Goal: Contribute content: Contribute content

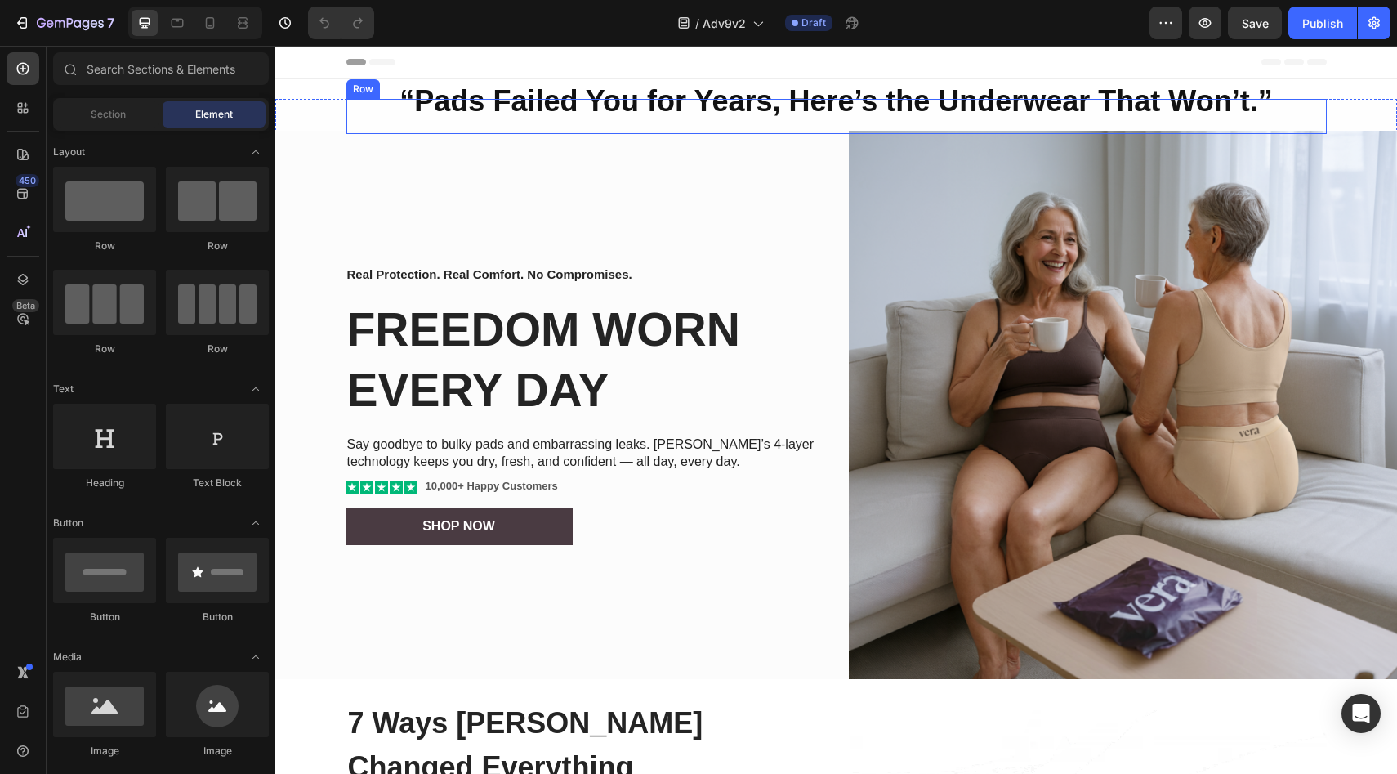
click at [685, 105] on strong "“Pads Failed You for Years, Here’s the Underwear That Won’t.”" at bounding box center [835, 100] width 872 height 33
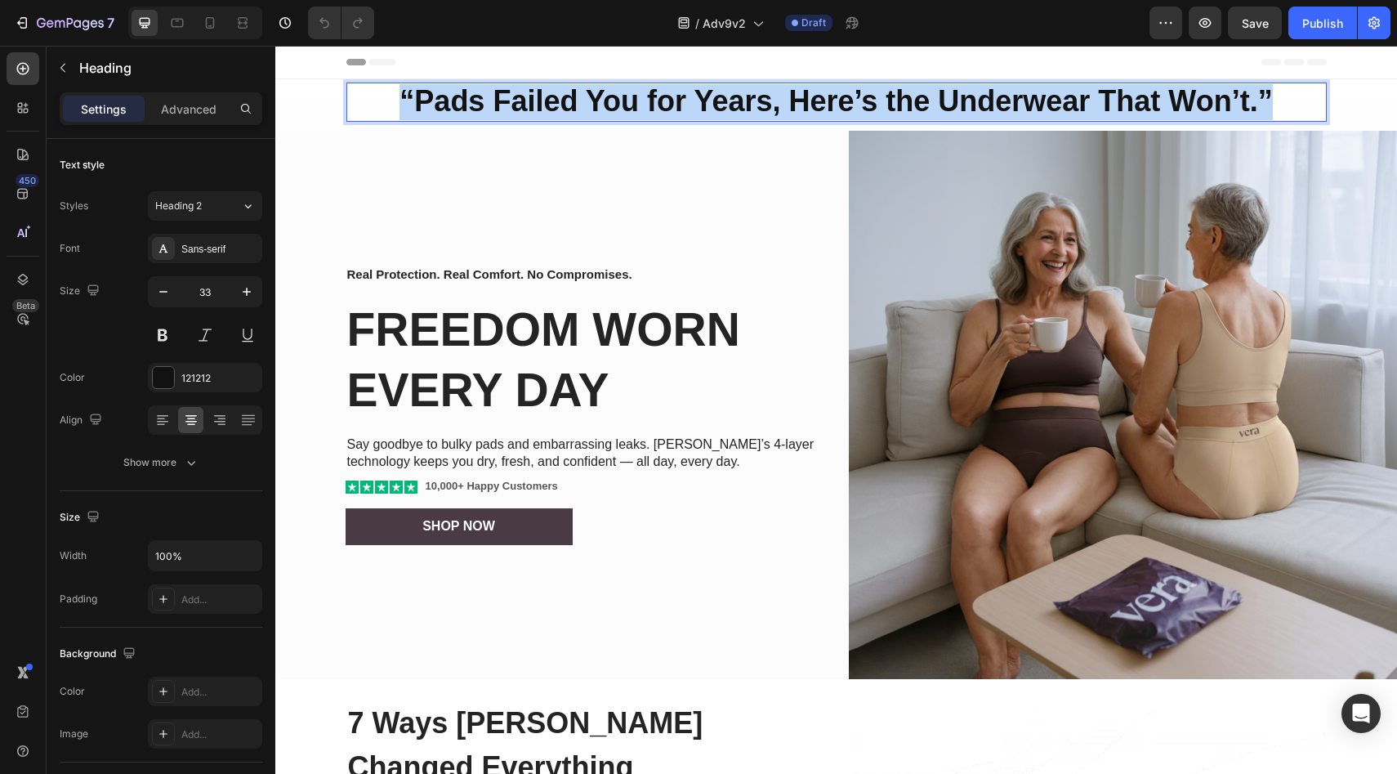
click at [685, 105] on strong "“Pads Failed You for Years, Here’s the Underwear That Won’t.”" at bounding box center [835, 100] width 872 height 33
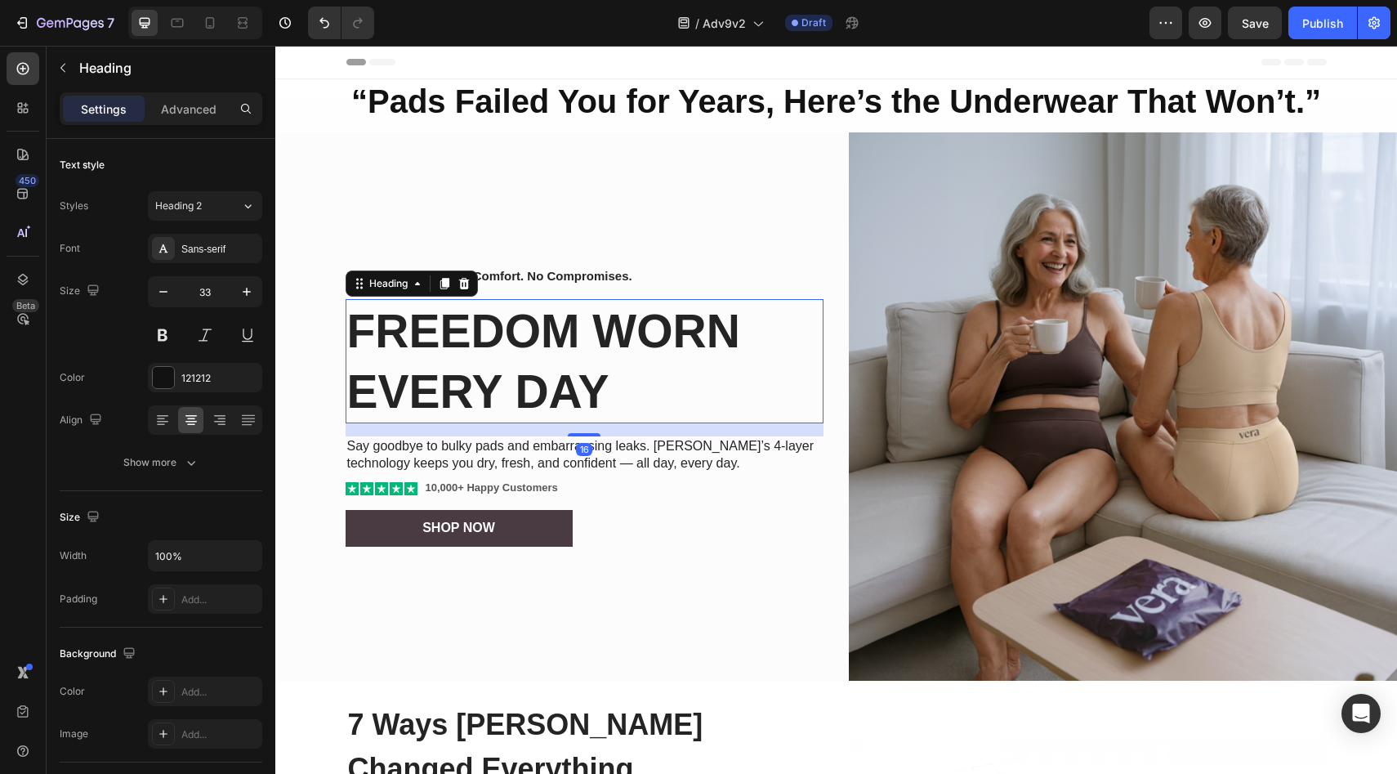
click at [501, 339] on strong "Freedom Worn Every Day" at bounding box center [543, 361] width 393 height 113
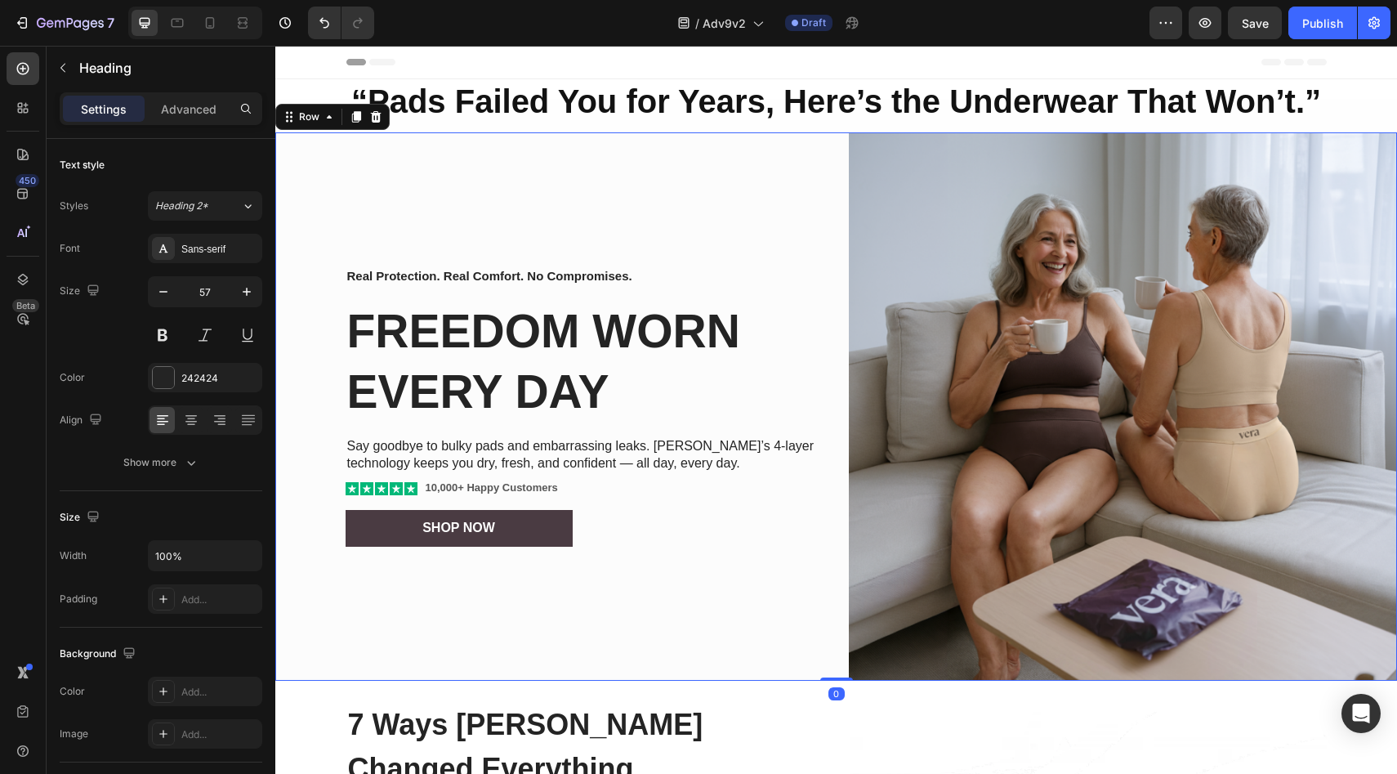
click at [828, 292] on div "Real Protection. Real Comfort. No Compromises. Text Block Freedom Worn Every Da…" at bounding box center [836, 406] width 1122 height 549
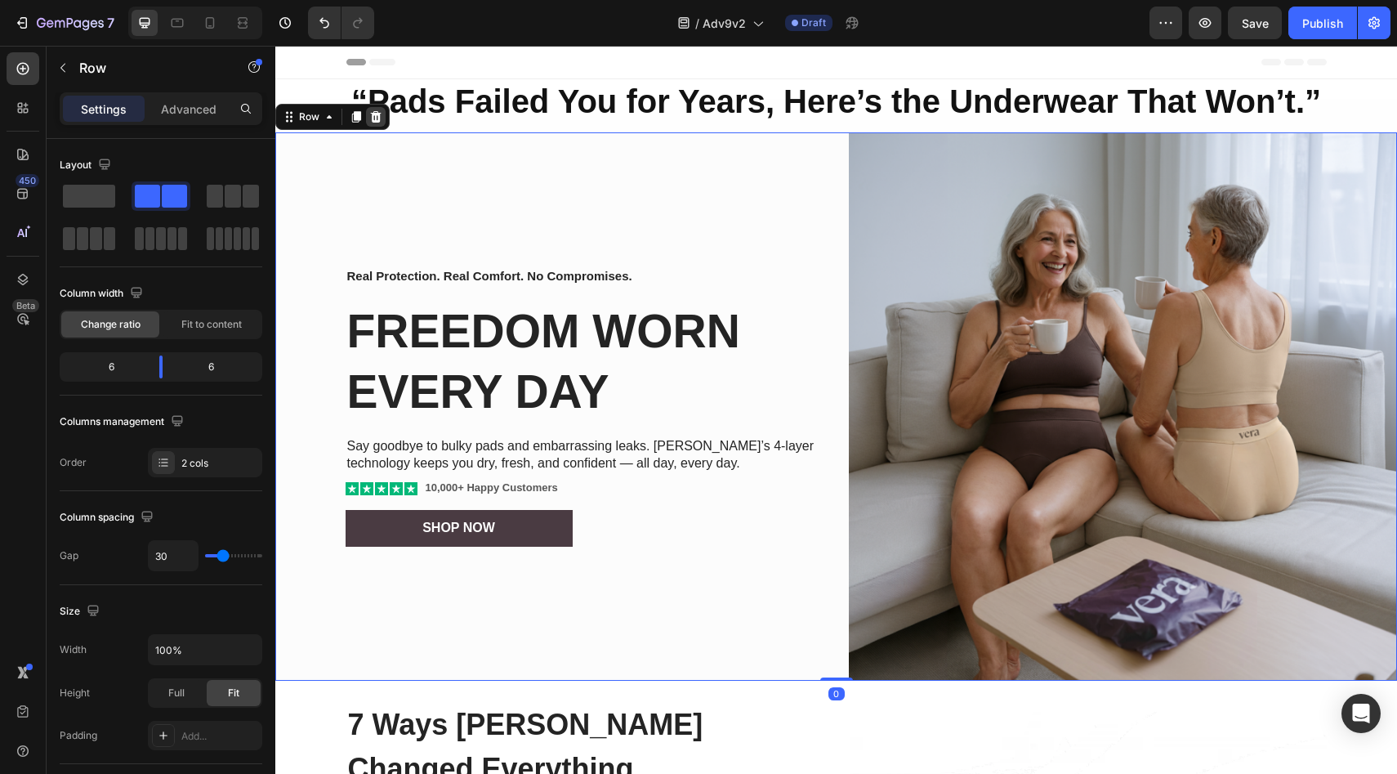
click at [381, 114] on icon at bounding box center [375, 116] width 13 height 13
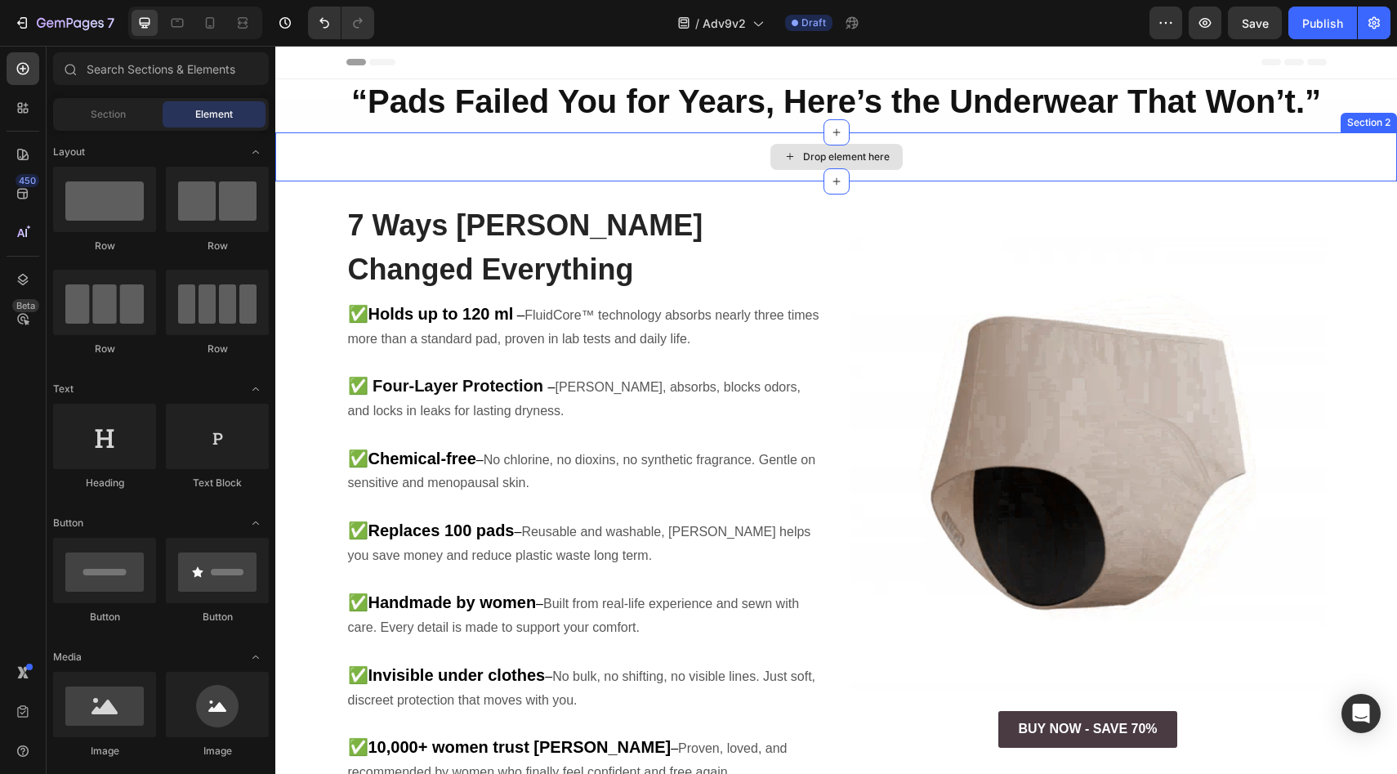
click at [685, 155] on div "Drop element here" at bounding box center [836, 156] width 1122 height 49
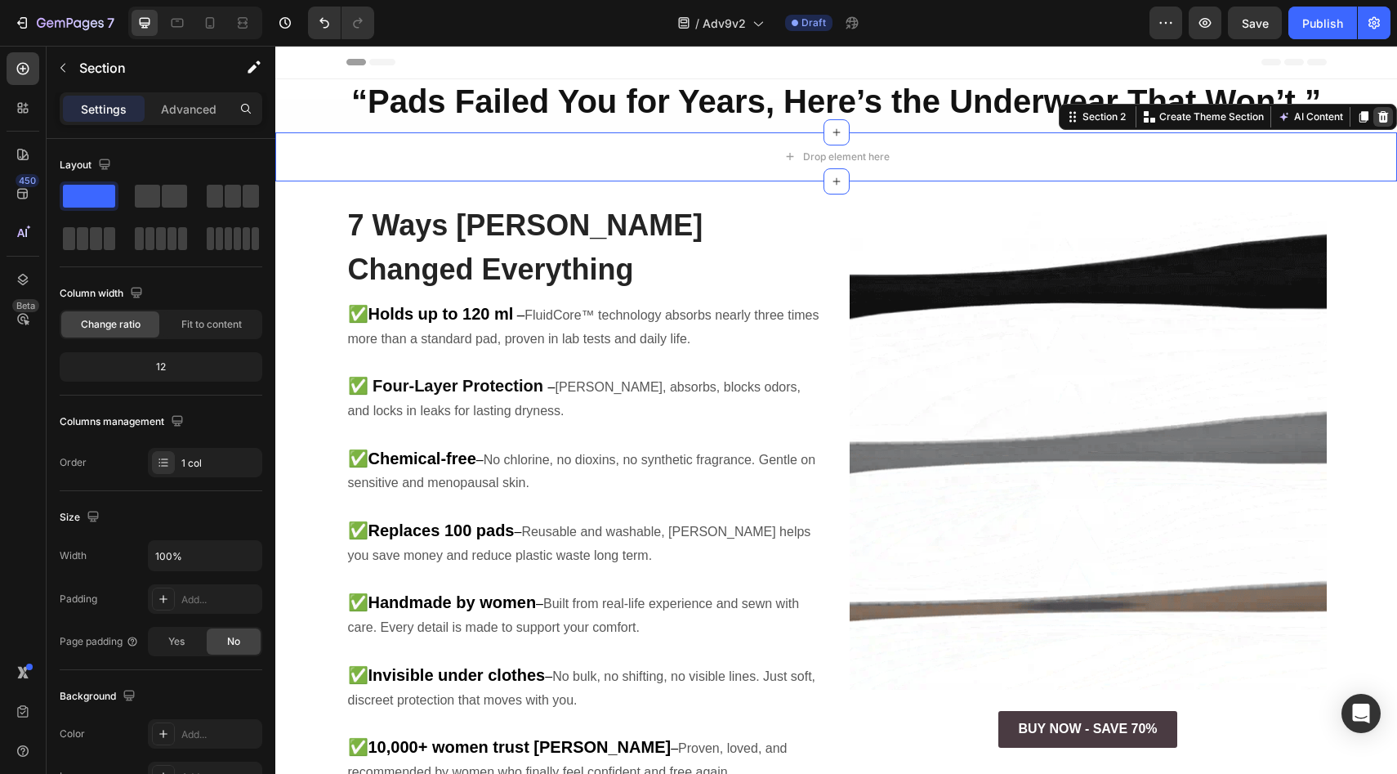
click at [1376, 110] on icon at bounding box center [1382, 116] width 13 height 13
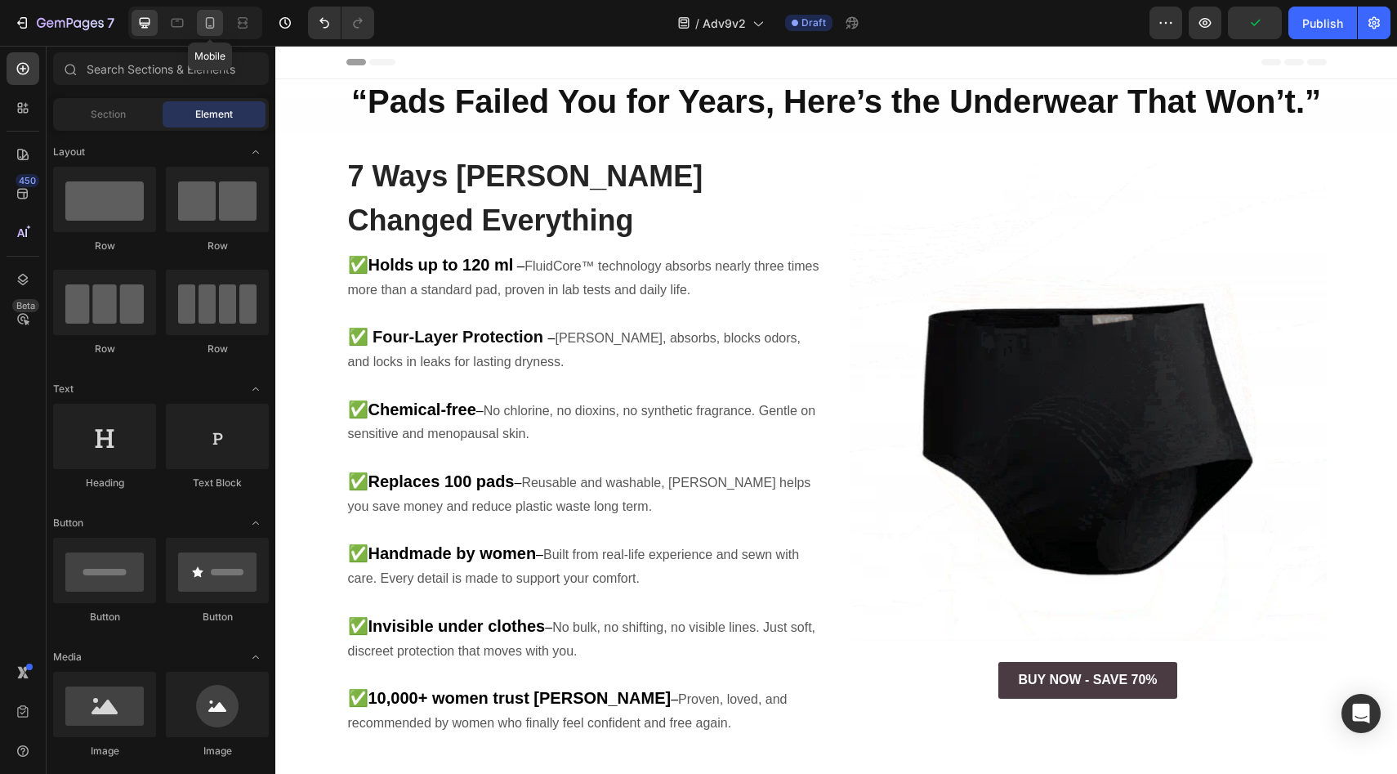
click at [212, 25] on icon at bounding box center [210, 23] width 16 height 16
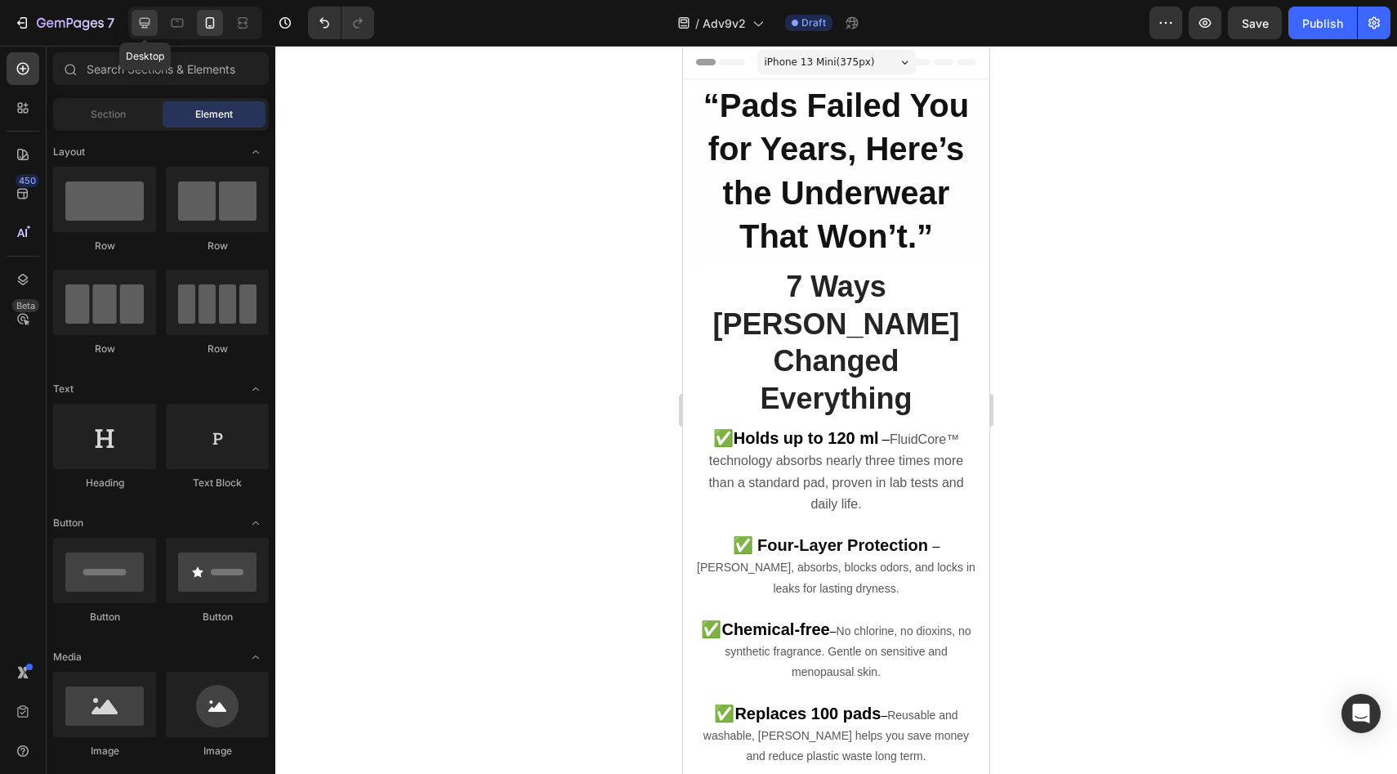
click at [146, 23] on icon at bounding box center [145, 23] width 11 height 11
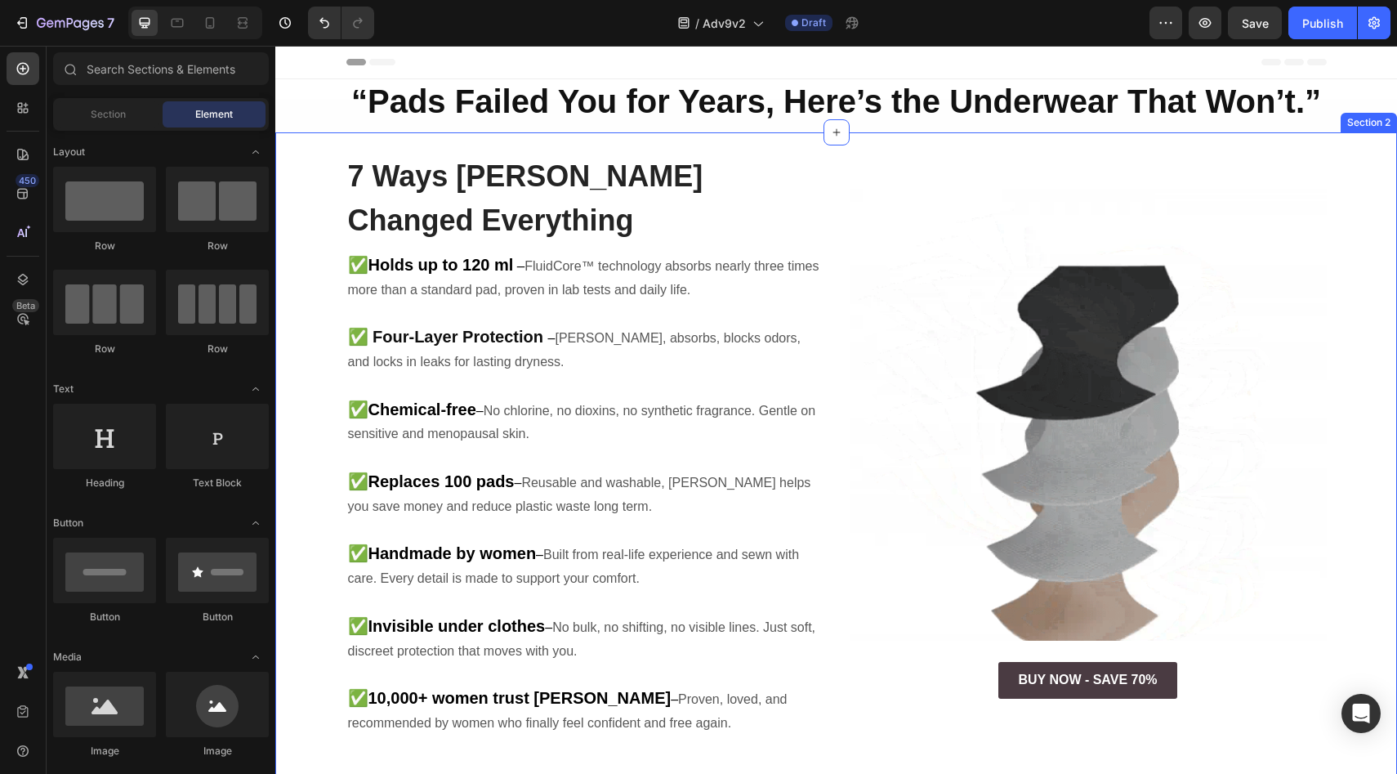
click at [736, 94] on strong "“Pads Failed You for Years, Here’s the Underwear That Won’t.”" at bounding box center [836, 101] width 970 height 36
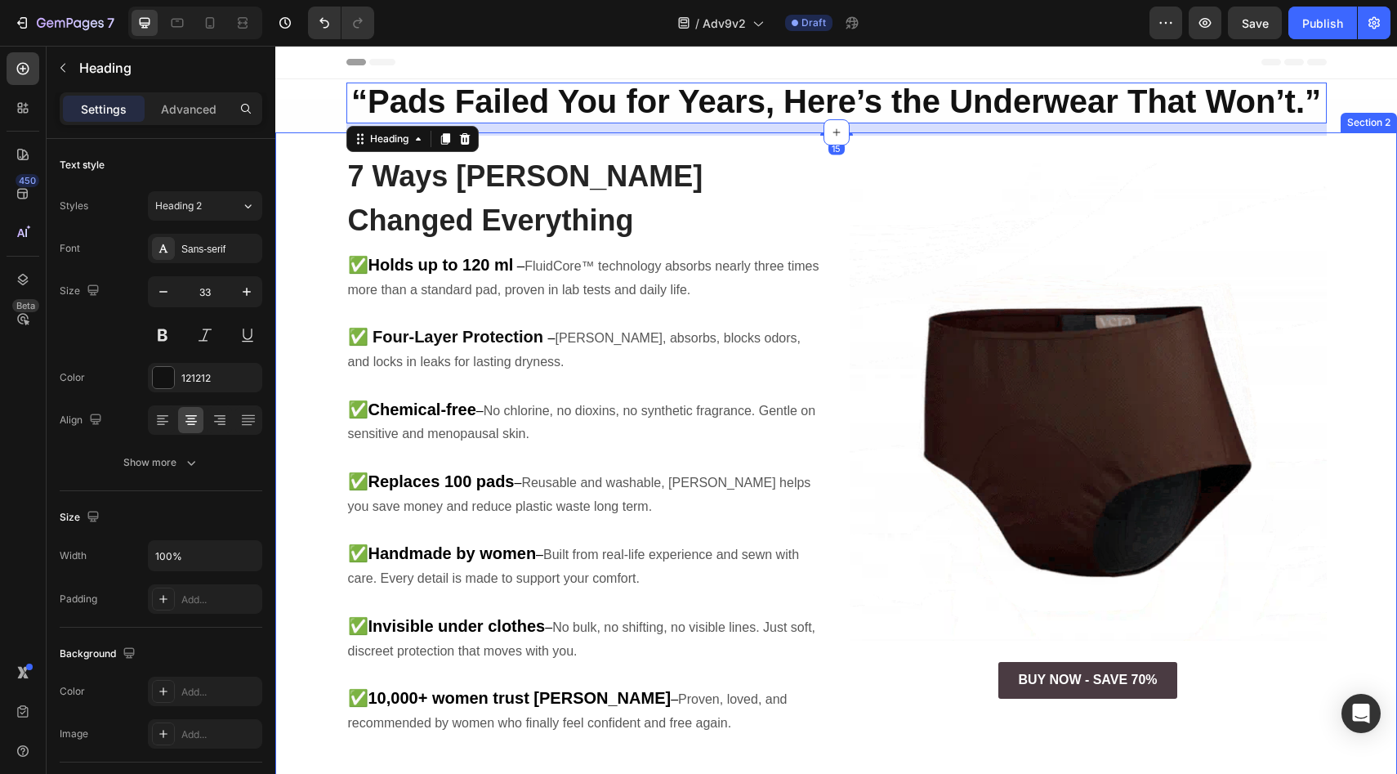
click at [473, 302] on p at bounding box center [585, 314] width 474 height 24
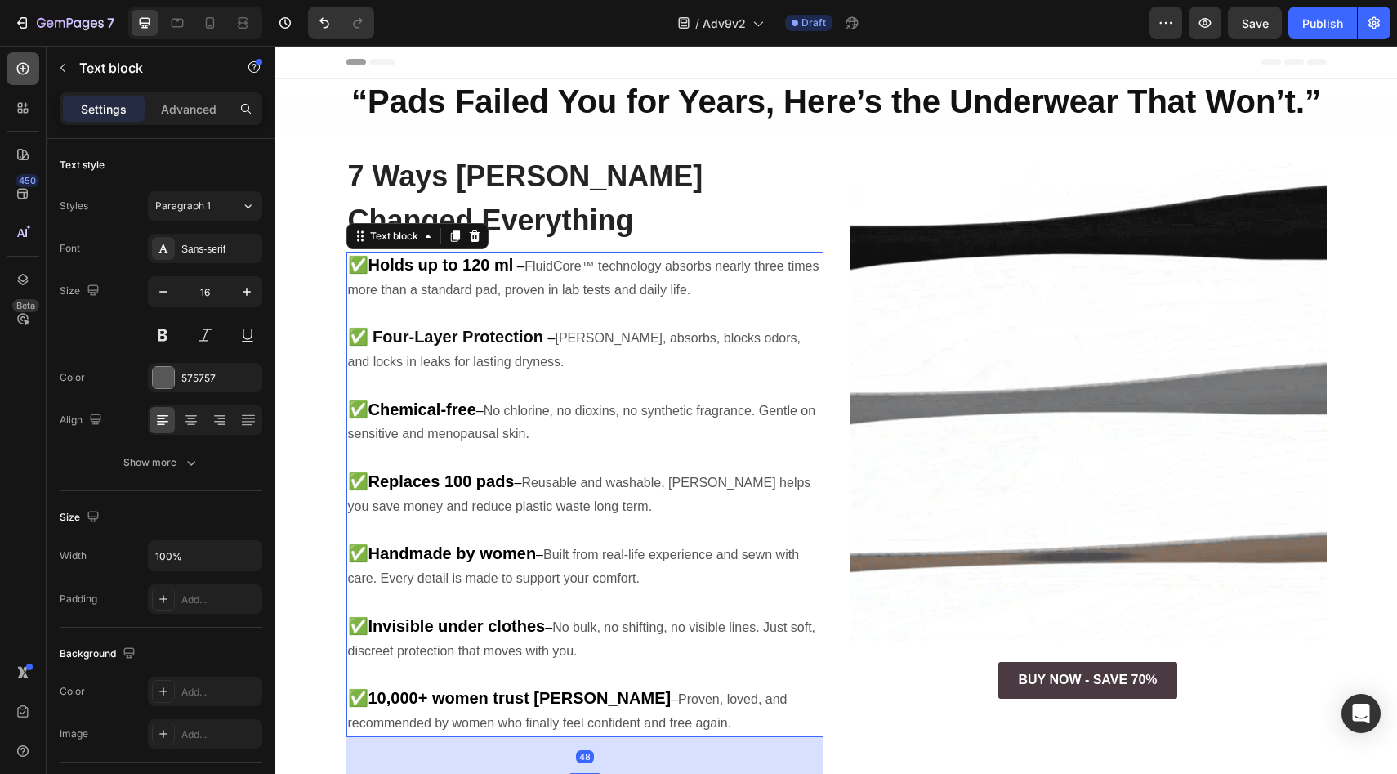
click at [7, 69] on div "450 Beta" at bounding box center [23, 410] width 47 height 728
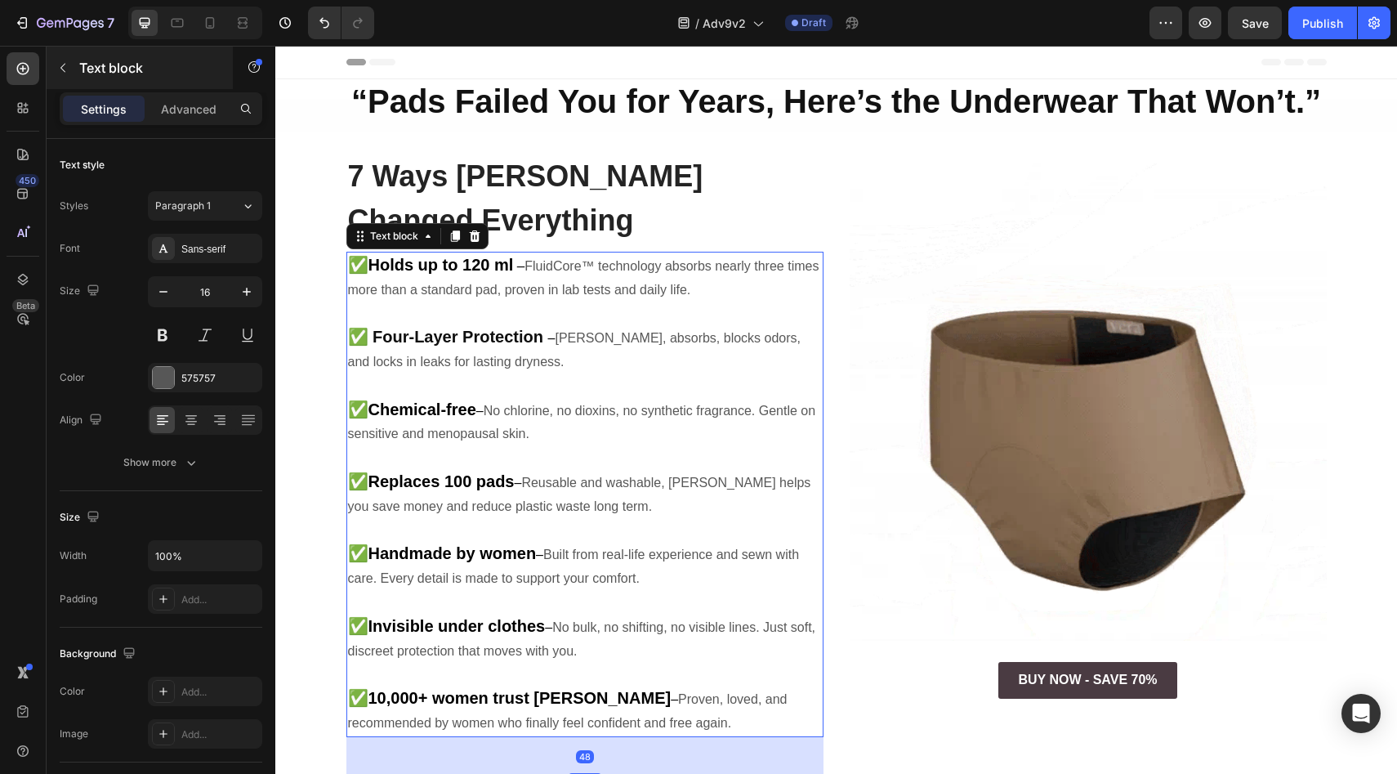
click at [47, 74] on div "Text block" at bounding box center [140, 68] width 186 height 42
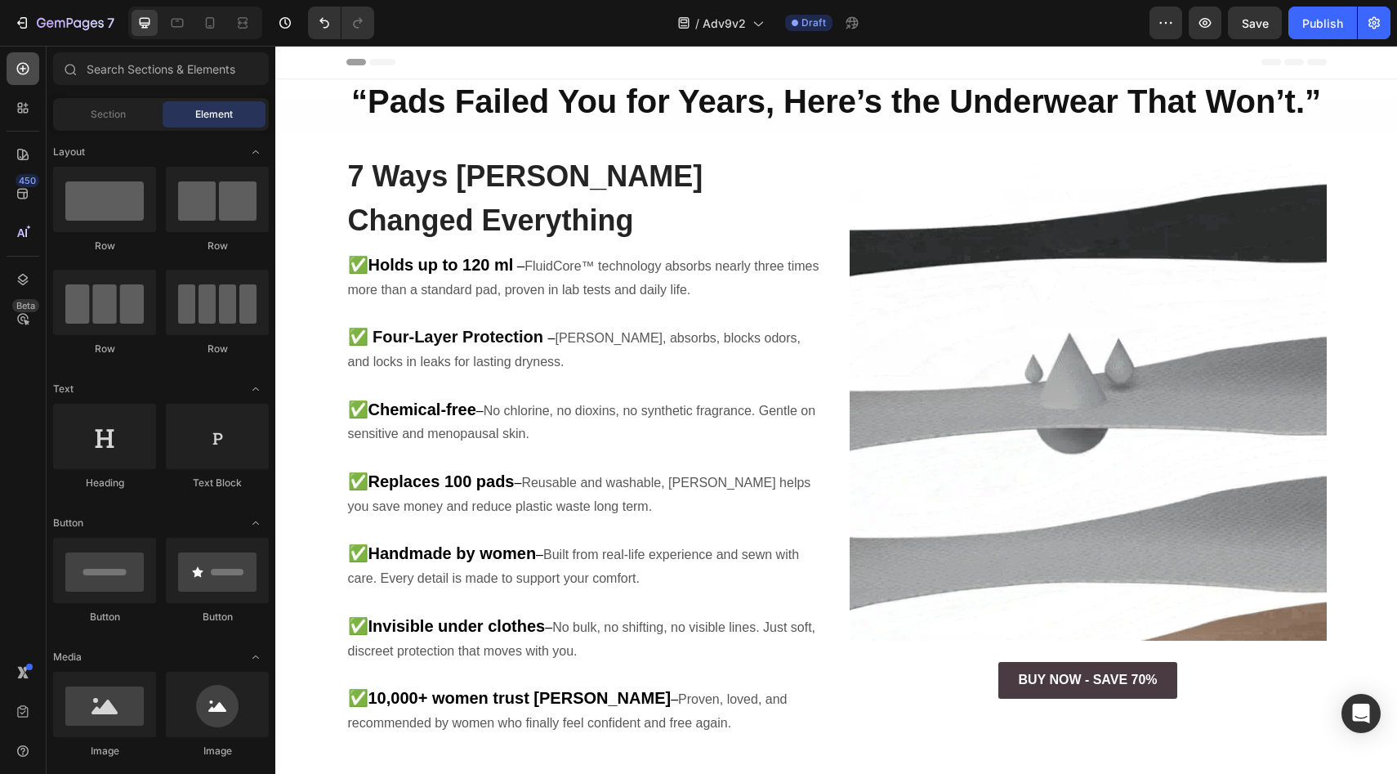
click at [23, 72] on icon at bounding box center [23, 68] width 16 height 16
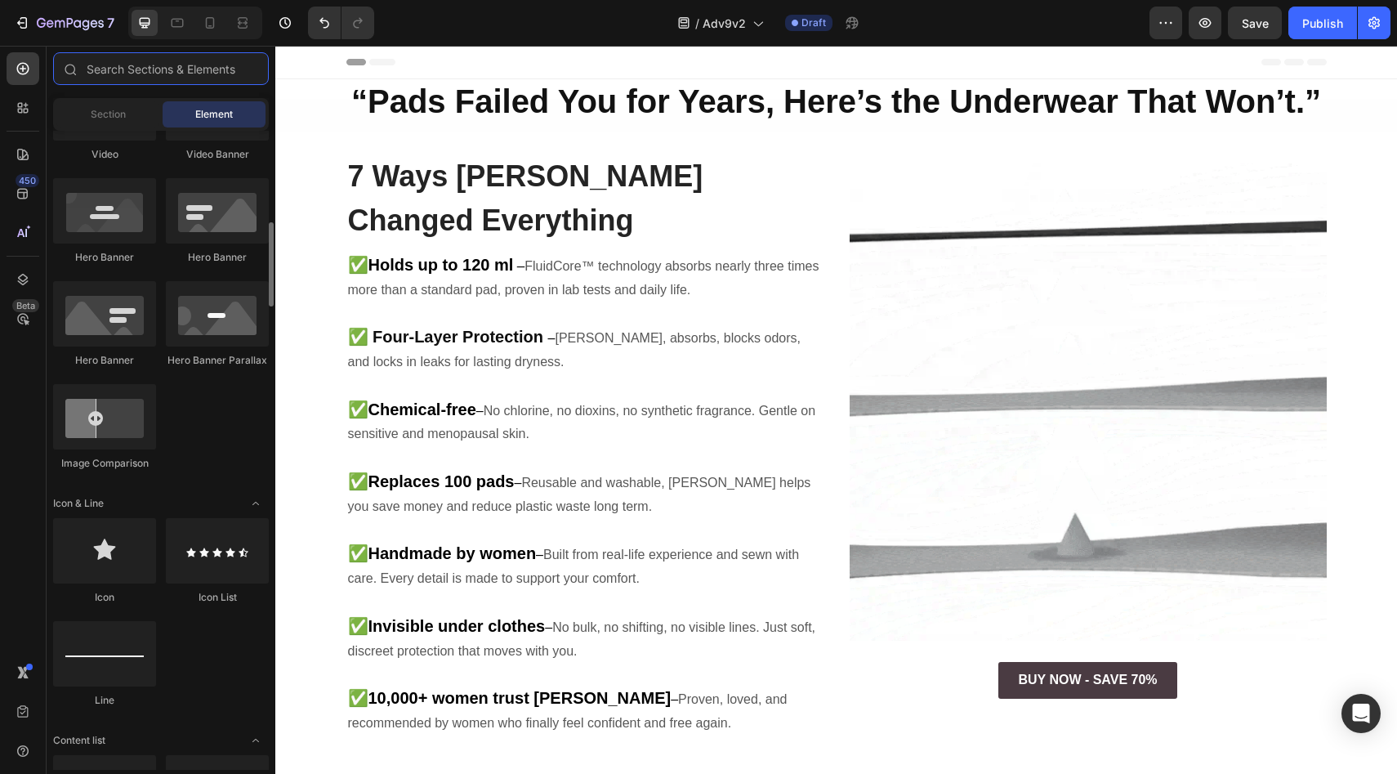
scroll to position [1041, 0]
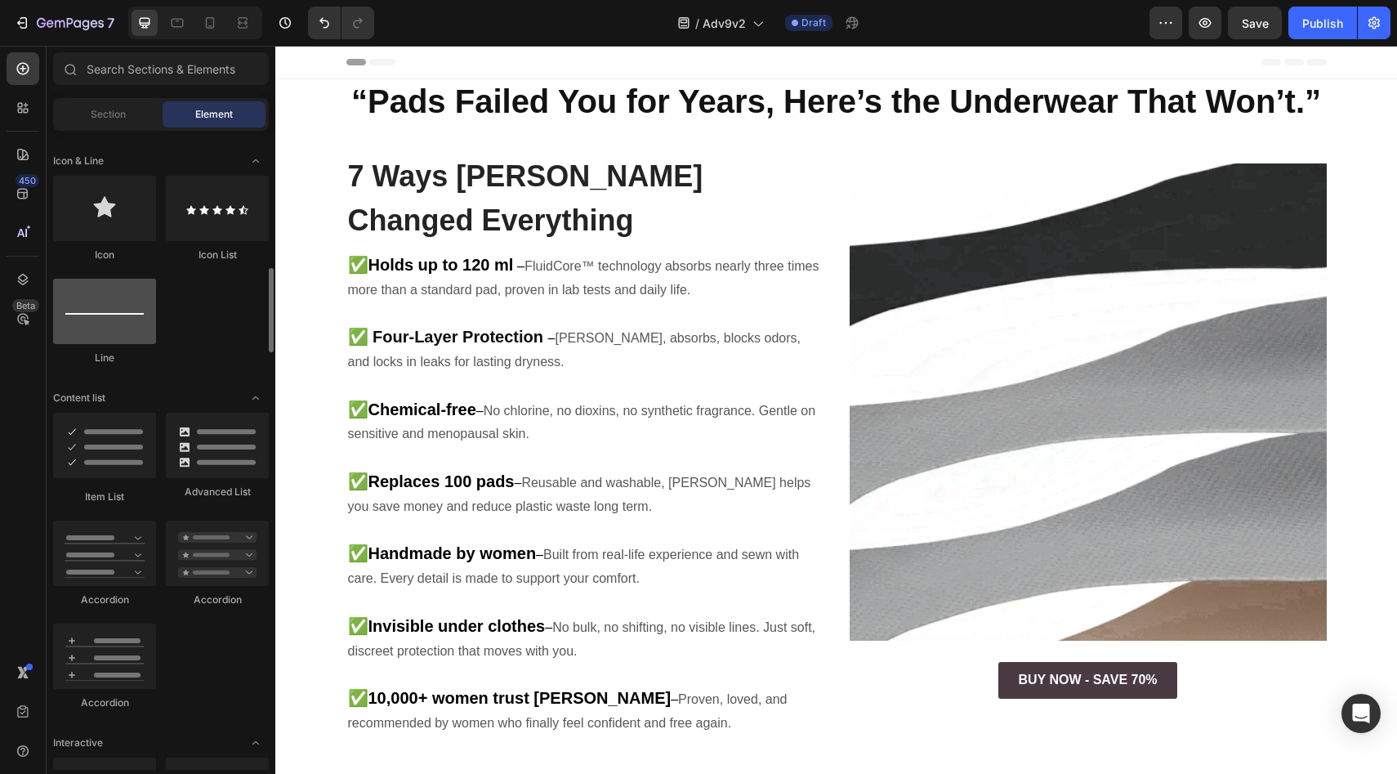
click at [109, 324] on div at bounding box center [104, 311] width 103 height 65
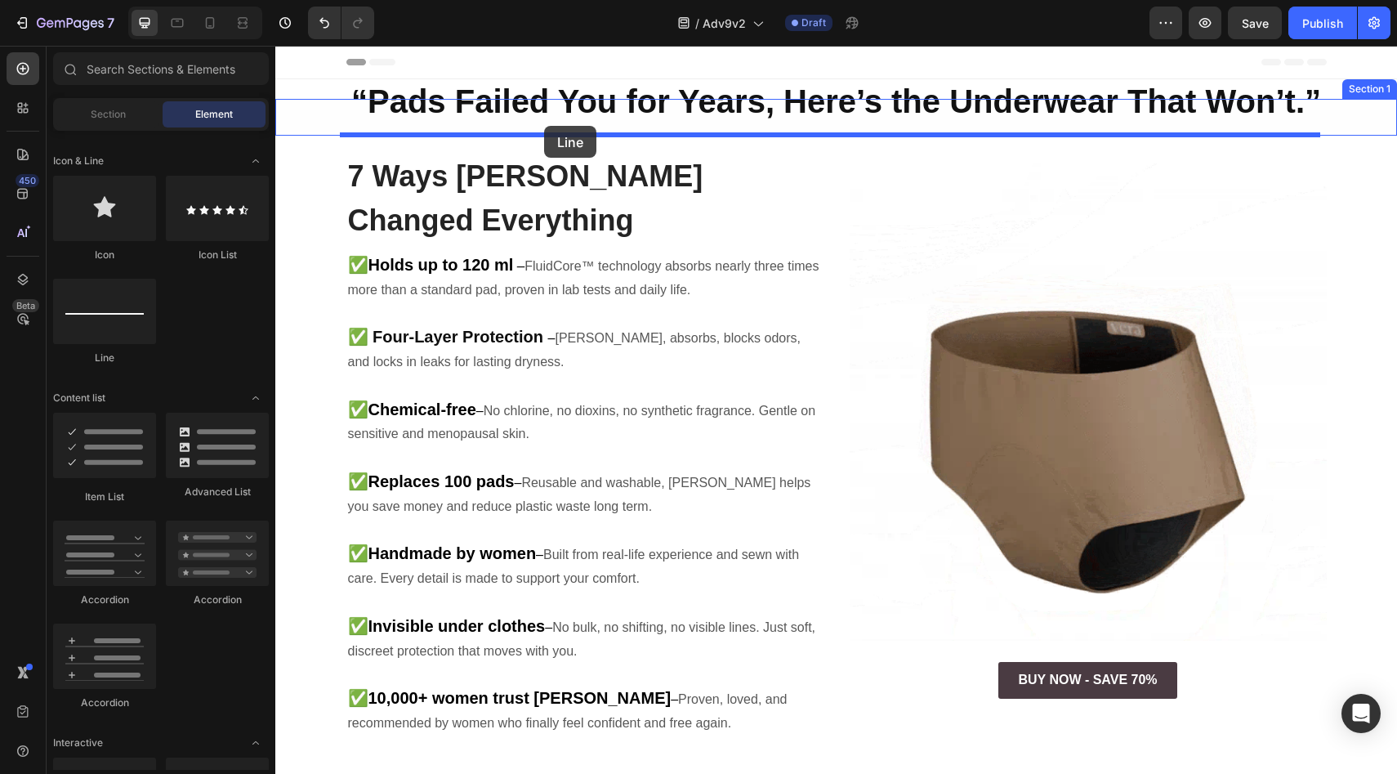
drag, startPoint x: 391, startPoint y: 381, endPoint x: 544, endPoint y: 126, distance: 297.1
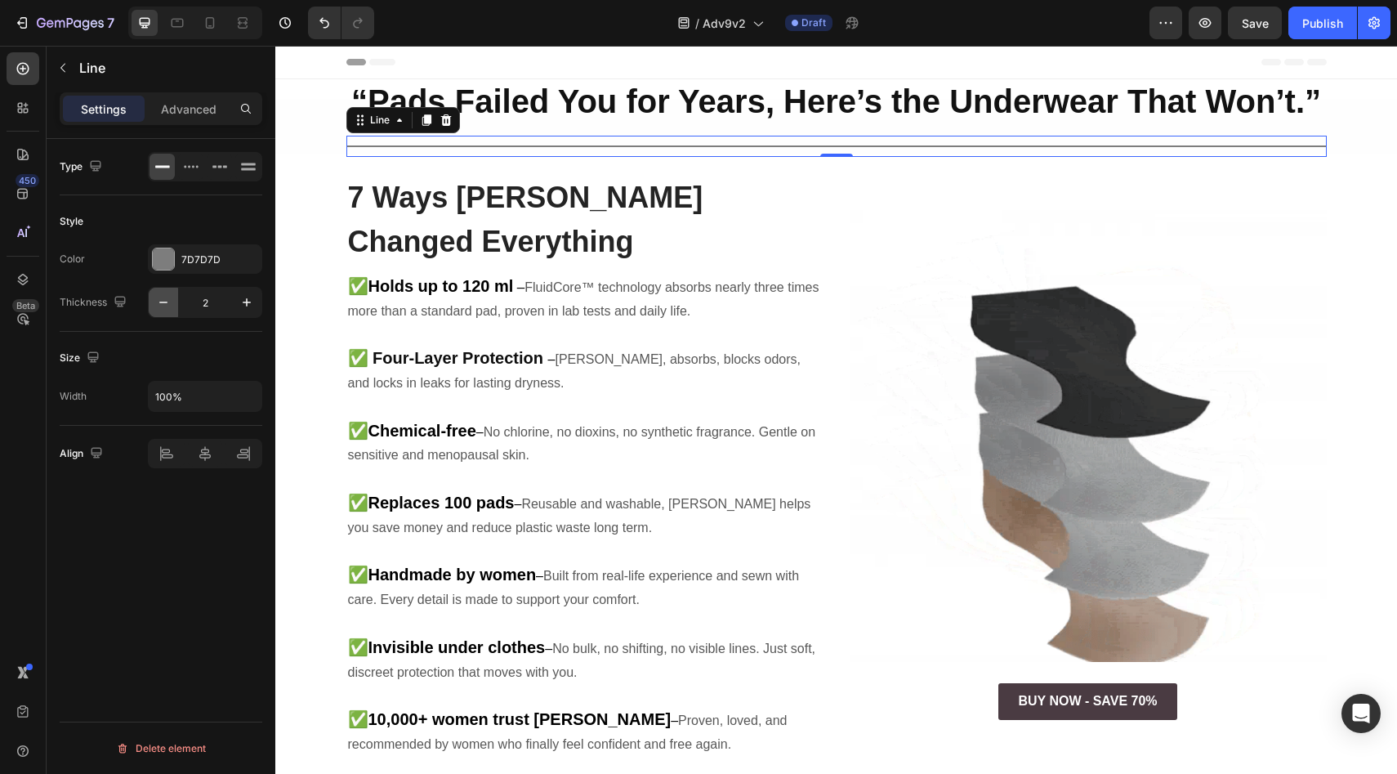
click at [176, 297] on button "button" at bounding box center [163, 302] width 29 height 29
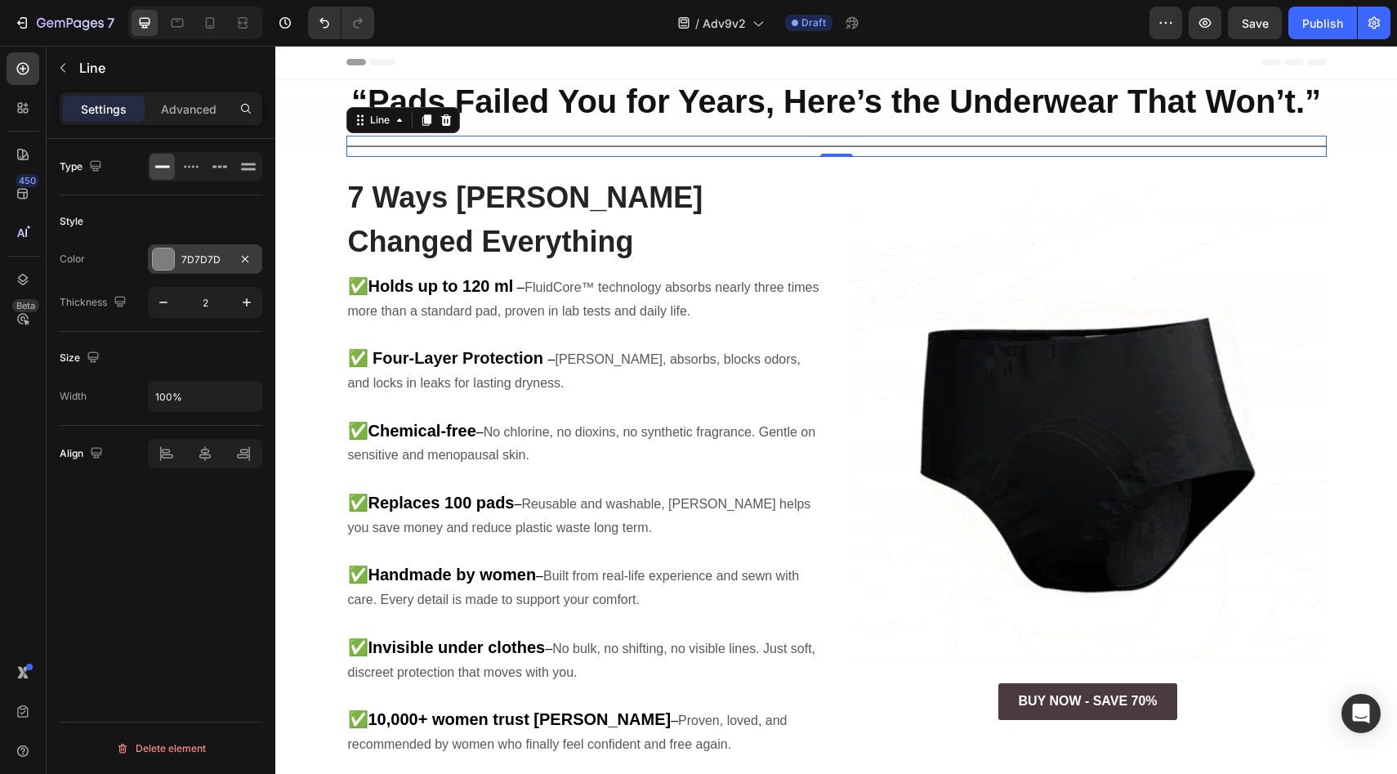
type input "1"
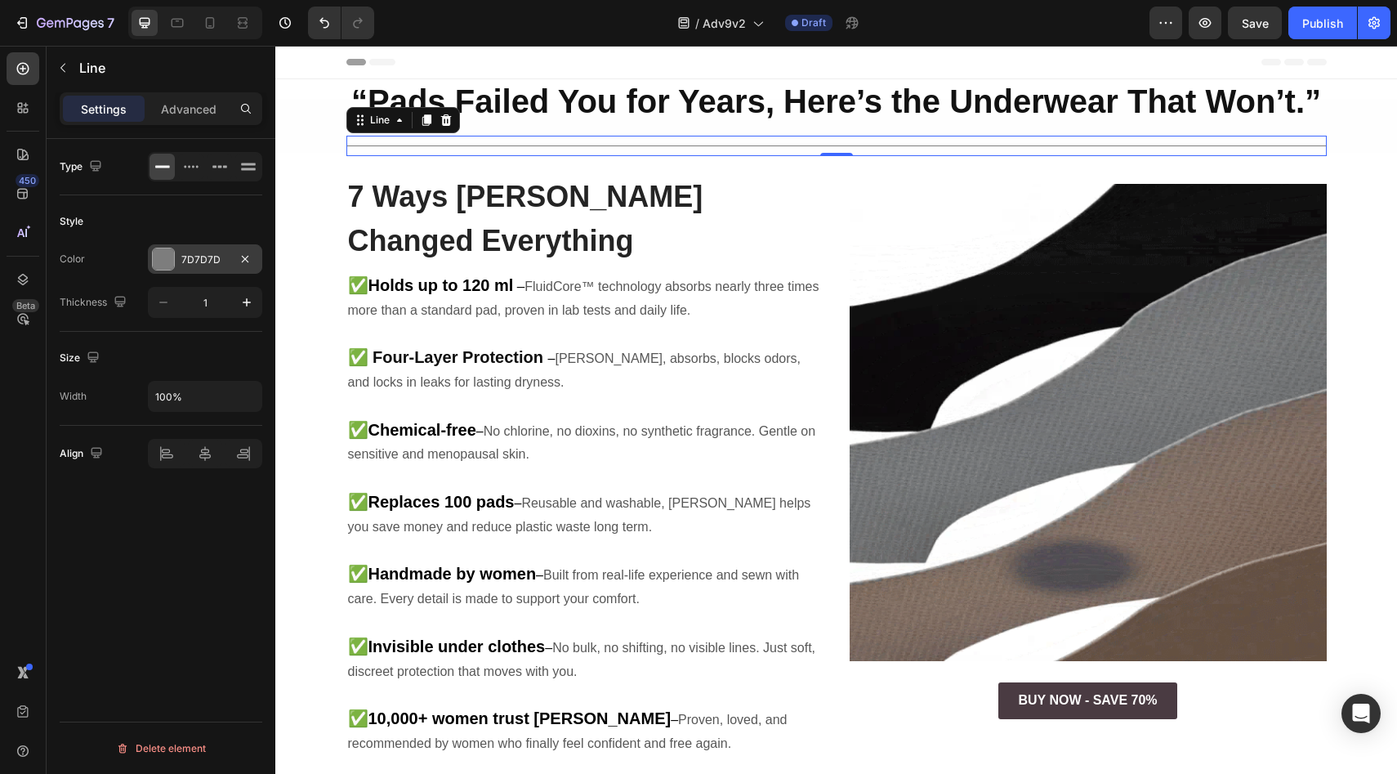
click at [200, 259] on div "7D7D7D" at bounding box center [204, 259] width 47 height 15
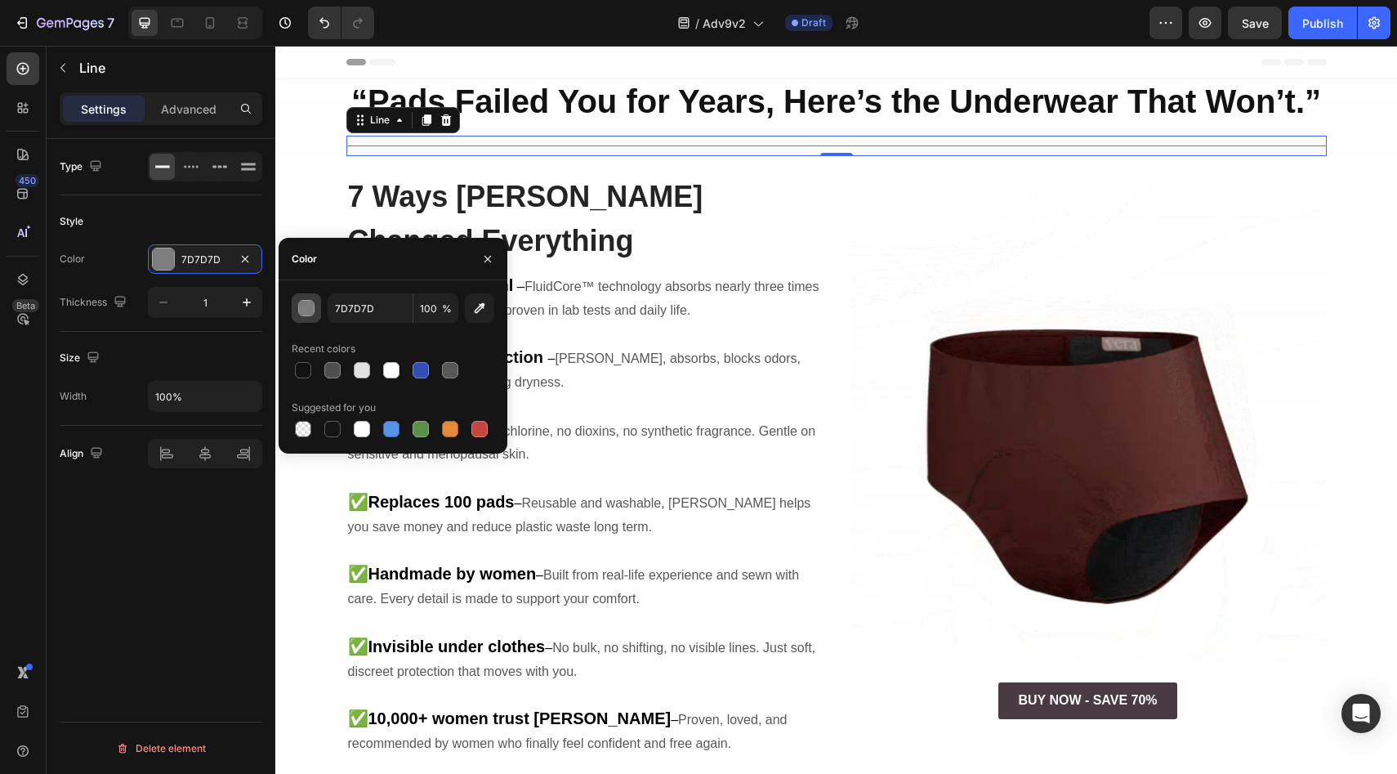
click at [308, 314] on div "button" at bounding box center [307, 309] width 16 height 16
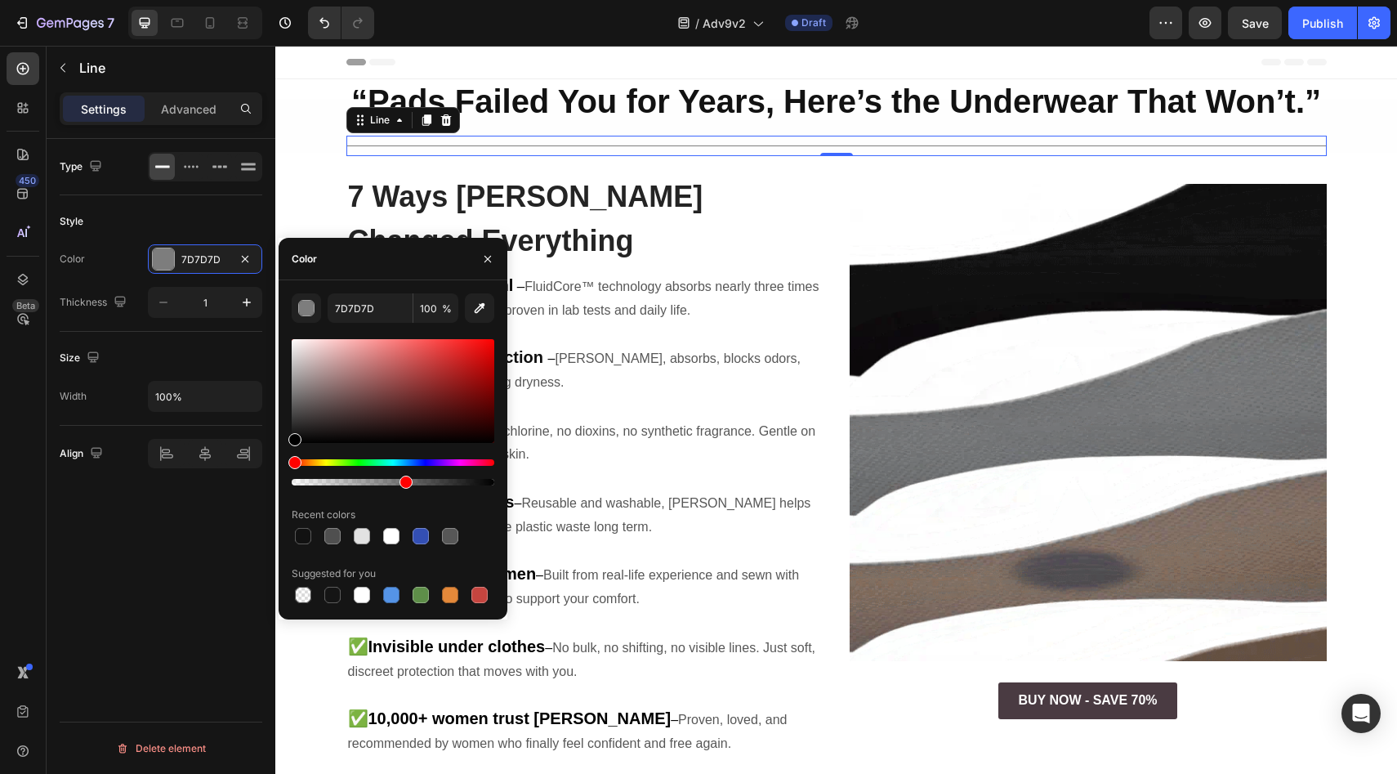
click at [403, 481] on div at bounding box center [393, 482] width 203 height 7
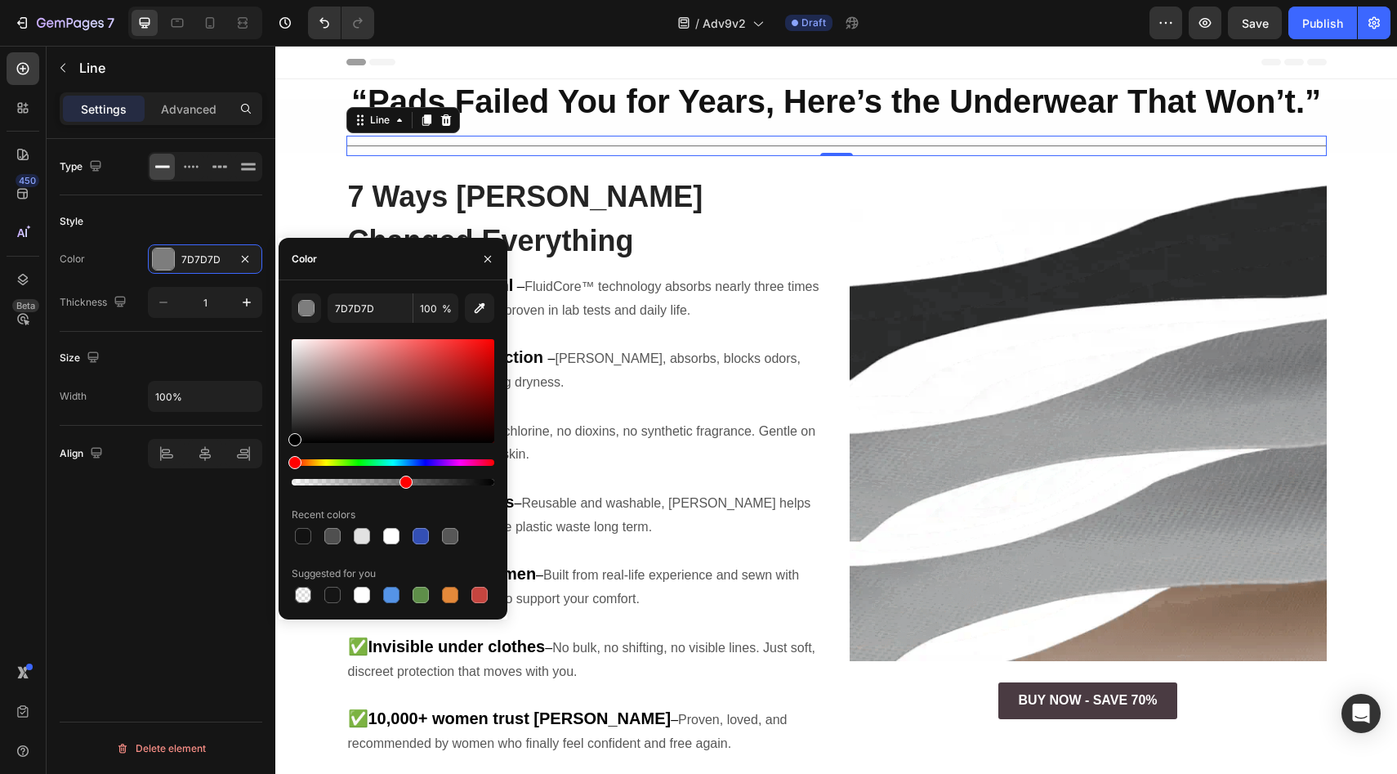
type input "000000"
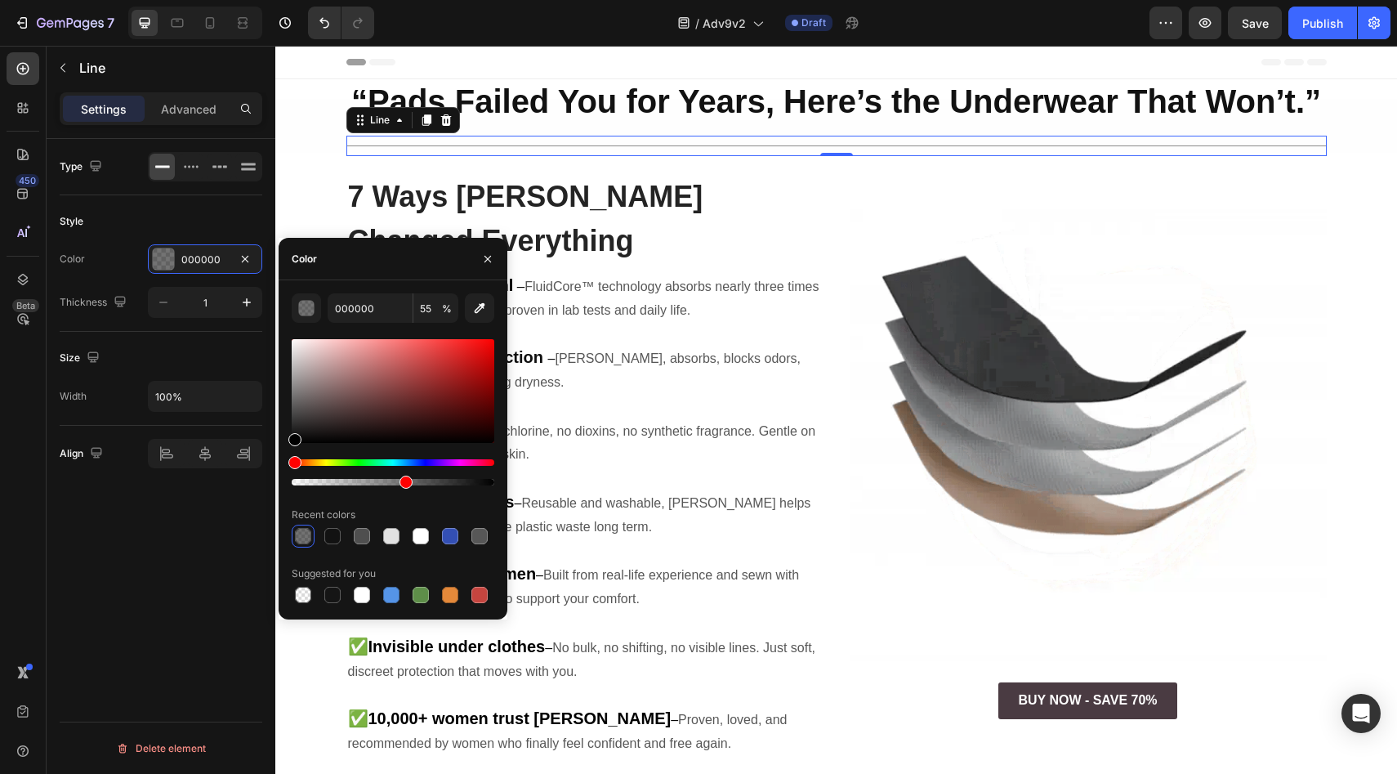
click at [386, 479] on div at bounding box center [393, 482] width 203 height 7
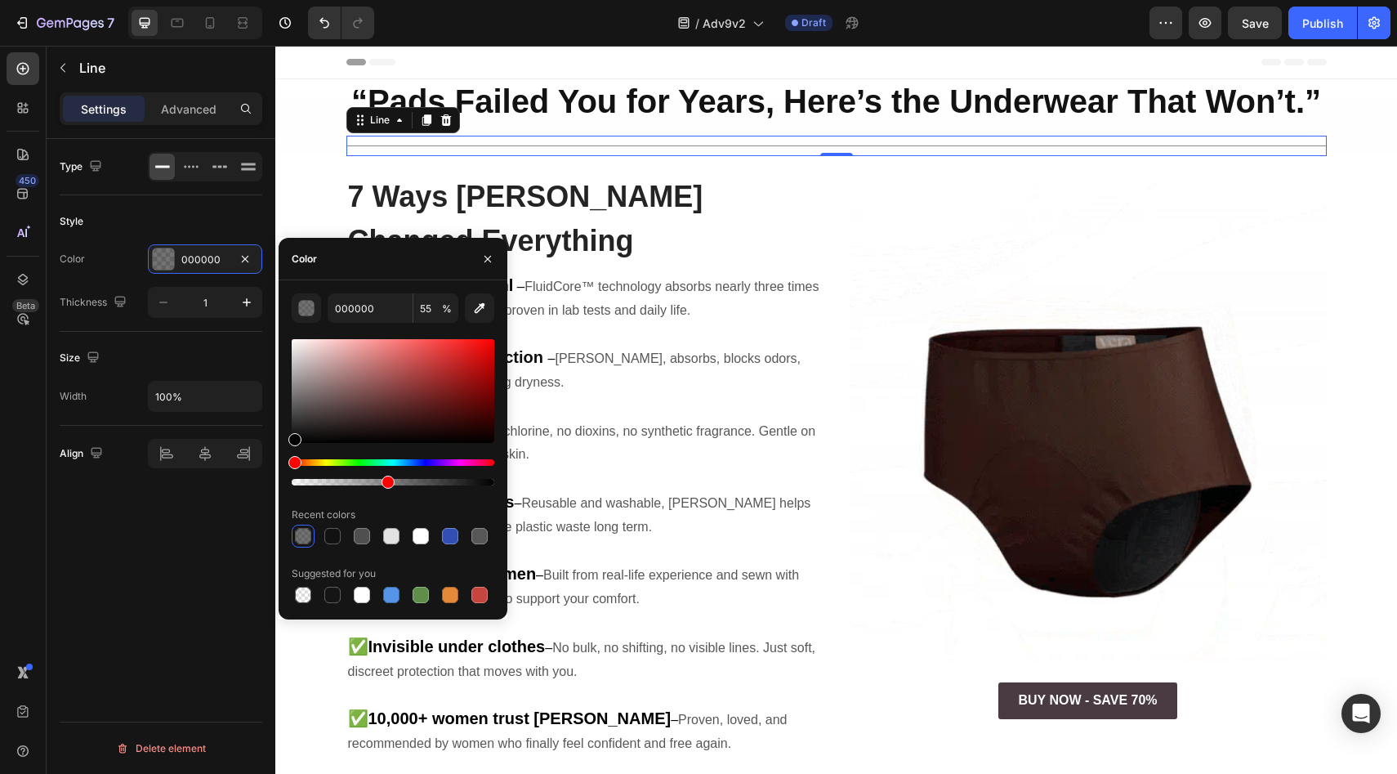
type input "46"
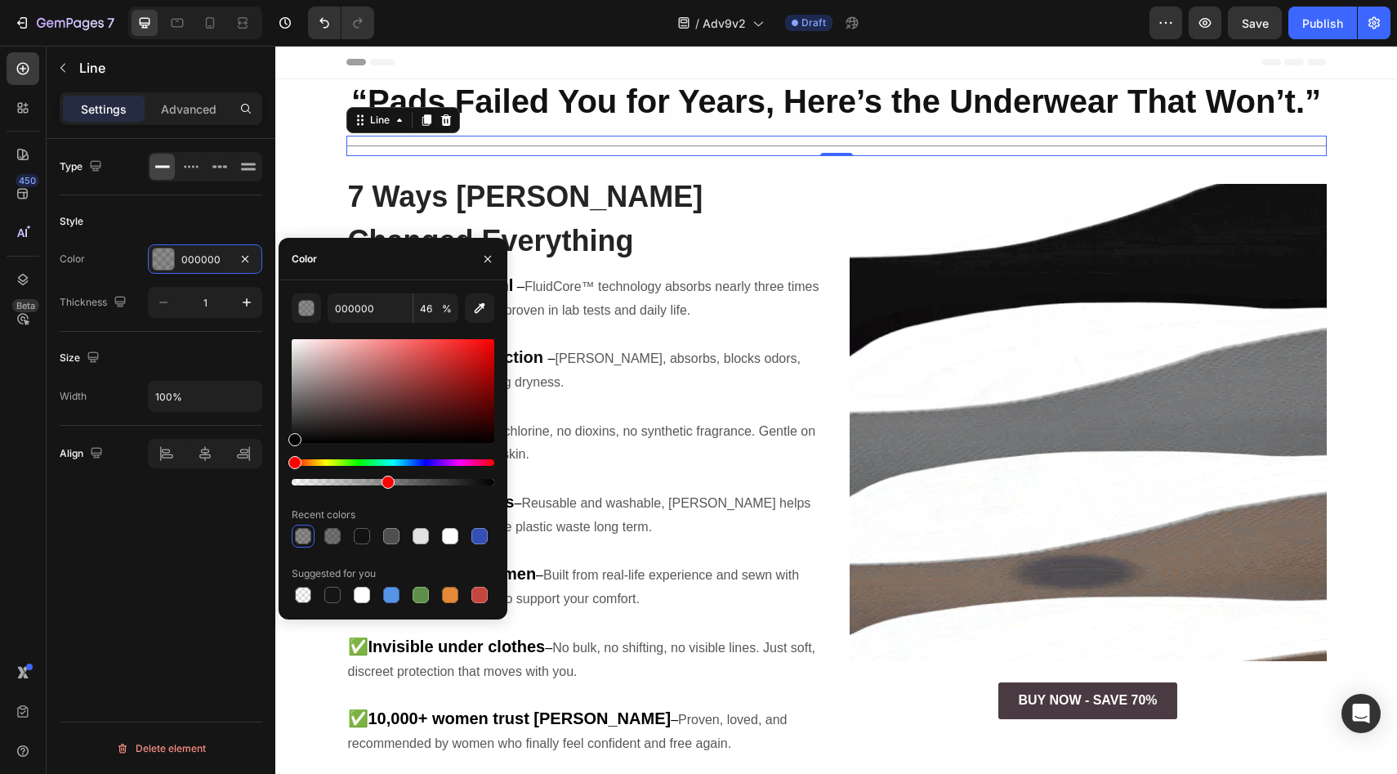
click at [489, 502] on div "Recent colors" at bounding box center [393, 515] width 203 height 26
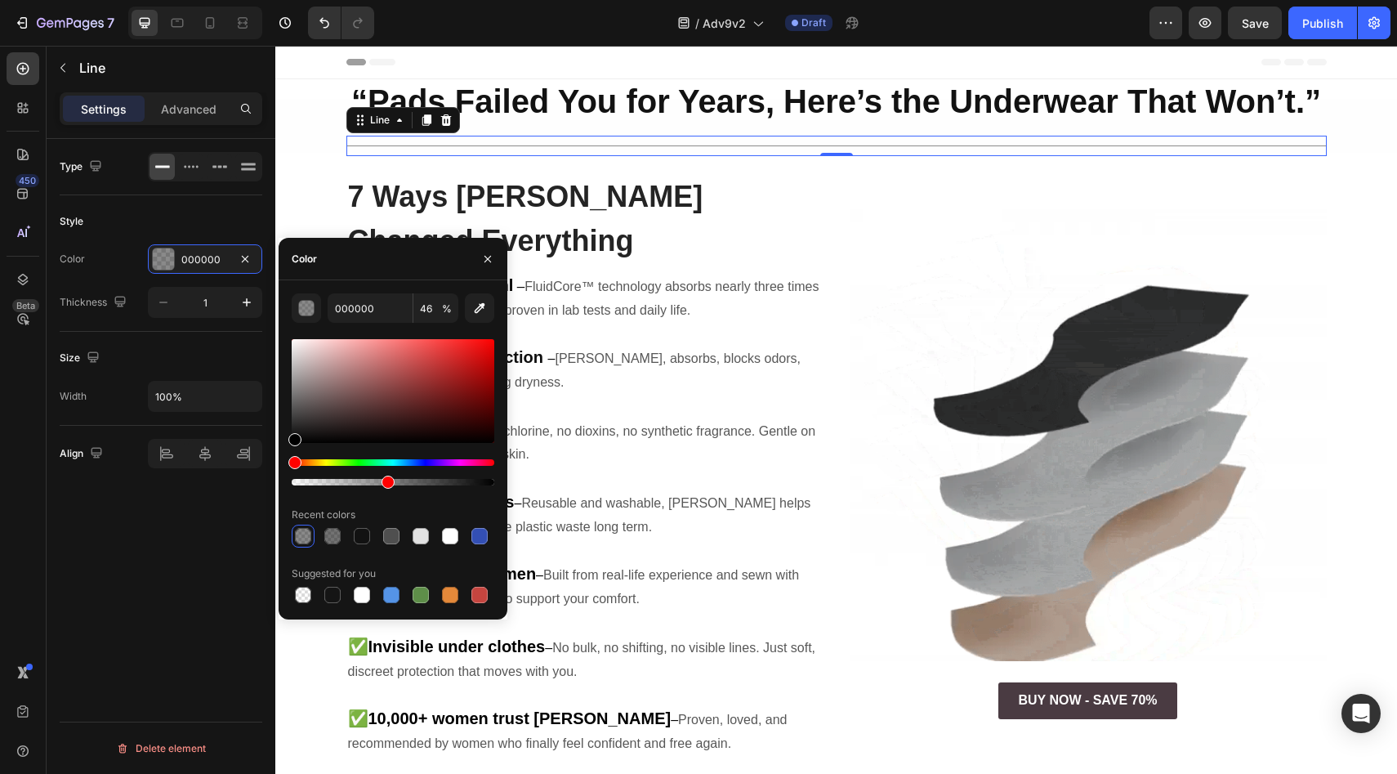
click at [181, 521] on div "Type Style Color 000000 Thickness 1 Size Width 100% Align Delete element" at bounding box center [161, 479] width 229 height 681
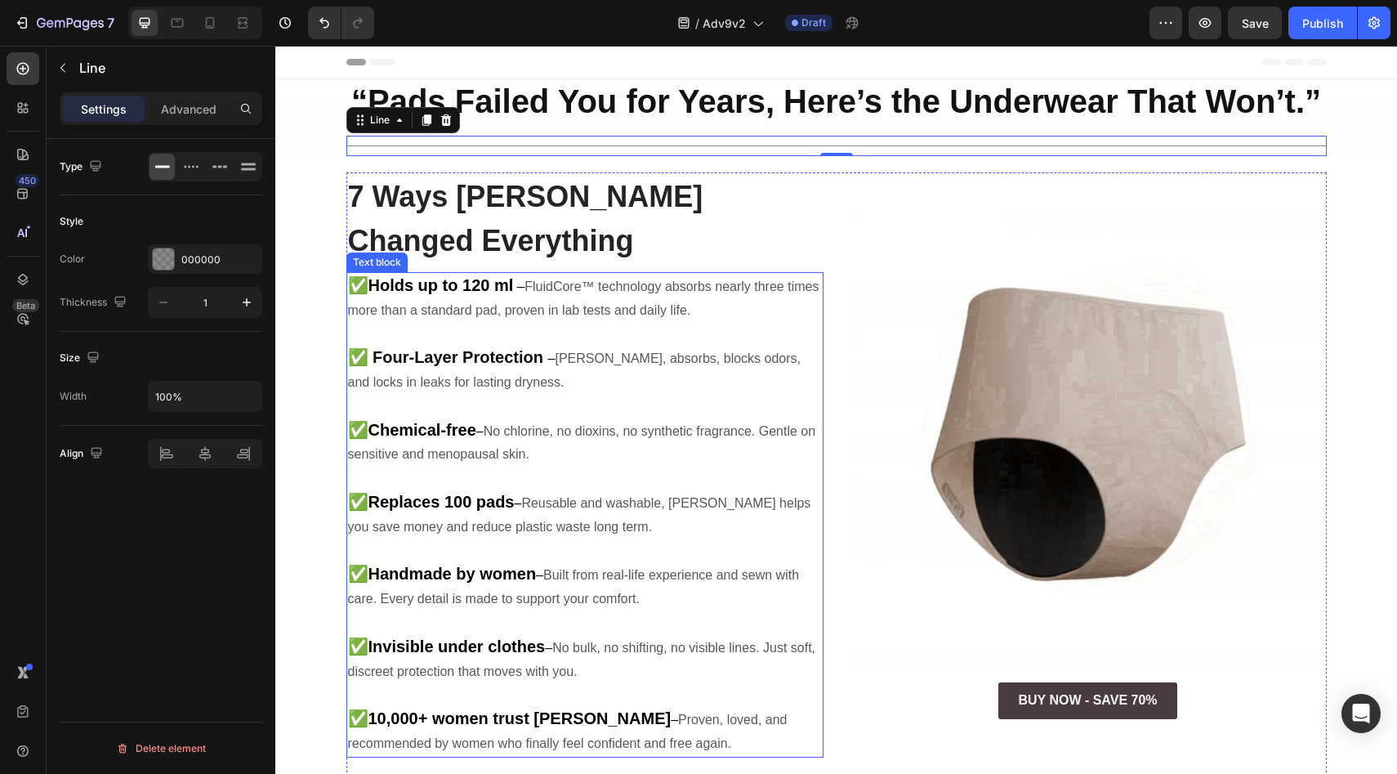
click at [667, 346] on p "✅ Four-Layer Protection – [PERSON_NAME], absorbs, blocks odors, and locks in le…" at bounding box center [585, 370] width 474 height 49
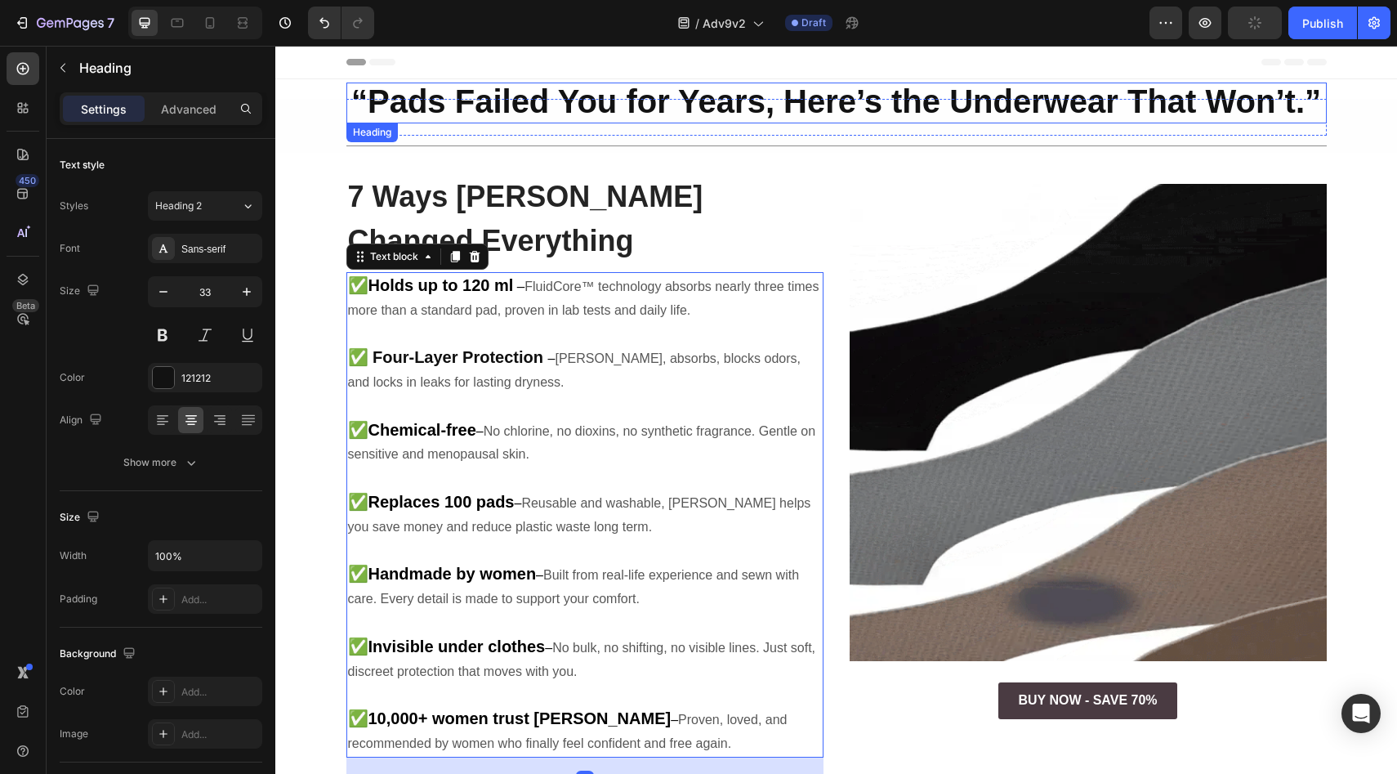
click at [592, 98] on strong "“Pads Failed You for Years, Here’s the Underwear That Won’t.”" at bounding box center [836, 101] width 970 height 36
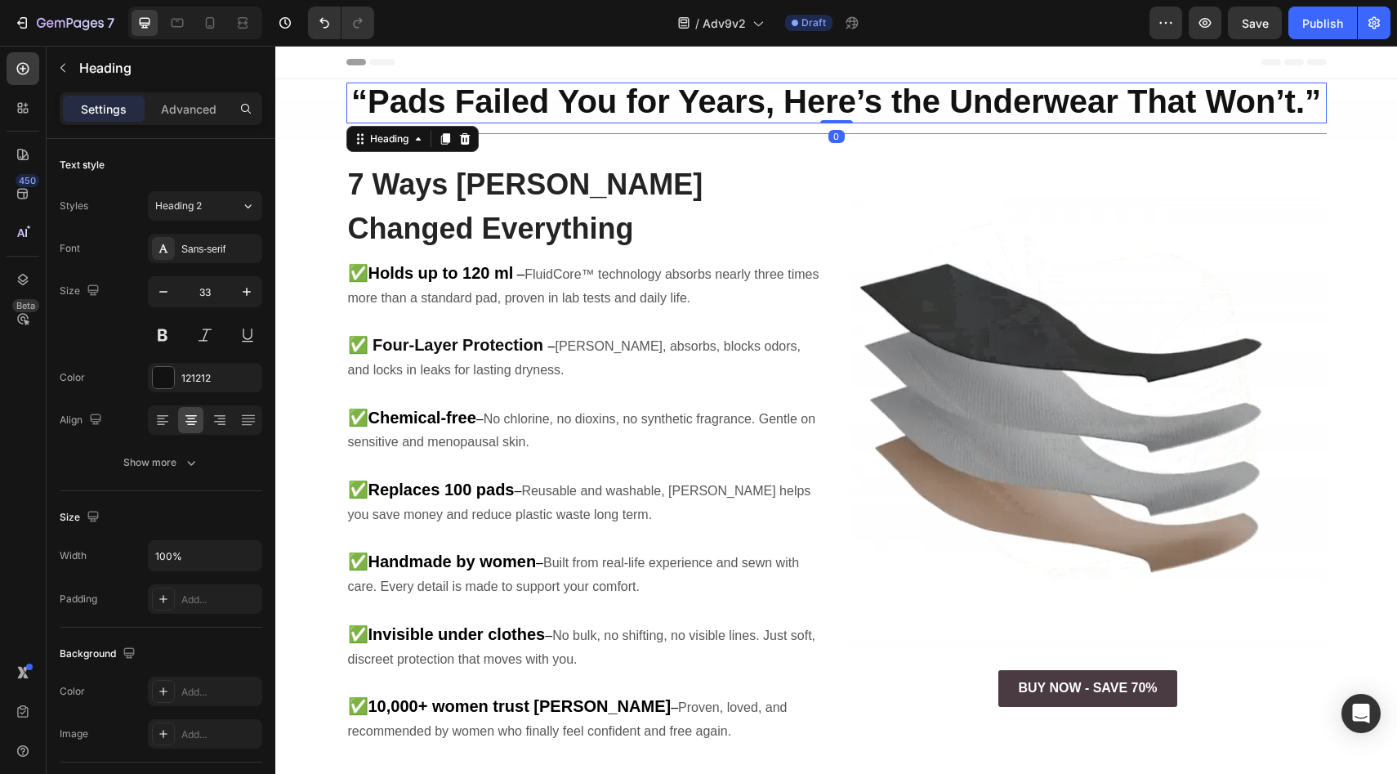
drag, startPoint x: 828, startPoint y: 132, endPoint x: 827, endPoint y: 117, distance: 15.5
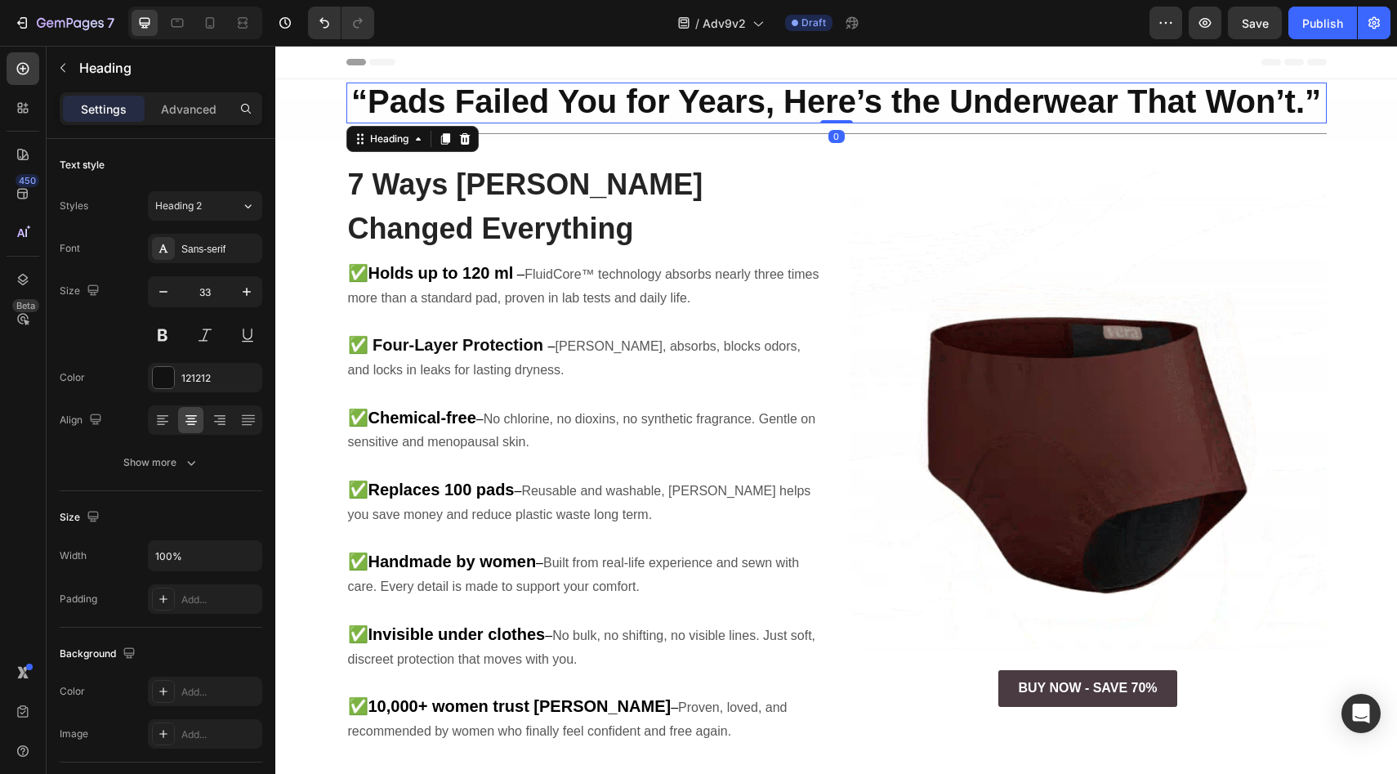
click at [827, 117] on div "“Pads Failed You for Years, Here’s the Underwear That Won’t.” Heading 0" at bounding box center [836, 103] width 980 height 41
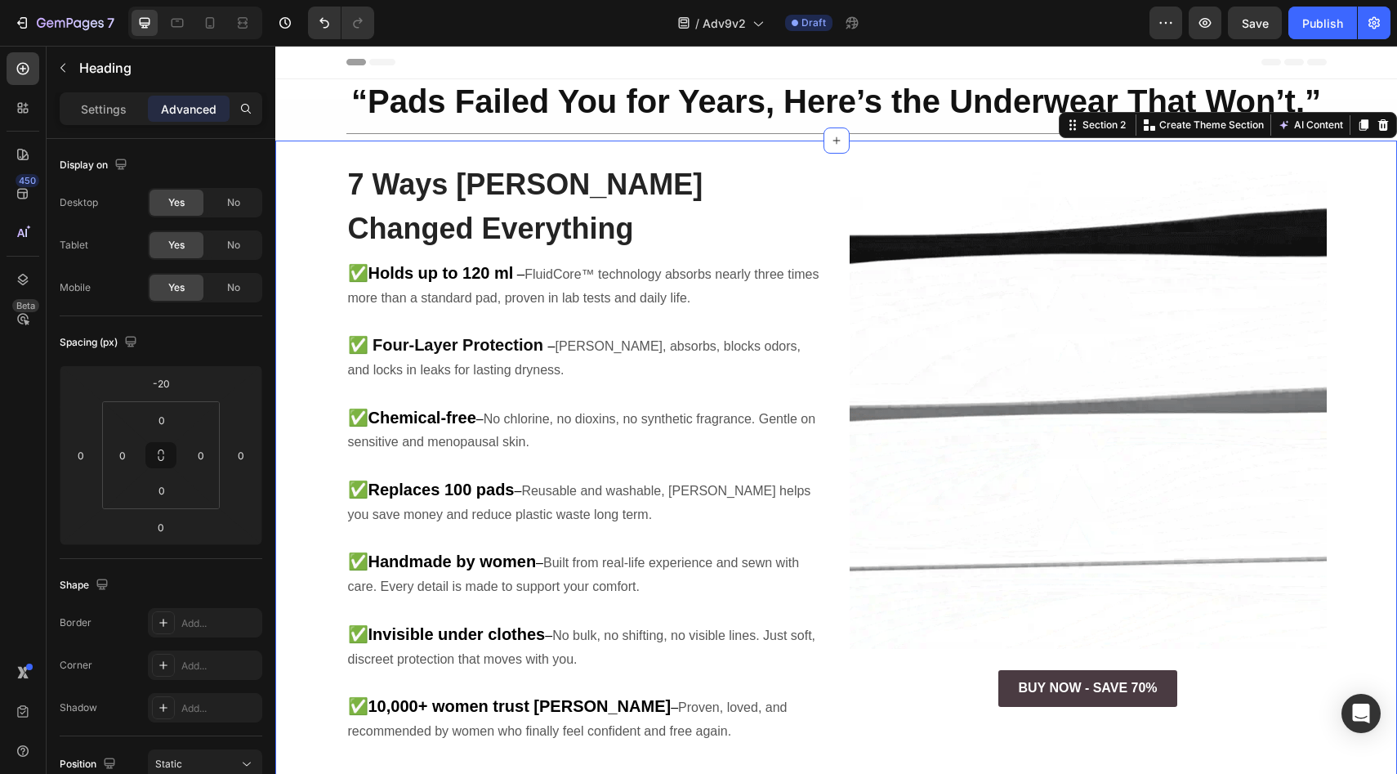
click at [747, 149] on div "7 Ways [PERSON_NAME] Changed Everything Heading ✅ Holds up to 120 ml – FluidCor…" at bounding box center [836, 472] width 1122 height 664
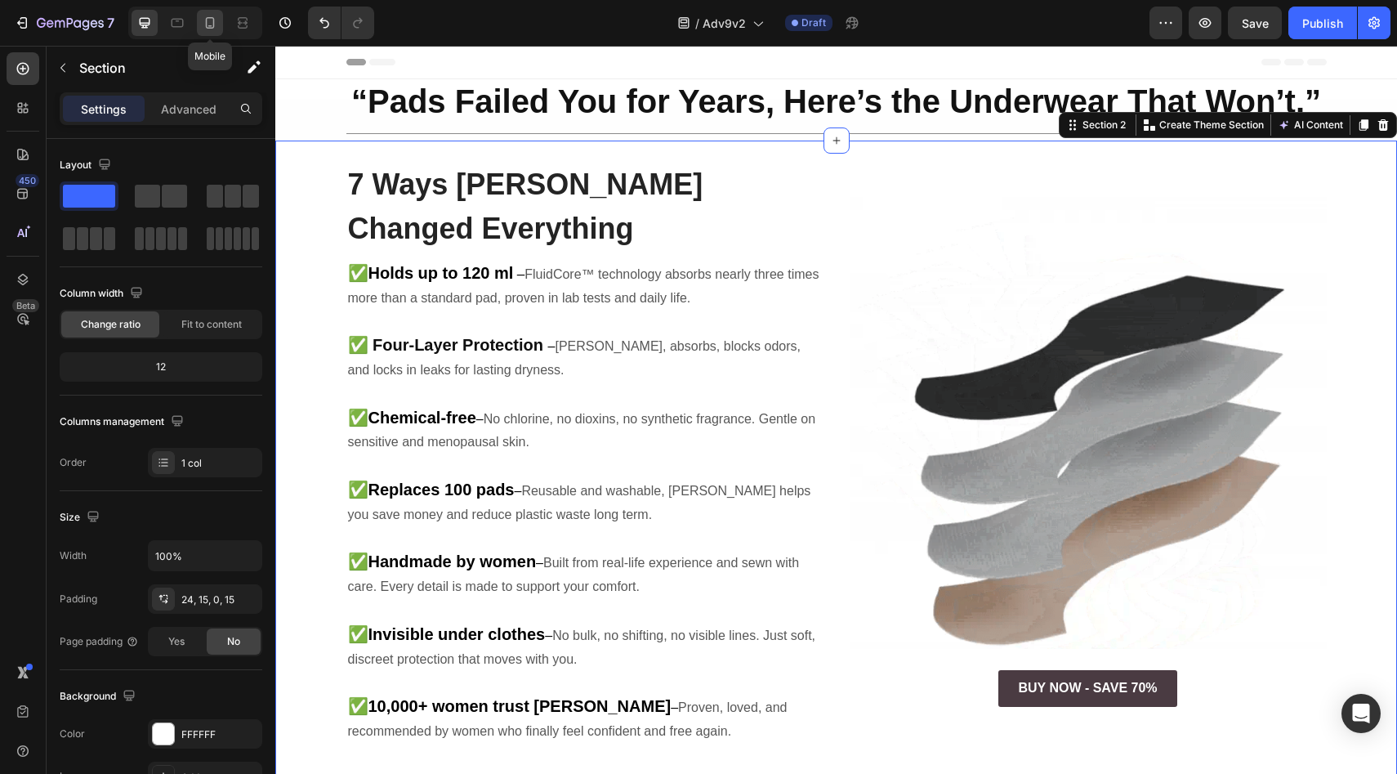
click at [213, 23] on icon at bounding box center [210, 22] width 9 height 11
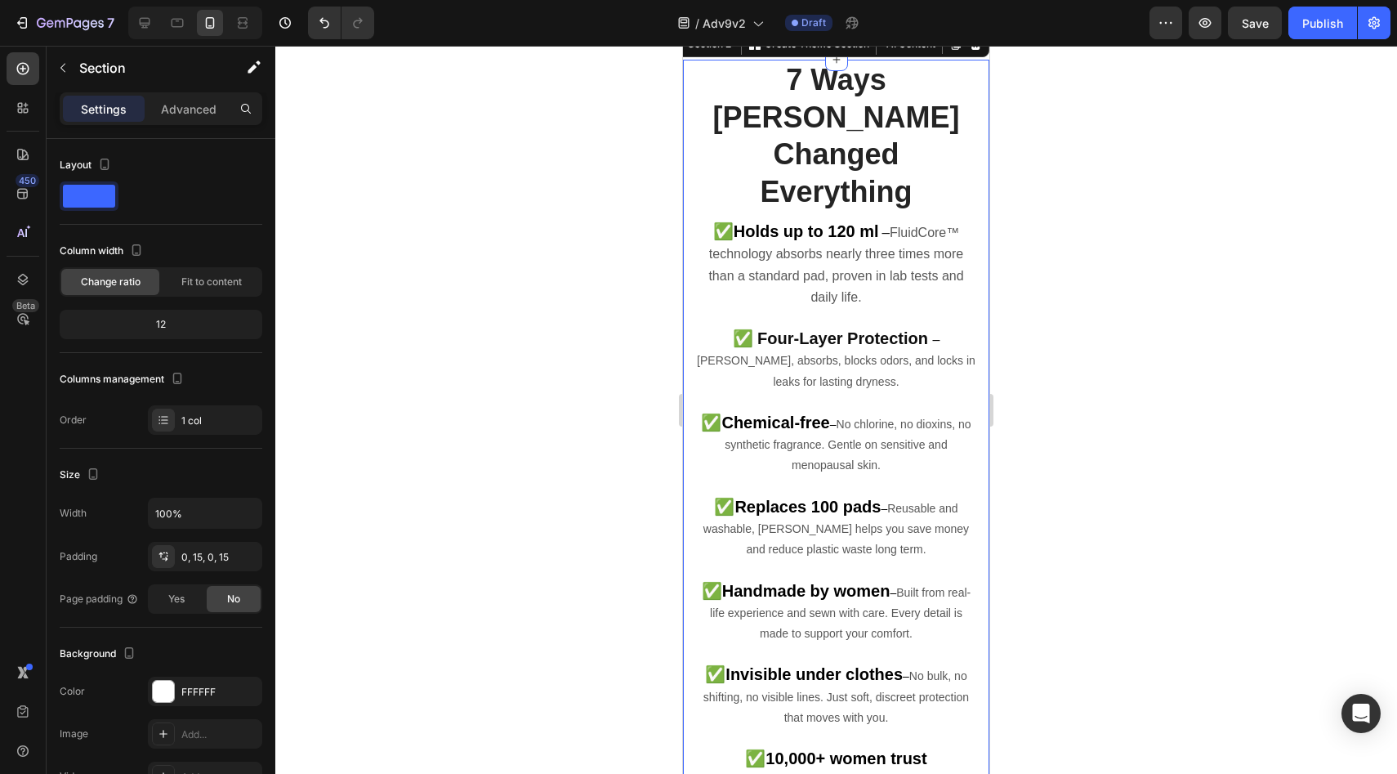
click at [790, 239] on strong "Holds up to 120 ml" at bounding box center [806, 231] width 145 height 18
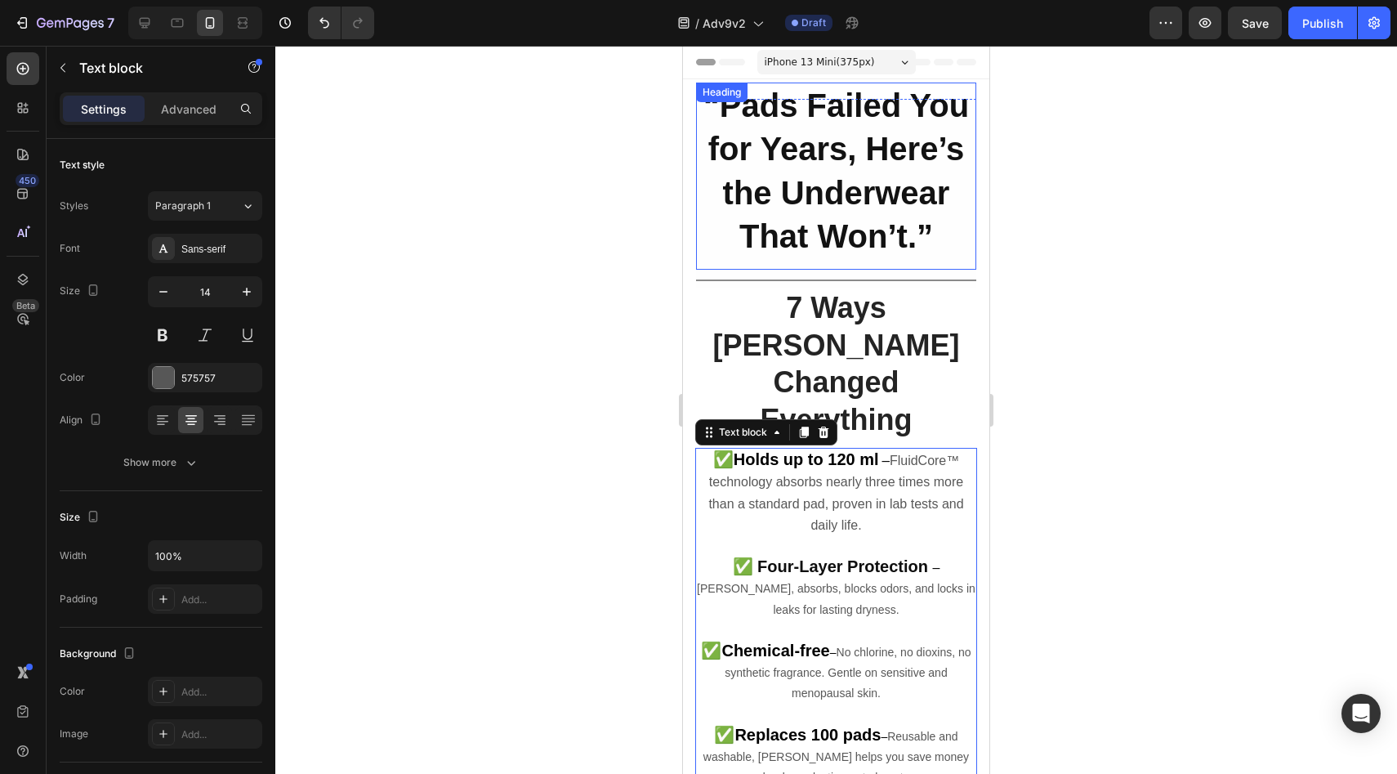
click at [867, 254] on strong "“Pads Failed You for Years, Here’s the Underwear That Won’t.”" at bounding box center [835, 170] width 265 height 167
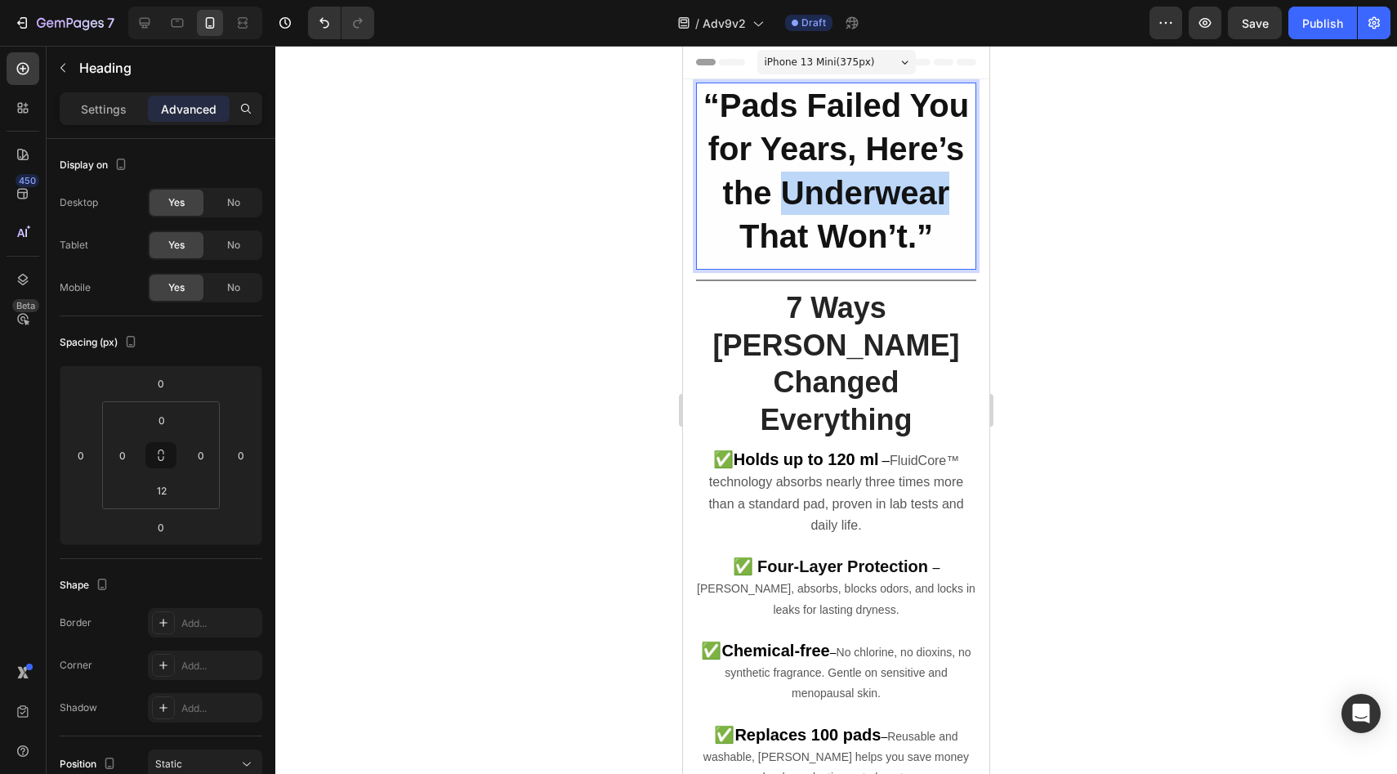
click at [842, 248] on strong "“Pads Failed You for Years, Here’s the Underwear That Won’t.”" at bounding box center [835, 170] width 265 height 167
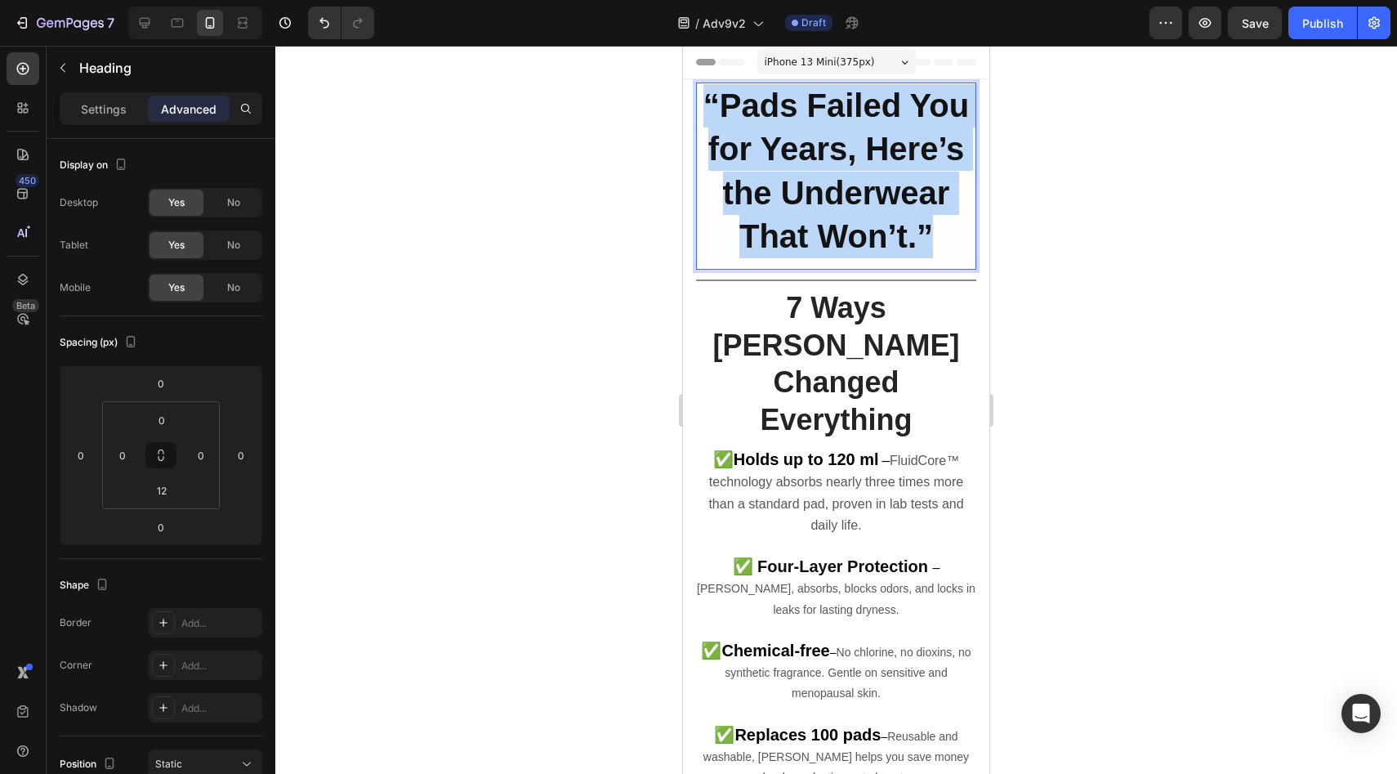
click at [842, 248] on strong "“Pads Failed You for Years, Here’s the Underwear That Won’t.”" at bounding box center [835, 170] width 265 height 167
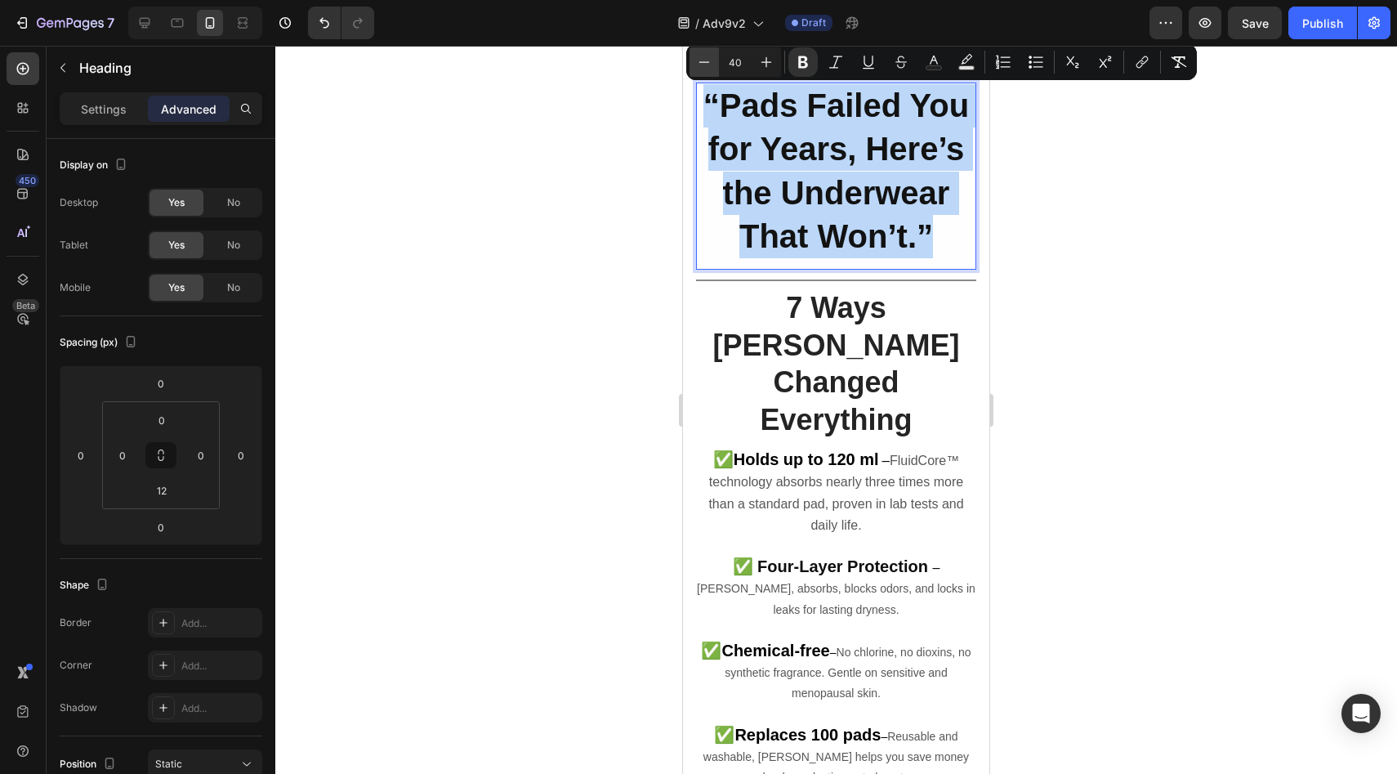
click at [715, 68] on button "Minus" at bounding box center [703, 61] width 29 height 29
type input "39"
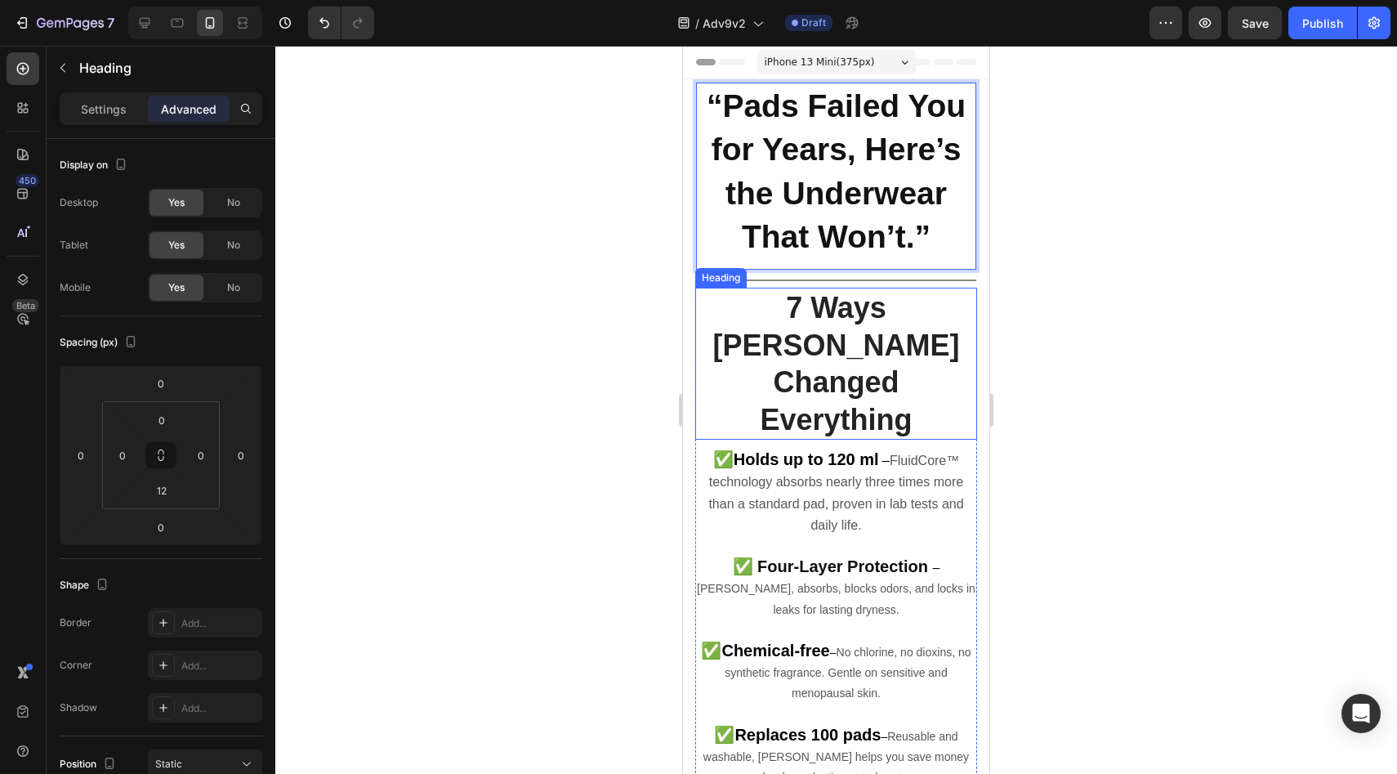
click at [850, 351] on strong "7 Ways [PERSON_NAME] Changed Everything" at bounding box center [835, 363] width 247 height 145
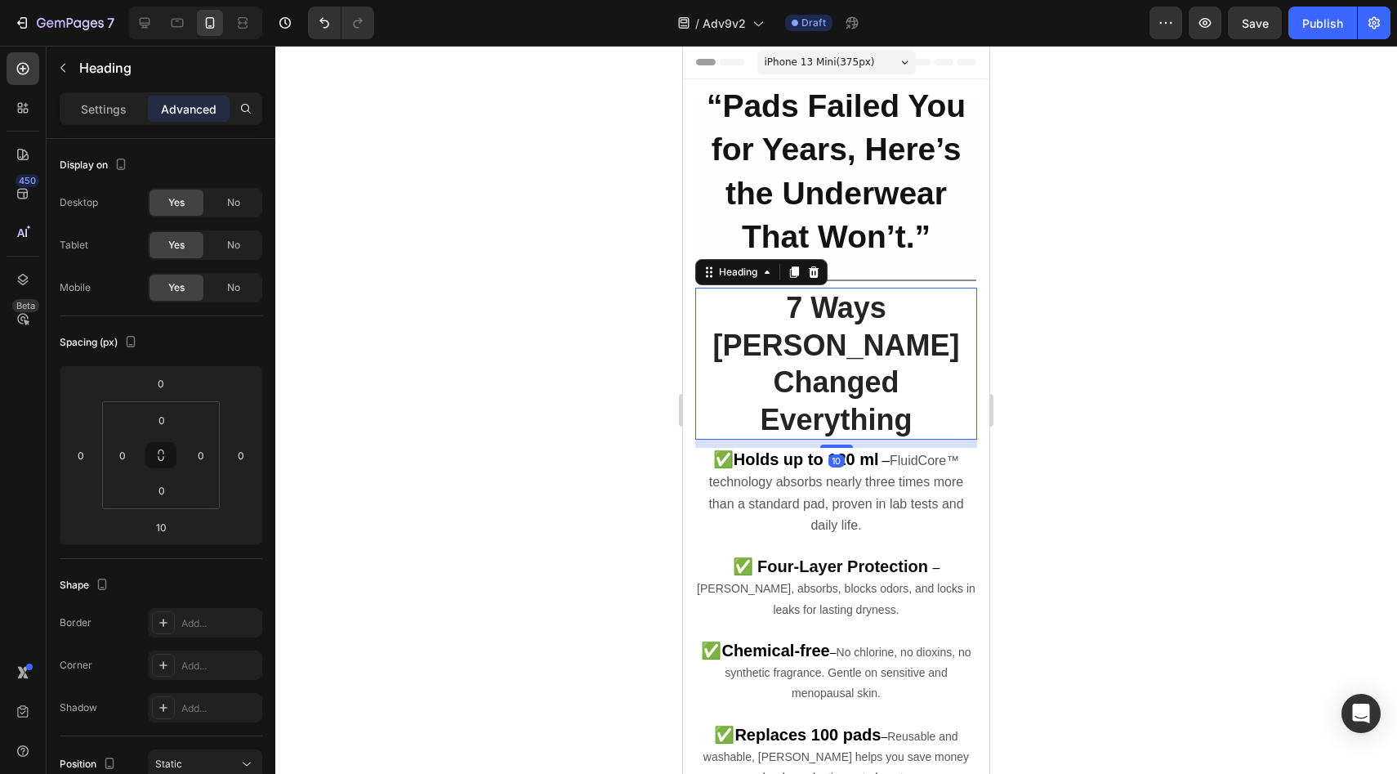
click at [856, 363] on strong "7 Ways [PERSON_NAME] Changed Everything" at bounding box center [835, 363] width 247 height 145
click at [854, 359] on strong "7 Ways [PERSON_NAME] Changed Everything" at bounding box center [835, 363] width 247 height 145
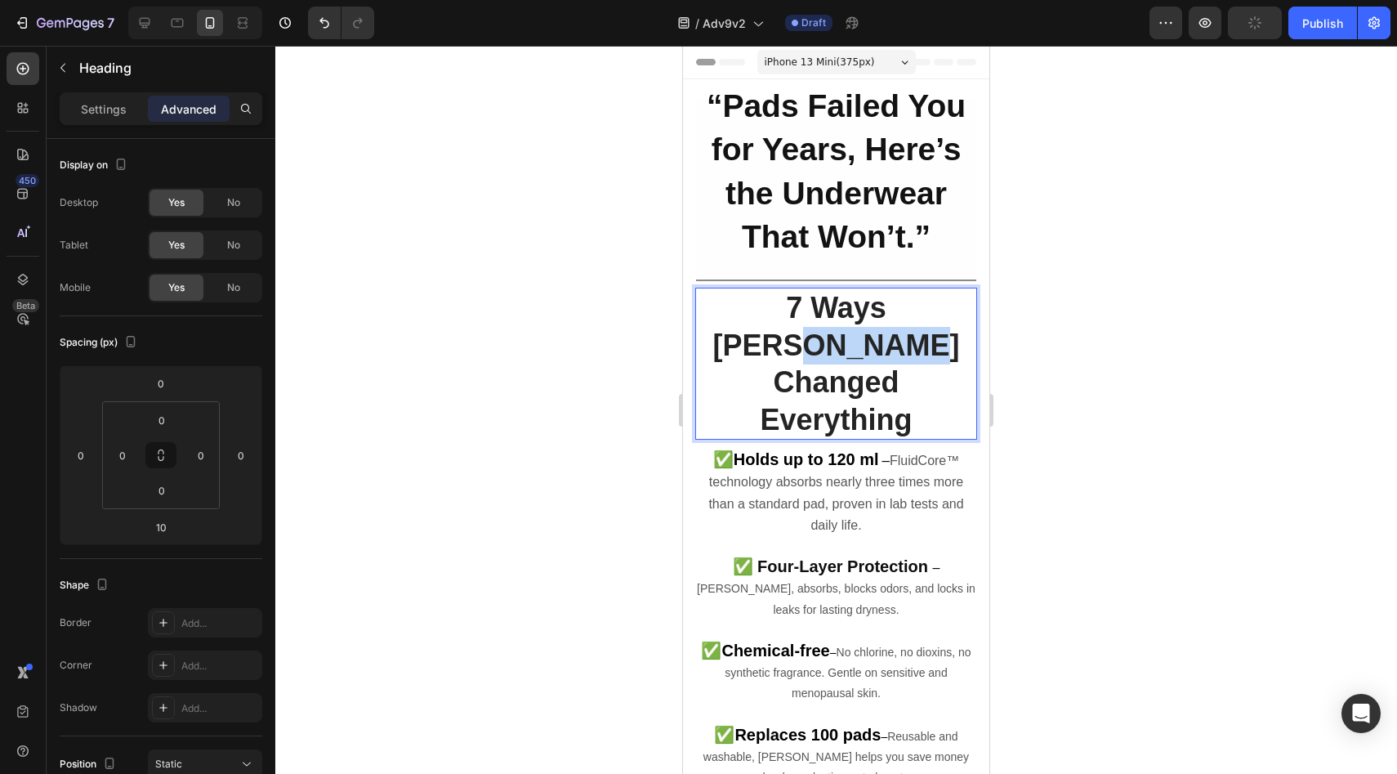
click at [854, 359] on strong "7 Ways [PERSON_NAME] Changed Everything" at bounding box center [835, 363] width 247 height 145
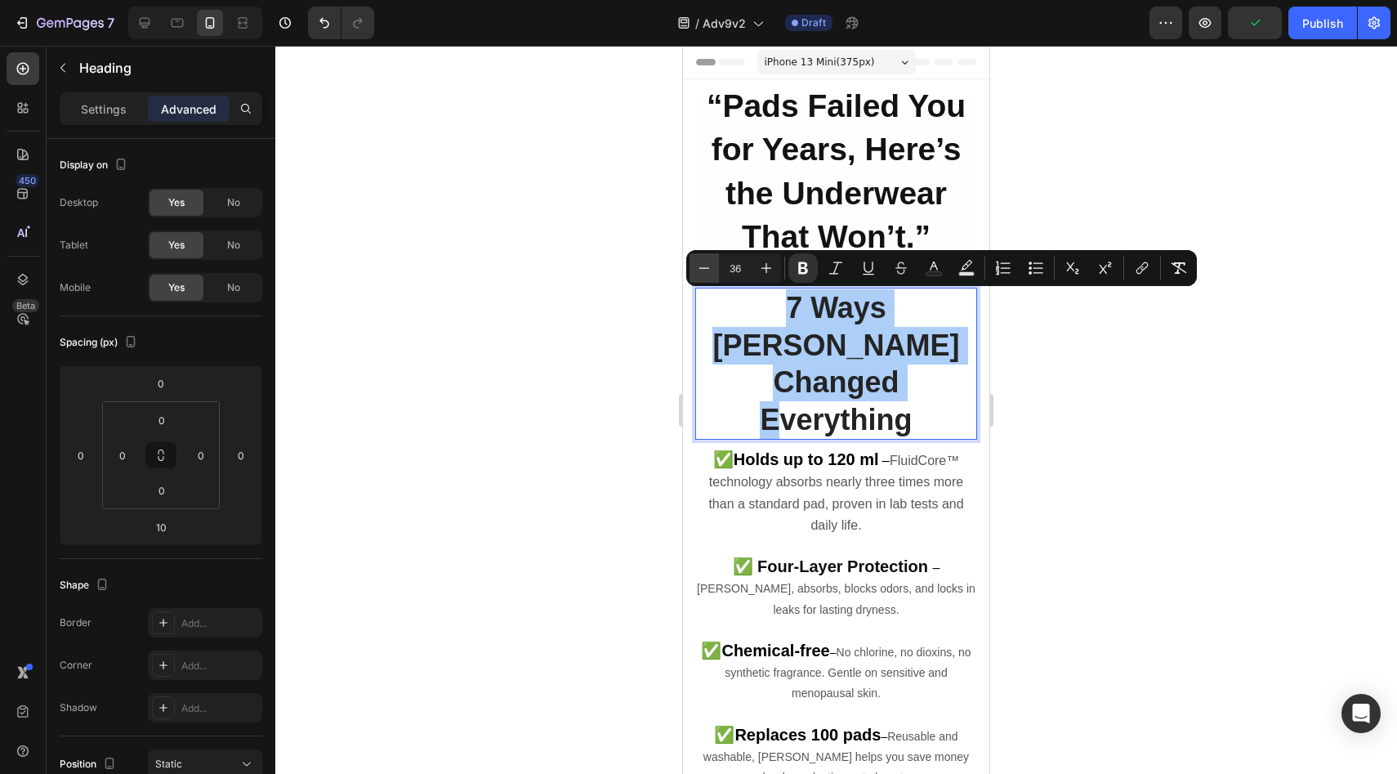
click at [704, 271] on icon "Editor contextual toolbar" at bounding box center [704, 268] width 16 height 16
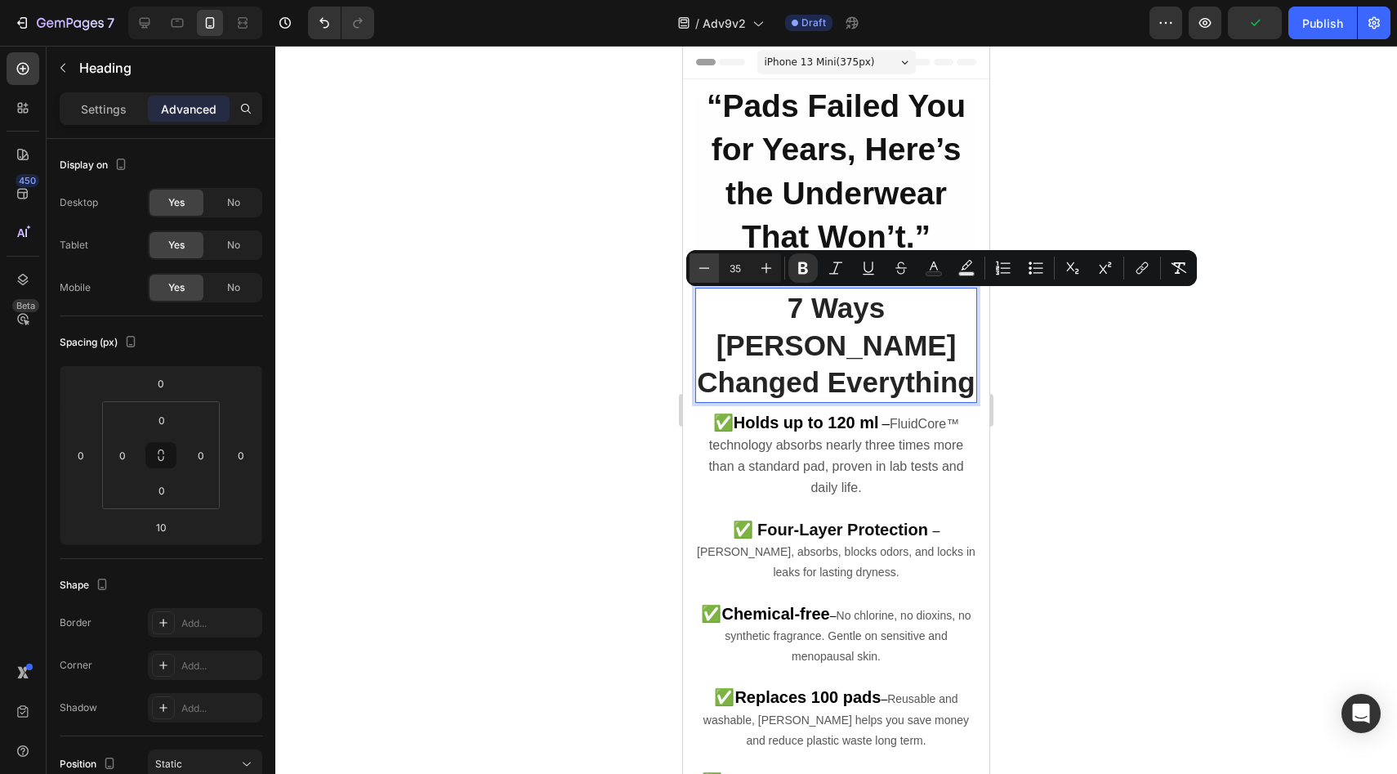
click at [704, 270] on icon "Editor contextual toolbar" at bounding box center [704, 268] width 16 height 16
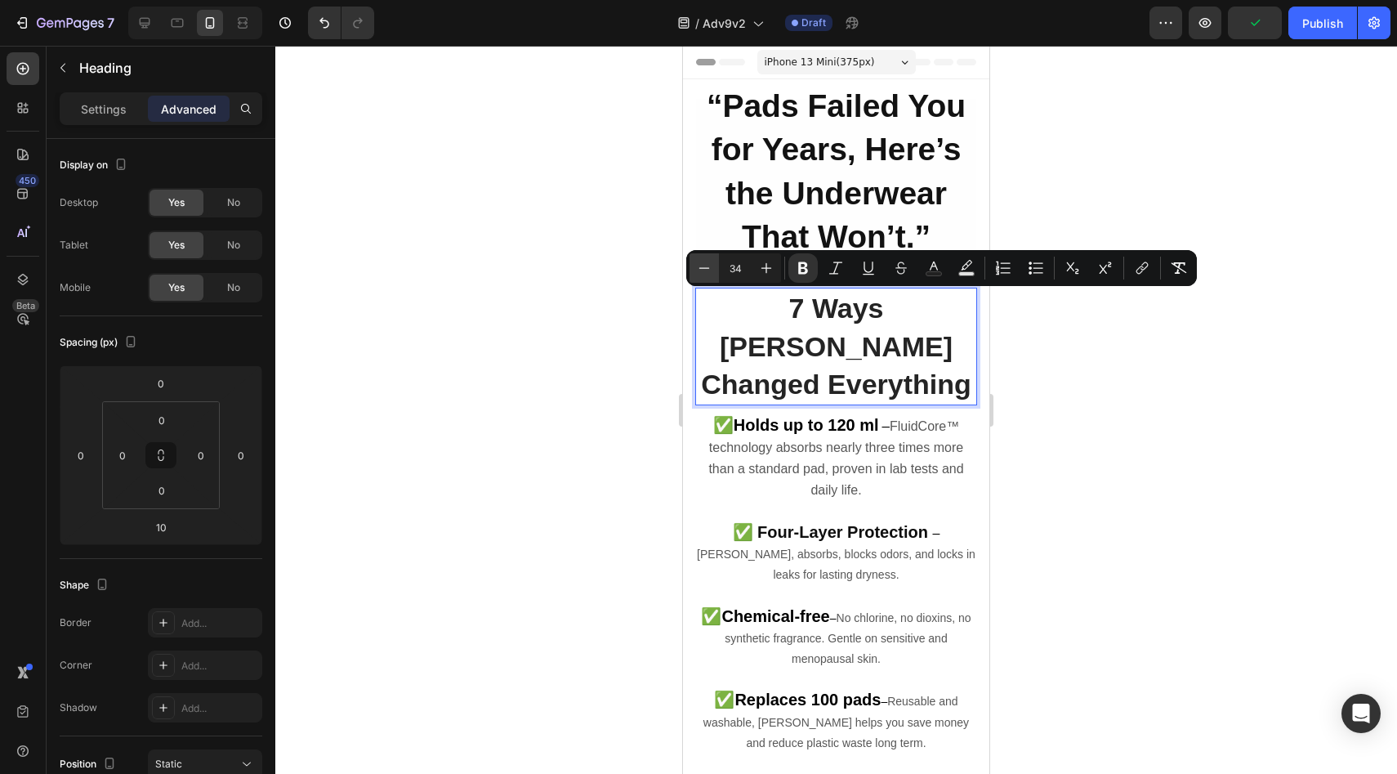
click at [704, 270] on icon "Editor contextual toolbar" at bounding box center [704, 268] width 16 height 16
type input "33"
click at [910, 522] on p "✅ Four-Layer Protection – [PERSON_NAME], absorbs, blocks odors, and locks in le…" at bounding box center [836, 554] width 279 height 64
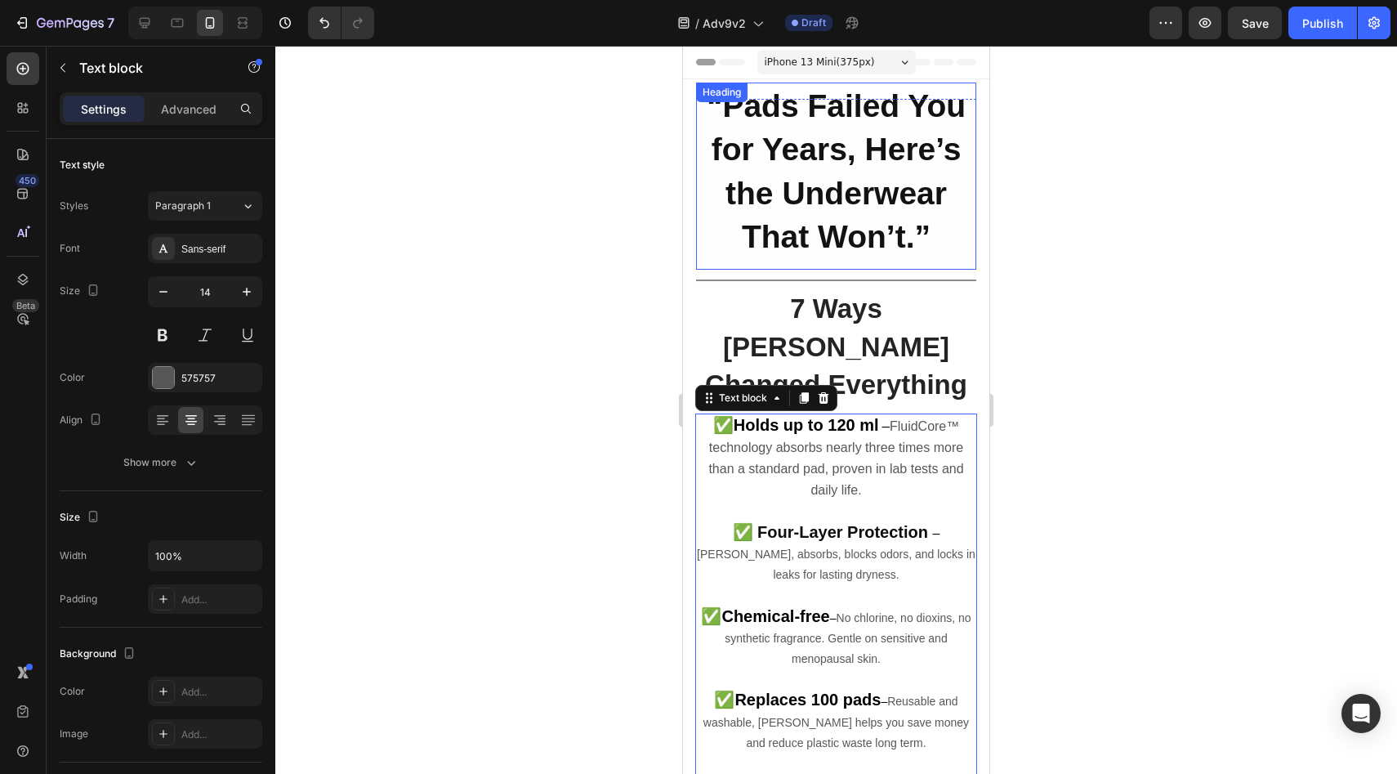
click at [856, 245] on strong "“Pads Failed You for Years, Here’s the Underwear That Won’t.”" at bounding box center [836, 171] width 259 height 166
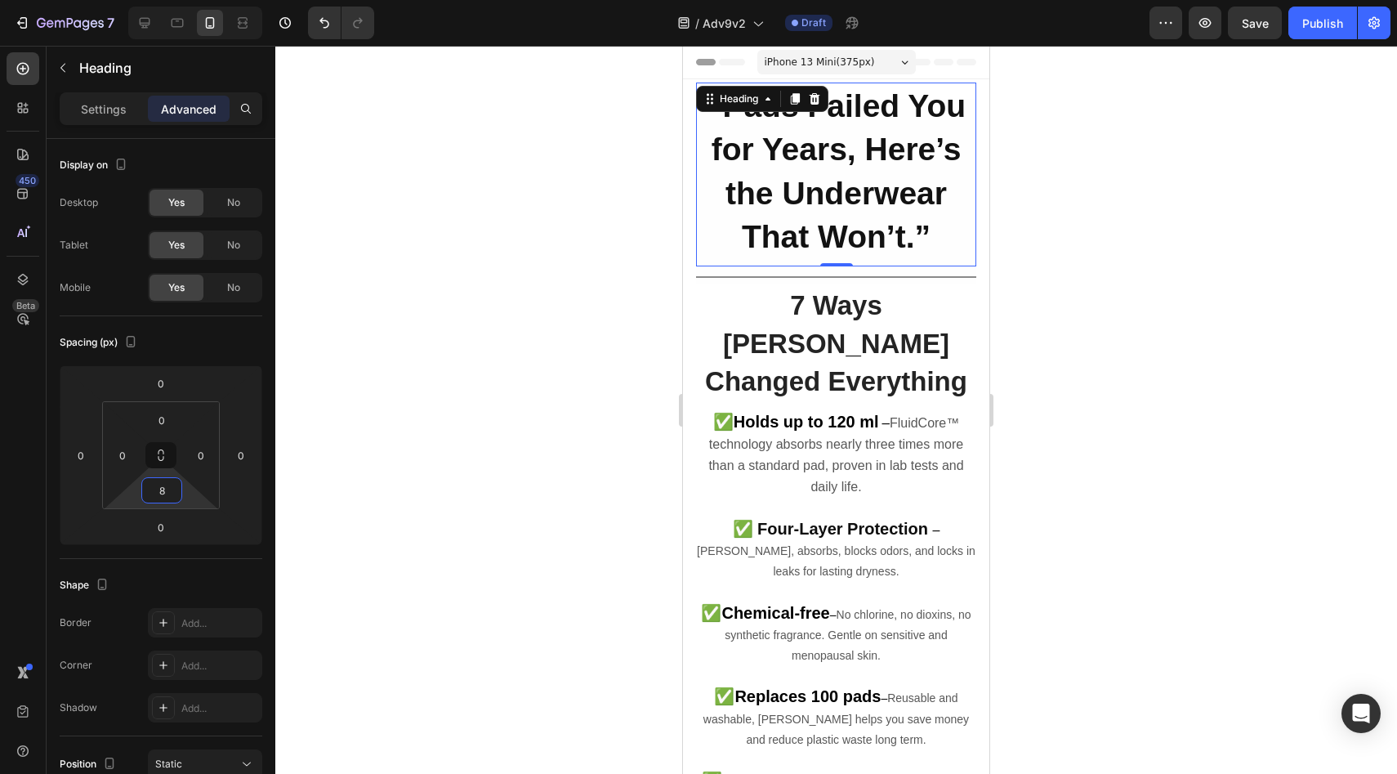
click at [190, 0] on html "7 Version history / Adv9v2 Draft Preview Save Publish 450 Beta Sections(18) Ele…" at bounding box center [698, 0] width 1397 height 0
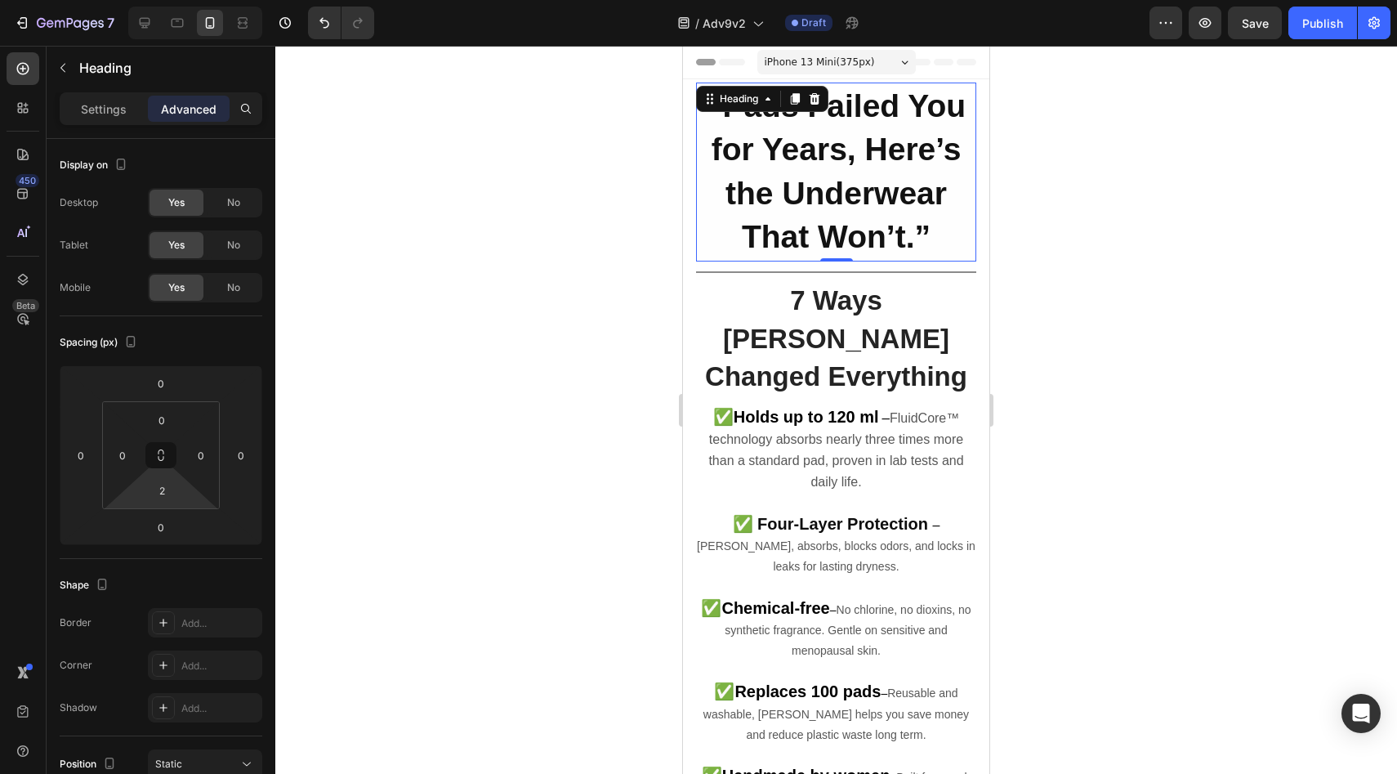
type input "4"
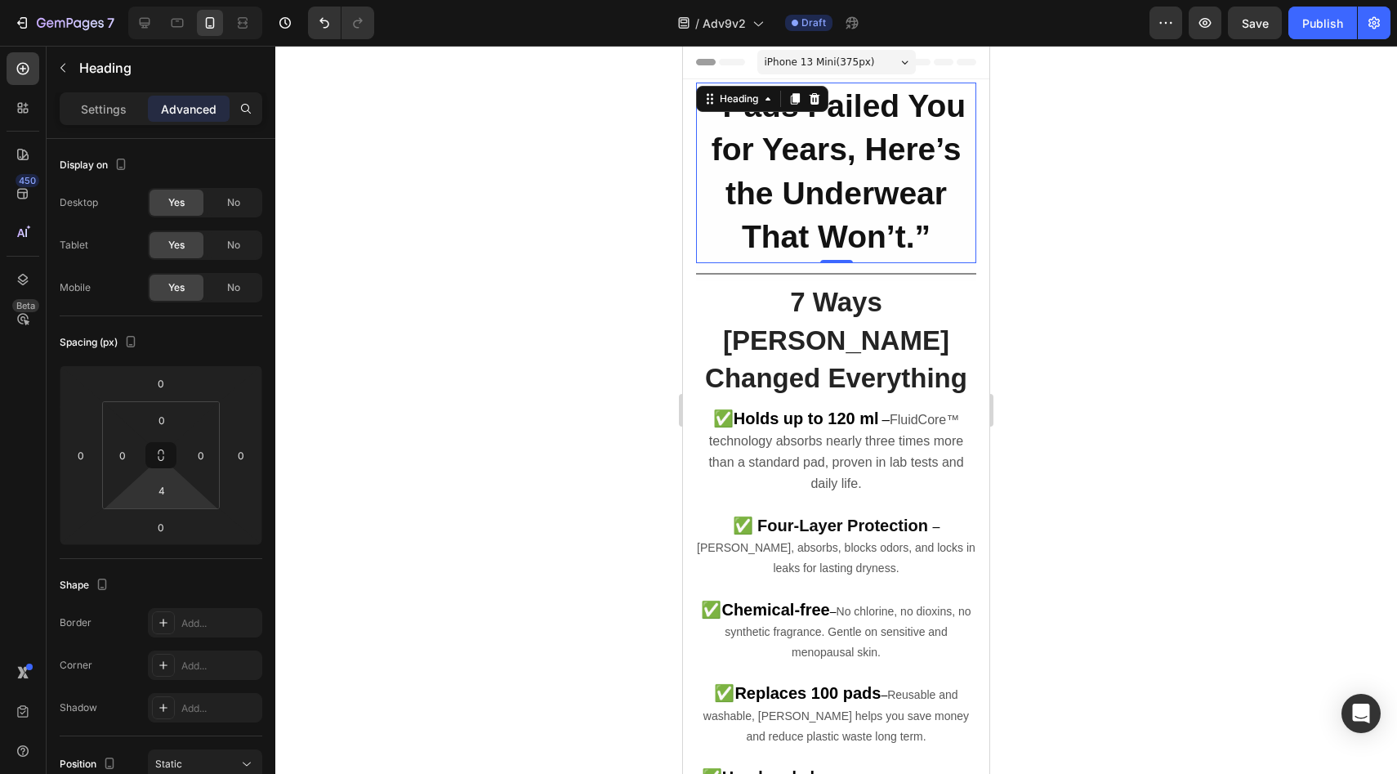
click at [190, 0] on html "7 Version history / Adv9v2 Draft Preview Save Publish 450 Beta Sections(18) Ele…" at bounding box center [698, 0] width 1397 height 0
click at [960, 495] on p at bounding box center [836, 505] width 279 height 20
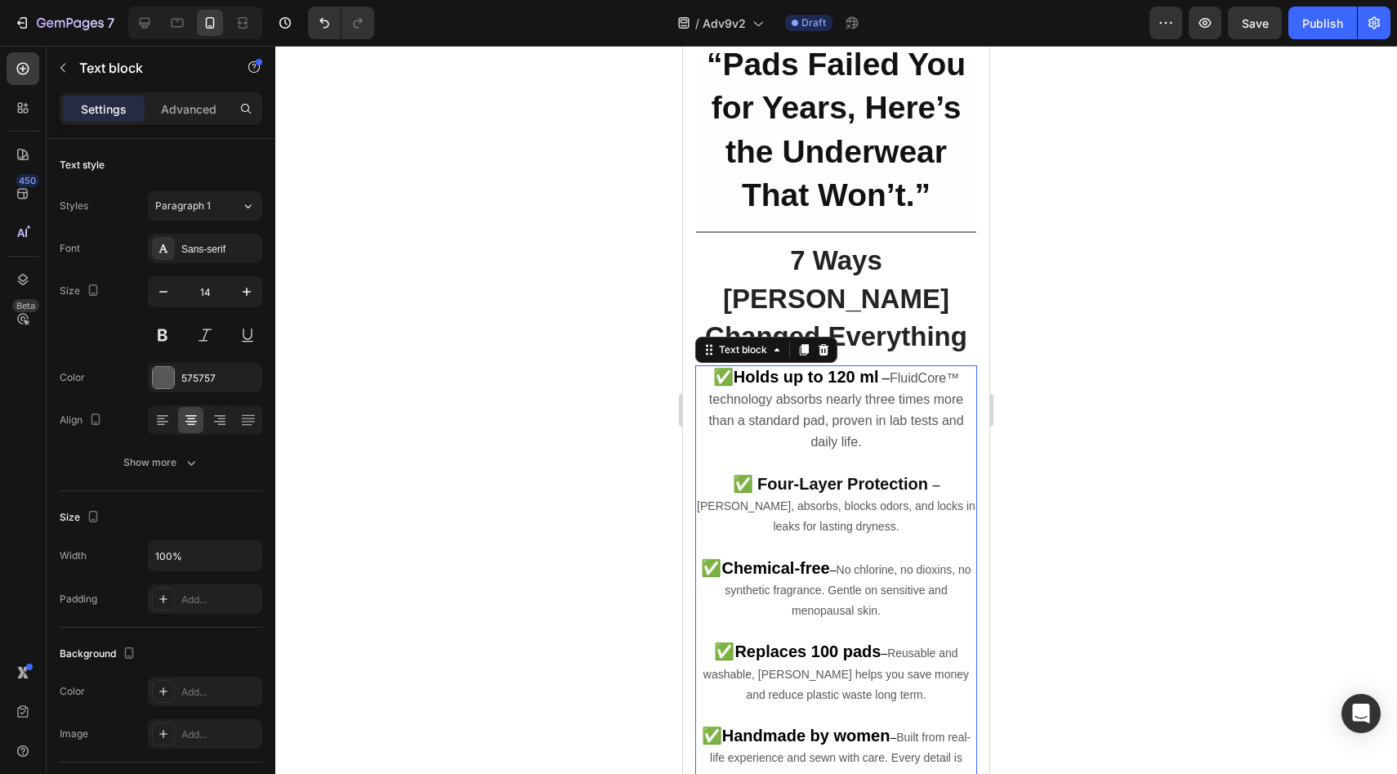
scroll to position [137, 0]
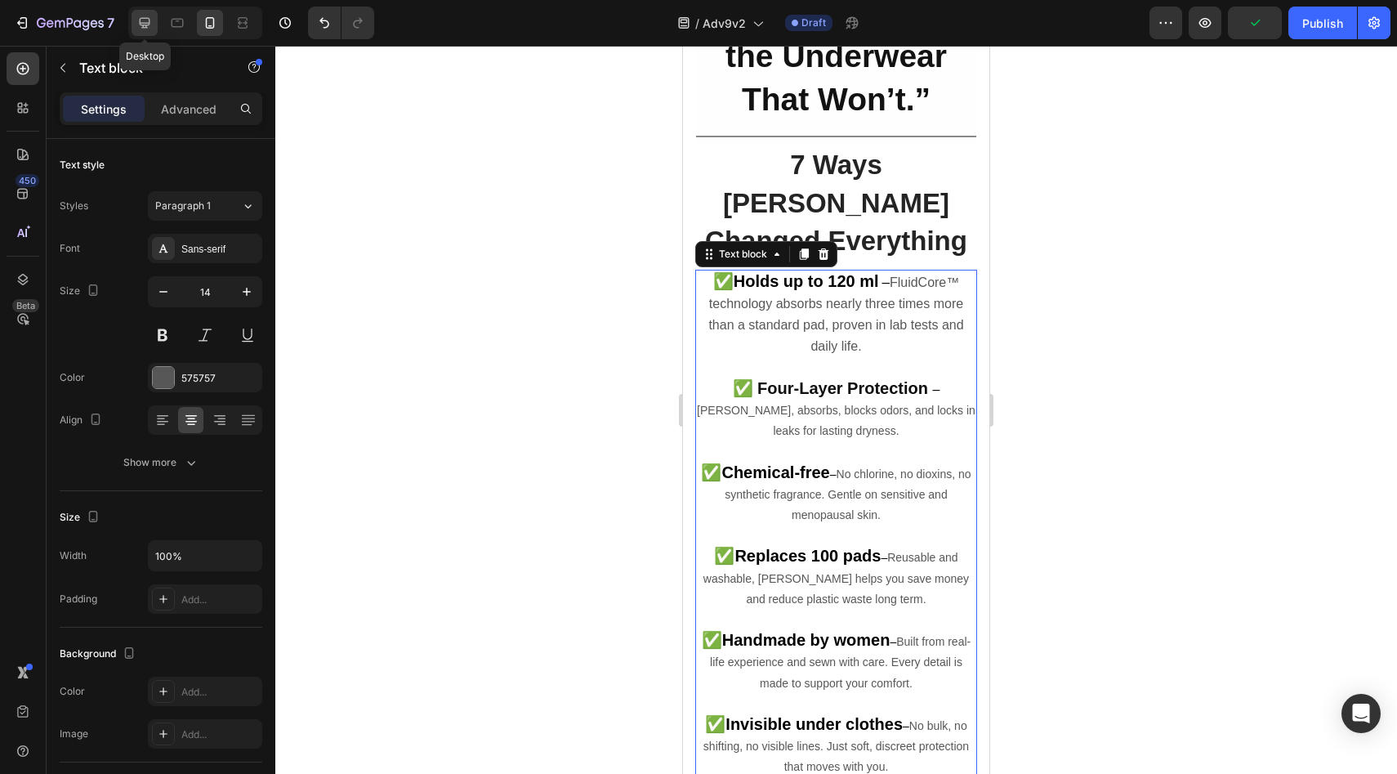
click at [151, 28] on icon at bounding box center [144, 23] width 16 height 16
type input "16"
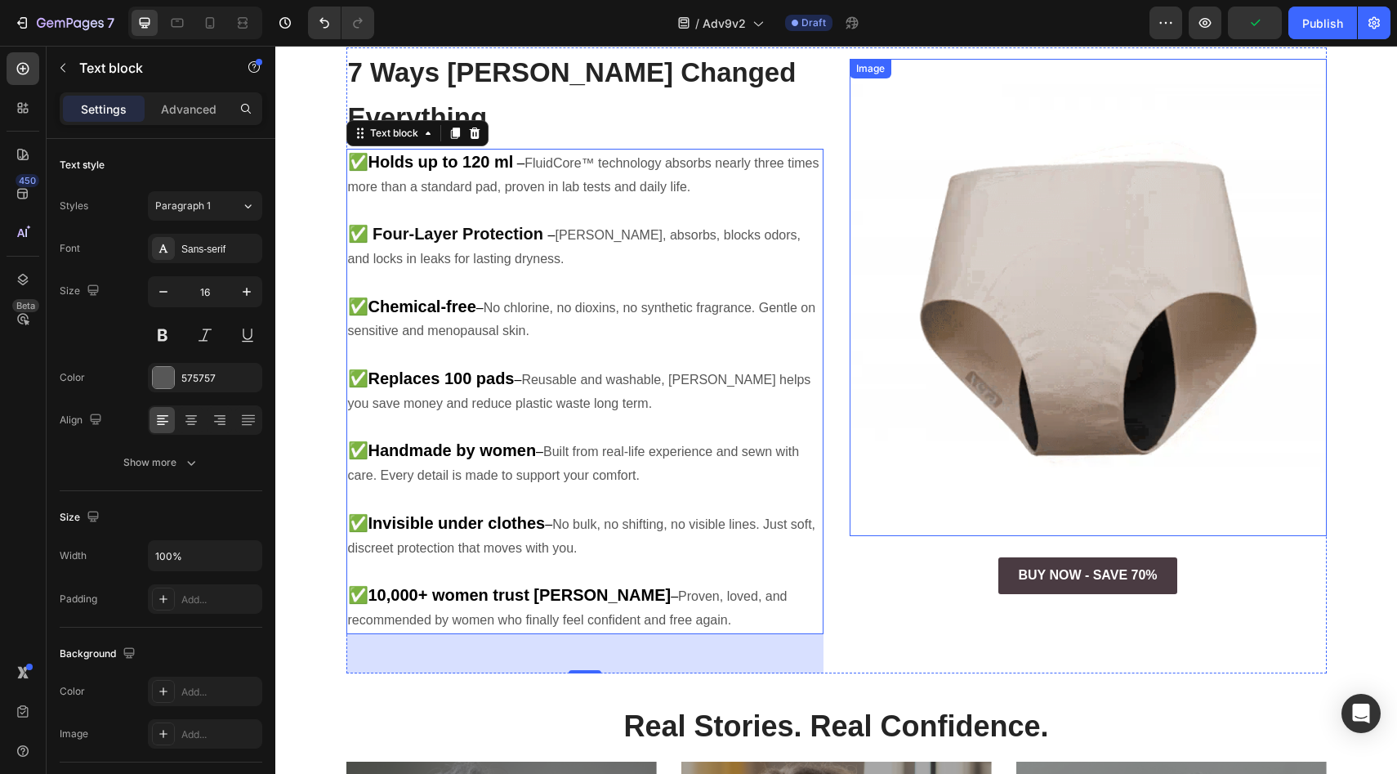
click at [977, 381] on img at bounding box center [1088, 297] width 477 height 477
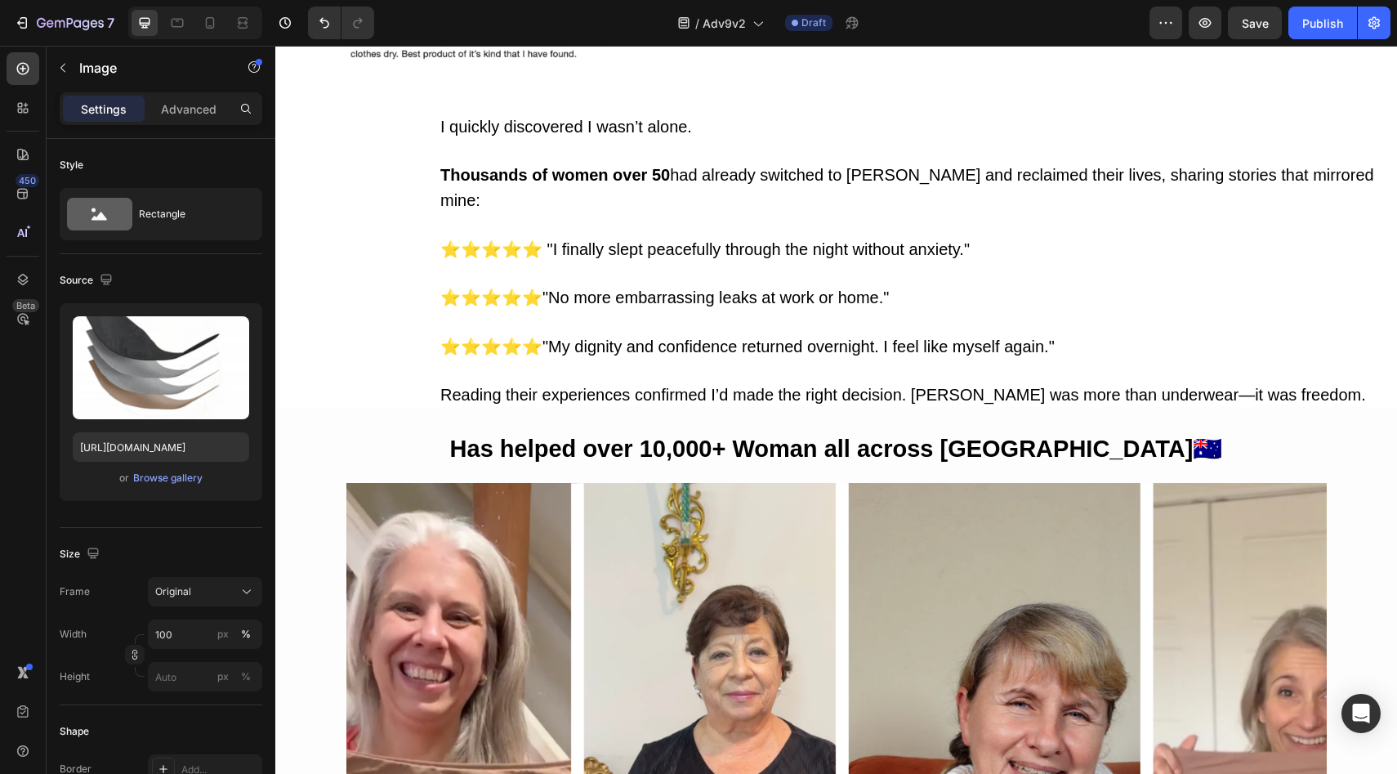
scroll to position [943, 0]
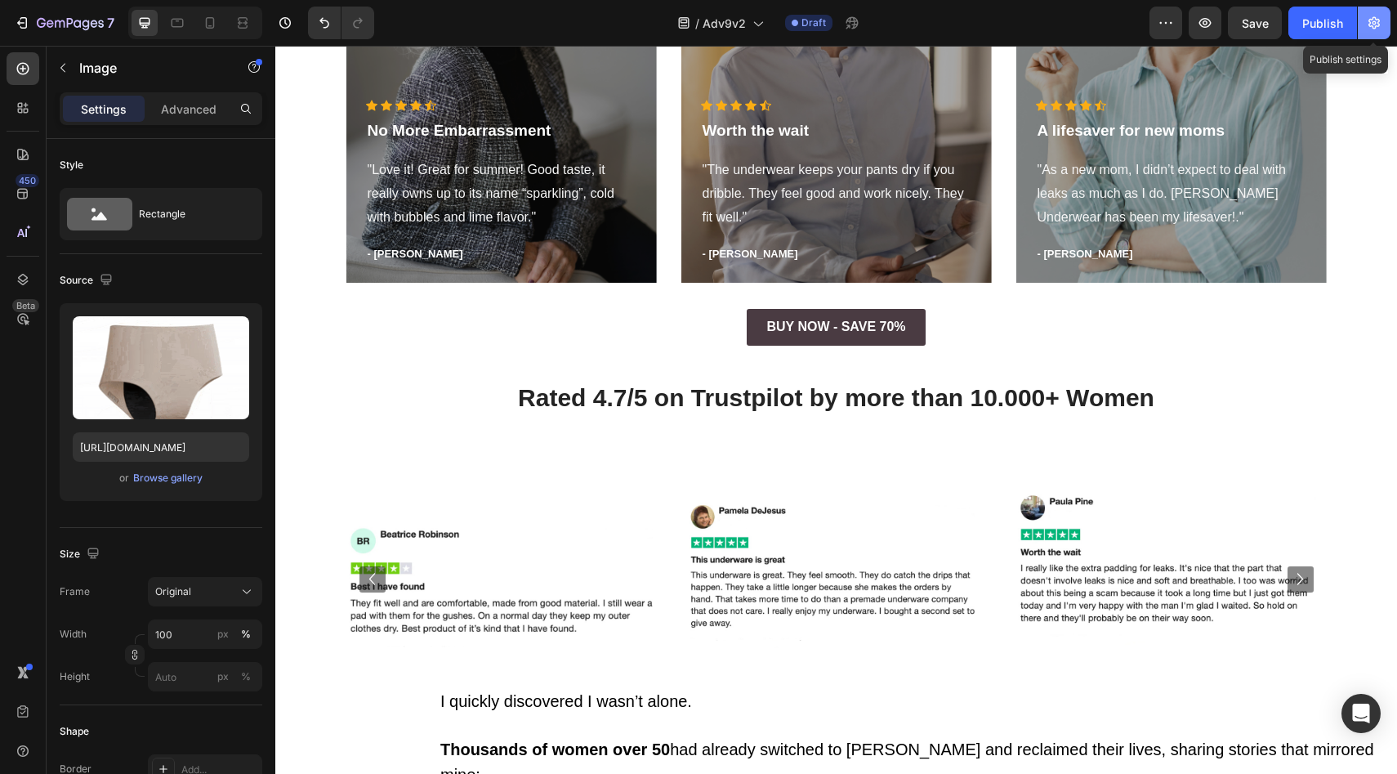
click at [1366, 14] on button "button" at bounding box center [1374, 23] width 33 height 33
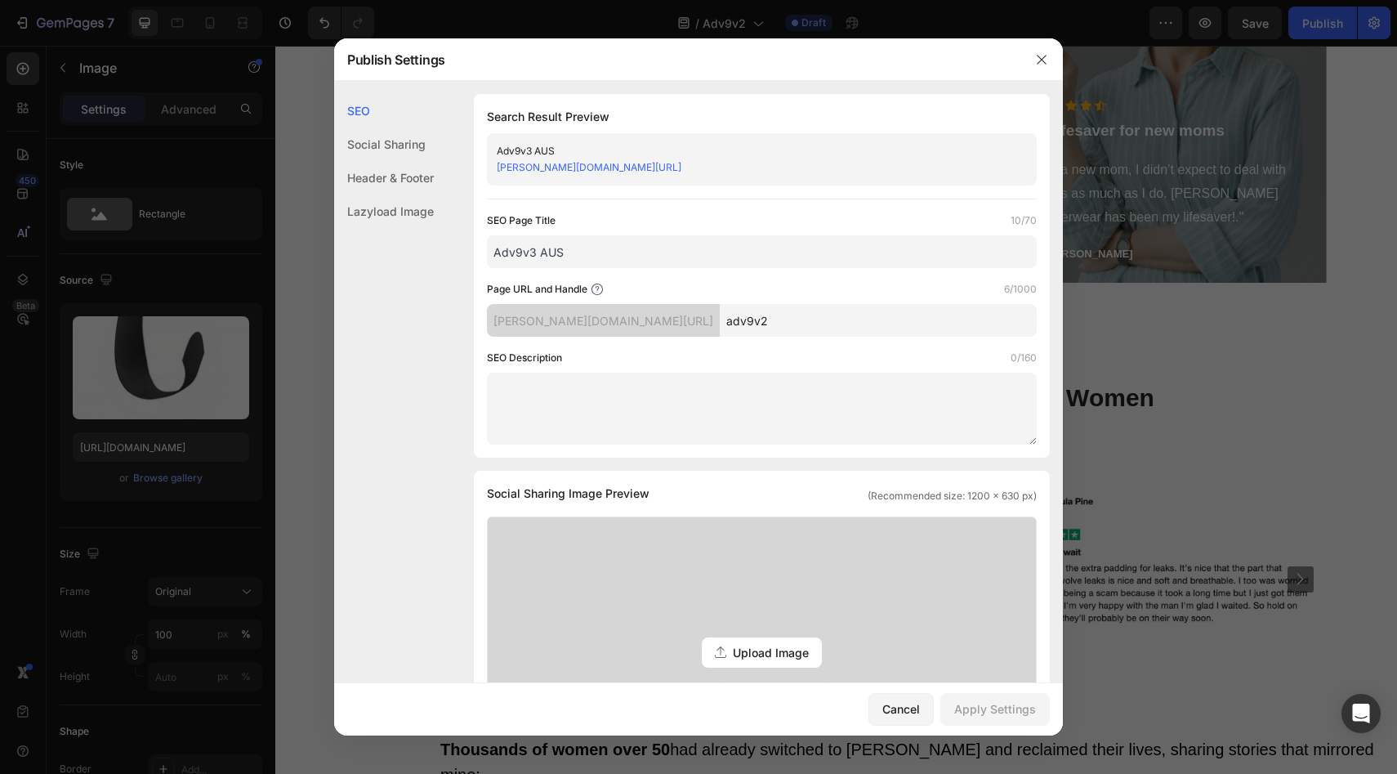
click at [534, 253] on input "Adv9v3 AUS" at bounding box center [762, 251] width 550 height 33
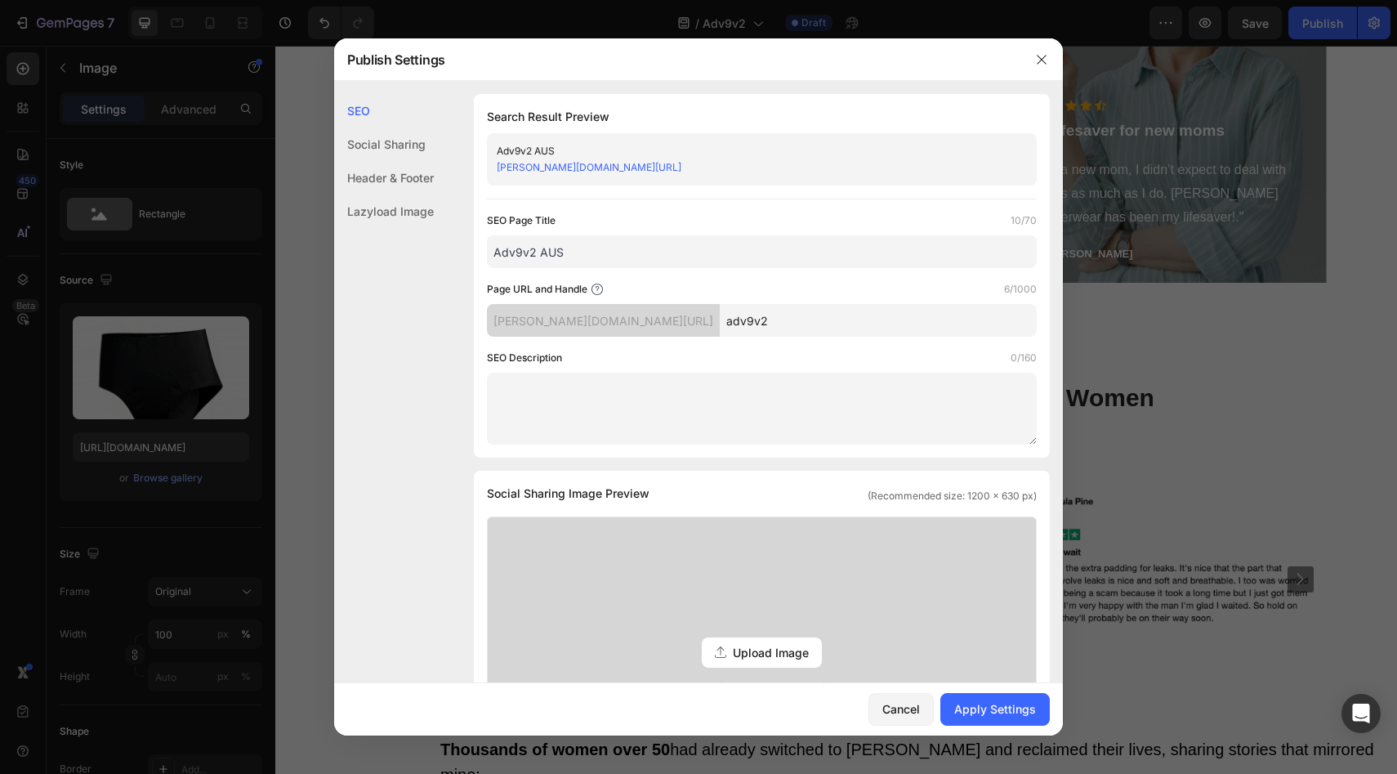
type input "Adv9v2 AUS"
click at [775, 329] on input "adv9v2" at bounding box center [878, 320] width 317 height 33
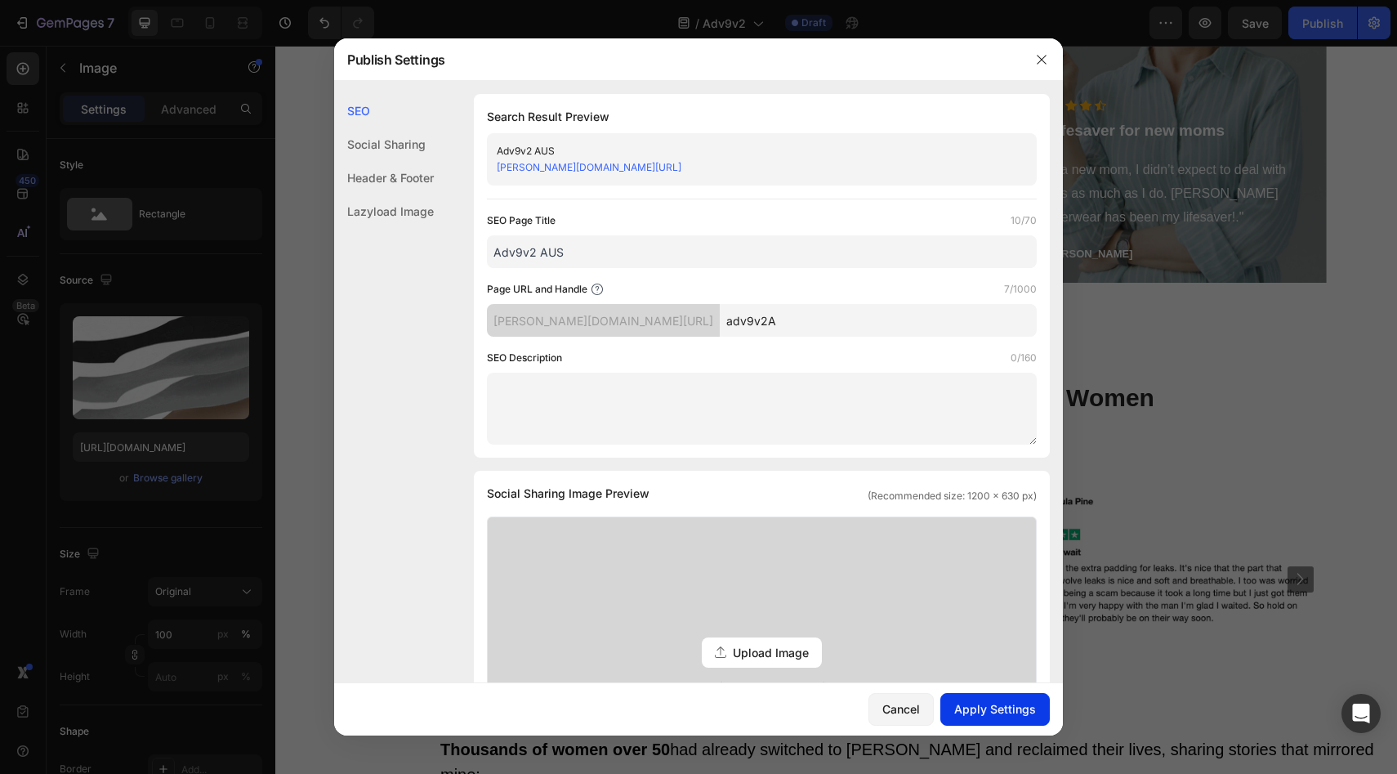
type input "adv9v2A"
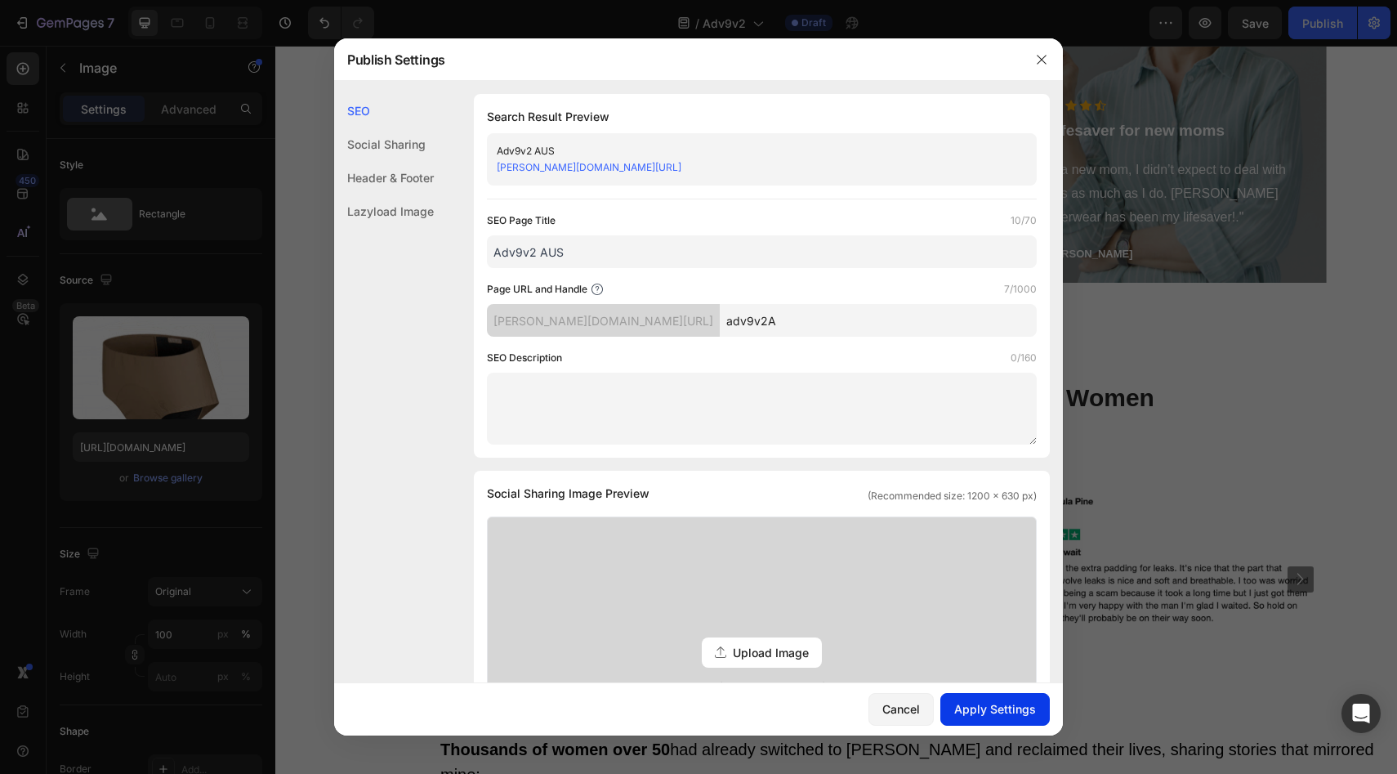
click at [999, 707] on div "Apply Settings" at bounding box center [995, 708] width 82 height 17
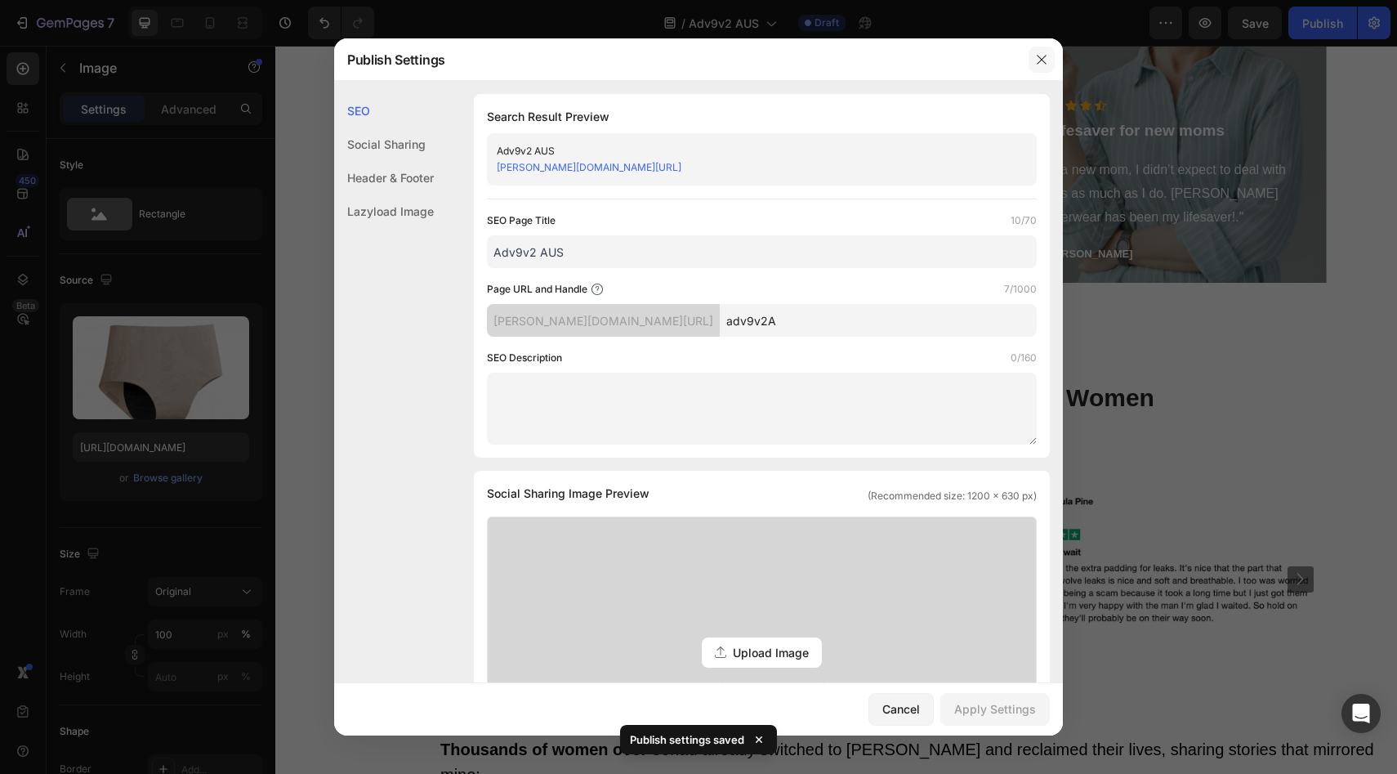
drag, startPoint x: 1035, startPoint y: 60, endPoint x: 762, endPoint y: 10, distance: 277.5
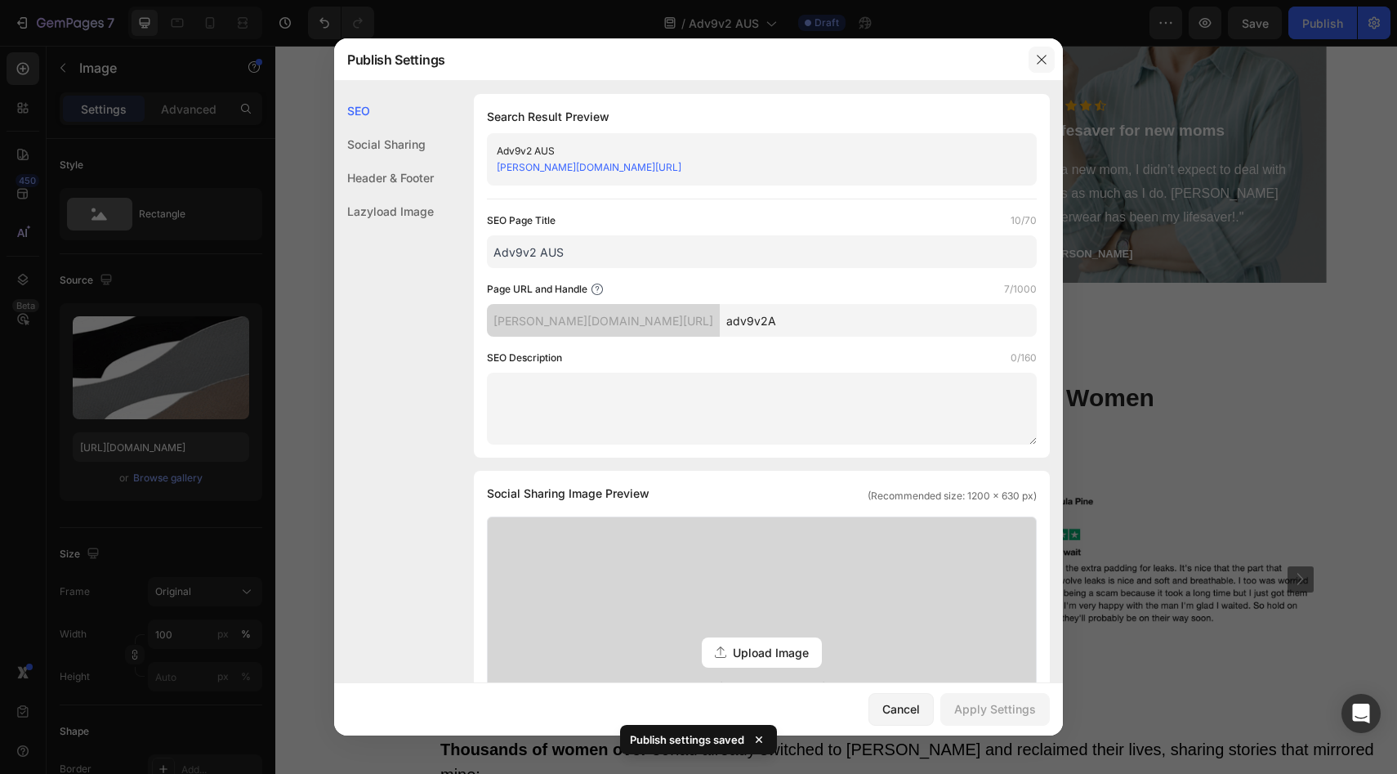
click at [1035, 60] on icon "button" at bounding box center [1041, 59] width 13 height 13
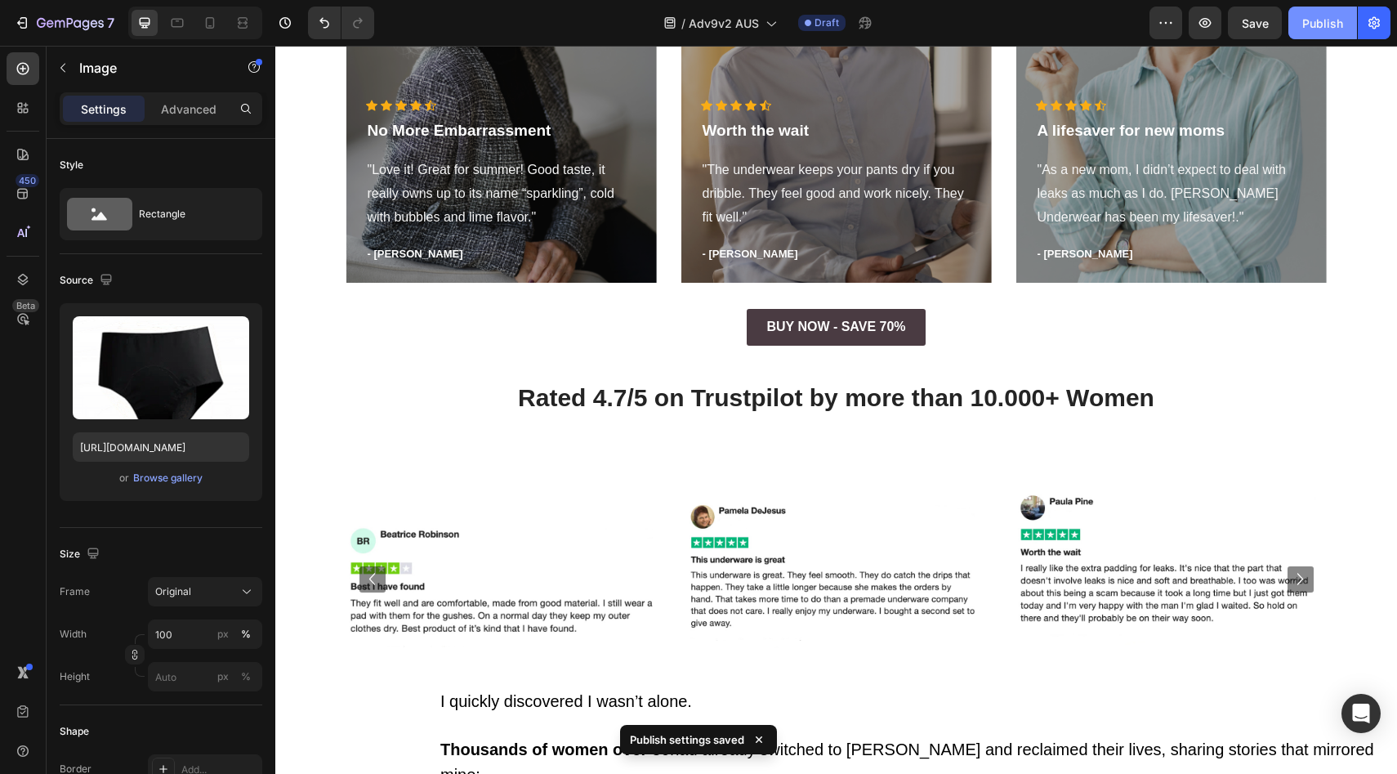
click at [1346, 31] on button "Publish" at bounding box center [1322, 23] width 69 height 33
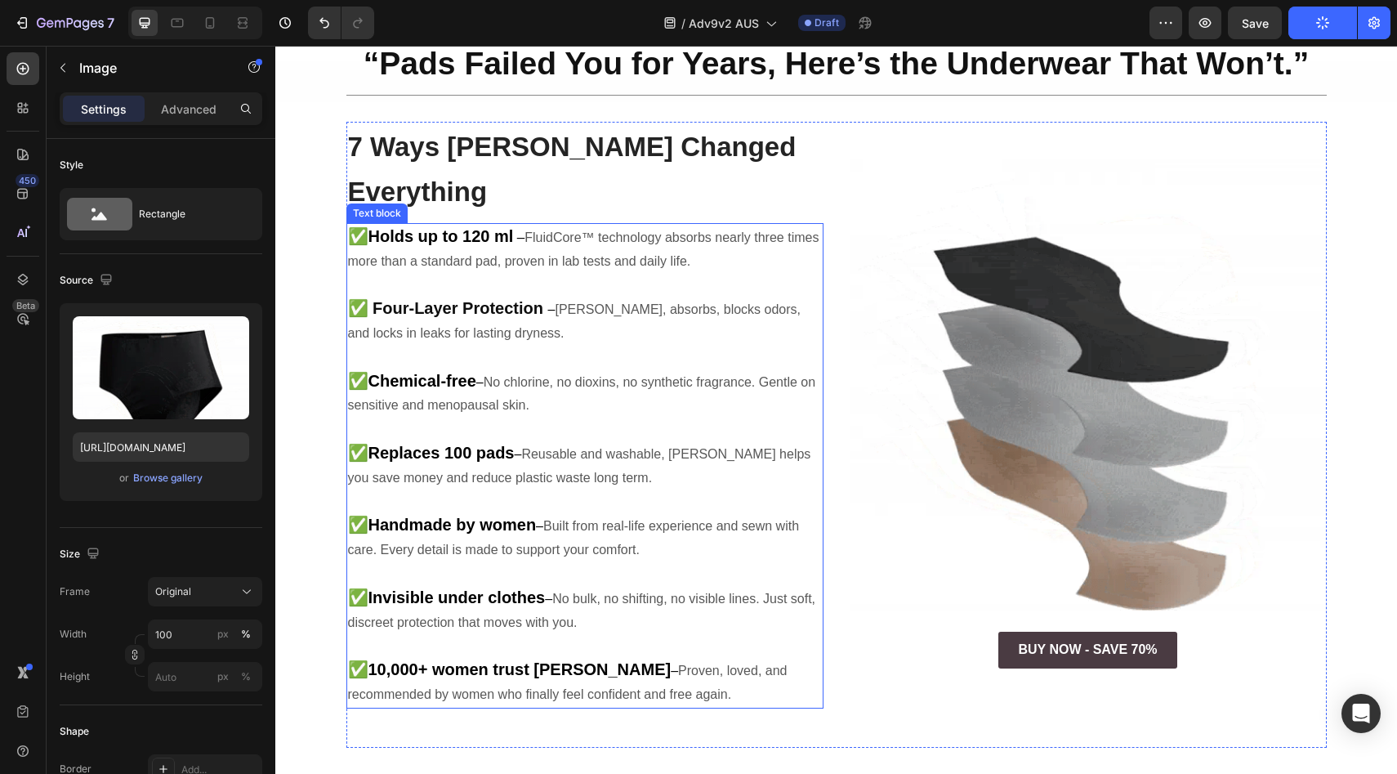
scroll to position [0, 0]
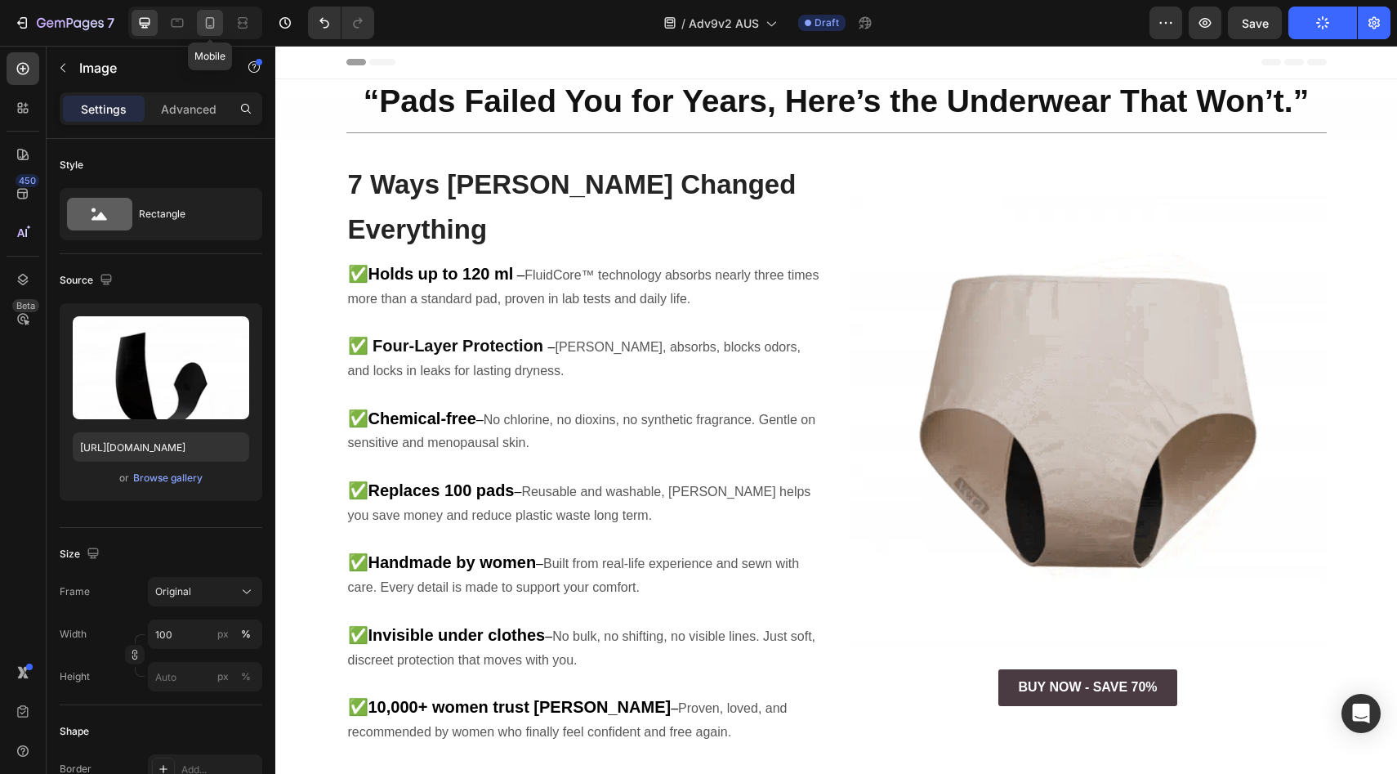
click at [215, 35] on div at bounding box center [210, 23] width 26 height 26
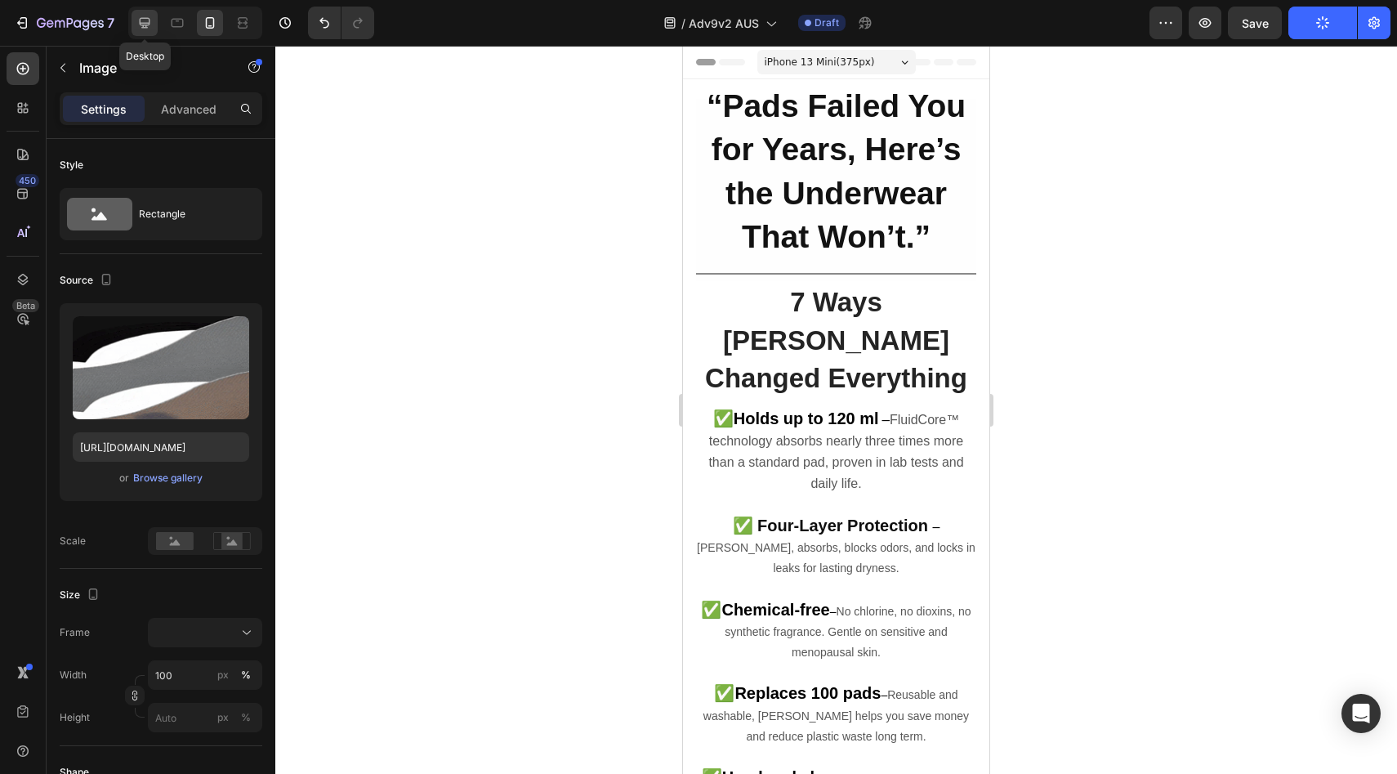
click at [142, 20] on icon at bounding box center [144, 23] width 16 height 16
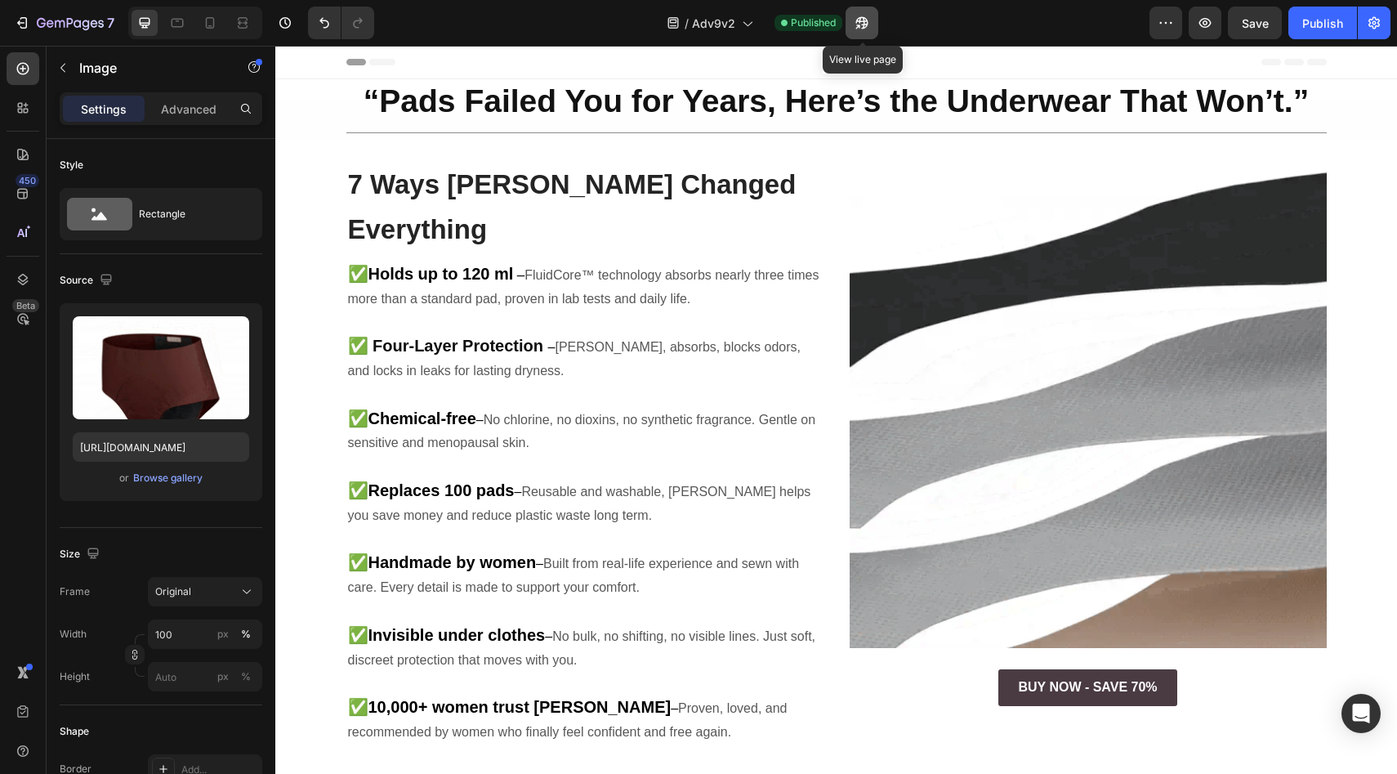
click at [854, 28] on icon "button" at bounding box center [862, 23] width 16 height 16
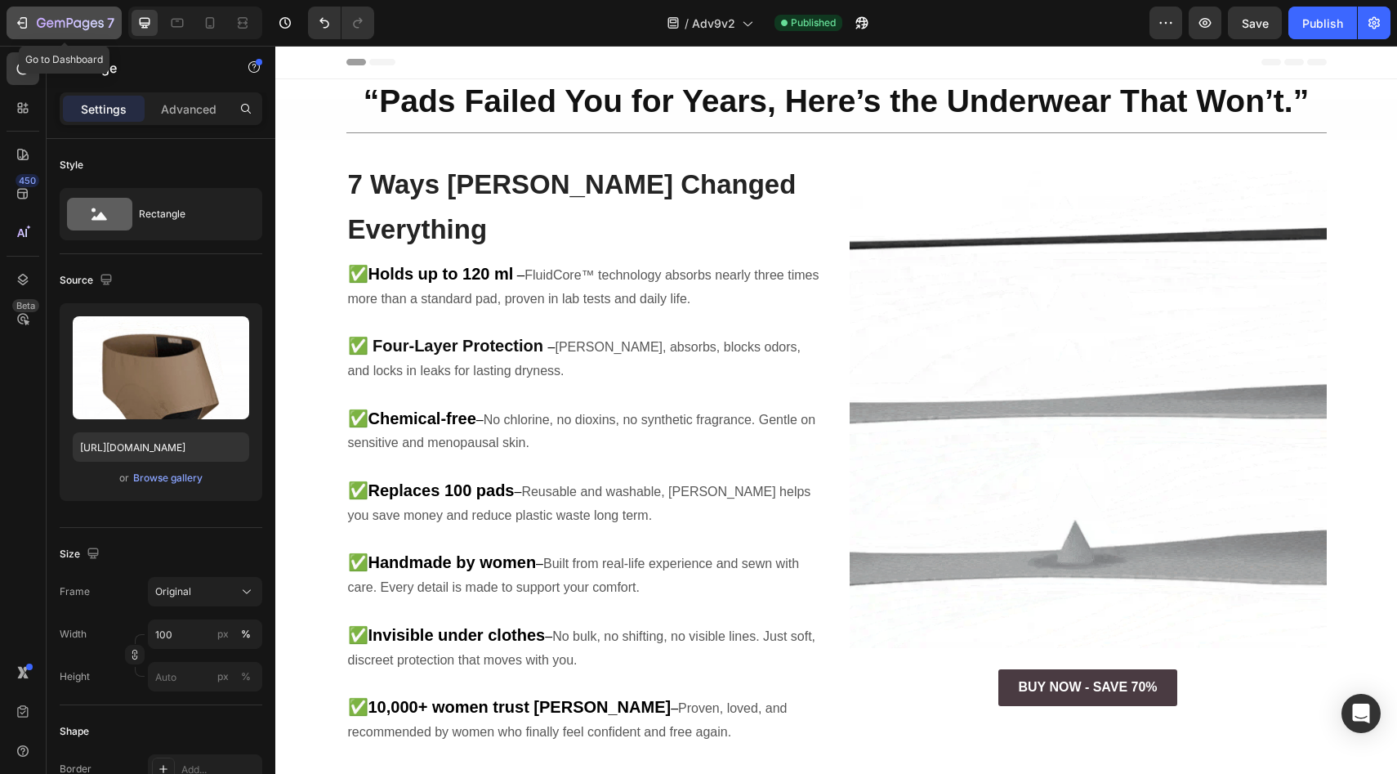
click at [100, 18] on icon "button" at bounding box center [70, 24] width 67 height 14
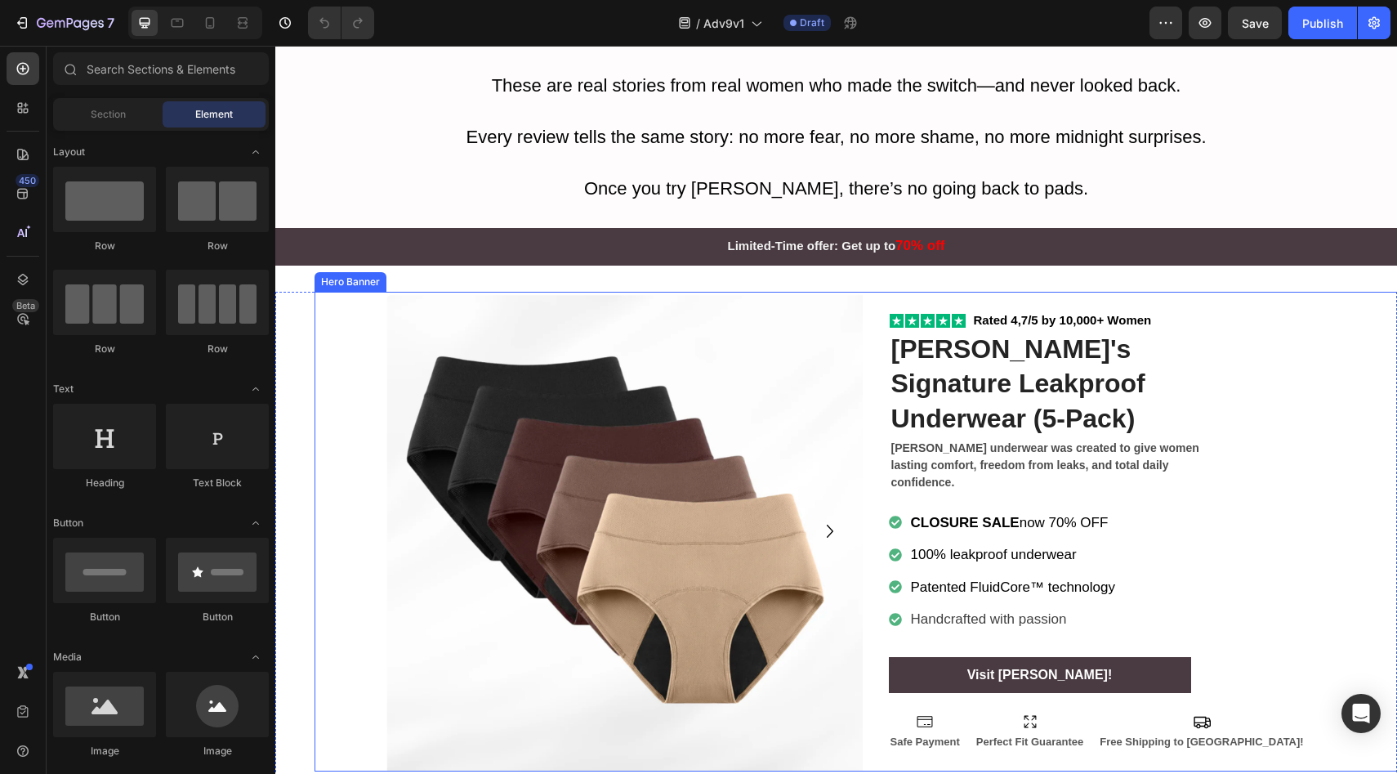
scroll to position [6629, 0]
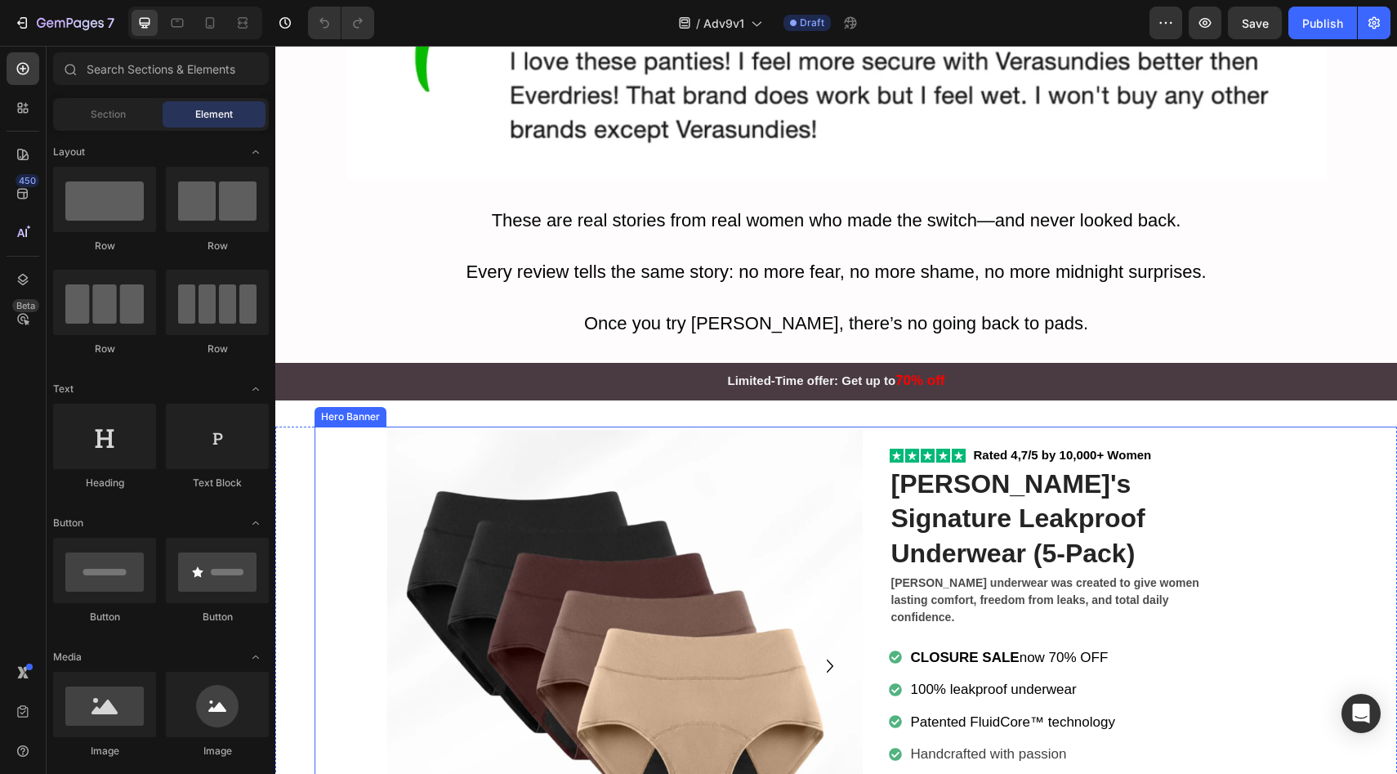
click at [889, 436] on div "Icon Icon Icon Icon Icon Icon List Rated 4,7/5 by 10,000+ Women Text Block Row …" at bounding box center [1127, 665] width 477 height 479
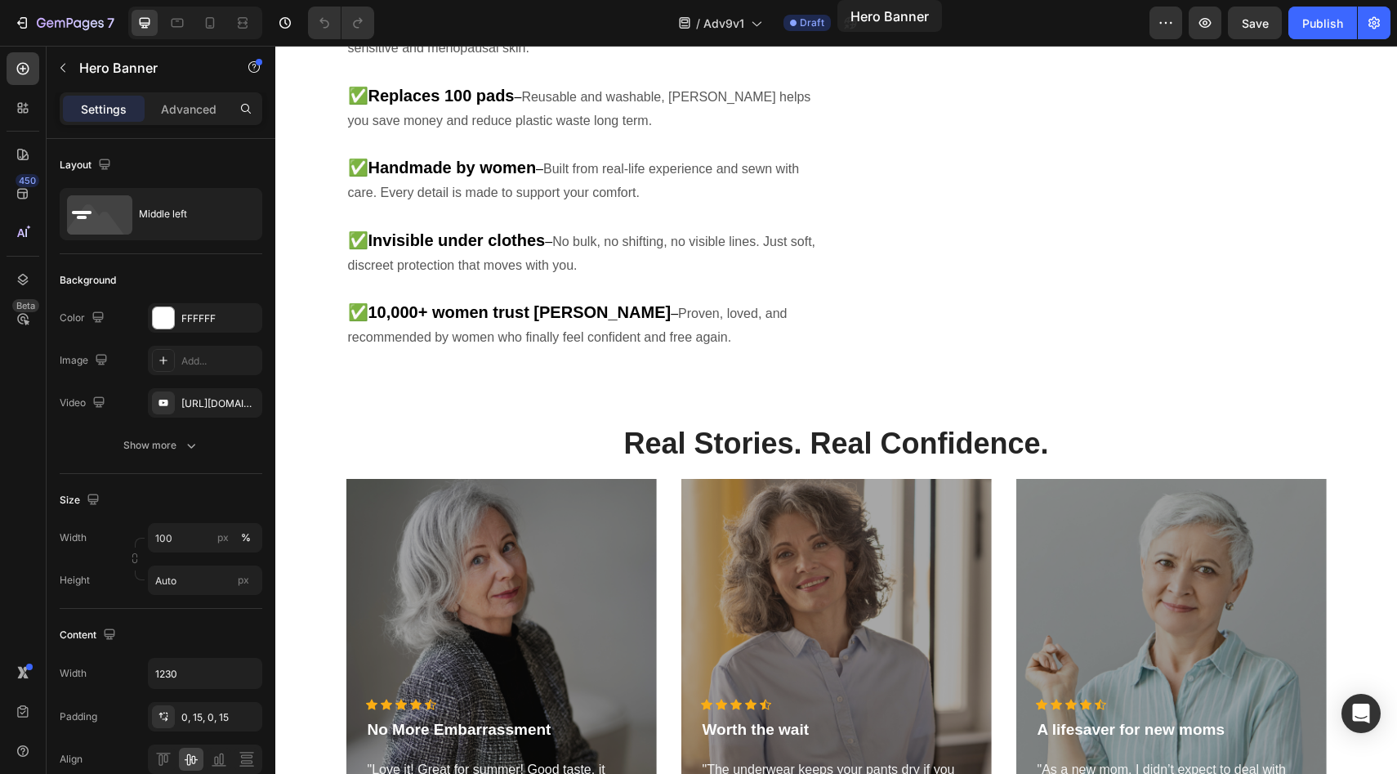
scroll to position [0, 0]
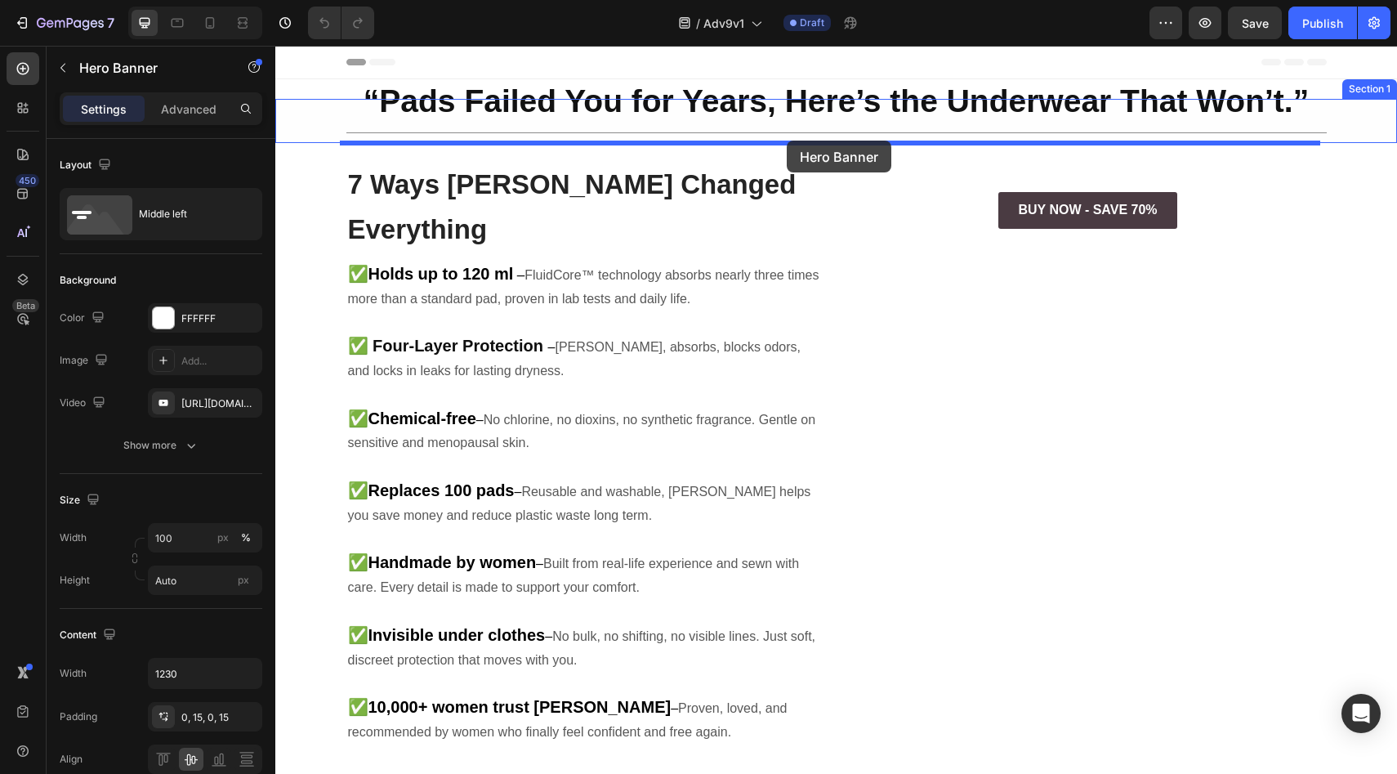
drag, startPoint x: 882, startPoint y: 437, endPoint x: 787, endPoint y: 140, distance: 311.5
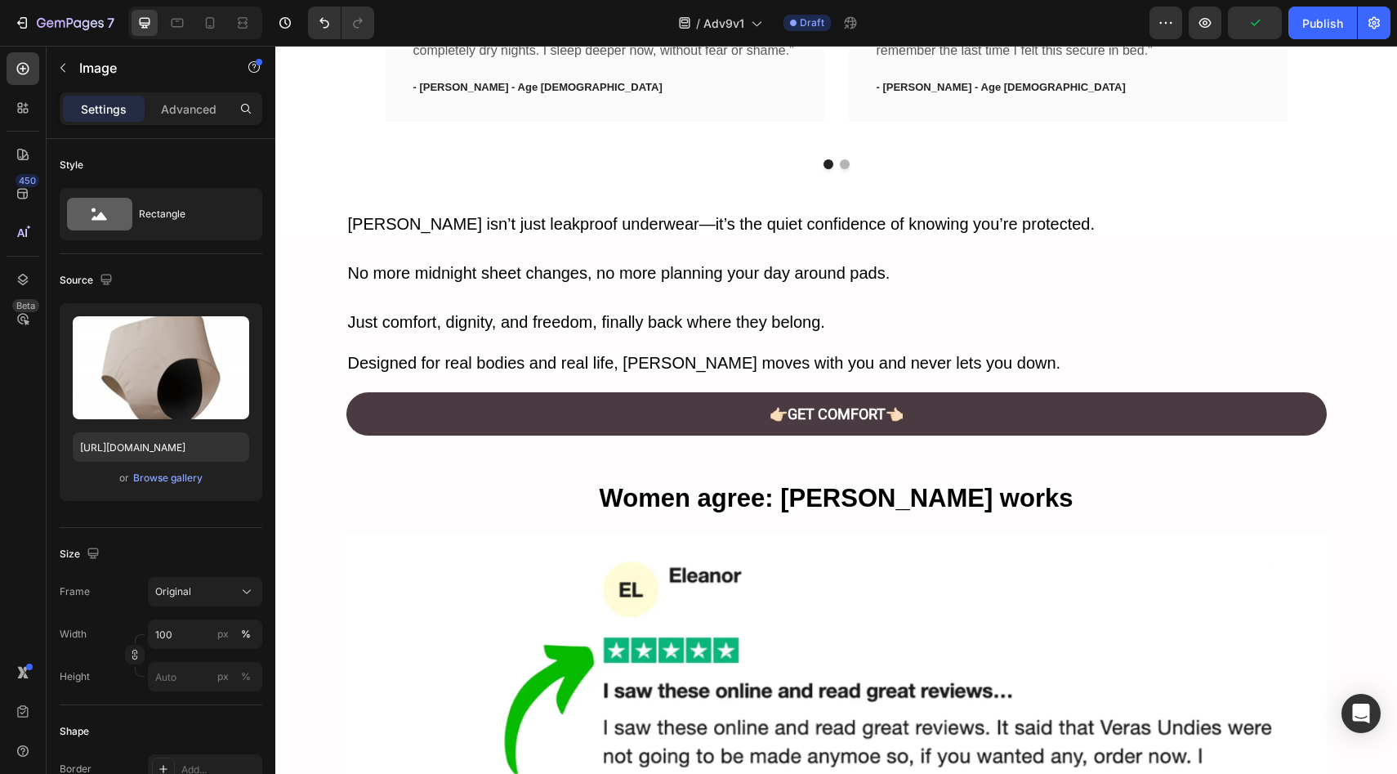
scroll to position [7006, 0]
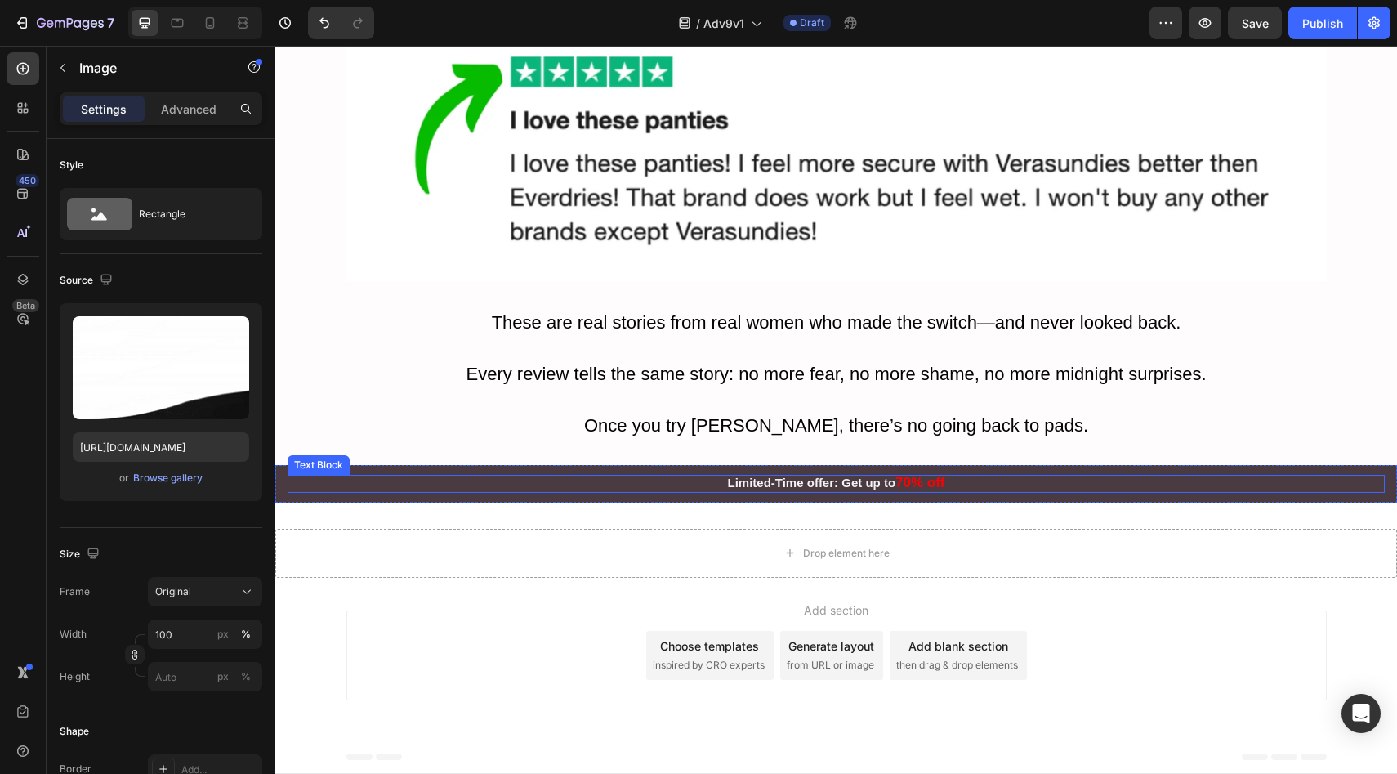
click at [1228, 480] on p "Limited-Time offer: Get up to 70% off" at bounding box center [836, 483] width 1094 height 15
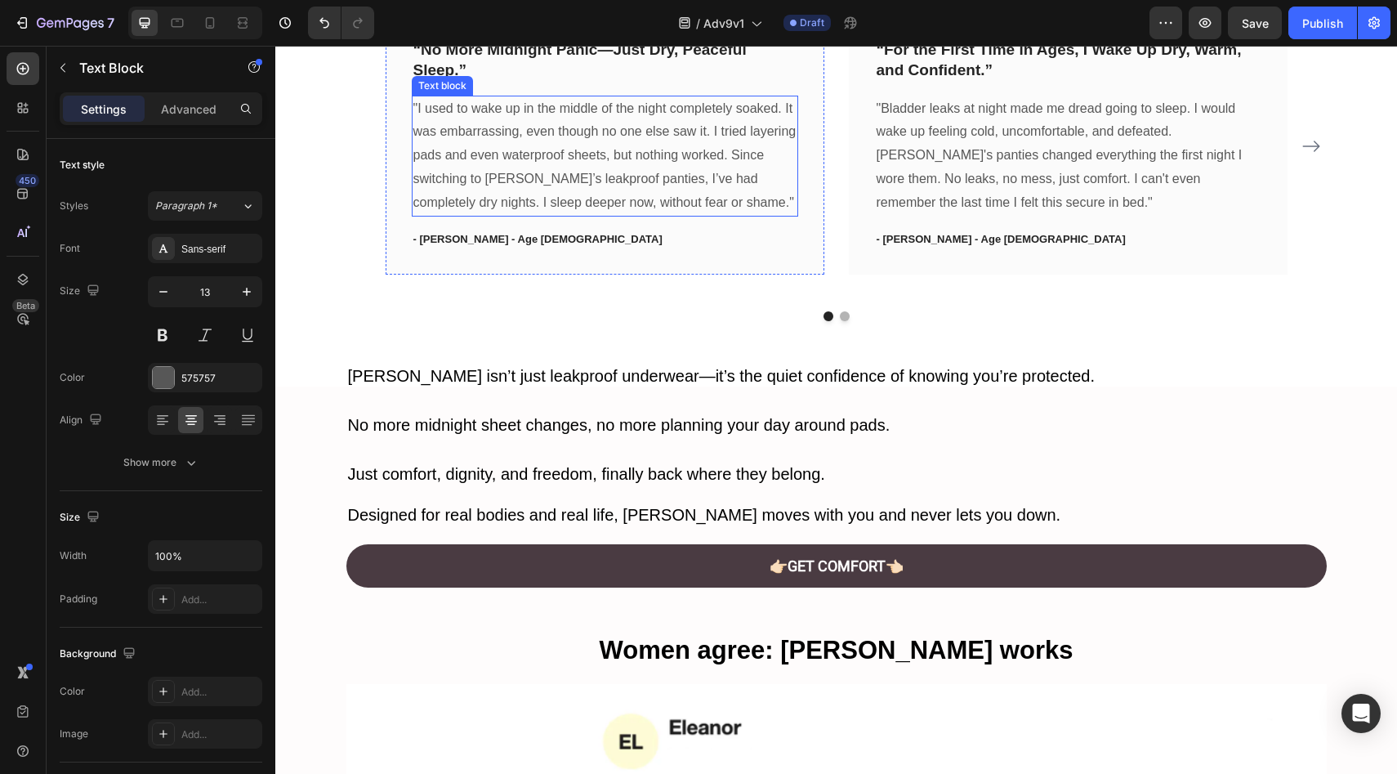
scroll to position [5850, 0]
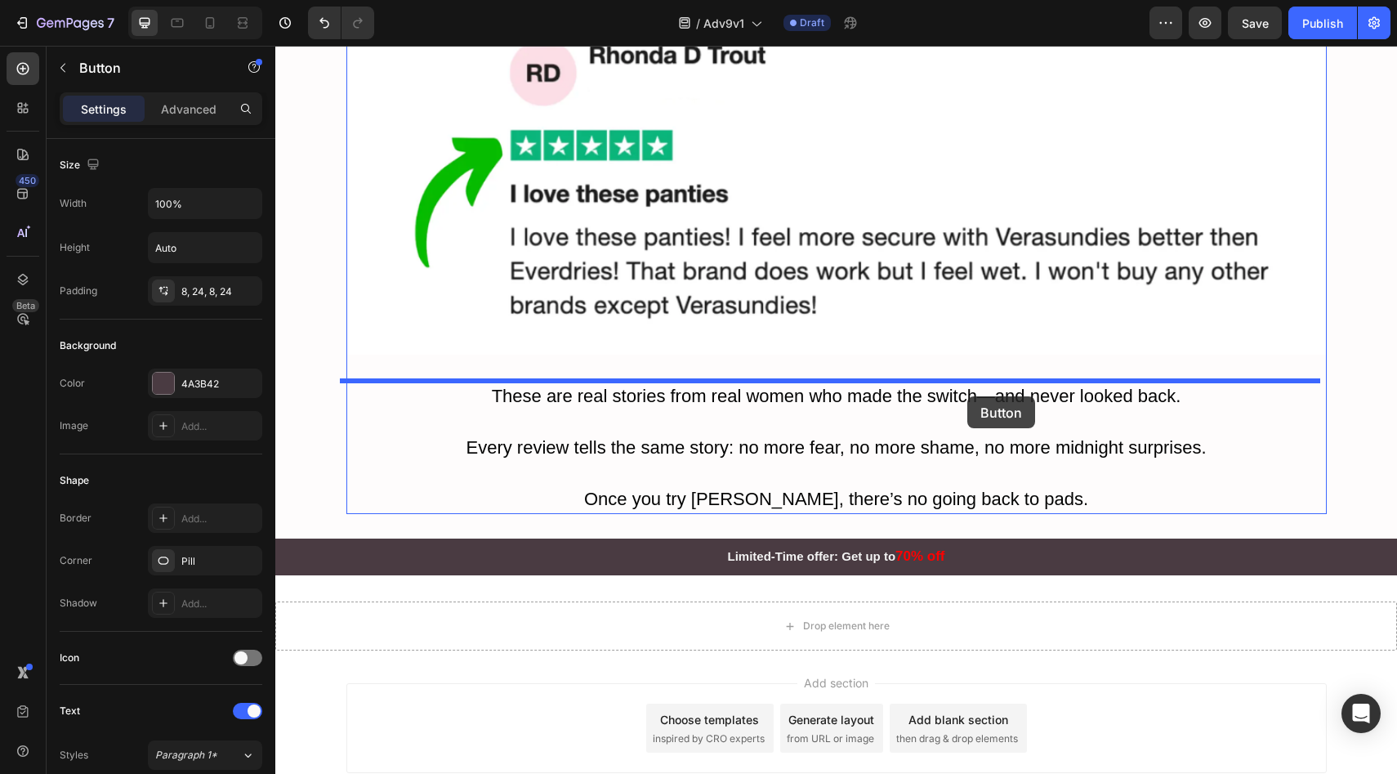
drag, startPoint x: 1109, startPoint y: 329, endPoint x: 967, endPoint y: 396, distance: 157.1
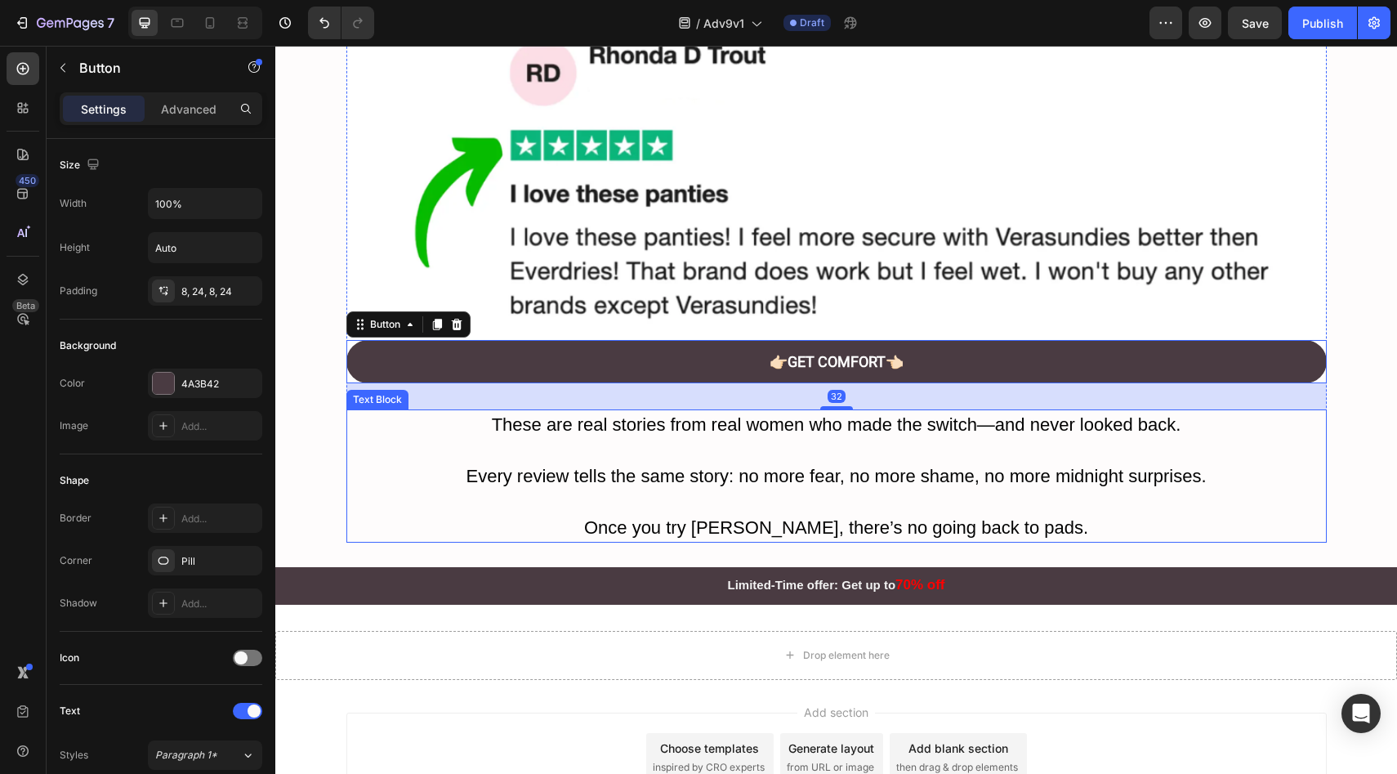
click at [925, 475] on span "Every review tells the same story: no more fear, no more shame, no more midnigh…" at bounding box center [836, 476] width 740 height 20
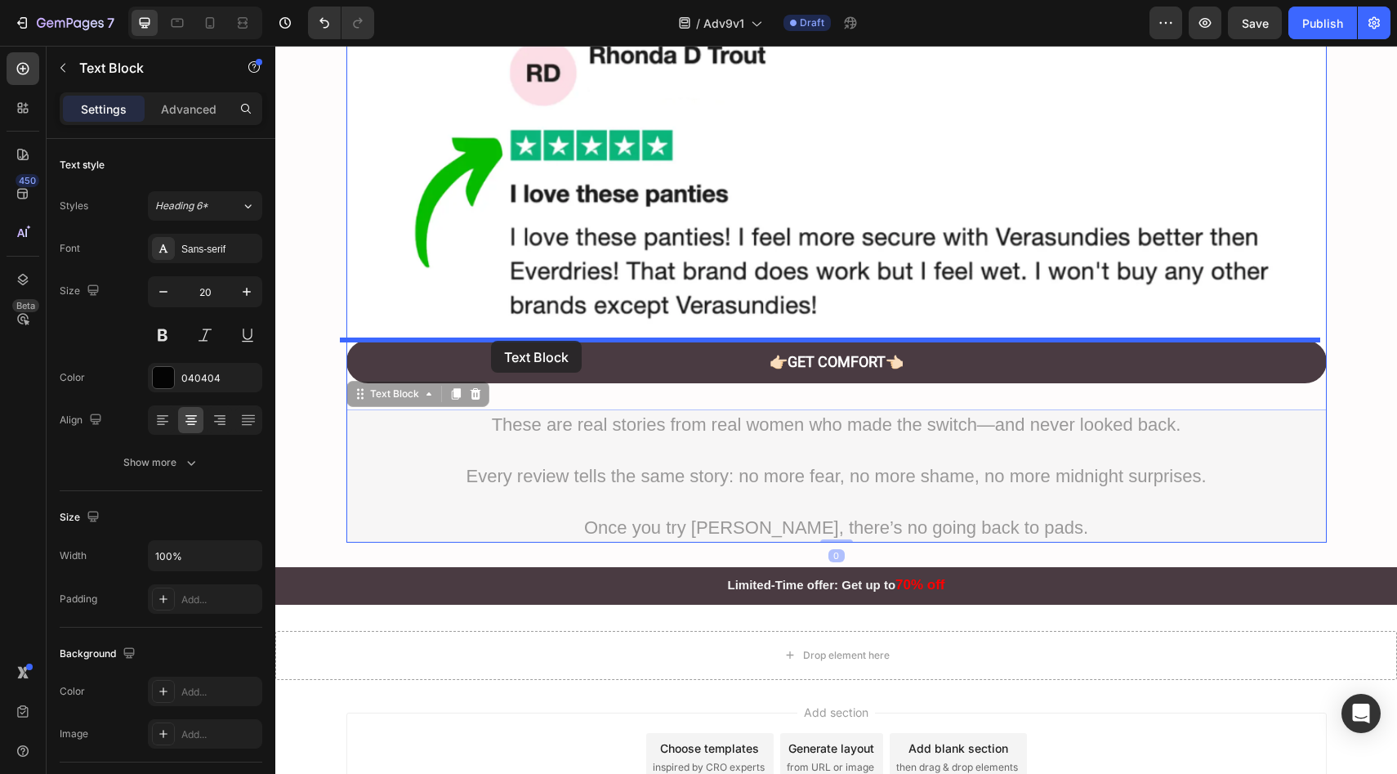
drag, startPoint x: 418, startPoint y: 503, endPoint x: 491, endPoint y: 341, distance: 178.1
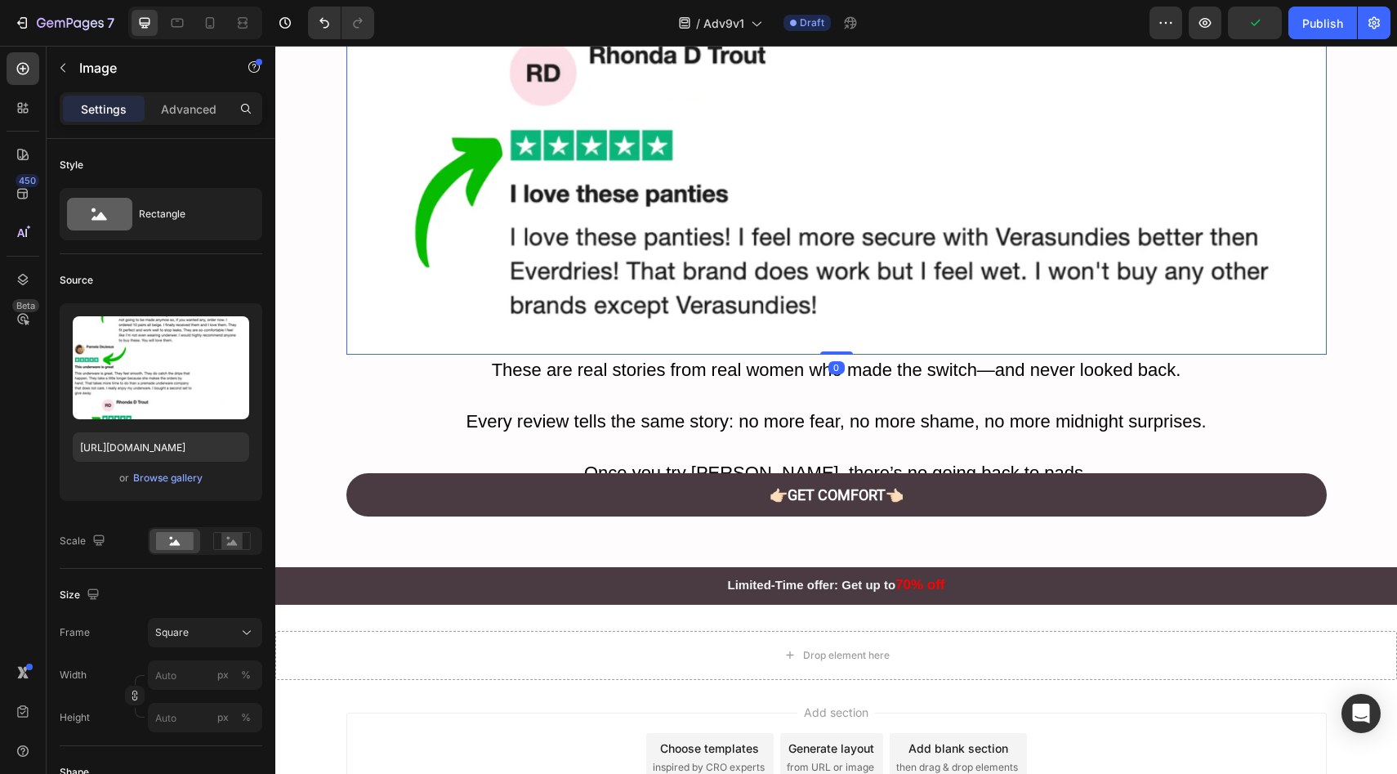
drag, startPoint x: 828, startPoint y: 377, endPoint x: 829, endPoint y: 346, distance: 30.2
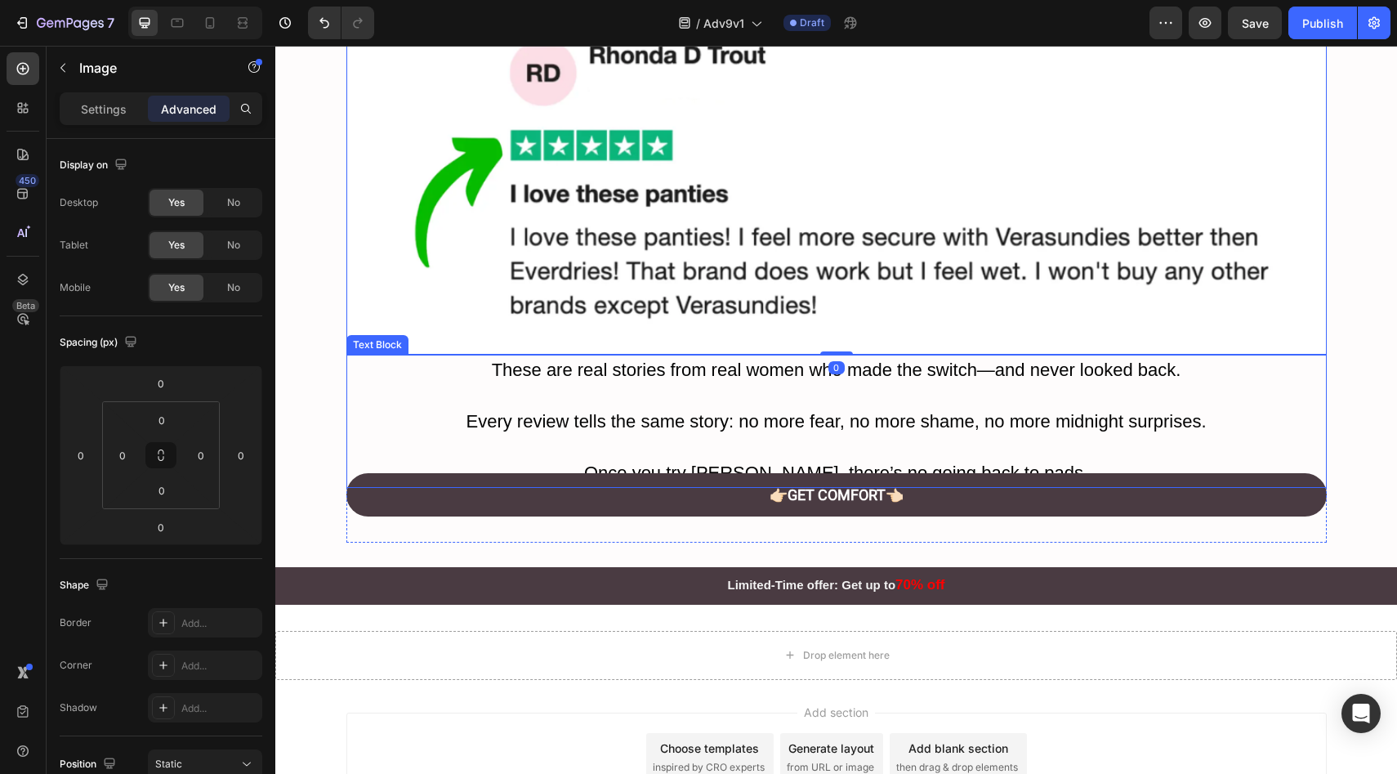
click at [819, 416] on span "Every review tells the same story: no more fear, no more shame, no more midnigh…" at bounding box center [836, 421] width 740 height 20
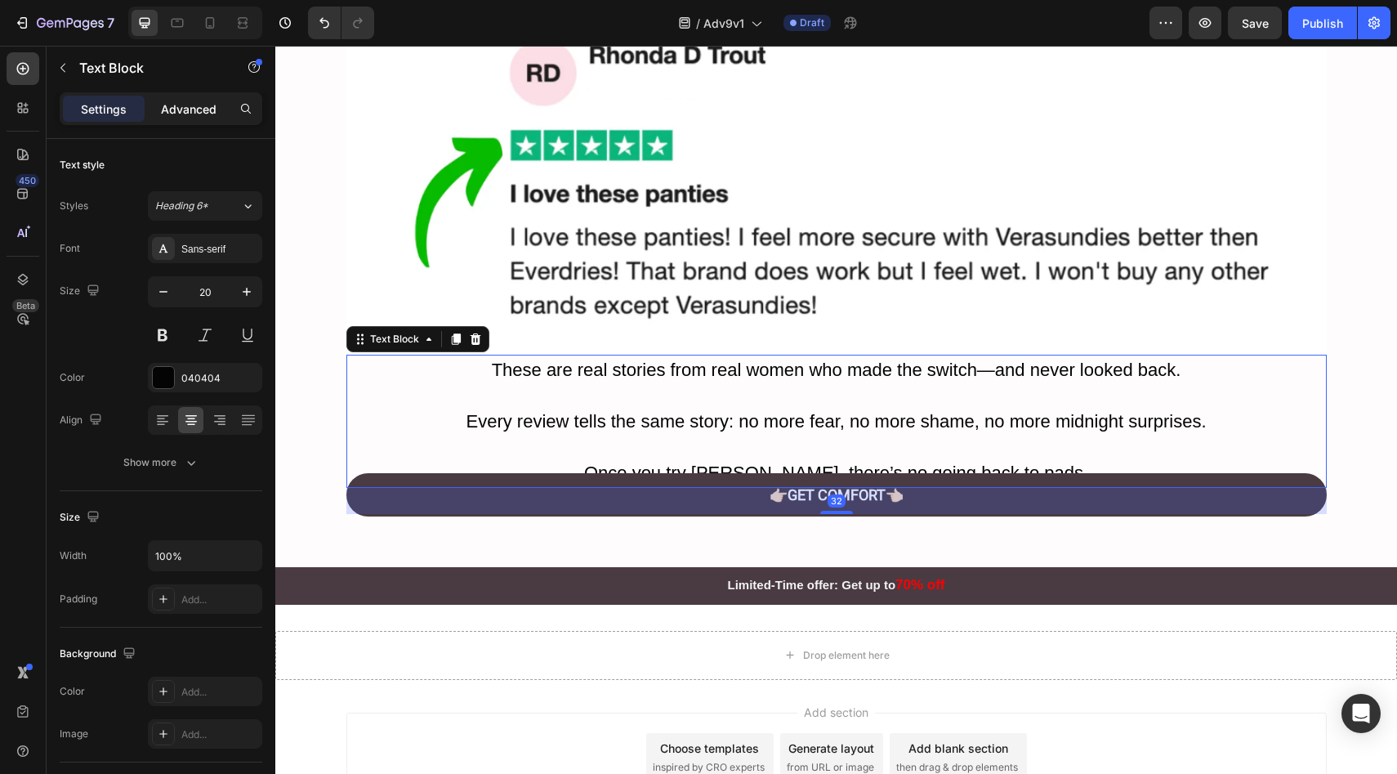
click at [197, 96] on div "Advanced" at bounding box center [189, 109] width 82 height 26
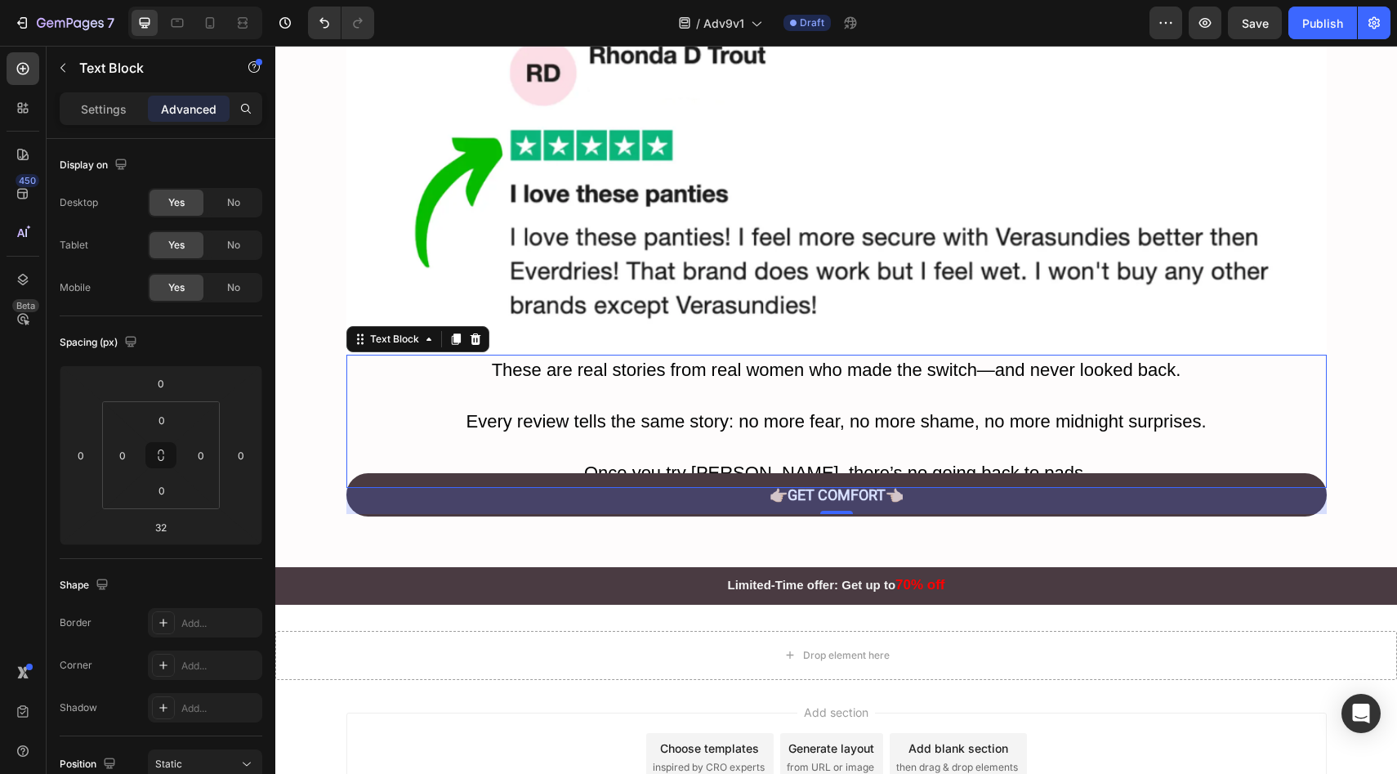
click at [492, 495] on div "32" at bounding box center [836, 501] width 980 height 26
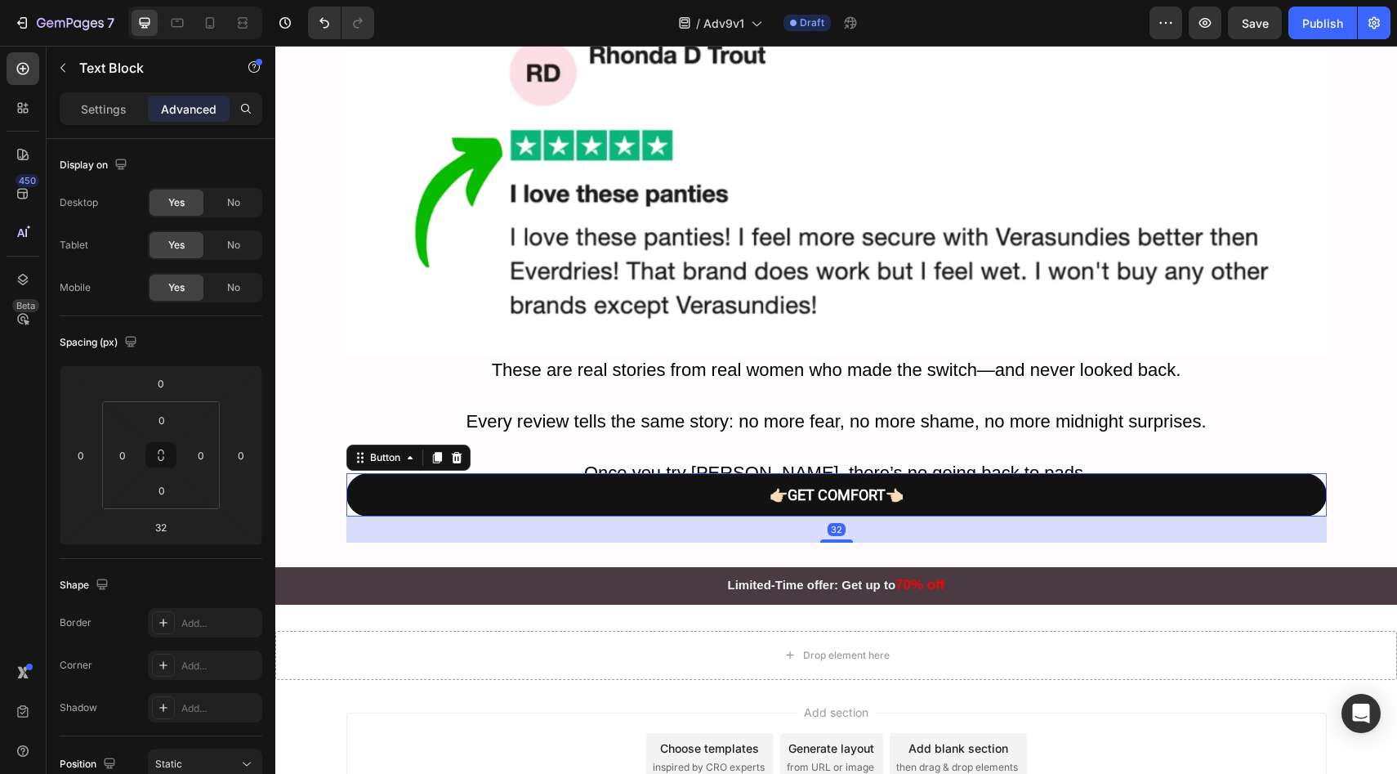
click at [483, 481] on link "👉🏻GET COMFORT 👈🏻" at bounding box center [836, 494] width 980 height 43
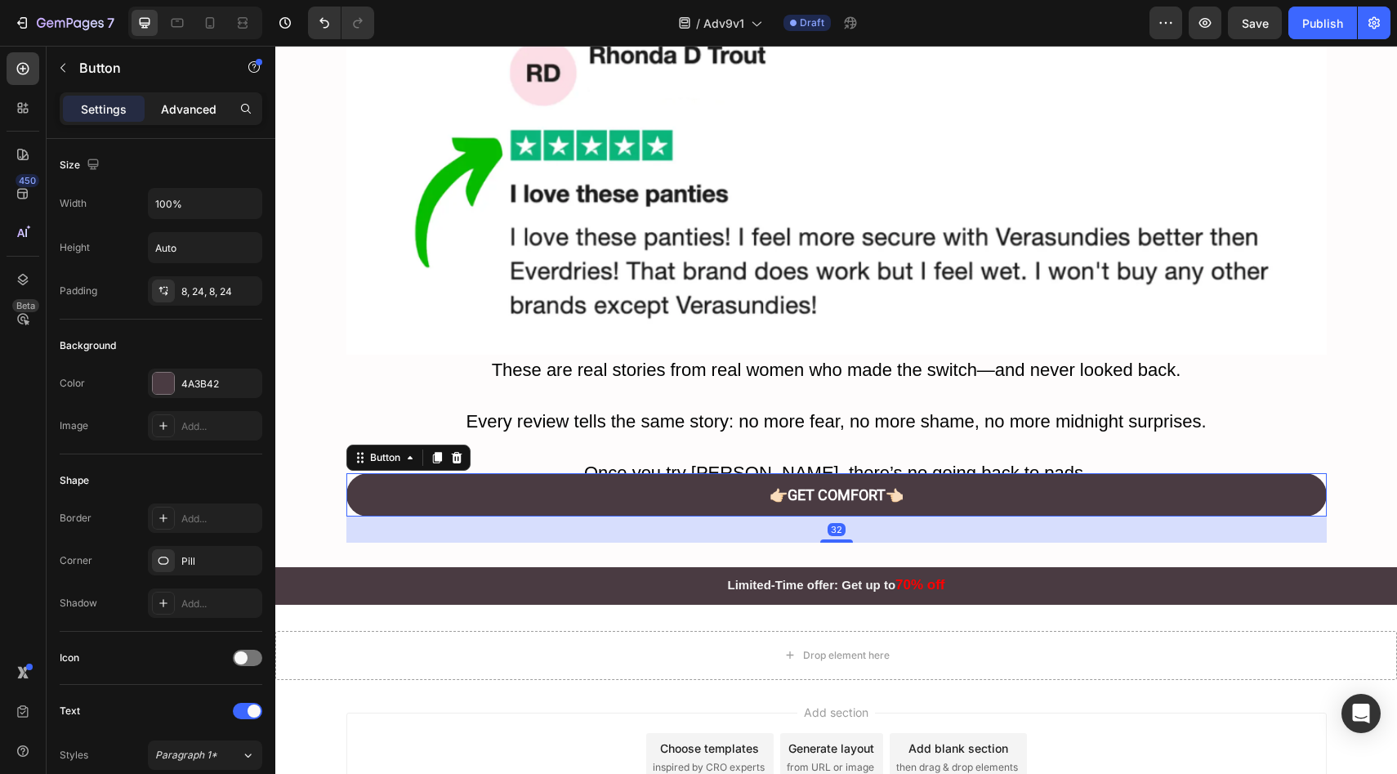
click at [199, 105] on p "Advanced" at bounding box center [189, 108] width 56 height 17
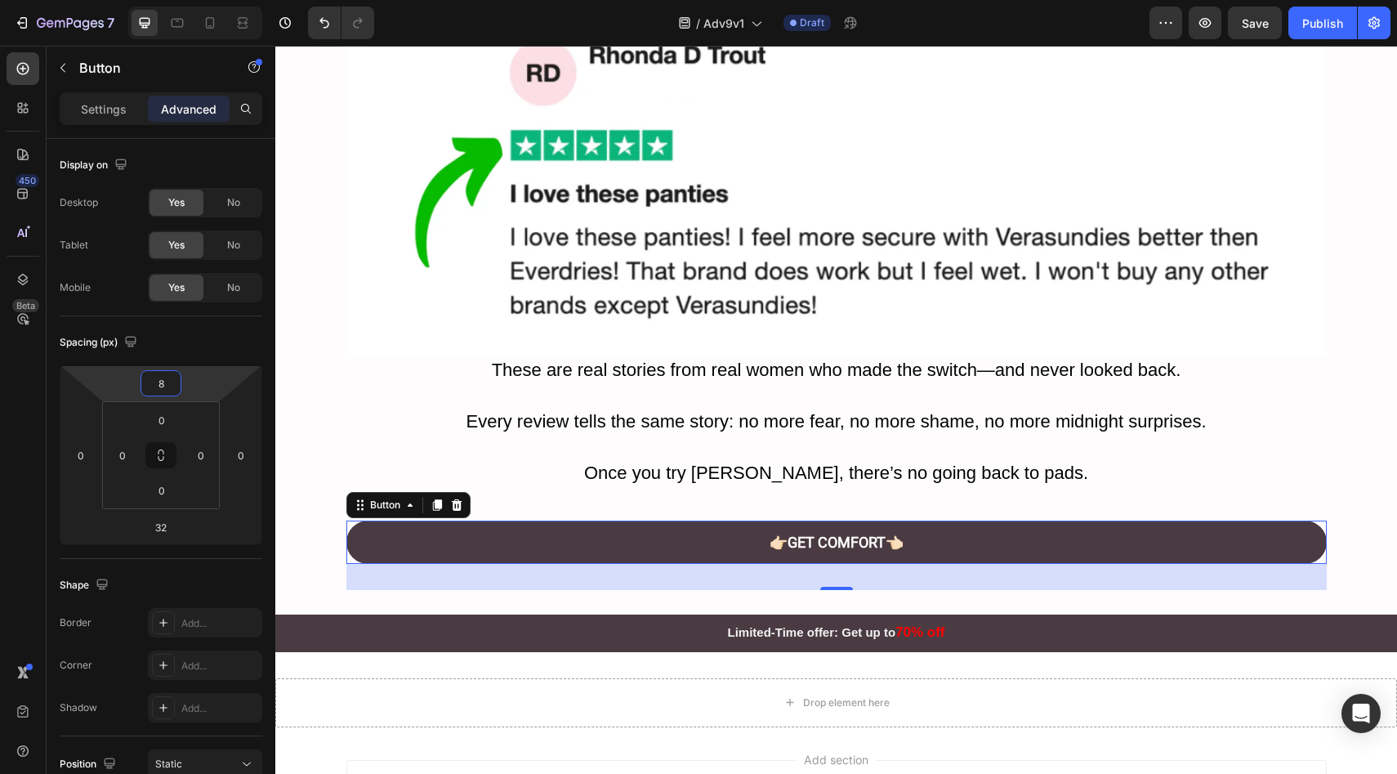
type input "10"
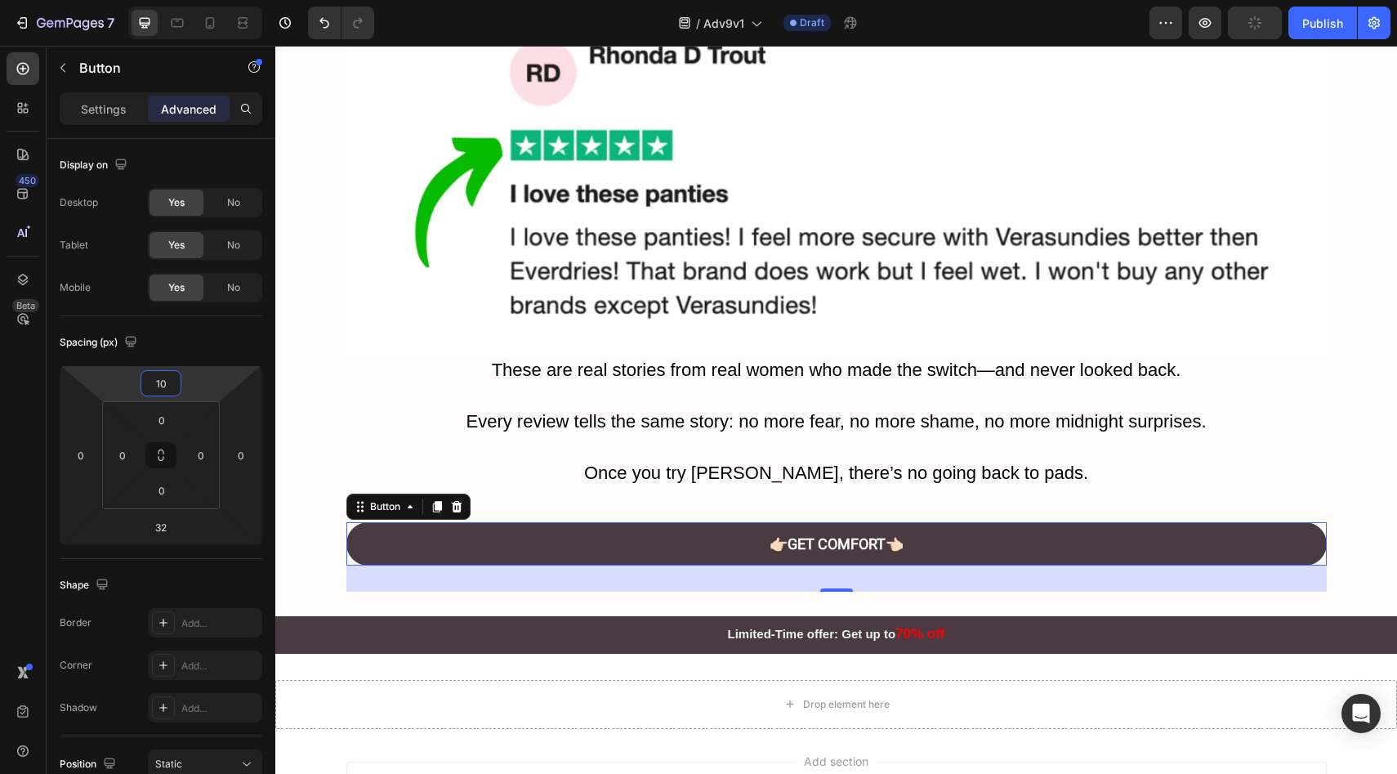
drag, startPoint x: 201, startPoint y: 395, endPoint x: 204, endPoint y: 370, distance: 24.7
click at [204, 0] on html "7 Version history / Adv9v1 Draft Preview Publish 450 Beta Sections(18) Elements…" at bounding box center [698, 0] width 1397 height 0
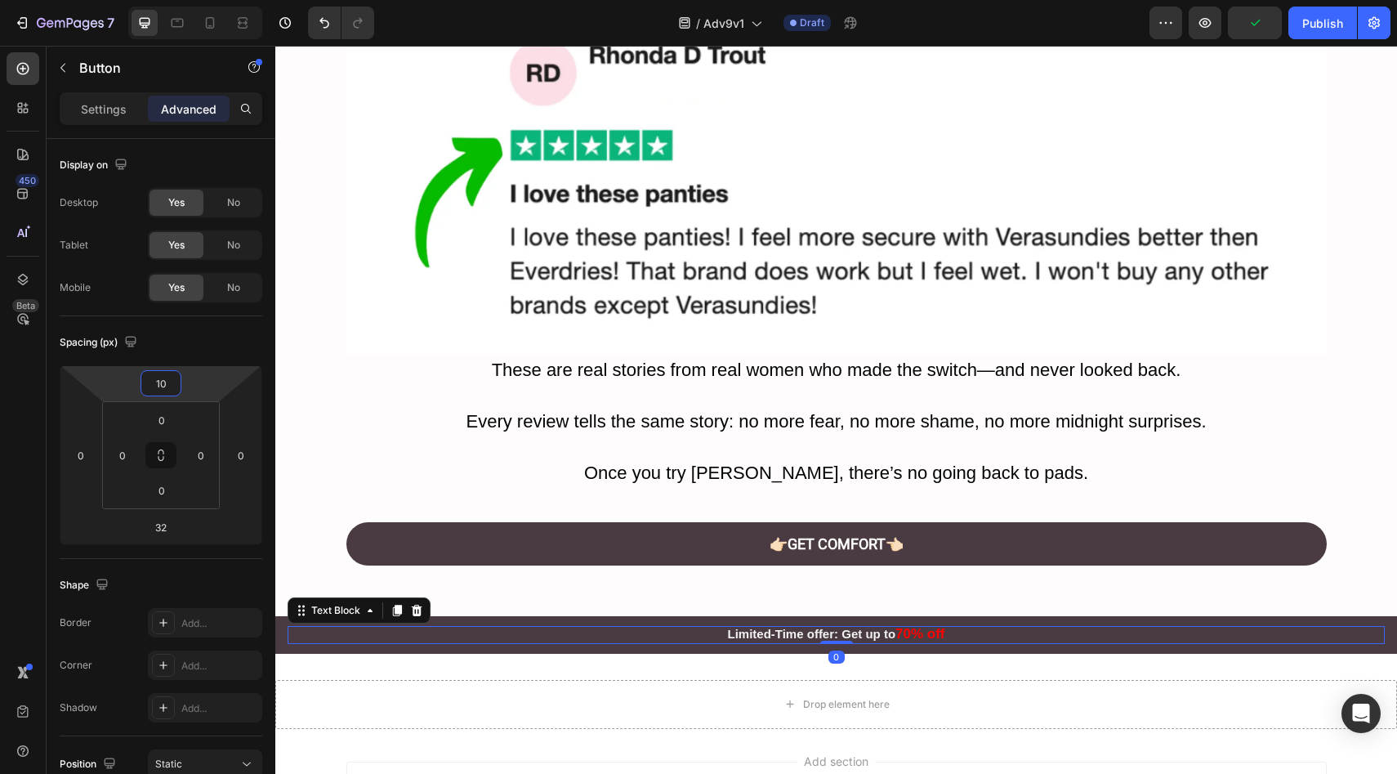
click at [629, 636] on p "Limited-Time offer: Get up to 70% off" at bounding box center [836, 634] width 1094 height 15
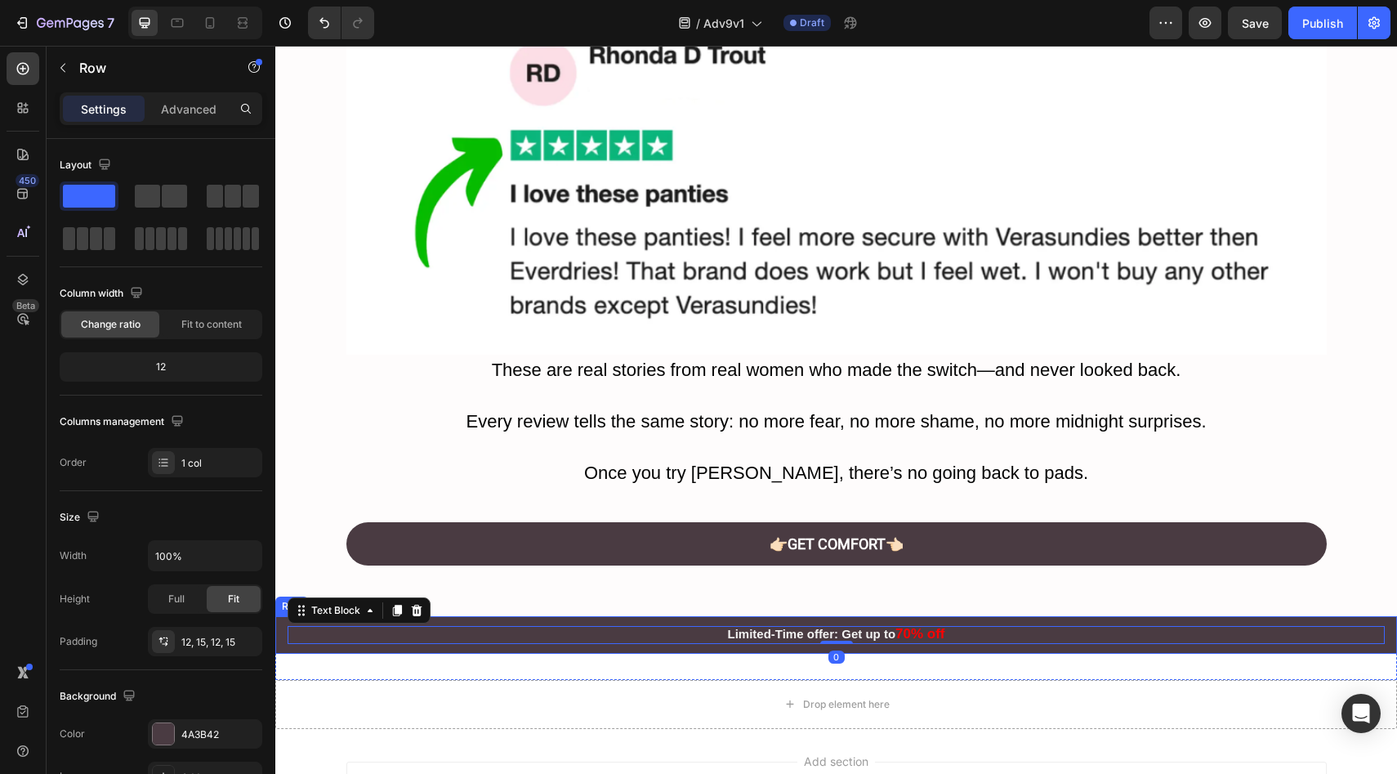
click at [283, 637] on div "Limited-Time offer: Get up to 70% off Text Block 0 Row" at bounding box center [836, 635] width 1122 height 38
click at [381, 602] on div at bounding box center [376, 601] width 20 height 20
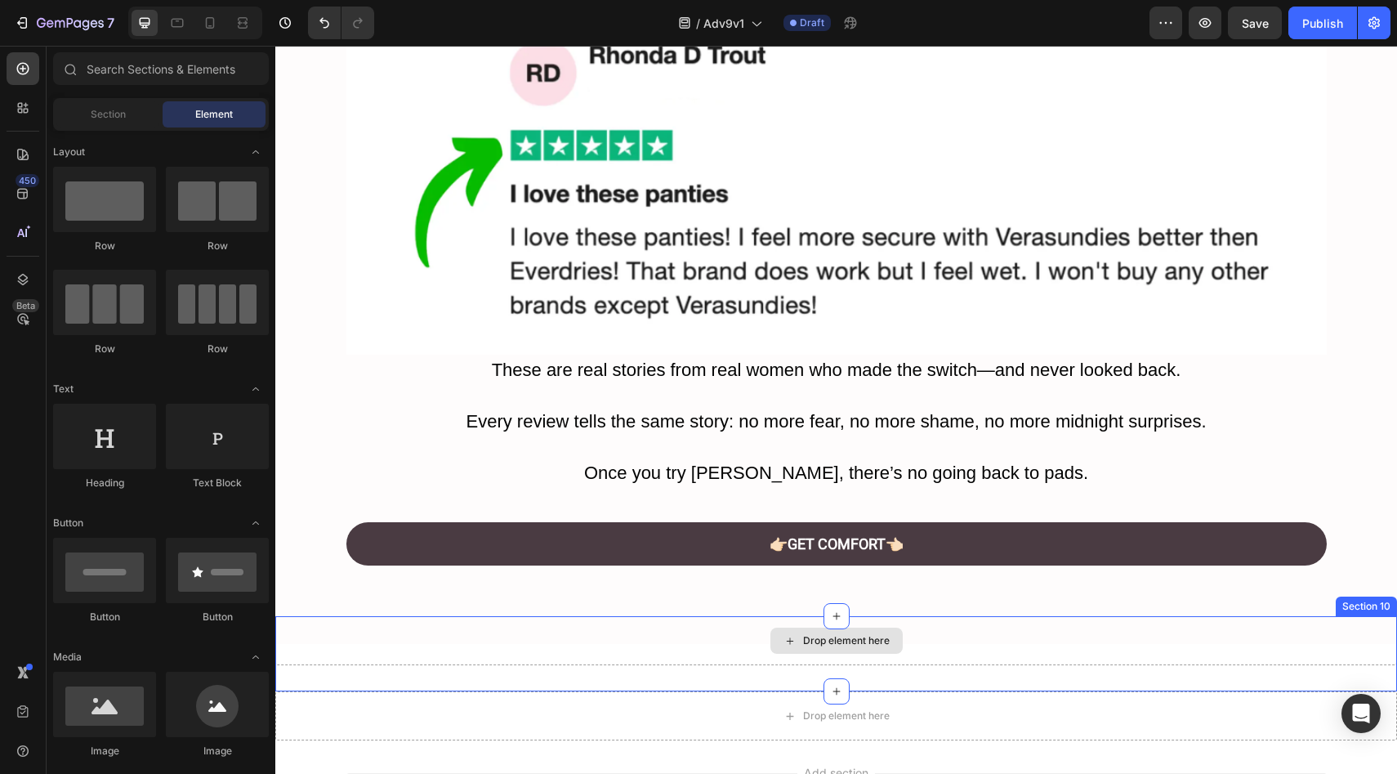
click at [659, 667] on div "Drop element here Section 10" at bounding box center [836, 653] width 1122 height 75
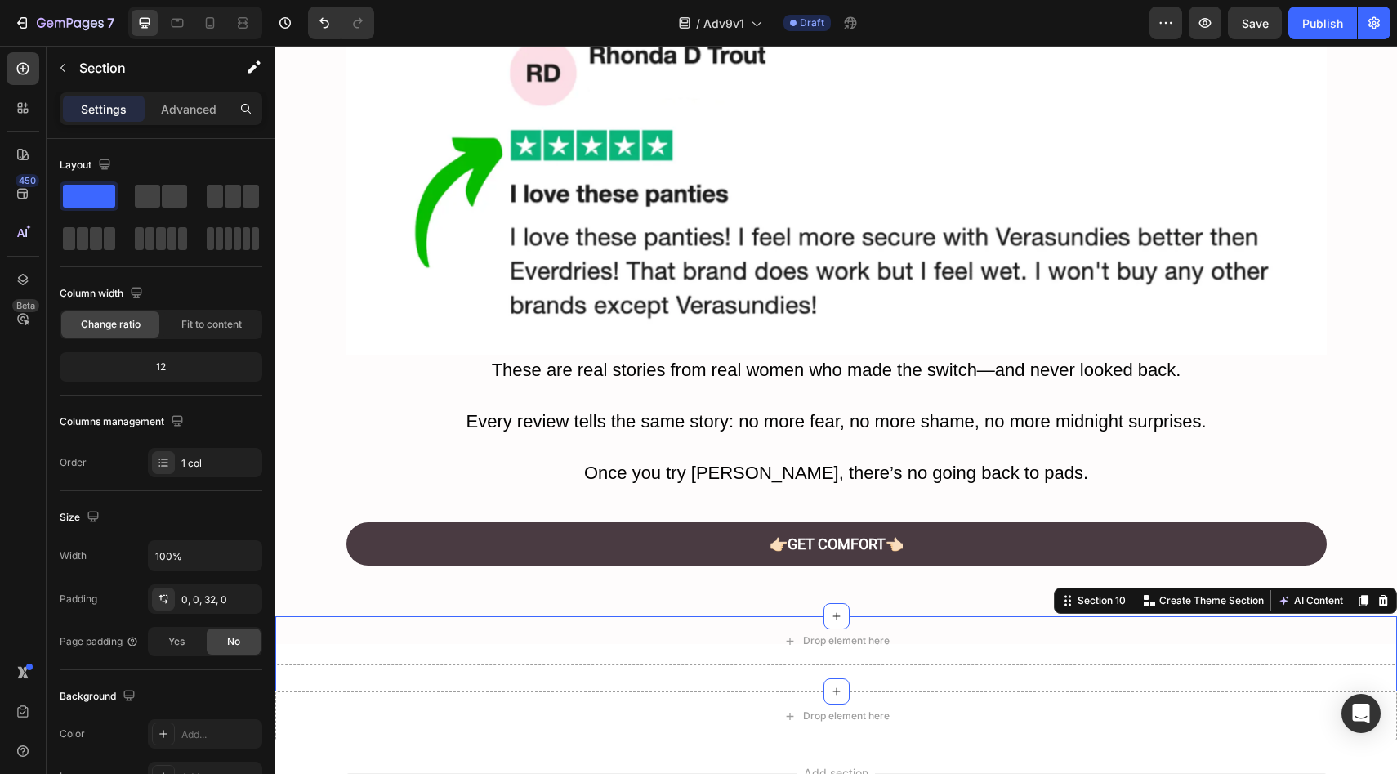
click at [685, 649] on div "Drop element here" at bounding box center [836, 640] width 1122 height 49
click at [1376, 600] on icon at bounding box center [1382, 600] width 13 height 13
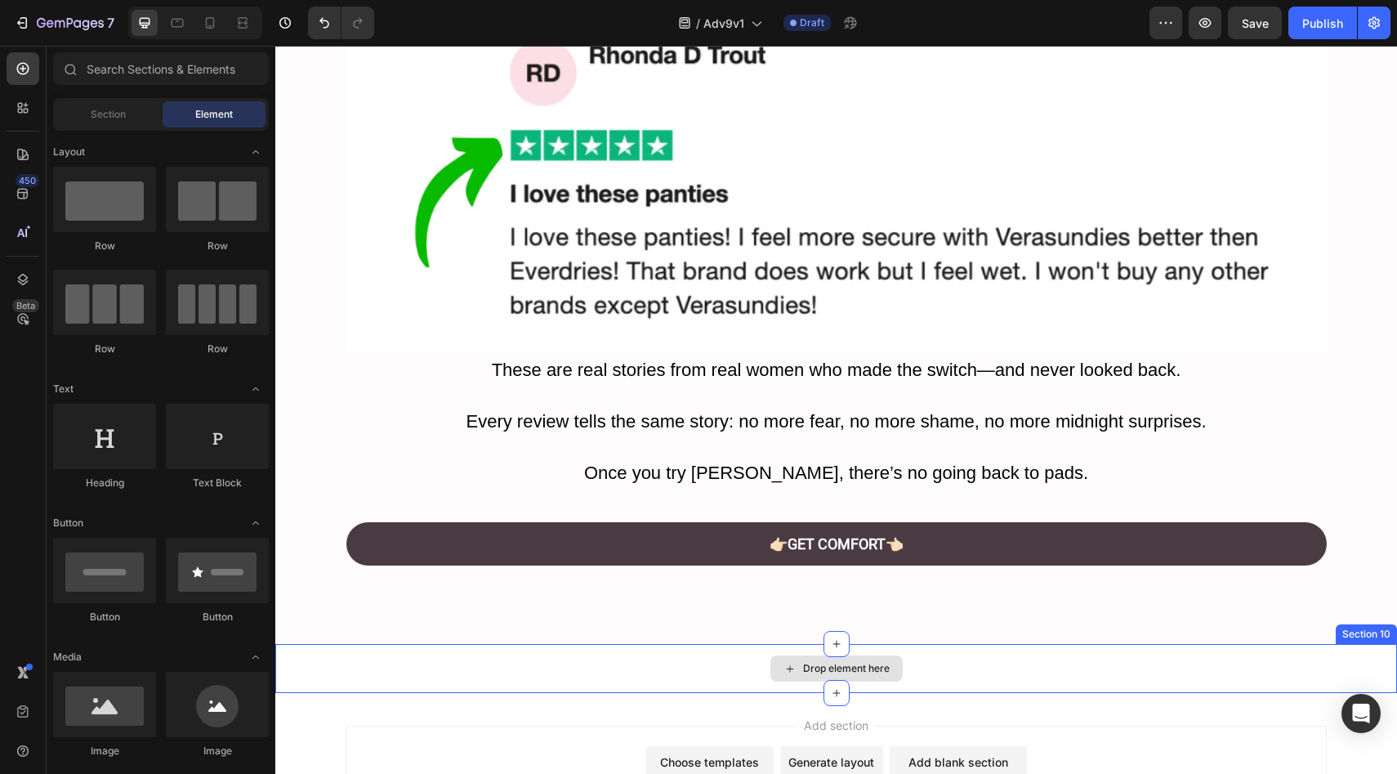
click at [952, 662] on div "Drop element here" at bounding box center [836, 668] width 1122 height 49
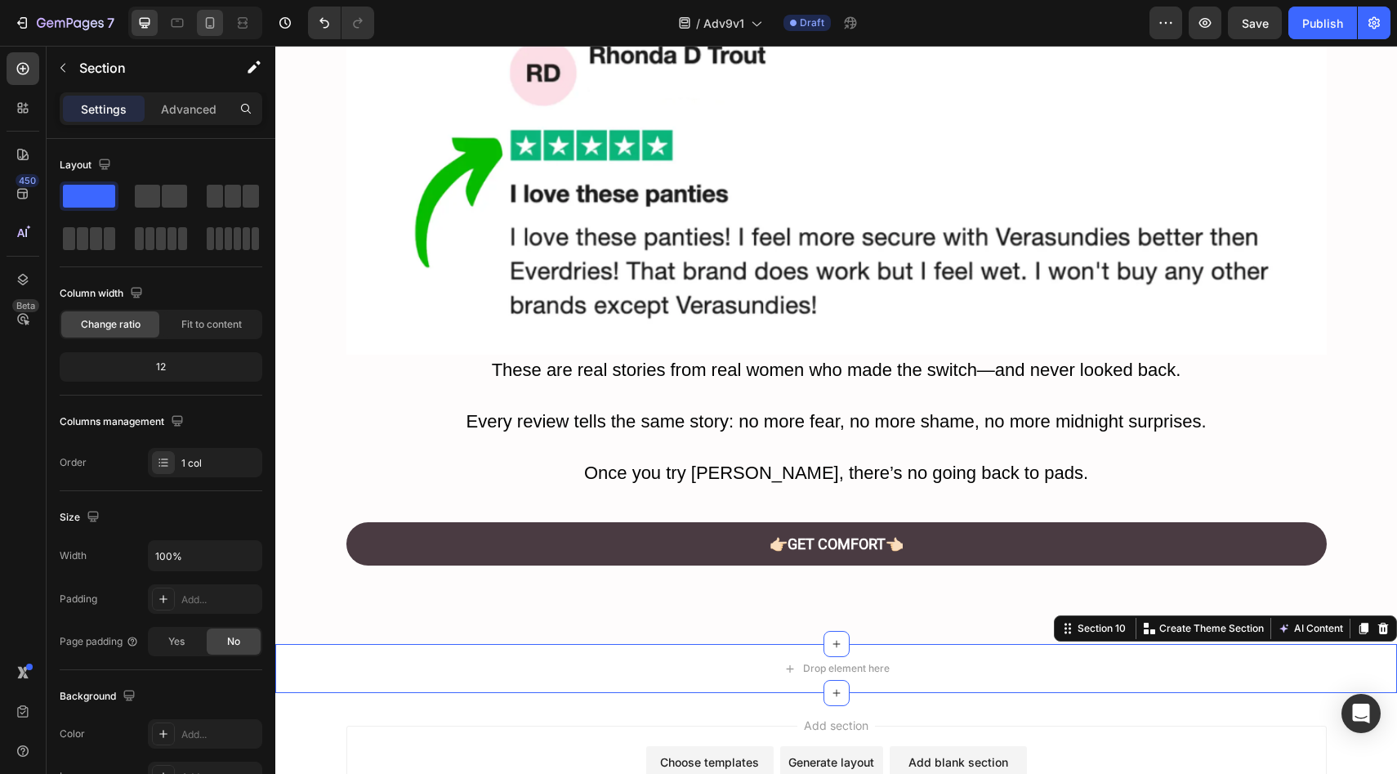
click at [202, 35] on div at bounding box center [210, 23] width 26 height 26
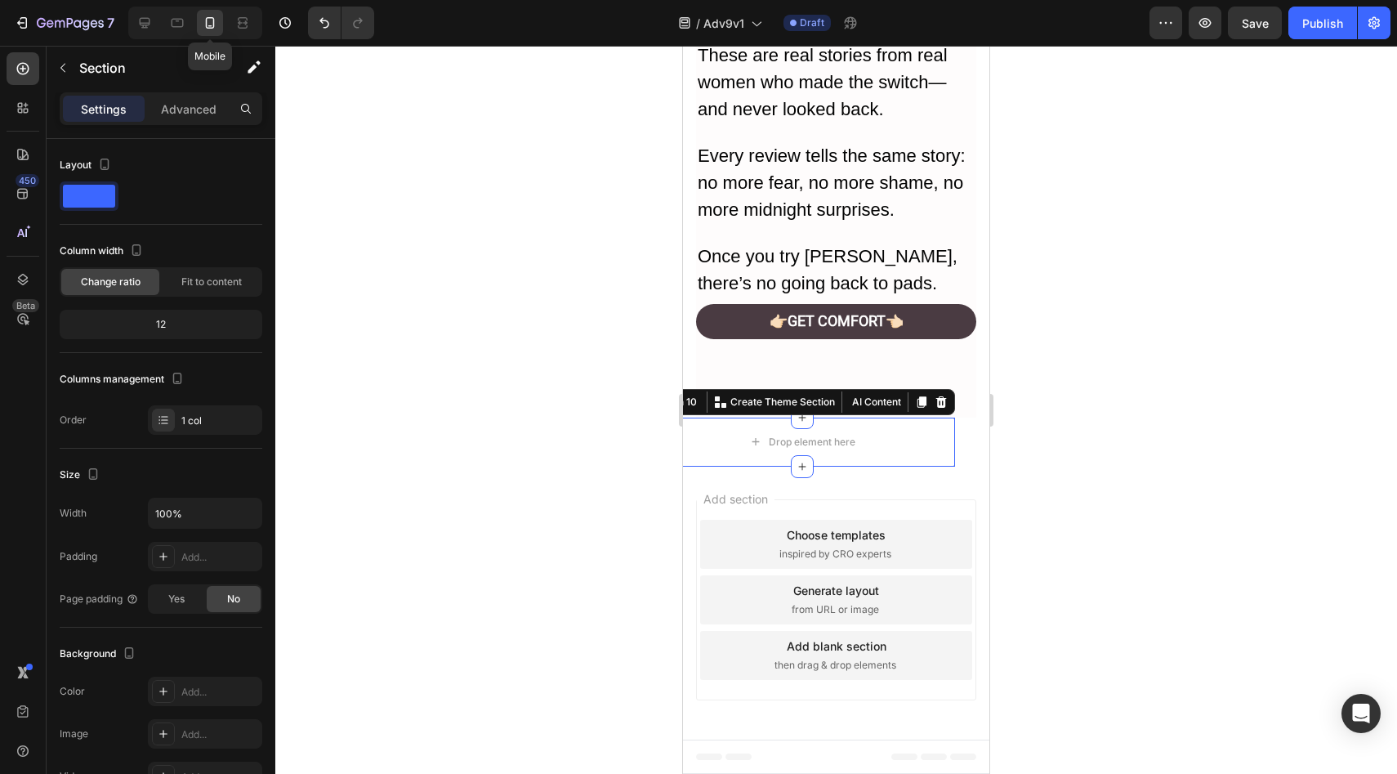
scroll to position [6783, 0]
click at [934, 403] on icon at bounding box center [940, 401] width 13 height 13
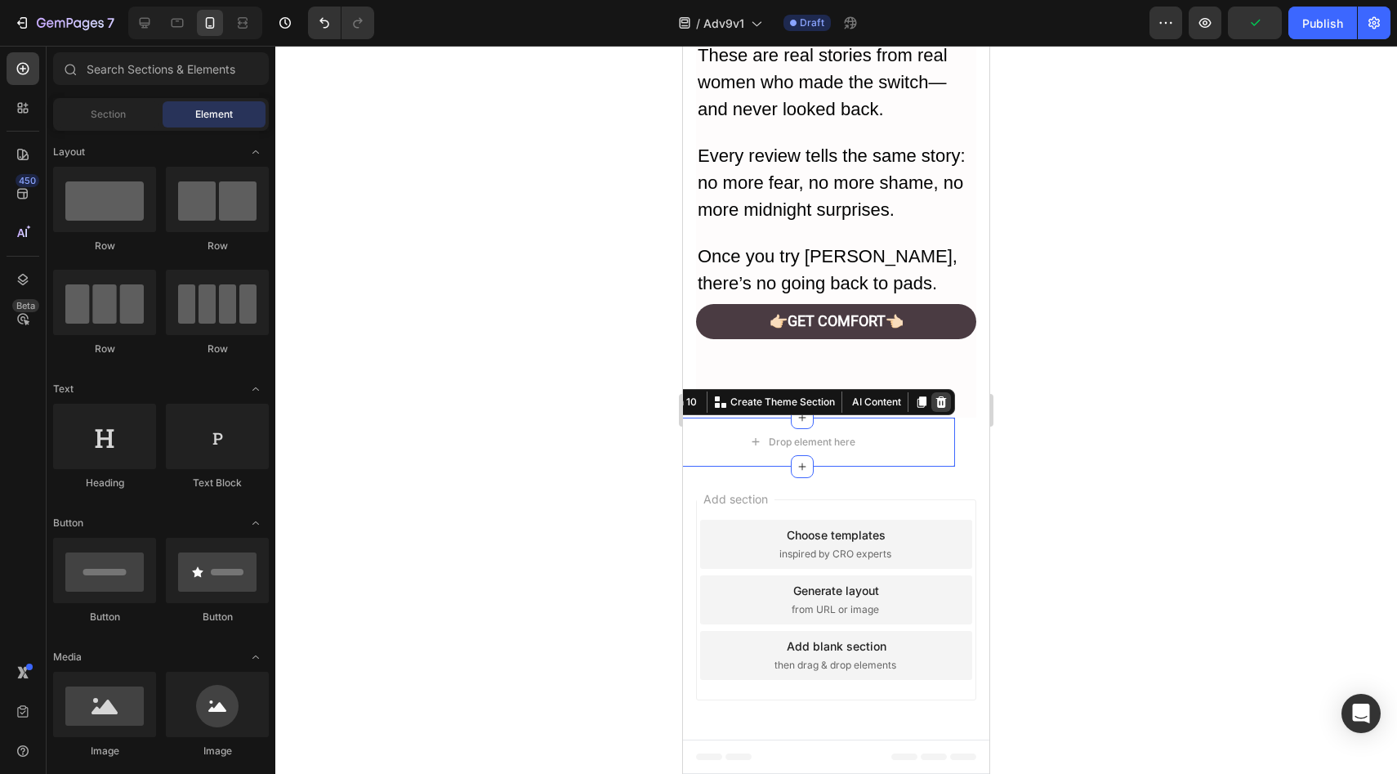
scroll to position [6734, 0]
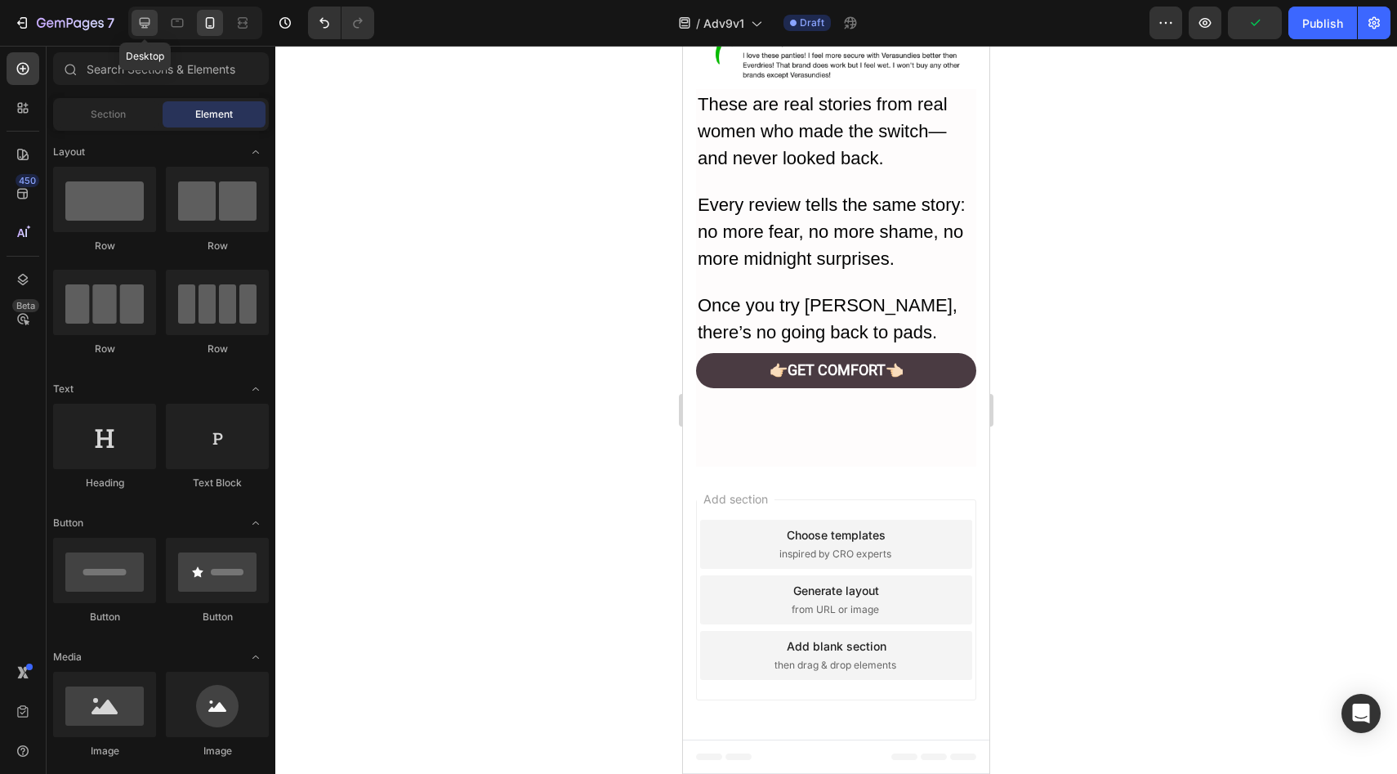
click at [141, 26] on icon at bounding box center [144, 23] width 16 height 16
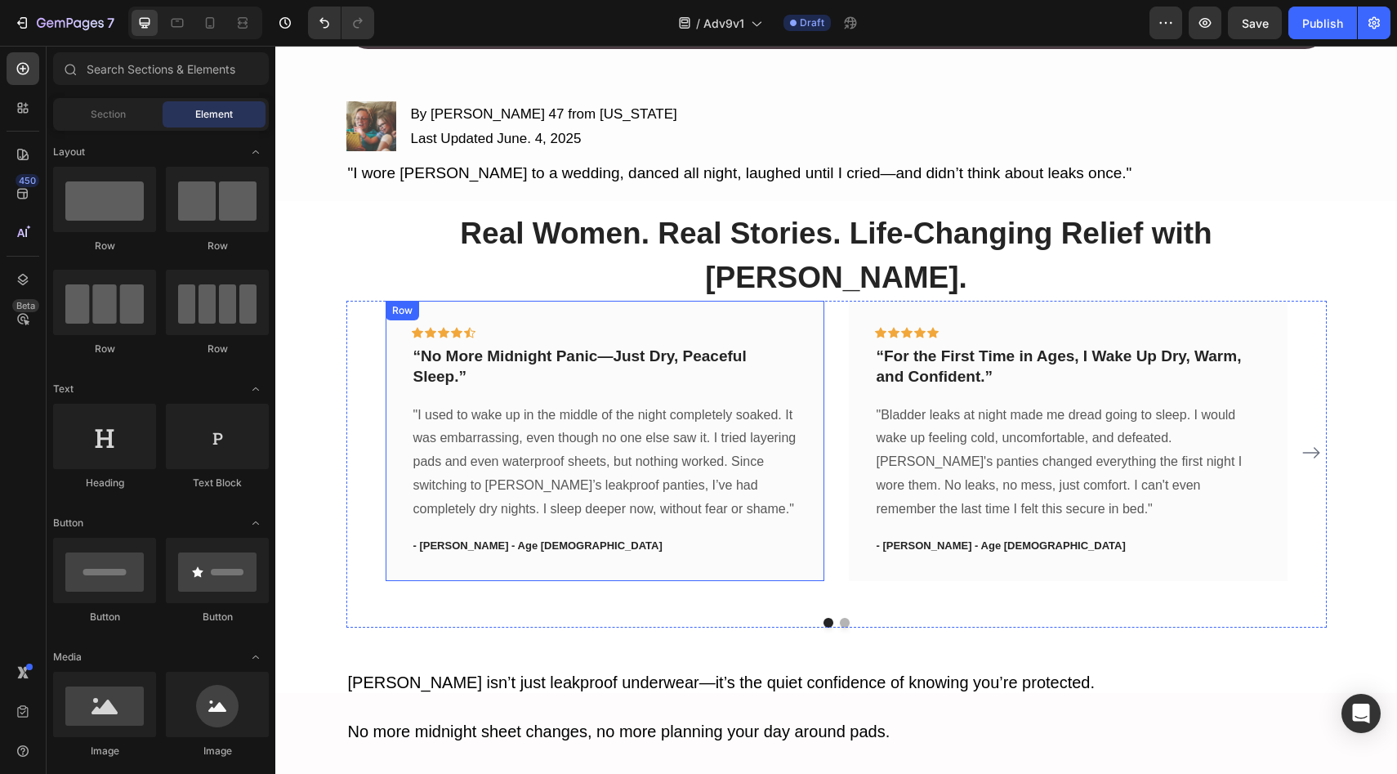
scroll to position [5050, 0]
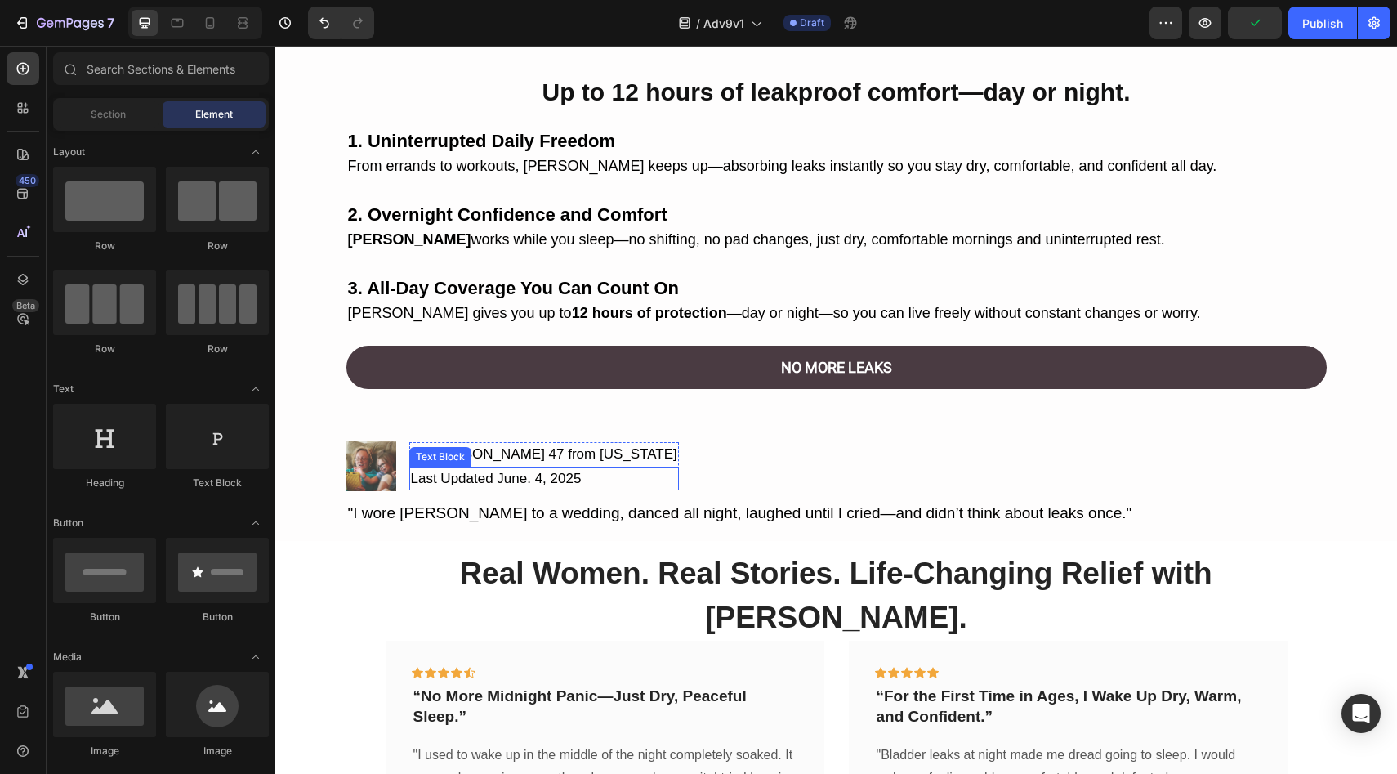
click at [544, 447] on p "By [PERSON_NAME] 47 from [US_STATE]" at bounding box center [544, 454] width 266 height 21
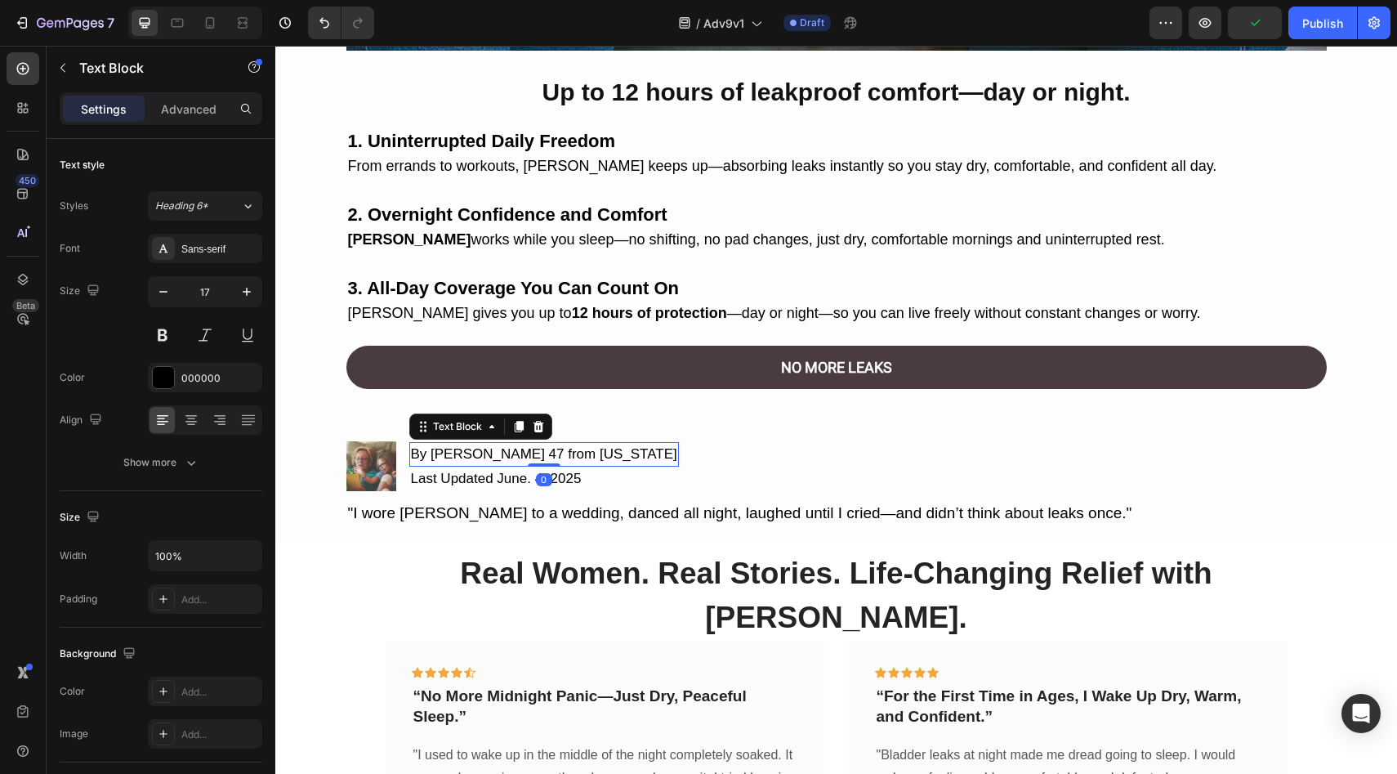
click at [544, 447] on p "By [PERSON_NAME] 47 from [US_STATE]" at bounding box center [544, 454] width 266 height 21
click at [521, 448] on p "By [PERSON_NAME] 47 from [US_STATE]" at bounding box center [544, 454] width 266 height 21
drag, startPoint x: 521, startPoint y: 448, endPoint x: 573, endPoint y: 453, distance: 51.7
click at [573, 452] on p "By [PERSON_NAME] 47 from [US_STATE]" at bounding box center [544, 454] width 266 height 21
click at [491, 457] on p "By Denise M. 47" at bounding box center [496, 454] width 171 height 21
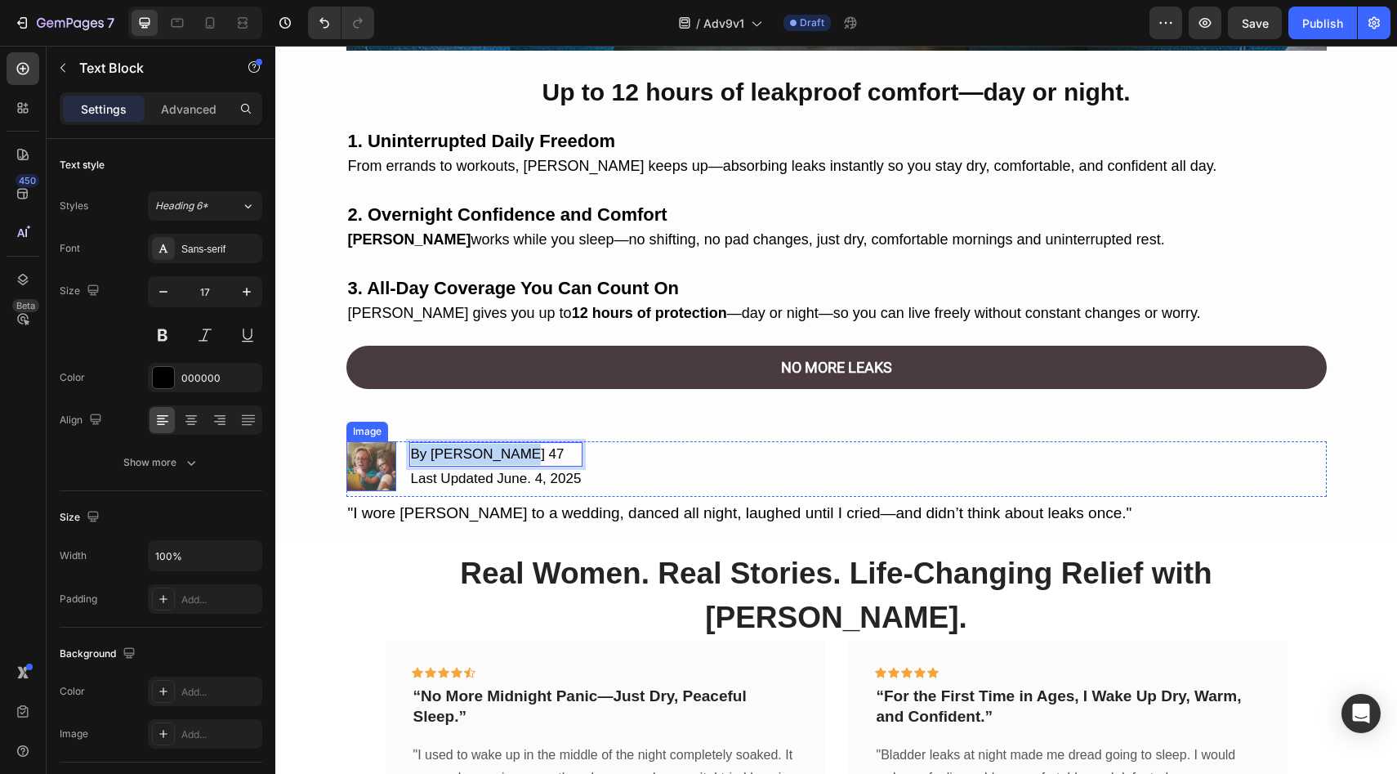
drag, startPoint x: 509, startPoint y: 446, endPoint x: 381, endPoint y: 452, distance: 128.4
click at [381, 452] on li "Image By Denise M. 47 Text Block 0 Last Updated June. 4, 2025 Text Block Row" at bounding box center [464, 466] width 237 height 50
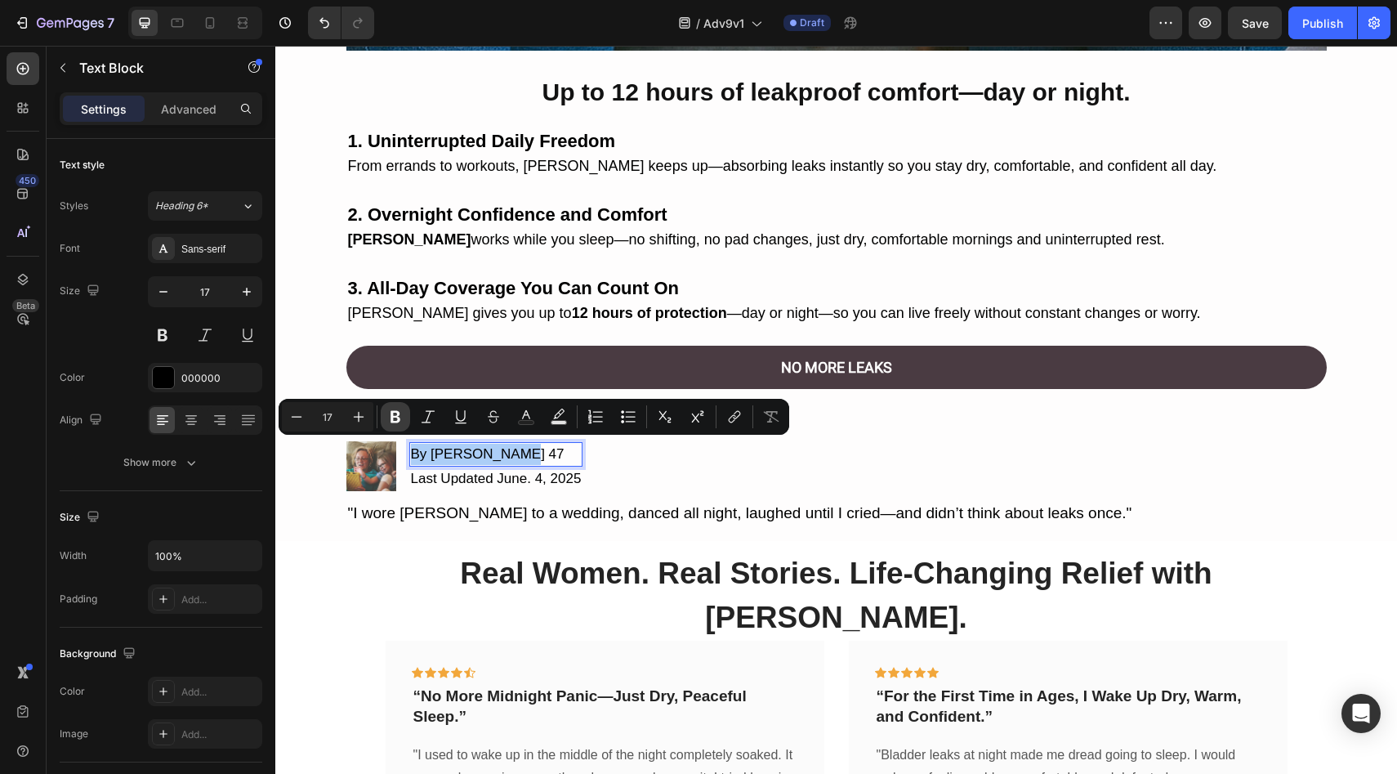
click at [404, 421] on button "Bold" at bounding box center [395, 416] width 29 height 29
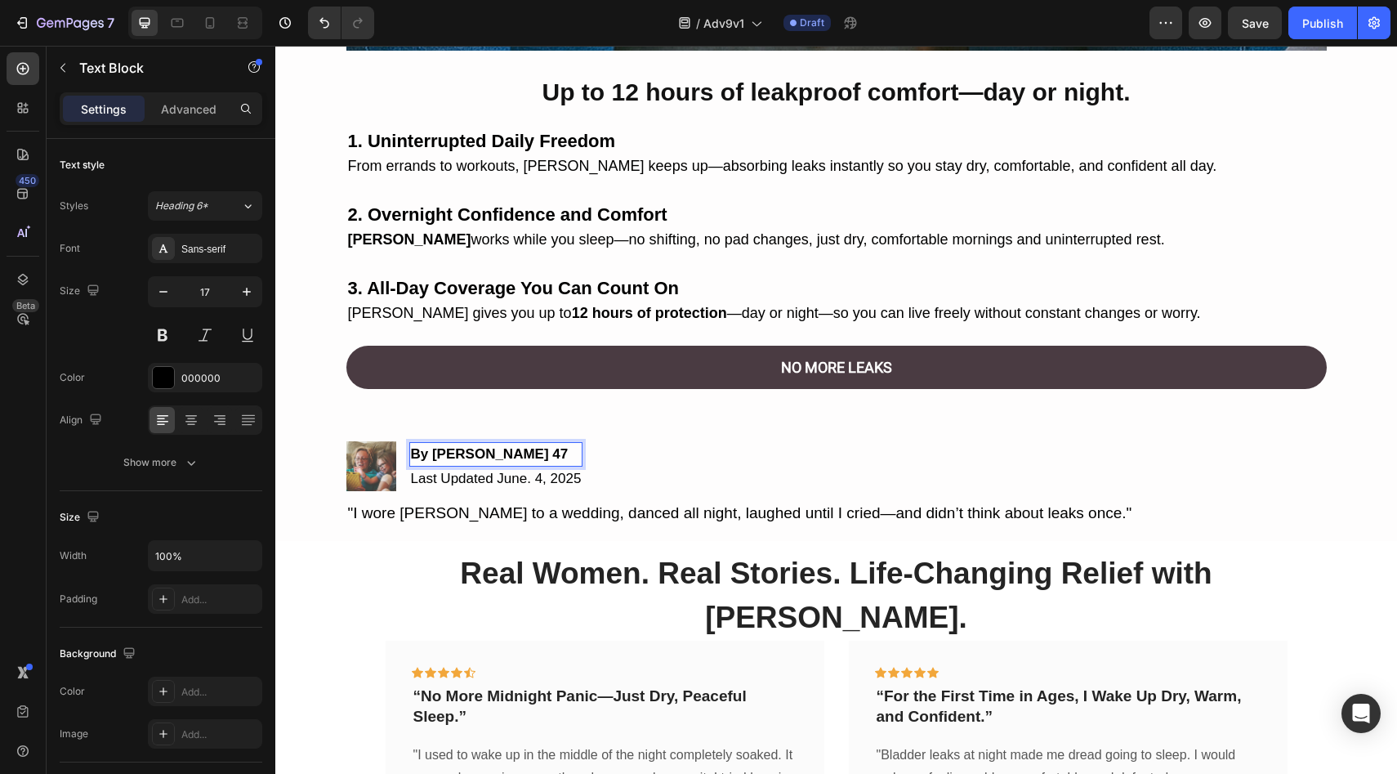
click at [480, 446] on strong "By Denise M. 47" at bounding box center [490, 454] width 158 height 16
click at [481, 446] on strong "By Denise M. 47" at bounding box center [490, 454] width 158 height 16
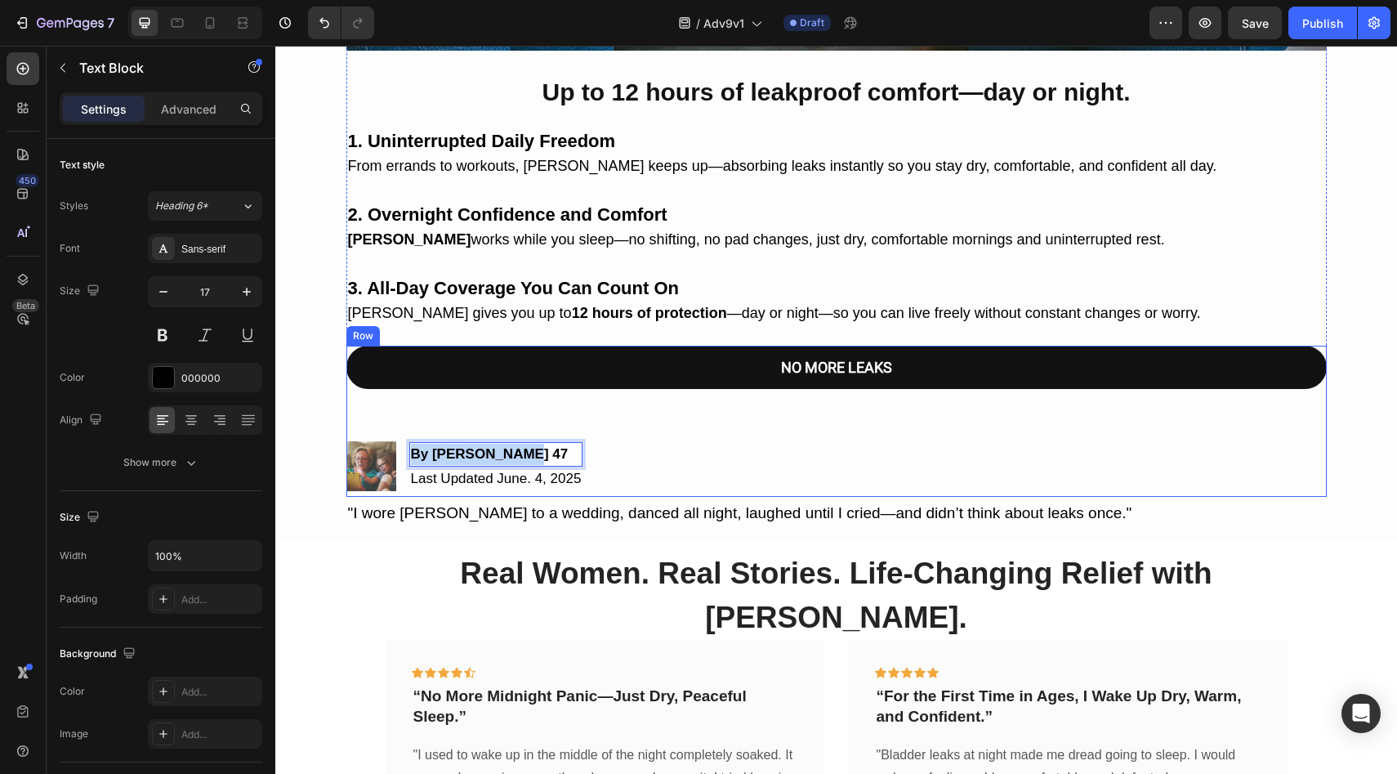
click at [466, 363] on link "NO MORE LEAKS" at bounding box center [836, 367] width 980 height 43
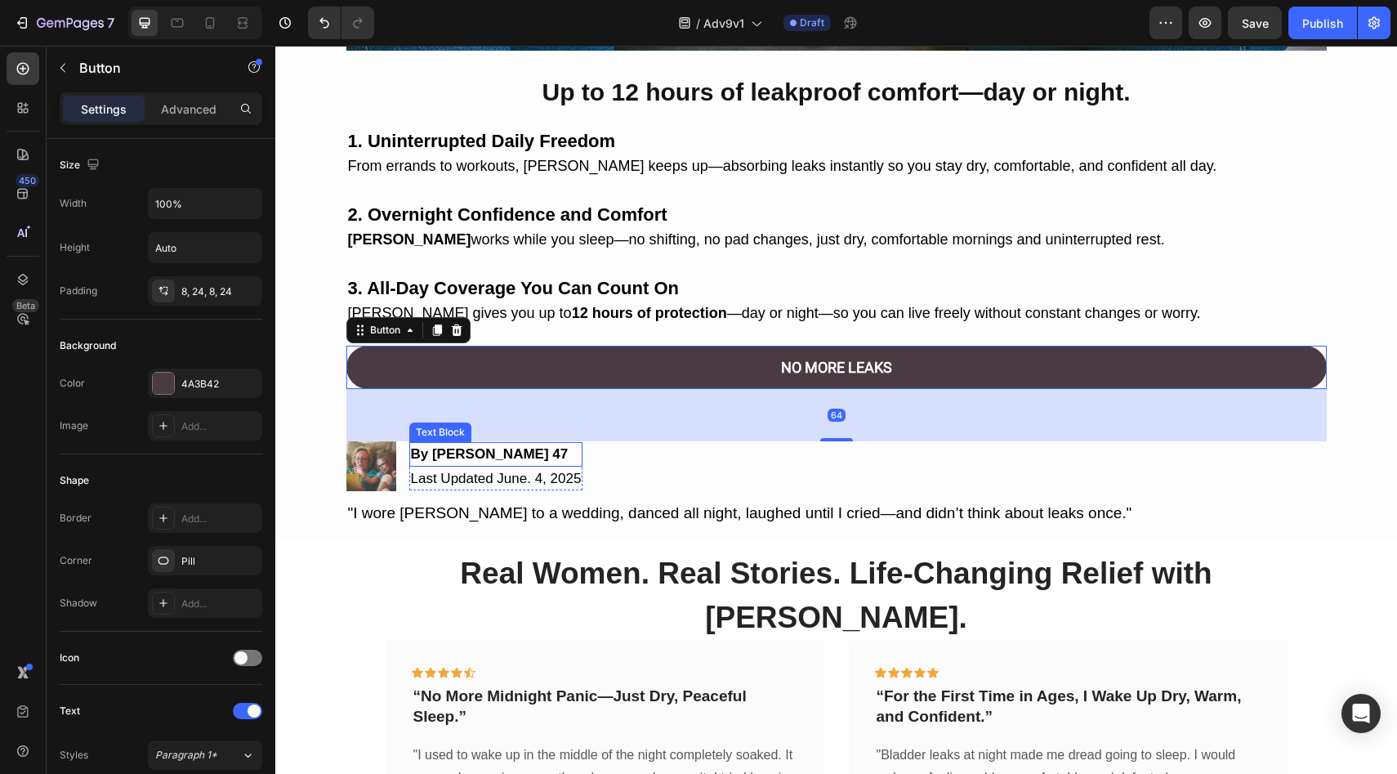
click at [452, 452] on strong "By Denise M. 47" at bounding box center [490, 454] width 158 height 16
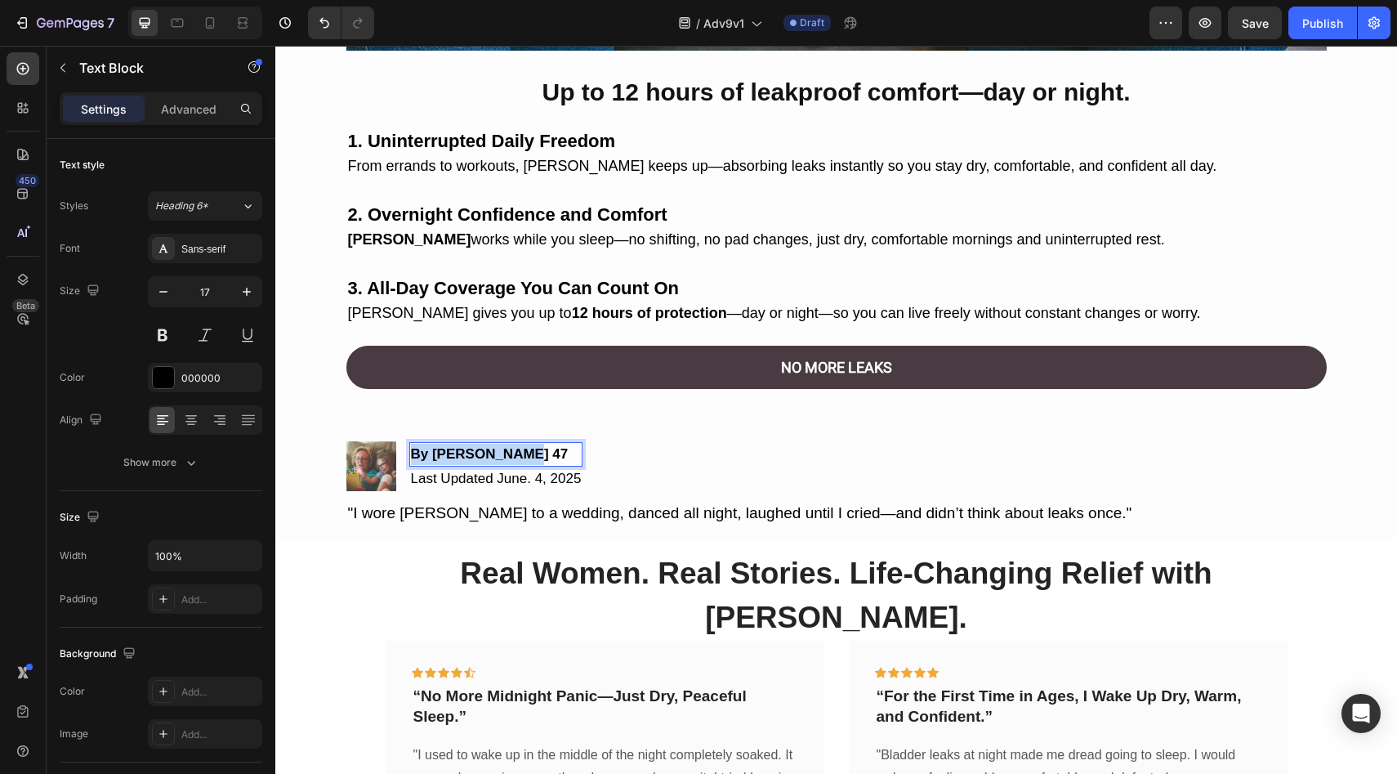
click at [452, 452] on strong "By Denise M. 47" at bounding box center [490, 454] width 158 height 16
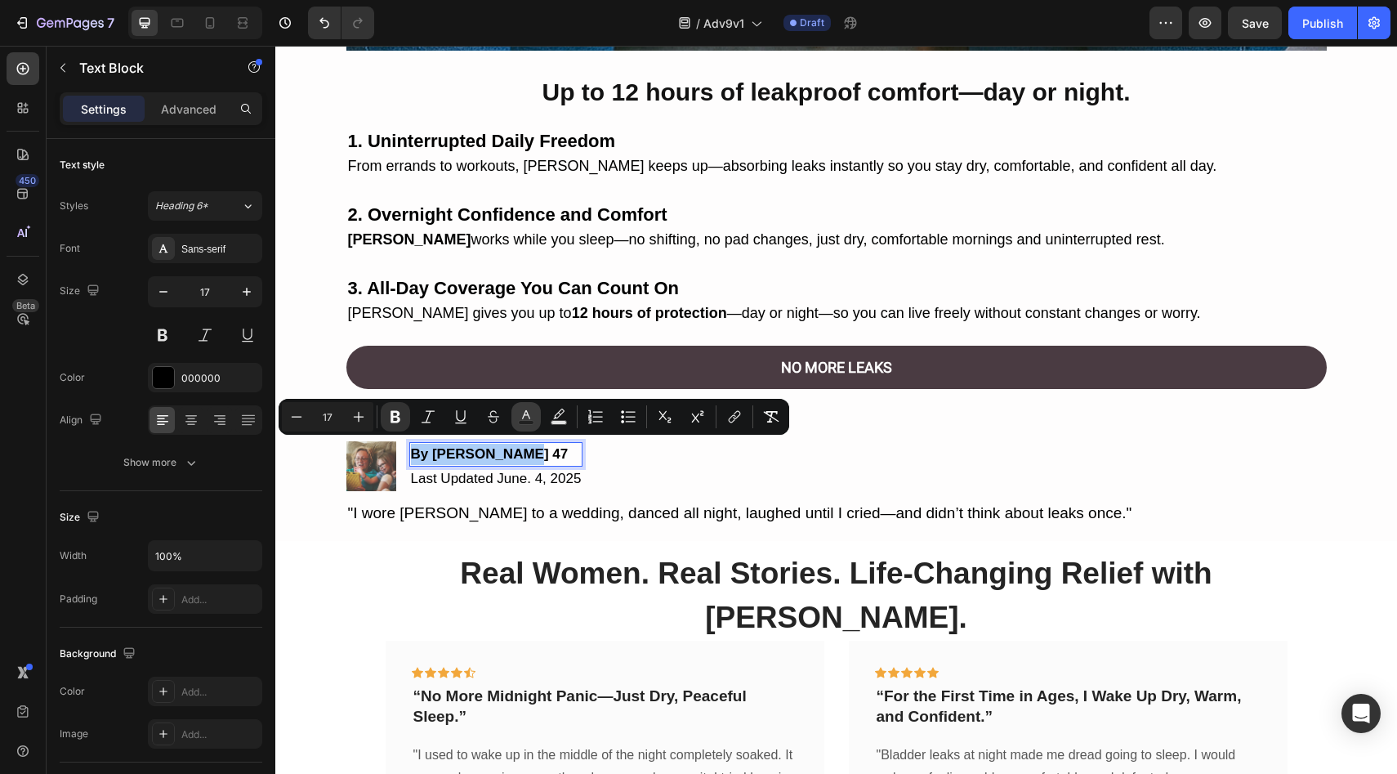
click at [529, 418] on icon "Editor contextual toolbar" at bounding box center [526, 414] width 8 height 9
type input "000000"
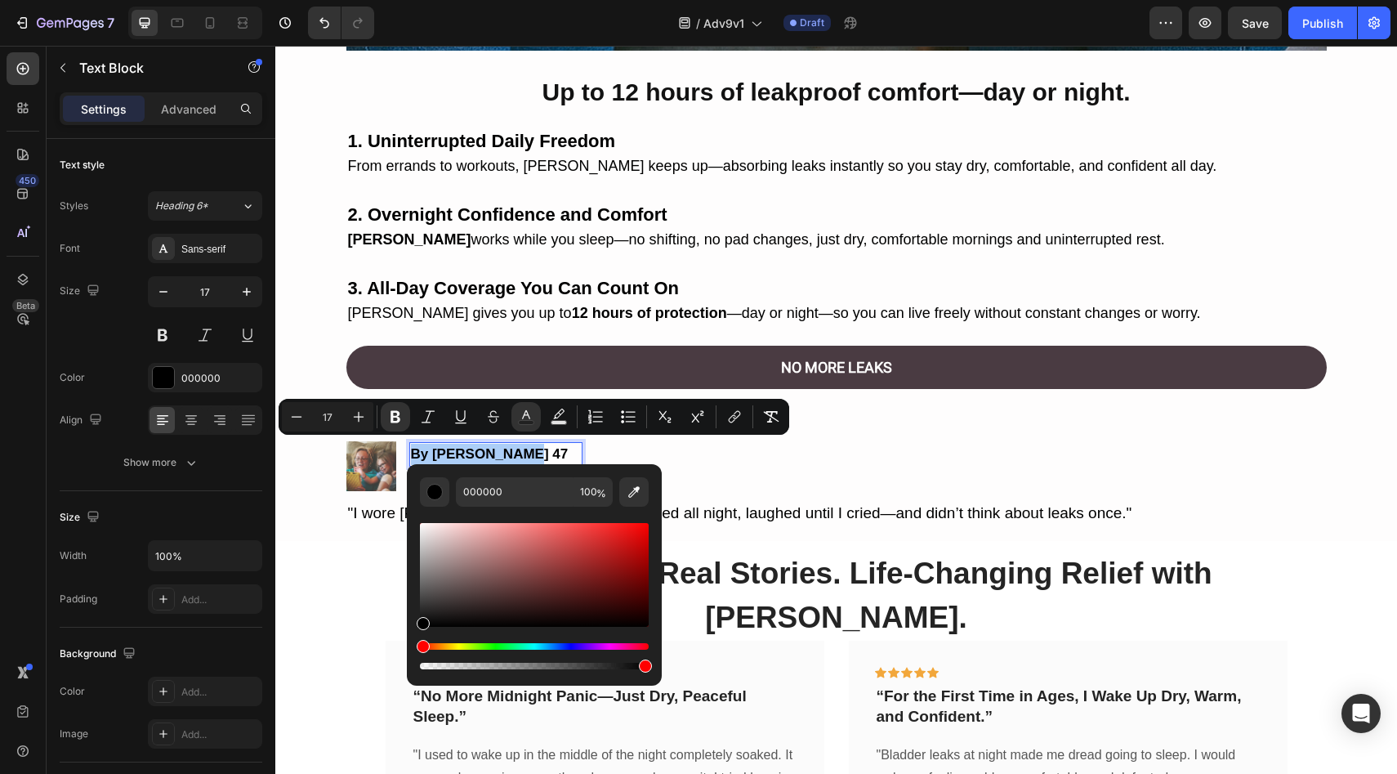
click at [555, 665] on div "Editor contextual toolbar" at bounding box center [534, 665] width 229 height 7
click at [533, 664] on div "Editor contextual toolbar" at bounding box center [534, 665] width 229 height 7
click at [604, 676] on div "000000 50 %" at bounding box center [534, 574] width 255 height 221
click at [564, 671] on div "Editor contextual toolbar" at bounding box center [534, 596] width 229 height 153
click at [565, 668] on div "Editor contextual toolbar" at bounding box center [534, 596] width 229 height 153
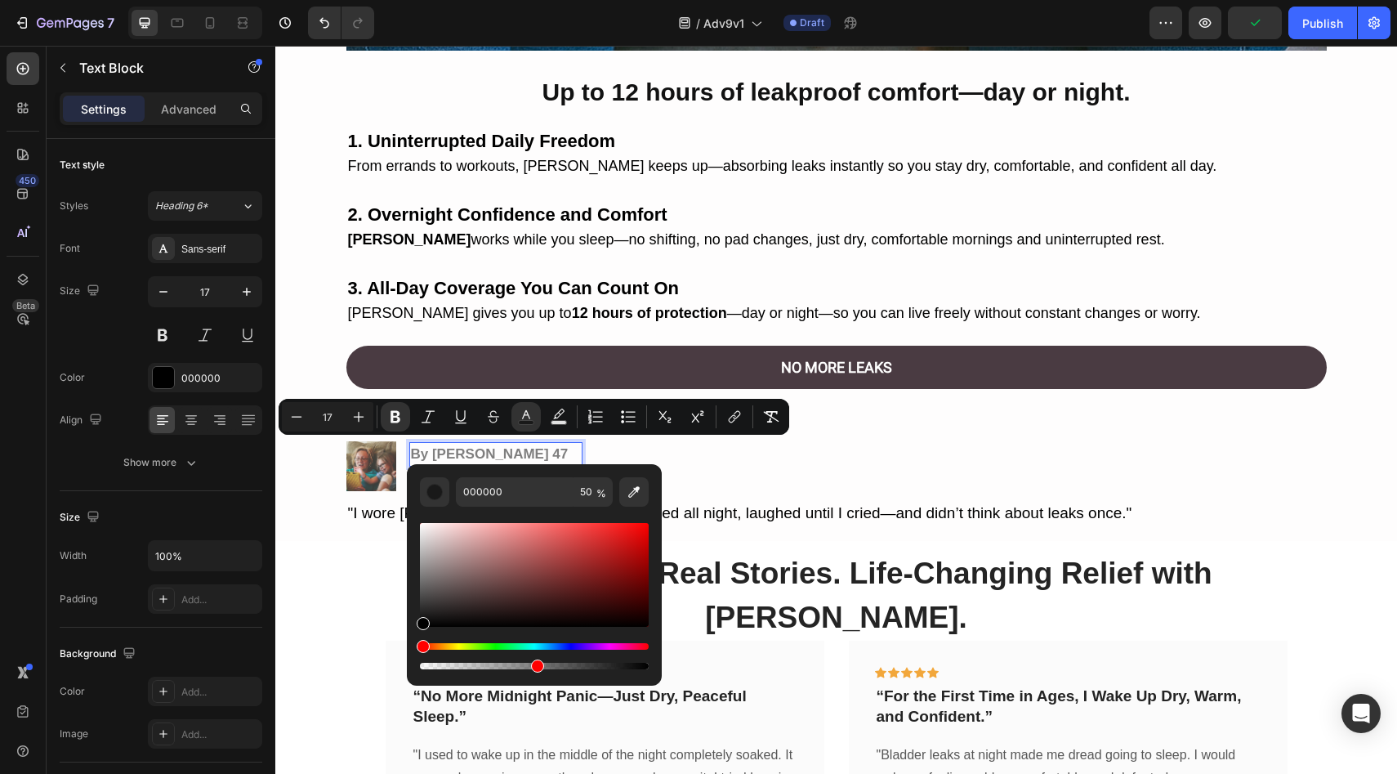
click at [568, 667] on div "Editor contextual toolbar" at bounding box center [534, 665] width 229 height 7
type input "65"
click at [815, 541] on div "Real Women. Real Stories. Life-Changing Relief with Vera. Heading Icon Icon Ico…" at bounding box center [836, 787] width 1122 height 492
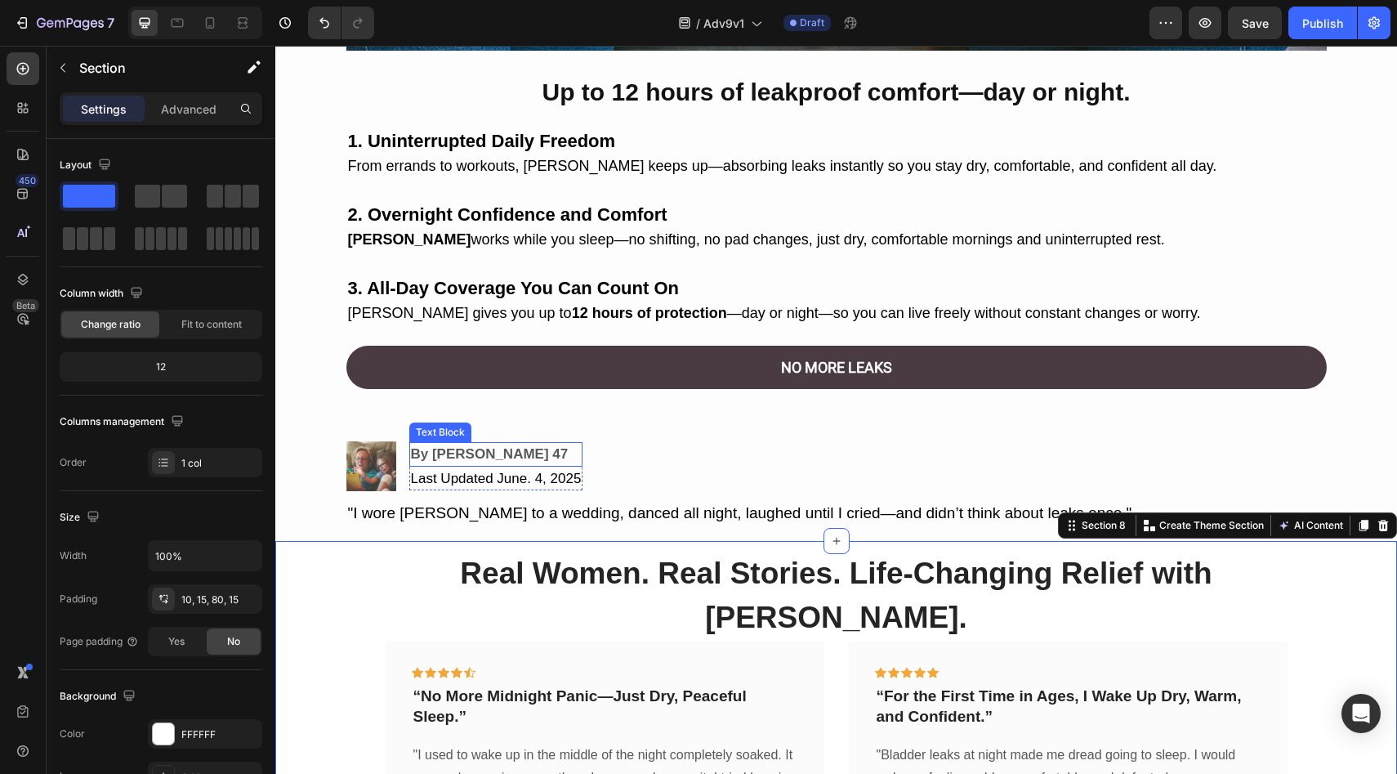
click at [535, 444] on p "By Denise M. 47" at bounding box center [496, 454] width 171 height 21
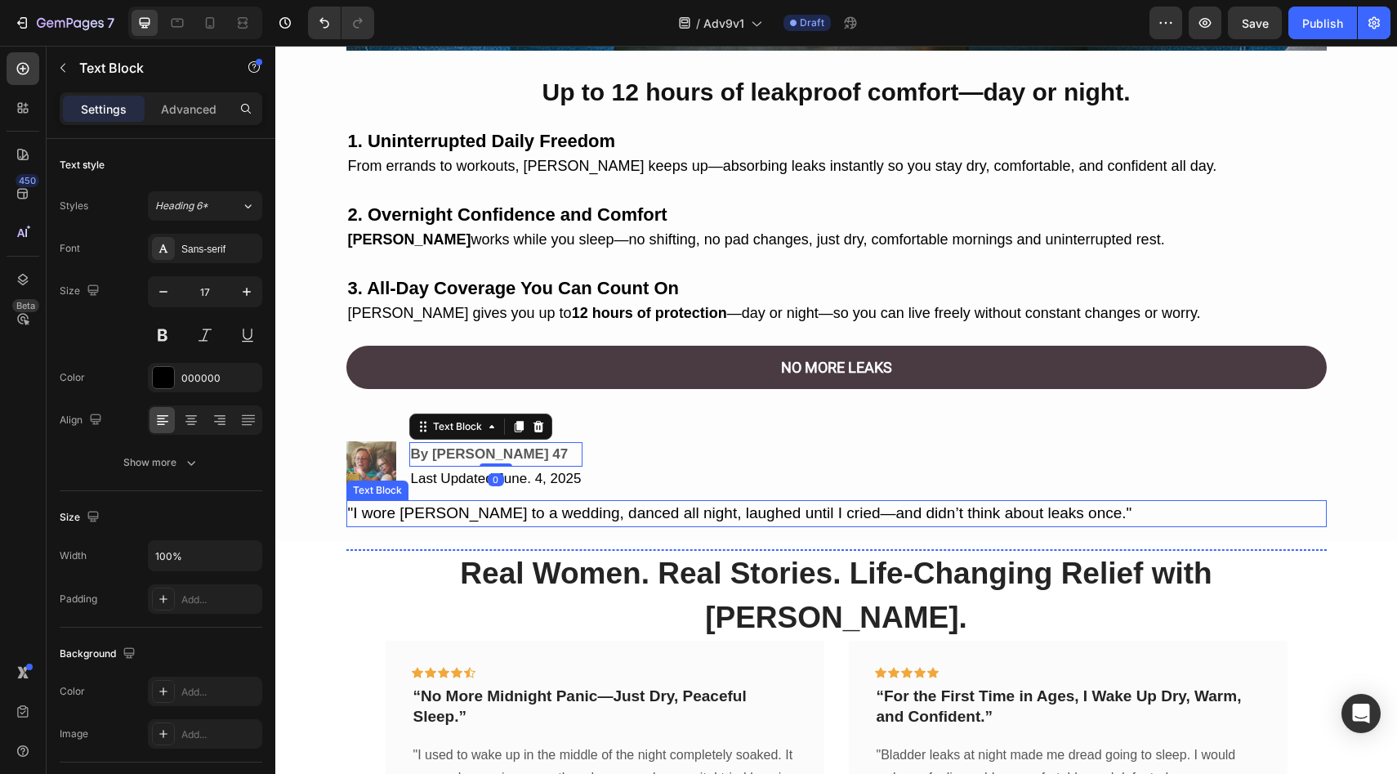
click at [733, 500] on div ""I wore [PERSON_NAME] to a wedding, danced all night, laughed until I cried—and…" at bounding box center [836, 513] width 980 height 27
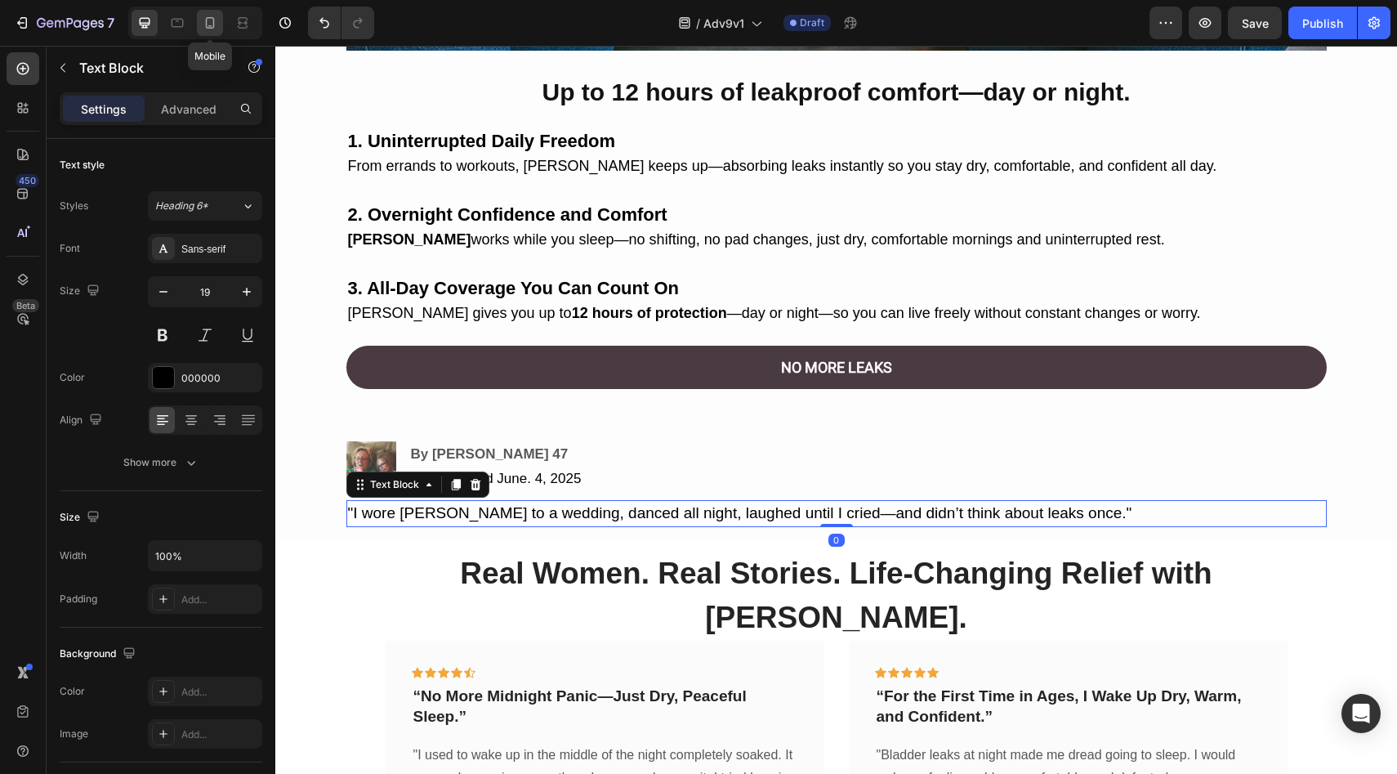
click at [206, 19] on icon at bounding box center [210, 22] width 9 height 11
type input "17"
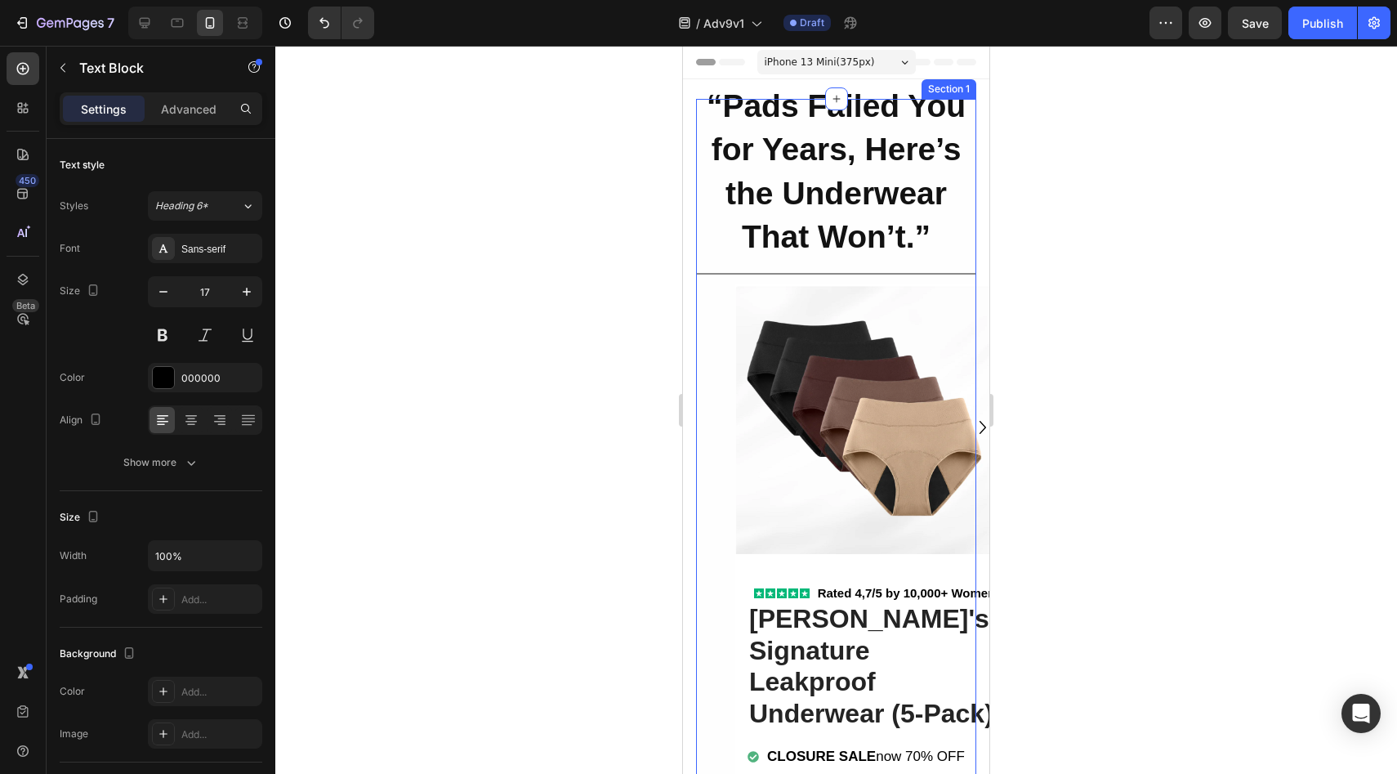
click at [702, 379] on div "“Pads Failed You for Years, Here’s the Underwear That Won’t.” Heading Row Title…" at bounding box center [836, 556] width 280 height 915
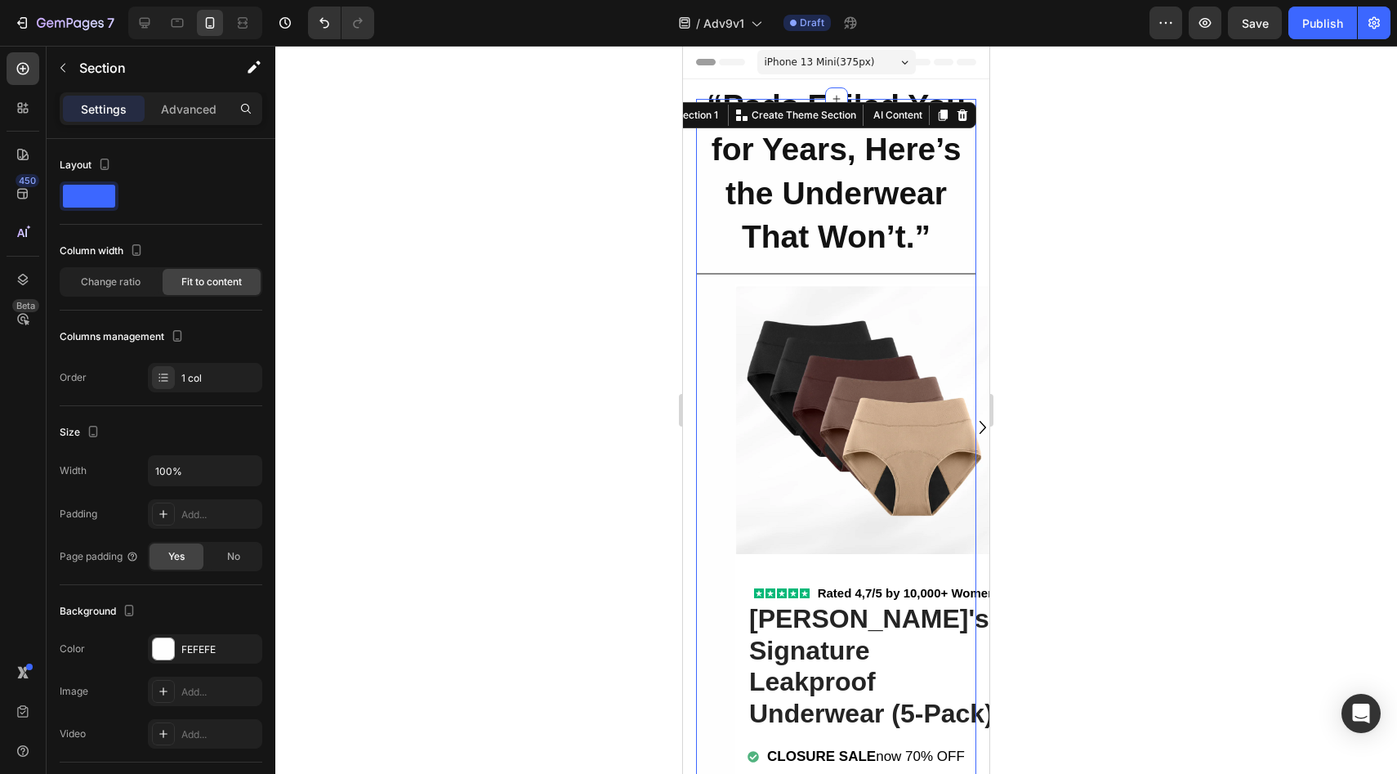
click at [182, 114] on p "Advanced" at bounding box center [189, 108] width 56 height 17
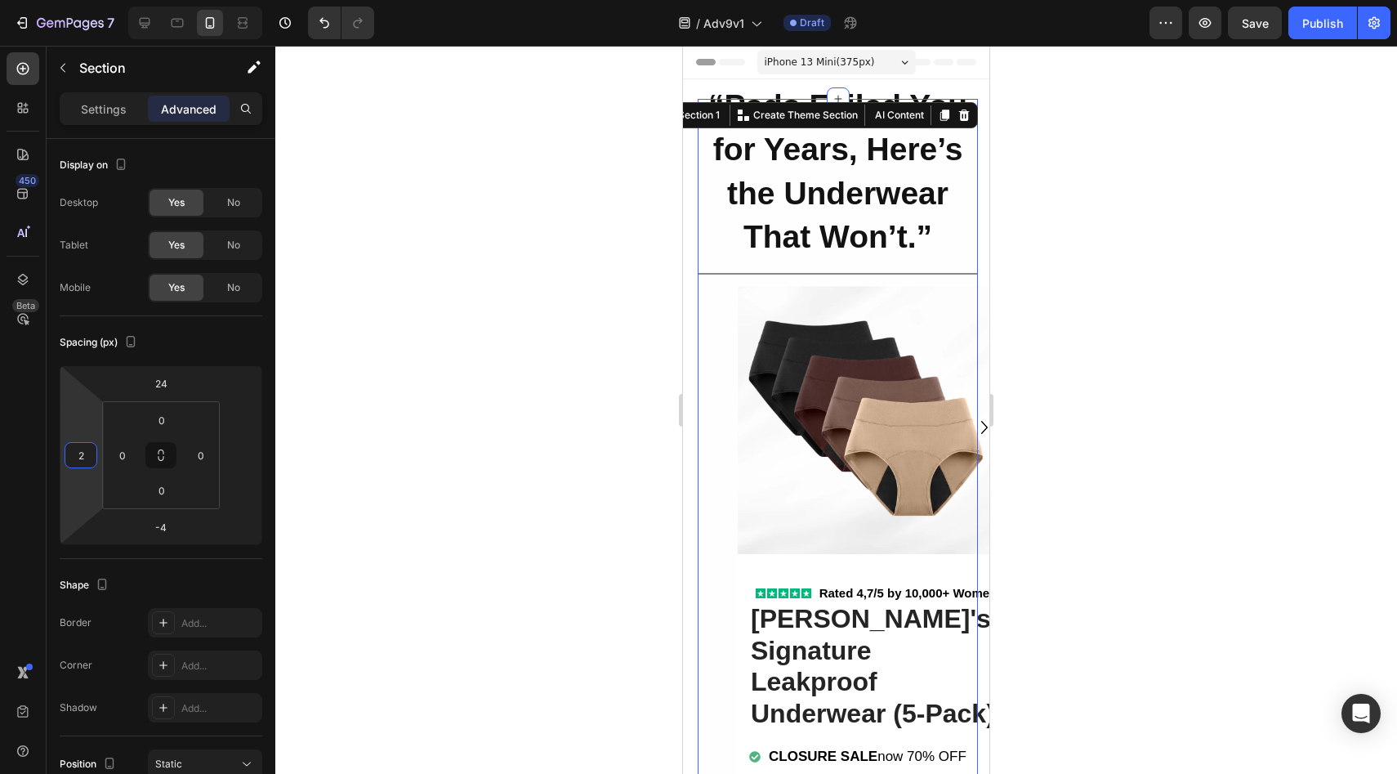
click at [94, 0] on html "7 Version history / Adv9v1 Draft Preview Save Publish 450 Beta Sections(18) Ele…" at bounding box center [698, 0] width 1397 height 0
type input "0"
click at [94, 0] on html "7 Version history / Adv9v1 Draft Preview Save Publish 450 Beta Sections(18) Ele…" at bounding box center [698, 0] width 1397 height 0
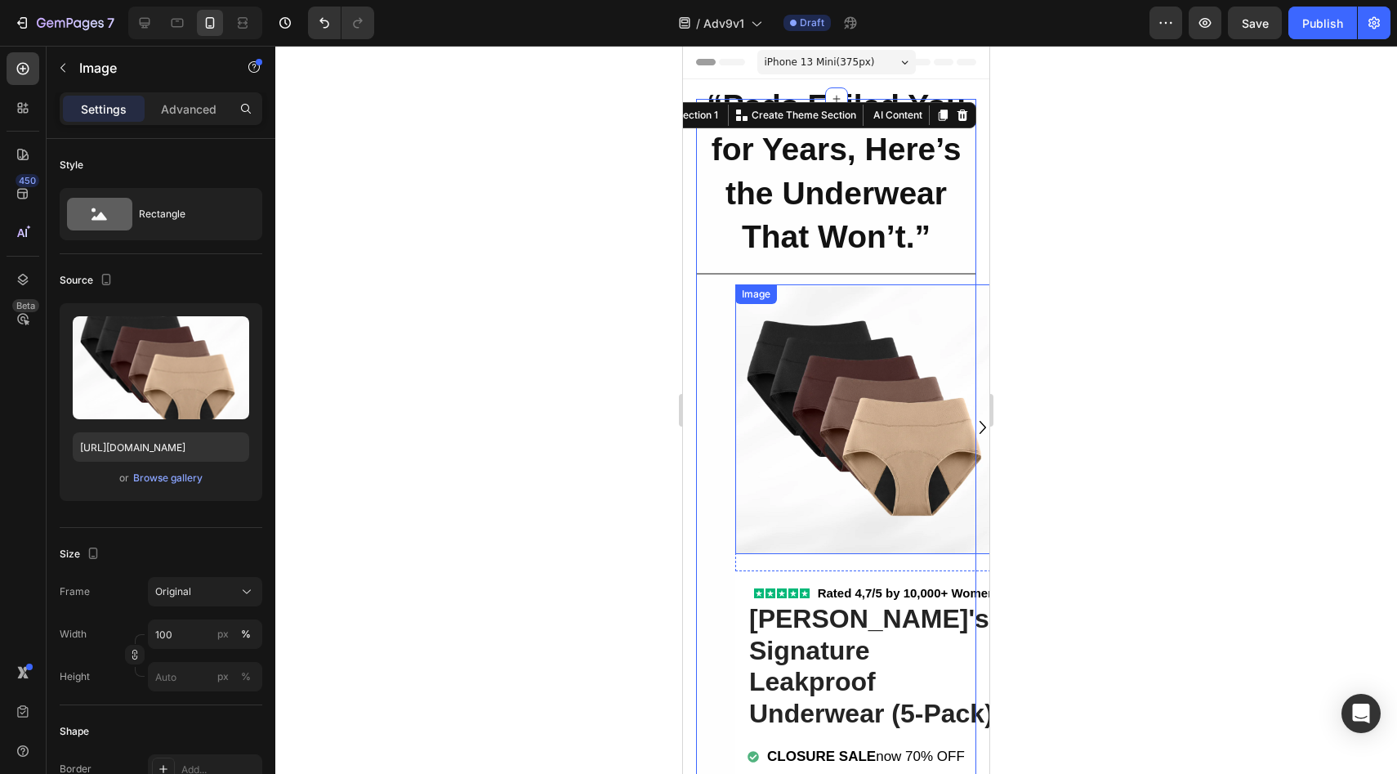
click at [827, 455] on img at bounding box center [869, 419] width 268 height 270
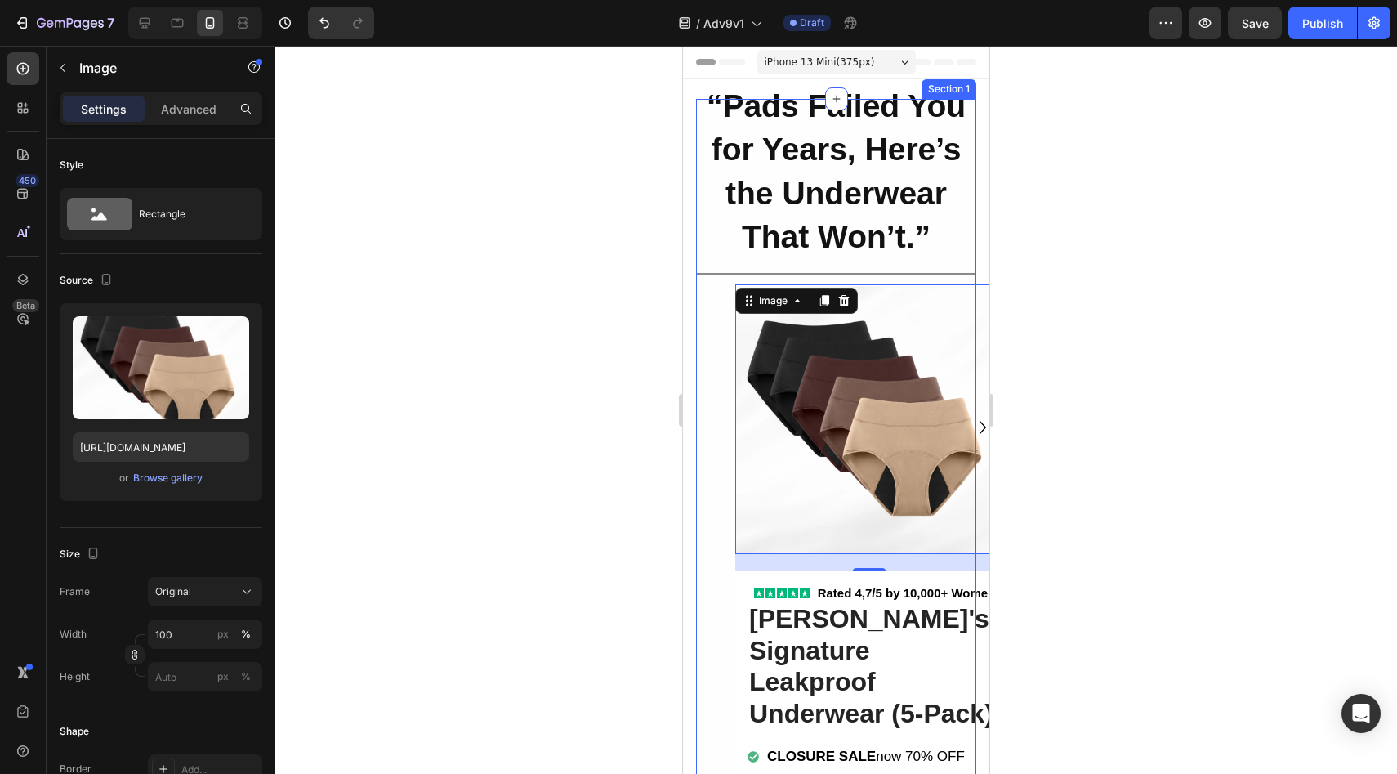
click at [718, 463] on div "“Pads Failed You for Years, Here’s the Underwear That Won’t.” Heading Row Title…" at bounding box center [836, 556] width 280 height 915
click at [204, 109] on p "Advanced" at bounding box center [189, 108] width 56 height 17
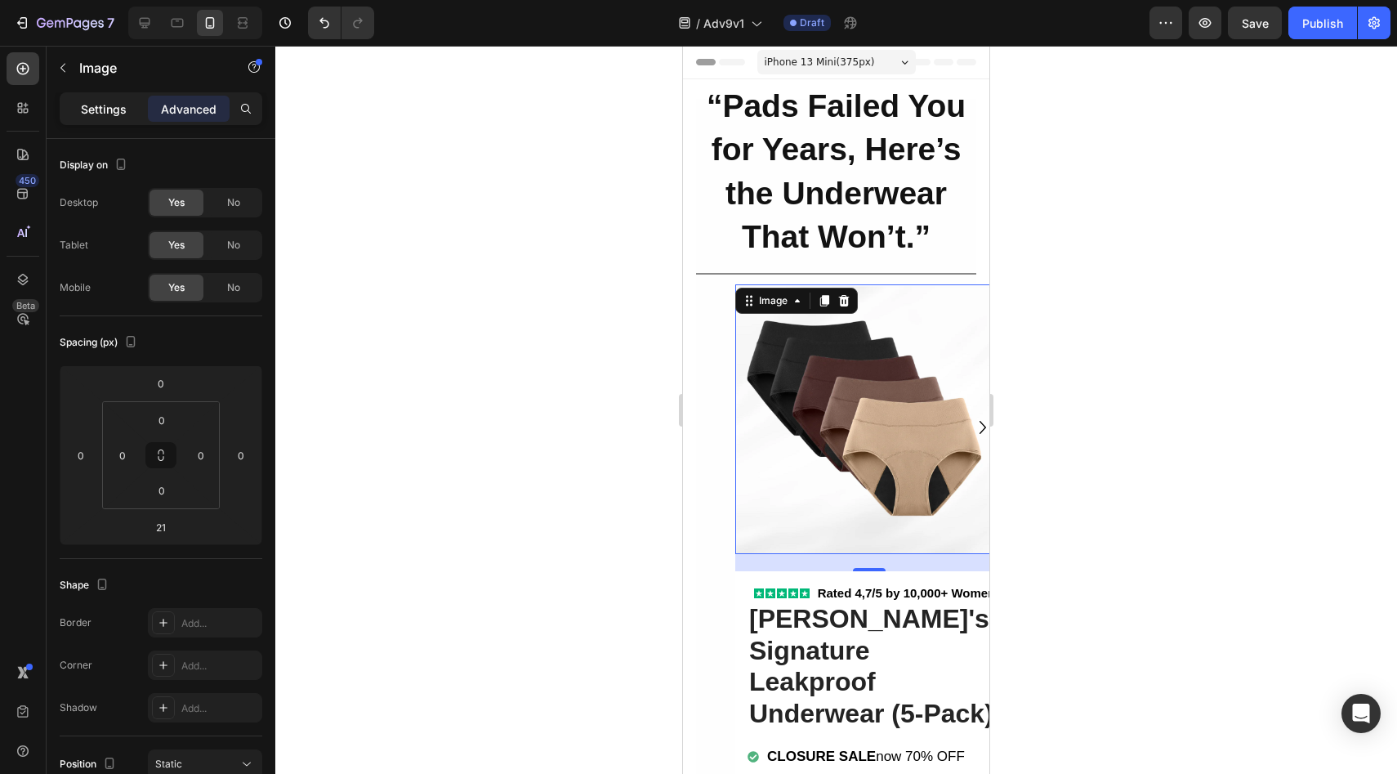
click at [108, 99] on div "Settings" at bounding box center [104, 109] width 82 height 26
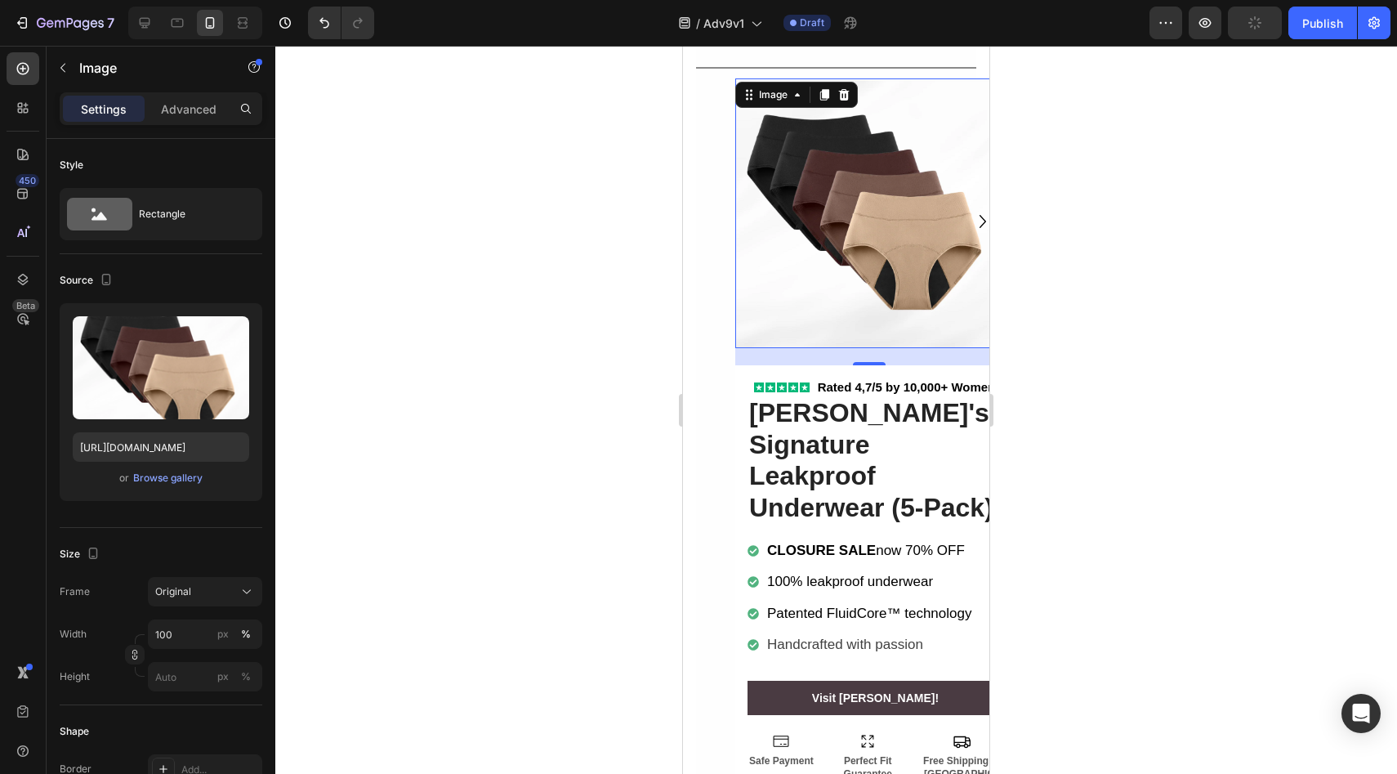
scroll to position [341, 0]
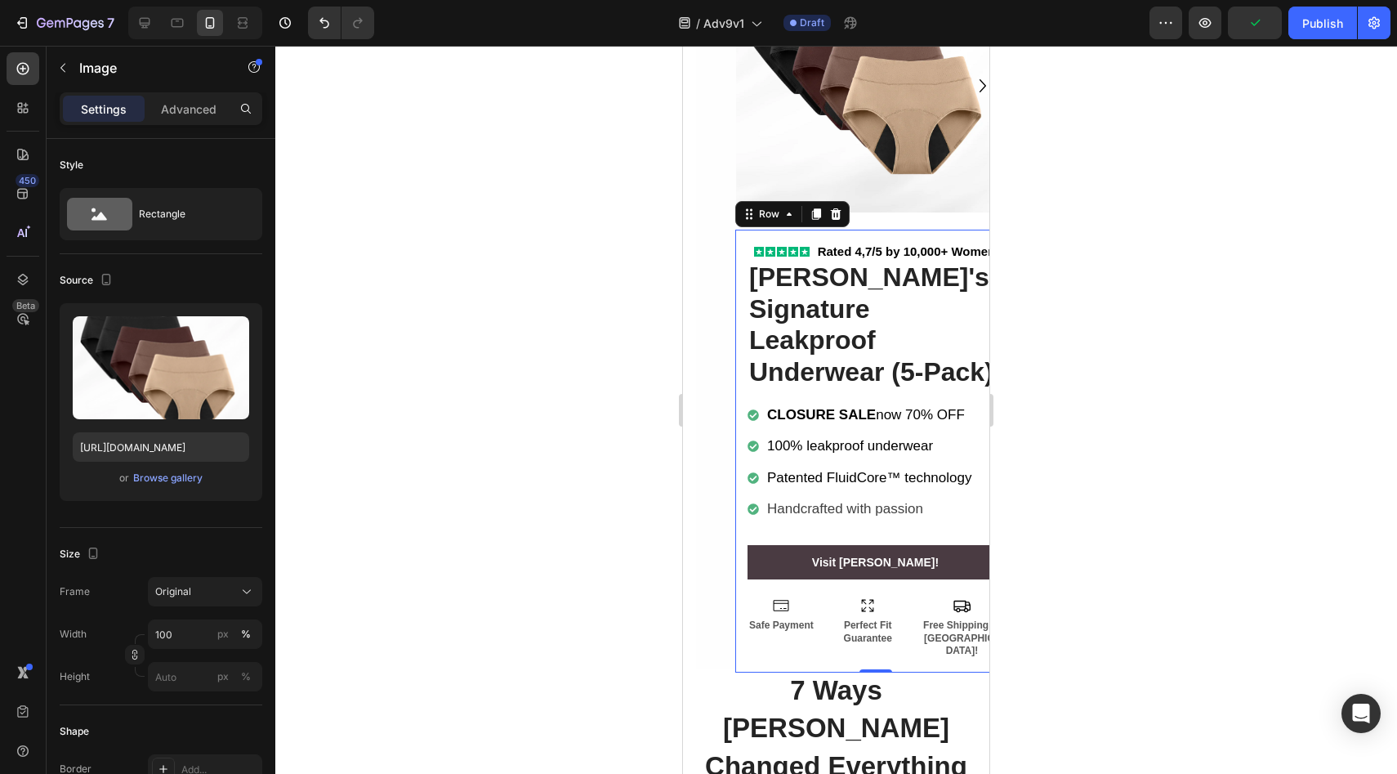
click at [745, 592] on div "Icon Icon Icon Icon Icon Icon List Rated 4,7/5 by 10,000+ Women Text Block Row …" at bounding box center [875, 451] width 280 height 443
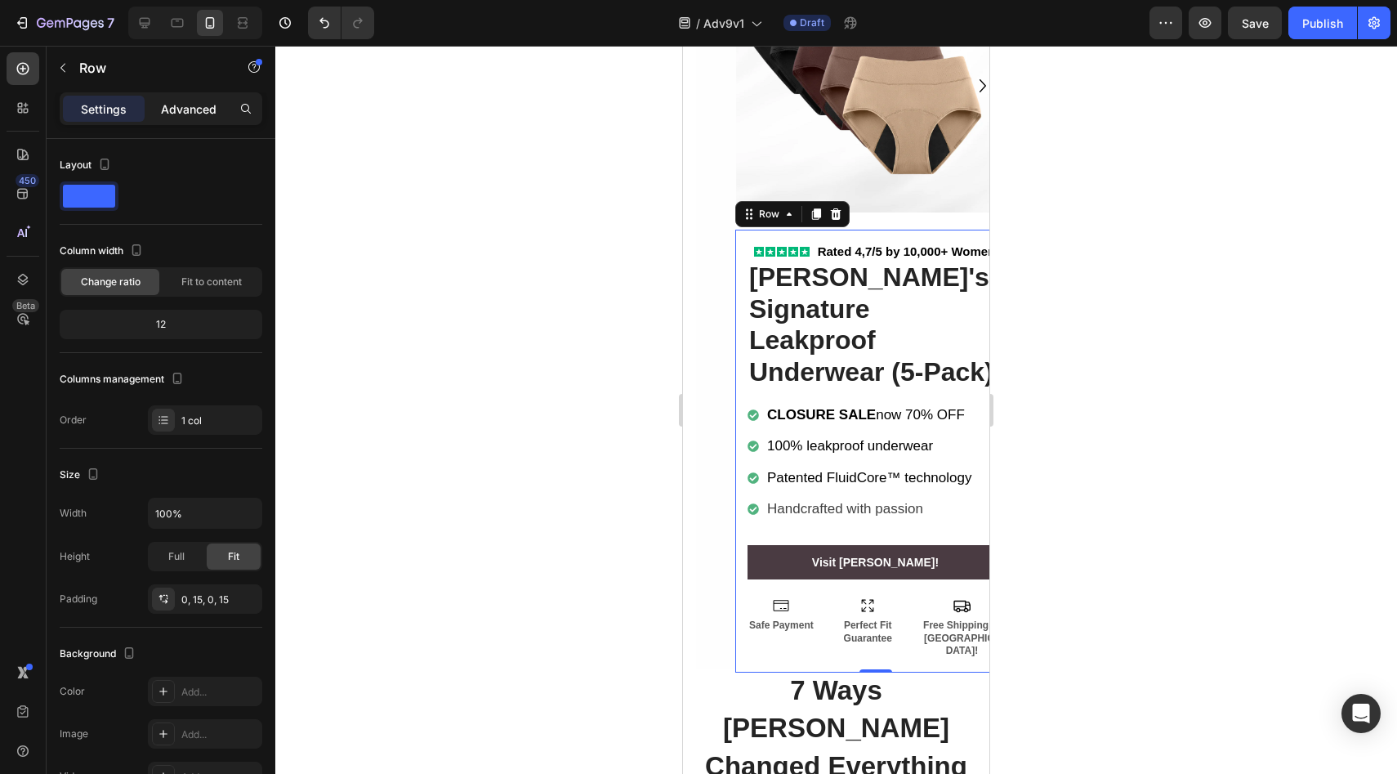
click at [171, 113] on p "Advanced" at bounding box center [189, 108] width 56 height 17
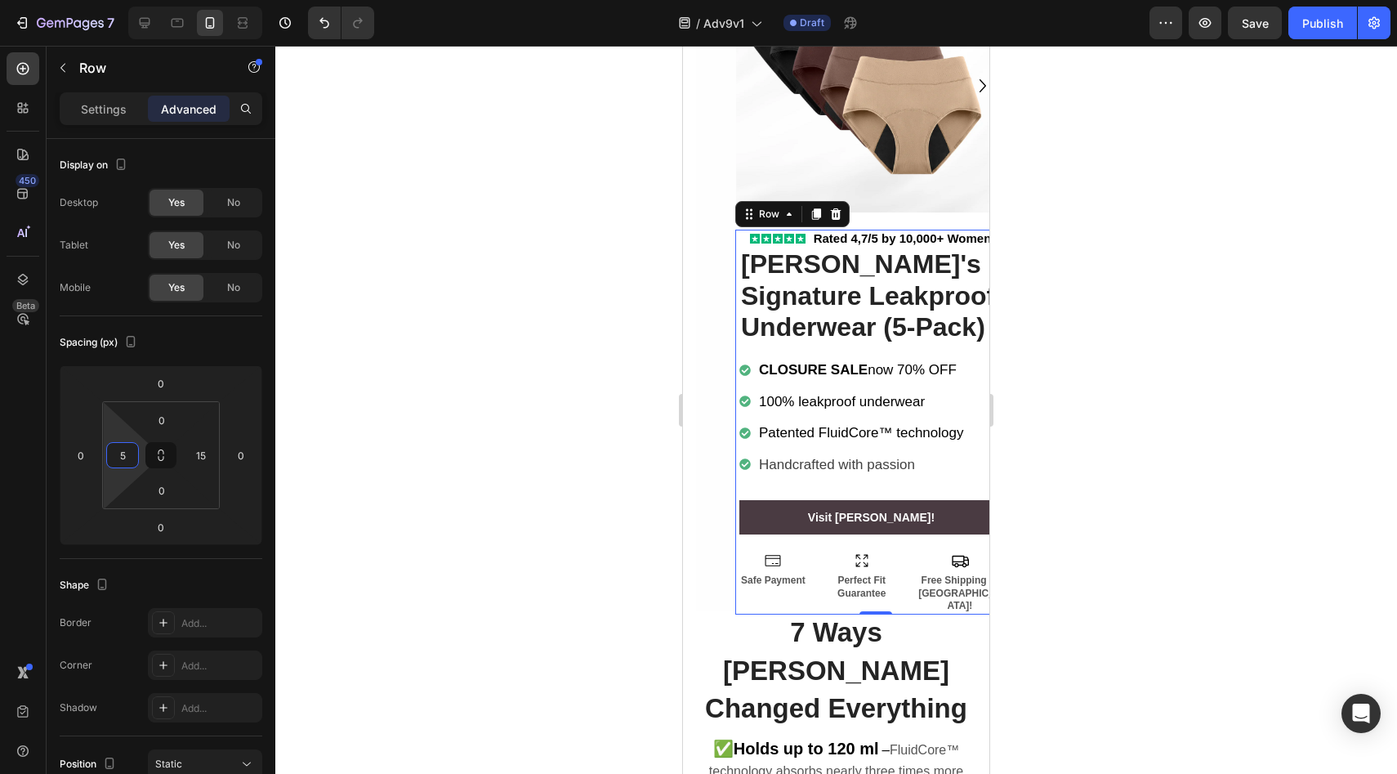
type input "0"
drag, startPoint x: 116, startPoint y: 433, endPoint x: 113, endPoint y: 452, distance: 19.1
click at [113, 0] on html "7 Version history / Adv9v1 Draft Preview Save Publish 450 Beta Sections(18) Ele…" at bounding box center [698, 0] width 1397 height 0
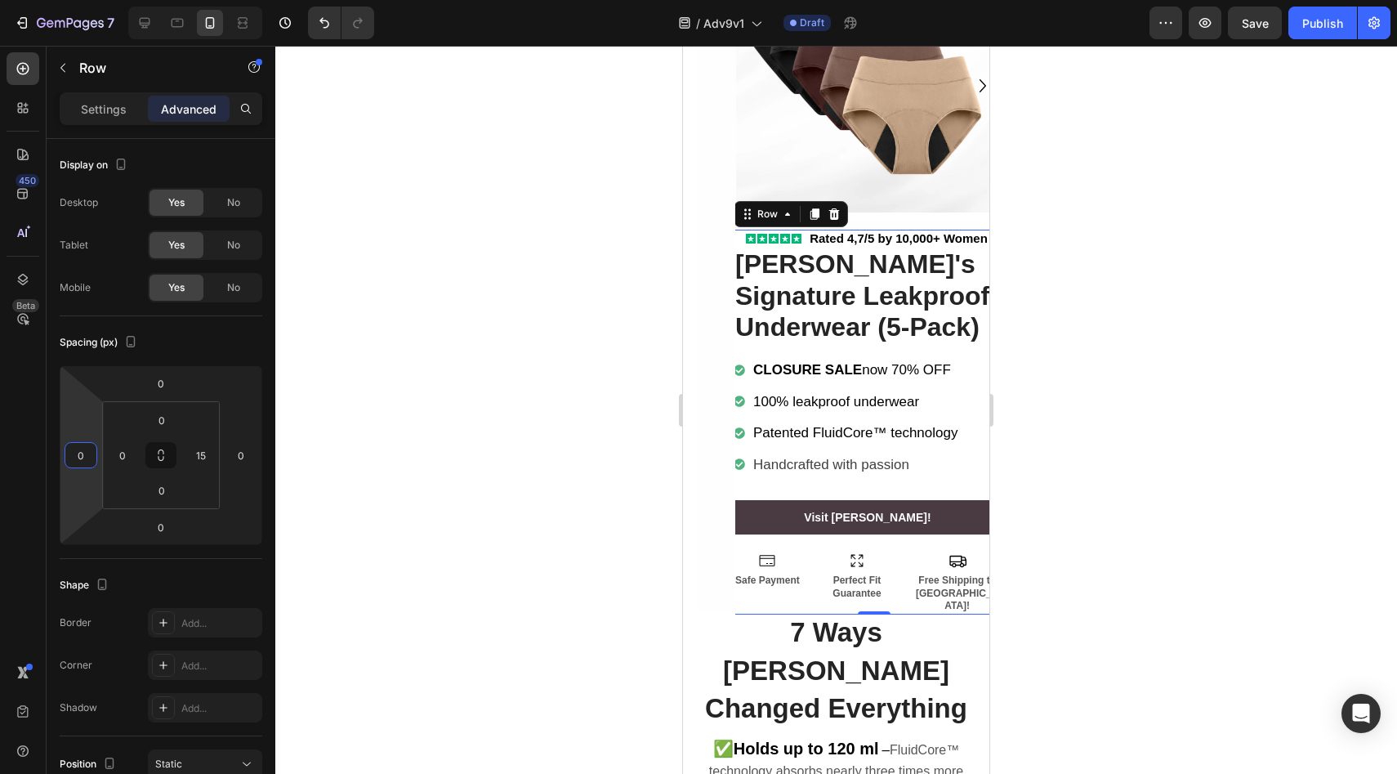
type input "2"
click at [87, 0] on html "7 Version history / Adv9v1 Draft Preview Save Publish 450 Beta Sections(18) Ele…" at bounding box center [698, 0] width 1397 height 0
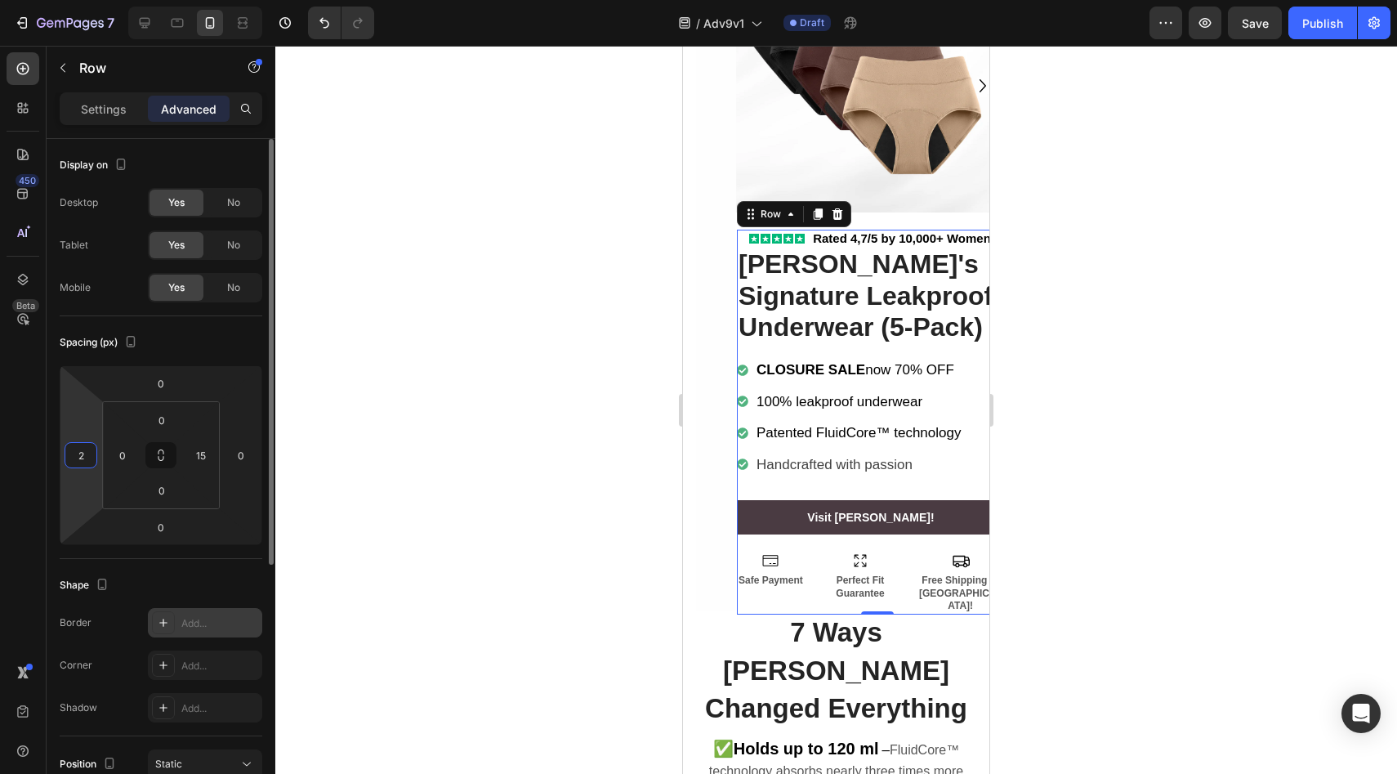
scroll to position [408, 0]
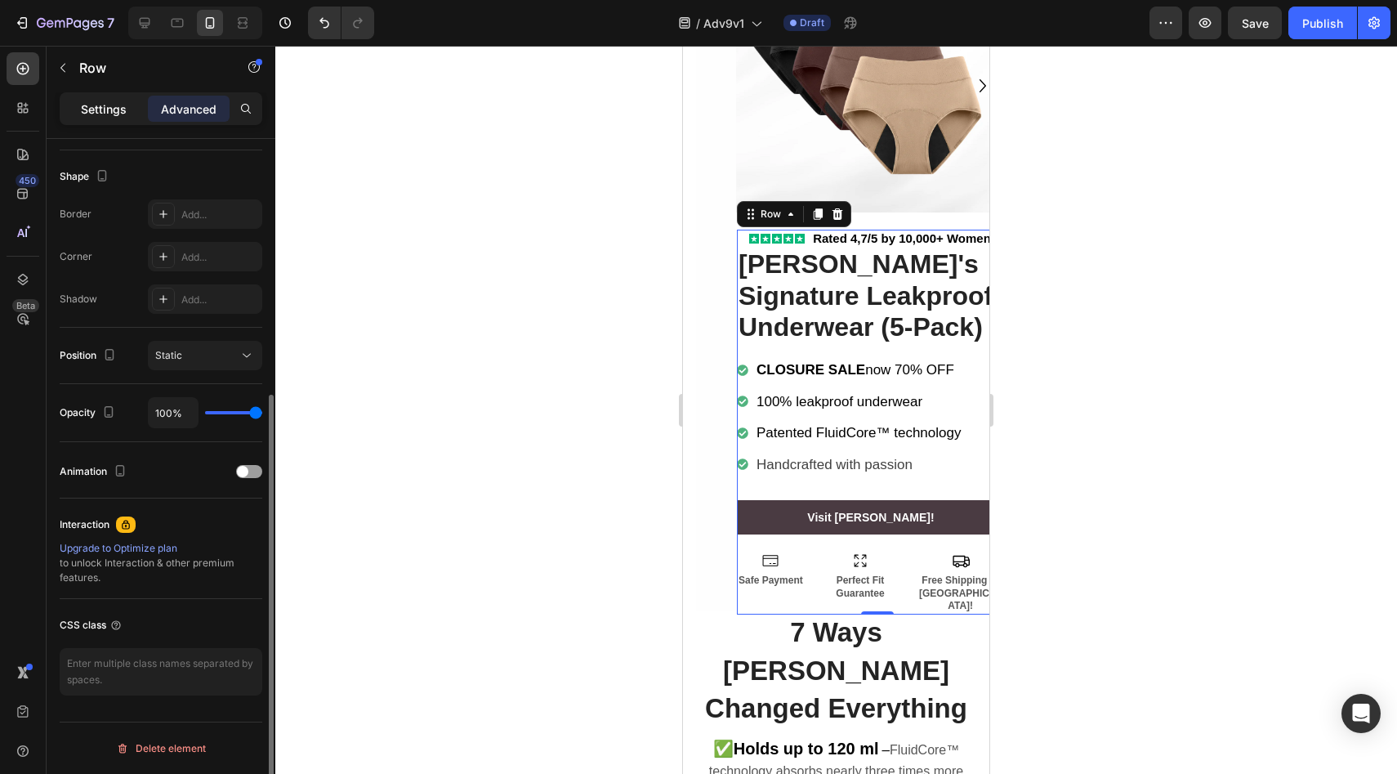
click at [78, 100] on div "Settings" at bounding box center [104, 109] width 82 height 26
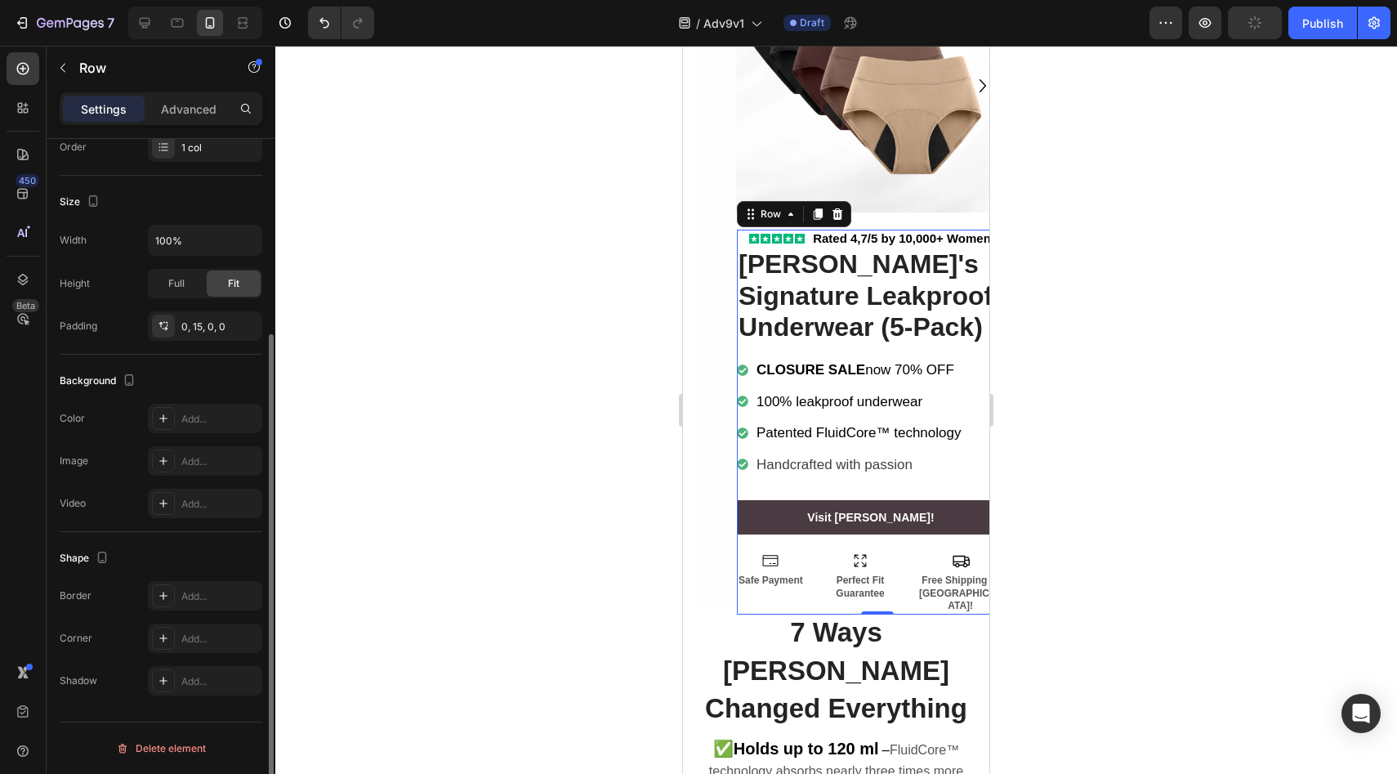
scroll to position [273, 0]
click at [198, 324] on div "0, 15, 0, 0" at bounding box center [204, 326] width 47 height 15
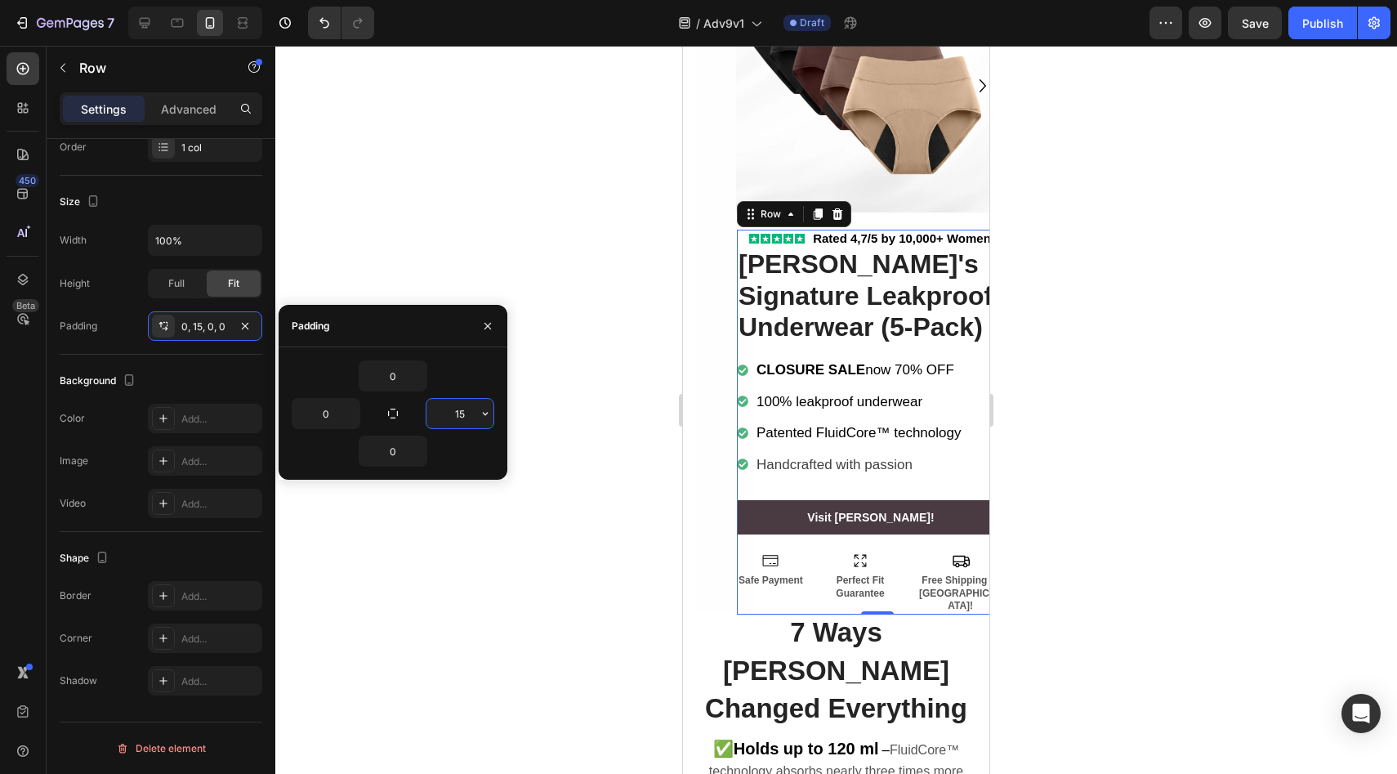
click at [465, 414] on input "15" at bounding box center [459, 413] width 67 height 29
click at [491, 413] on icon "button" at bounding box center [485, 413] width 13 height 13
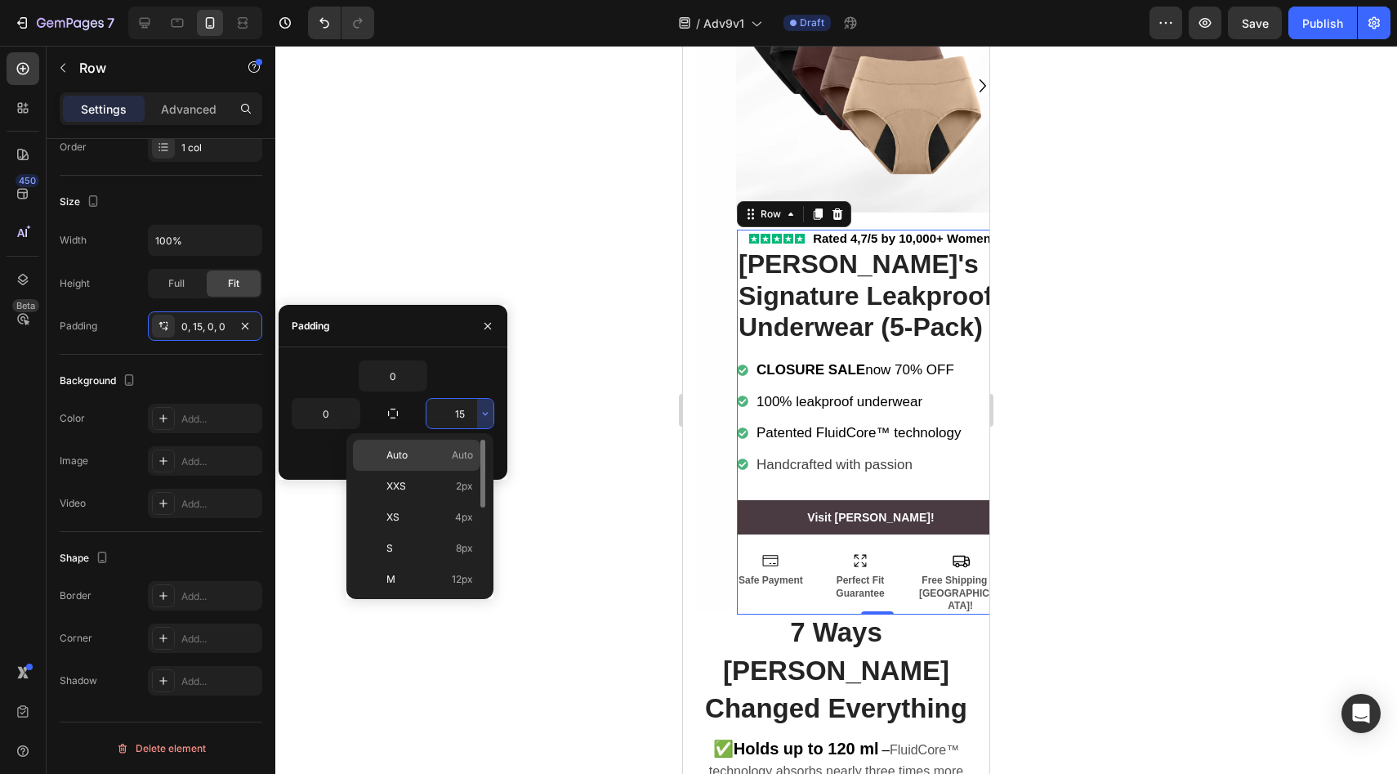
click at [443, 448] on p "Auto Auto" at bounding box center [429, 455] width 87 height 15
type input "Auto"
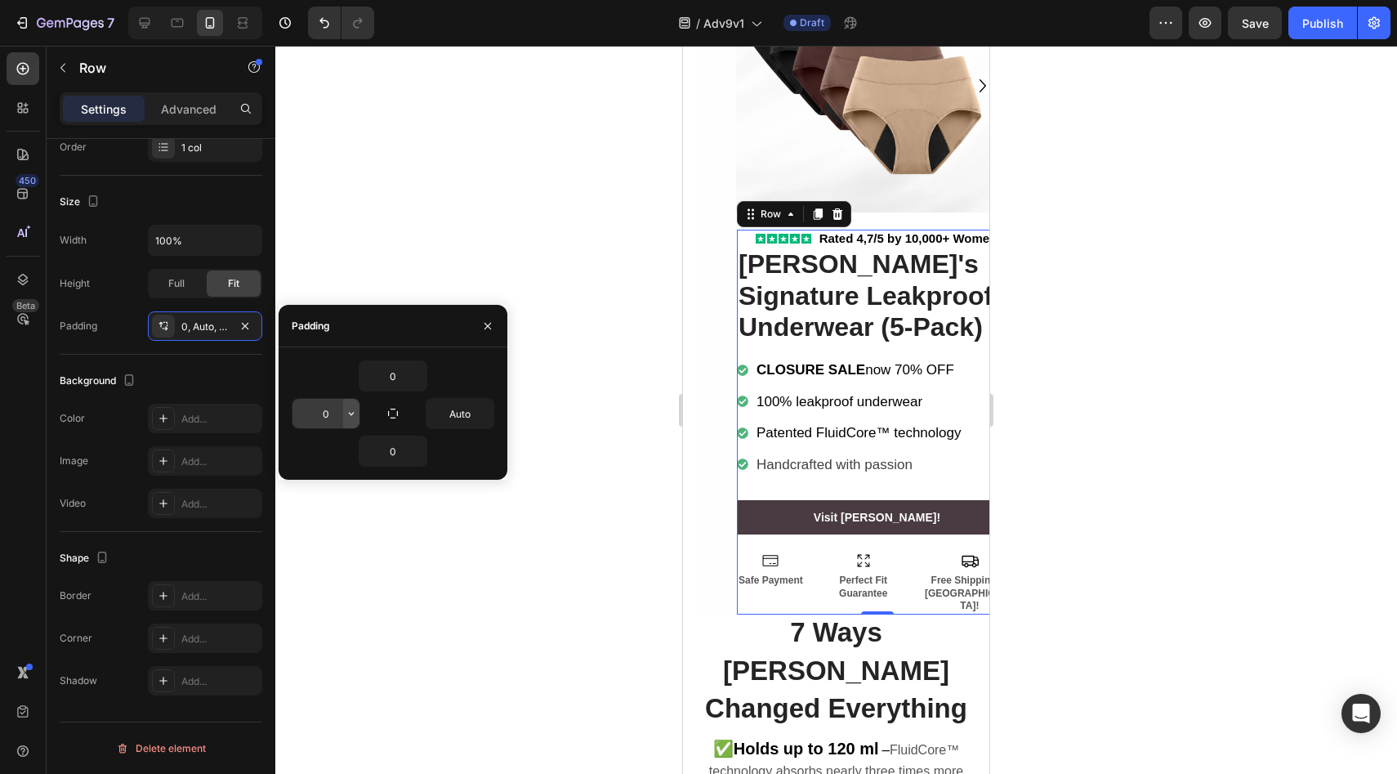
click at [351, 414] on icon "button" at bounding box center [351, 413] width 5 height 3
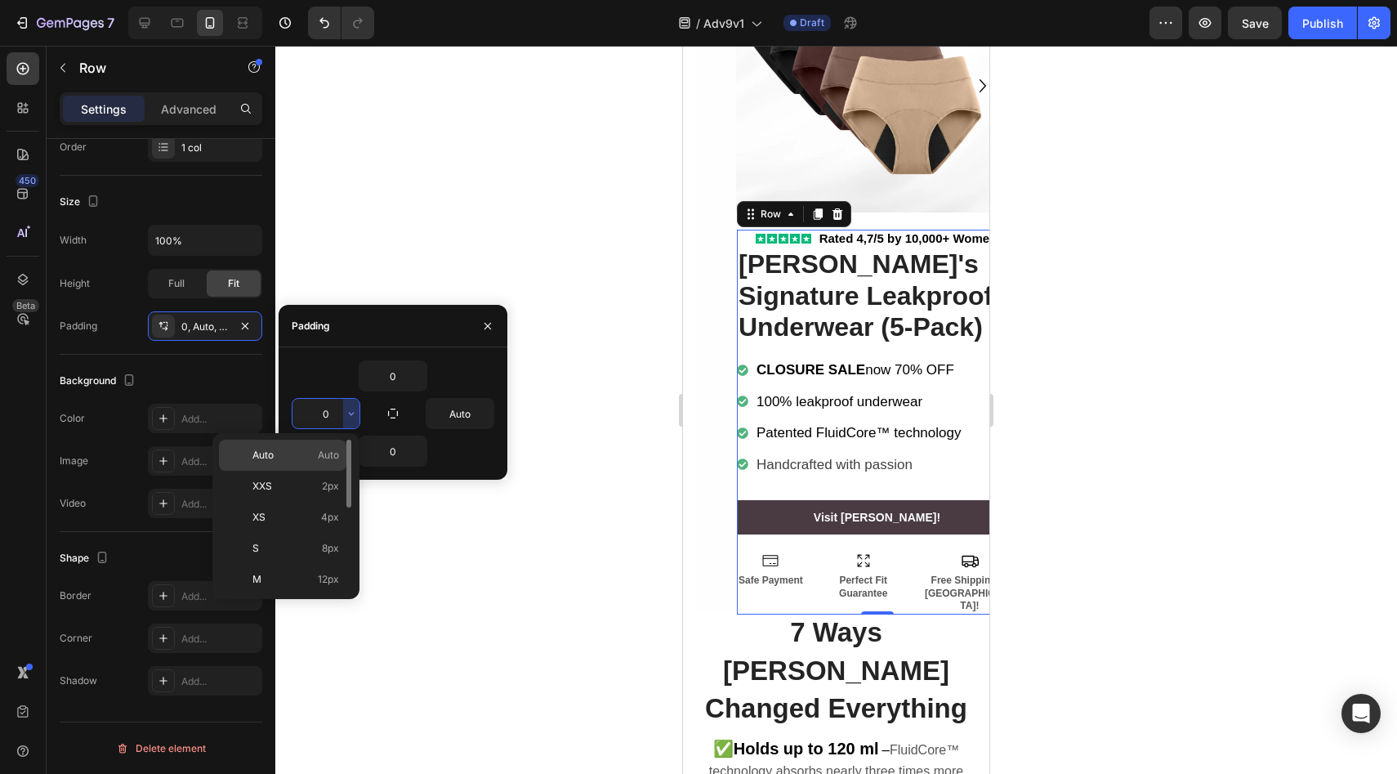
click at [334, 462] on span "Auto" at bounding box center [328, 455] width 21 height 15
type input "Auto"
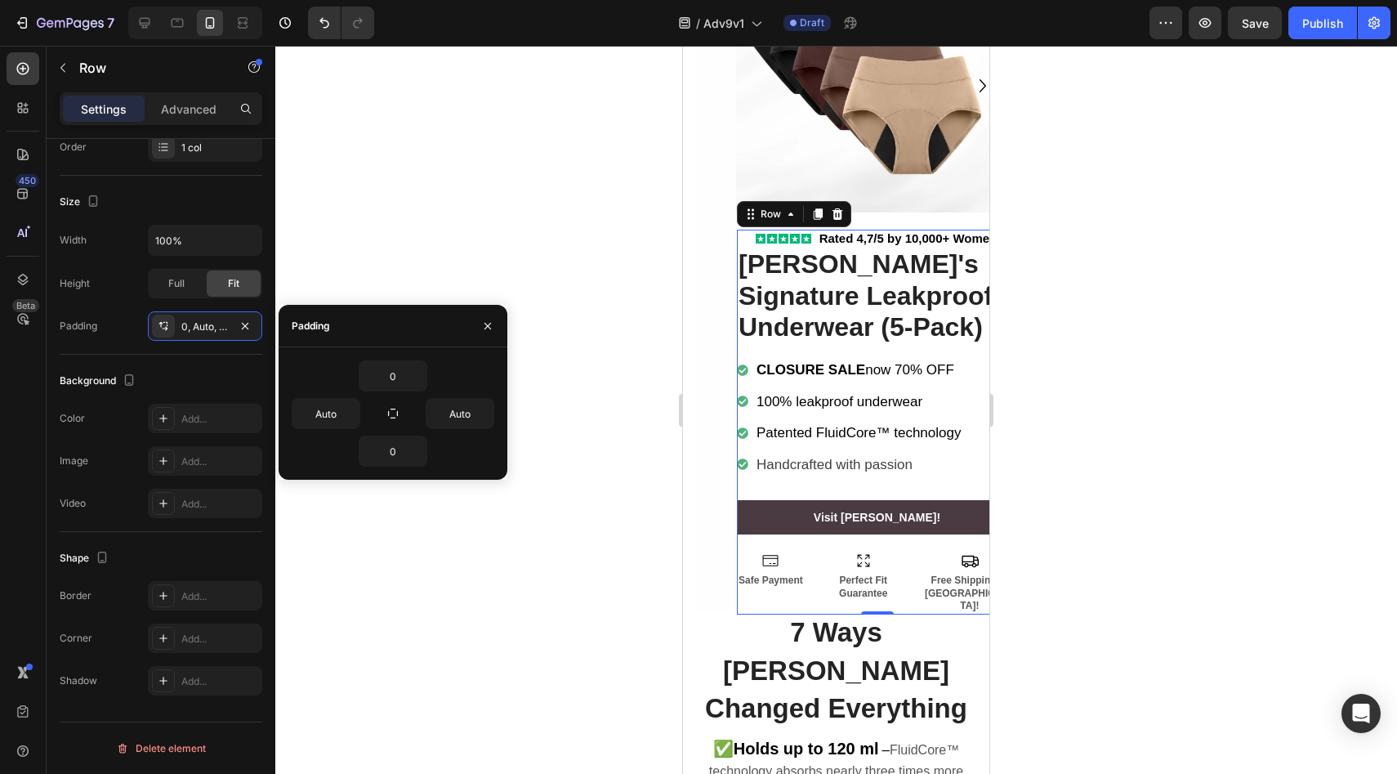
click at [428, 378] on div "0" at bounding box center [393, 375] width 203 height 31
click at [419, 378] on icon "button" at bounding box center [418, 375] width 13 height 13
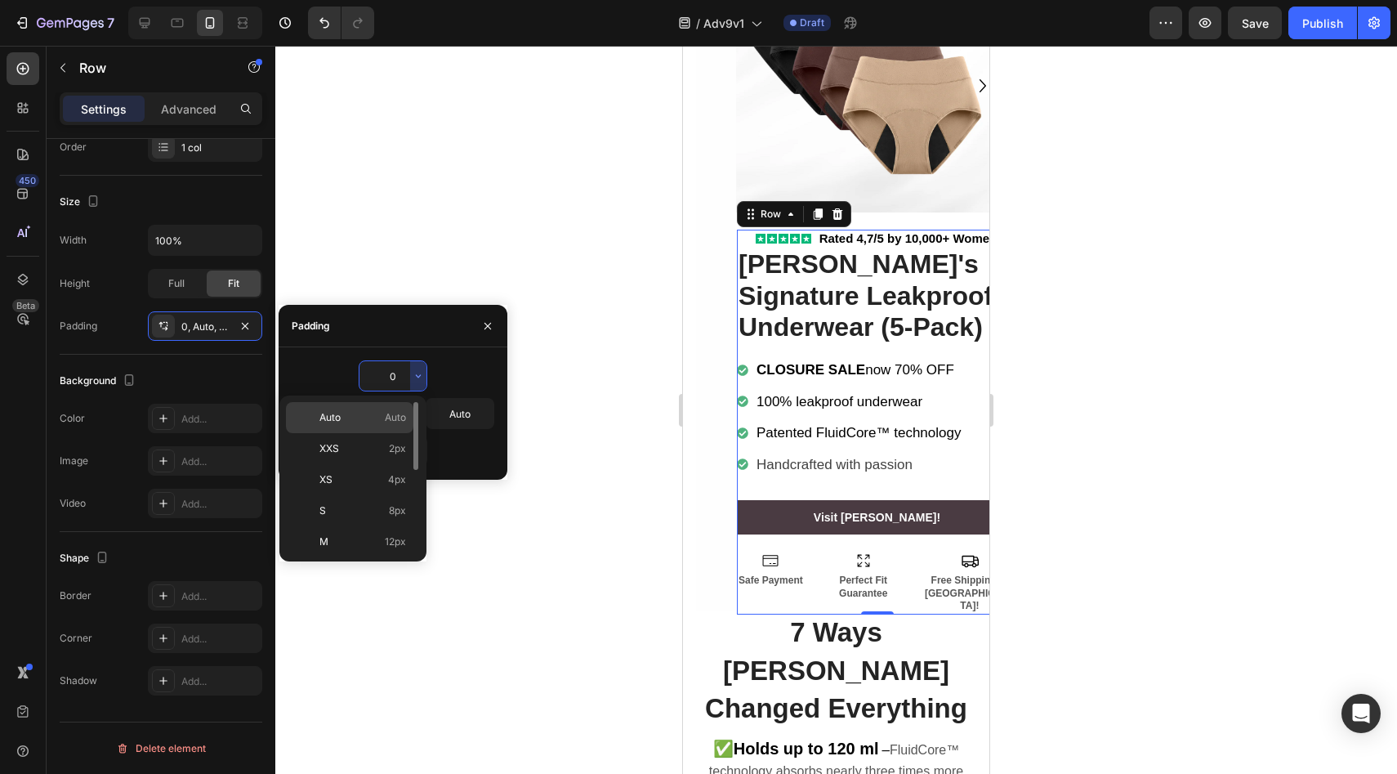
click at [359, 417] on p "Auto Auto" at bounding box center [362, 417] width 87 height 15
type input "Auto"
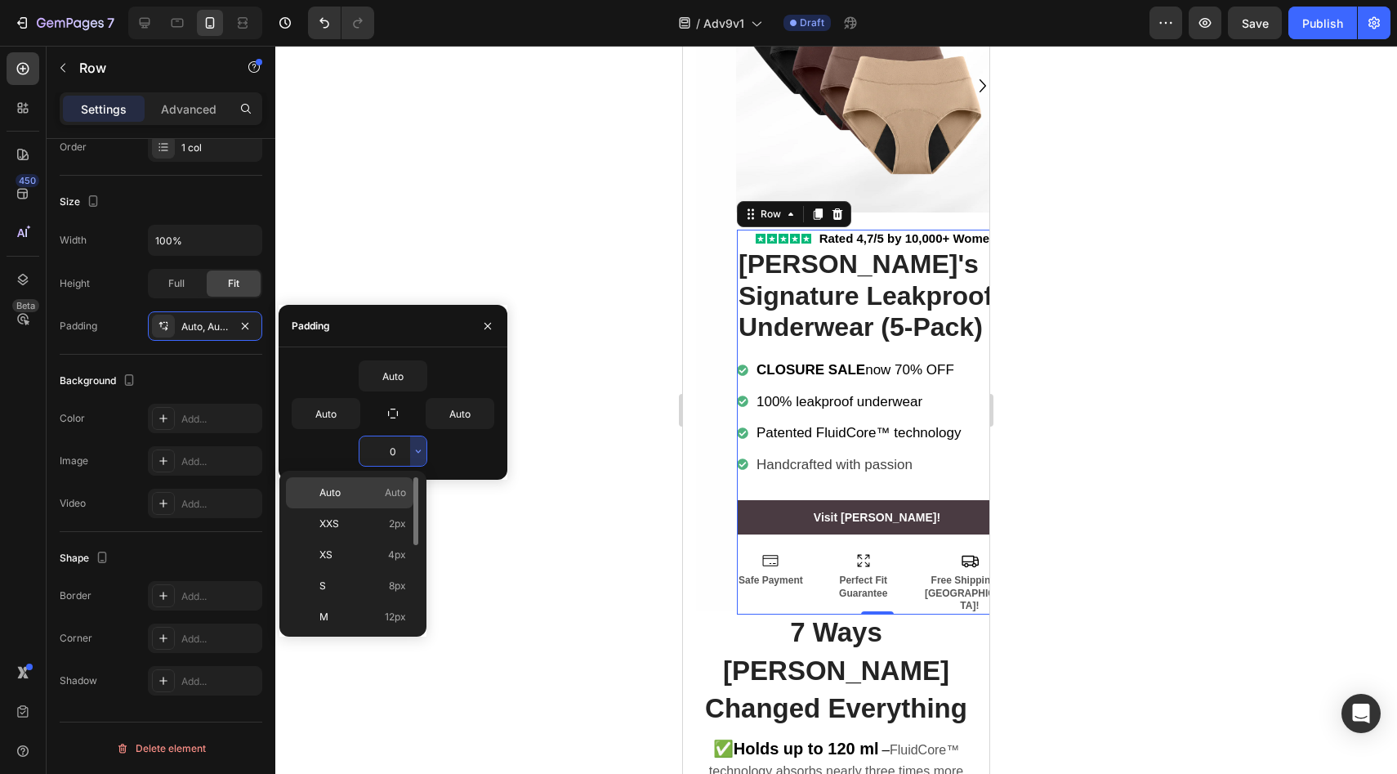
click at [384, 508] on div "Auto Auto" at bounding box center [349, 523] width 127 height 31
type input "Auto"
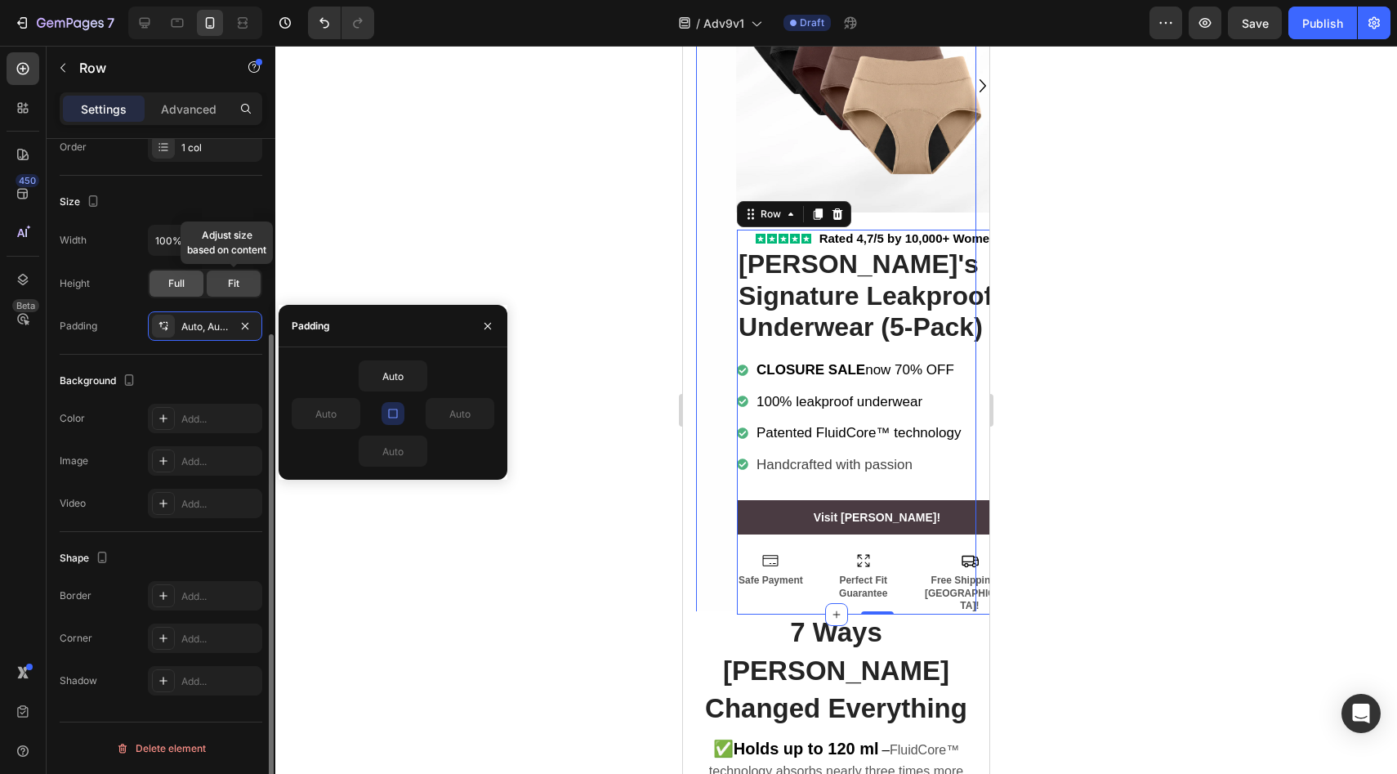
click at [190, 281] on div "Full" at bounding box center [176, 283] width 54 height 26
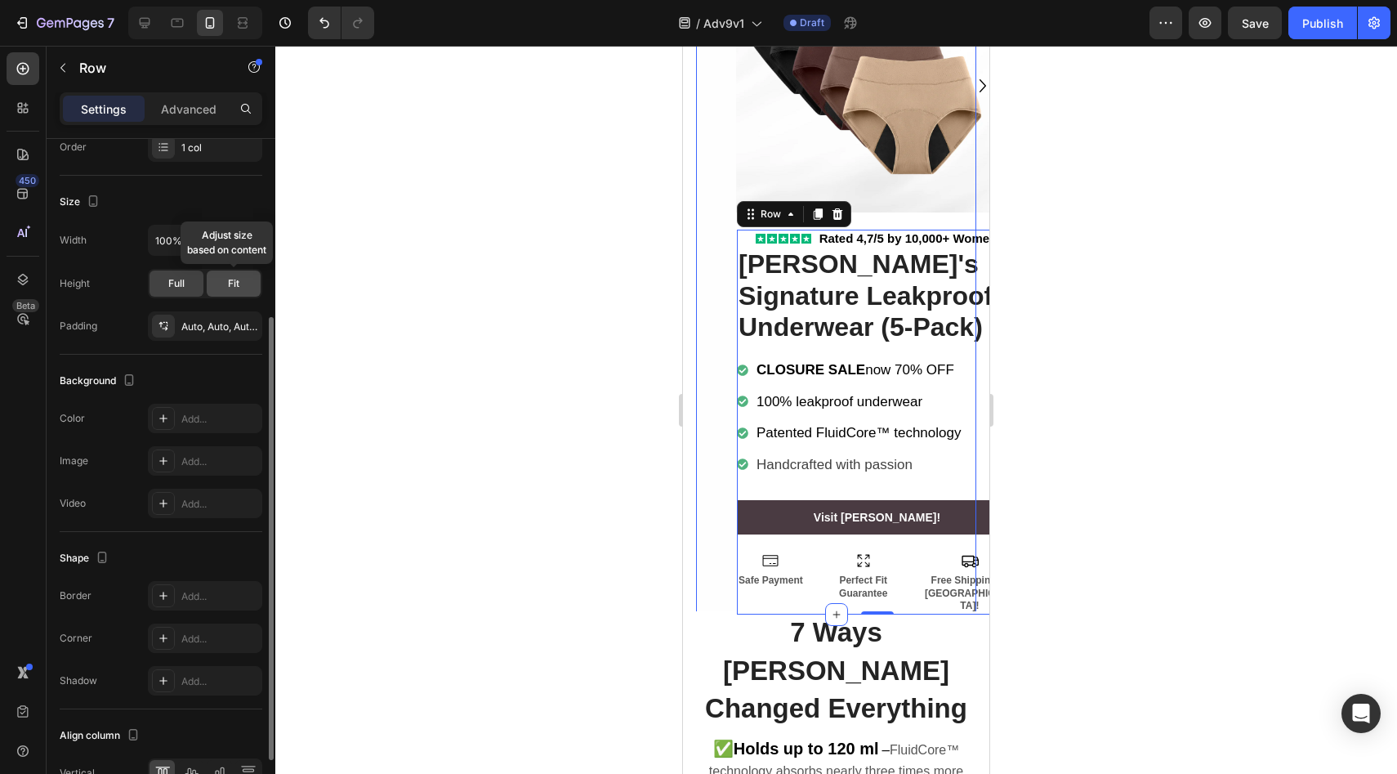
click at [212, 284] on div "Fit" at bounding box center [234, 283] width 54 height 26
click at [239, 242] on icon "button" at bounding box center [247, 240] width 16 height 16
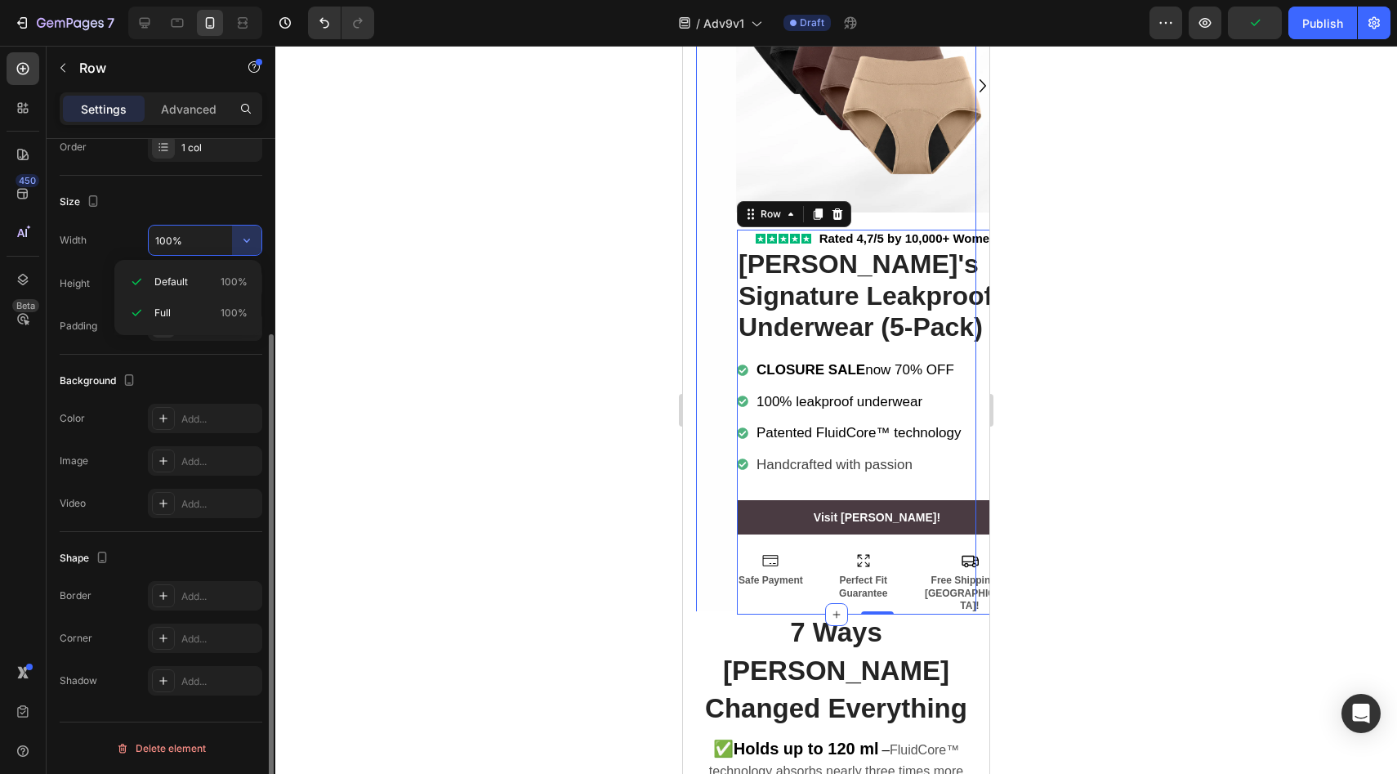
click at [233, 216] on div "Size Width 100% Height Full Fit Padding Auto, Auto, Auto, Auto" at bounding box center [161, 265] width 203 height 179
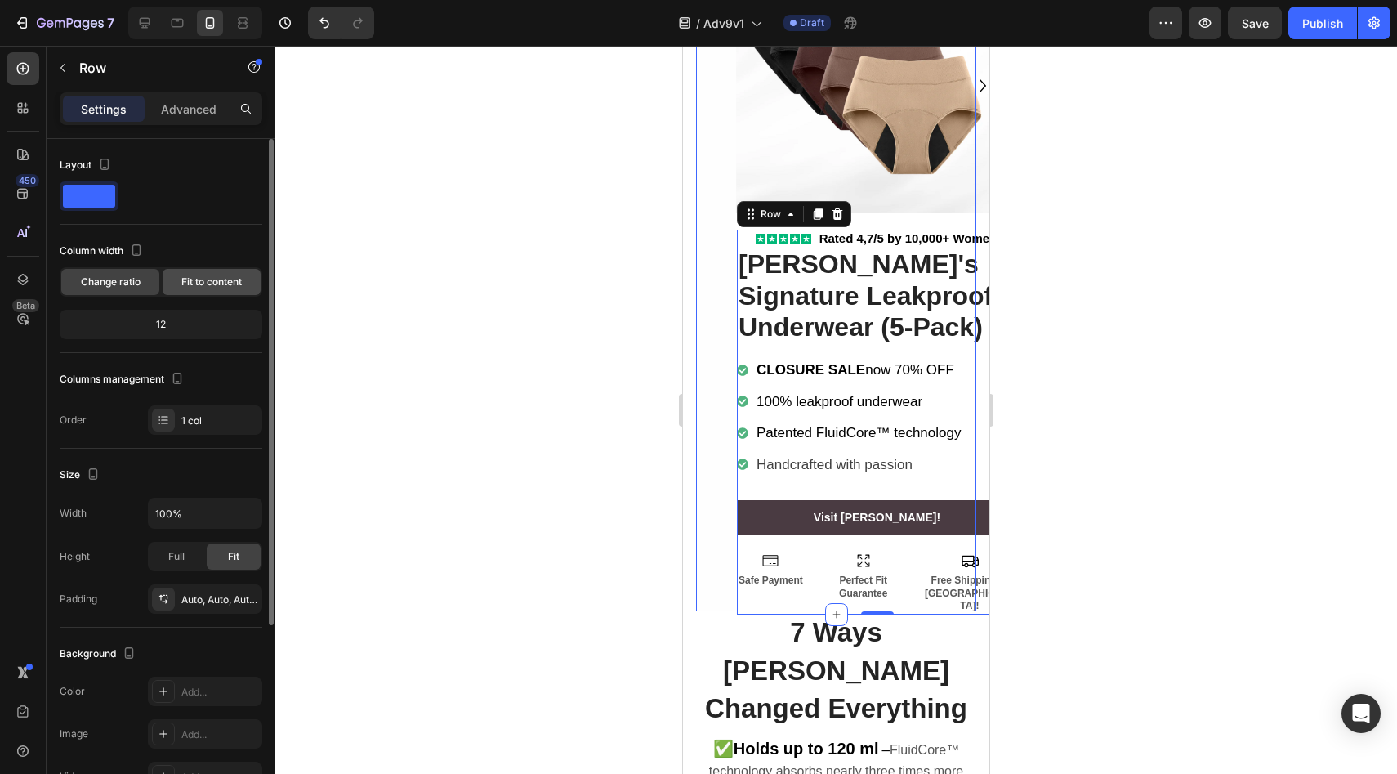
click at [202, 285] on span "Fit to content" at bounding box center [211, 281] width 60 height 15
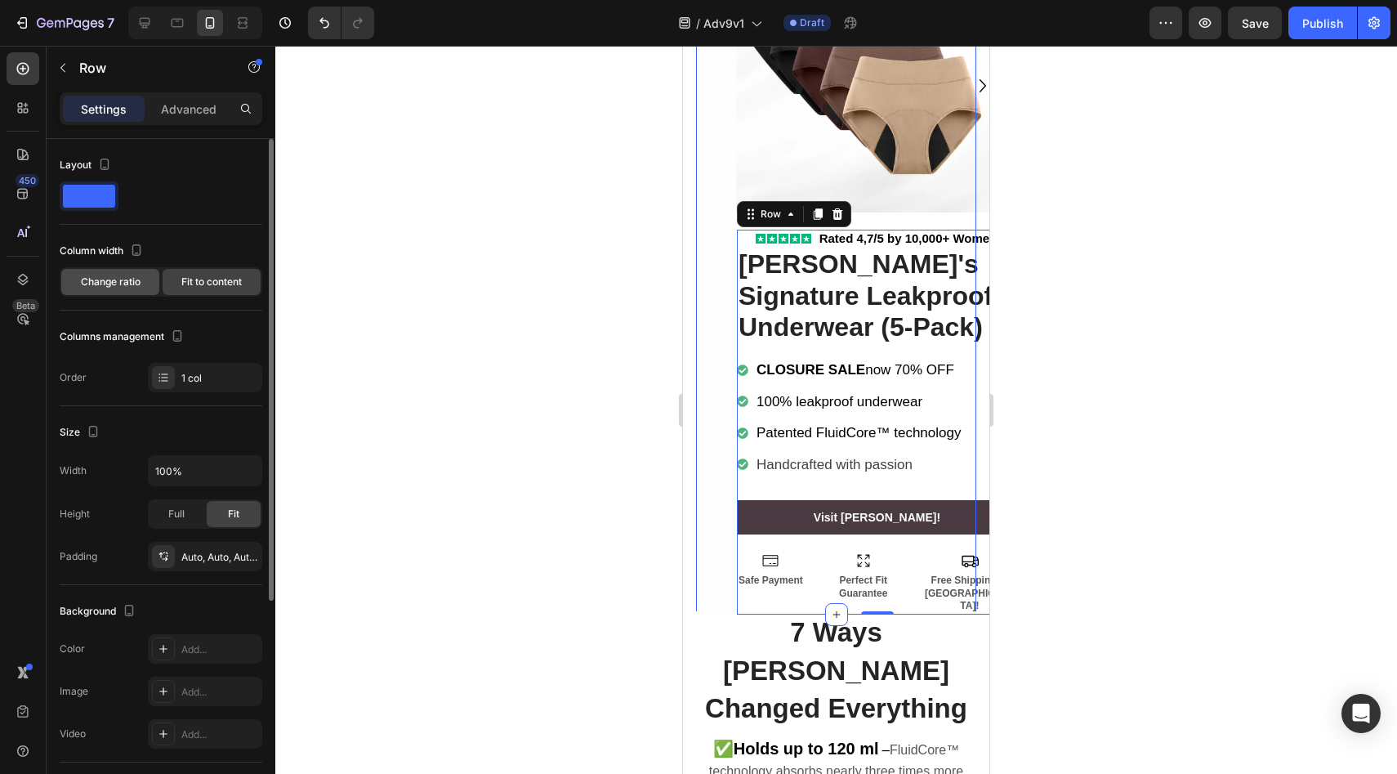
click at [134, 281] on span "Change ratio" at bounding box center [111, 281] width 60 height 15
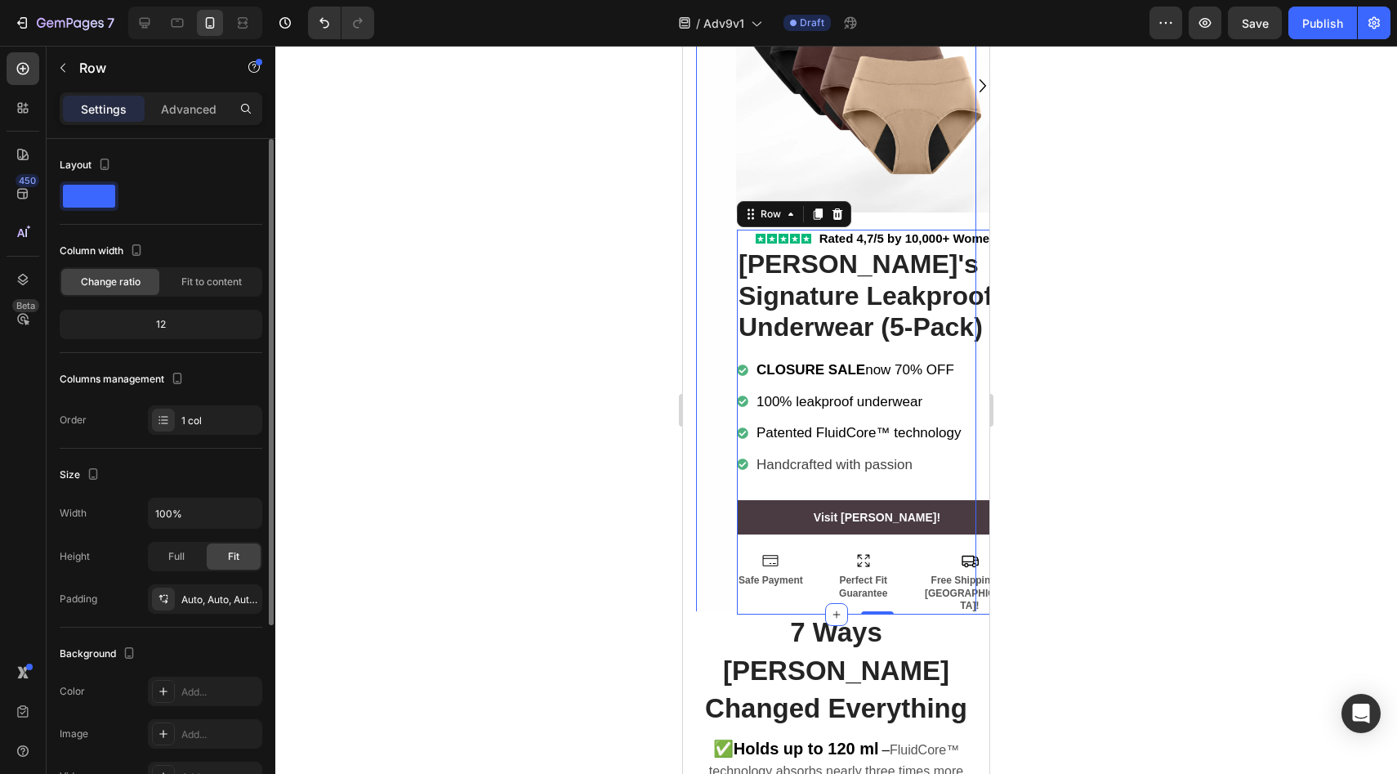
click at [166, 319] on div "12" at bounding box center [161, 324] width 196 height 23
click at [158, 322] on div "12" at bounding box center [161, 324] width 196 height 23
click at [216, 106] on div "Advanced" at bounding box center [189, 109] width 82 height 26
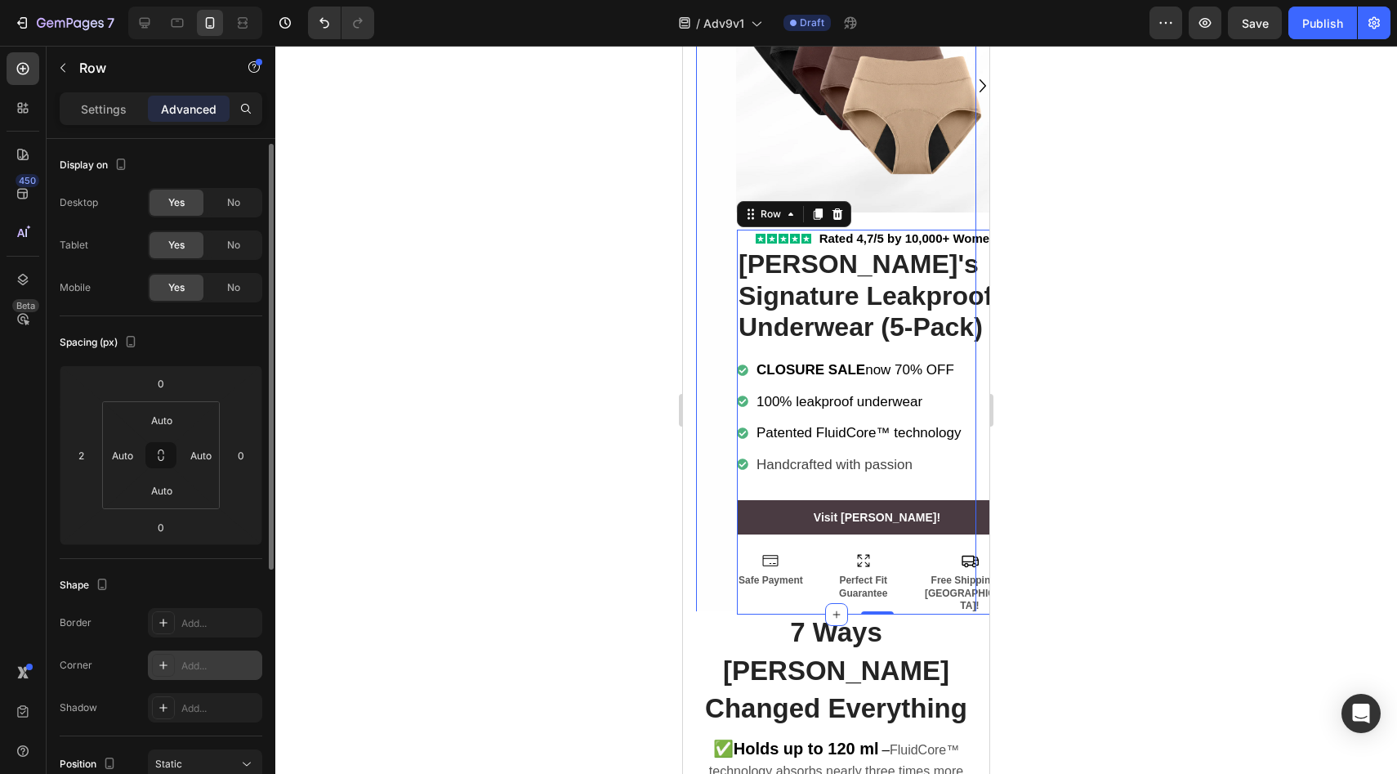
scroll to position [339, 0]
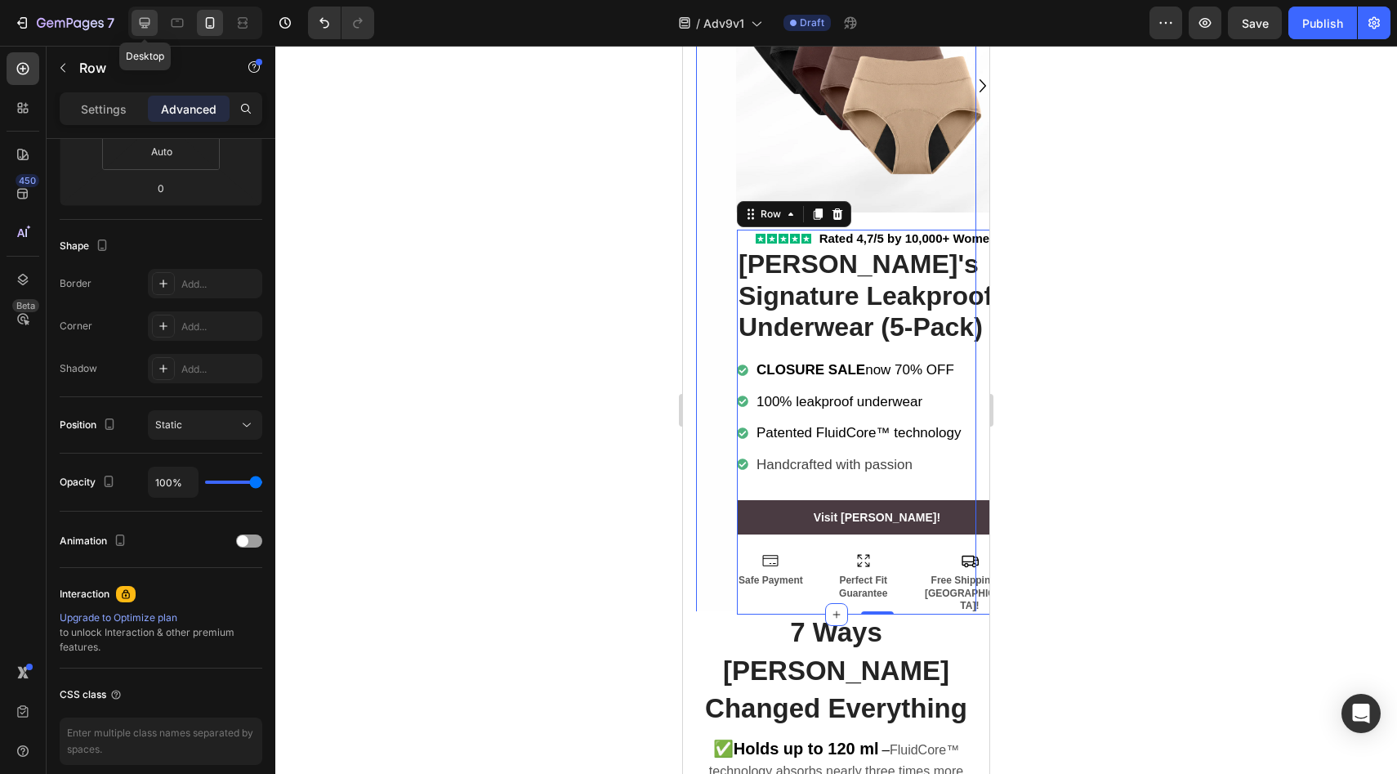
click at [149, 28] on icon at bounding box center [144, 23] width 16 height 16
type input "0"
type input "16"
type input "0"
type input "16"
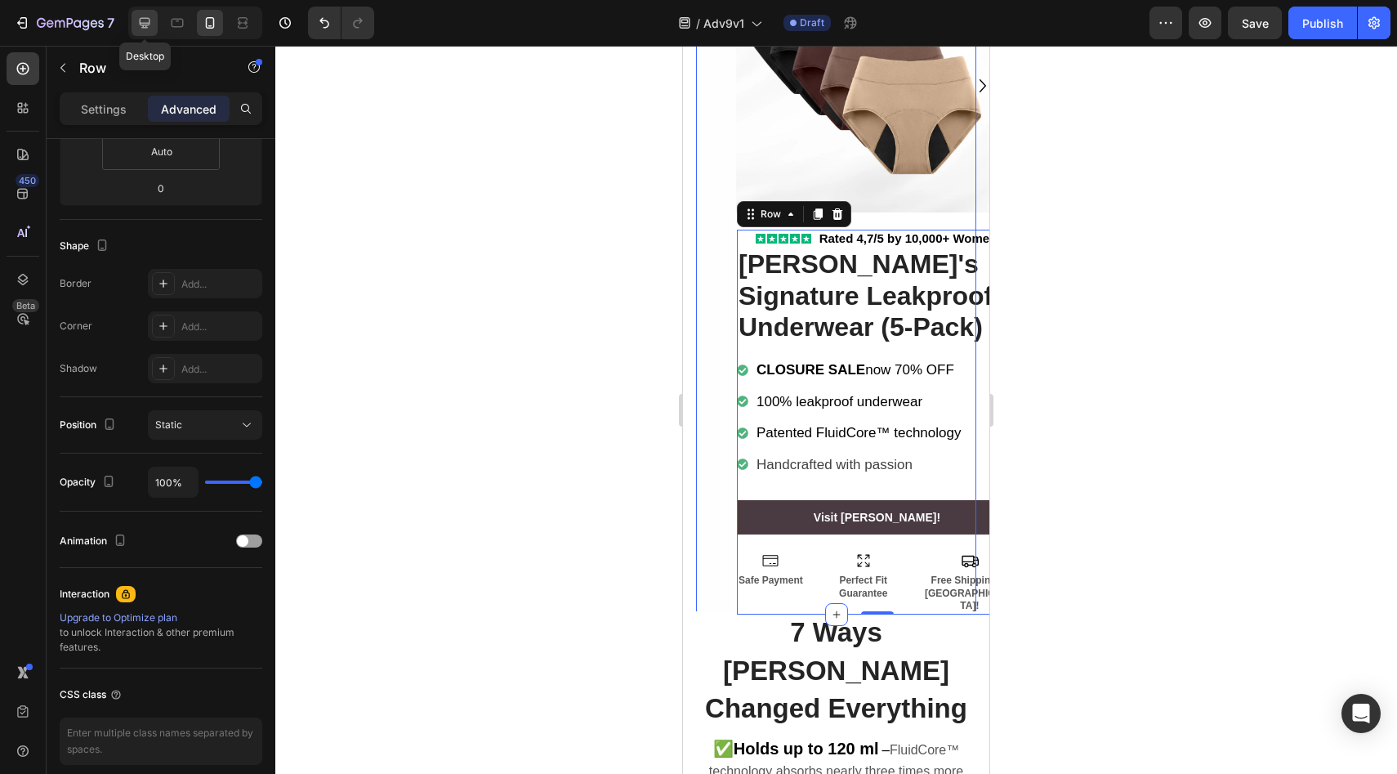
type input "0"
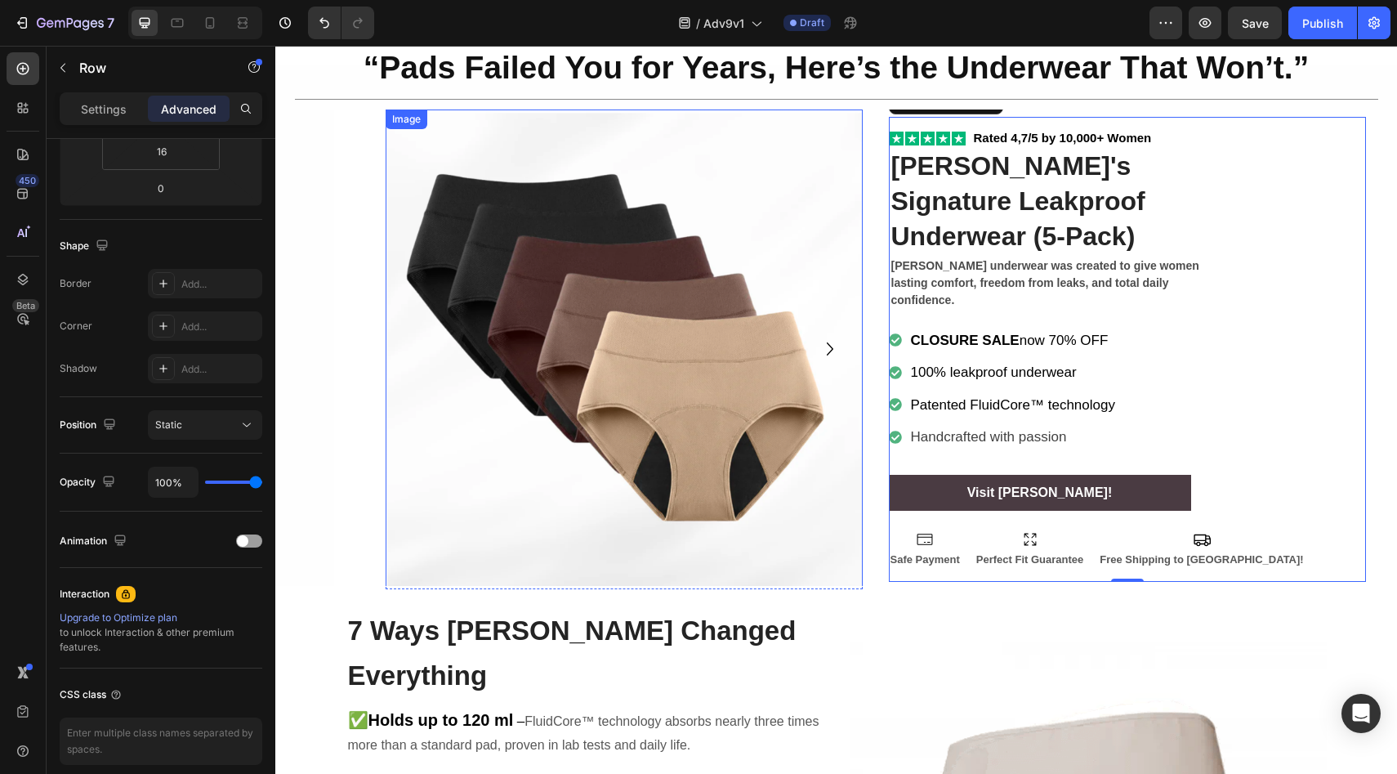
scroll to position [16, 0]
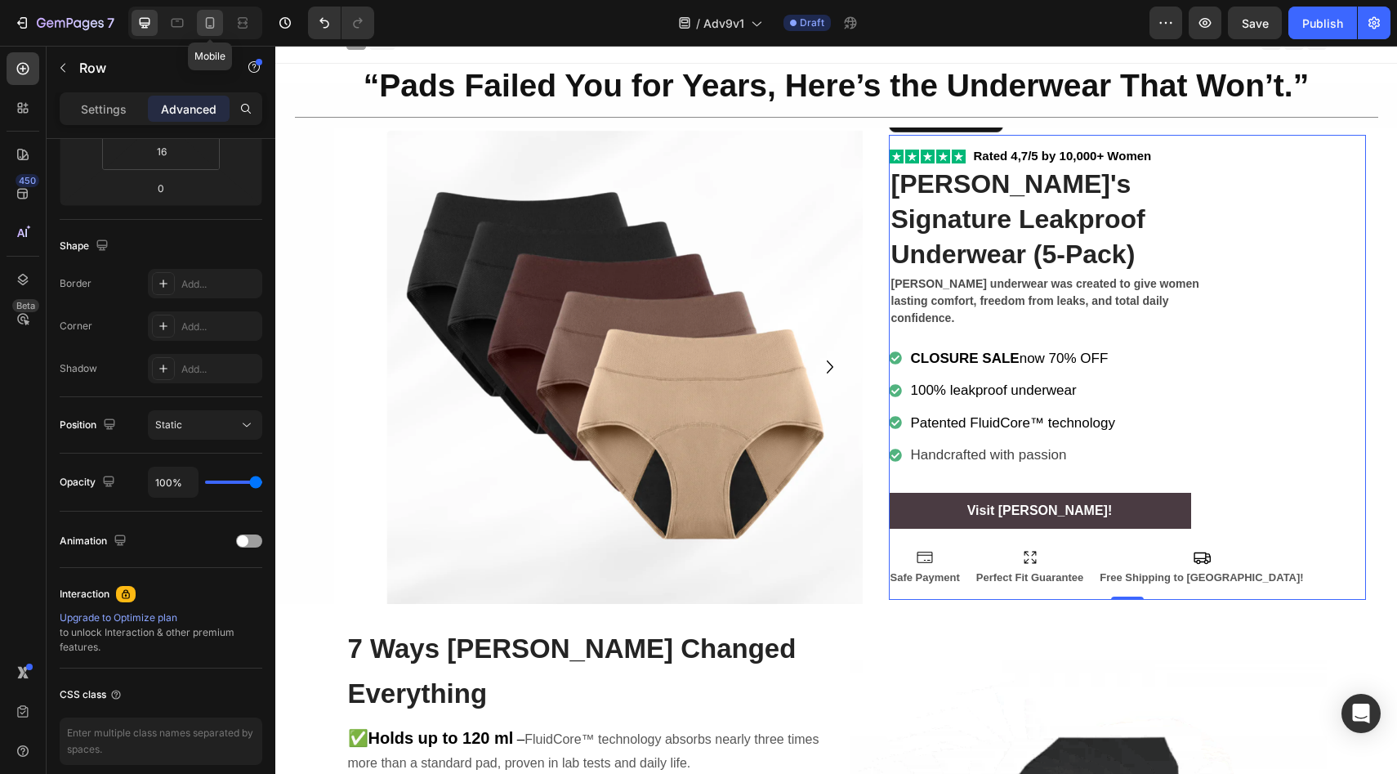
click at [216, 25] on icon at bounding box center [210, 23] width 16 height 16
type input "2"
type input "Auto"
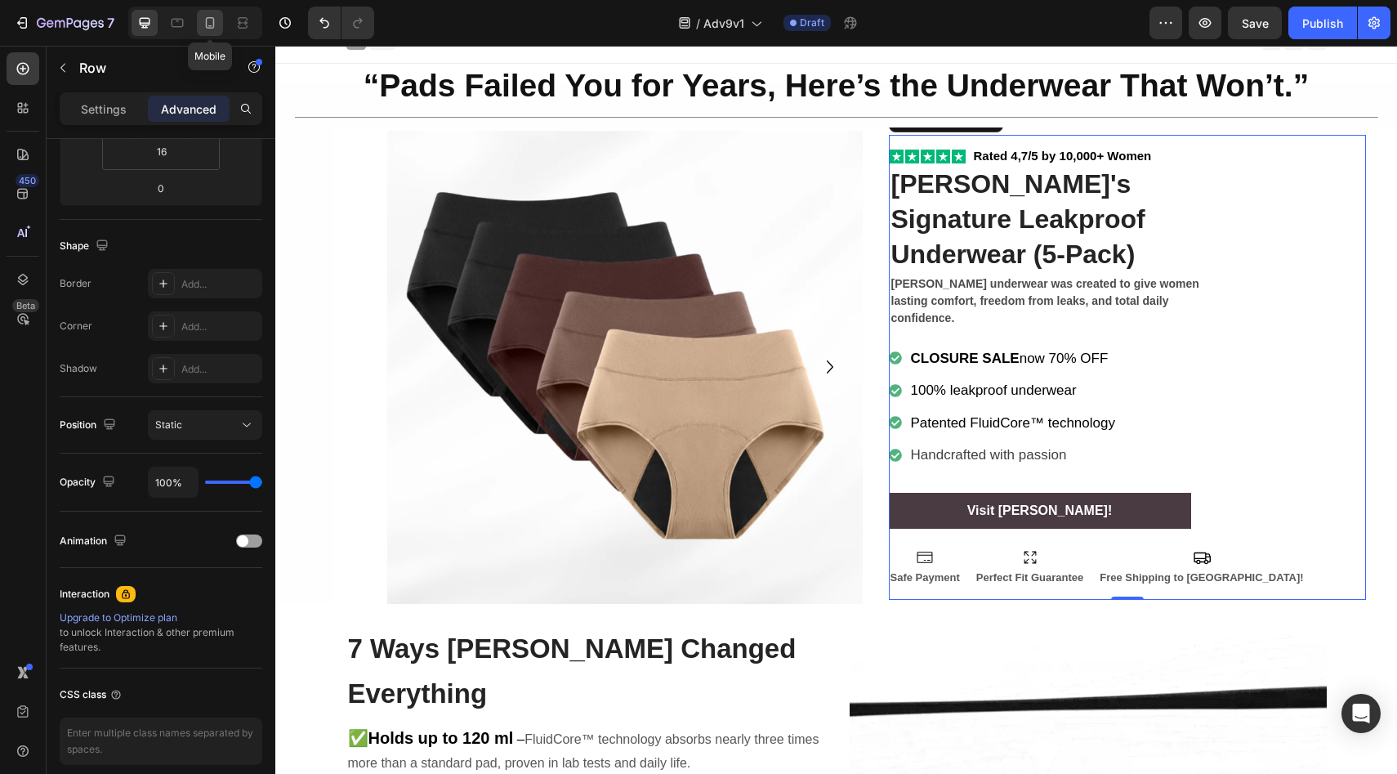
type input "Auto"
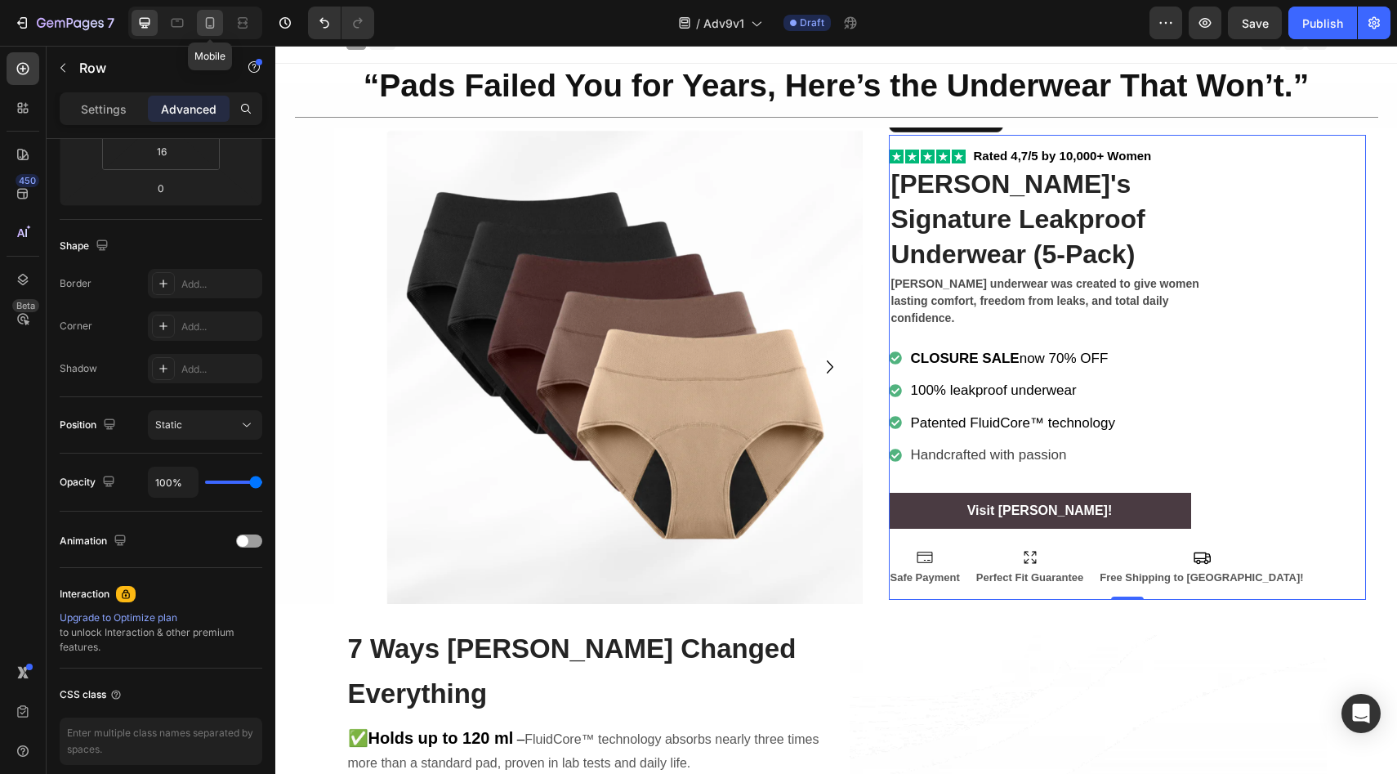
type input "Auto"
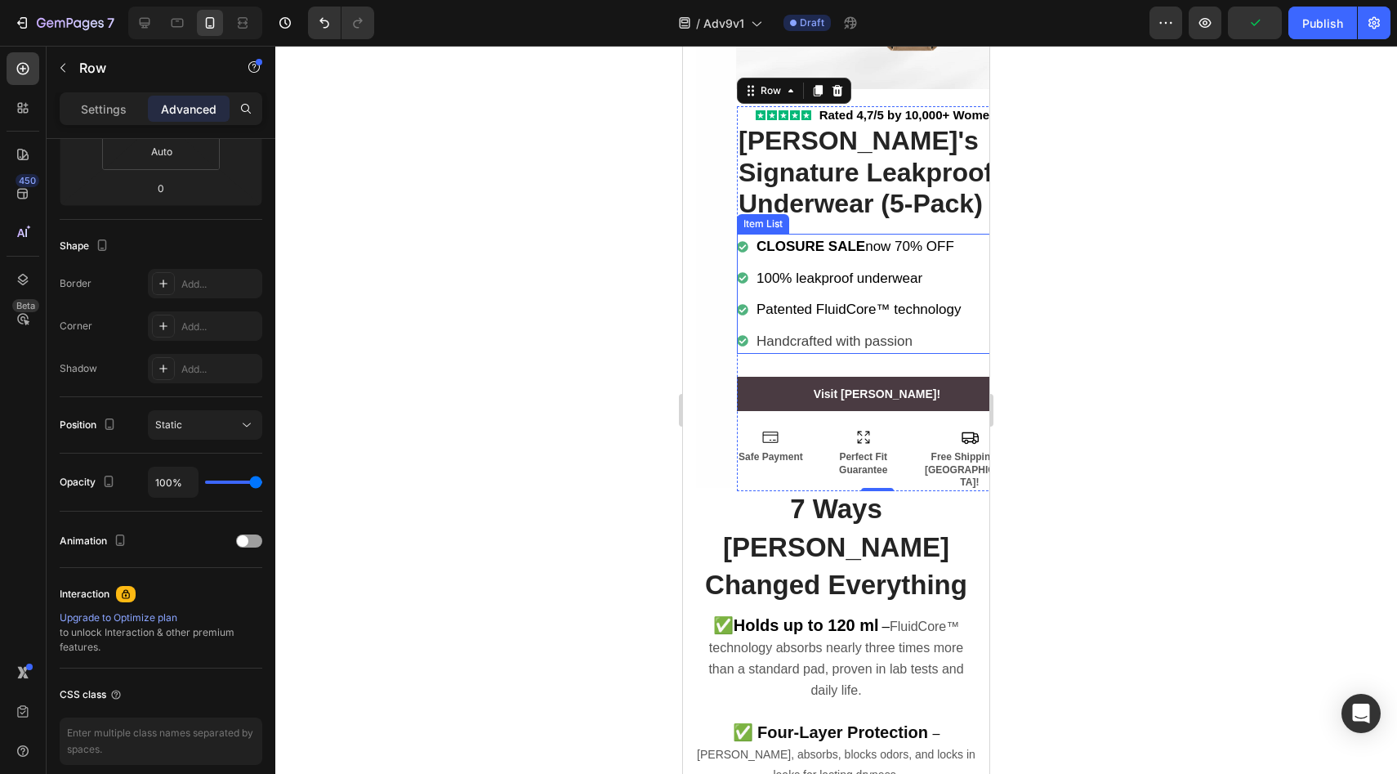
scroll to position [134, 0]
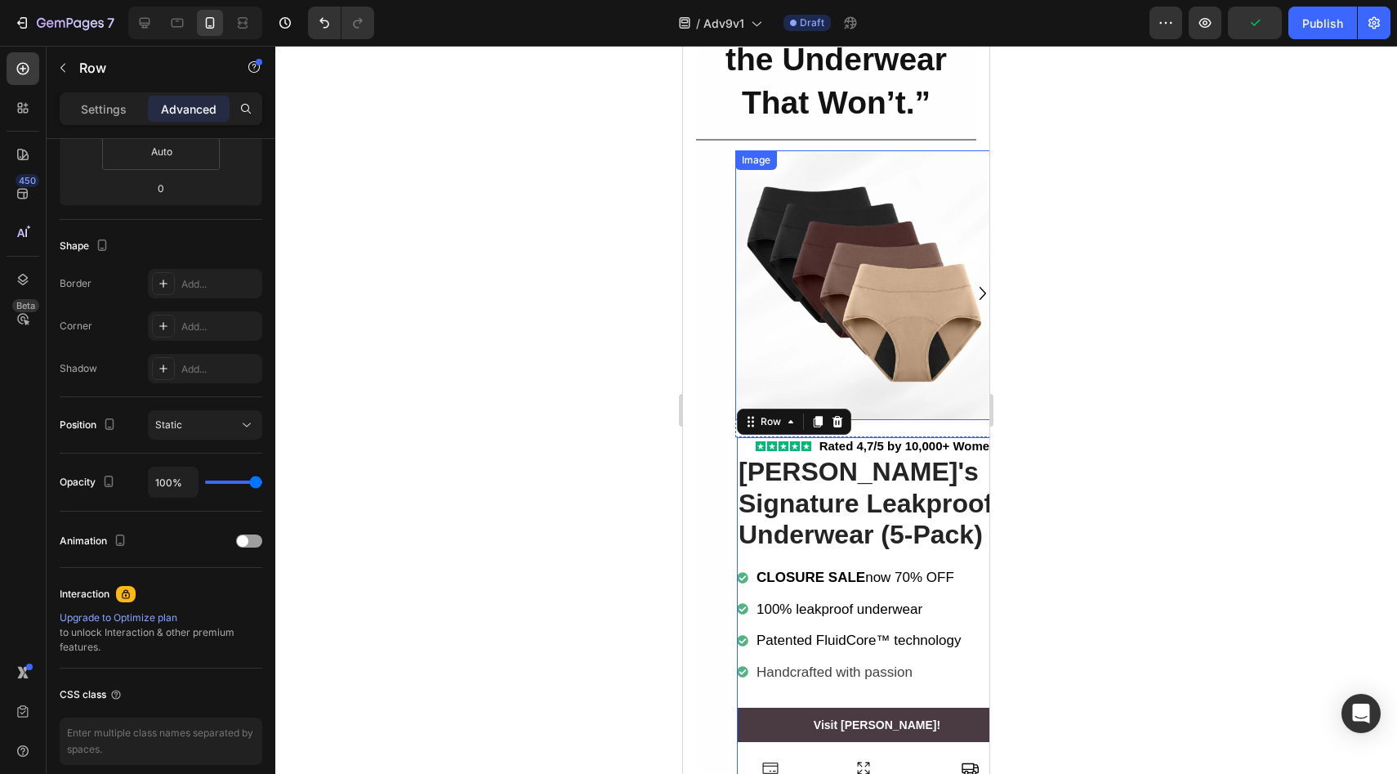
click at [740, 270] on img at bounding box center [869, 285] width 268 height 270
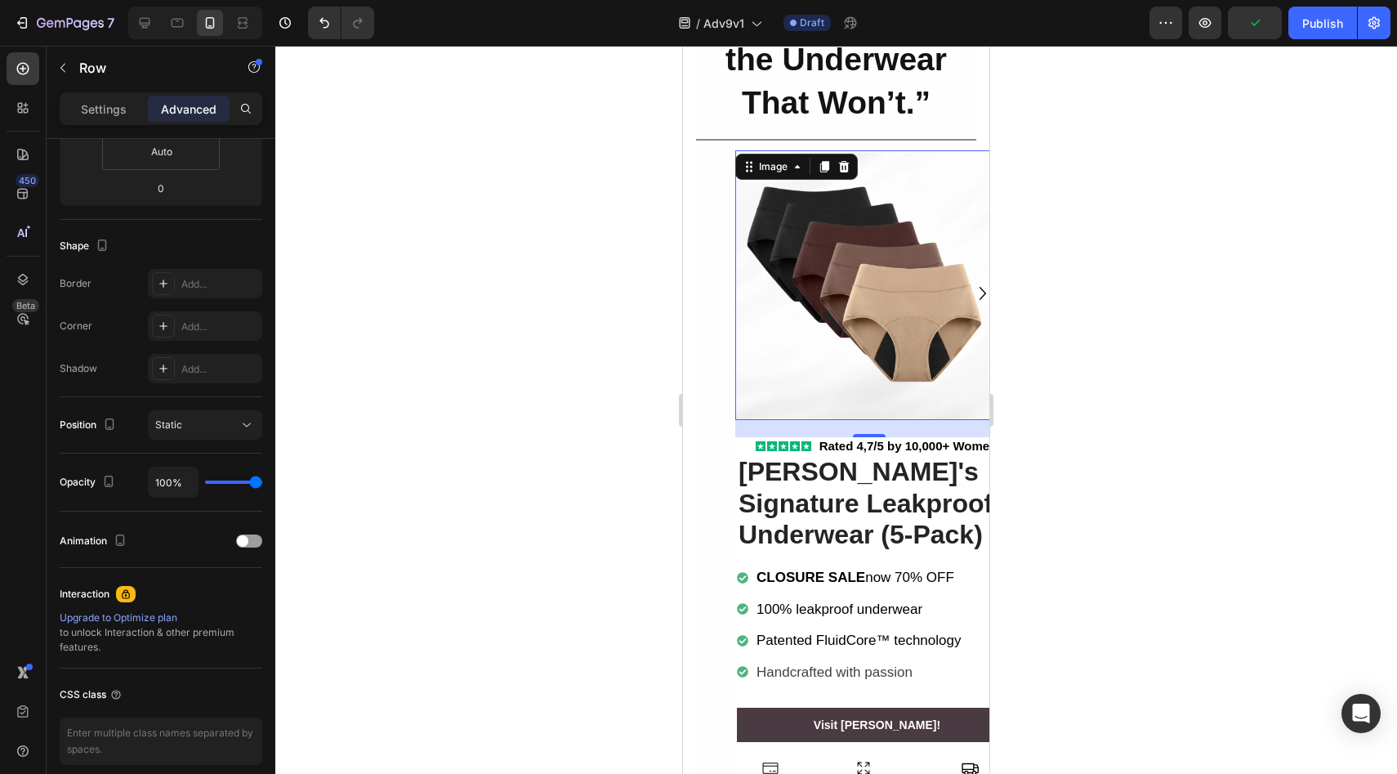
scroll to position [0, 0]
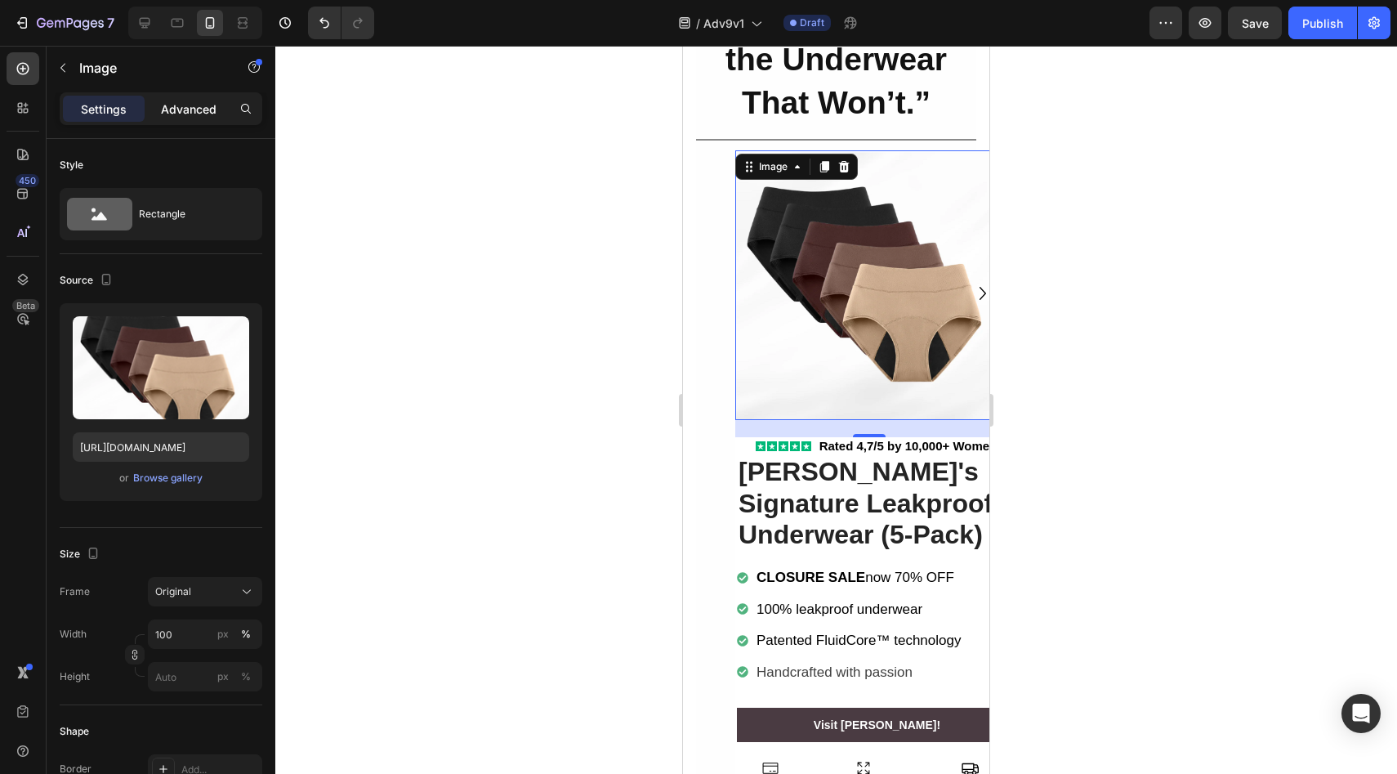
click at [170, 114] on p "Advanced" at bounding box center [189, 108] width 56 height 17
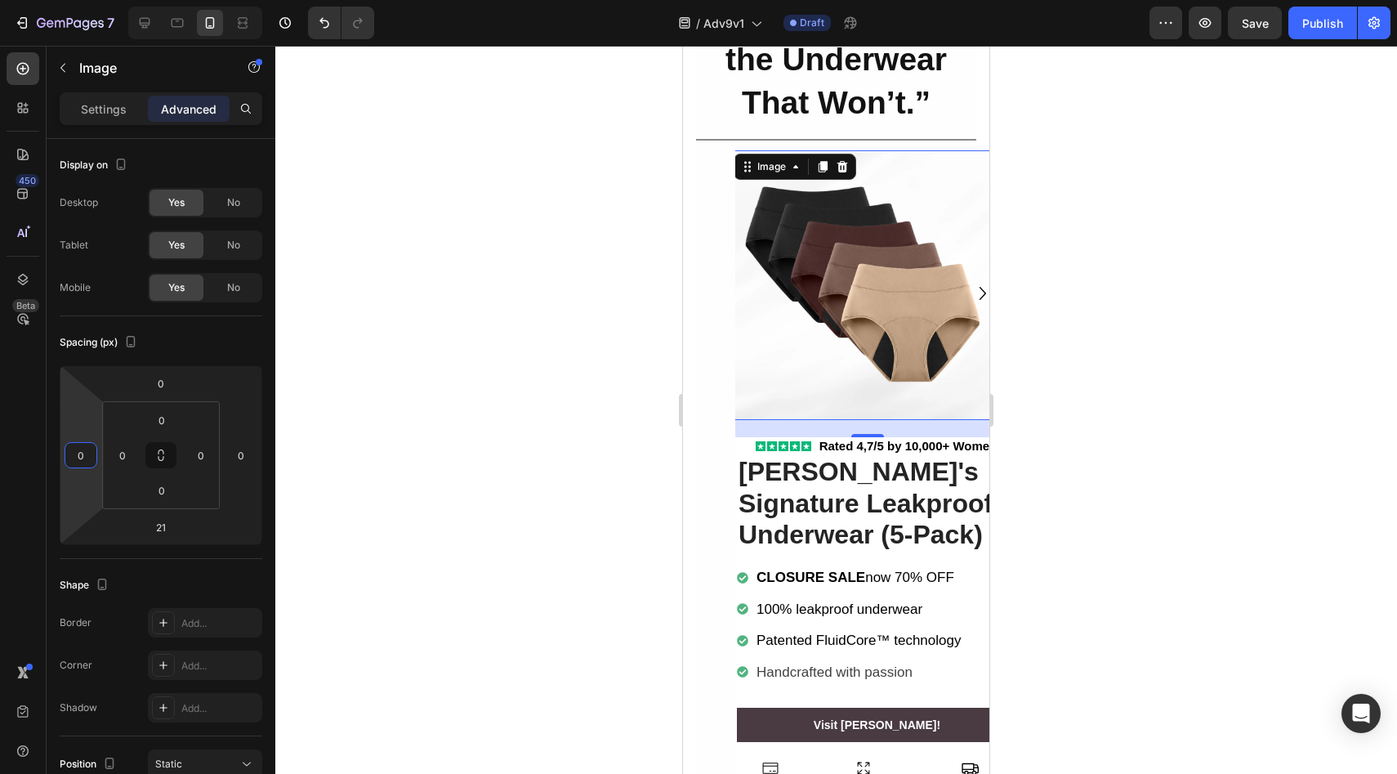
type input "2"
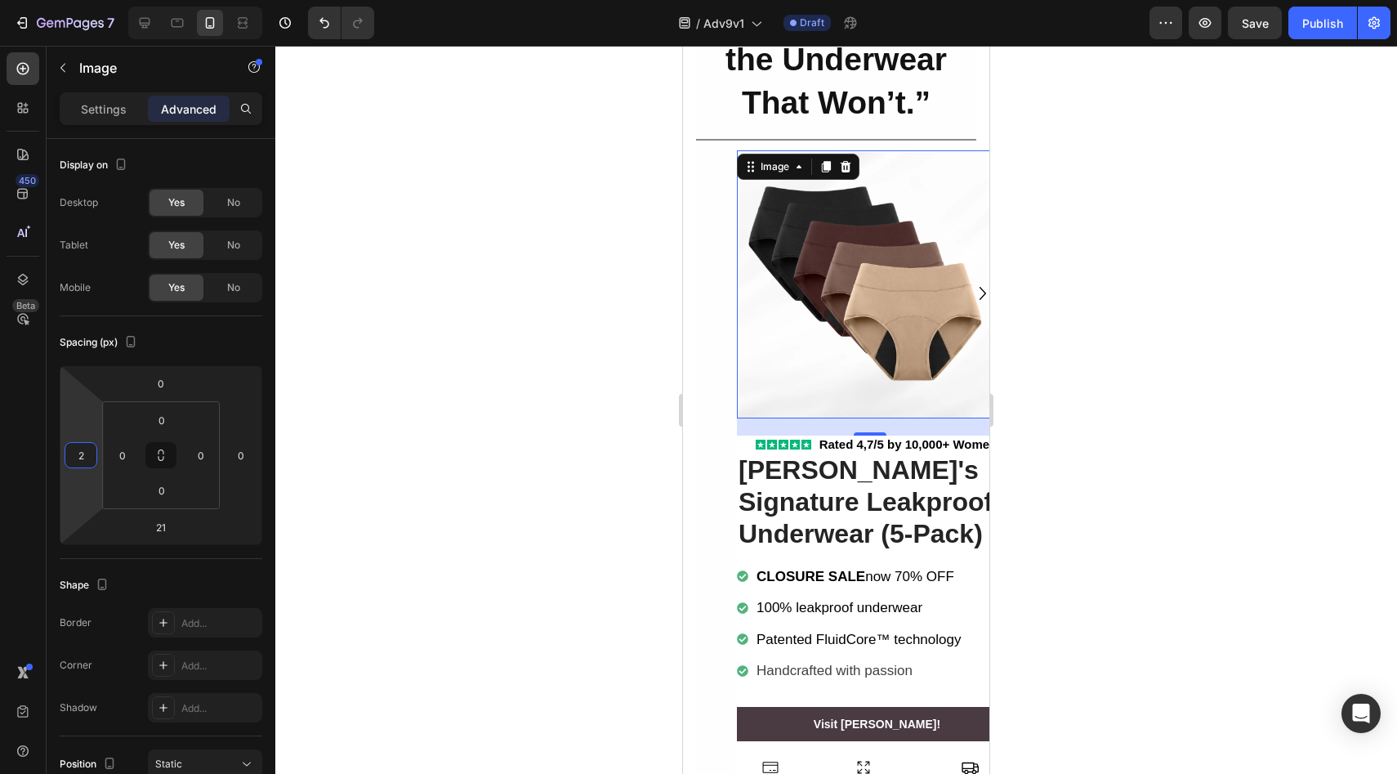
click at [96, 0] on html "7 Version history / Adv9v1 Draft Preview Save Publish 450 Beta Sections(18) Ele…" at bounding box center [698, 0] width 1397 height 0
click at [710, 319] on div "“Pads Failed You for Years, Here’s the Underwear That Won’t.” Heading Row Title…" at bounding box center [836, 392] width 280 height 855
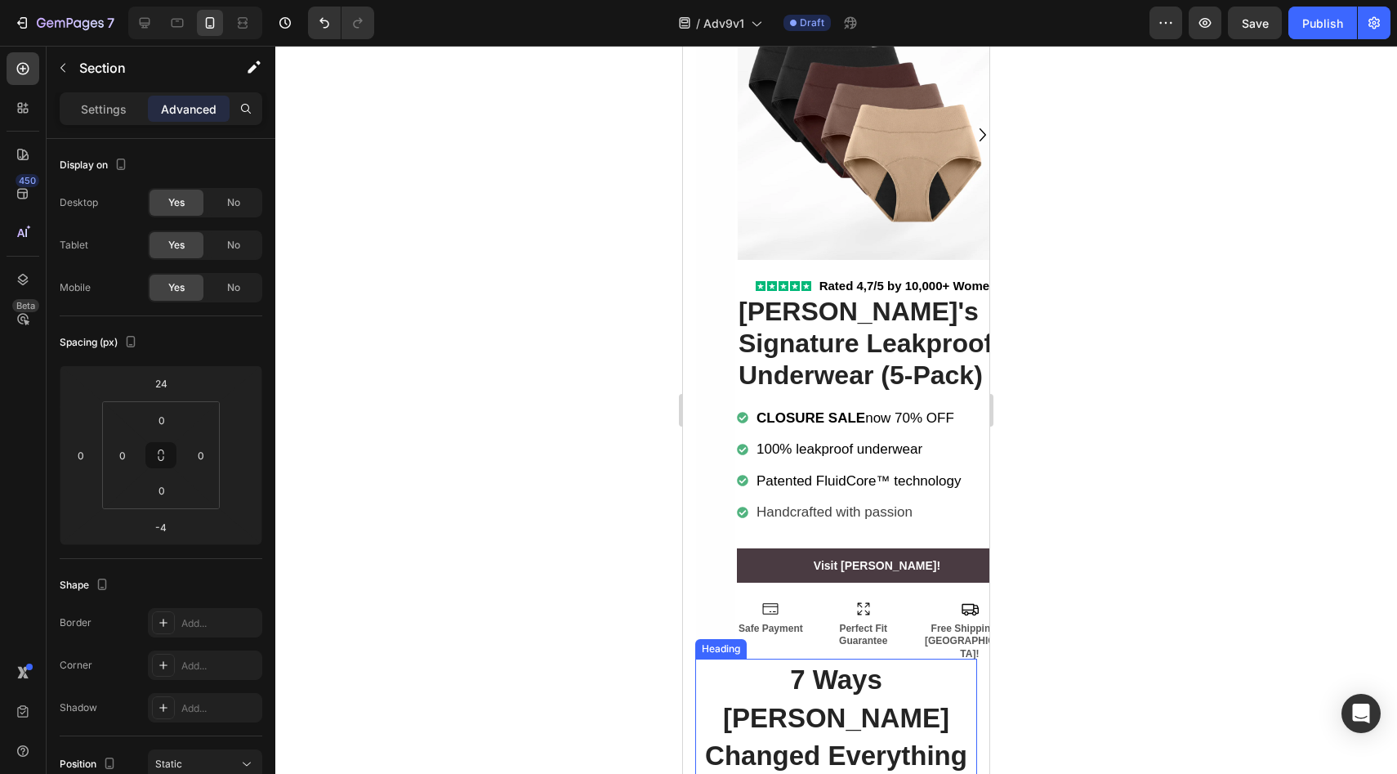
scroll to position [422, 0]
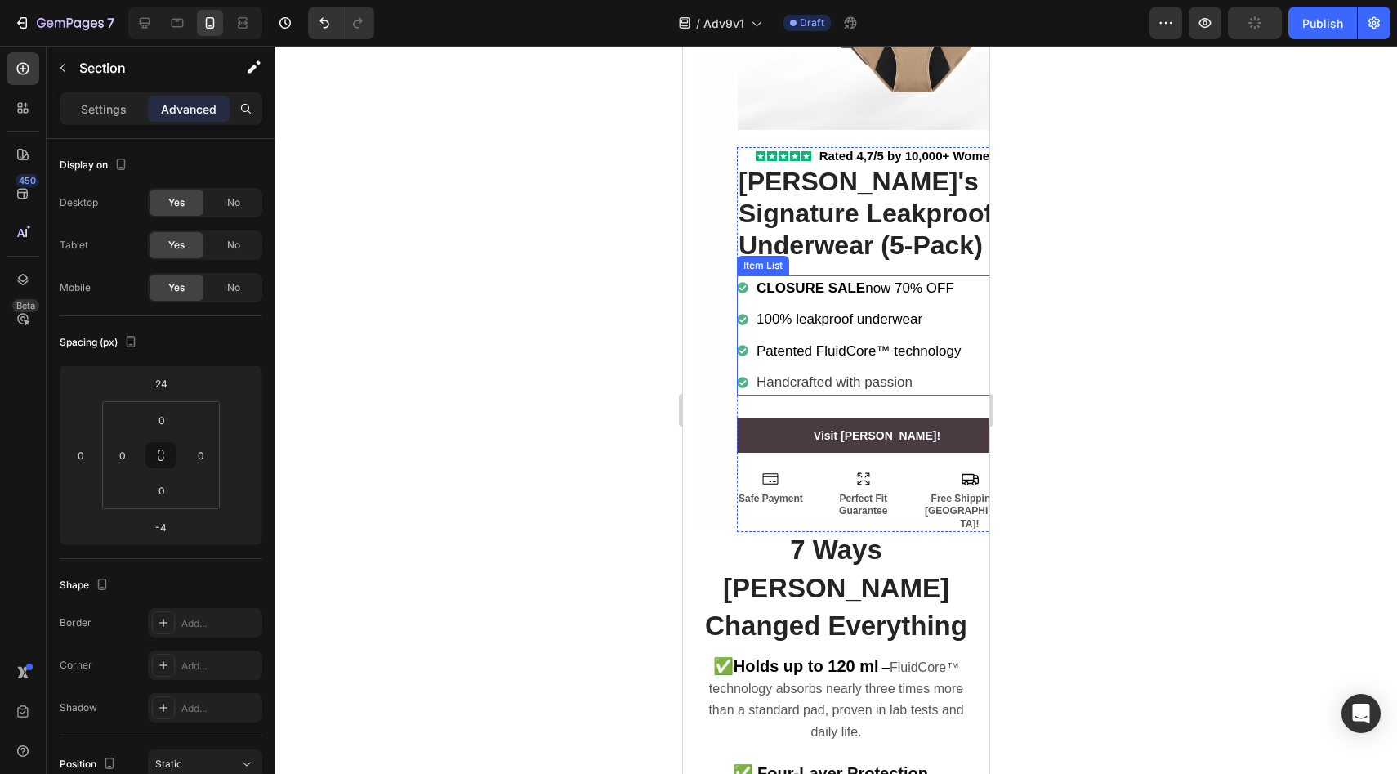
click at [740, 315] on icon at bounding box center [742, 319] width 11 height 11
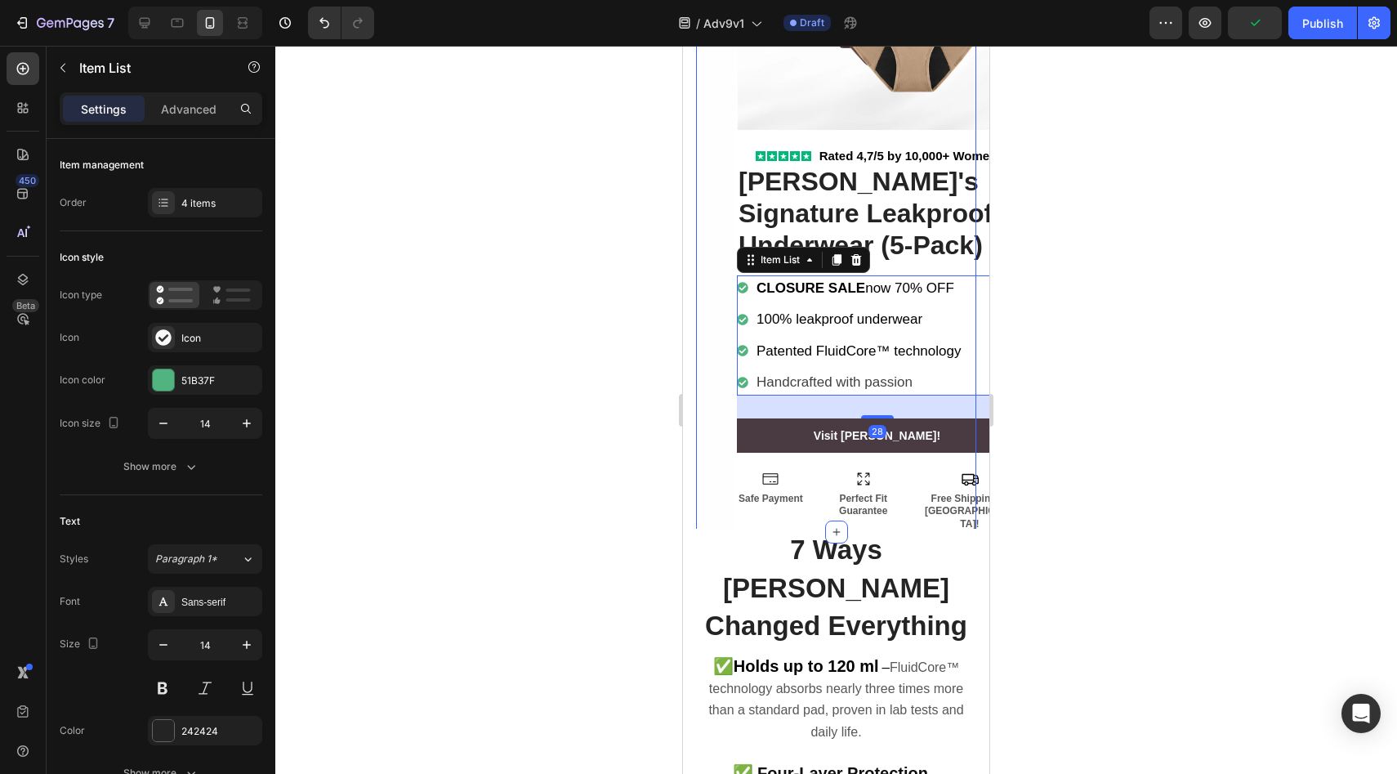
click at [716, 280] on div "“Pads Failed You for Years, Here’s the Underwear That Won’t.” Heading Row Title…" at bounding box center [836, 104] width 280 height 855
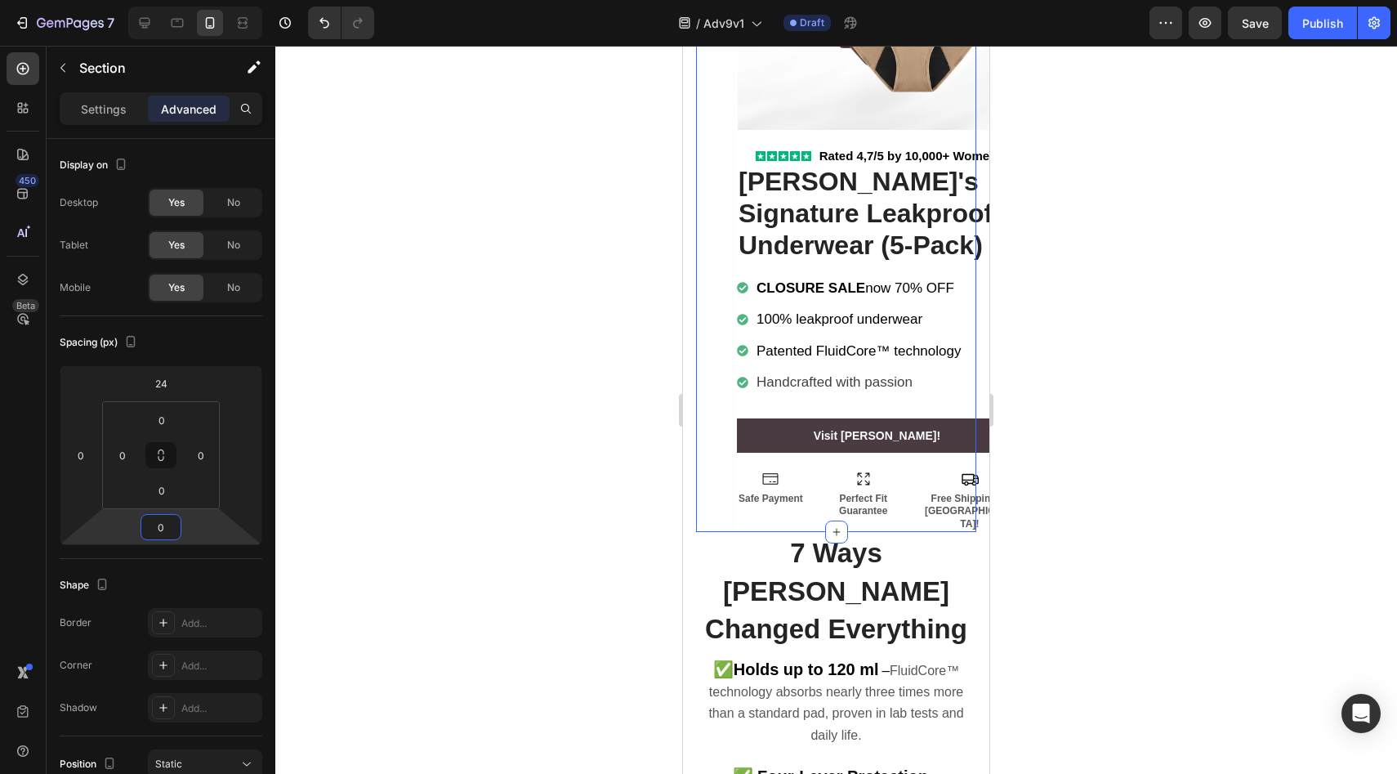
type input "6"
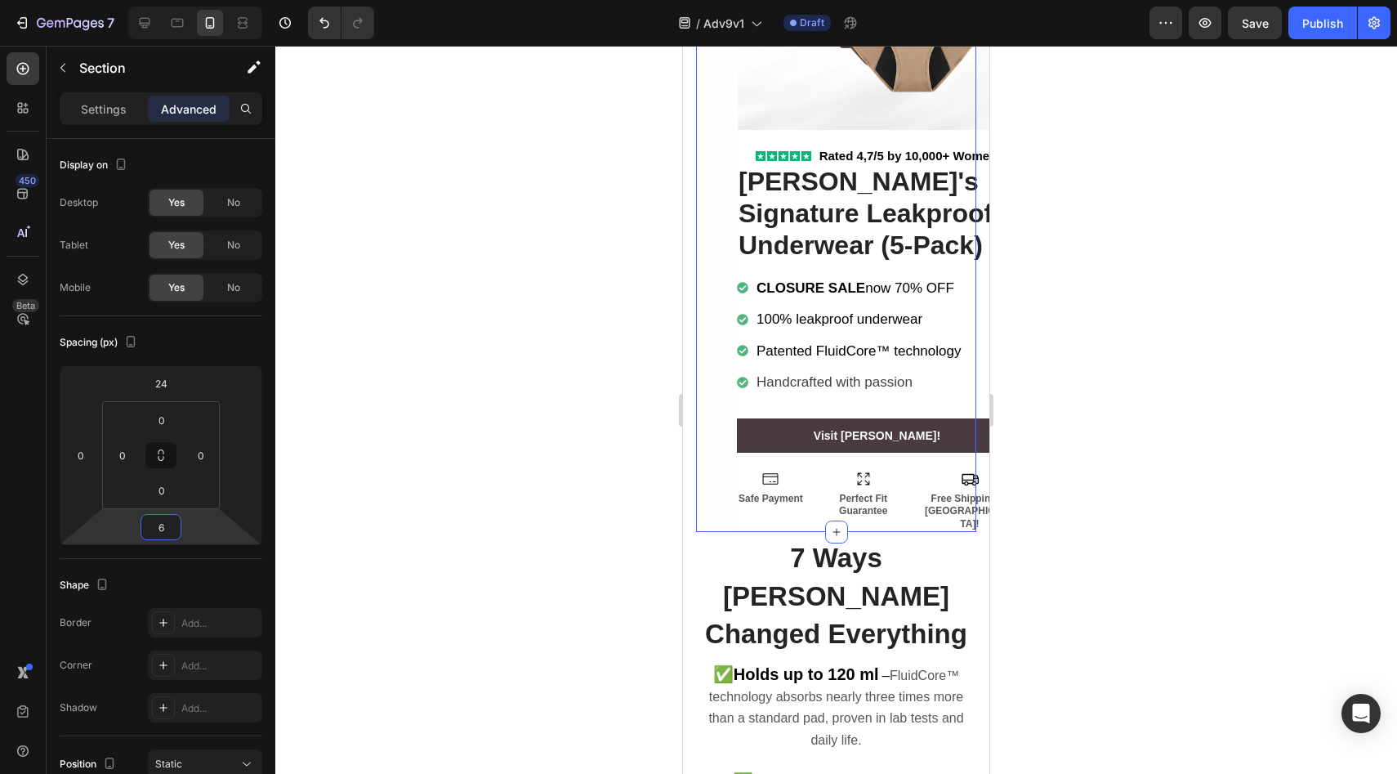
click at [194, 0] on html "7 Version history / Adv9v1 Draft Preview Save Publish 450 Beta Sections(18) Ele…" at bounding box center [698, 0] width 1397 height 0
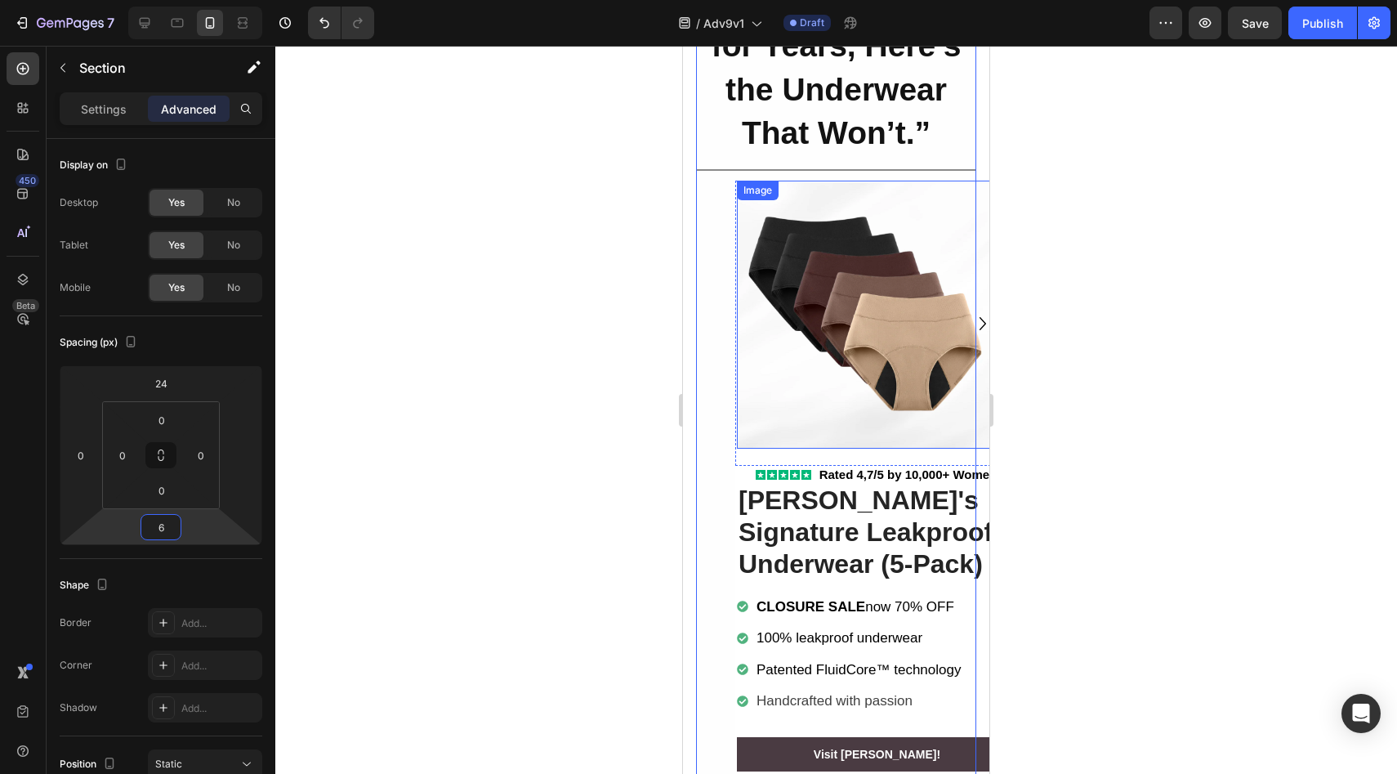
scroll to position [0, 0]
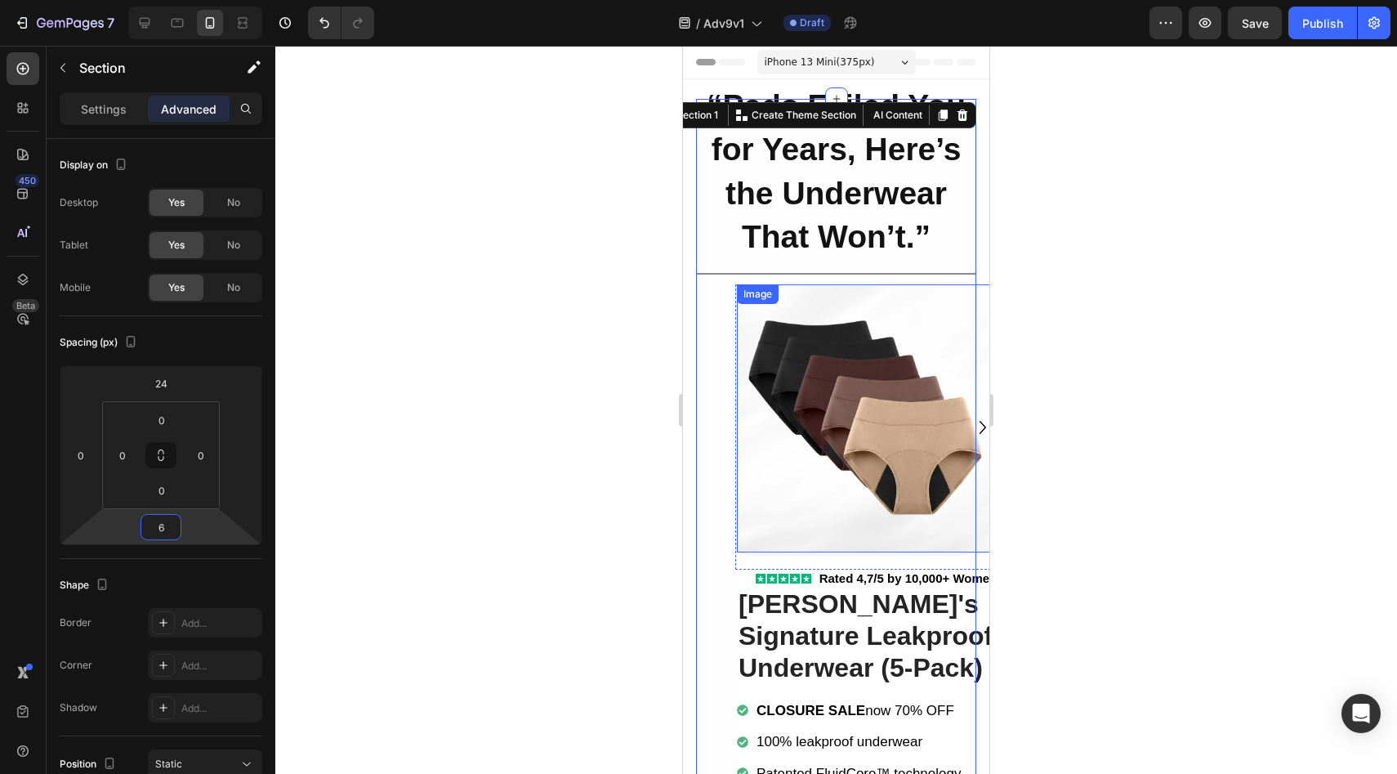
click at [787, 392] on img at bounding box center [870, 418] width 266 height 268
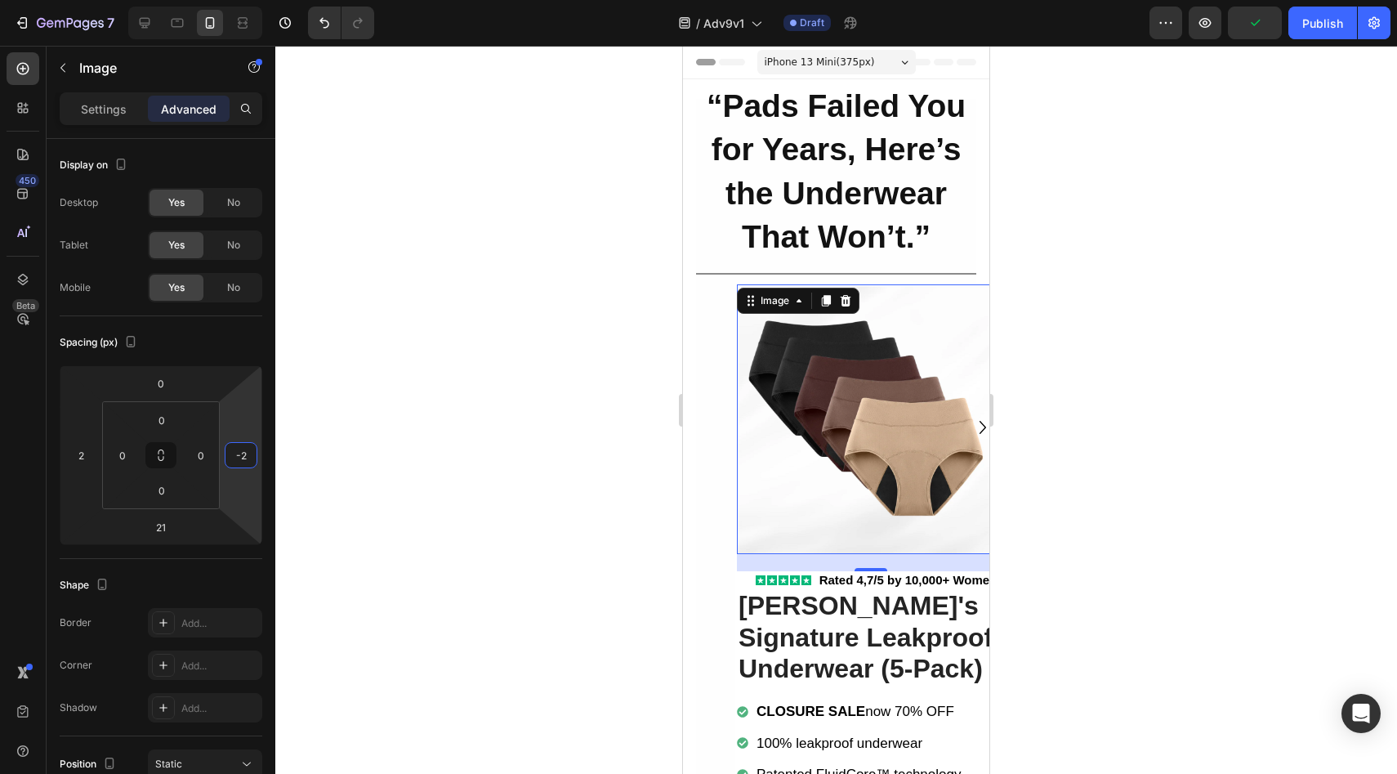
type input "0"
click at [244, 0] on html "7 Version history / Adv9v1 Draft Preview Publish 450 Beta Sections(18) Elements…" at bounding box center [698, 0] width 1397 height 0
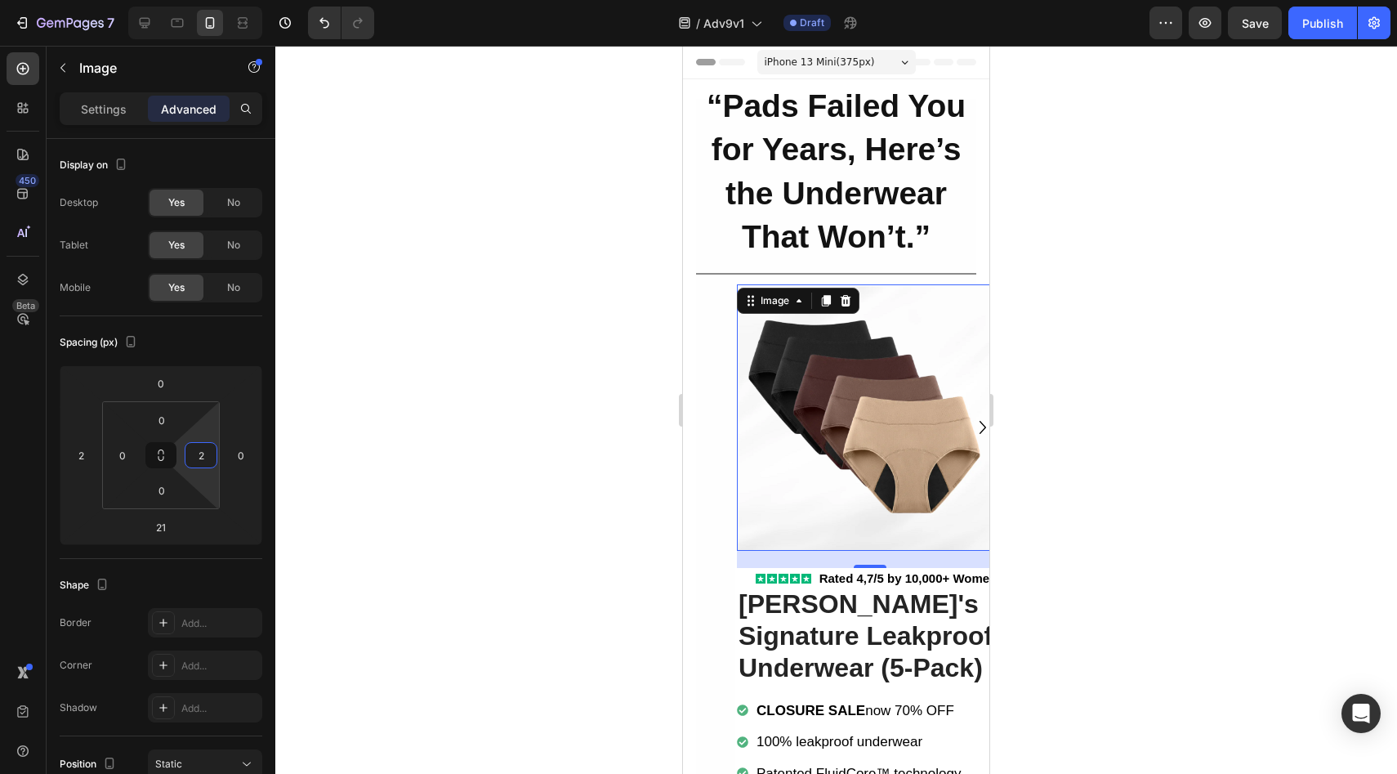
type input "0"
click at [212, 0] on html "7 Version history / Adv9v1 Draft Preview Save Publish 450 Beta Sections(18) Ele…" at bounding box center [698, 0] width 1397 height 0
click at [706, 449] on div "“Pads Failed You for Years, Here’s the Underwear That Won’t.” Heading Row Title…" at bounding box center [836, 526] width 280 height 855
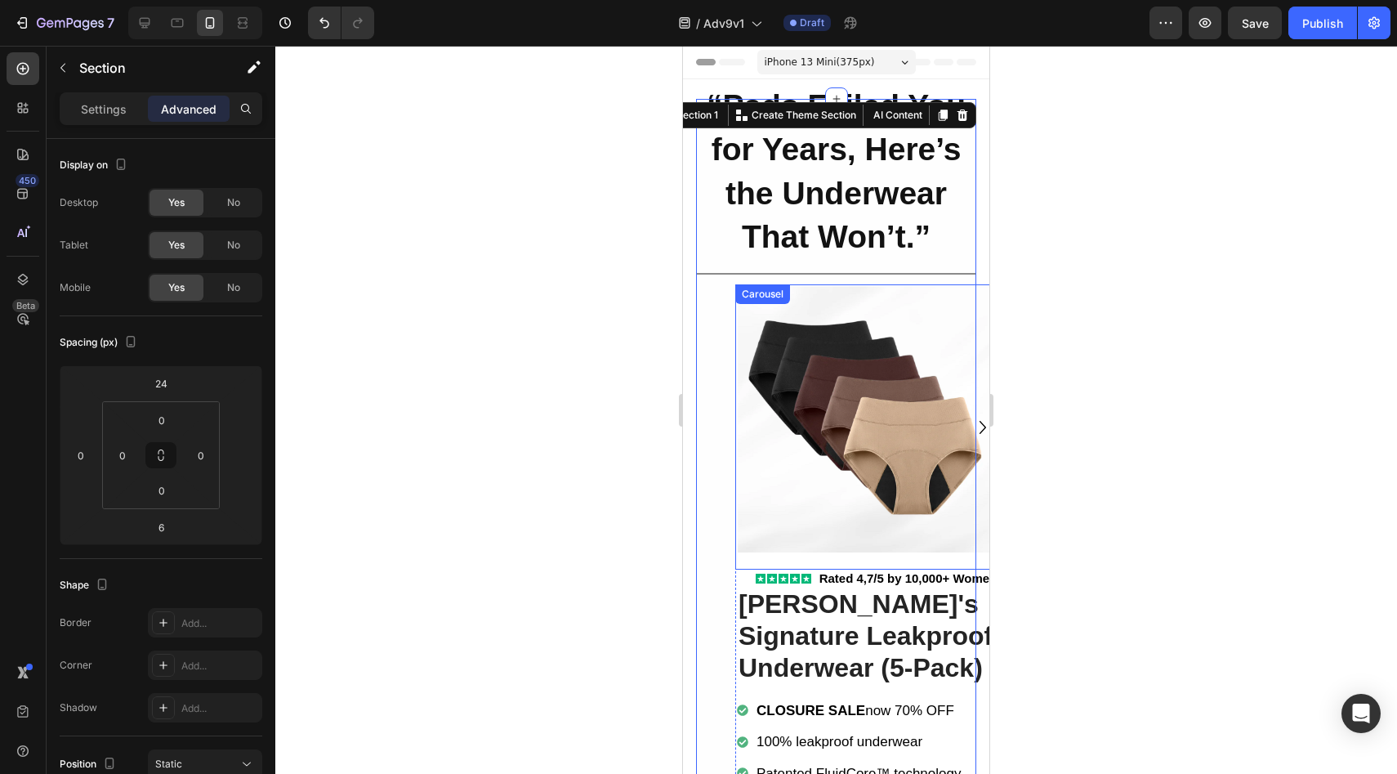
click at [751, 558] on div "Image" at bounding box center [869, 426] width 268 height 285
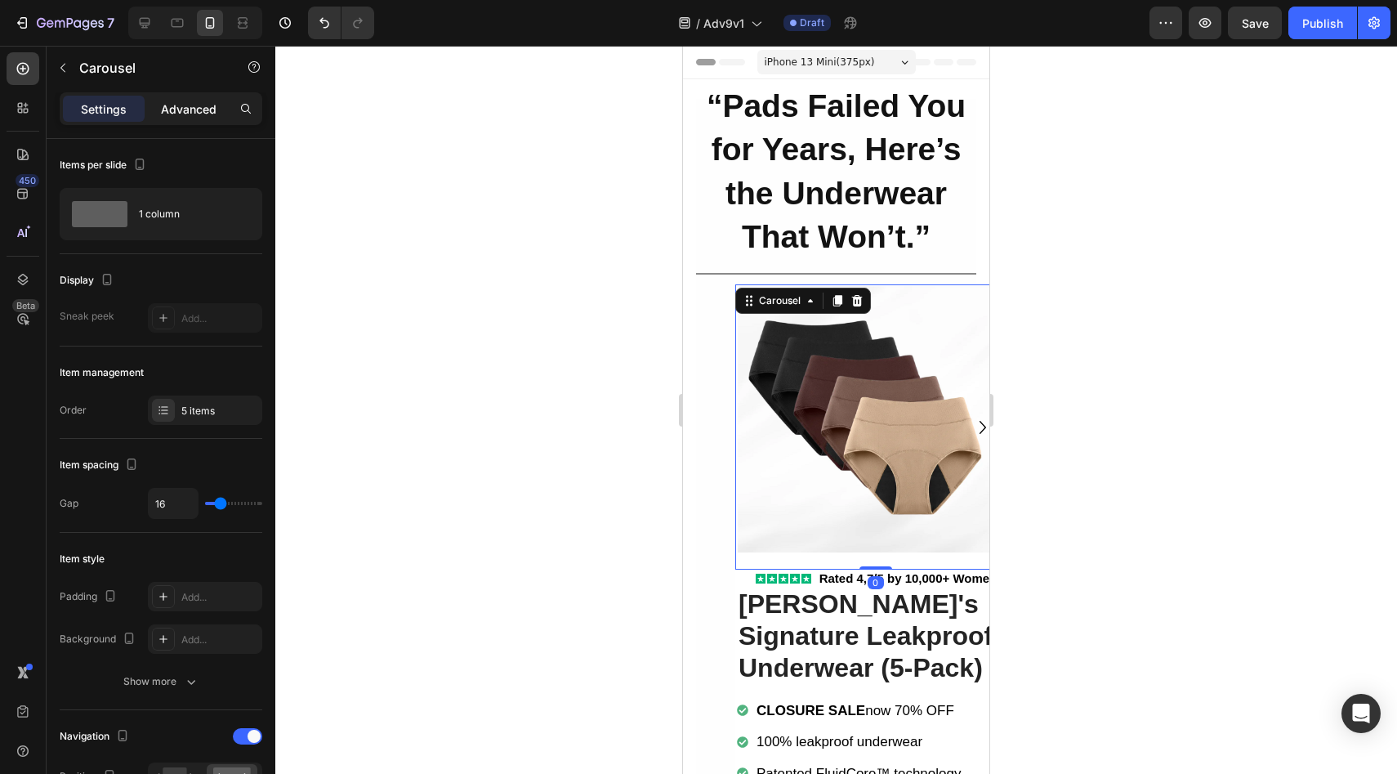
click at [180, 105] on p "Advanced" at bounding box center [189, 108] width 56 height 17
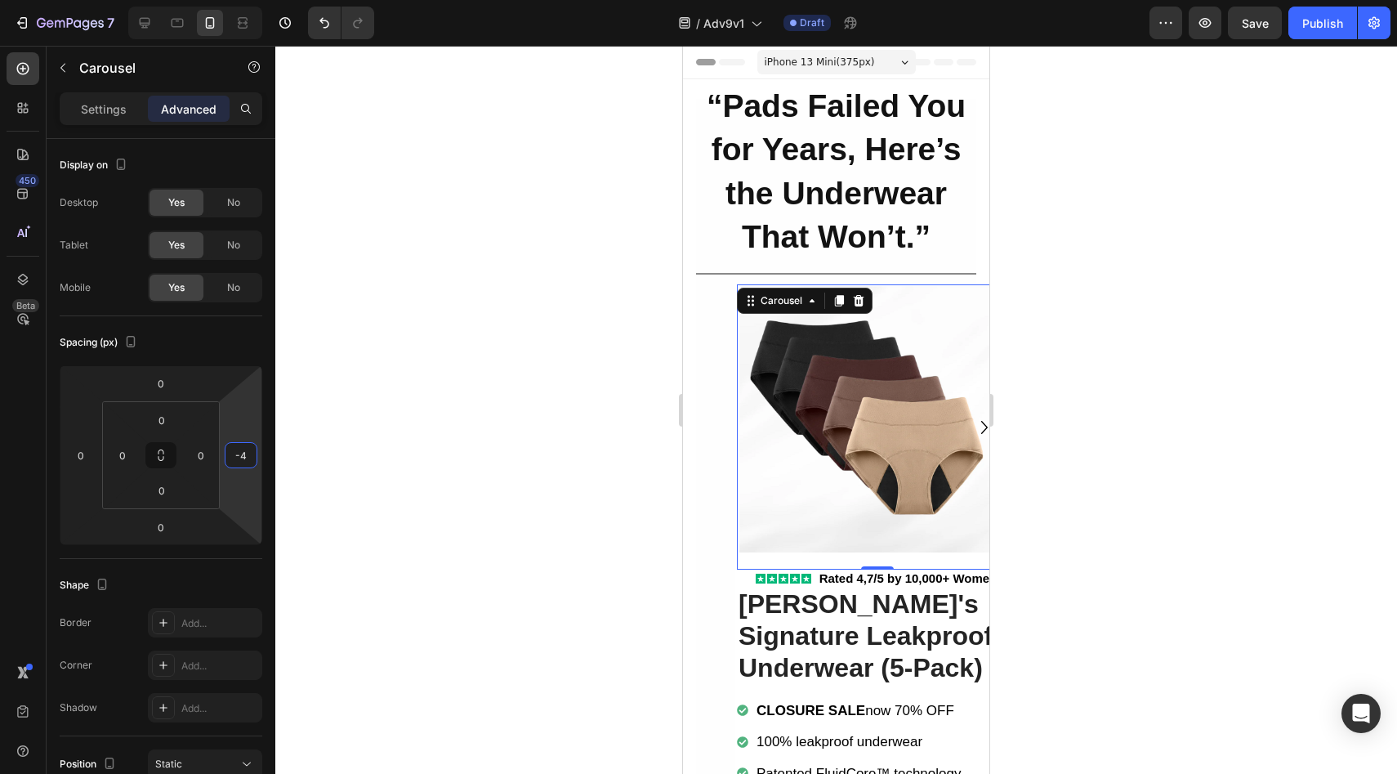
type input "0"
click at [252, 0] on html "7 Version history / Adv9v1 Draft Preview Save Publish 450 Beta Sections(18) Ele…" at bounding box center [698, 0] width 1397 height 0
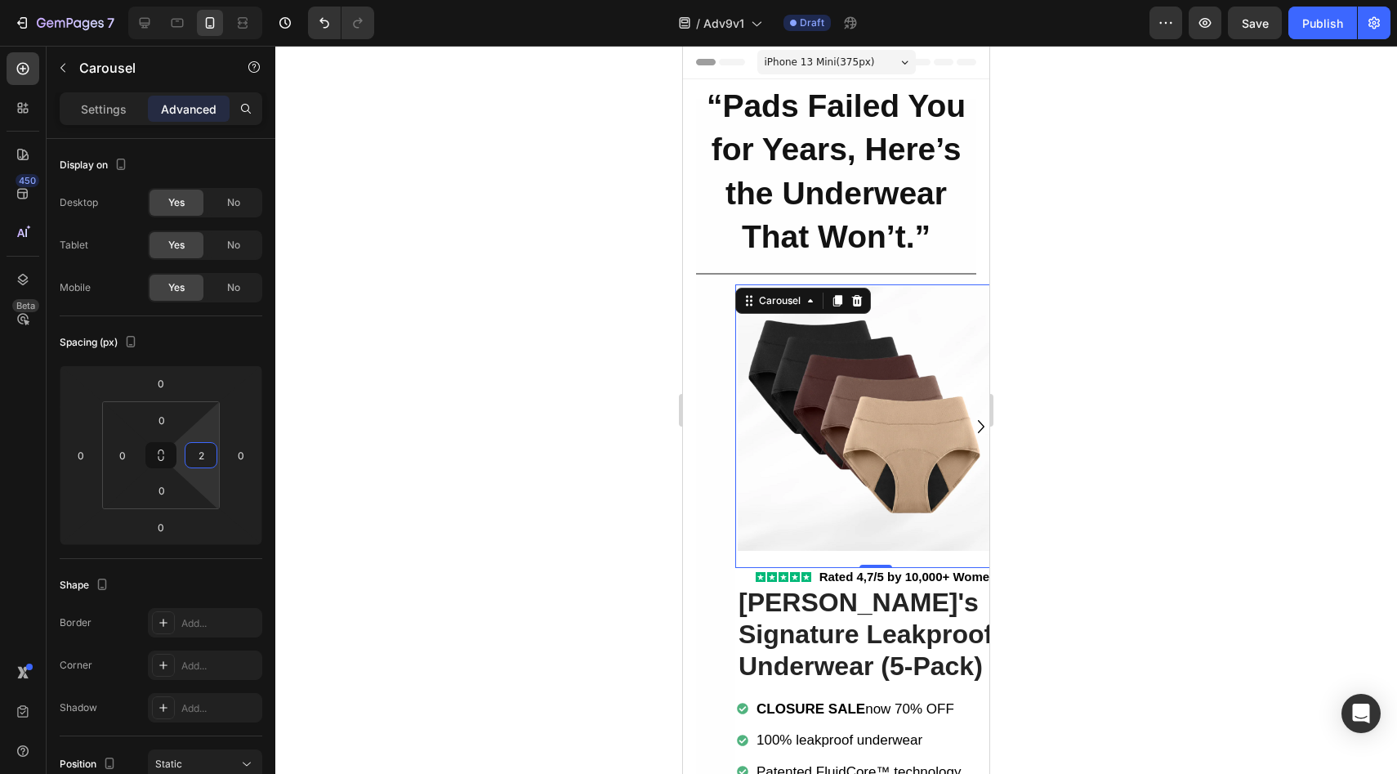
type input "0"
click at [207, 0] on html "7 Version history / Adv9v1 Draft Preview Save Publish 450 Beta Sections(18) Ele…" at bounding box center [698, 0] width 1397 height 0
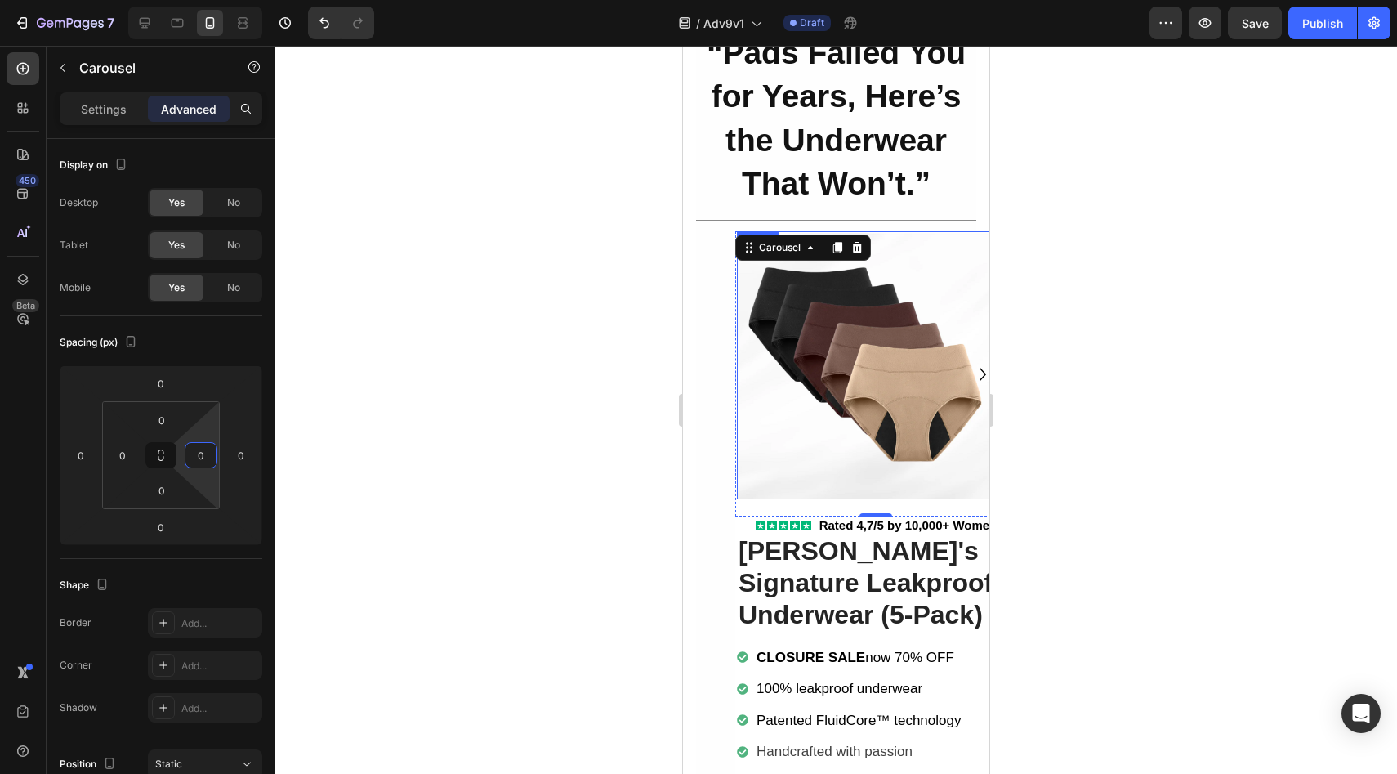
scroll to position [140, 0]
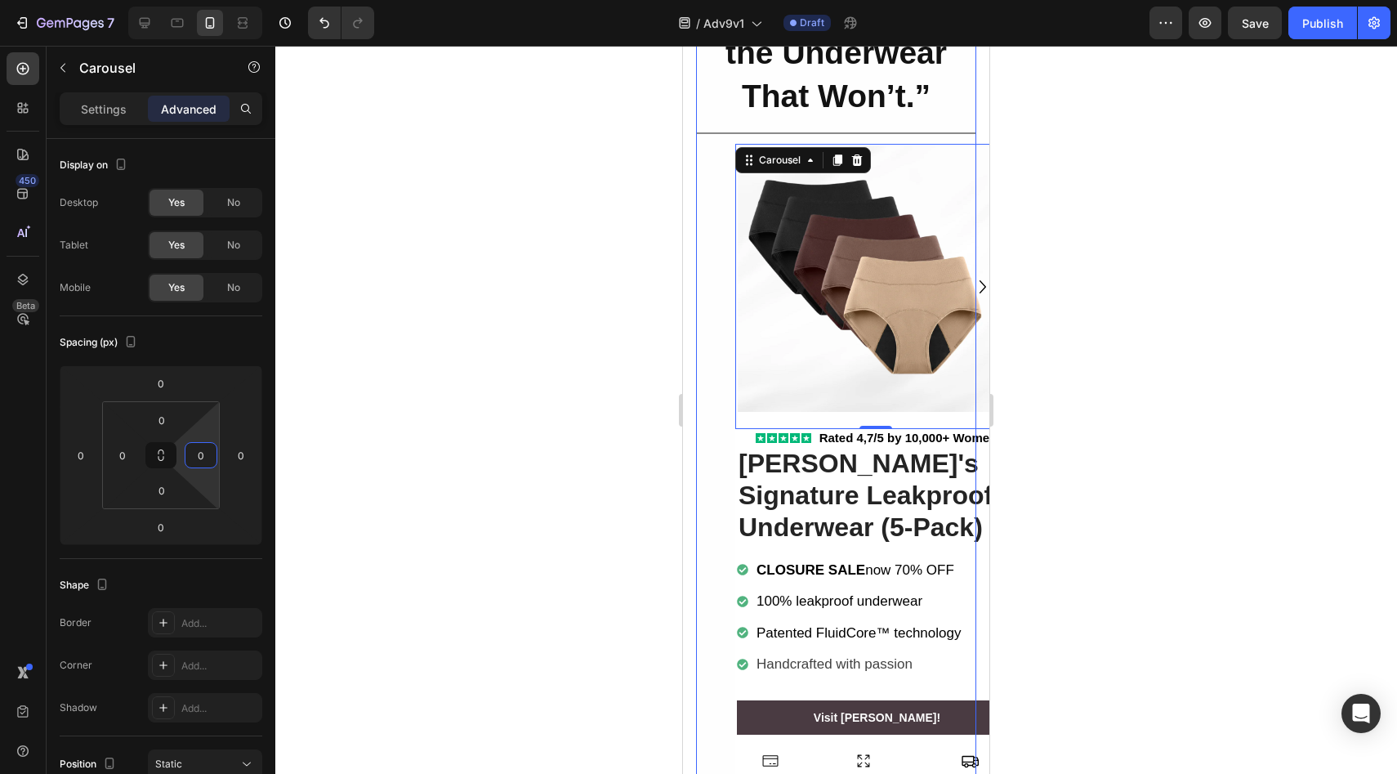
click at [728, 486] on div "“Pads Failed You for Years, Here’s the Underwear That Won’t.” Heading Row Title…" at bounding box center [836, 385] width 280 height 855
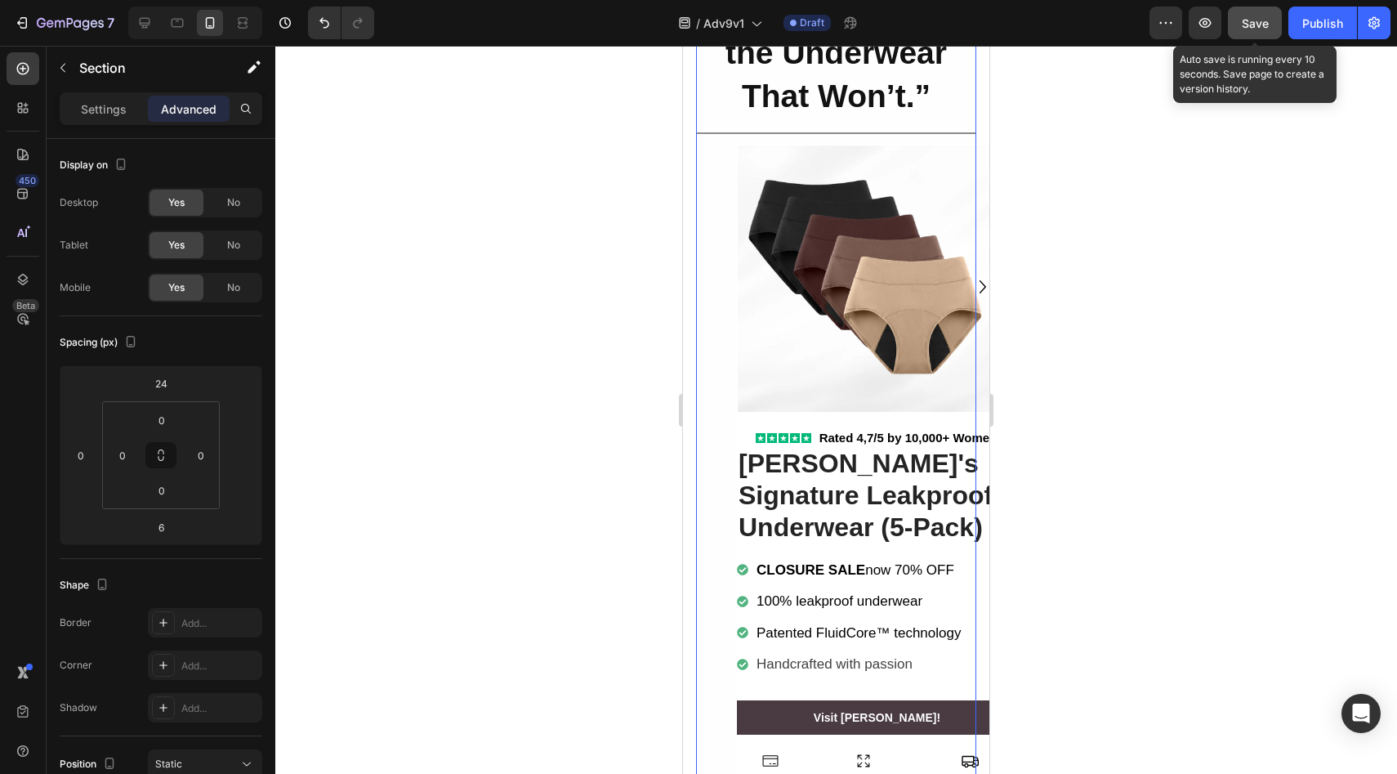
click at [1236, 17] on button "Save" at bounding box center [1255, 23] width 54 height 33
click at [1234, 16] on button "Save" at bounding box center [1255, 23] width 54 height 33
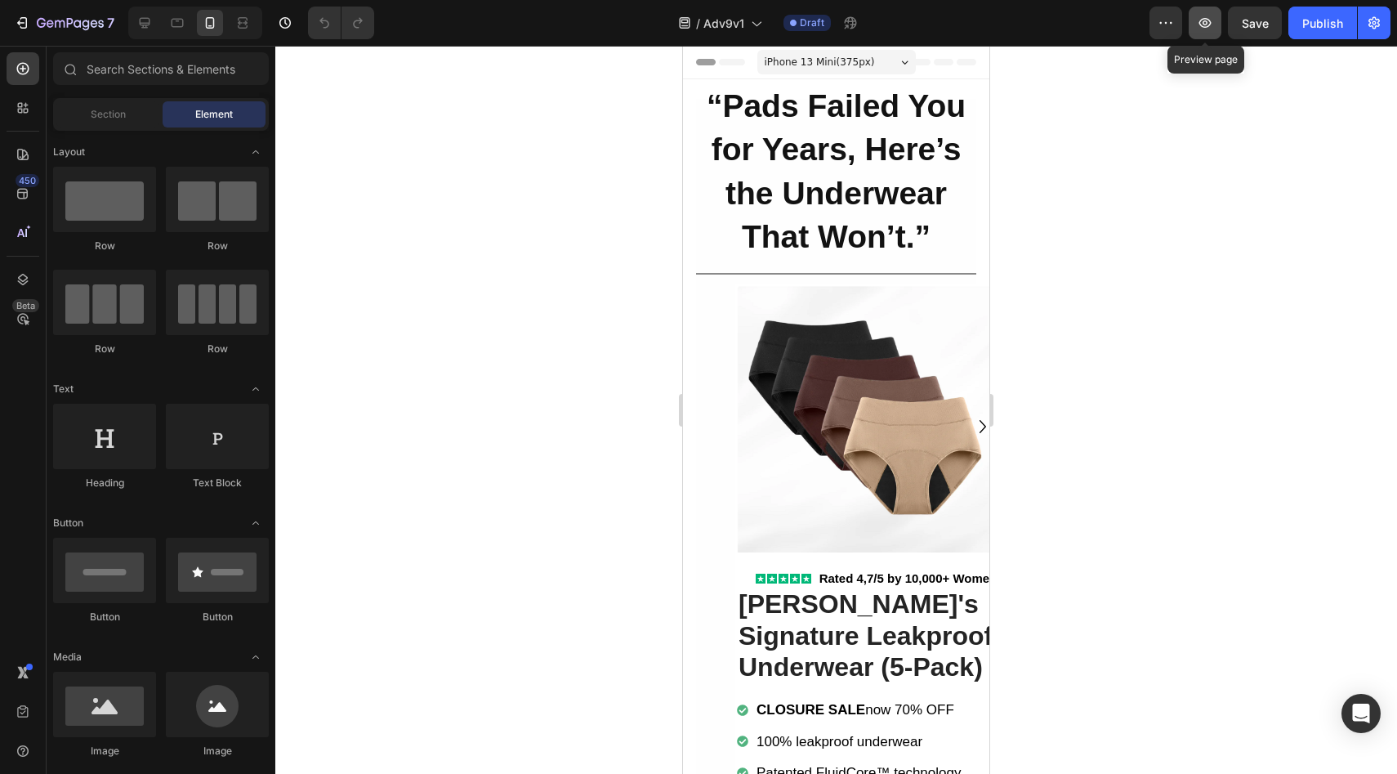
click at [1204, 23] on icon "button" at bounding box center [1205, 23] width 16 height 16
click at [1378, 31] on button "button" at bounding box center [1374, 23] width 33 height 33
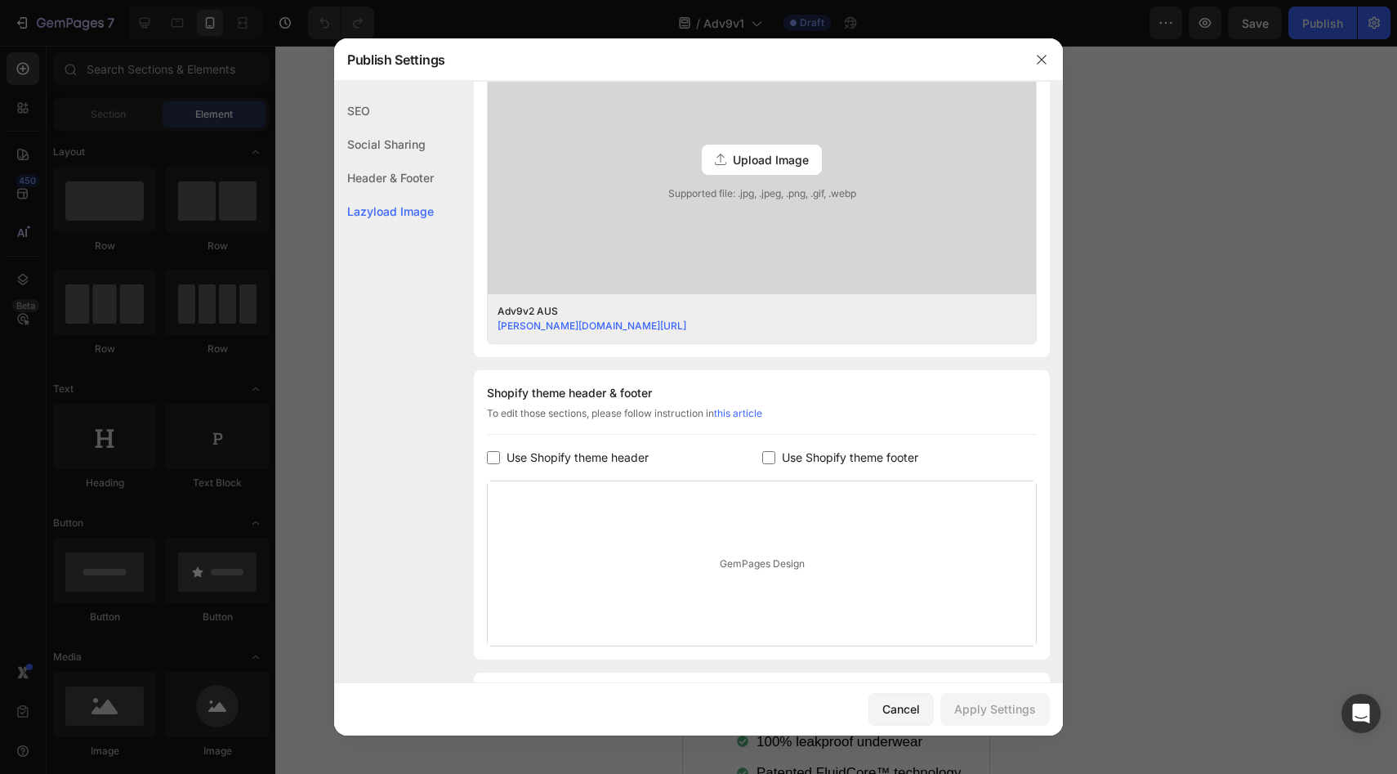
scroll to position [590, 0]
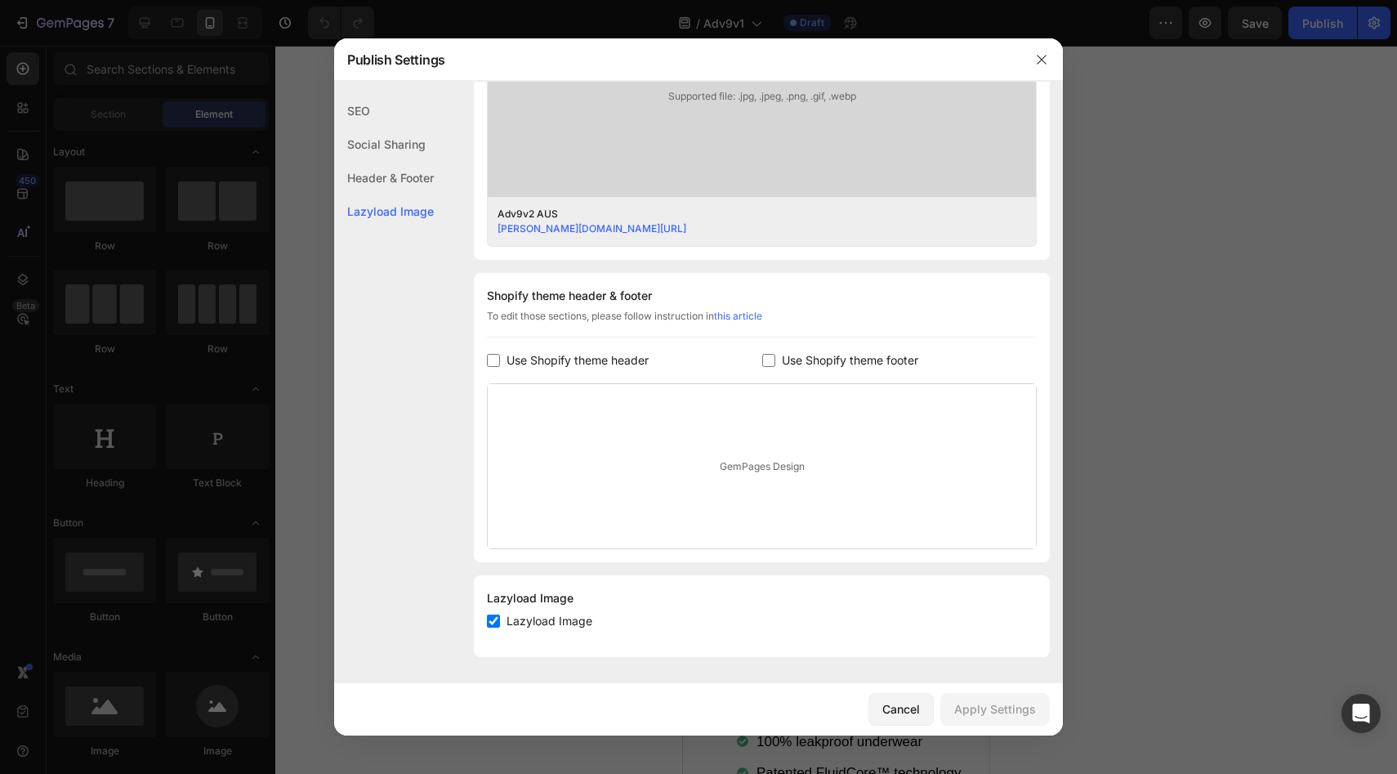
click at [600, 355] on span "Use Shopify theme header" at bounding box center [577, 360] width 142 height 20
checkbox input "true"
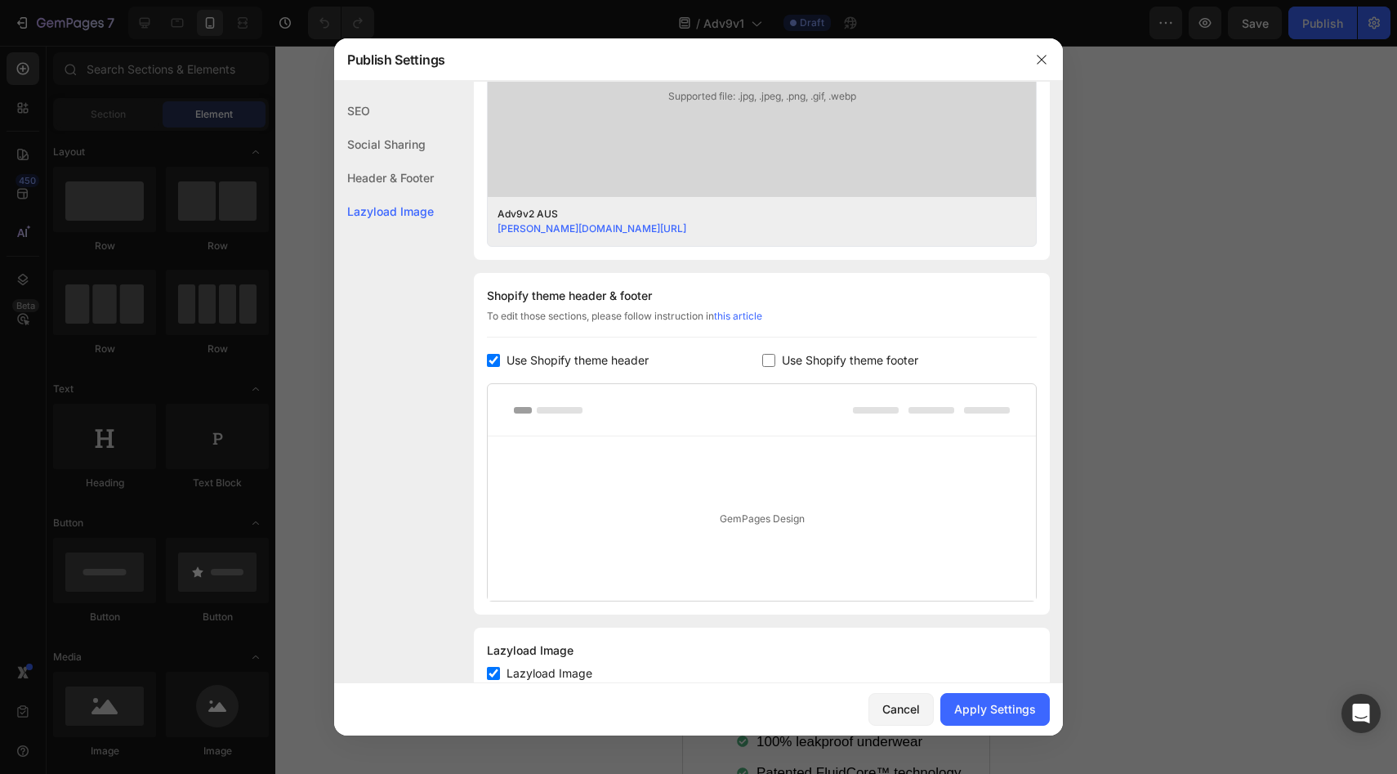
click at [796, 368] on span "Use Shopify theme footer" at bounding box center [850, 360] width 136 height 20
checkbox input "true"
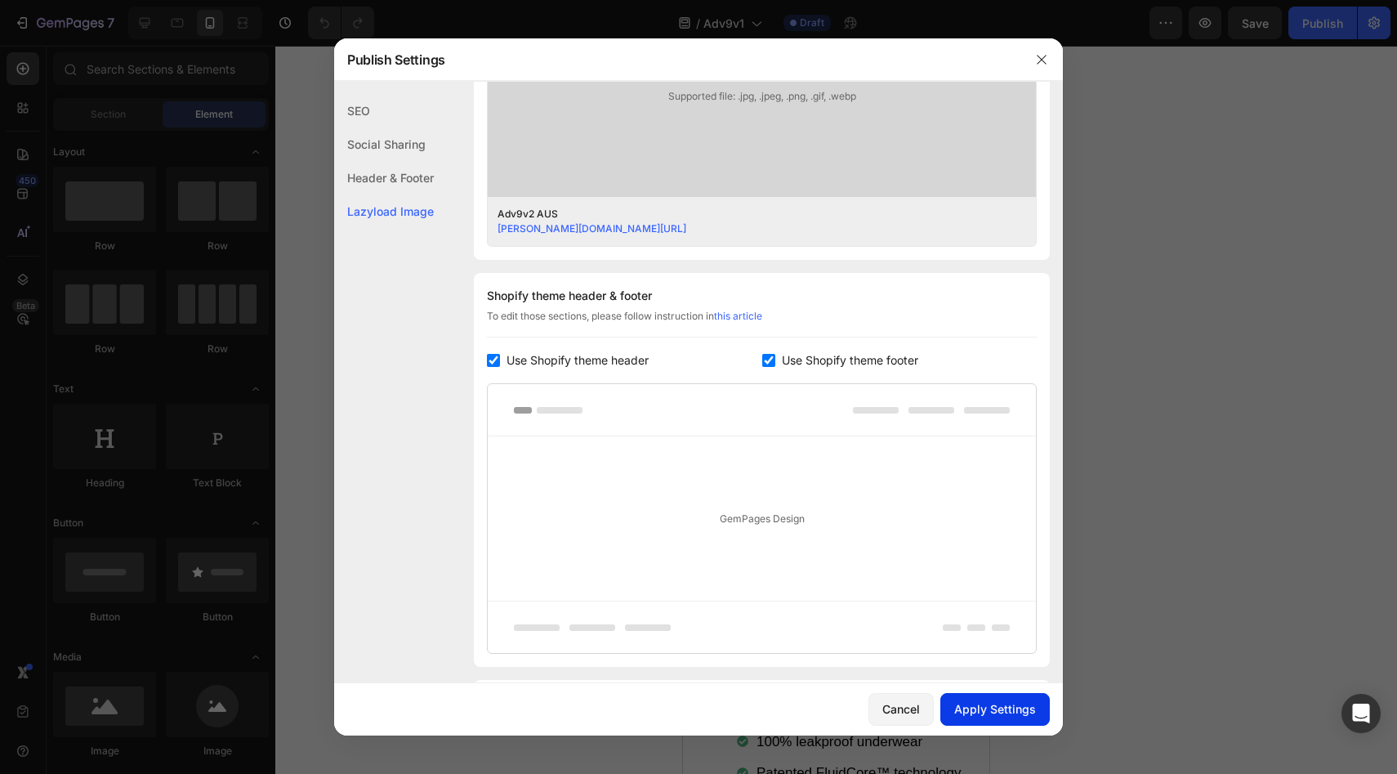
click at [980, 712] on div "Apply Settings" at bounding box center [995, 708] width 82 height 17
click at [574, 359] on span "Use Shopify theme header" at bounding box center [577, 360] width 142 height 20
checkbox input "false"
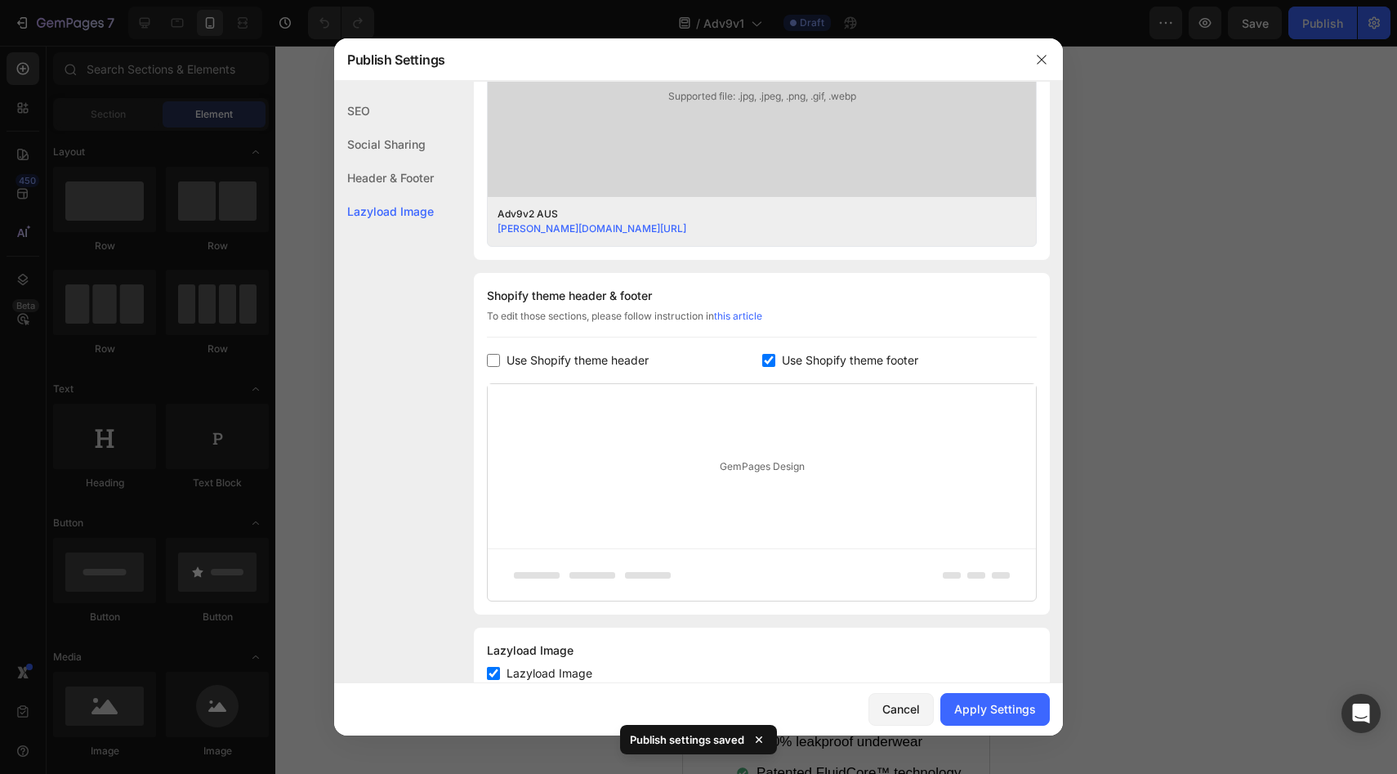
click at [841, 363] on span "Use Shopify theme footer" at bounding box center [850, 360] width 136 height 20
checkbox input "false"
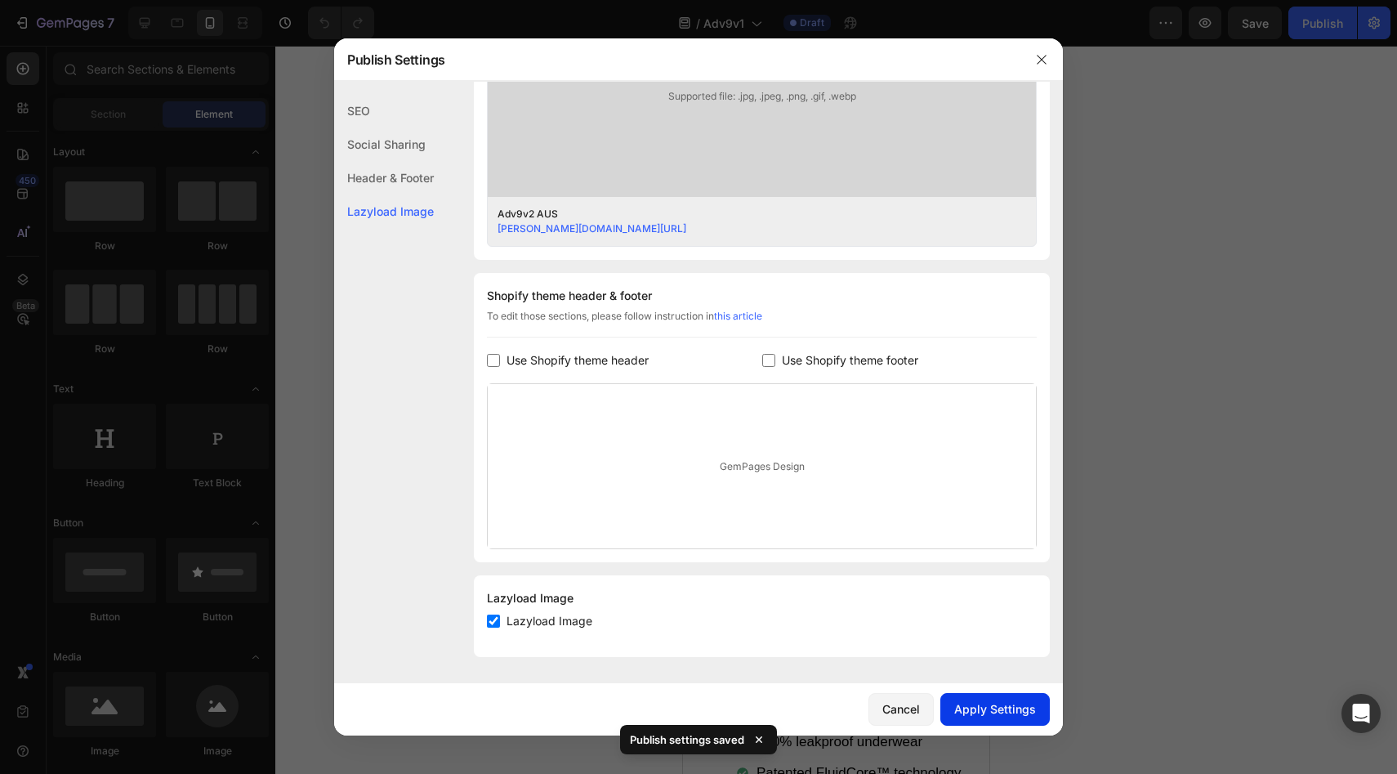
click at [964, 715] on div "Apply Settings" at bounding box center [995, 708] width 82 height 17
click at [1041, 63] on icon "button" at bounding box center [1041, 59] width 13 height 13
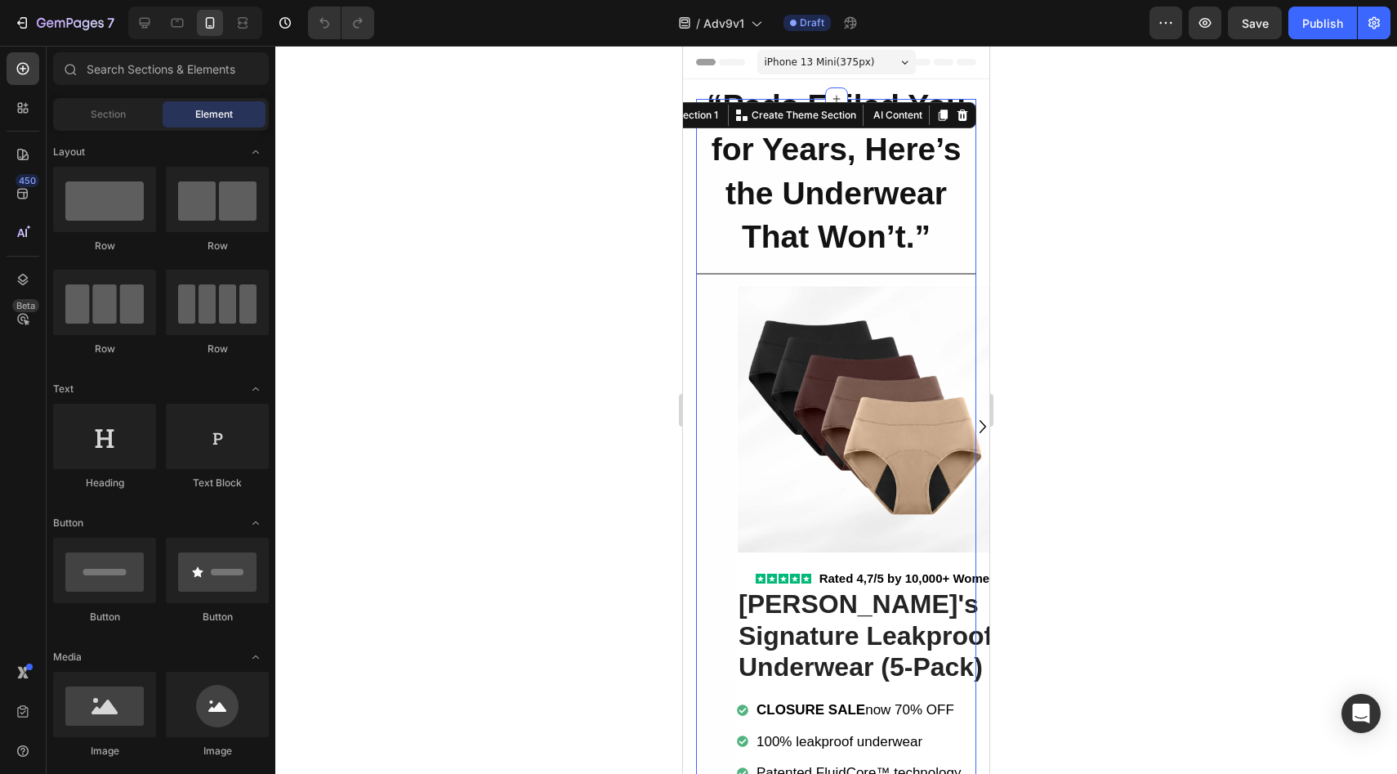
click at [732, 319] on div "“Pads Failed You for Years, Here’s the Underwear That Won’t.” Heading Row Title…" at bounding box center [836, 526] width 280 height 855
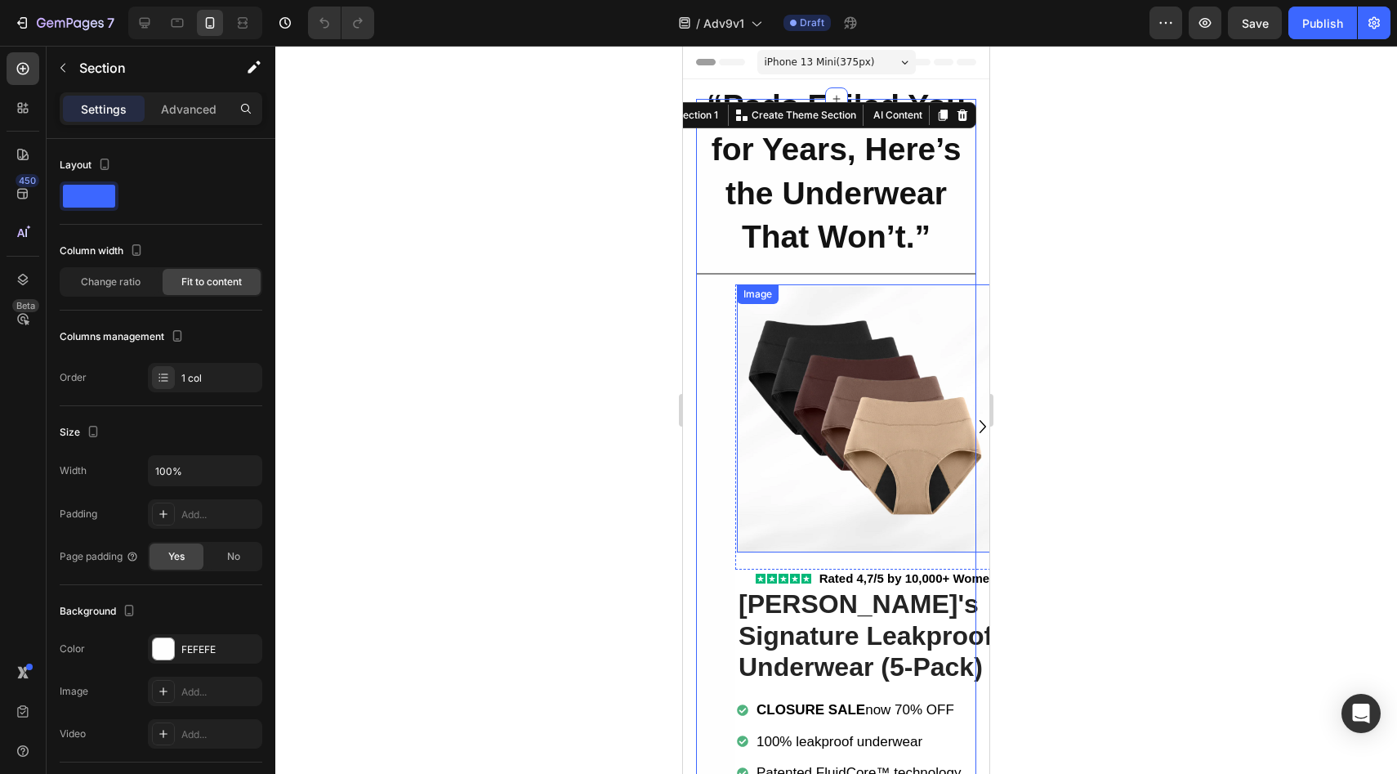
click at [738, 319] on img at bounding box center [870, 418] width 266 height 268
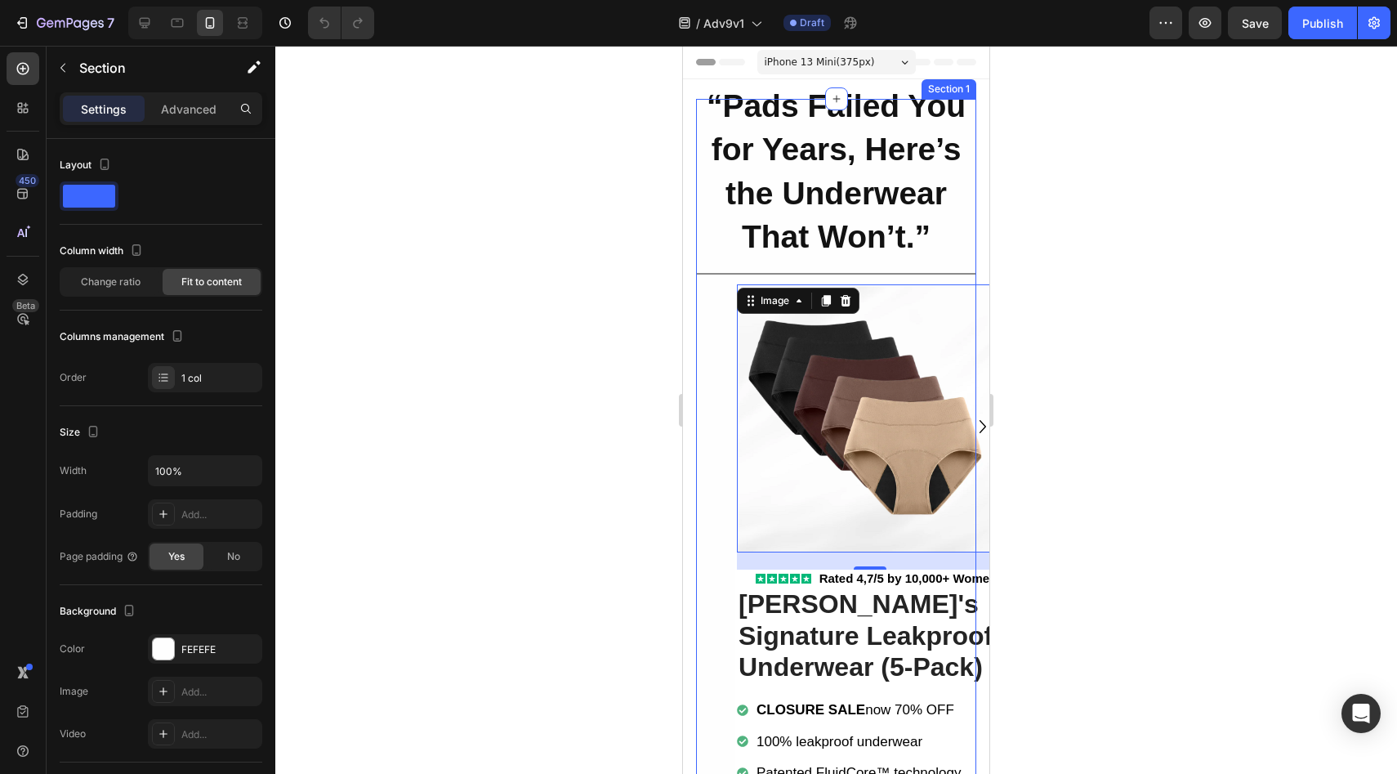
click at [697, 321] on div "“Pads Failed You for Years, Here’s the Underwear That Won’t.” Heading Row Title…" at bounding box center [836, 526] width 280 height 855
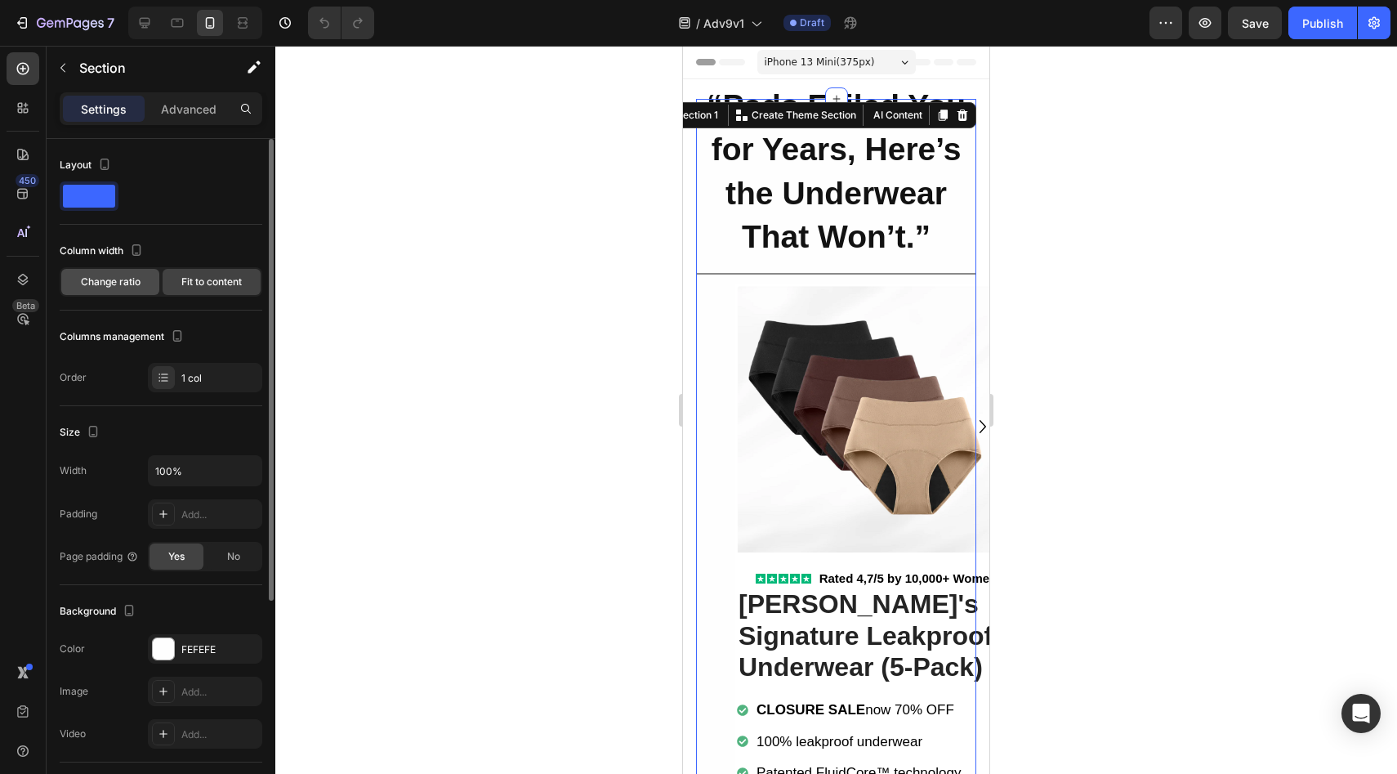
click at [127, 287] on span "Change ratio" at bounding box center [111, 281] width 60 height 15
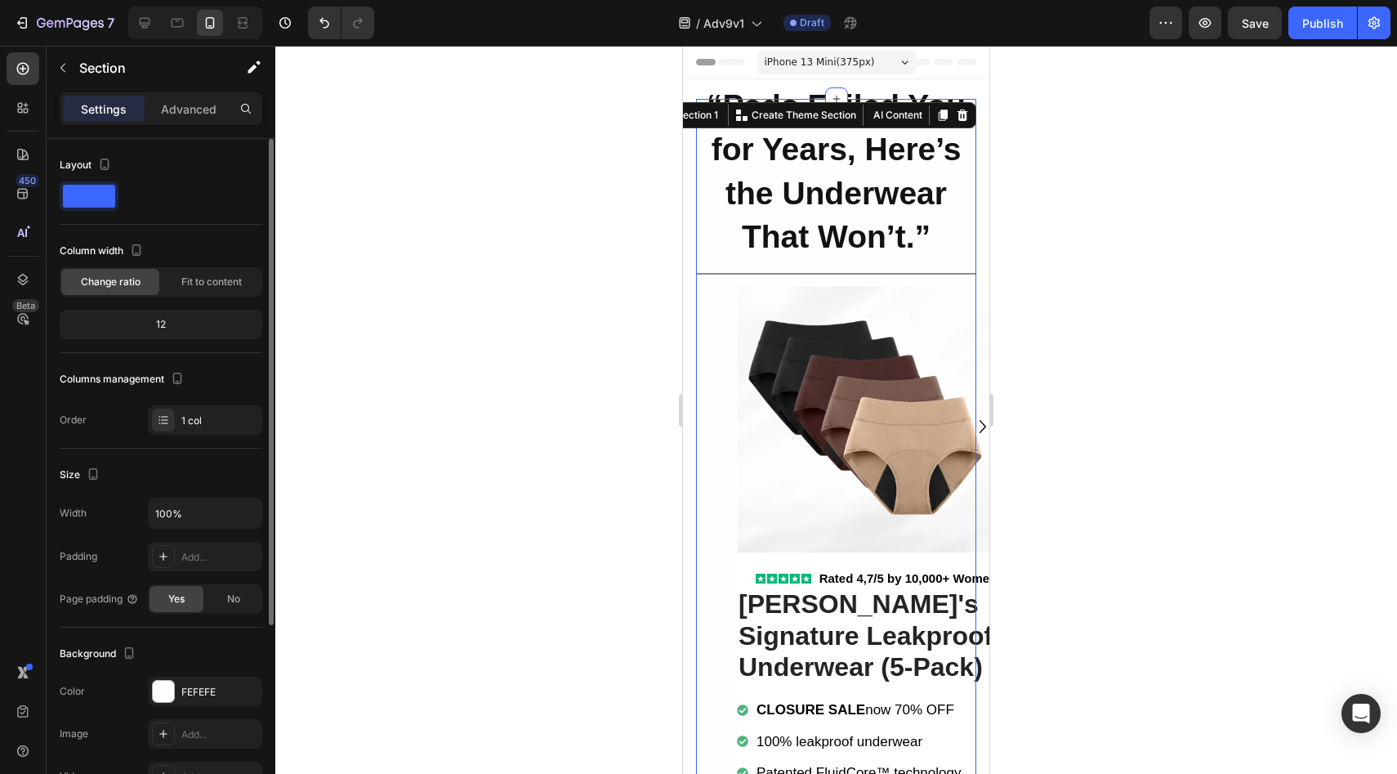
click at [150, 314] on div "12" at bounding box center [161, 324] width 196 height 23
click at [158, 319] on div "12" at bounding box center [161, 324] width 196 height 23
click at [163, 324] on div "12" at bounding box center [161, 324] width 196 height 23
click at [194, 280] on span "Fit to content" at bounding box center [211, 281] width 60 height 15
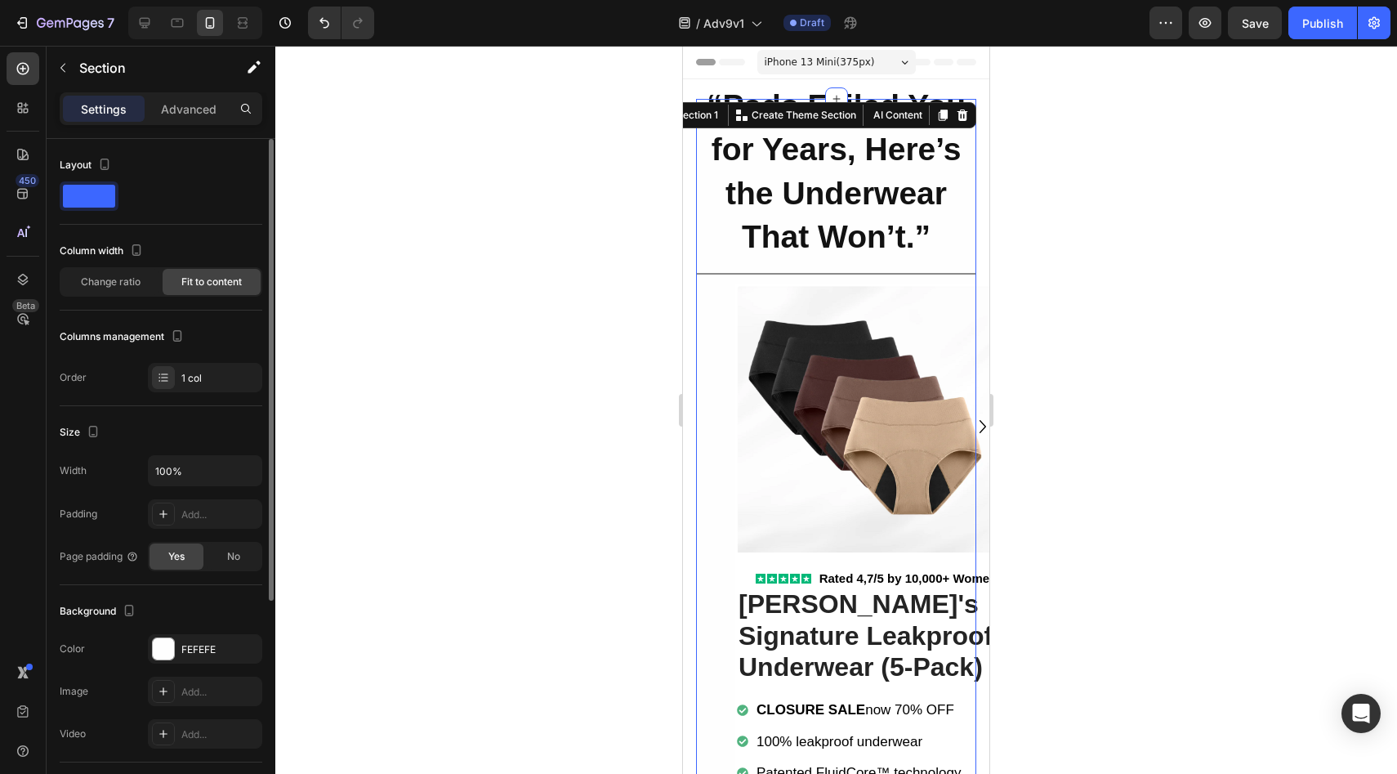
click at [84, 213] on div "Layout" at bounding box center [161, 188] width 203 height 73
click at [183, 378] on div "1 col" at bounding box center [219, 378] width 77 height 15
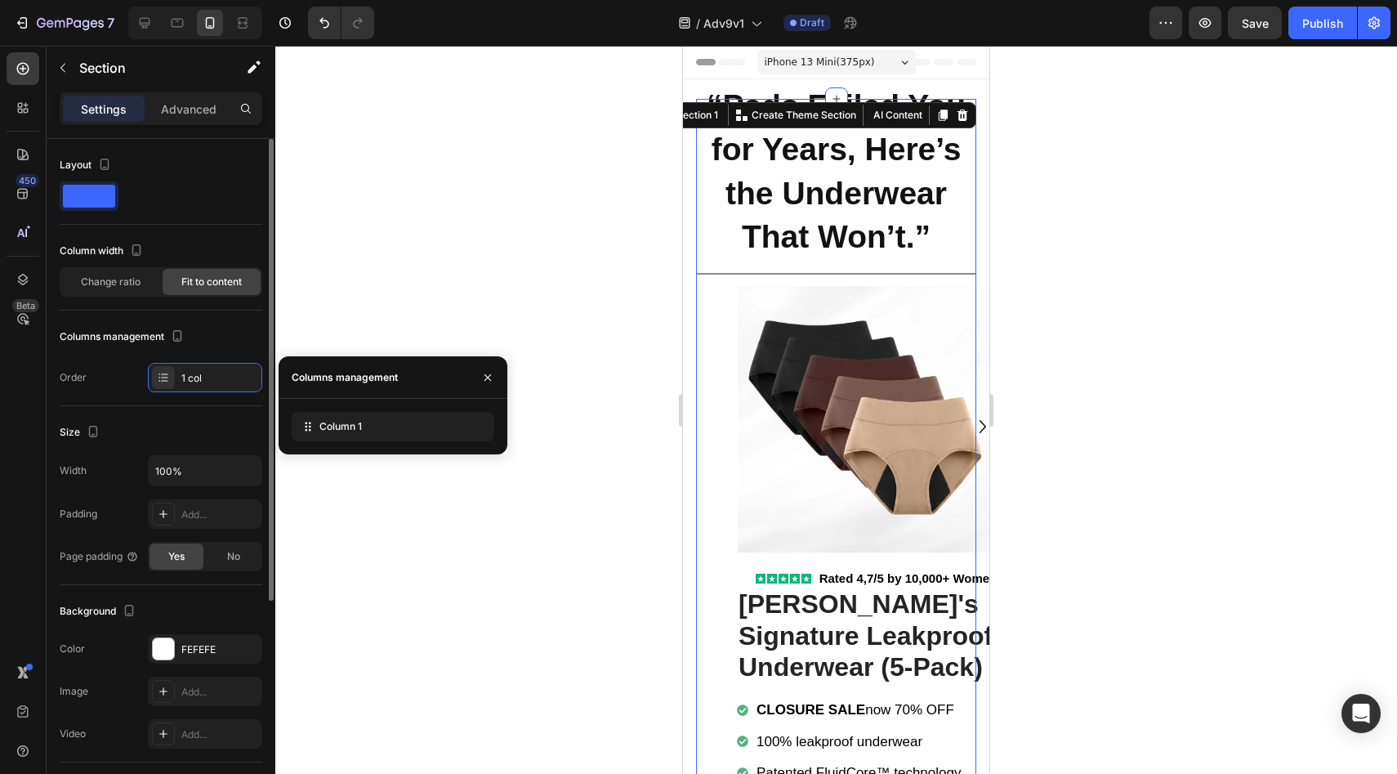
click at [196, 350] on div "Columns management Order 1 col" at bounding box center [161, 357] width 203 height 69
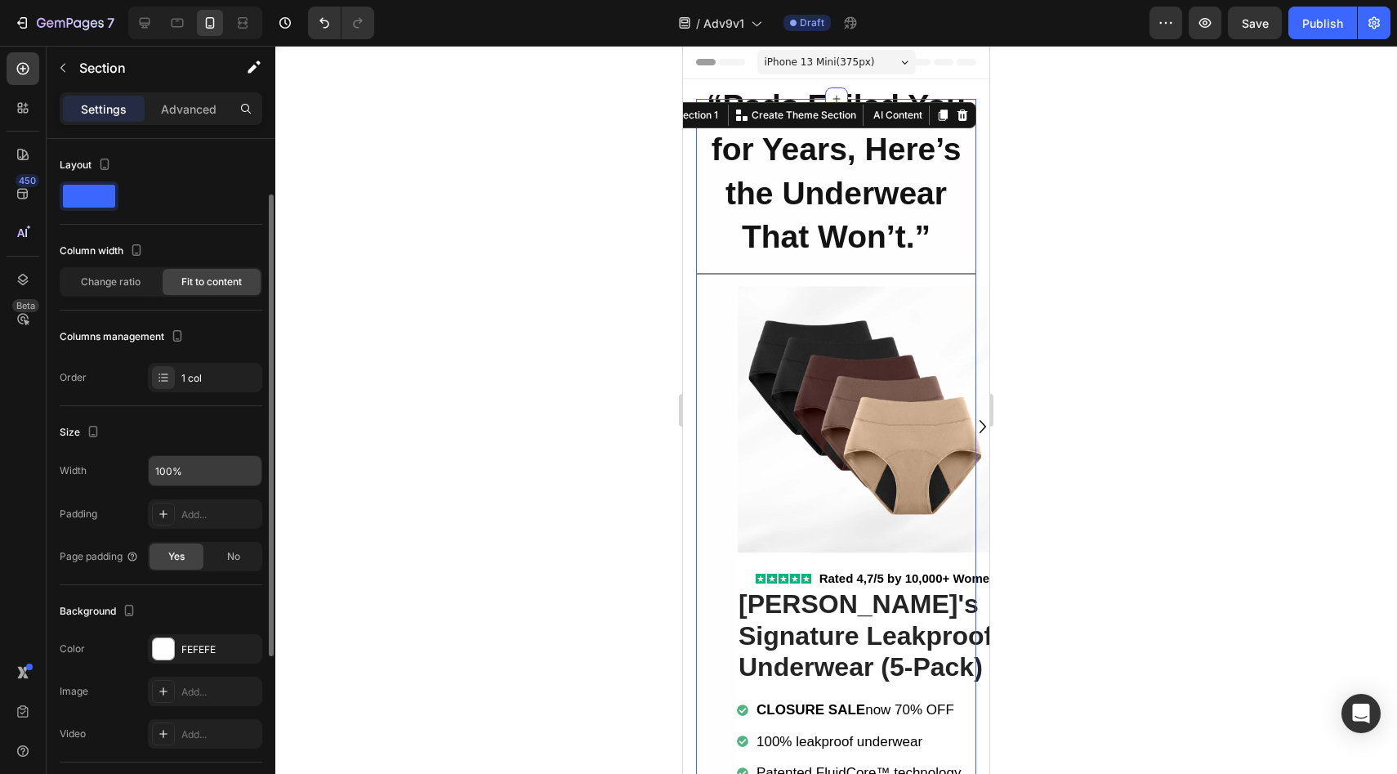
scroll to position [118, 0]
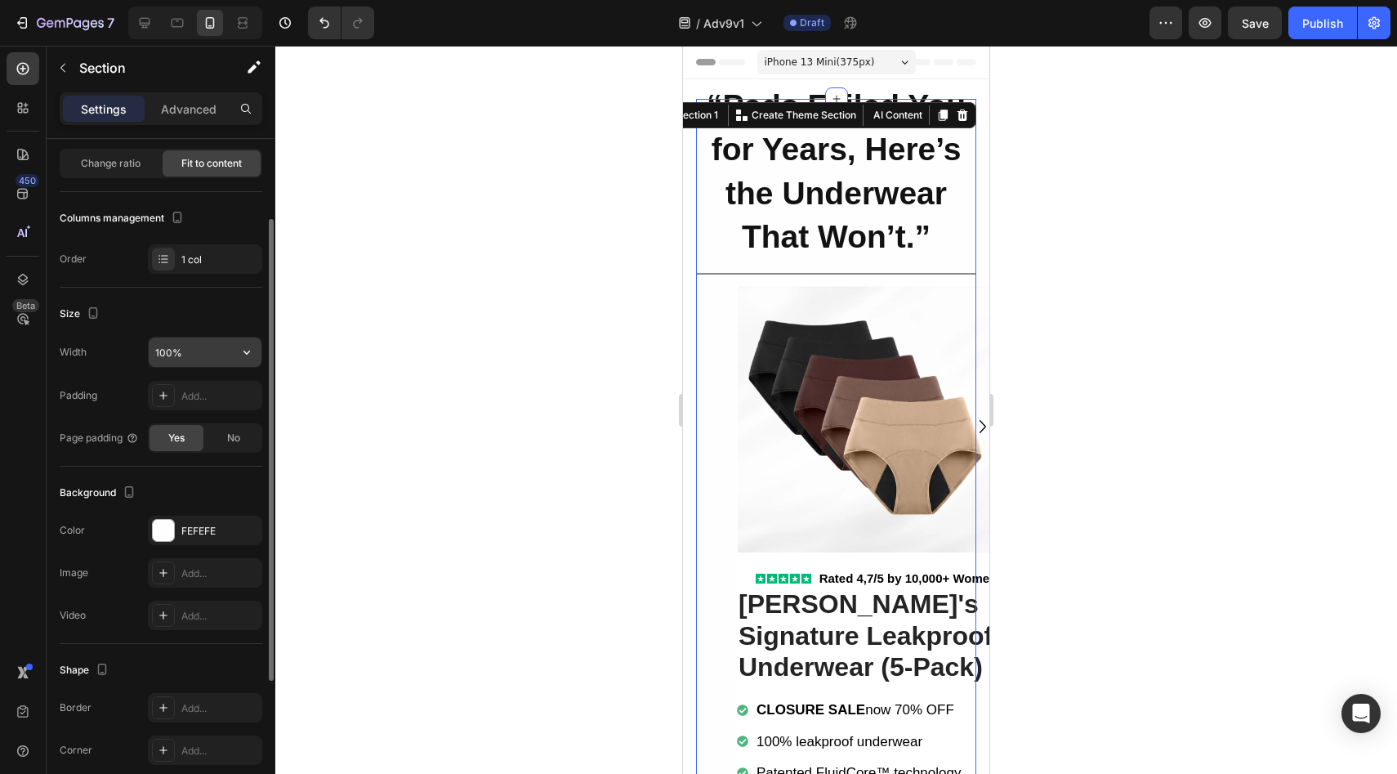
click at [198, 360] on input "100%" at bounding box center [205, 351] width 113 height 29
click at [239, 360] on button "button" at bounding box center [246, 351] width 29 height 29
click at [178, 355] on input "100%" at bounding box center [205, 351] width 113 height 29
click at [172, 354] on input "100%" at bounding box center [205, 351] width 113 height 29
click at [243, 349] on icon "button" at bounding box center [247, 352] width 16 height 16
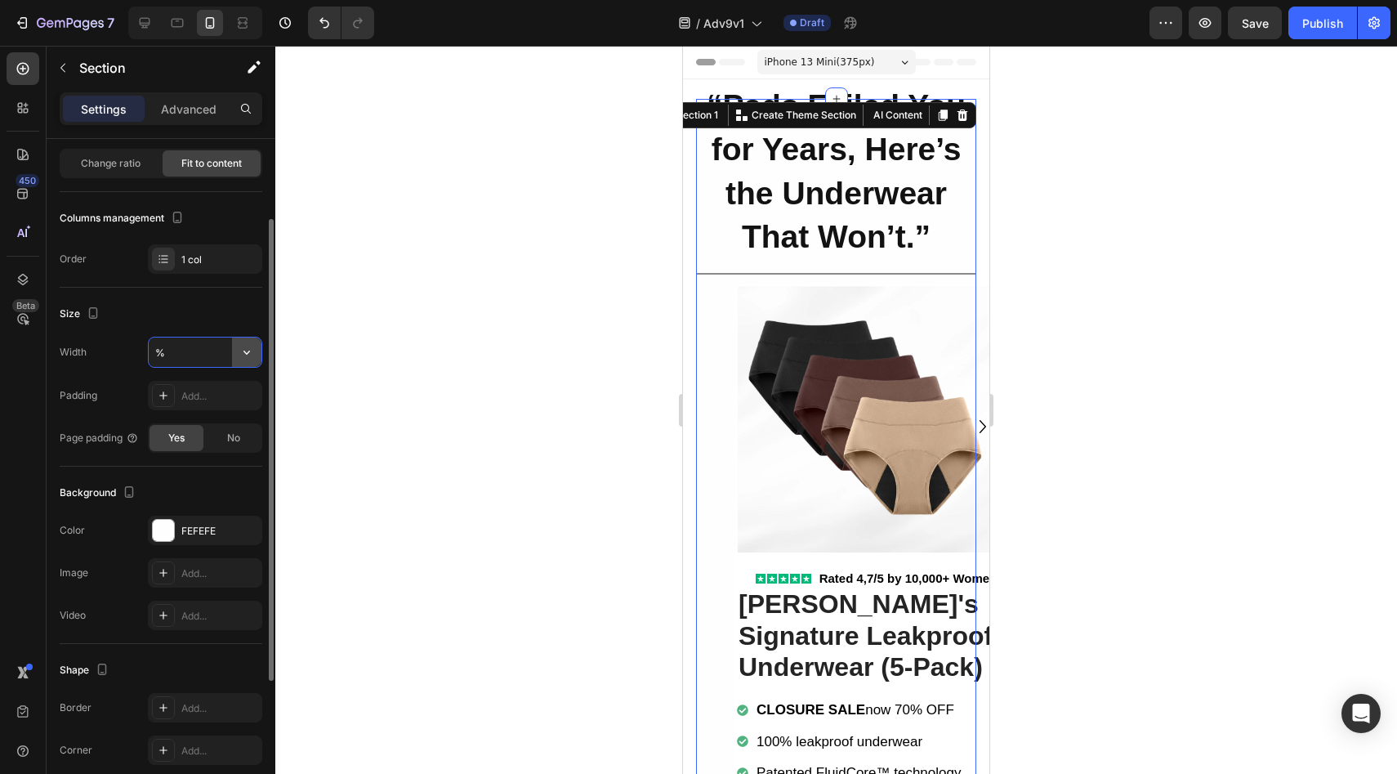
type input "100%"
click at [231, 310] on div "Size" at bounding box center [161, 314] width 203 height 26
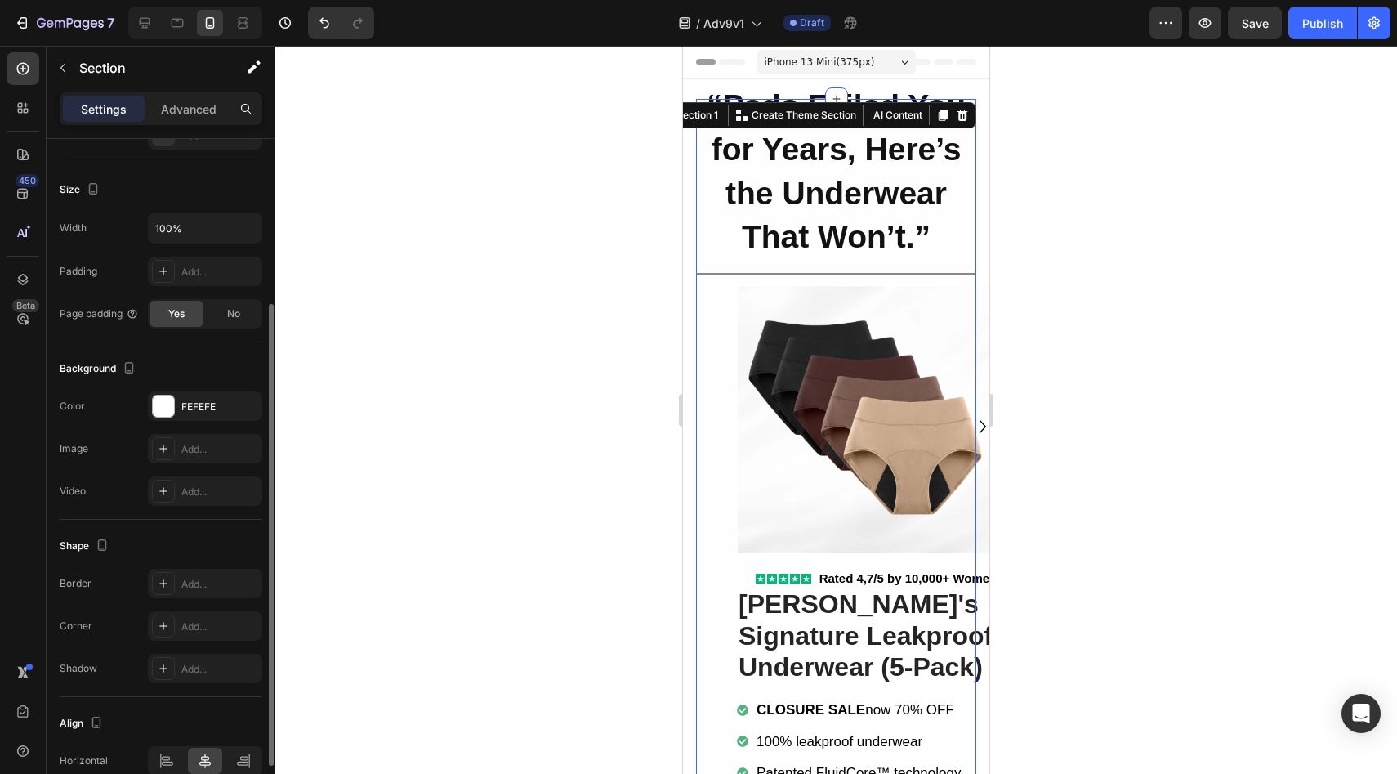
scroll to position [323, 0]
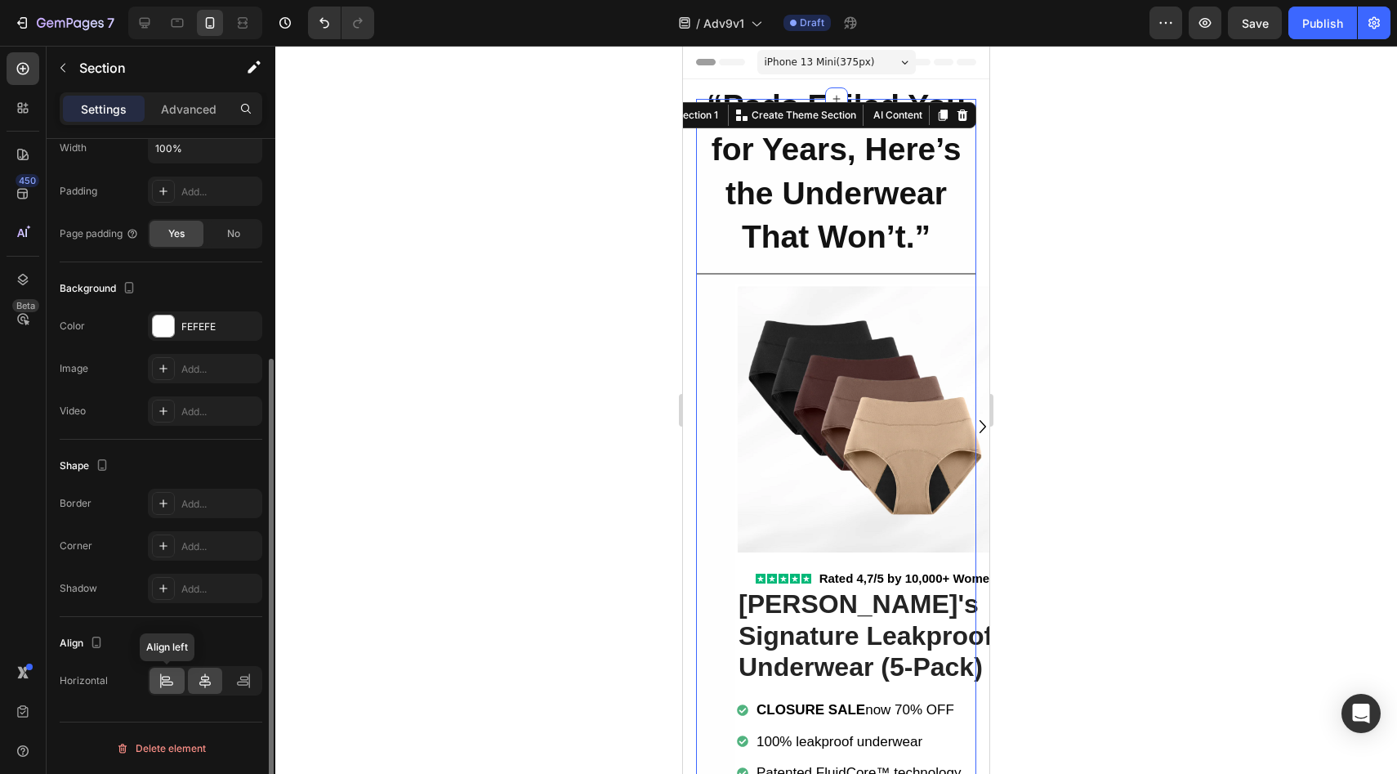
click at [172, 678] on icon at bounding box center [166, 680] width 16 height 16
click at [199, 685] on icon at bounding box center [205, 680] width 16 height 16
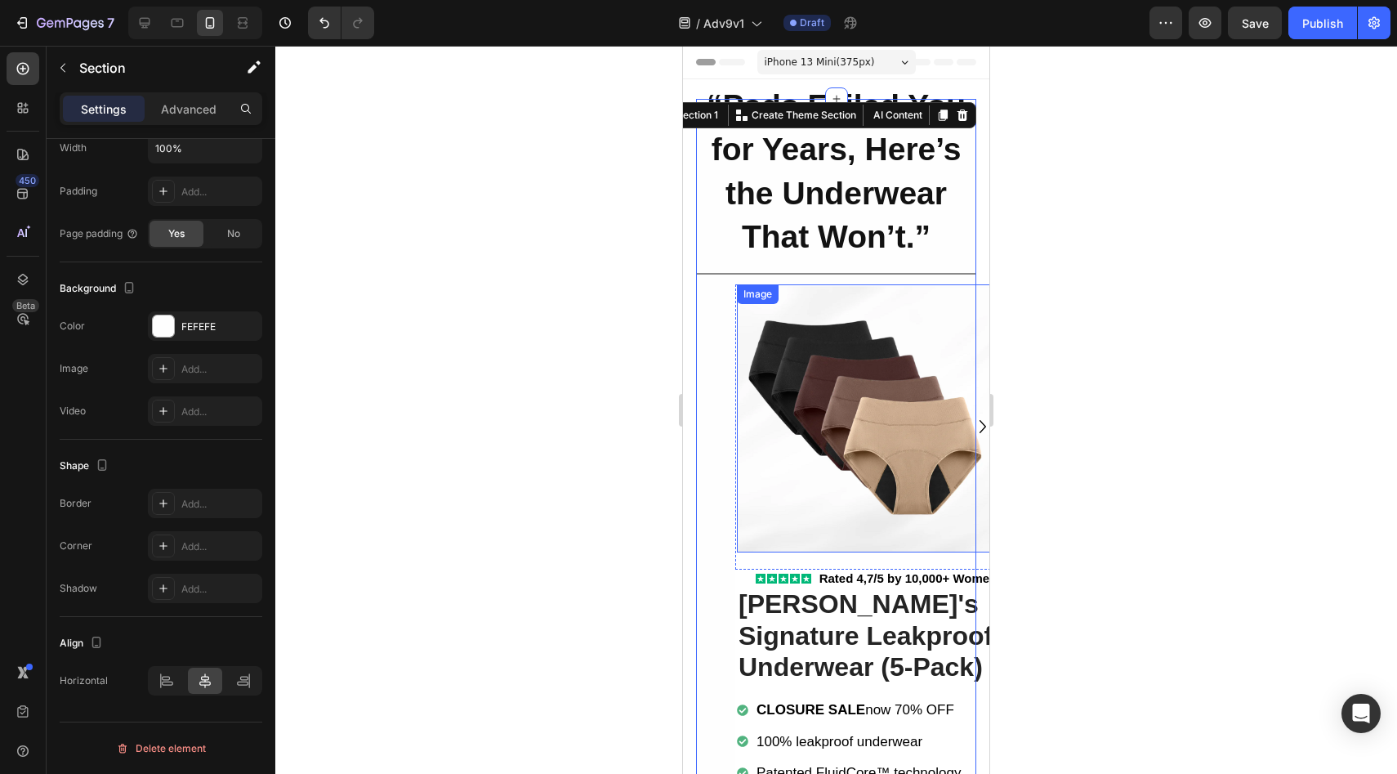
click at [763, 401] on img at bounding box center [870, 418] width 266 height 268
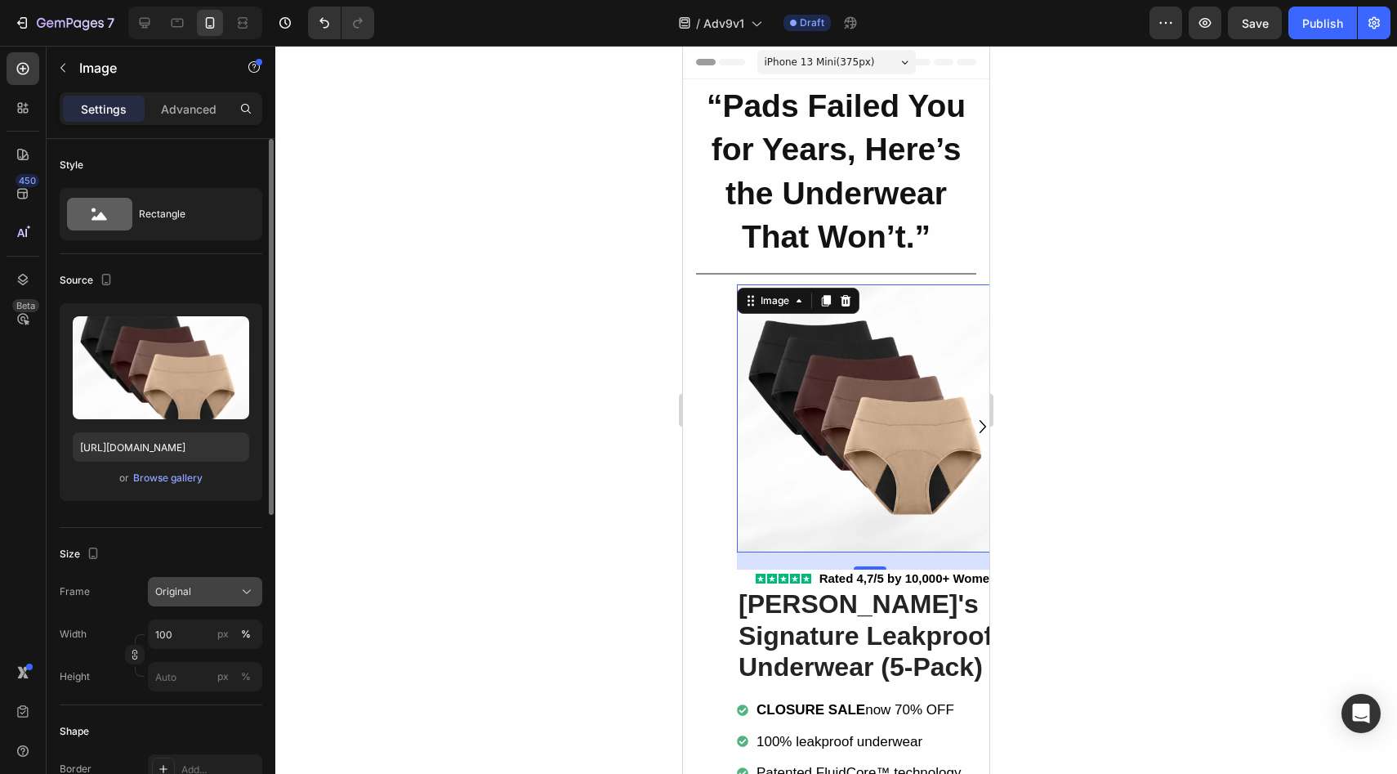
scroll to position [552, 0]
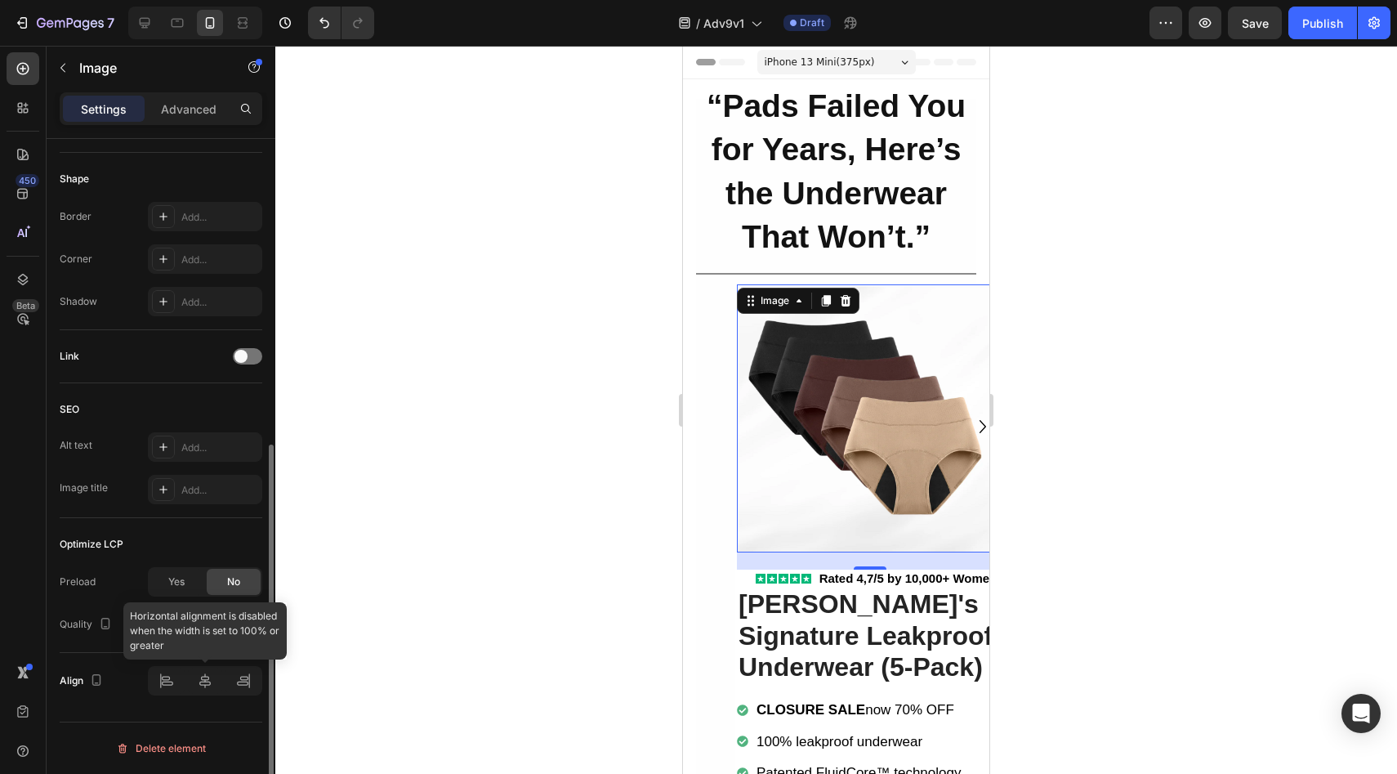
click at [172, 672] on div at bounding box center [205, 680] width 114 height 29
click at [181, 631] on div "High" at bounding box center [205, 624] width 100 height 16
click at [131, 630] on div "Quality High" at bounding box center [161, 623] width 203 height 29
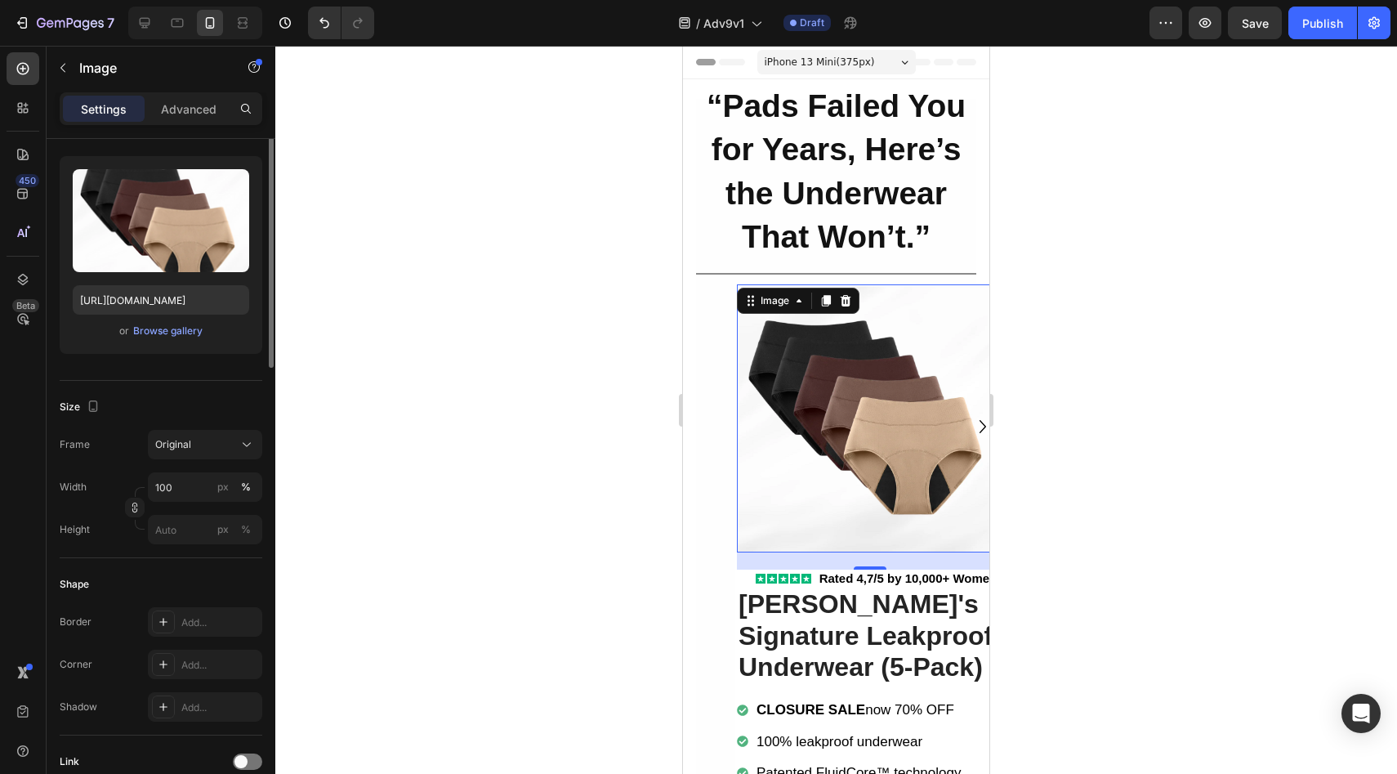
scroll to position [0, 0]
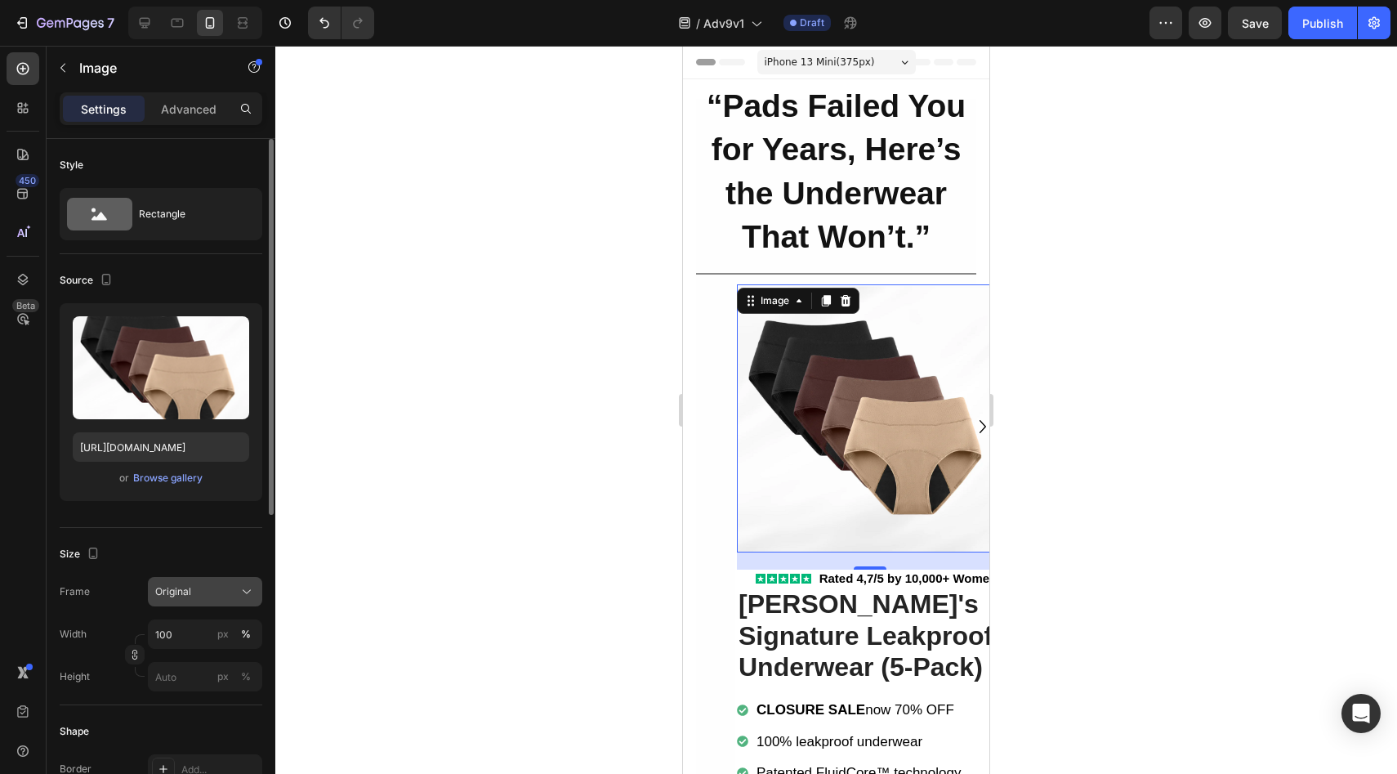
click at [219, 578] on button "Original" at bounding box center [205, 591] width 114 height 29
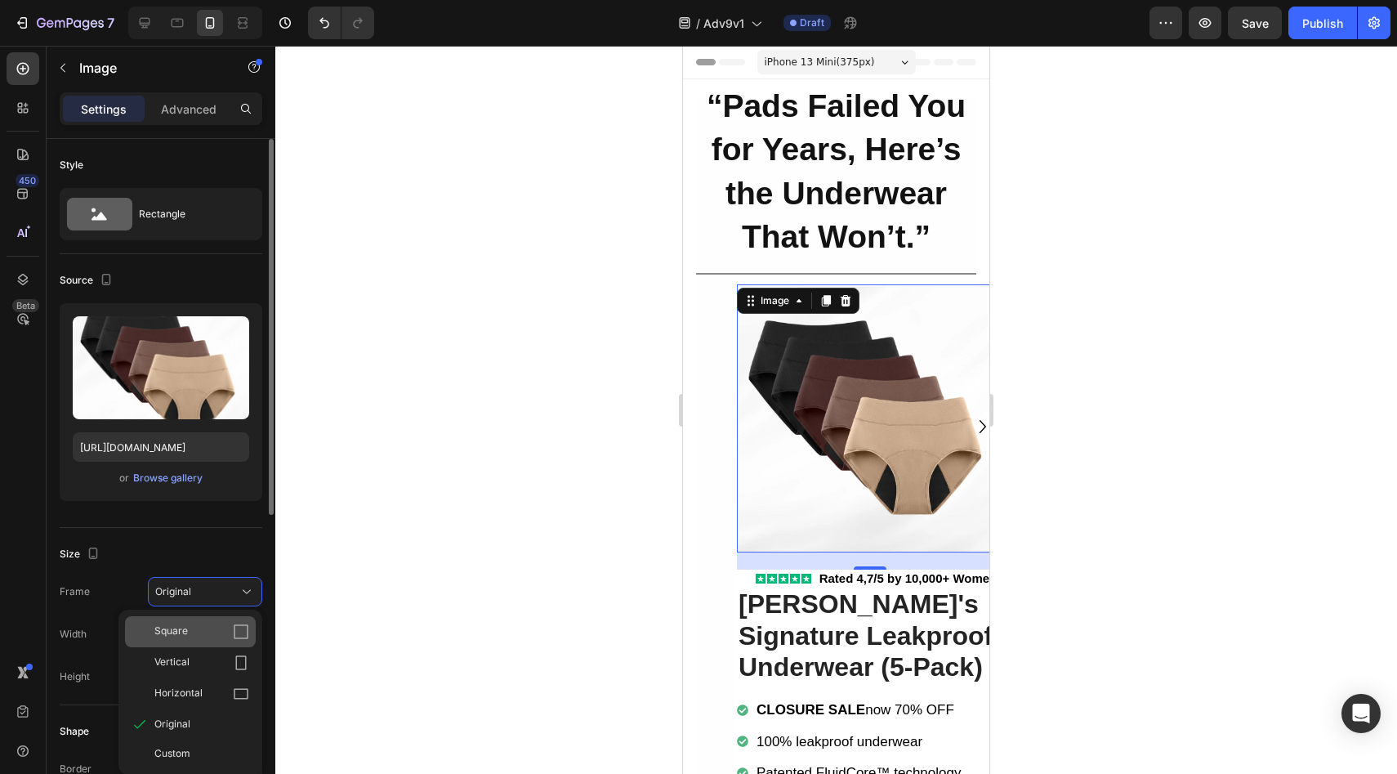
click at [216, 636] on div "Square" at bounding box center [201, 631] width 95 height 16
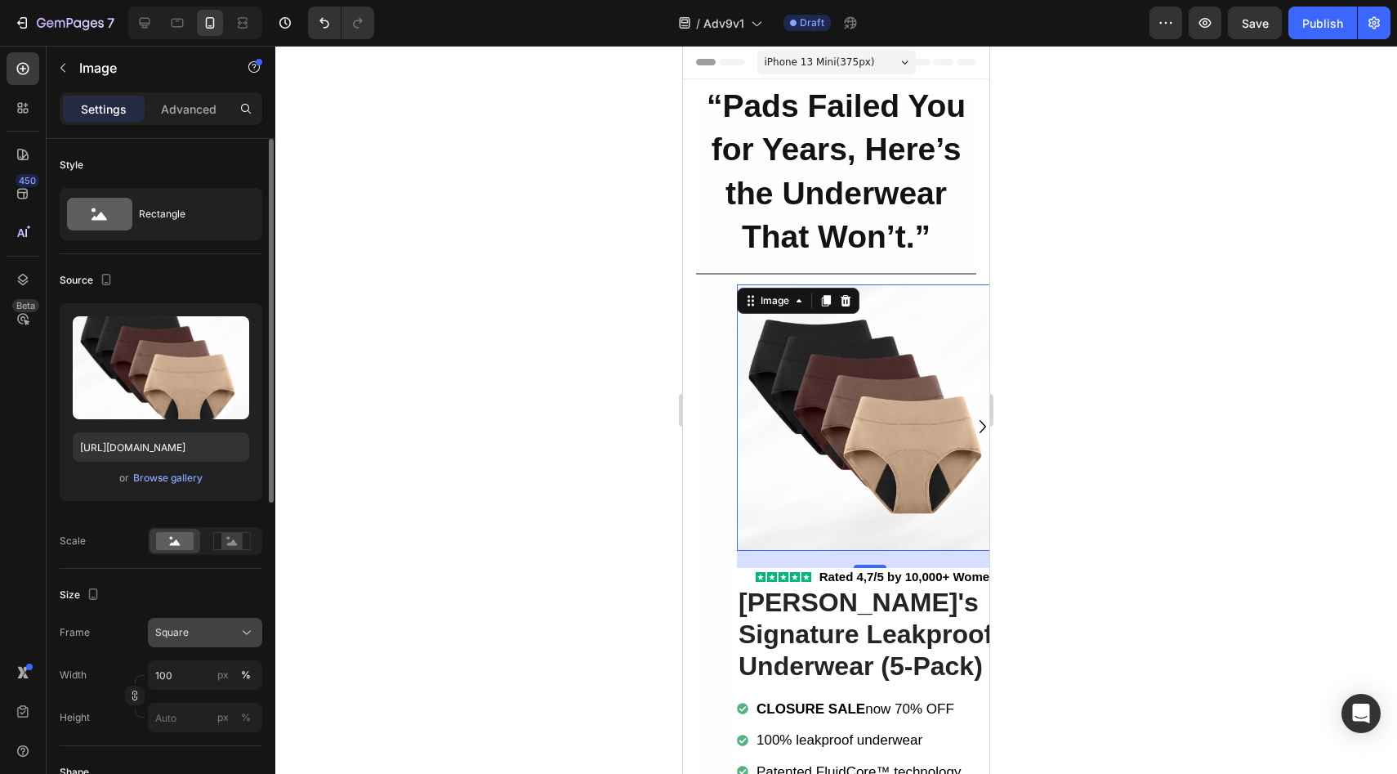
click at [212, 637] on div "Square" at bounding box center [195, 632] width 80 height 15
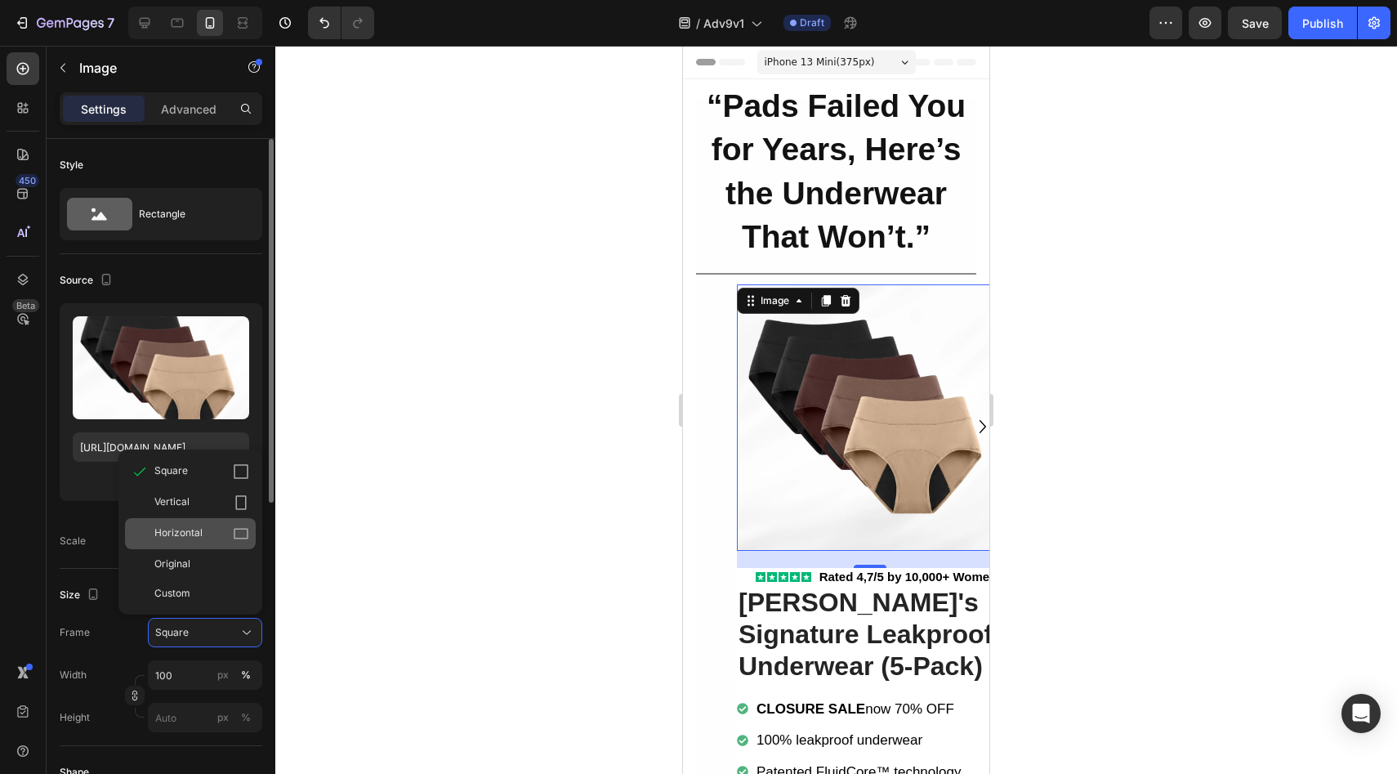
click at [210, 524] on div "Horizontal" at bounding box center [190, 533] width 131 height 31
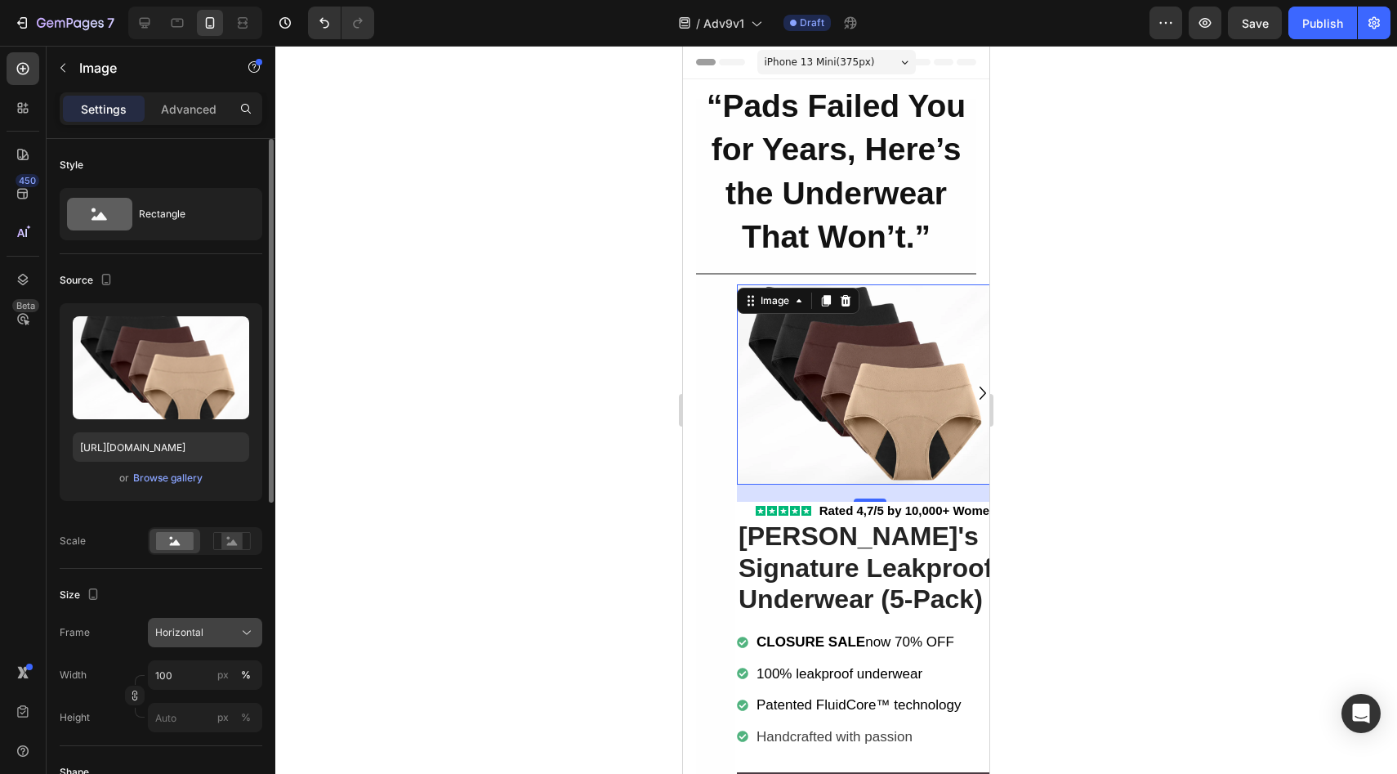
click at [216, 627] on div "Horizontal" at bounding box center [195, 632] width 80 height 15
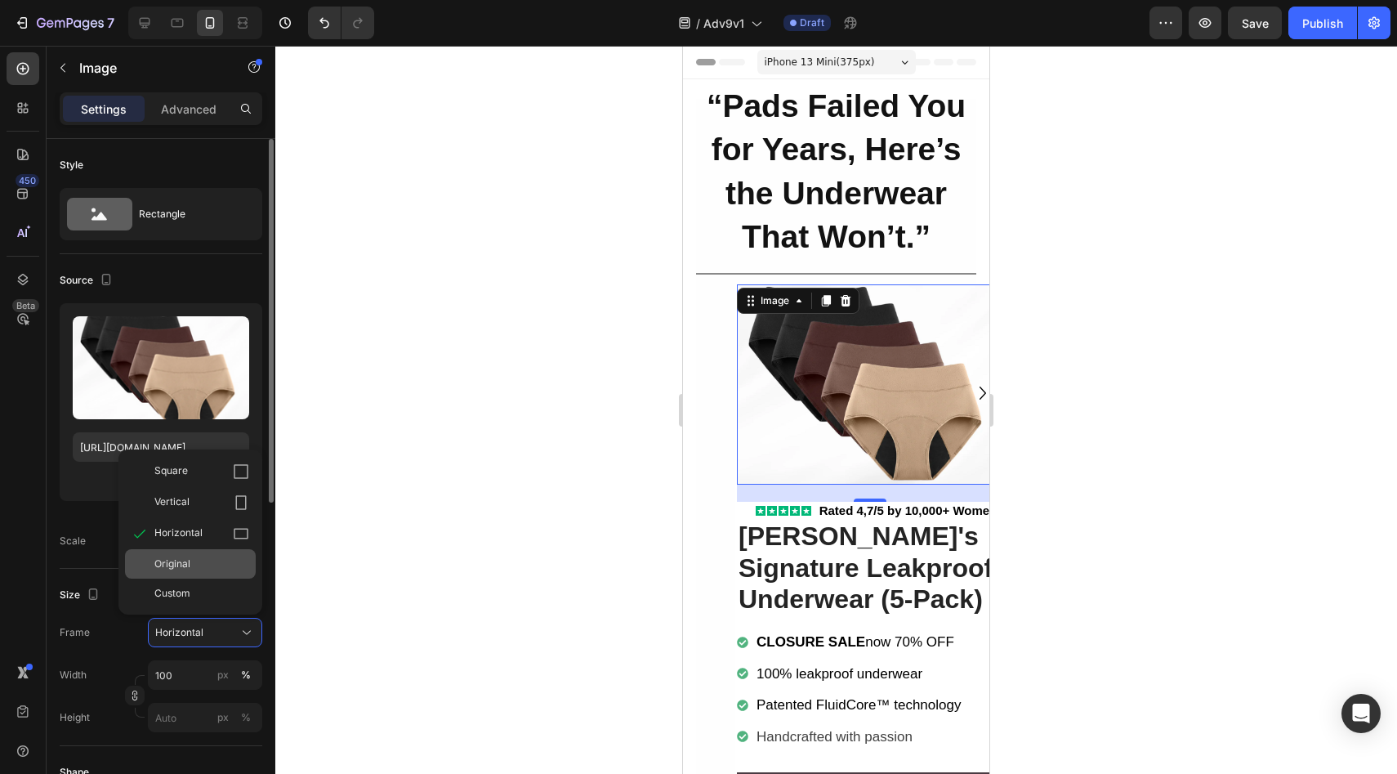
click at [216, 560] on div "Original" at bounding box center [201, 563] width 95 height 15
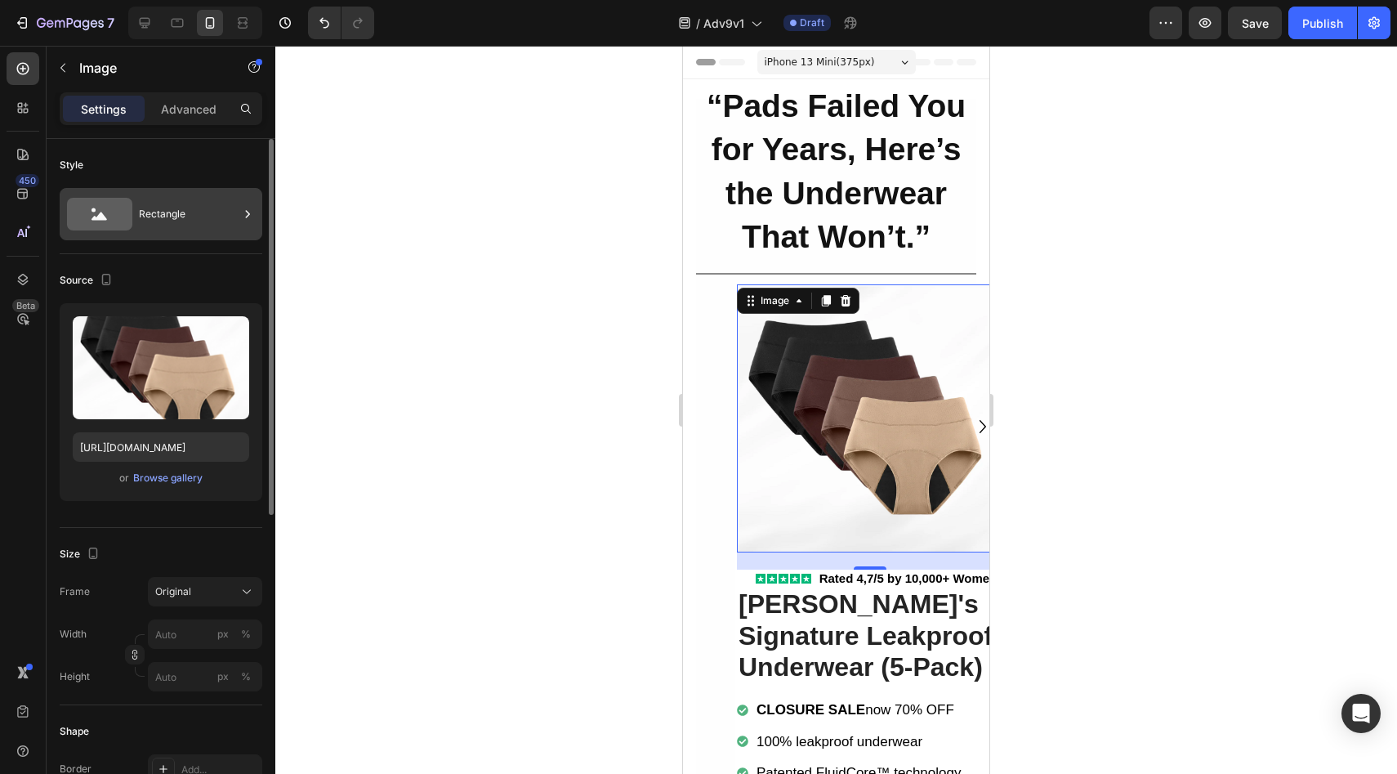
click at [157, 212] on div "Rectangle" at bounding box center [189, 214] width 100 height 38
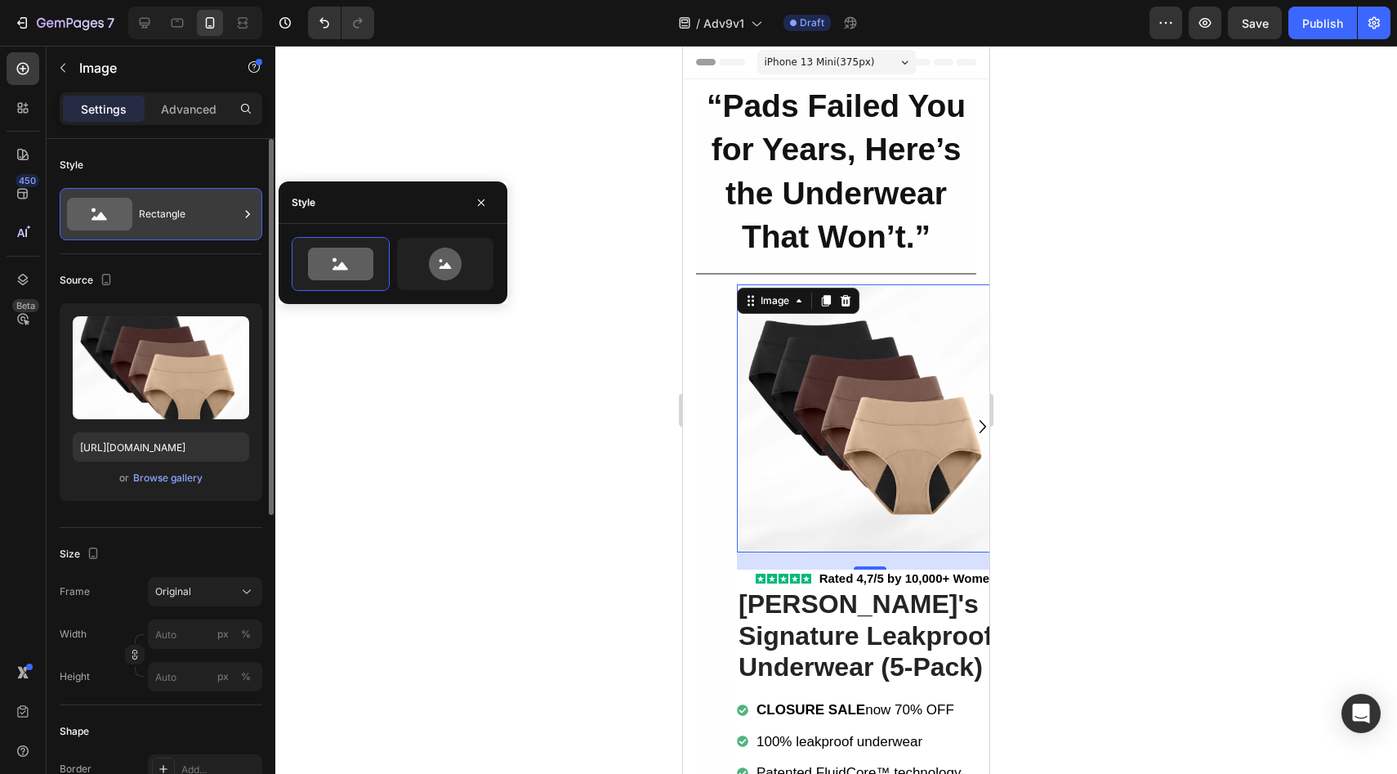
click at [165, 227] on div "Rectangle" at bounding box center [189, 214] width 100 height 38
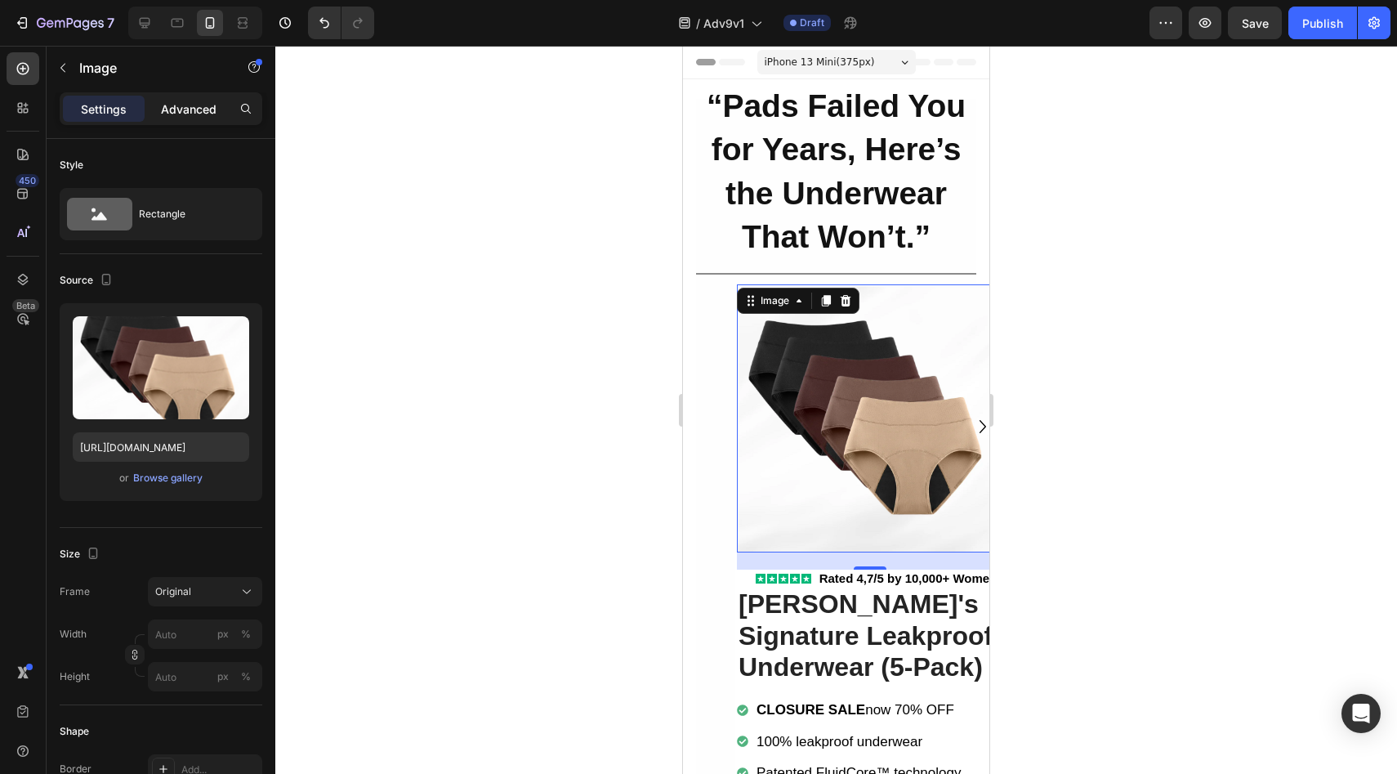
click at [167, 112] on p "Advanced" at bounding box center [189, 108] width 56 height 17
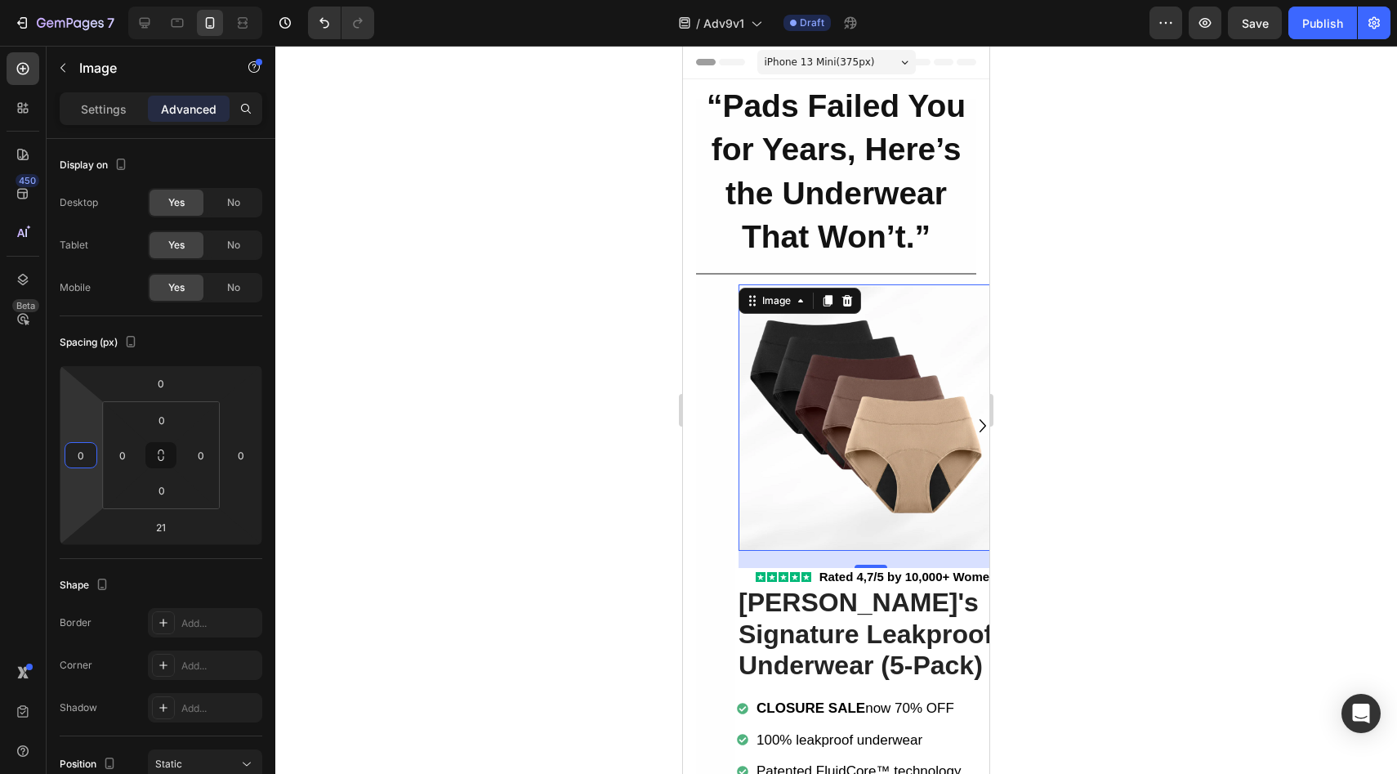
type input "-2"
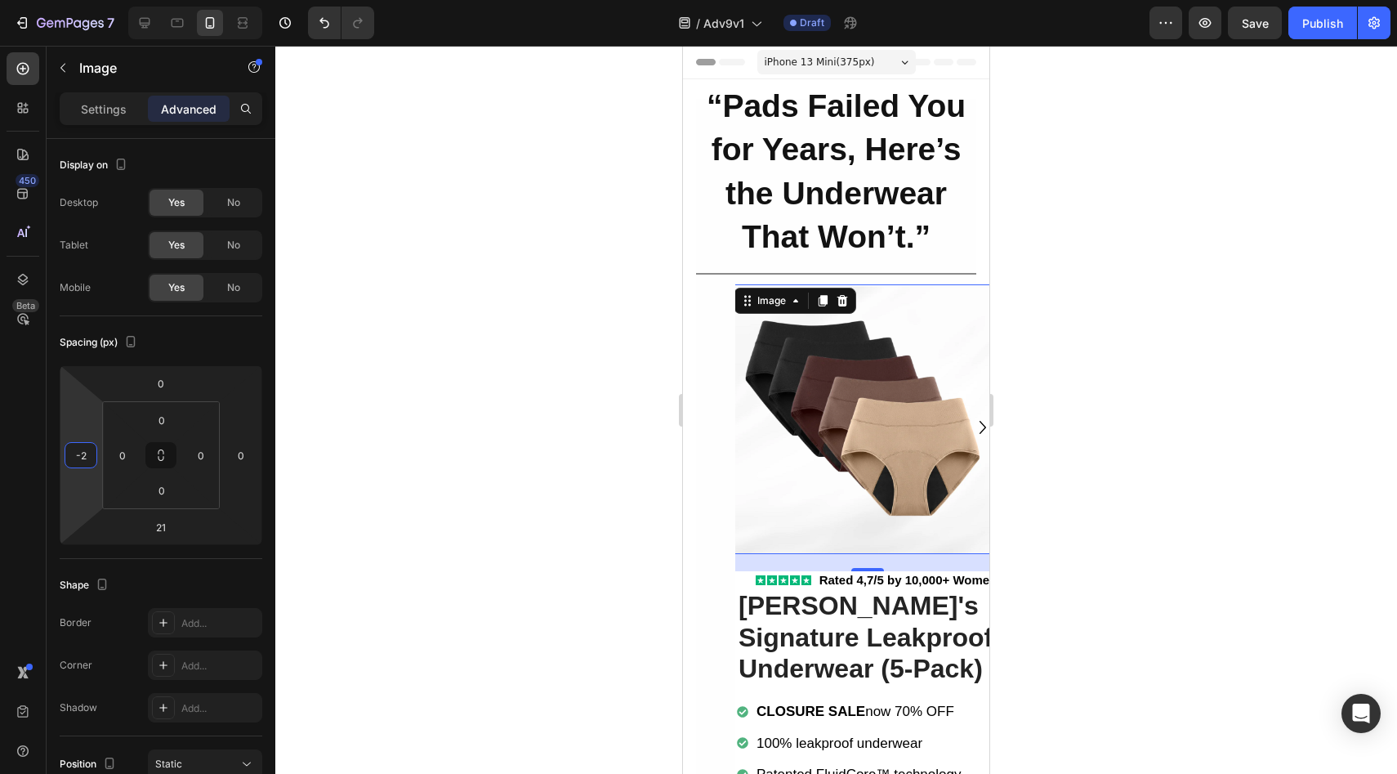
click at [79, 0] on html "7 Version history / Adv9v1 Draft Preview Save Publish 450 Beta Sections(18) Ele…" at bounding box center [698, 0] width 1397 height 0
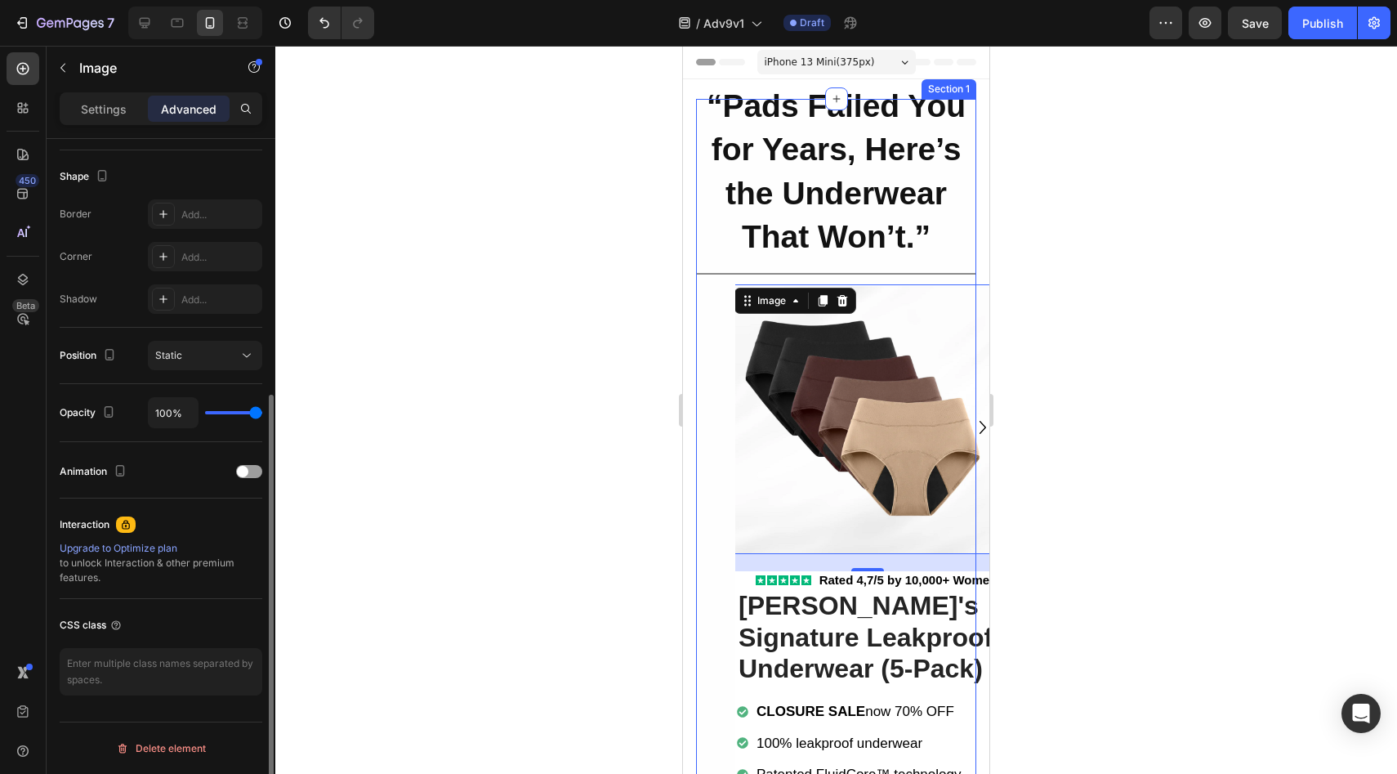
click at [702, 438] on div "“Pads Failed You for Years, Here’s the Underwear That Won’t.” Heading Row Title…" at bounding box center [836, 527] width 280 height 857
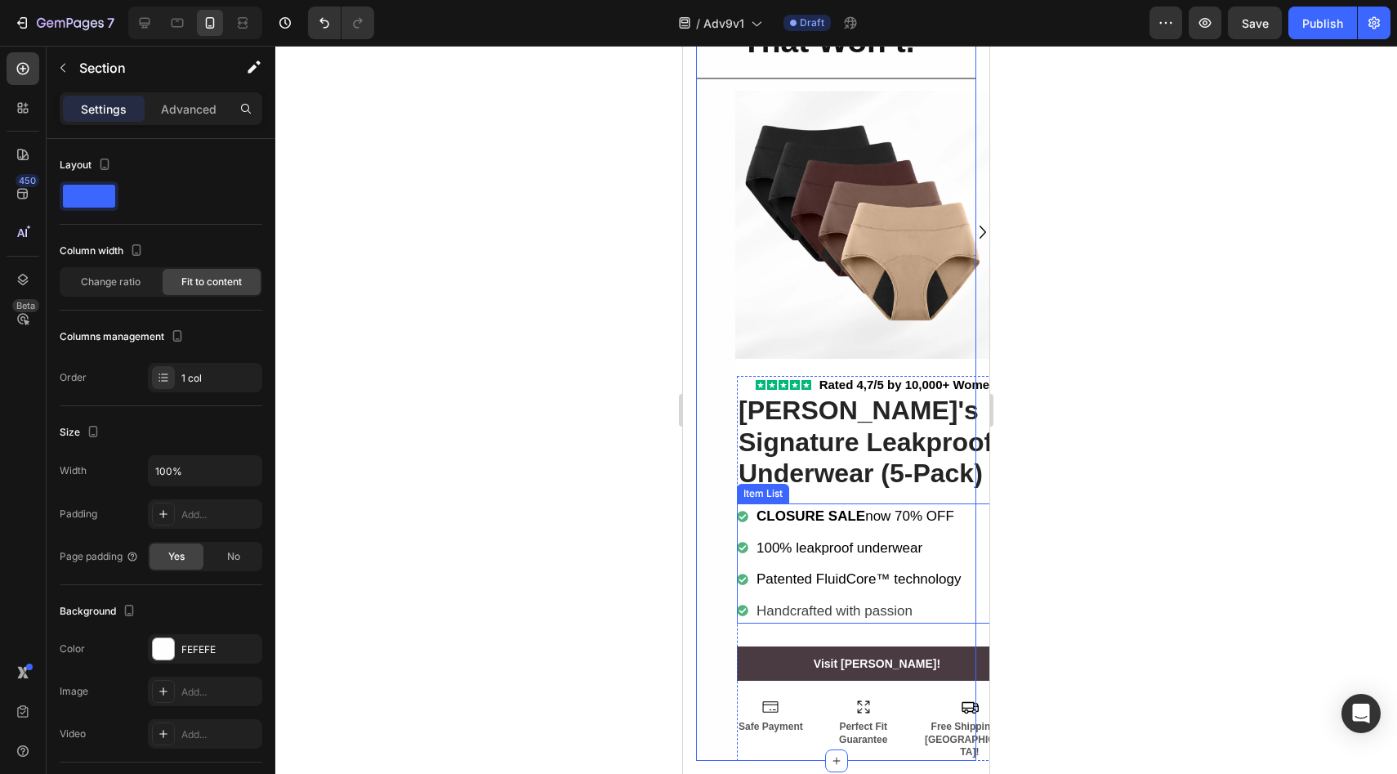
scroll to position [51, 0]
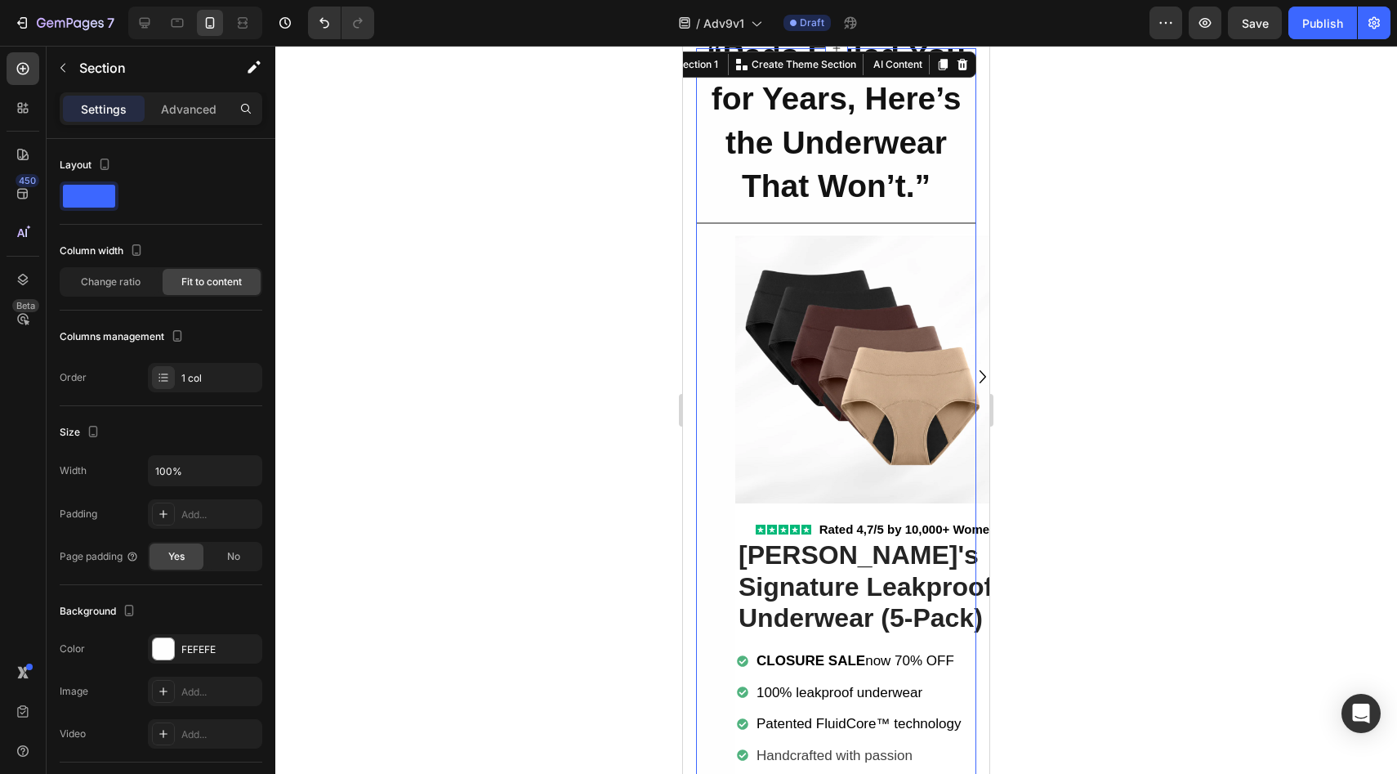
click at [972, 206] on section "“Pads Failed You for Years, Here’s the Underwear That Won’t.” Heading Row Title…" at bounding box center [836, 476] width 306 height 857
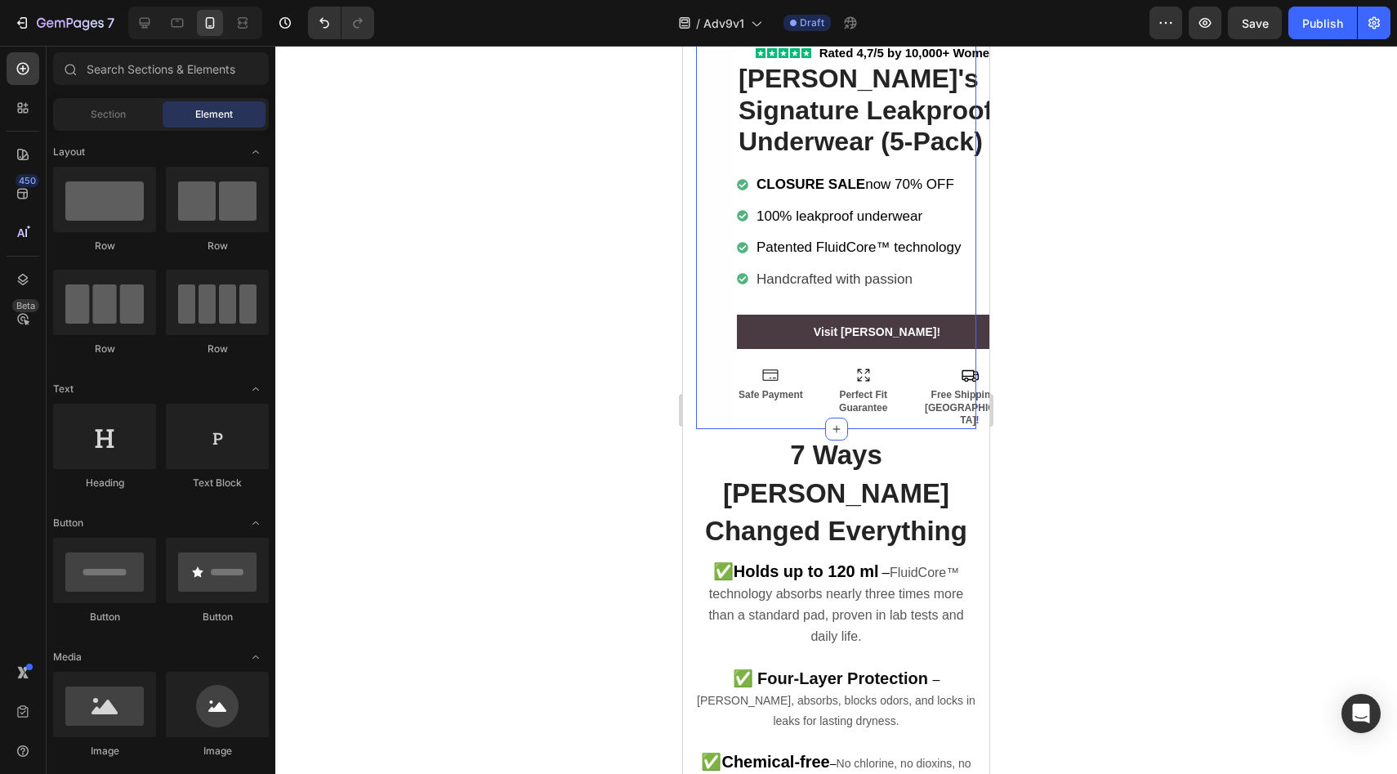
scroll to position [529, 0]
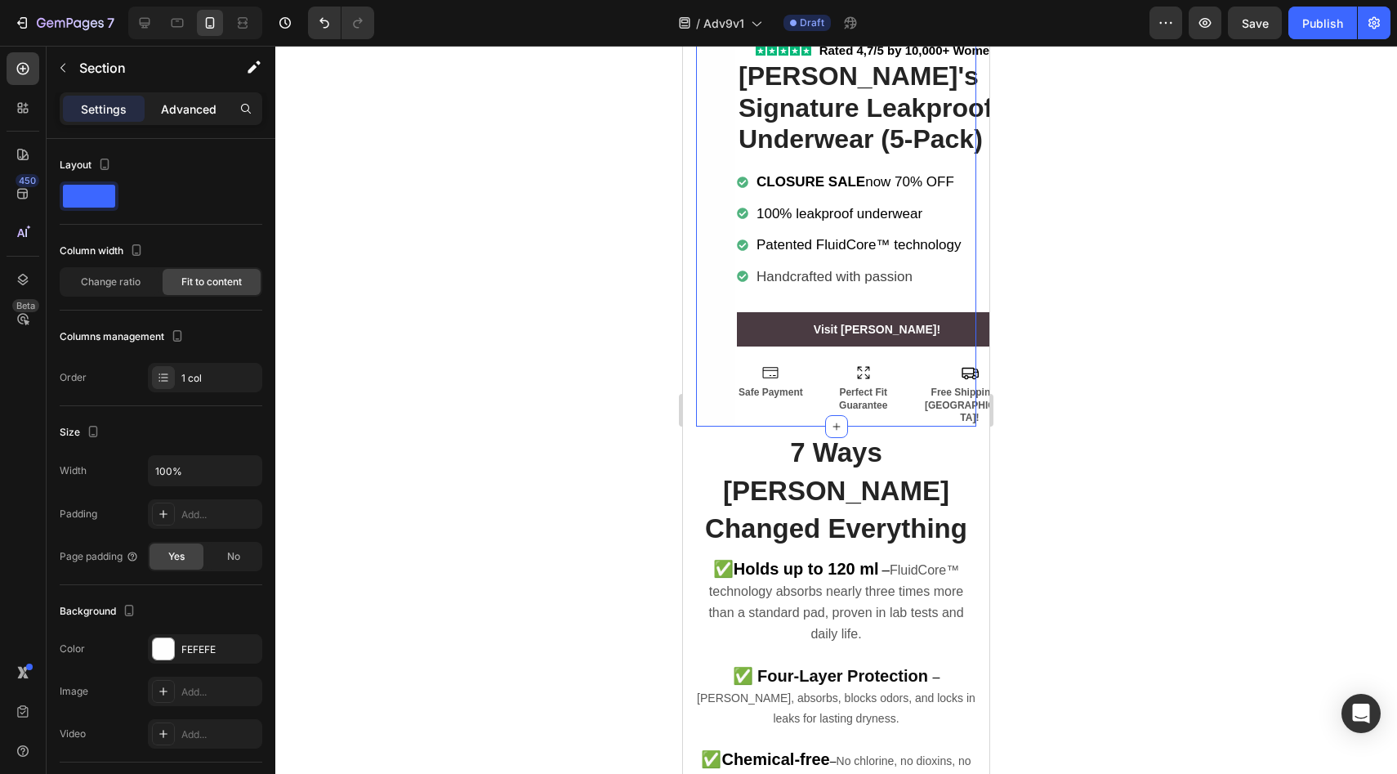
click at [158, 101] on div "Advanced" at bounding box center [189, 109] width 82 height 26
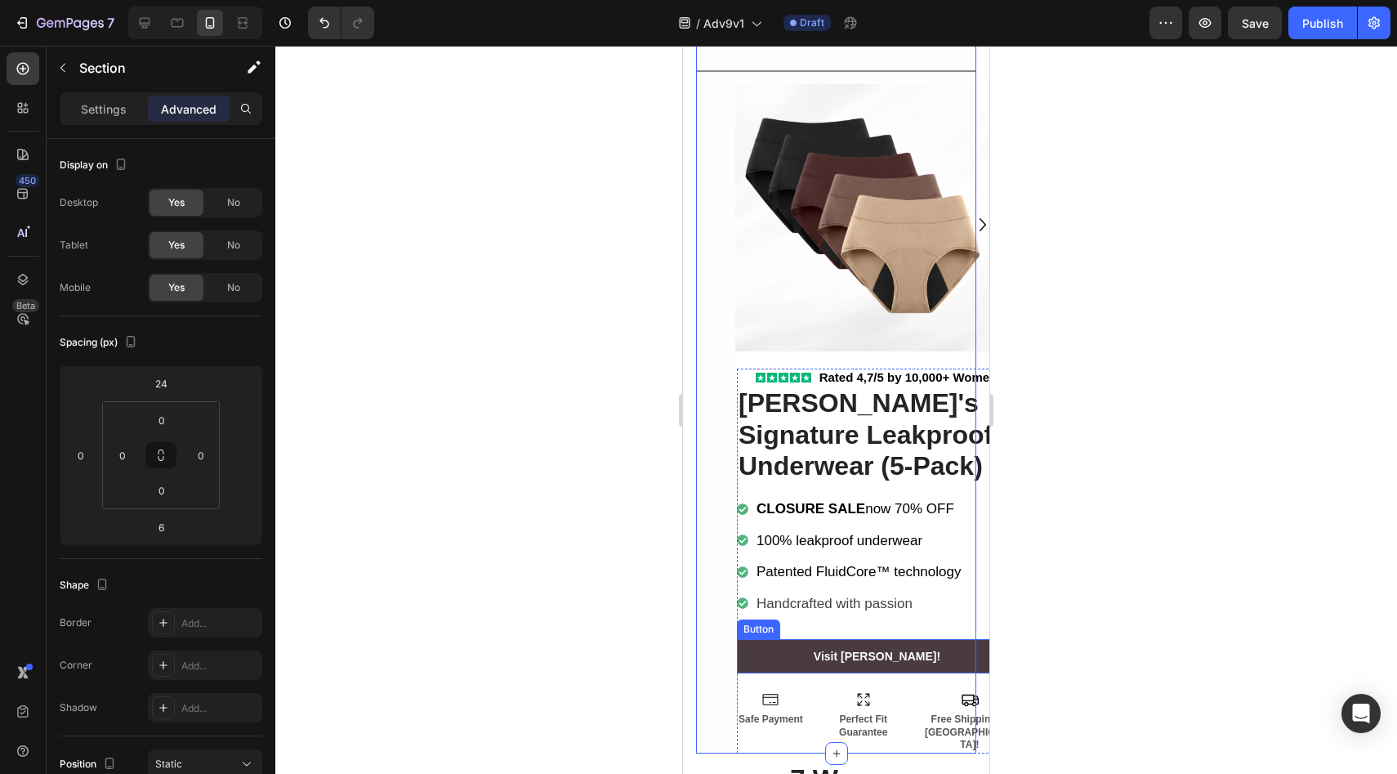
scroll to position [0, 0]
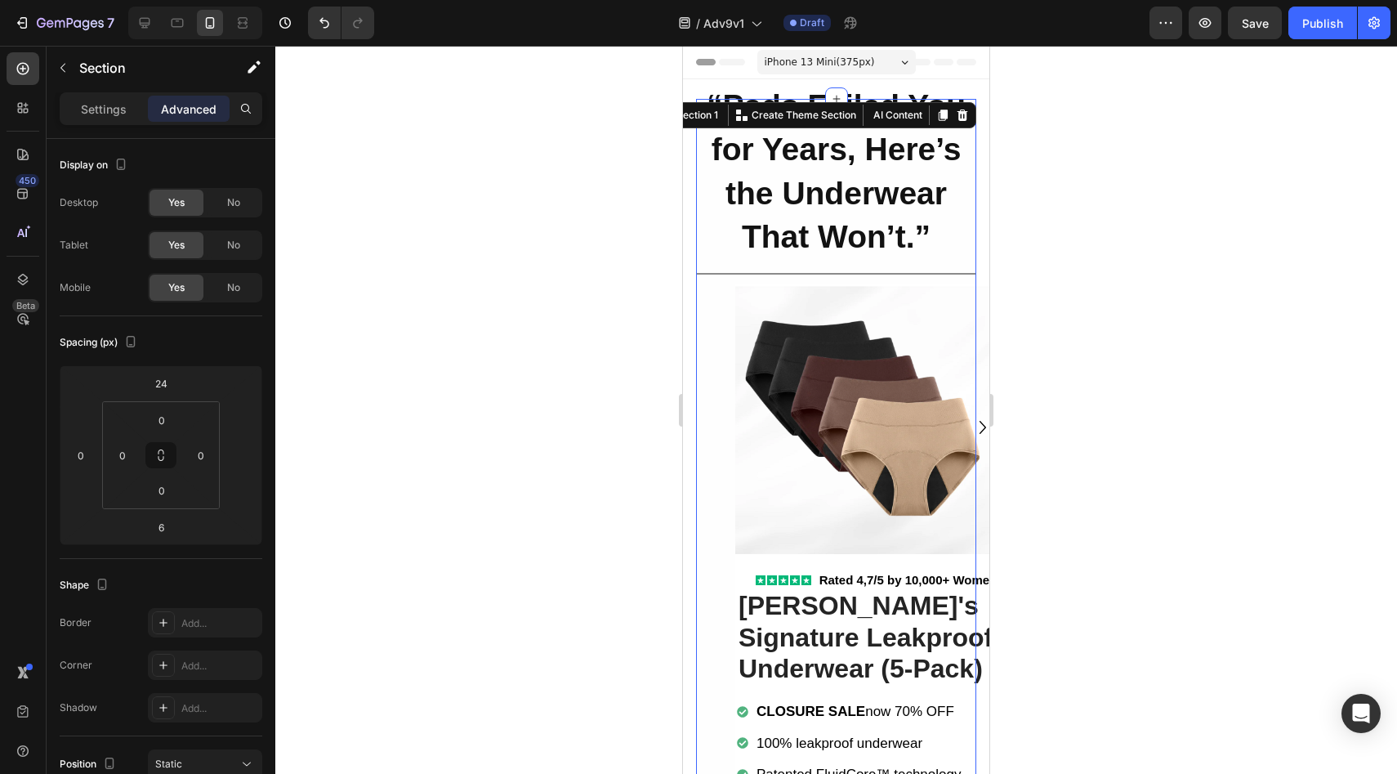
click at [560, 484] on div at bounding box center [836, 410] width 1122 height 728
click at [148, 25] on icon at bounding box center [145, 23] width 11 height 11
type input "-4"
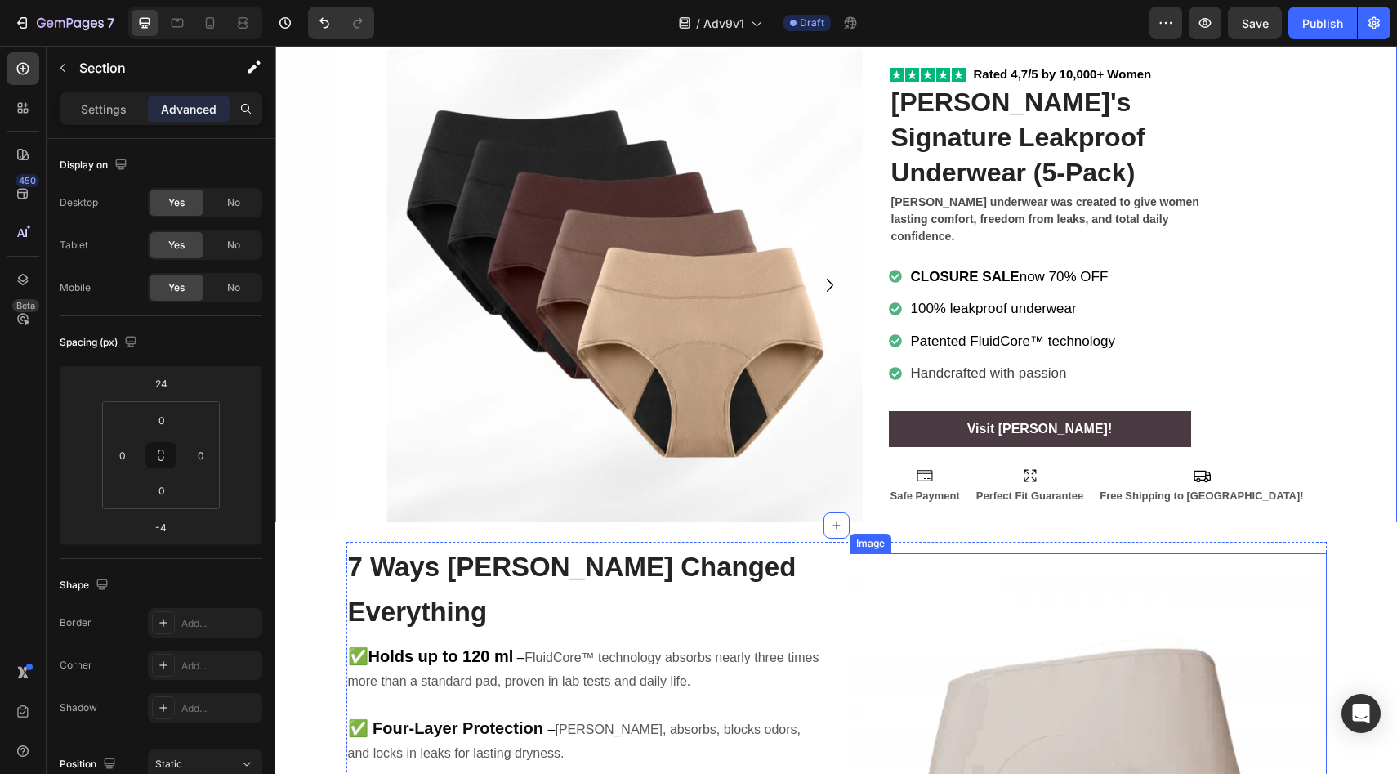
scroll to position [314, 0]
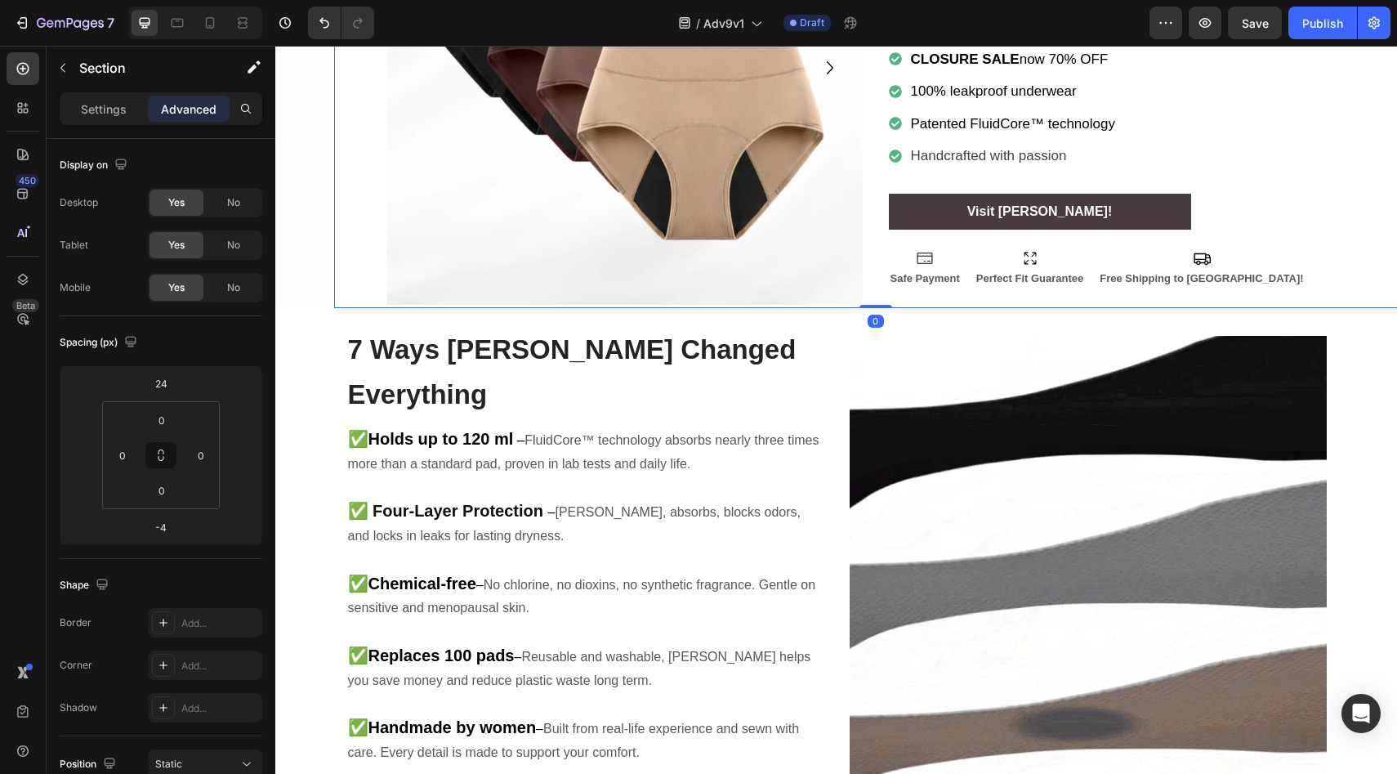
click at [1335, 283] on div "Icon Icon Icon Icon Icon Icon List Rated 4,7/5 by 10,000+ Women Text Block Row …" at bounding box center [1127, 67] width 477 height 479
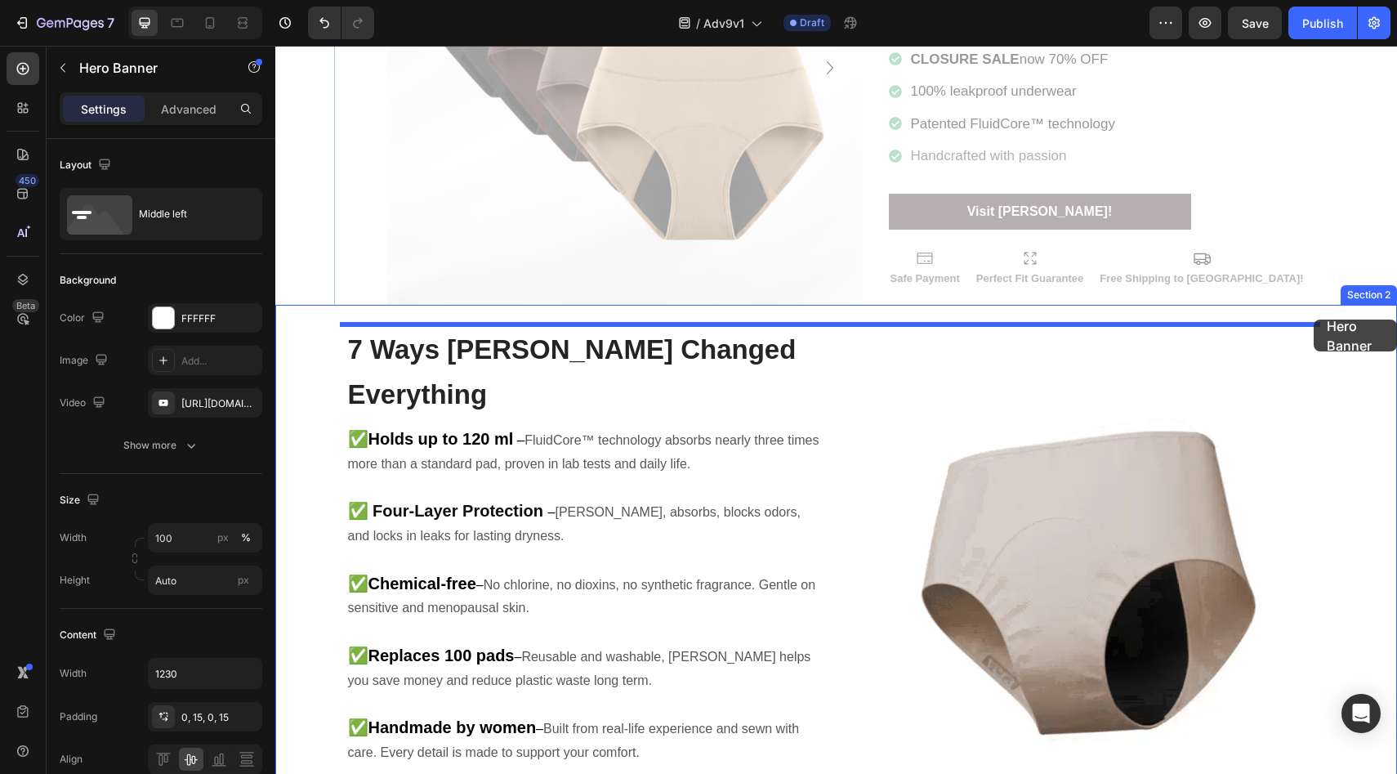
drag, startPoint x: 1328, startPoint y: 280, endPoint x: 1313, endPoint y: 319, distance: 41.9
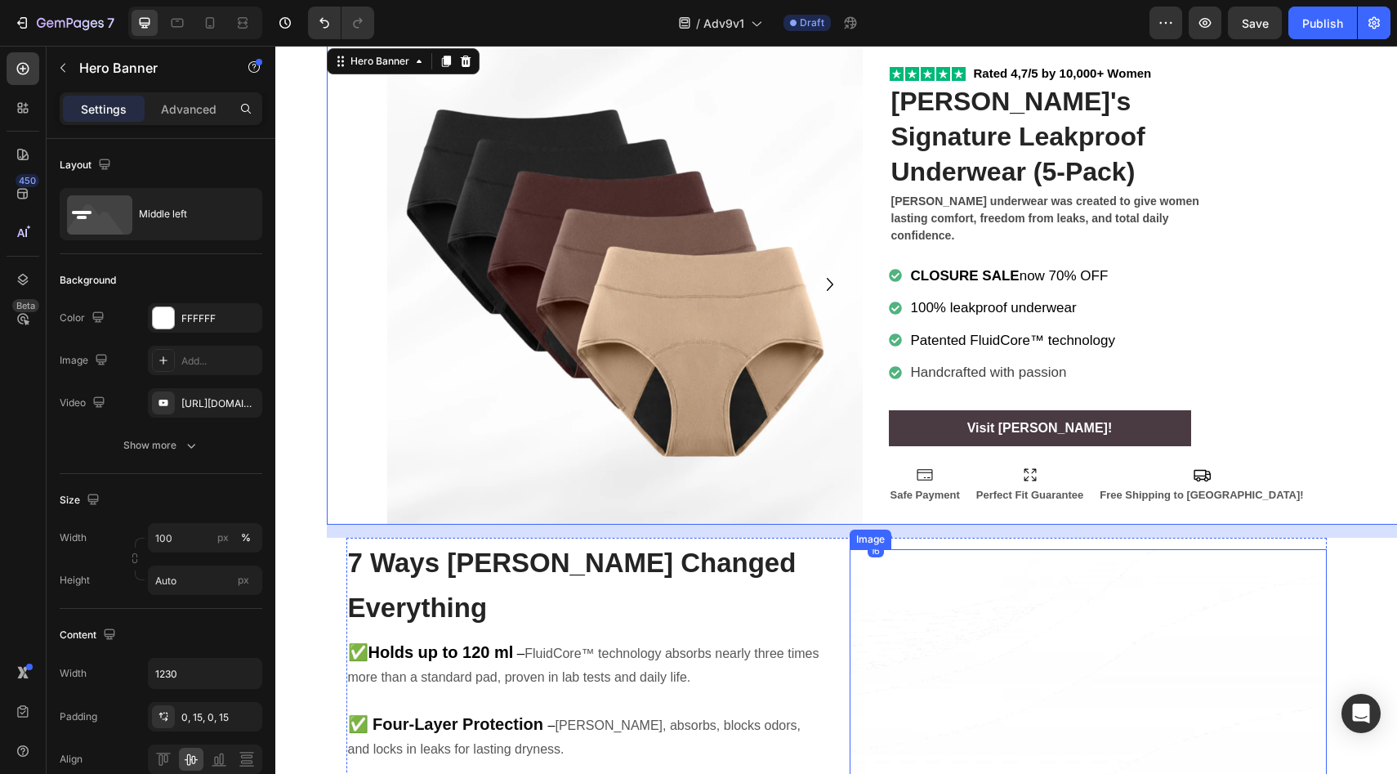
scroll to position [0, 0]
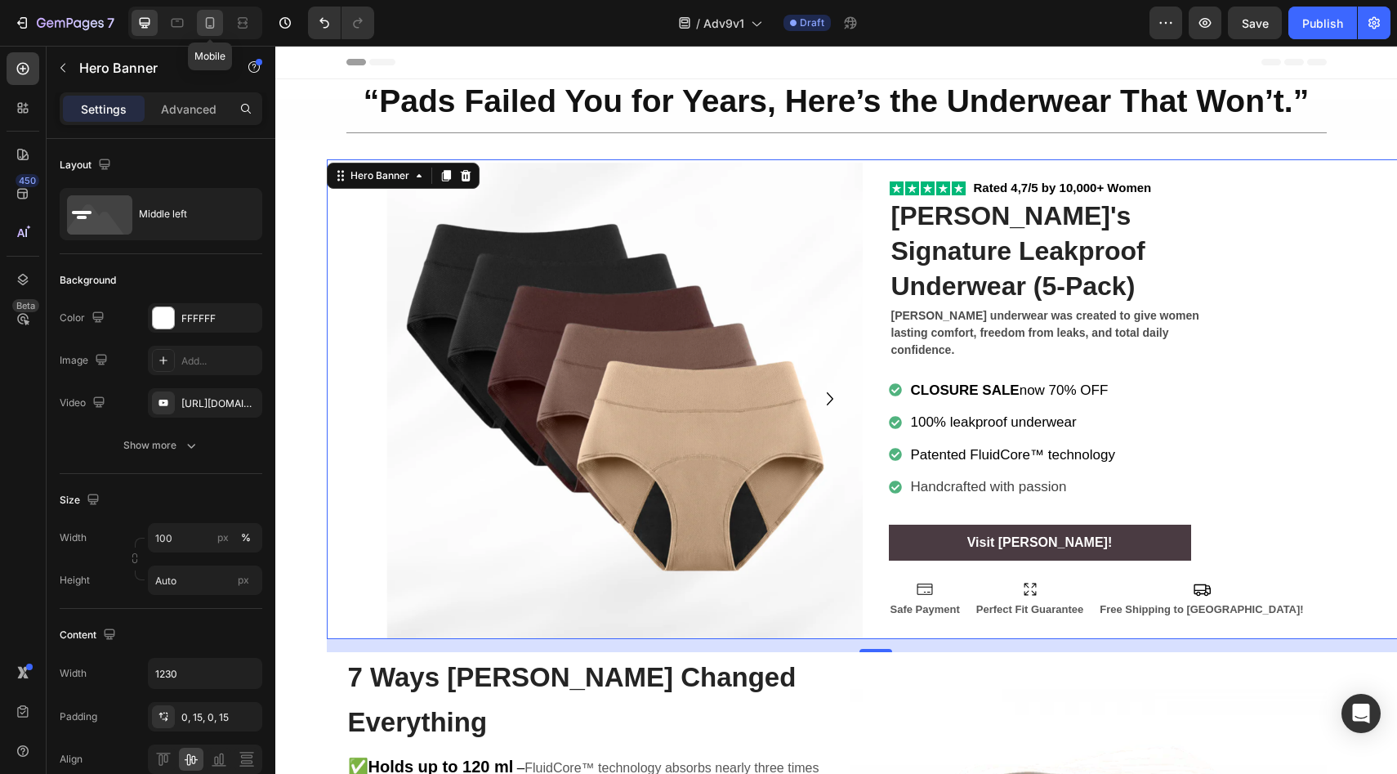
click at [214, 26] on icon at bounding box center [210, 22] width 9 height 11
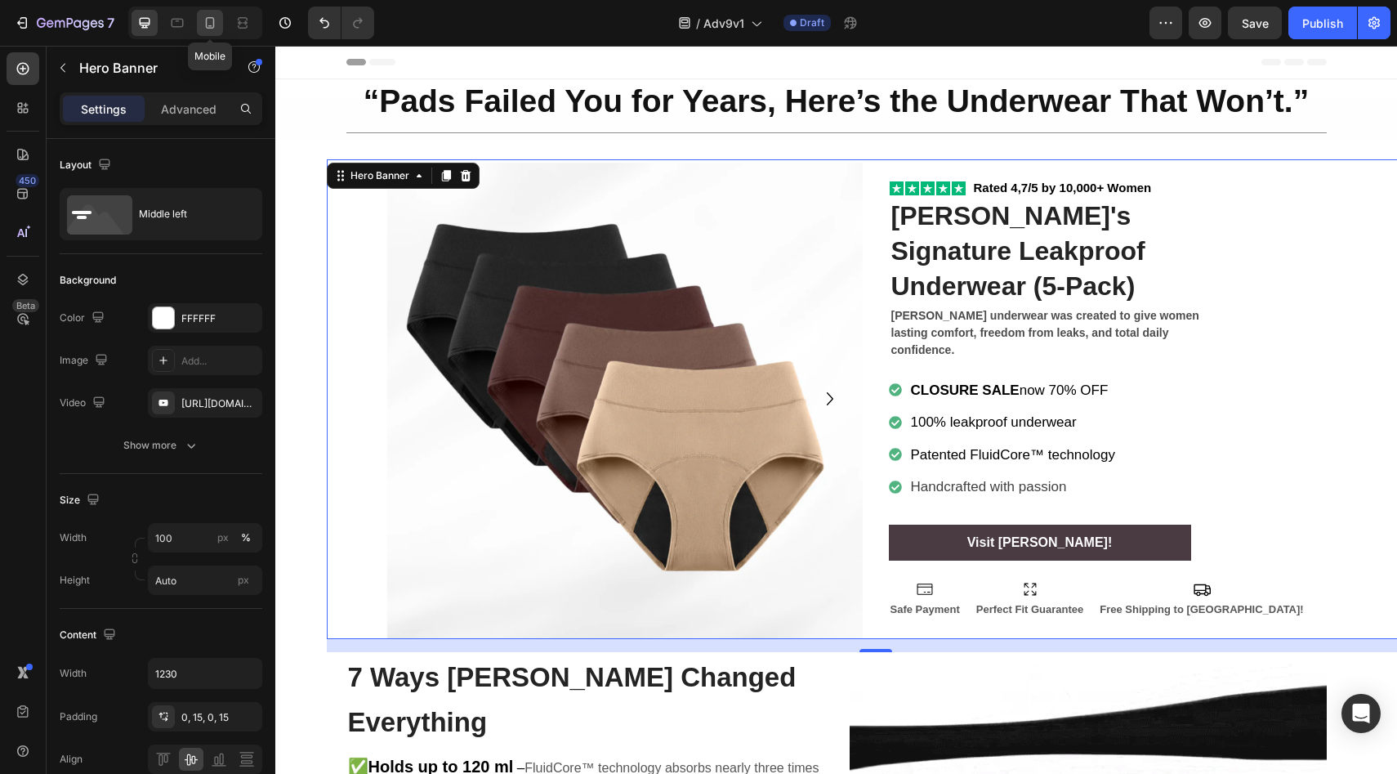
type input "100%"
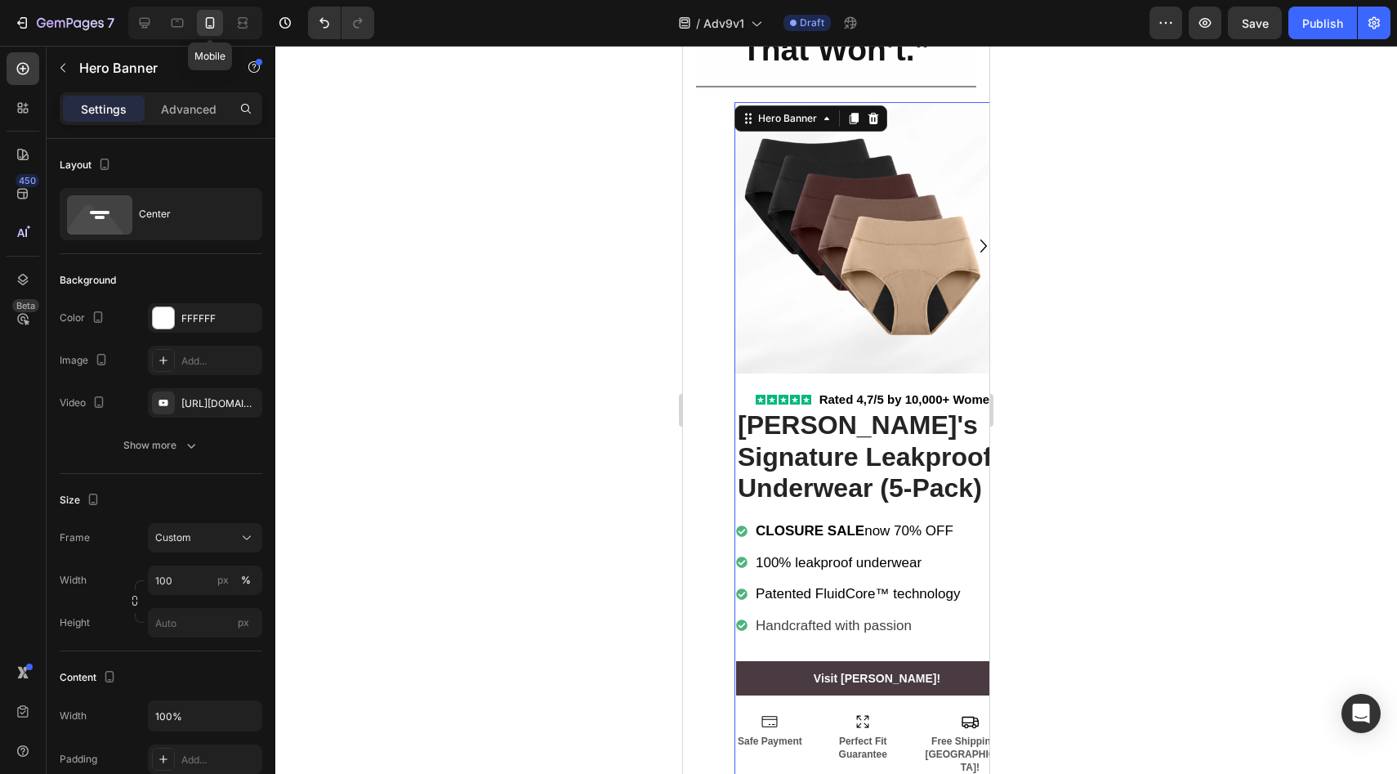
scroll to position [188, 0]
click at [144, 29] on icon at bounding box center [144, 23] width 16 height 16
type input "Auto"
type input "1230"
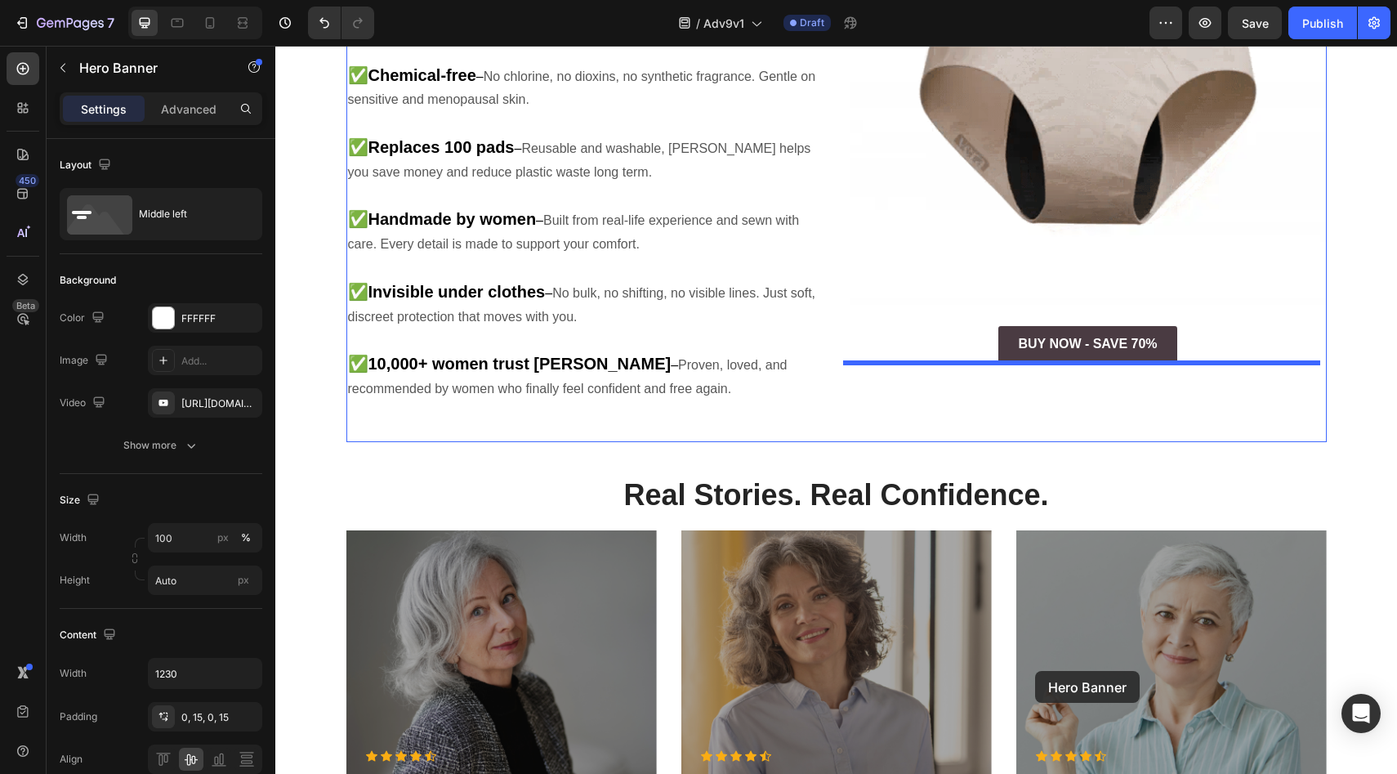
scroll to position [844, 0]
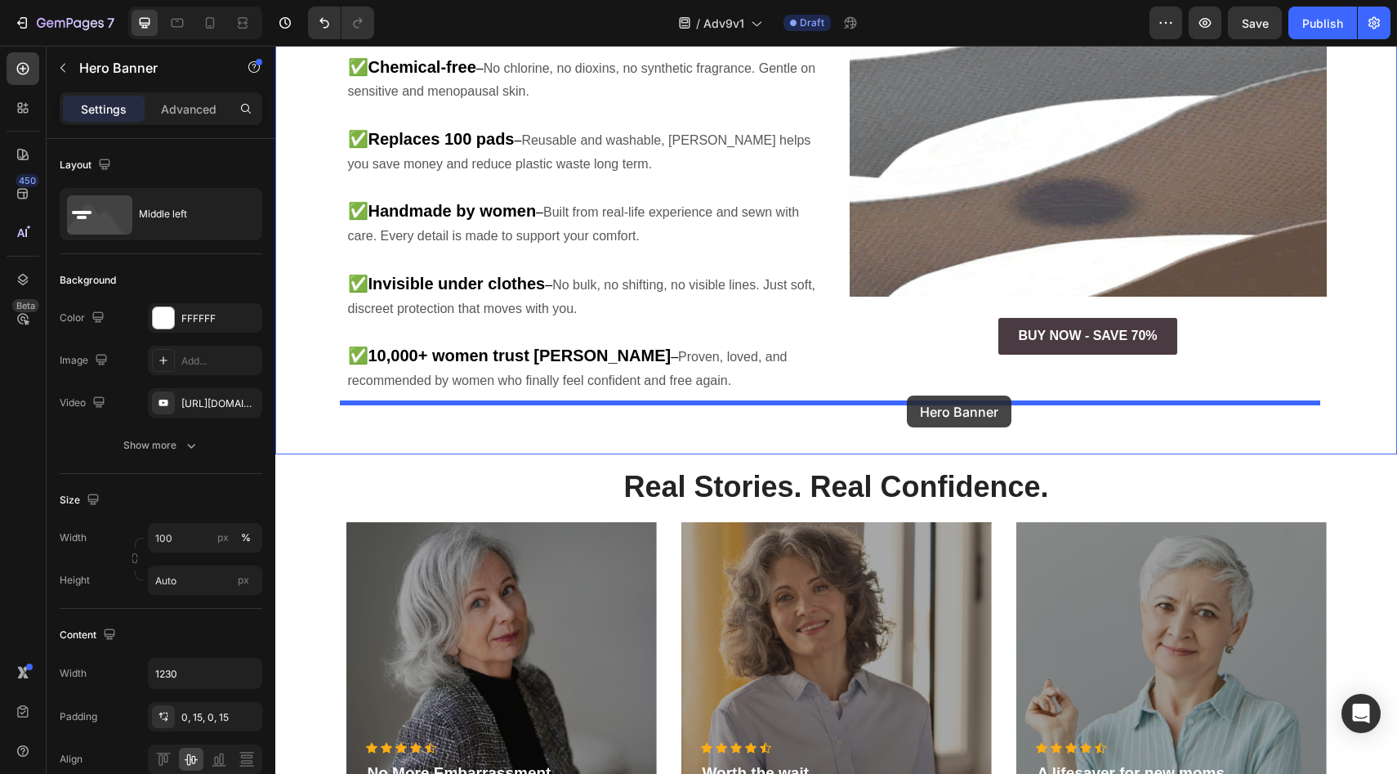
drag, startPoint x: 1053, startPoint y: 506, endPoint x: 907, endPoint y: 395, distance: 183.6
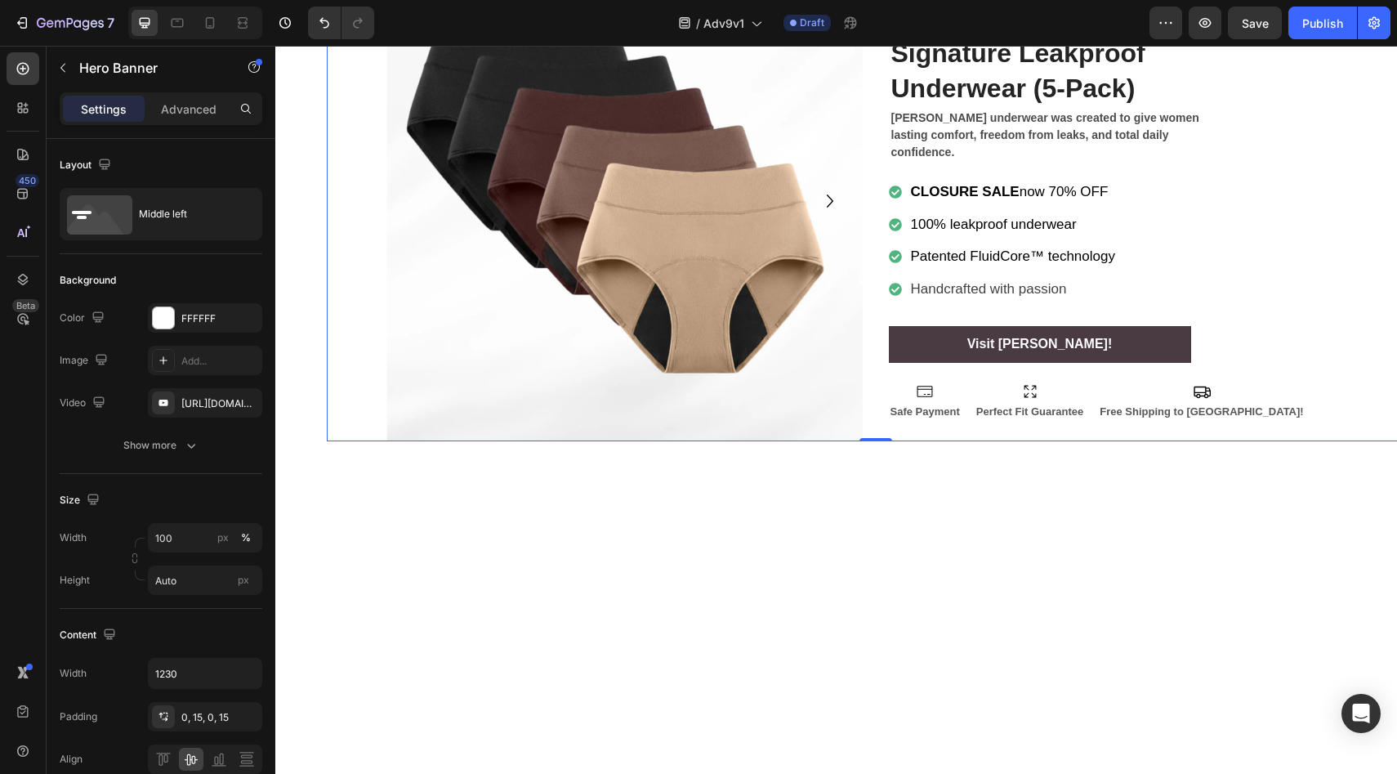
scroll to position [351, 0]
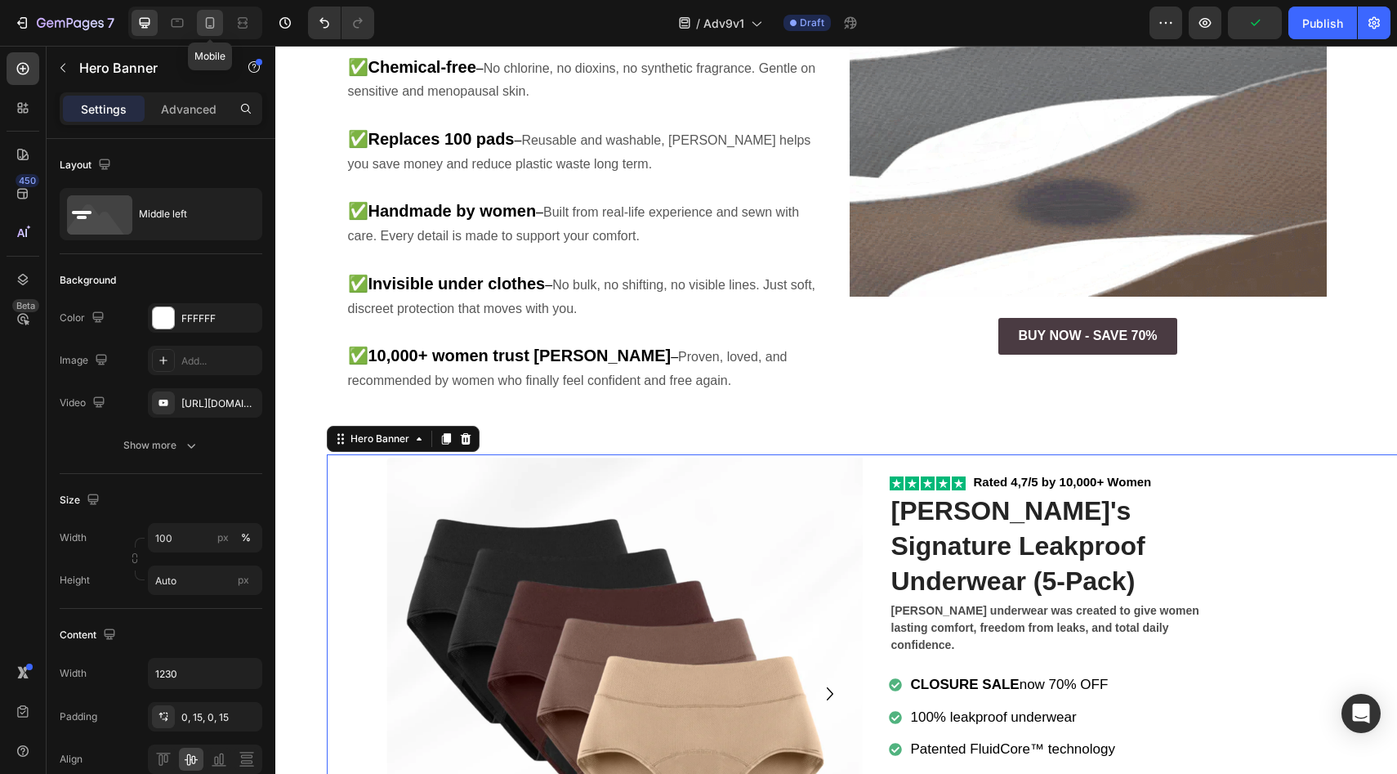
click at [213, 21] on icon at bounding box center [210, 22] width 9 height 11
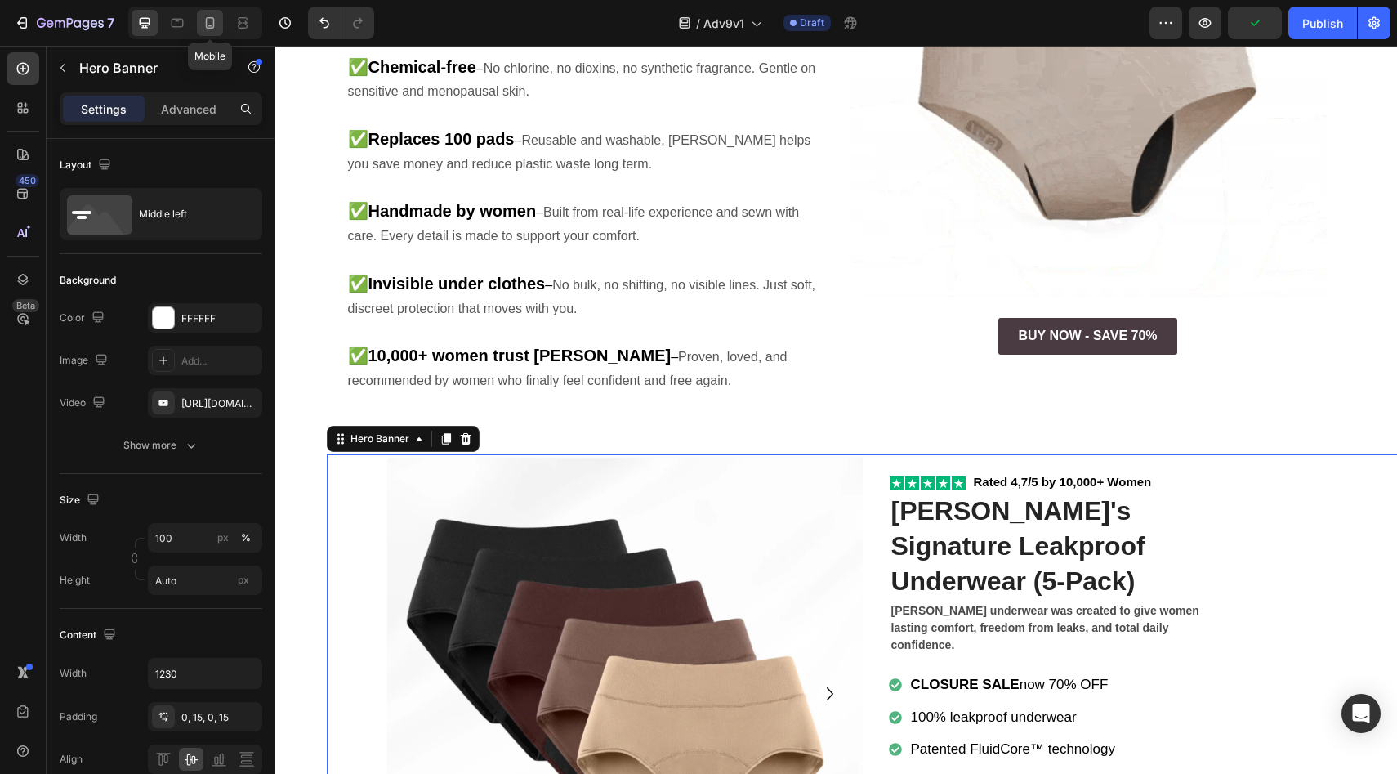
type input "100%"
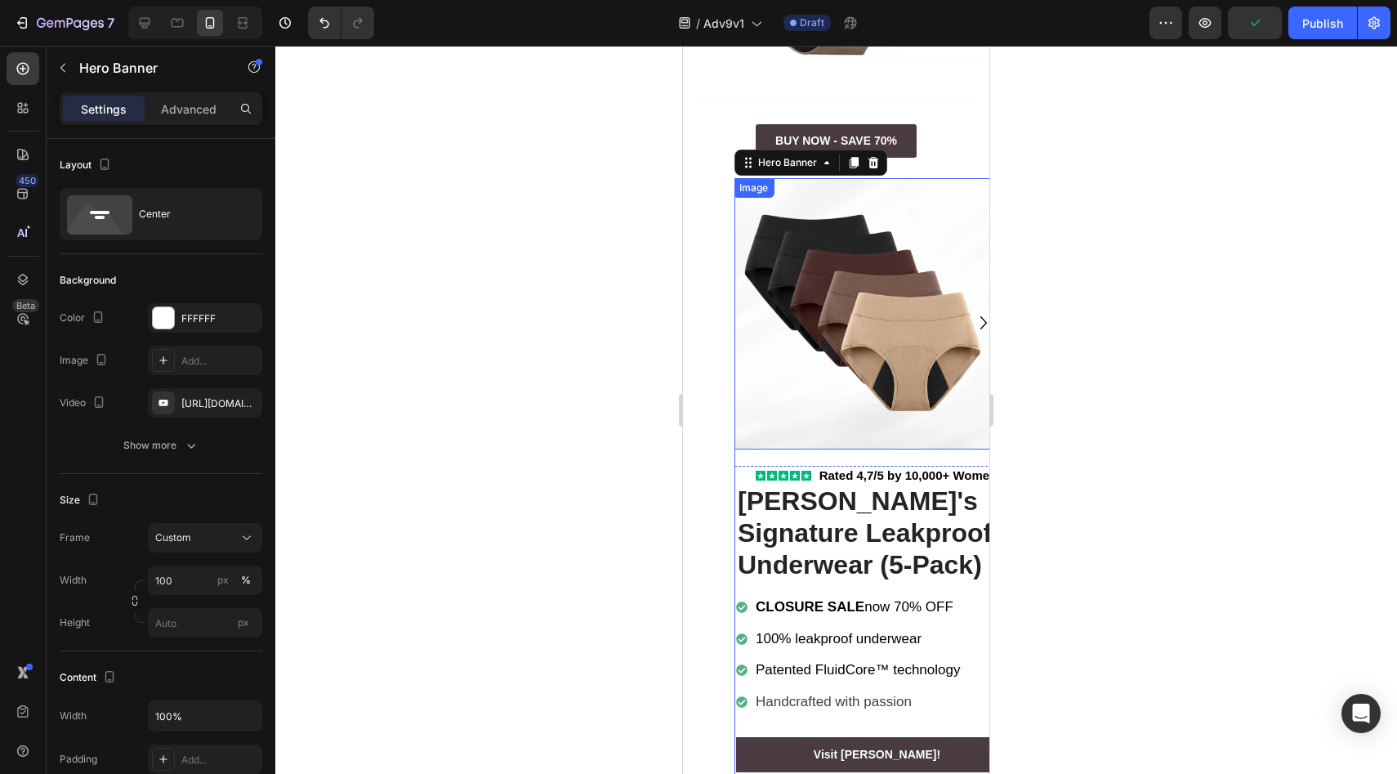
scroll to position [1084, 0]
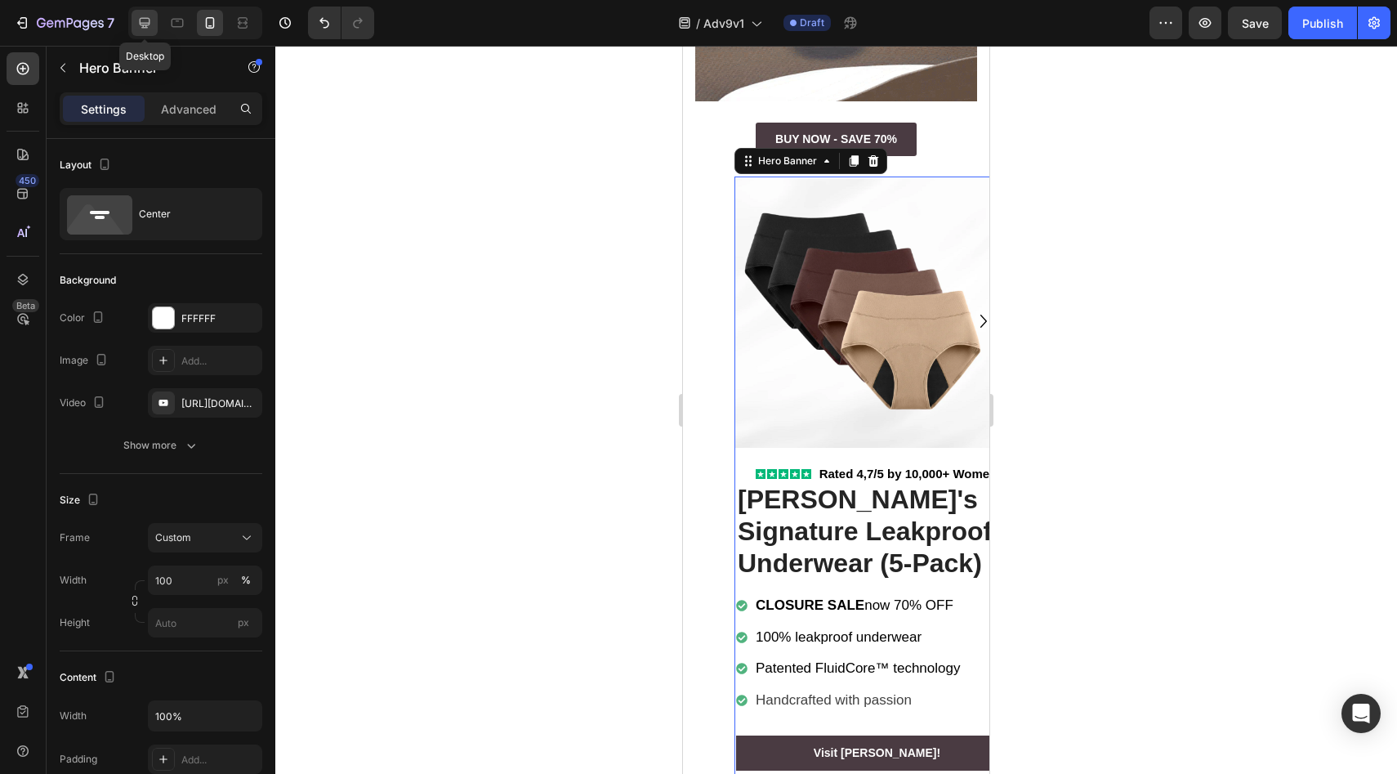
click at [140, 20] on icon at bounding box center [145, 23] width 11 height 11
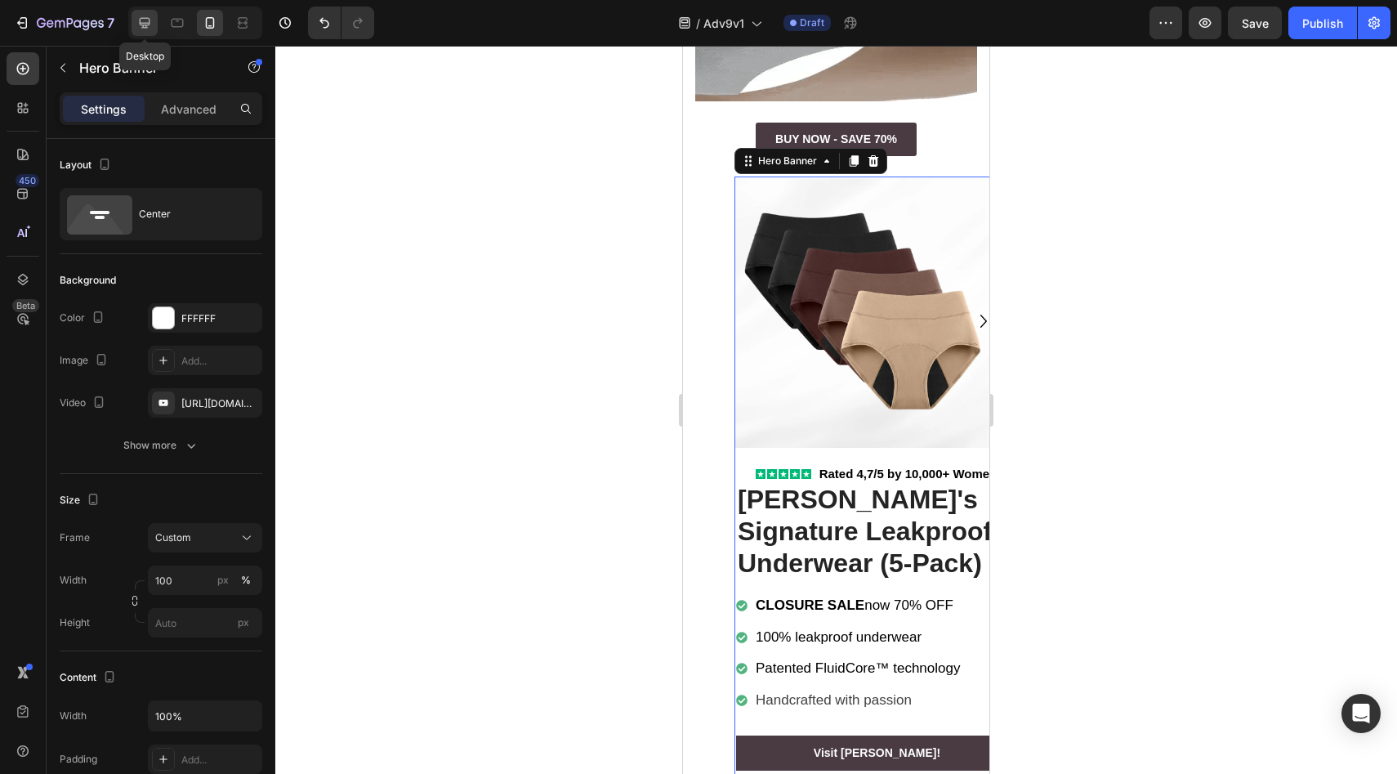
type input "Auto"
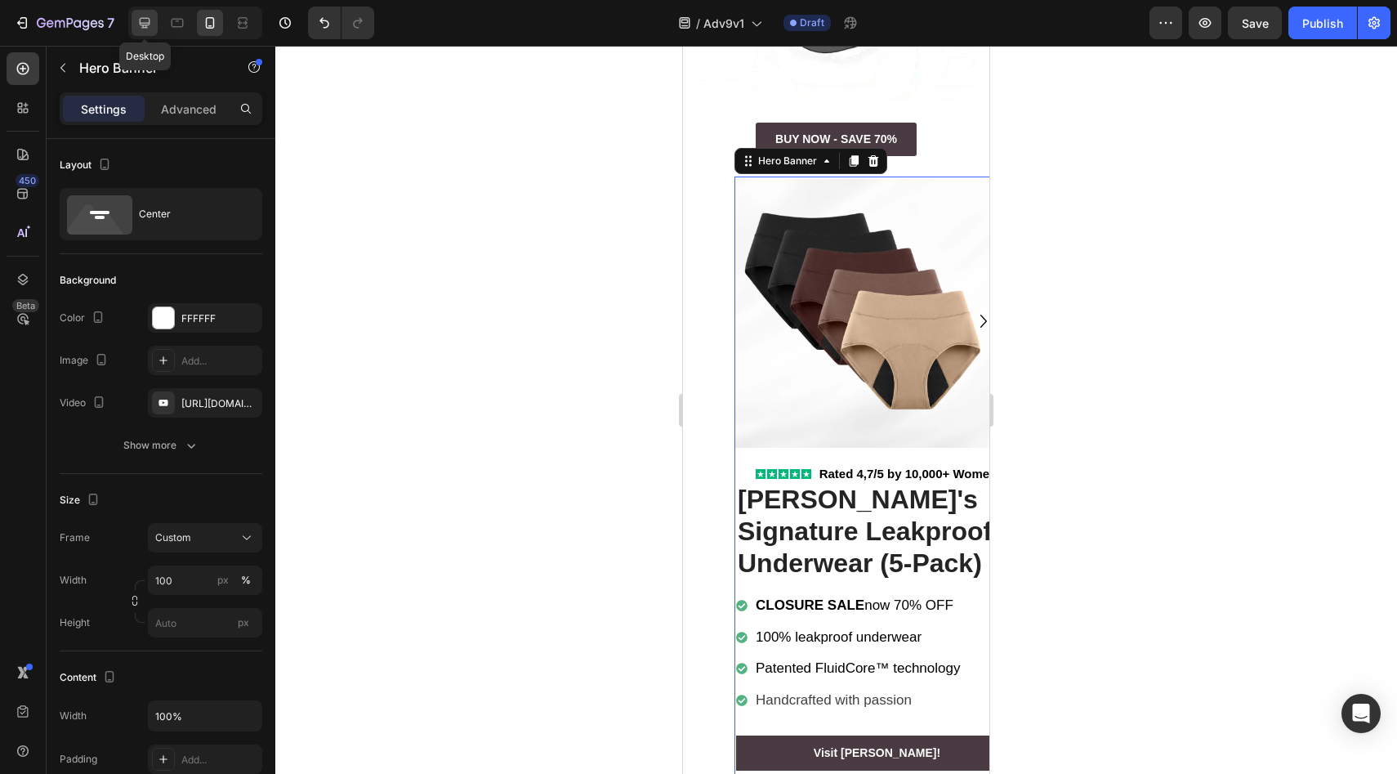
type input "1230"
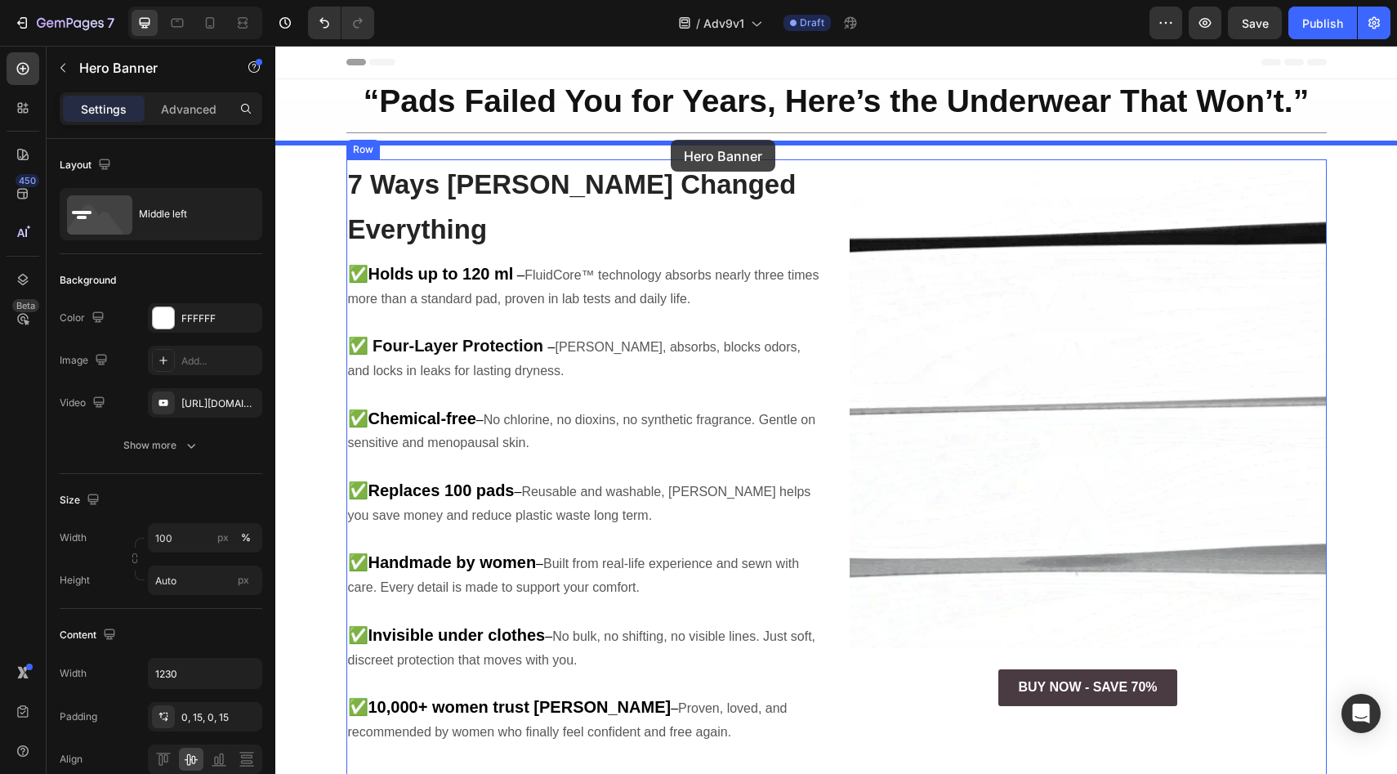
drag, startPoint x: 875, startPoint y: 506, endPoint x: 671, endPoint y: 142, distance: 416.9
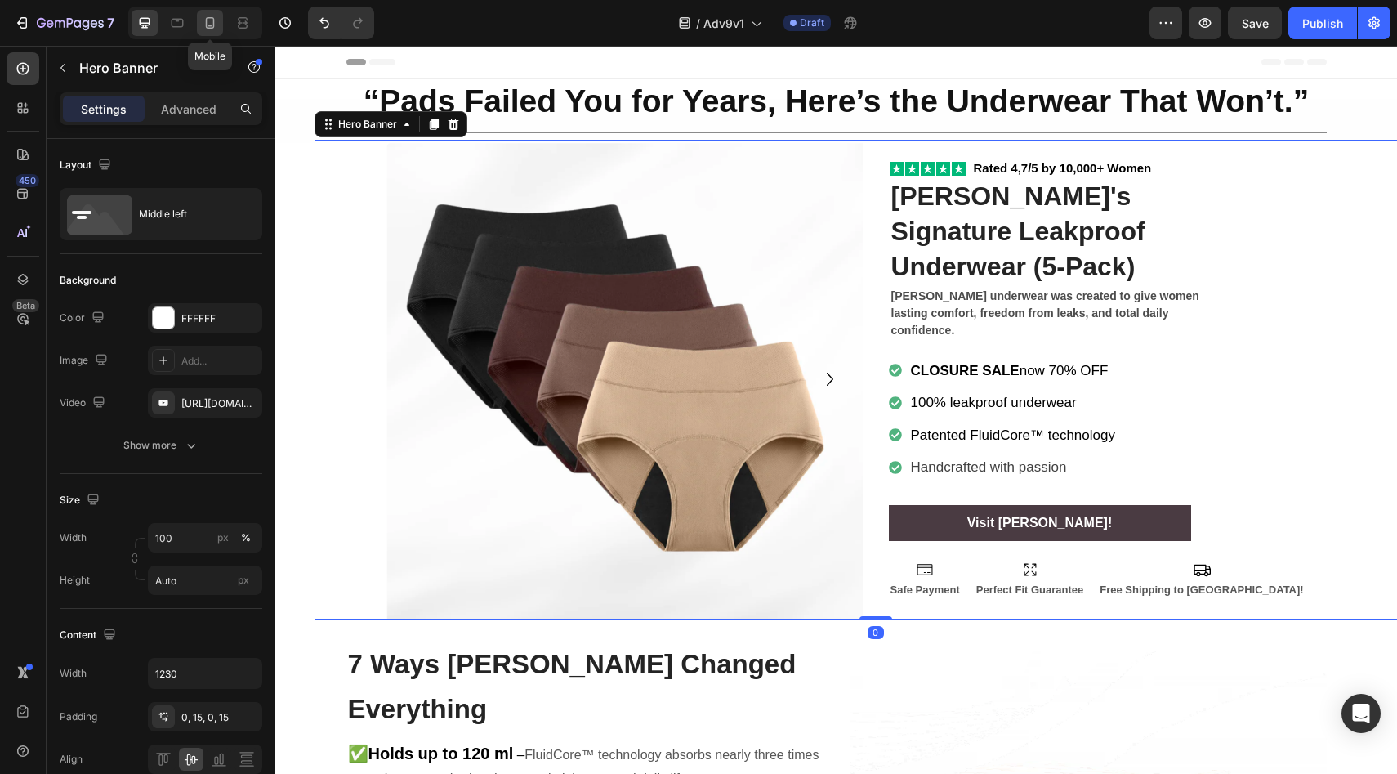
click at [209, 19] on icon at bounding box center [210, 23] width 16 height 16
type input "100%"
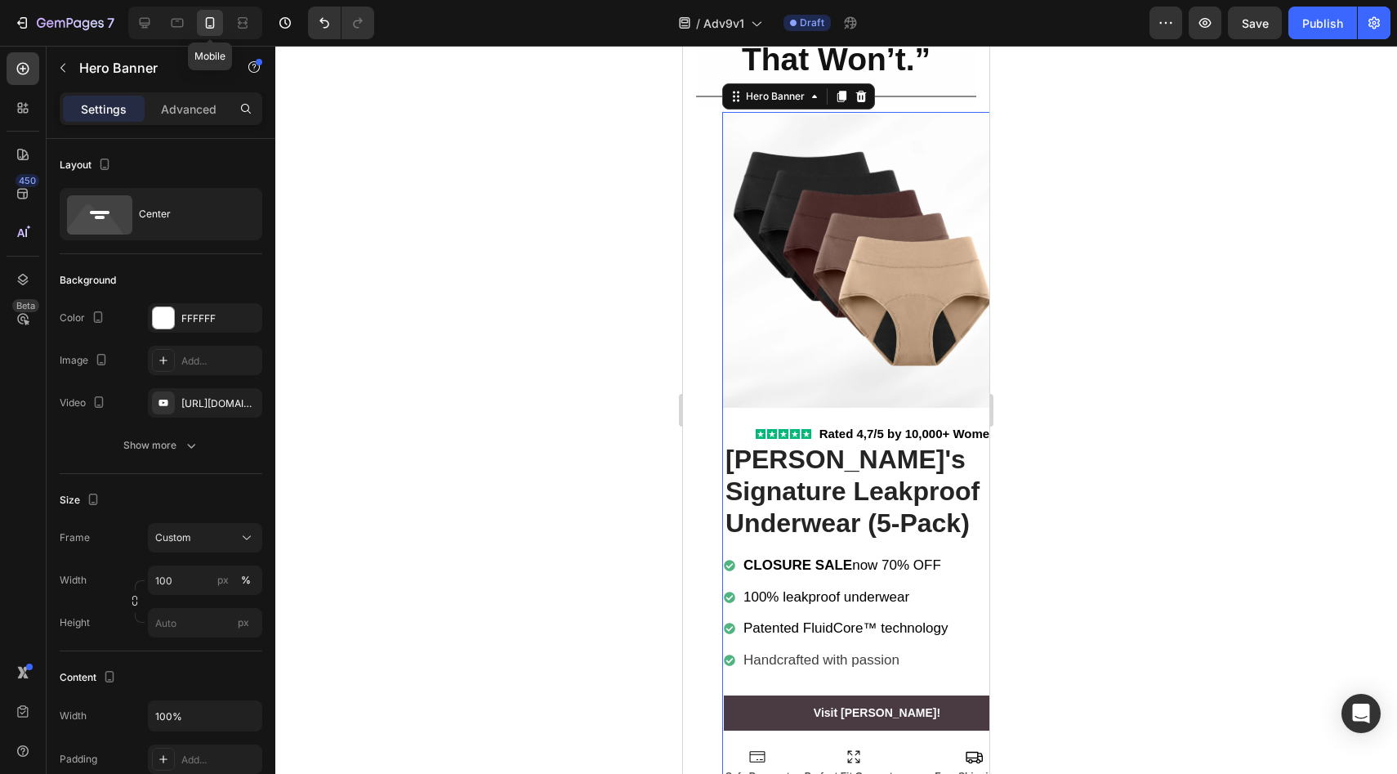
scroll to position [188, 0]
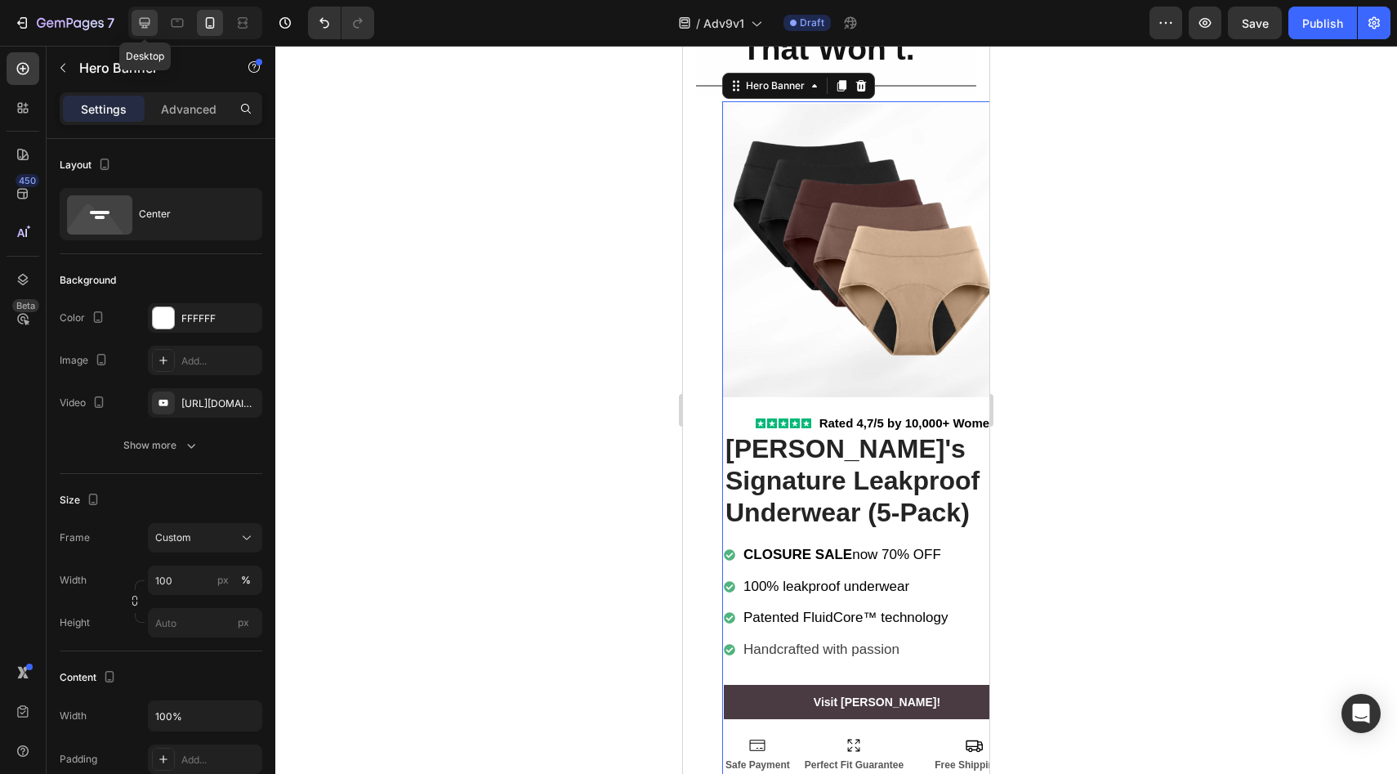
click at [151, 22] on icon at bounding box center [144, 23] width 16 height 16
type input "Auto"
type input "1230"
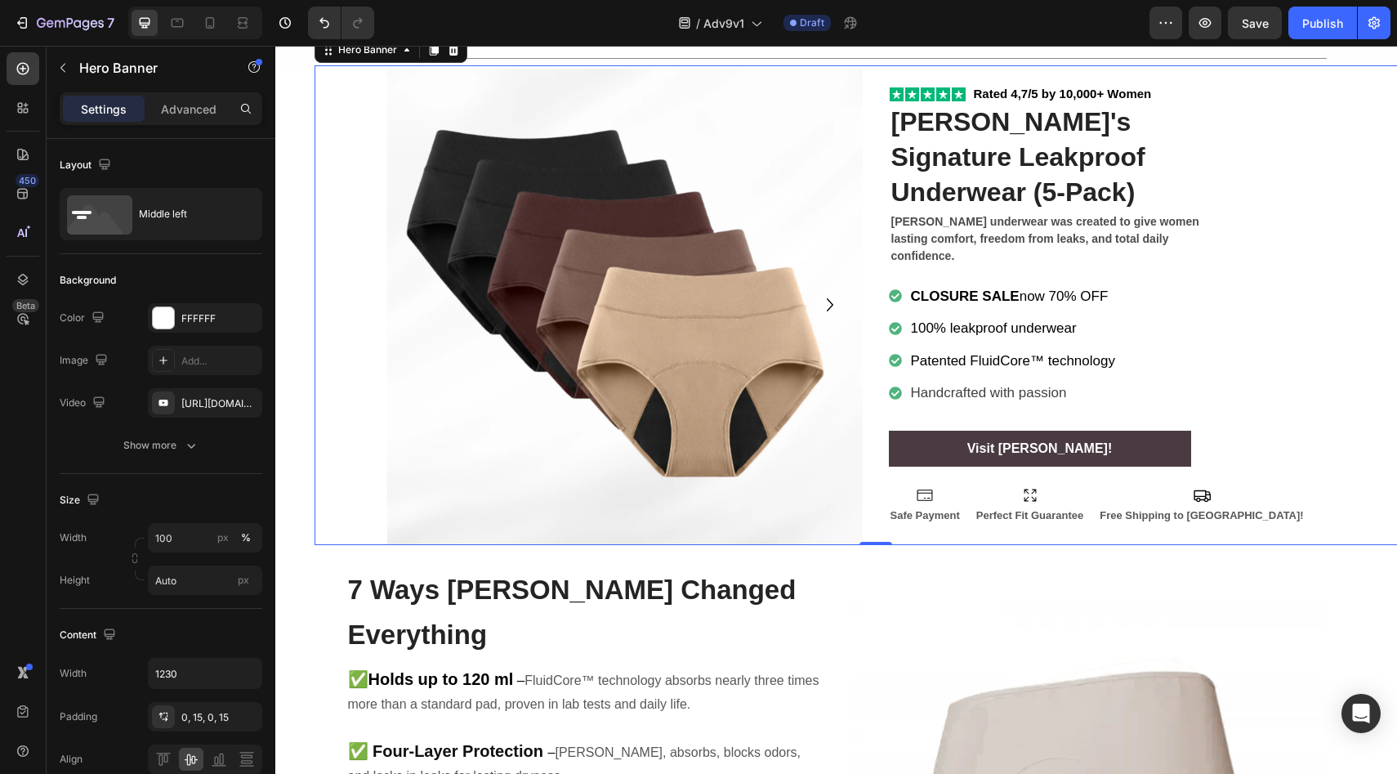
scroll to position [74, 0]
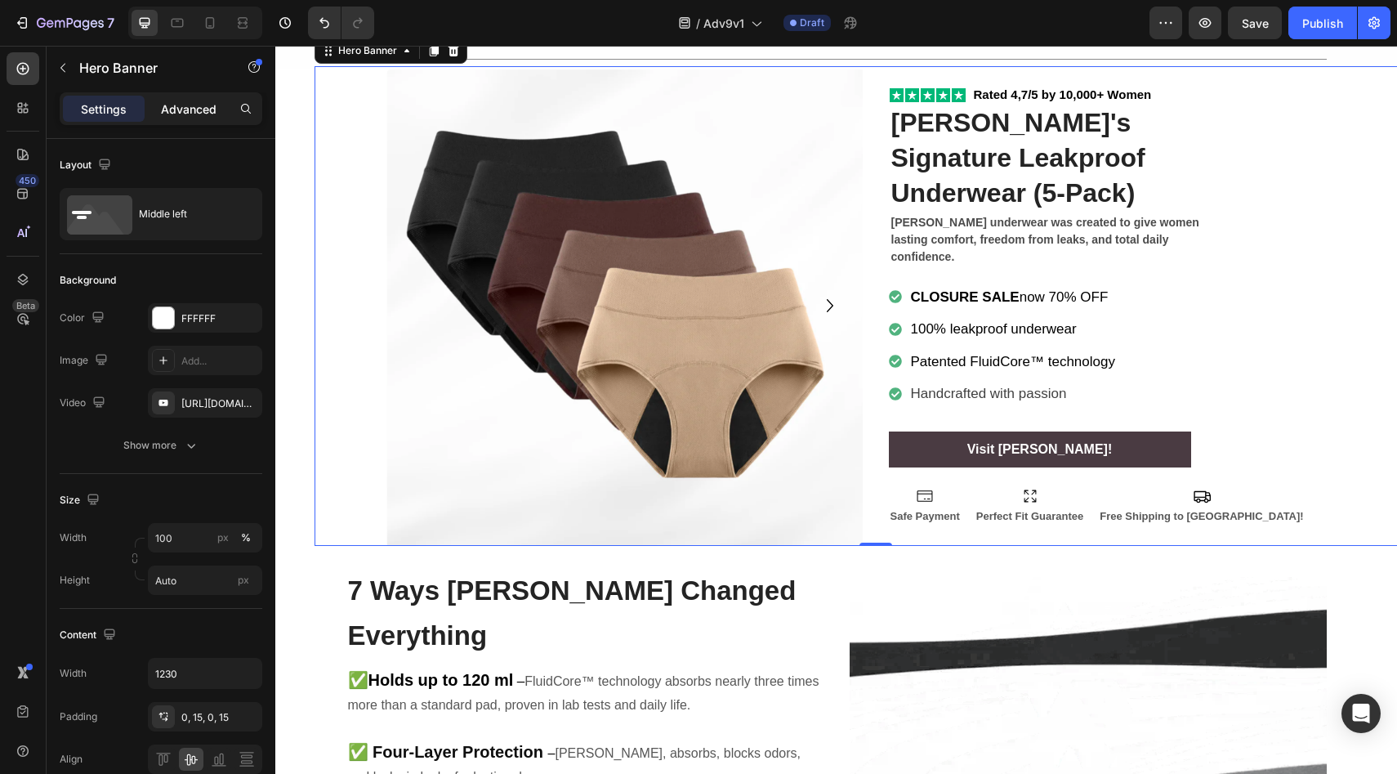
click at [184, 118] on div "Advanced" at bounding box center [189, 109] width 82 height 26
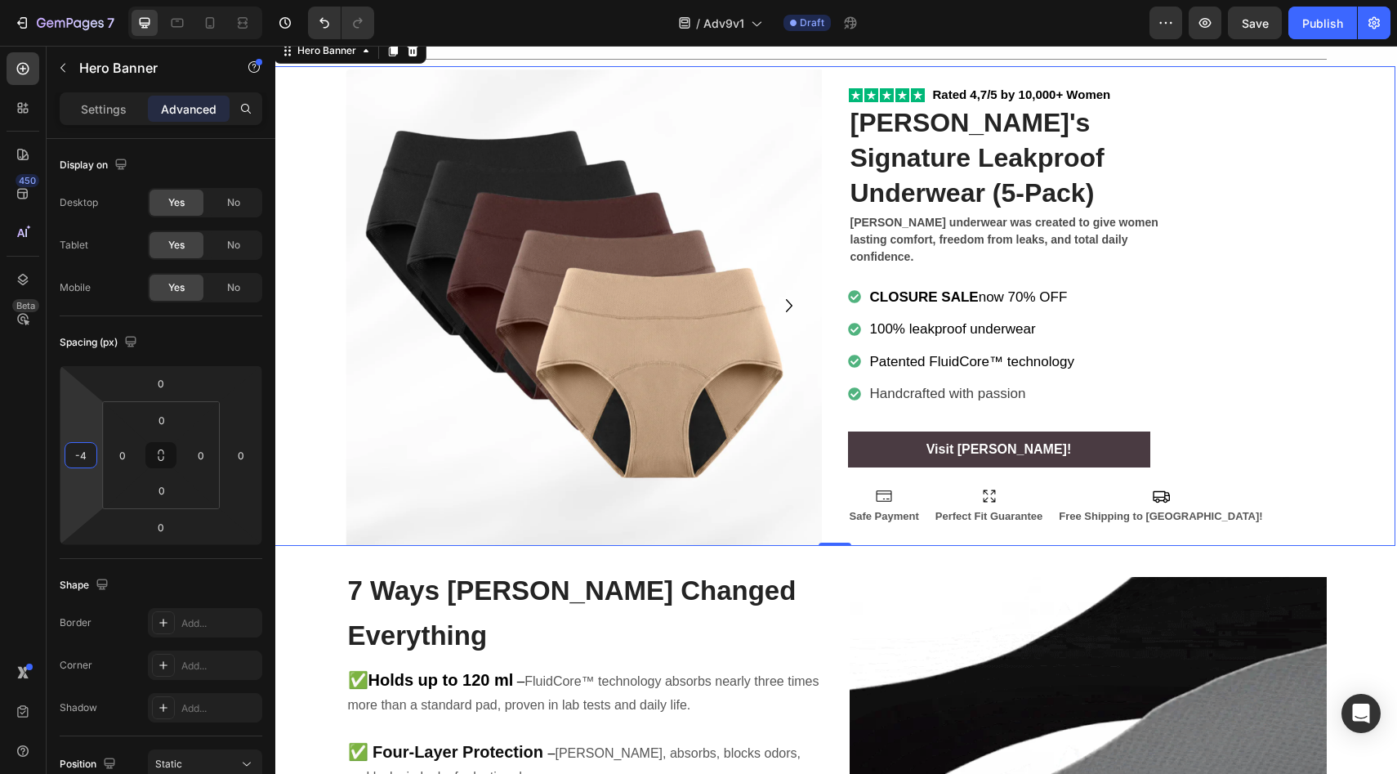
type input "0"
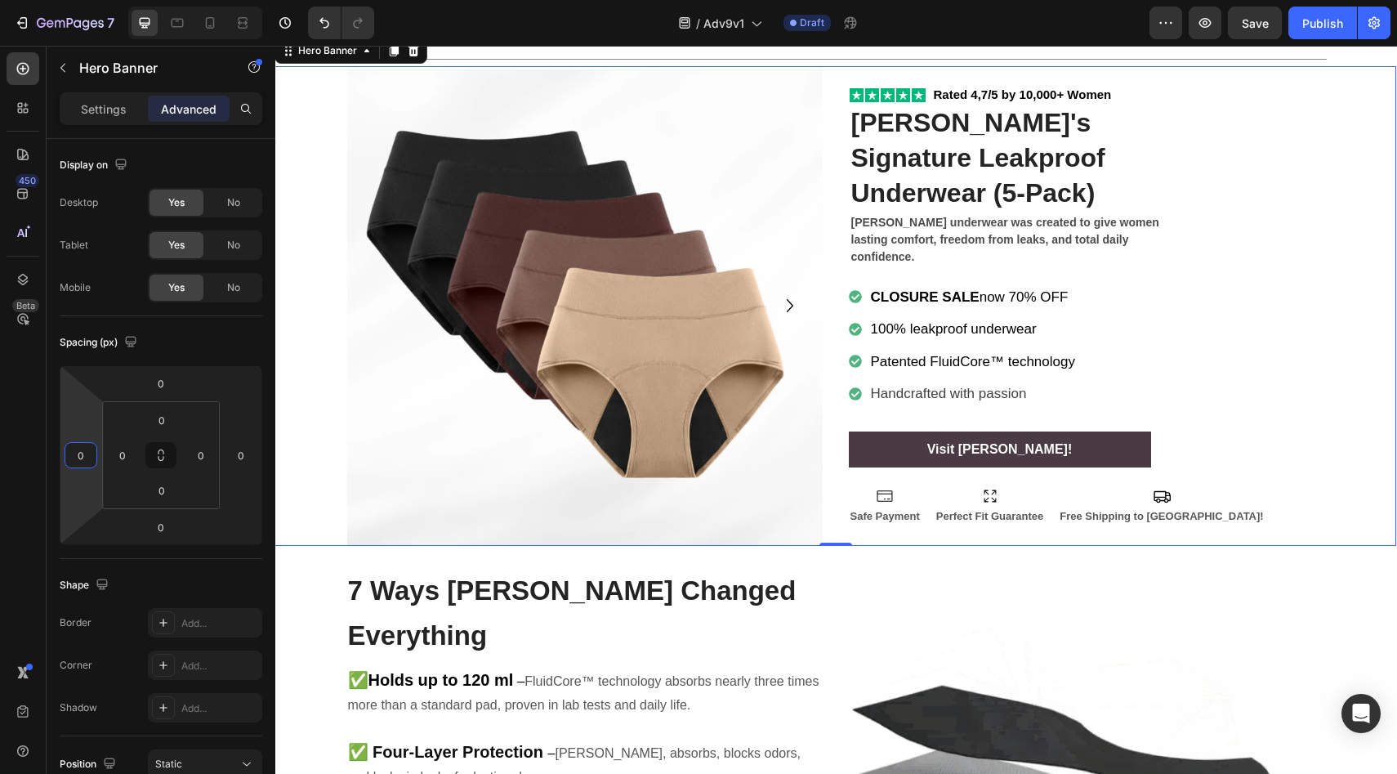
drag, startPoint x: 86, startPoint y: 417, endPoint x: 95, endPoint y: 457, distance: 40.2
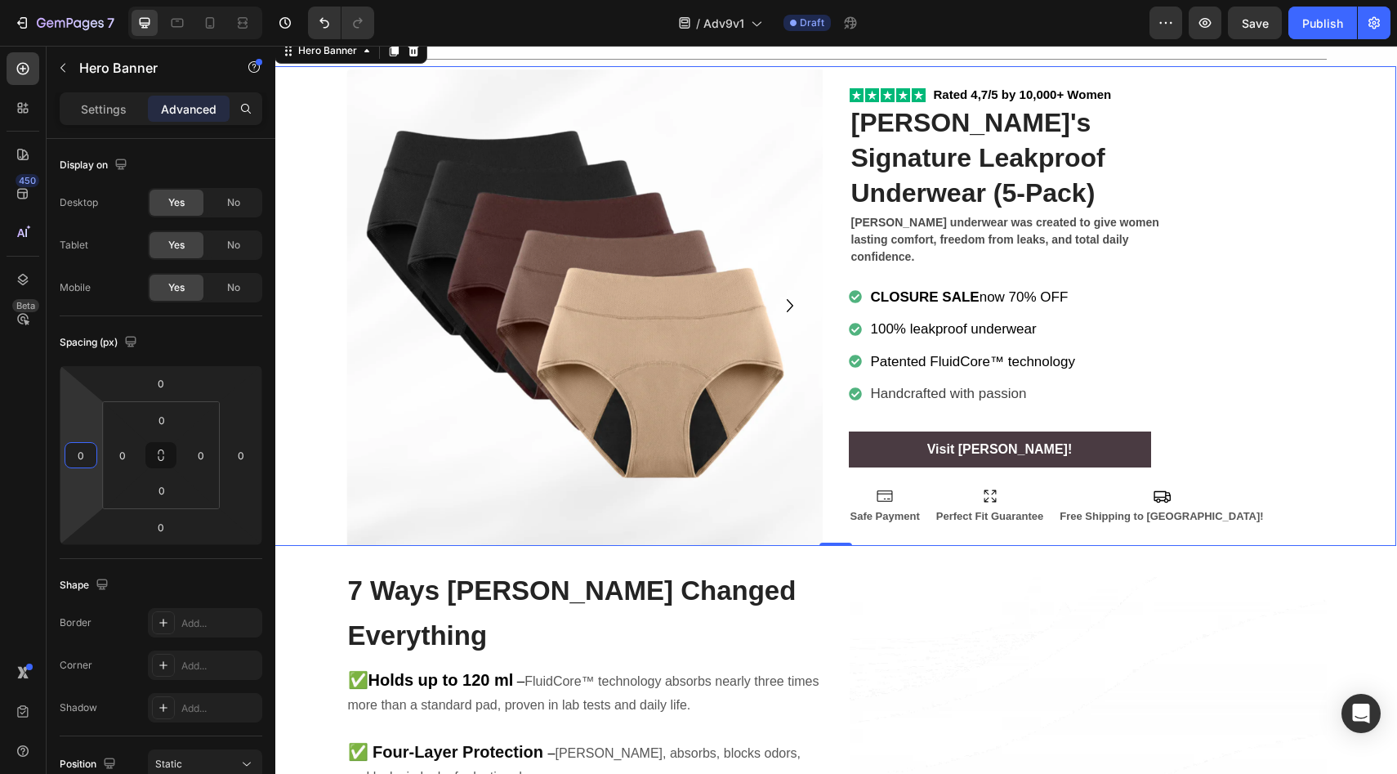
click at [95, 0] on html "7 Version history / Adv9v1 Draft Preview Save Publish 450 Beta Sections(18) Ele…" at bounding box center [698, 0] width 1397 height 0
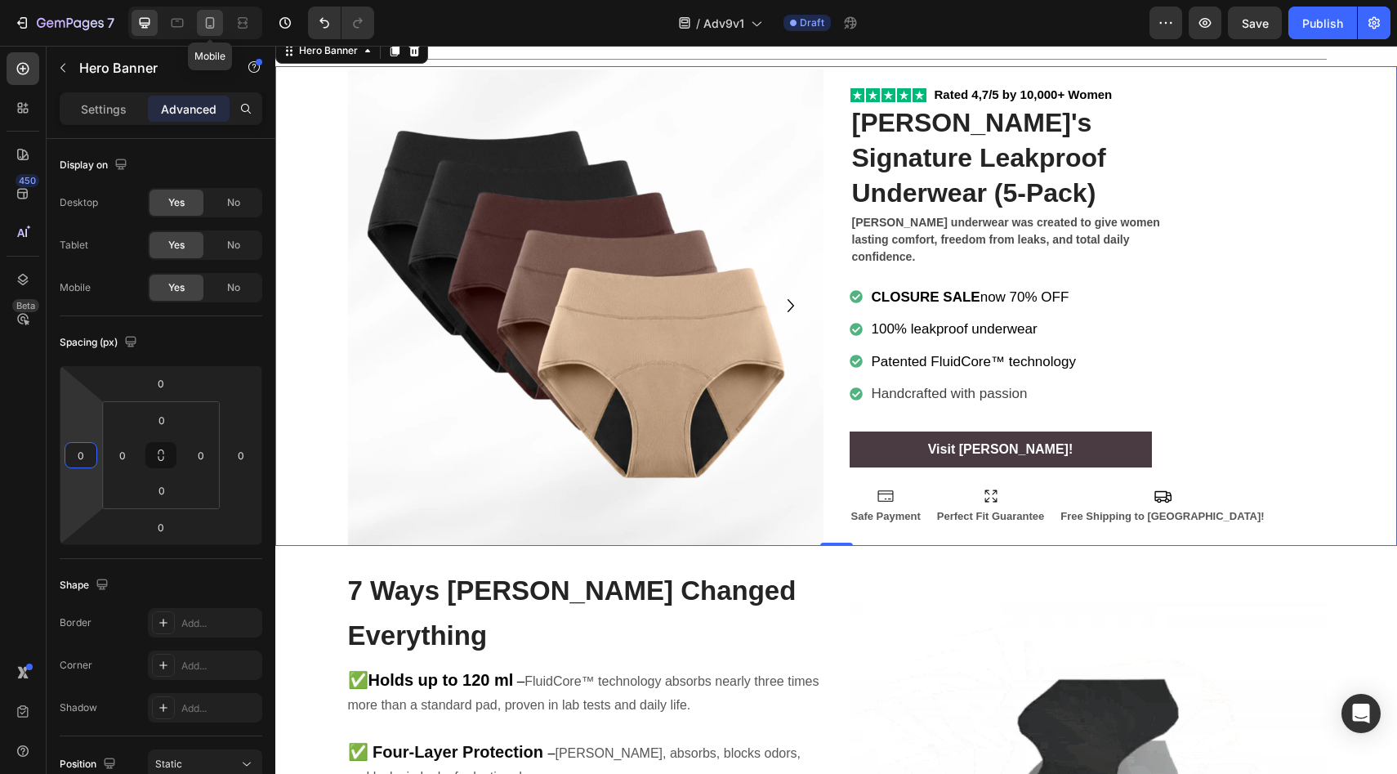
click at [217, 20] on icon at bounding box center [210, 23] width 16 height 16
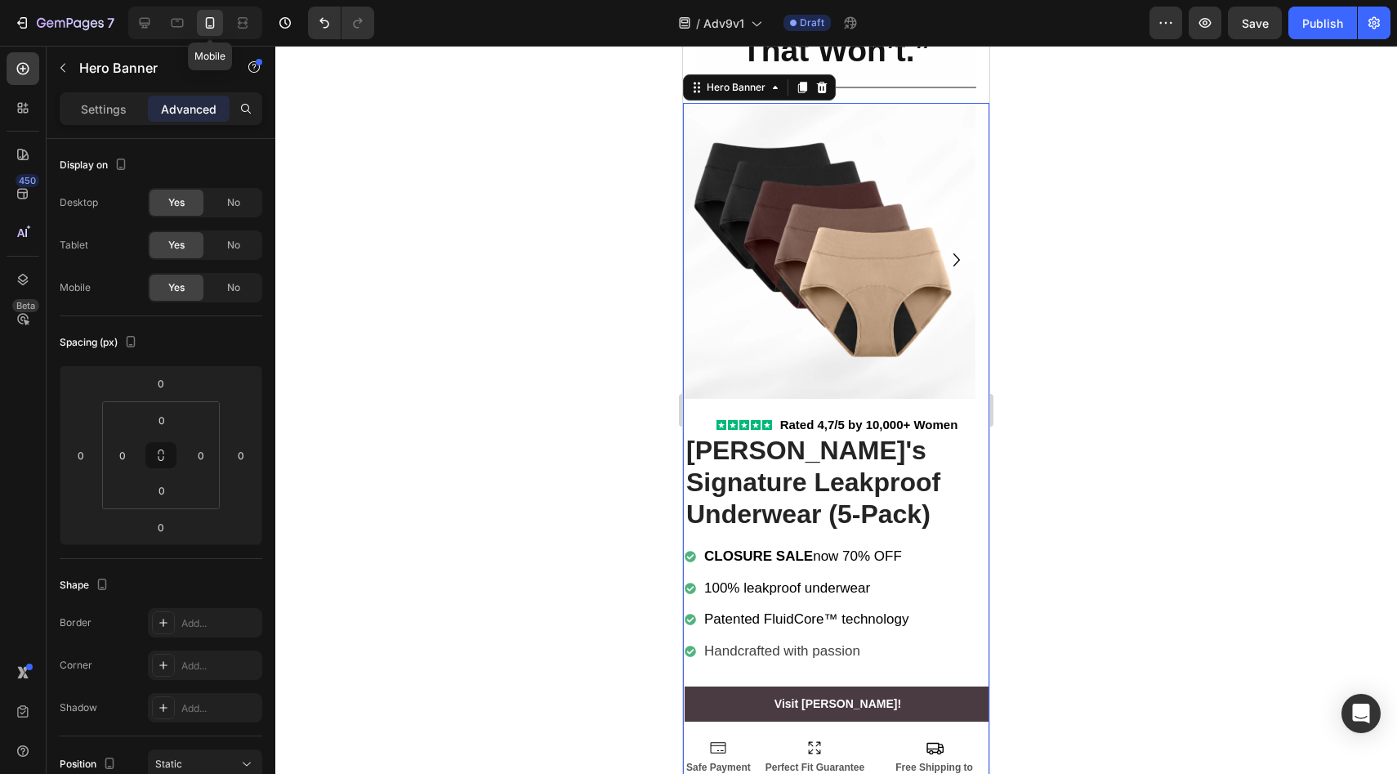
scroll to position [188, 0]
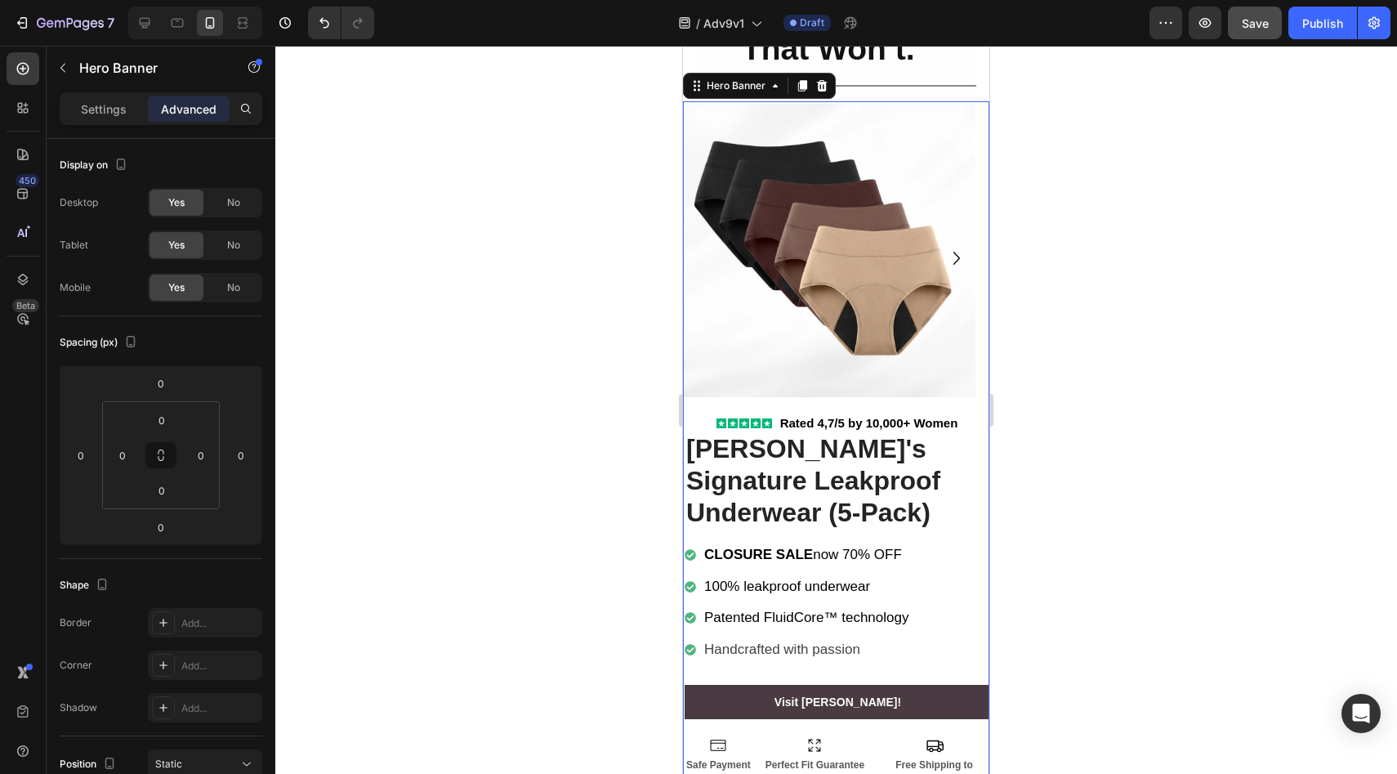
click at [1237, 25] on button "Save" at bounding box center [1255, 23] width 54 height 33
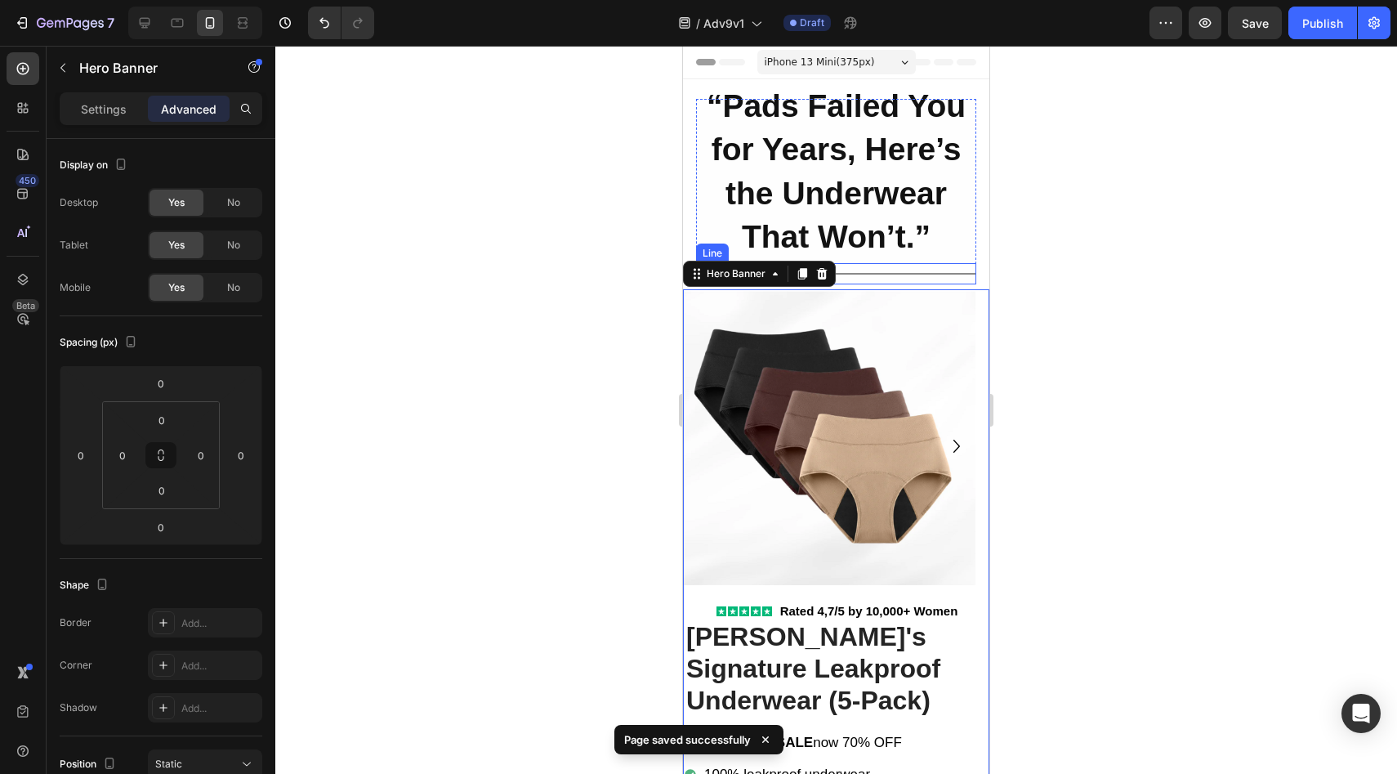
scroll to position [572, 0]
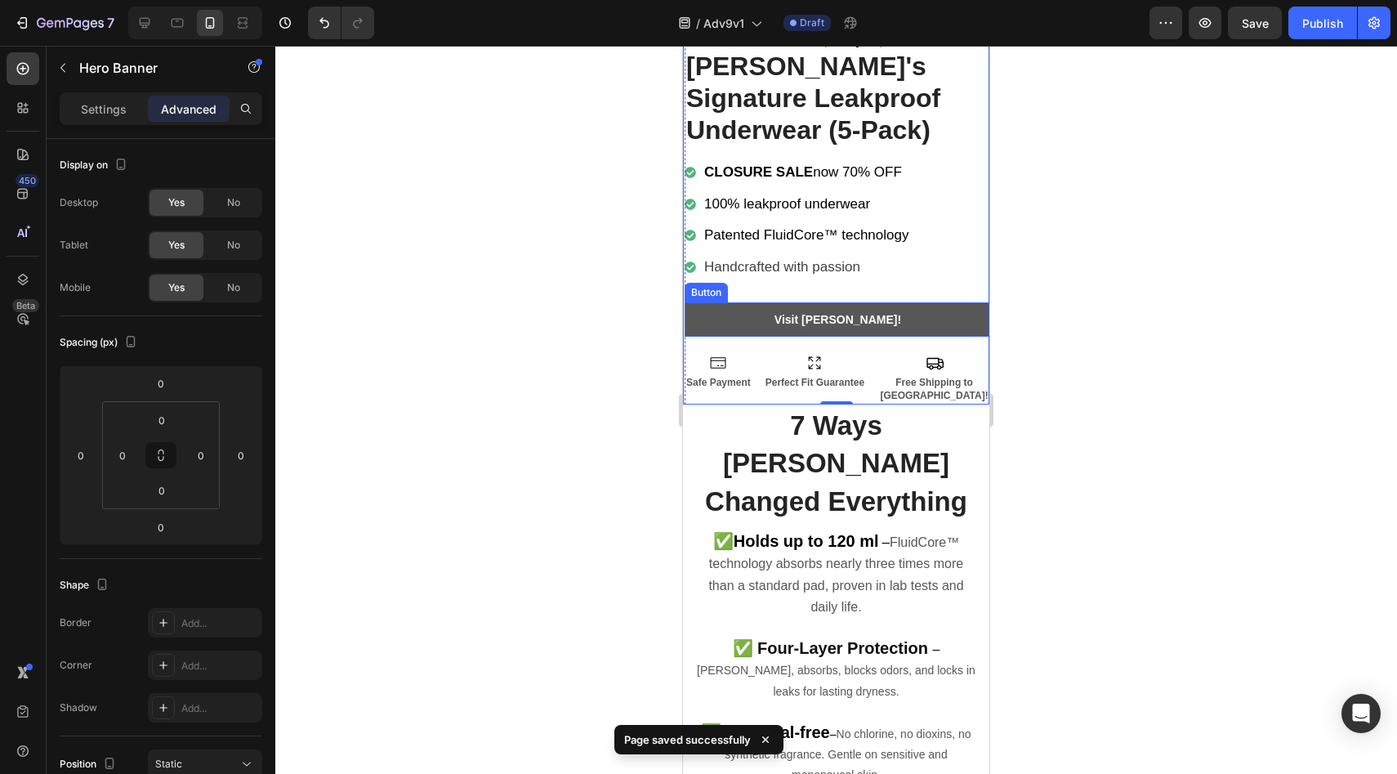
click at [874, 331] on link "Visit Vera !" at bounding box center [838, 319] width 306 height 34
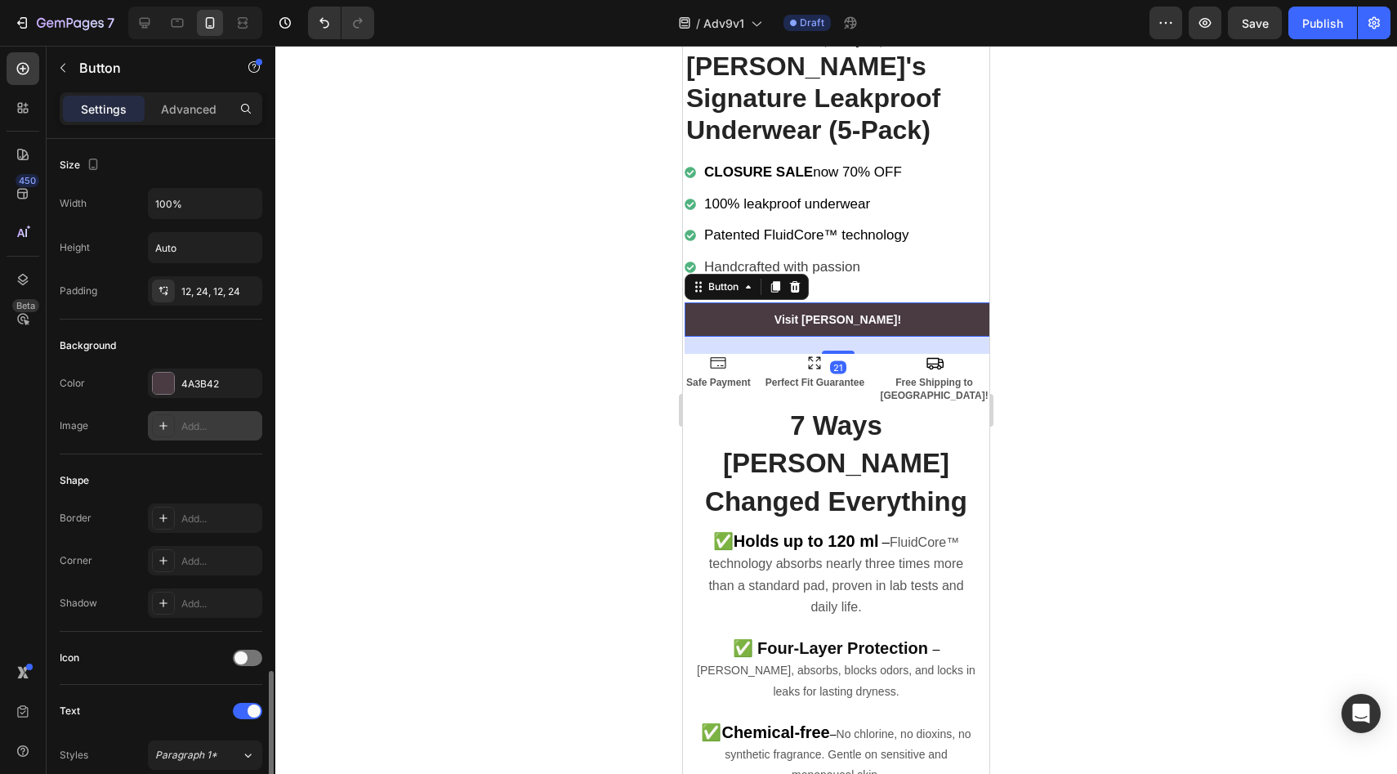
scroll to position [551, 0]
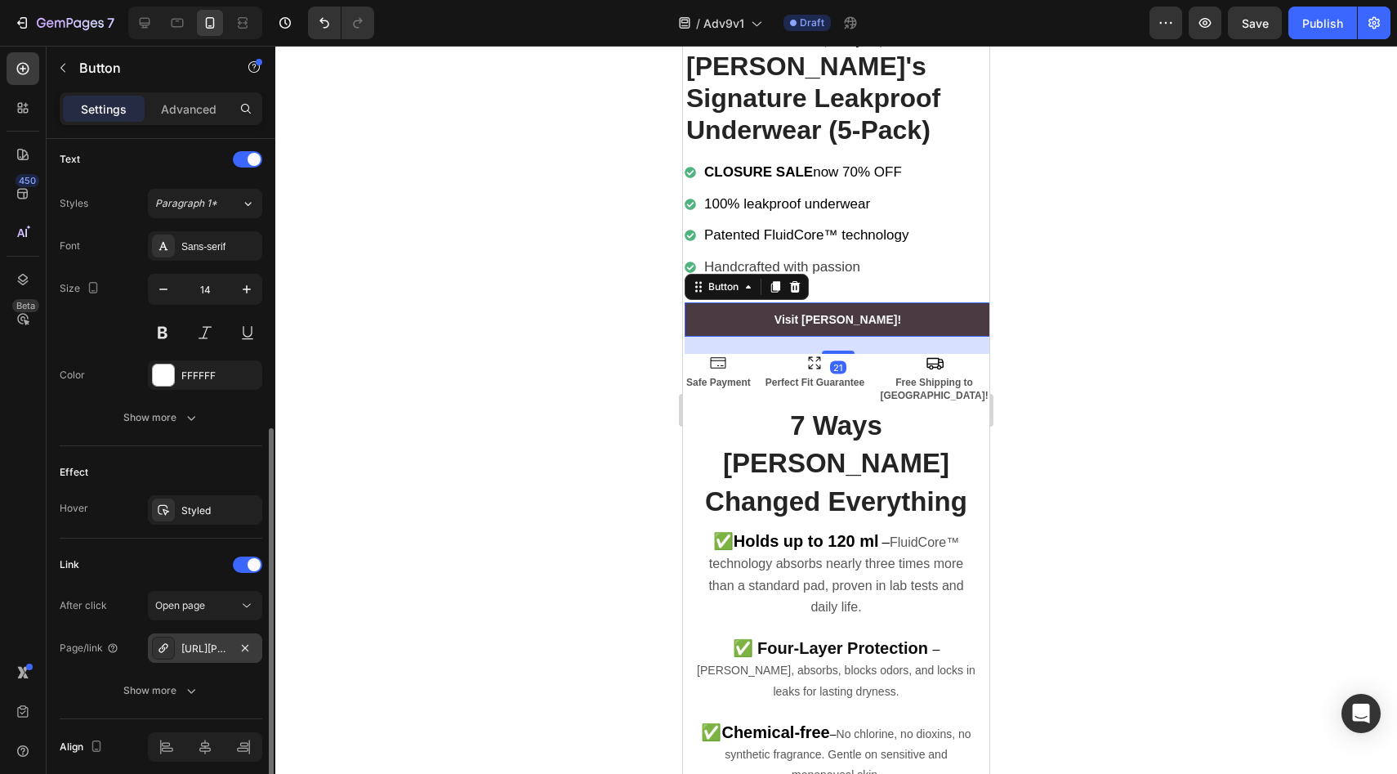
click at [205, 637] on div "https://vera-undies.com/signature-leakproof-underwear-5-pack2" at bounding box center [205, 647] width 114 height 29
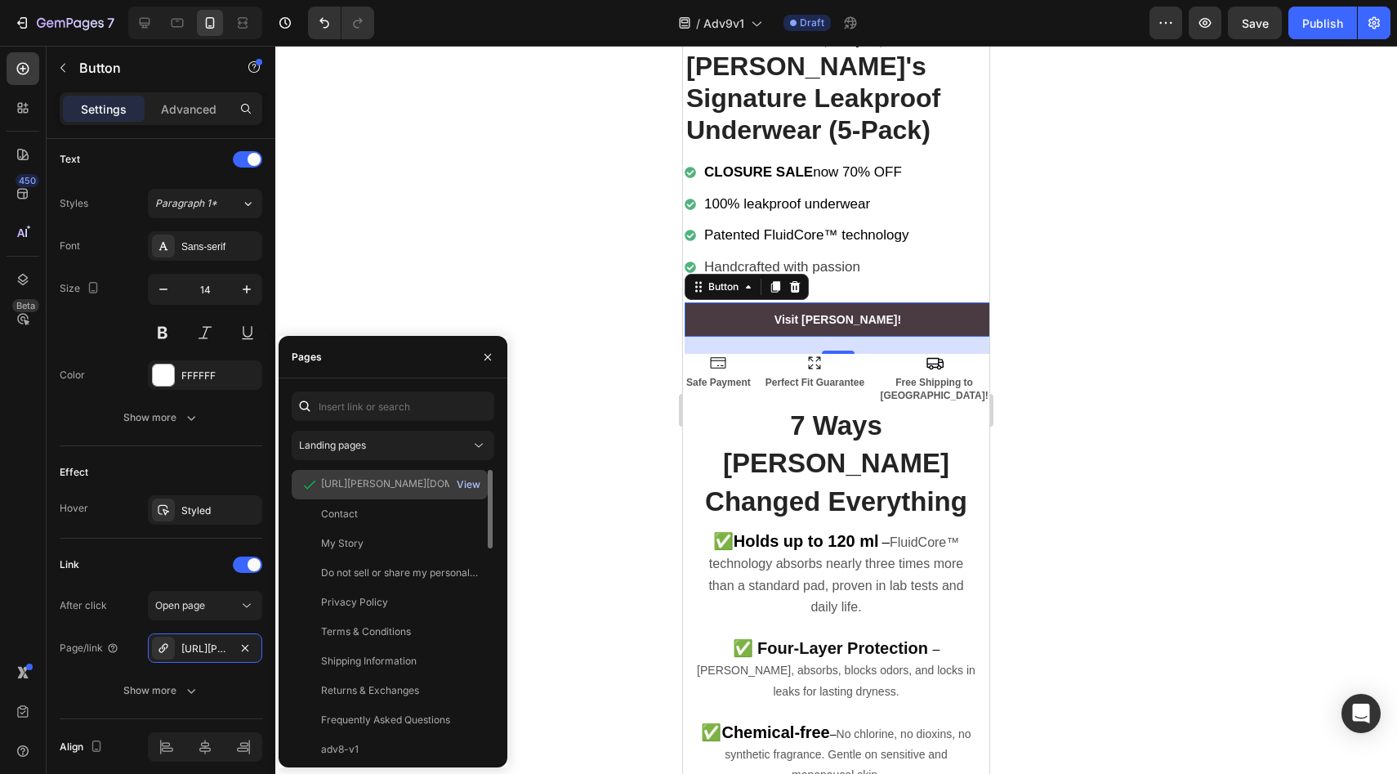
click at [468, 479] on div "View" at bounding box center [469, 484] width 24 height 15
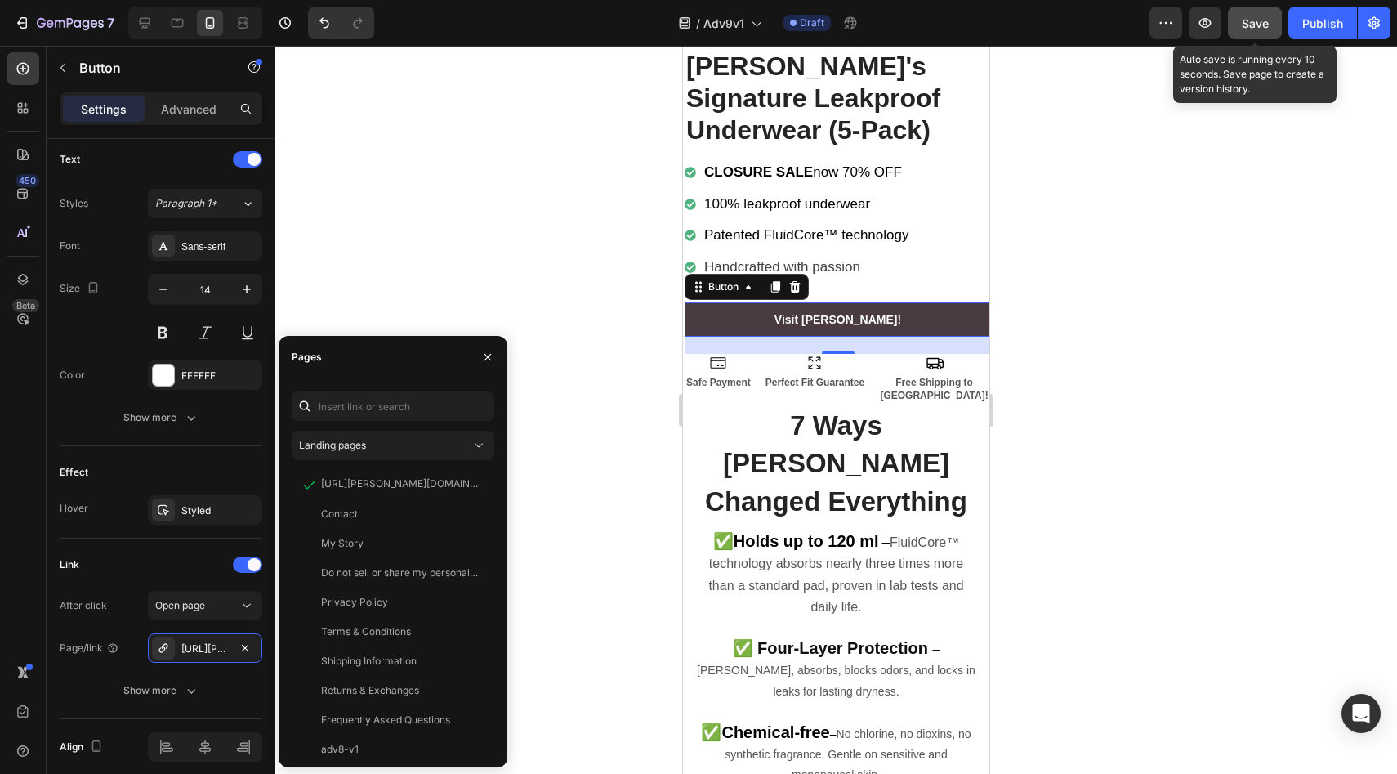
click at [1258, 20] on span "Save" at bounding box center [1255, 23] width 27 height 14
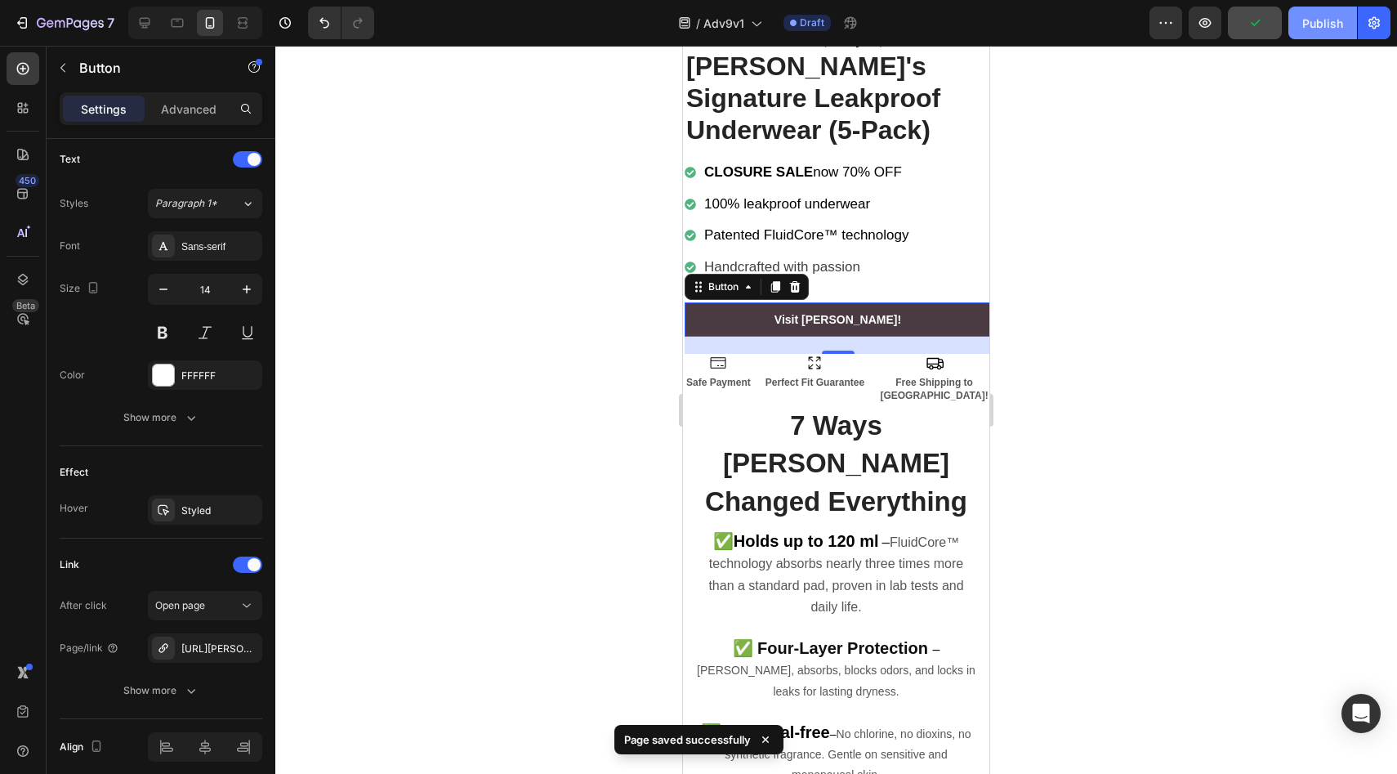
click at [1308, 18] on div "Publish" at bounding box center [1322, 23] width 41 height 17
click at [154, 18] on div at bounding box center [145, 23] width 26 height 26
type input "370"
type input "16"
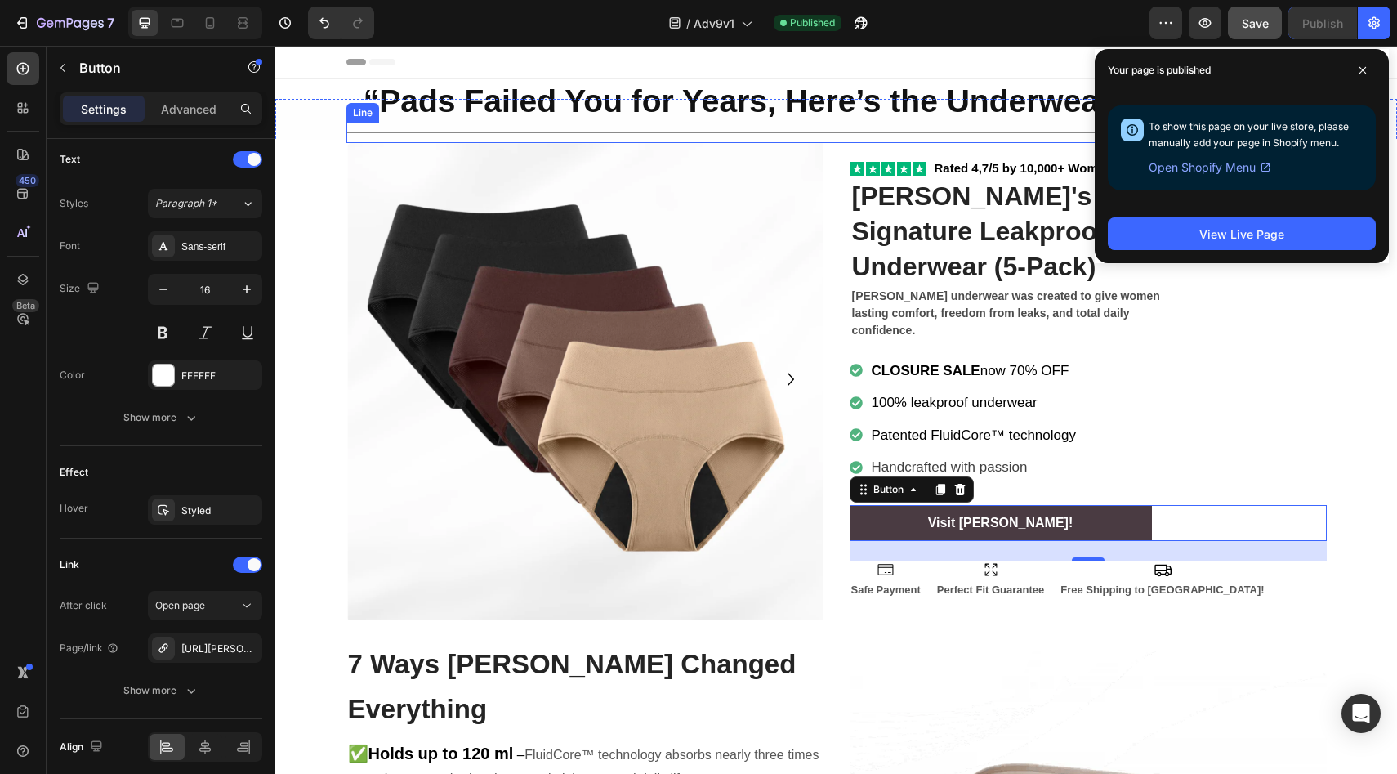
click at [601, 127] on div "Title Line" at bounding box center [836, 133] width 980 height 20
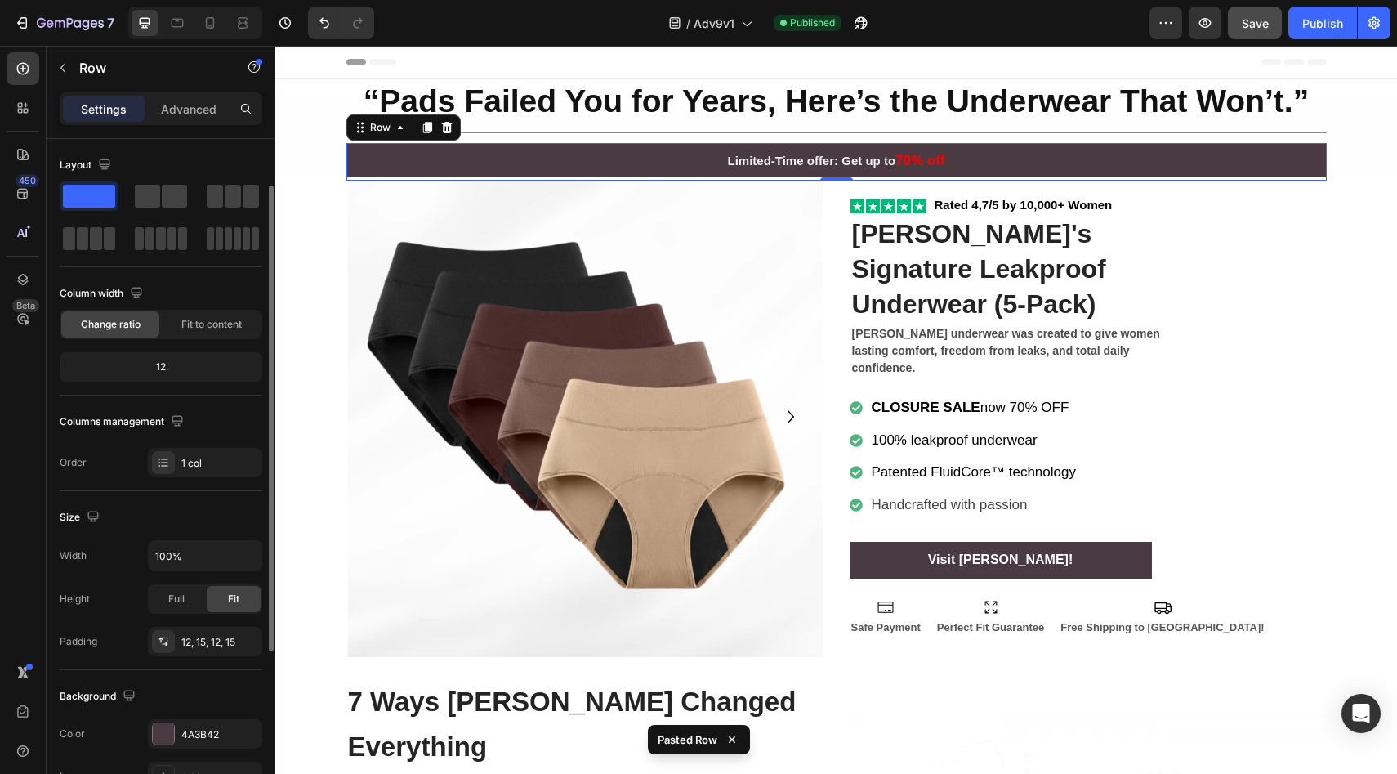
scroll to position [28, 0]
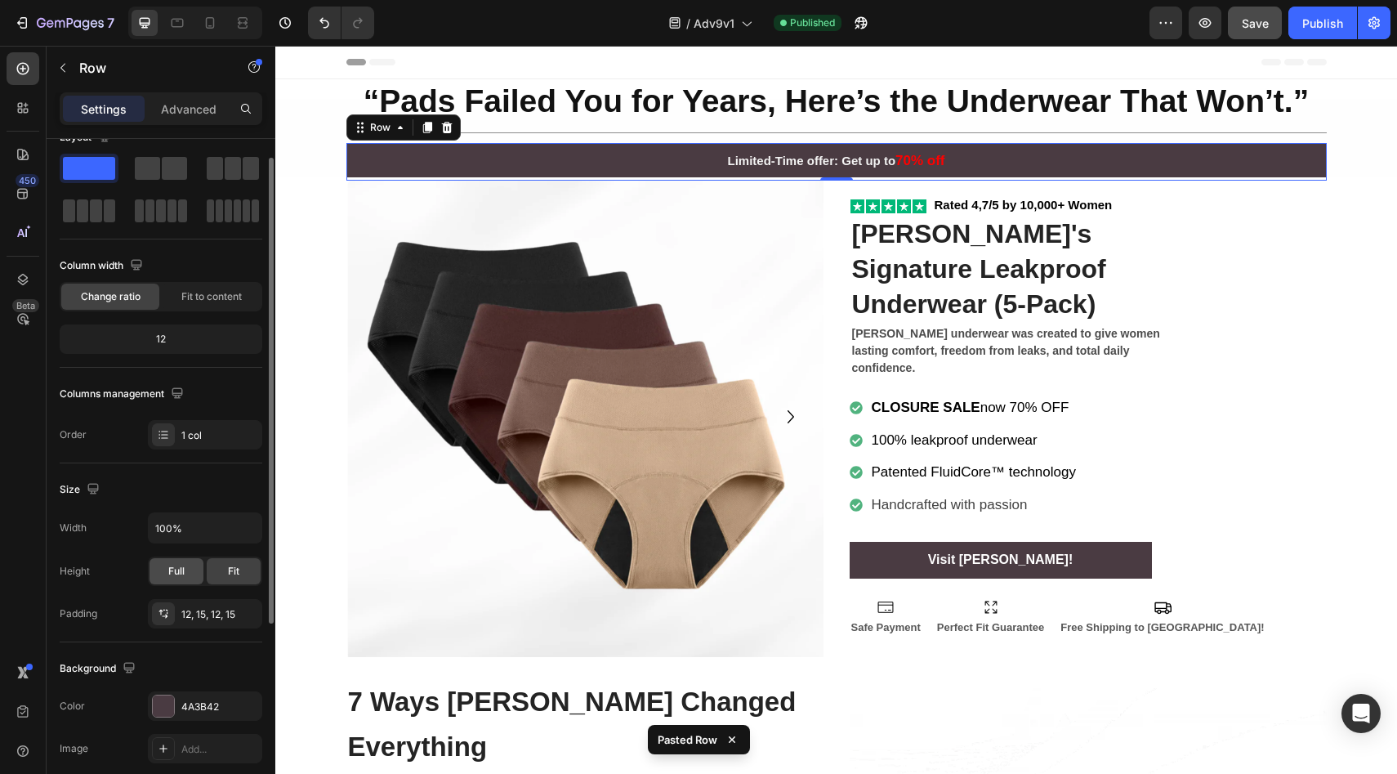
click at [172, 565] on span "Full" at bounding box center [176, 571] width 16 height 15
click at [220, 570] on div "Fit" at bounding box center [234, 571] width 54 height 26
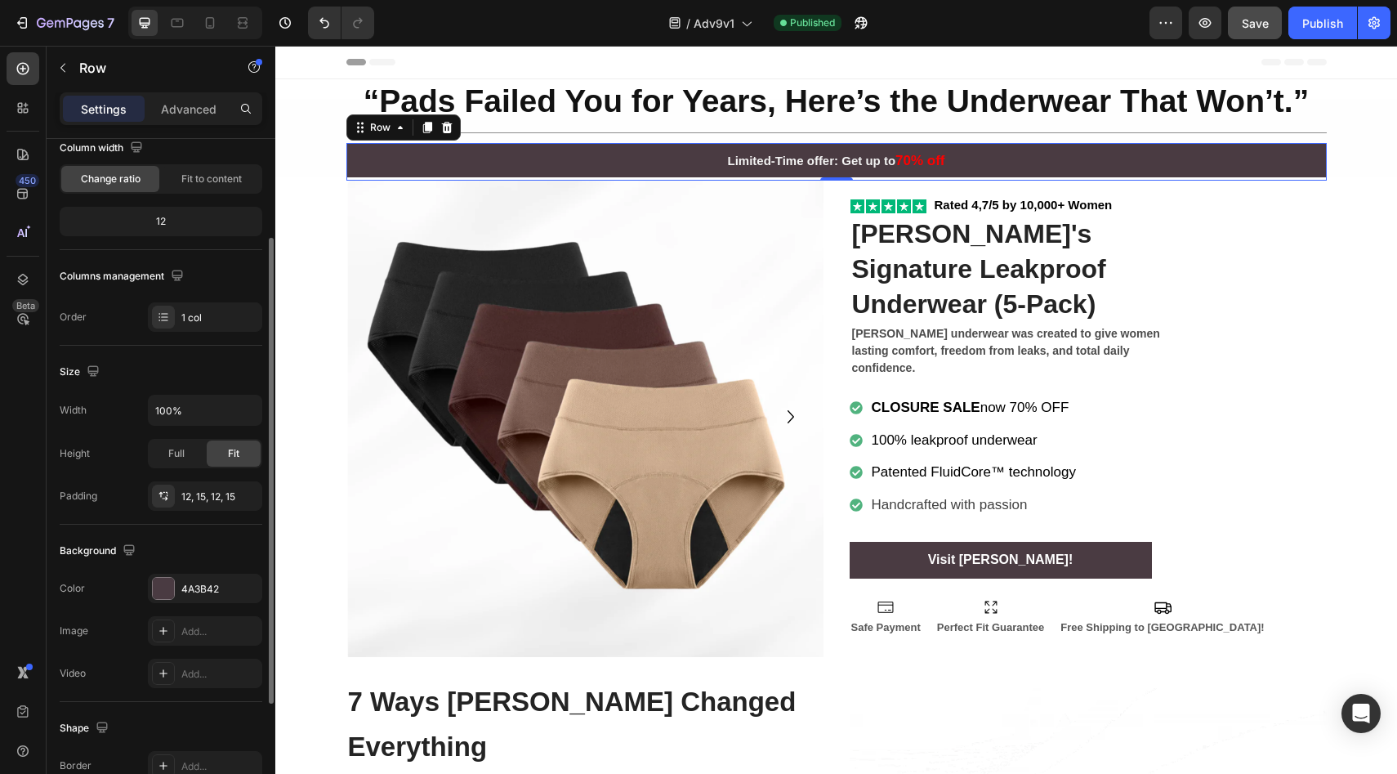
scroll to position [315, 0]
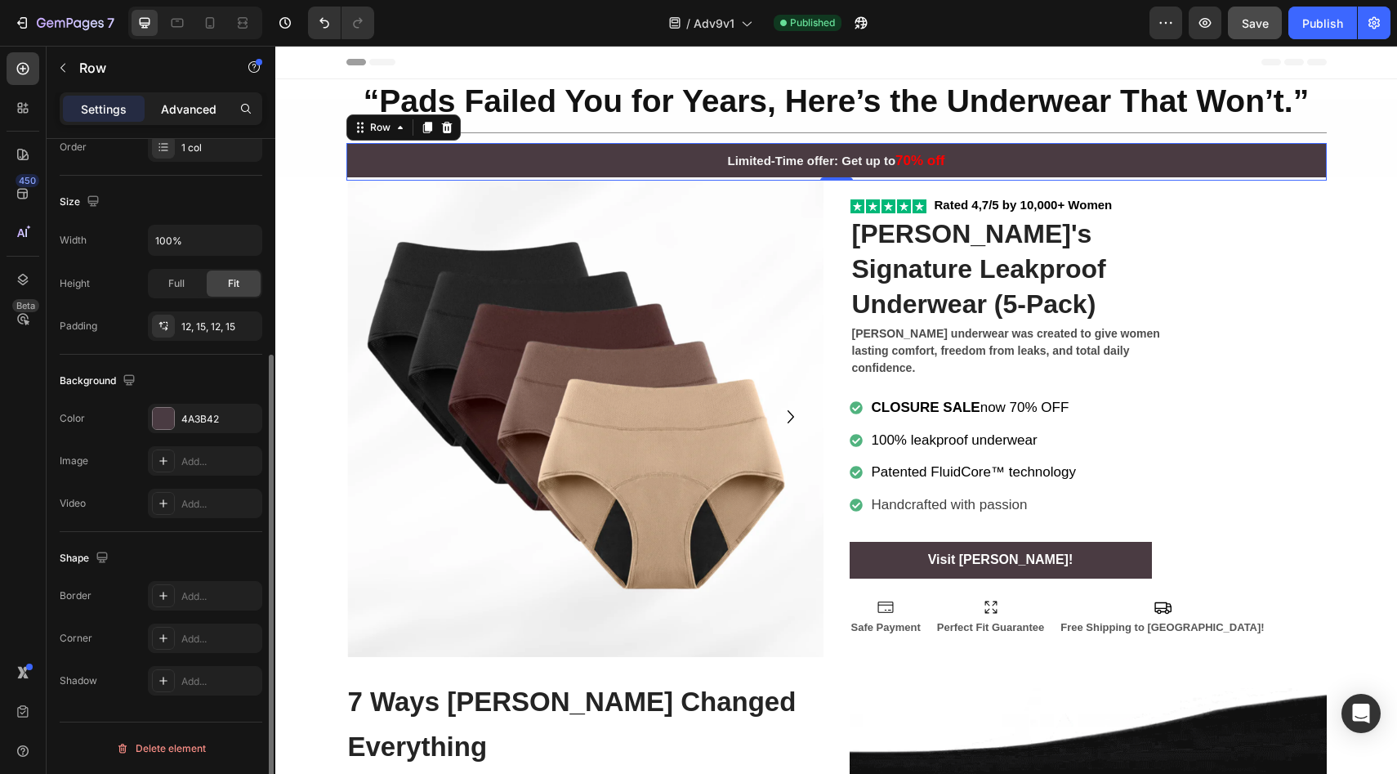
click at [167, 114] on p "Advanced" at bounding box center [189, 108] width 56 height 17
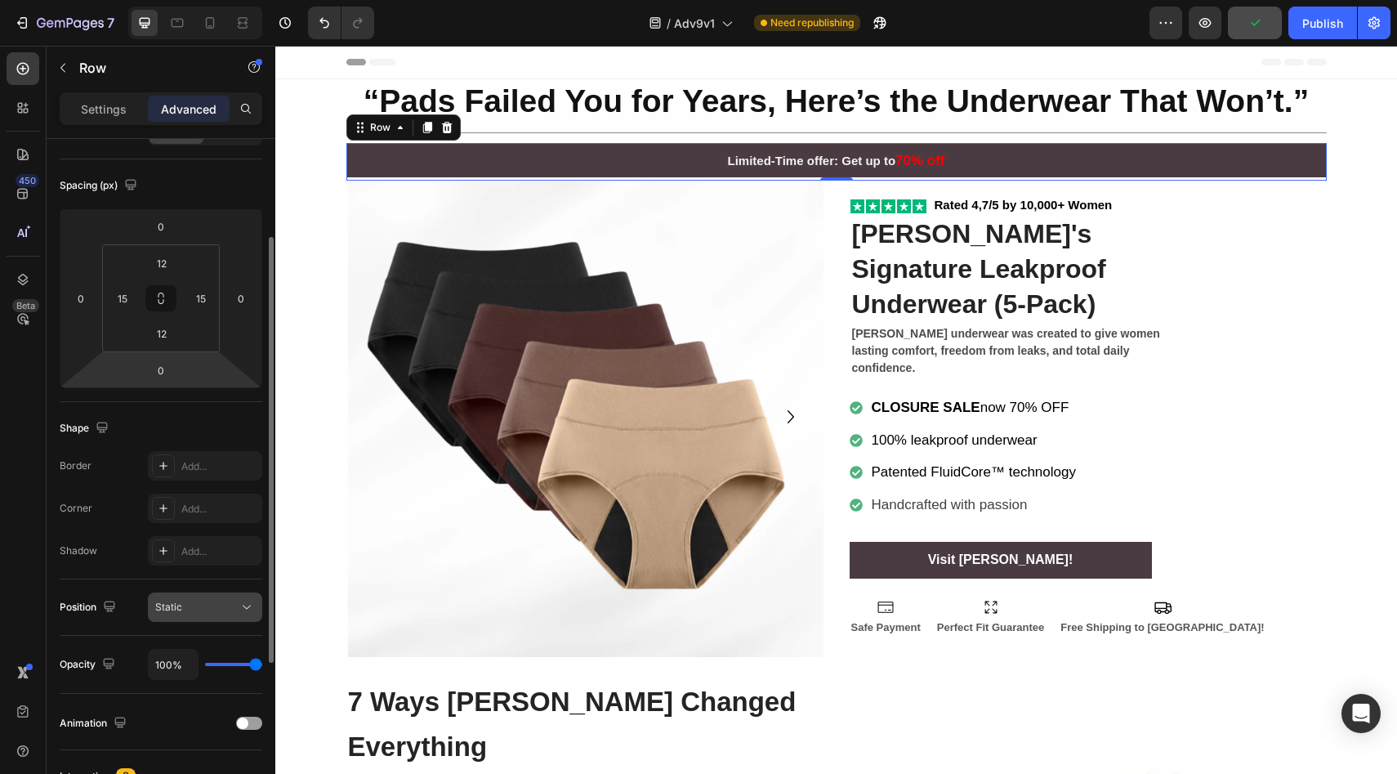
scroll to position [0, 0]
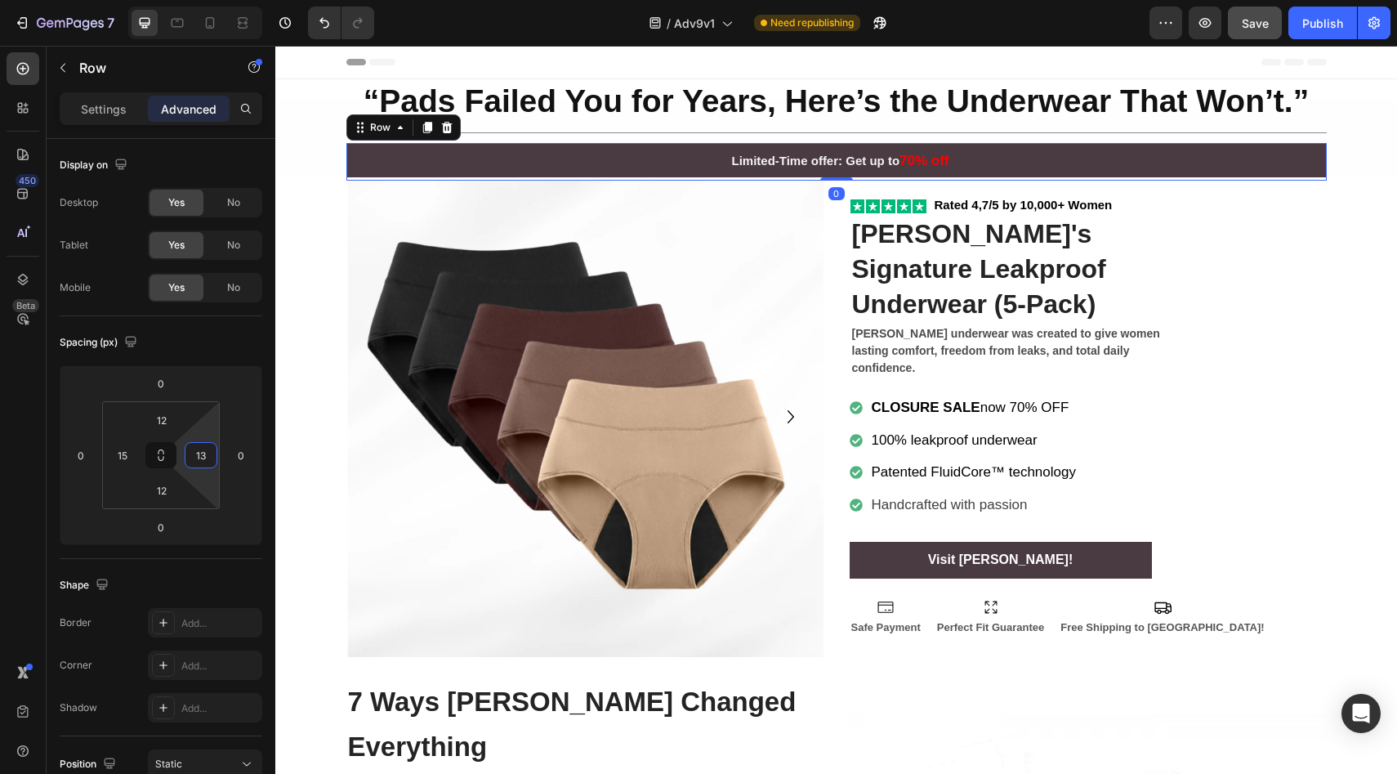
type input "15"
click at [209, 0] on html "7 Version history / Adv9v1 Need republishing Preview Save Publish 450 Beta Sect…" at bounding box center [698, 0] width 1397 height 0
click at [208, 330] on div "Spacing (px)" at bounding box center [161, 342] width 203 height 26
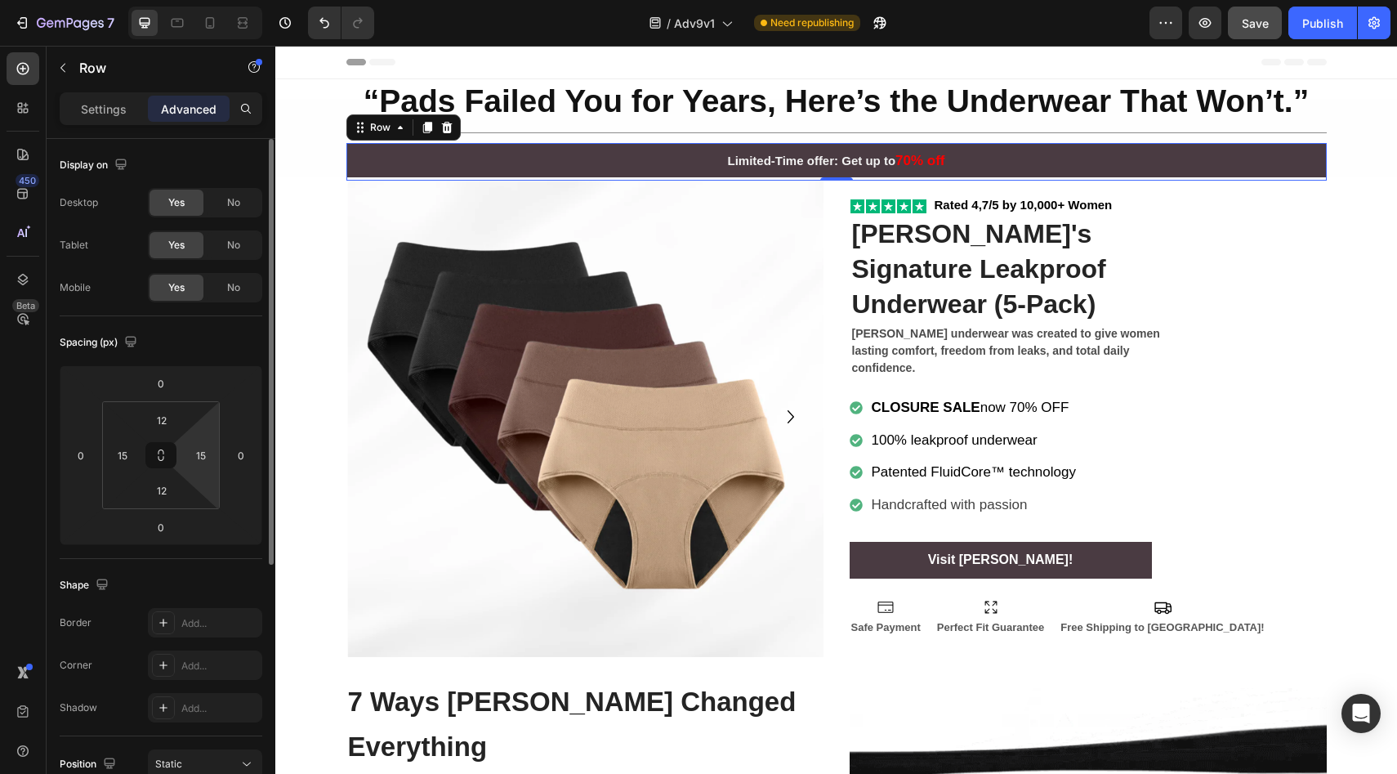
scroll to position [408, 0]
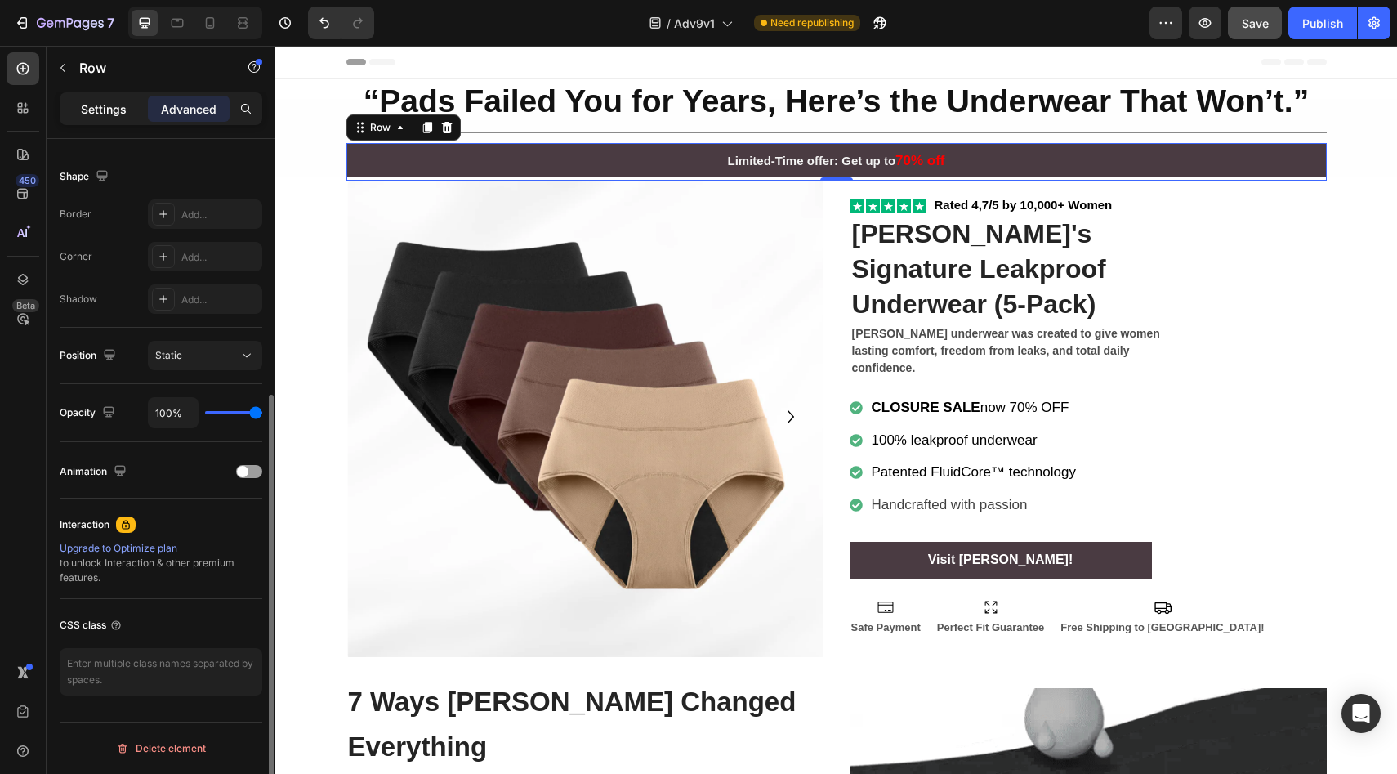
click at [101, 100] on p "Settings" at bounding box center [104, 108] width 46 height 17
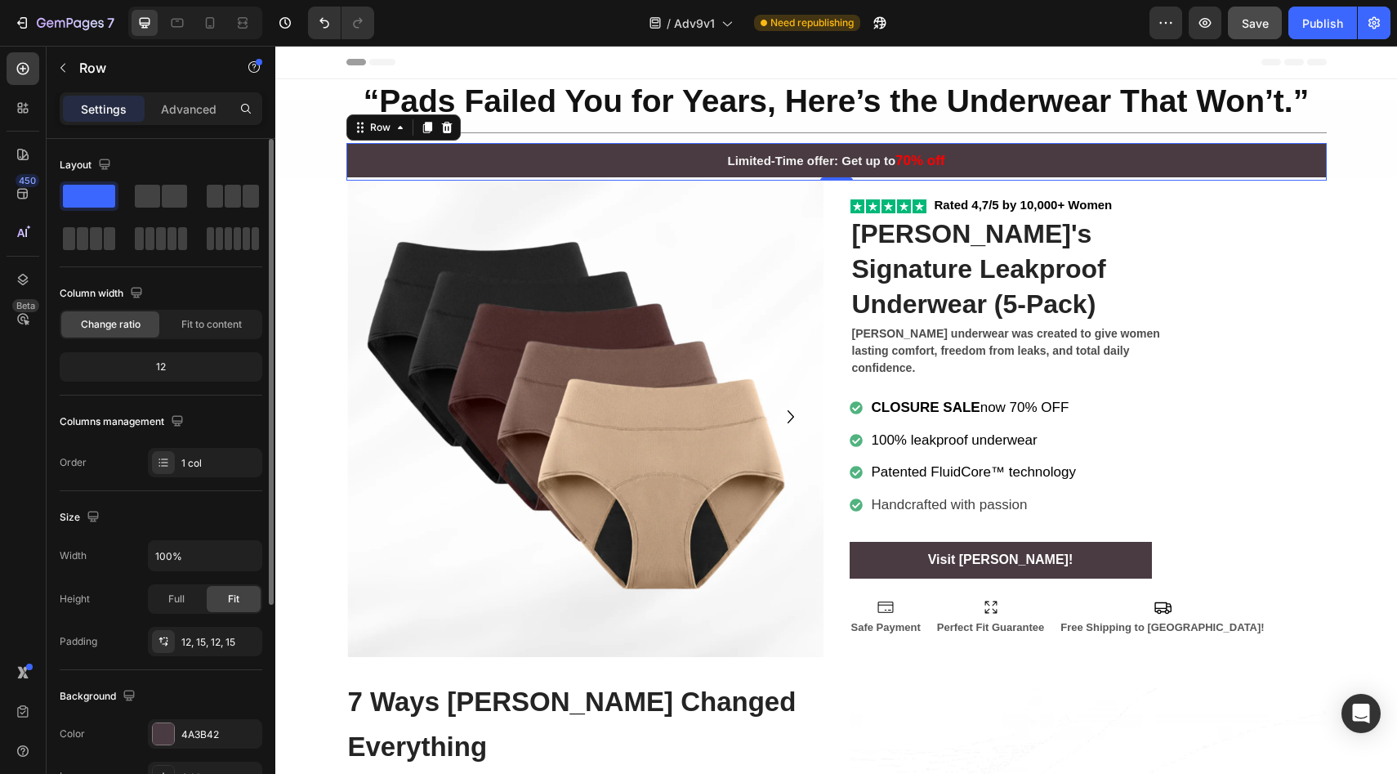
scroll to position [155, 0]
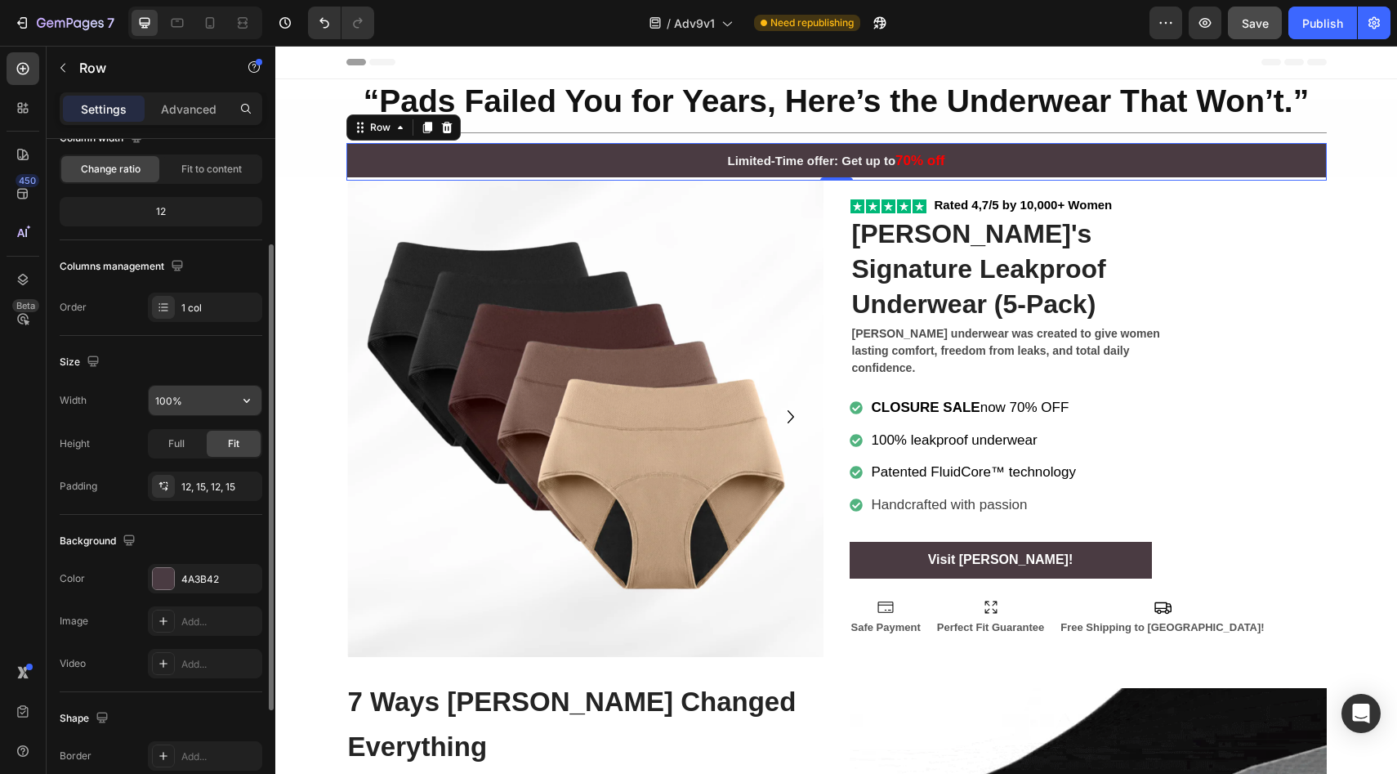
click at [188, 406] on input "100%" at bounding box center [205, 400] width 113 height 29
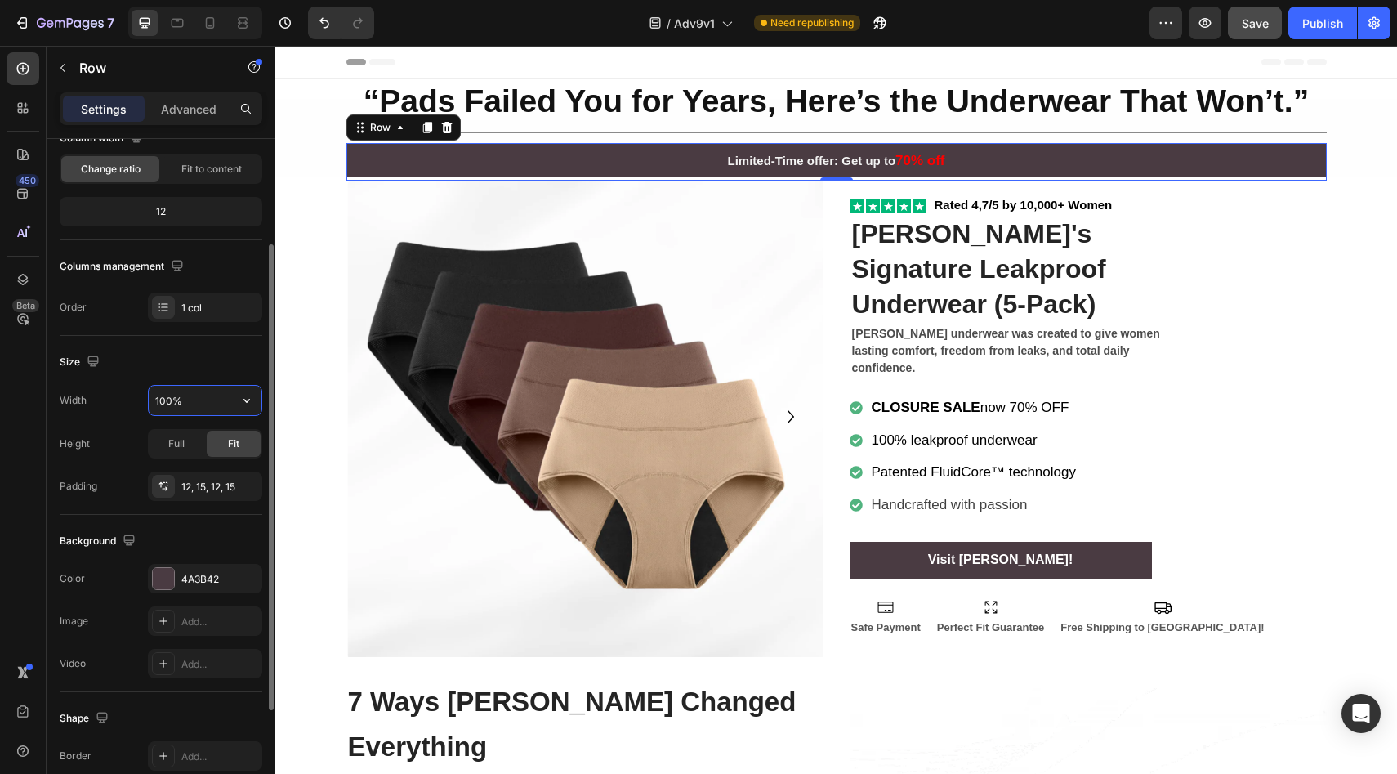
click at [228, 404] on input "100%" at bounding box center [205, 400] width 113 height 29
click at [242, 401] on icon "button" at bounding box center [247, 400] width 16 height 16
click at [221, 435] on span "1200px" at bounding box center [230, 442] width 34 height 15
click at [248, 395] on icon "button" at bounding box center [247, 400] width 16 height 16
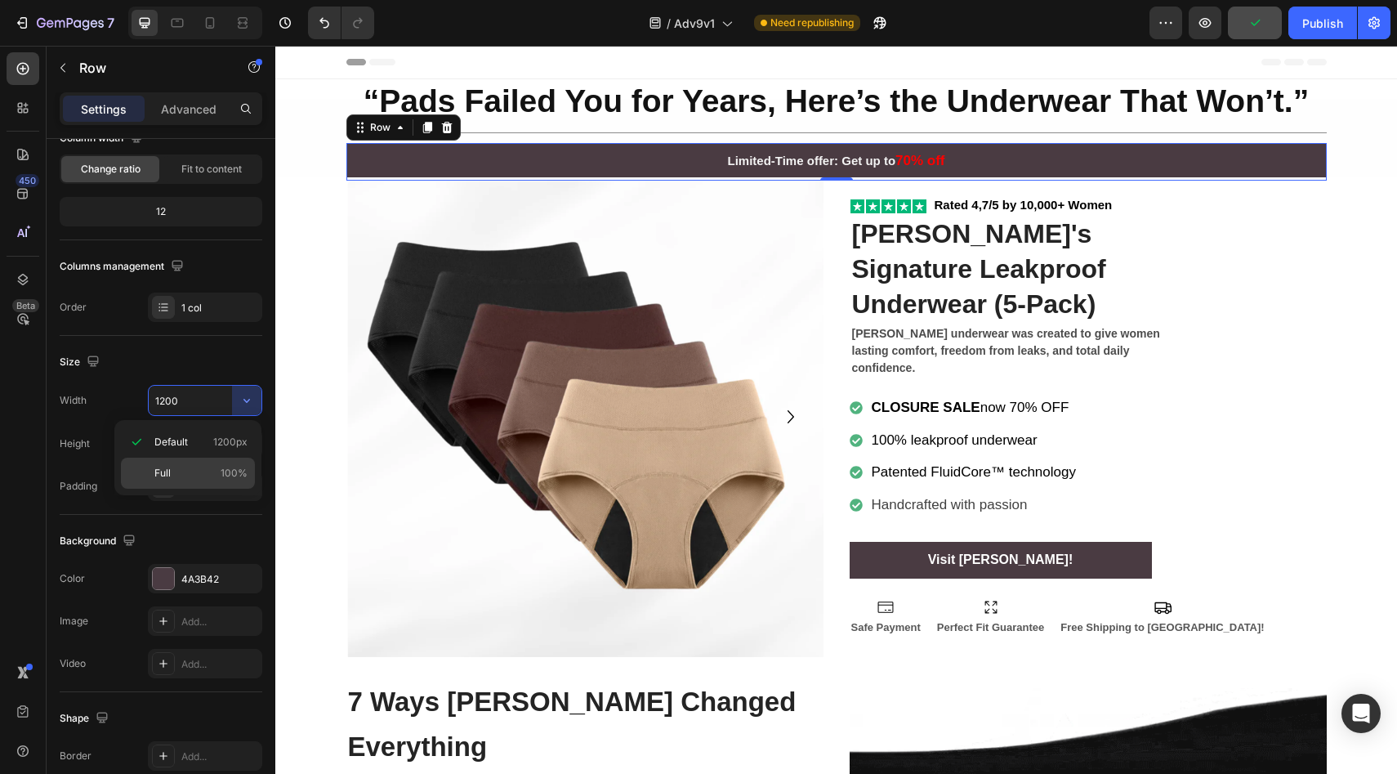
click at [210, 475] on p "Full 100%" at bounding box center [200, 473] width 93 height 15
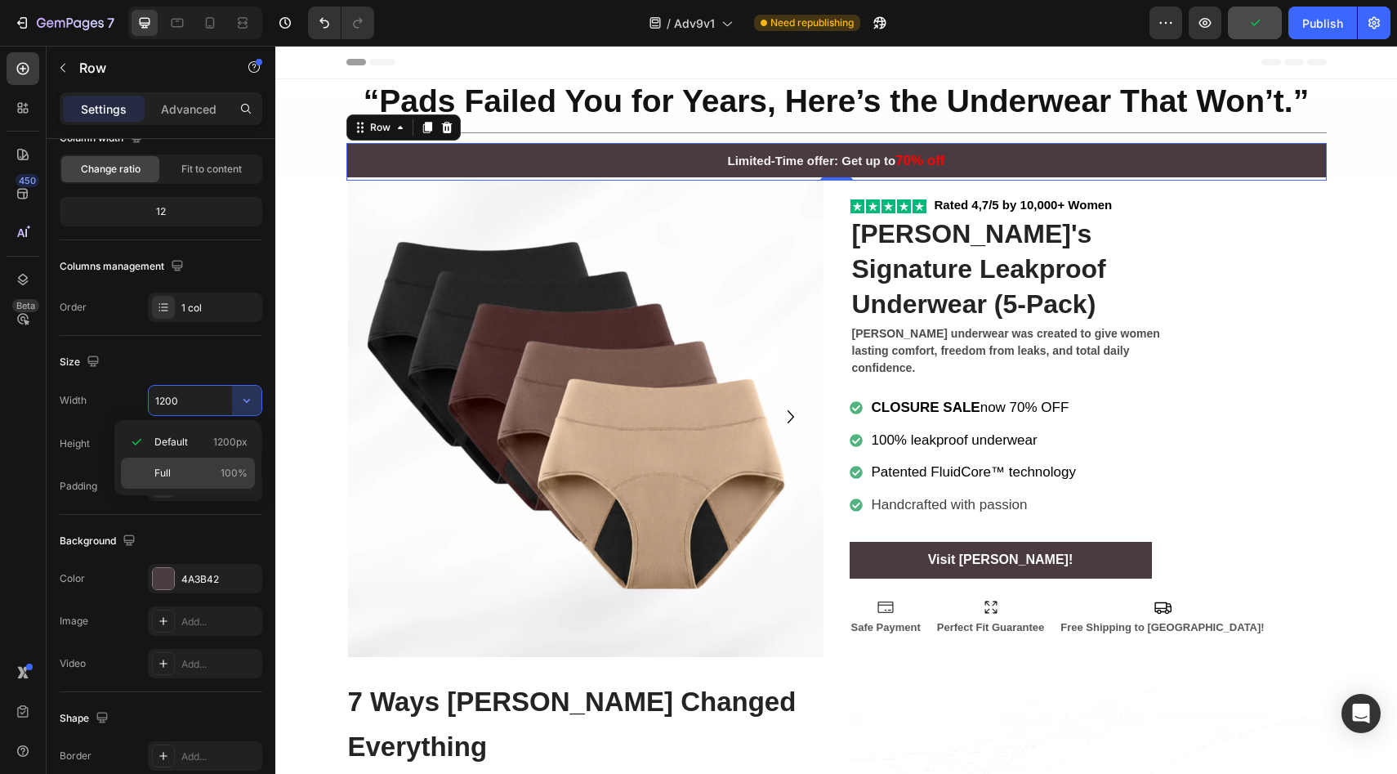
type input "100%"
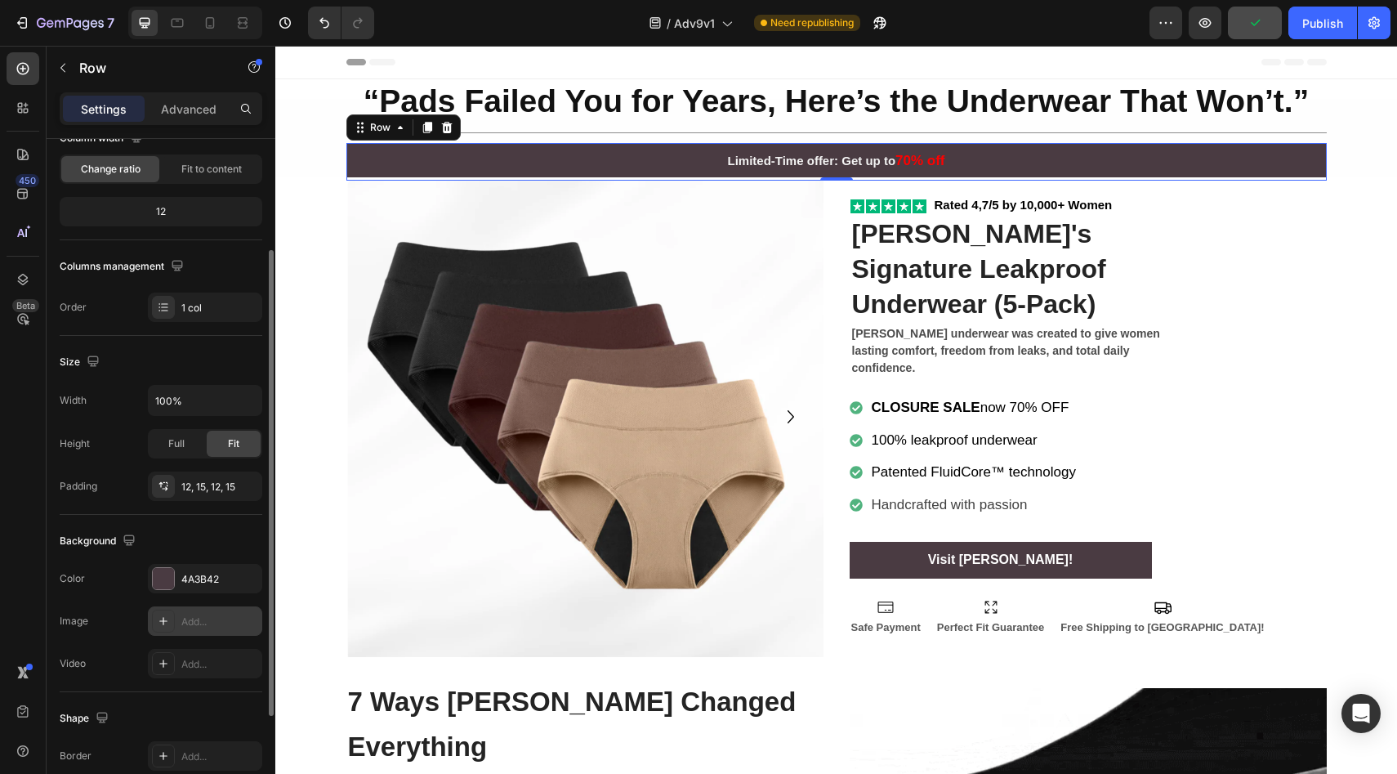
scroll to position [301, 0]
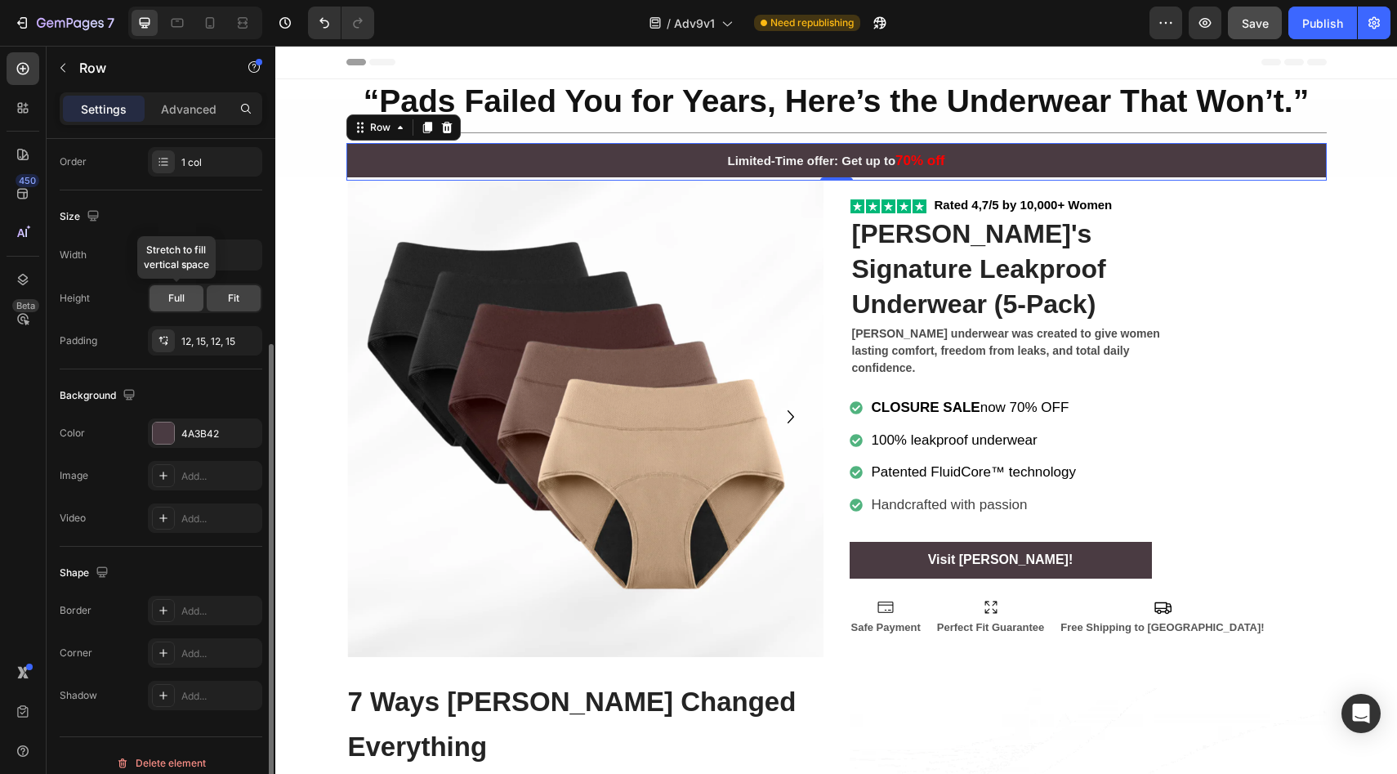
click at [180, 306] on div "Full" at bounding box center [176, 298] width 54 height 26
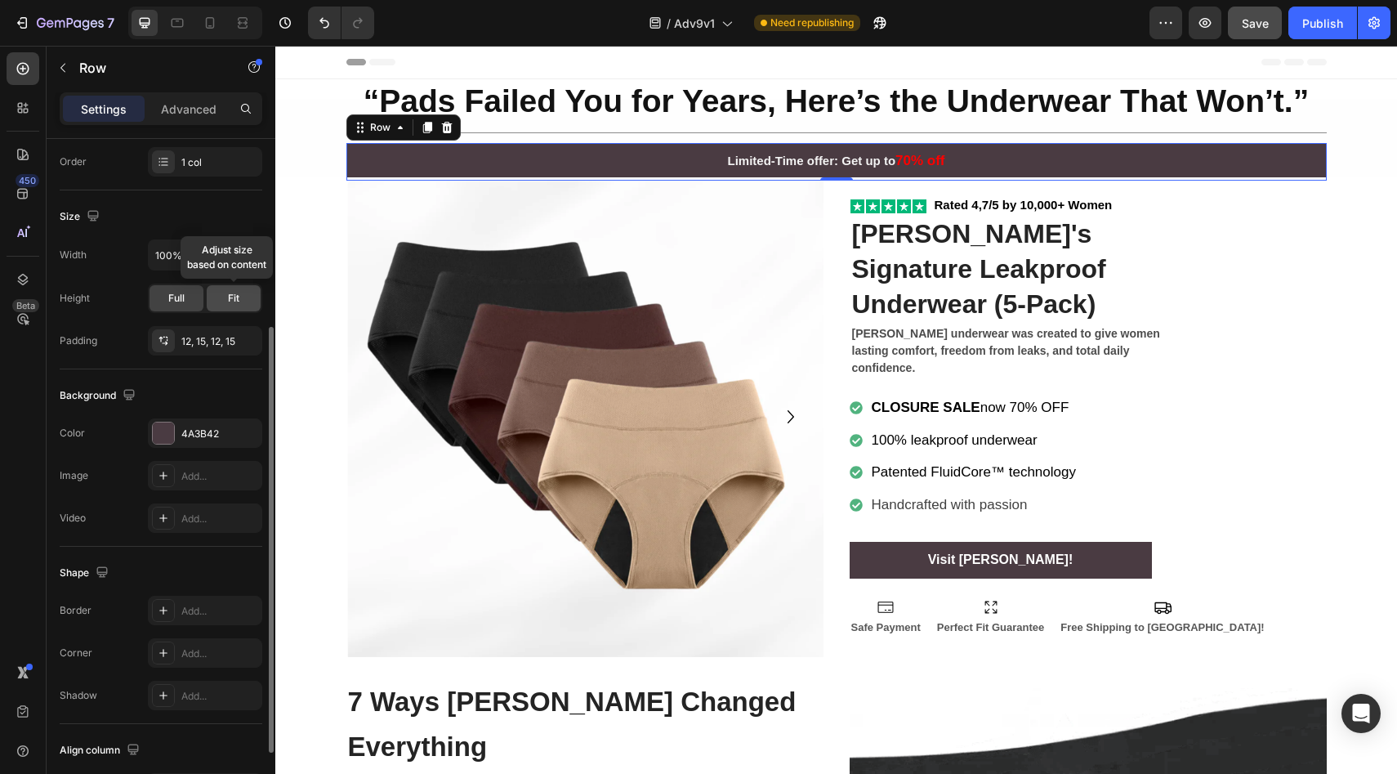
click at [212, 301] on div "Fit" at bounding box center [234, 298] width 54 height 26
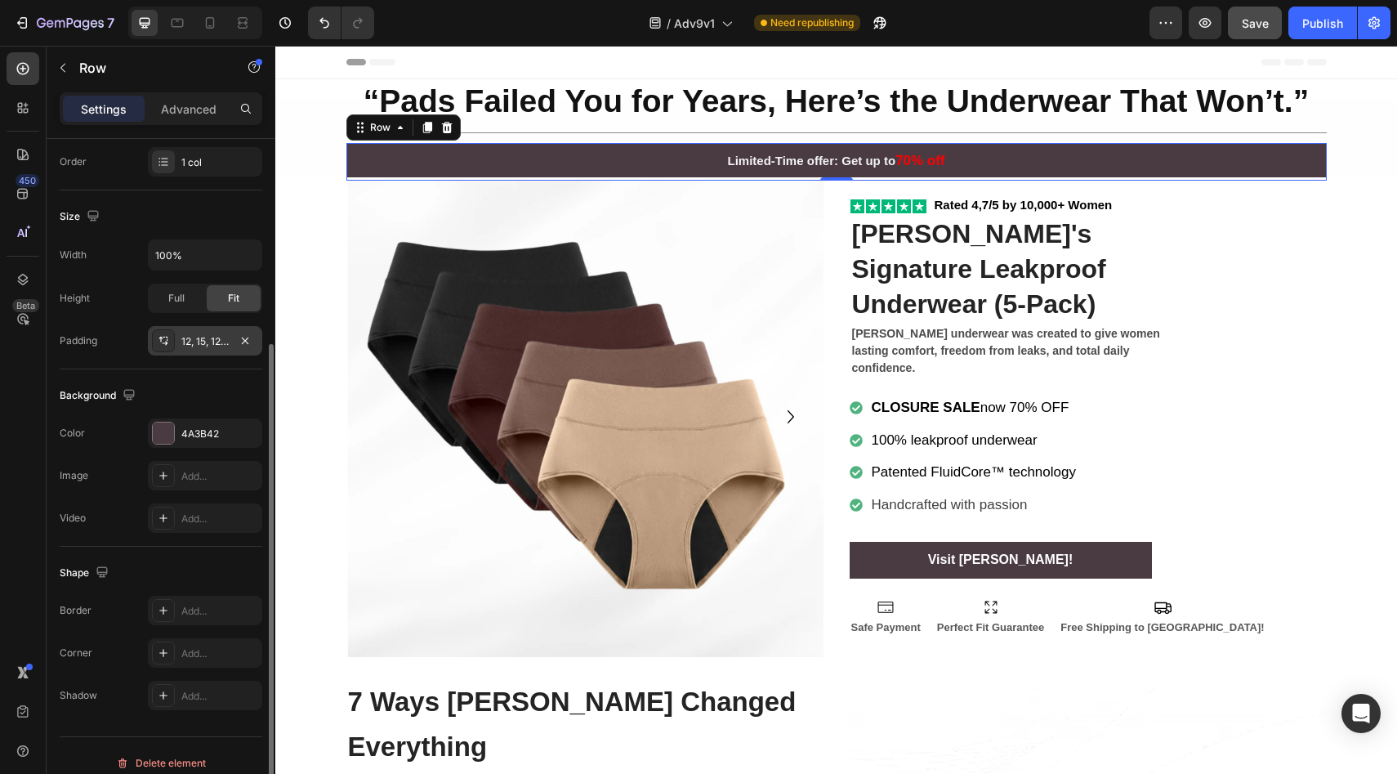
click at [185, 336] on div "12, 15, 12, 15" at bounding box center [204, 341] width 47 height 15
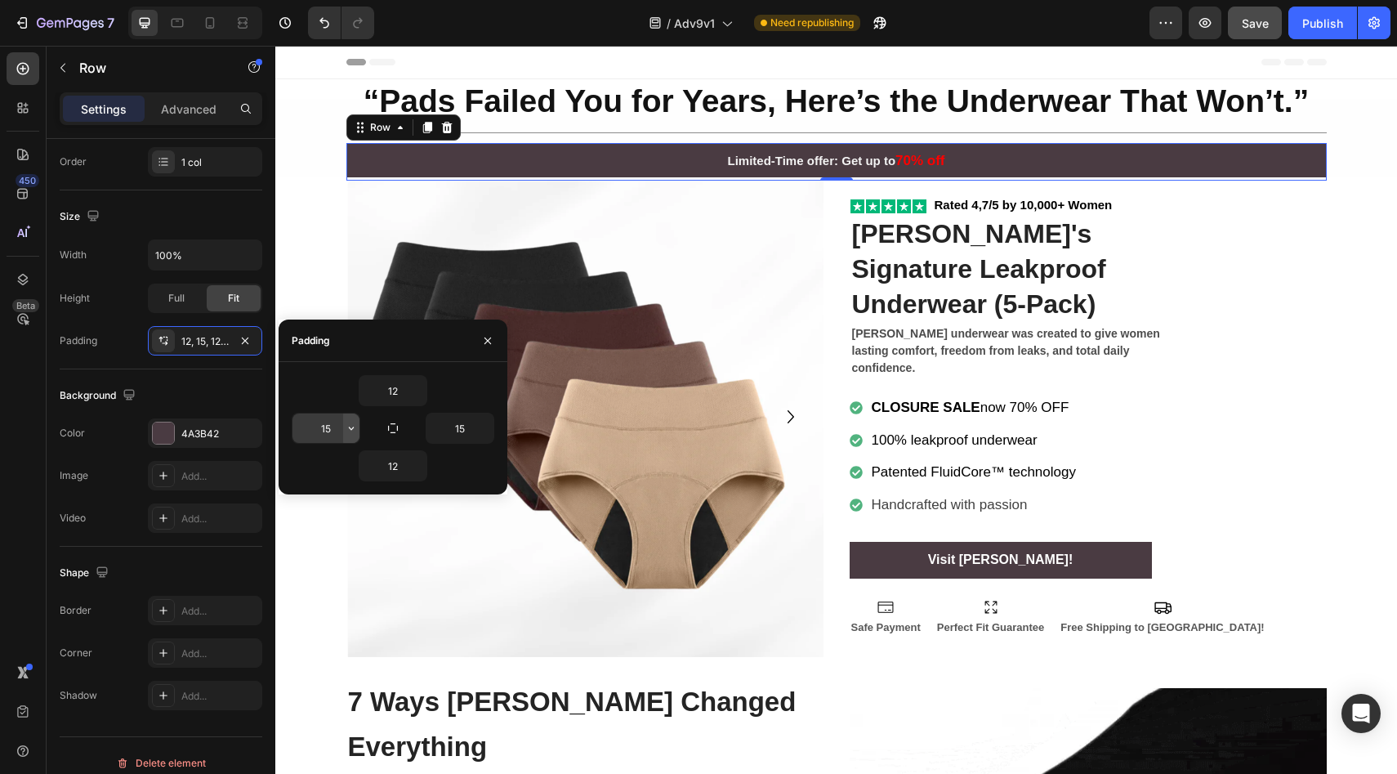
click at [347, 421] on icon "button" at bounding box center [351, 427] width 13 height 13
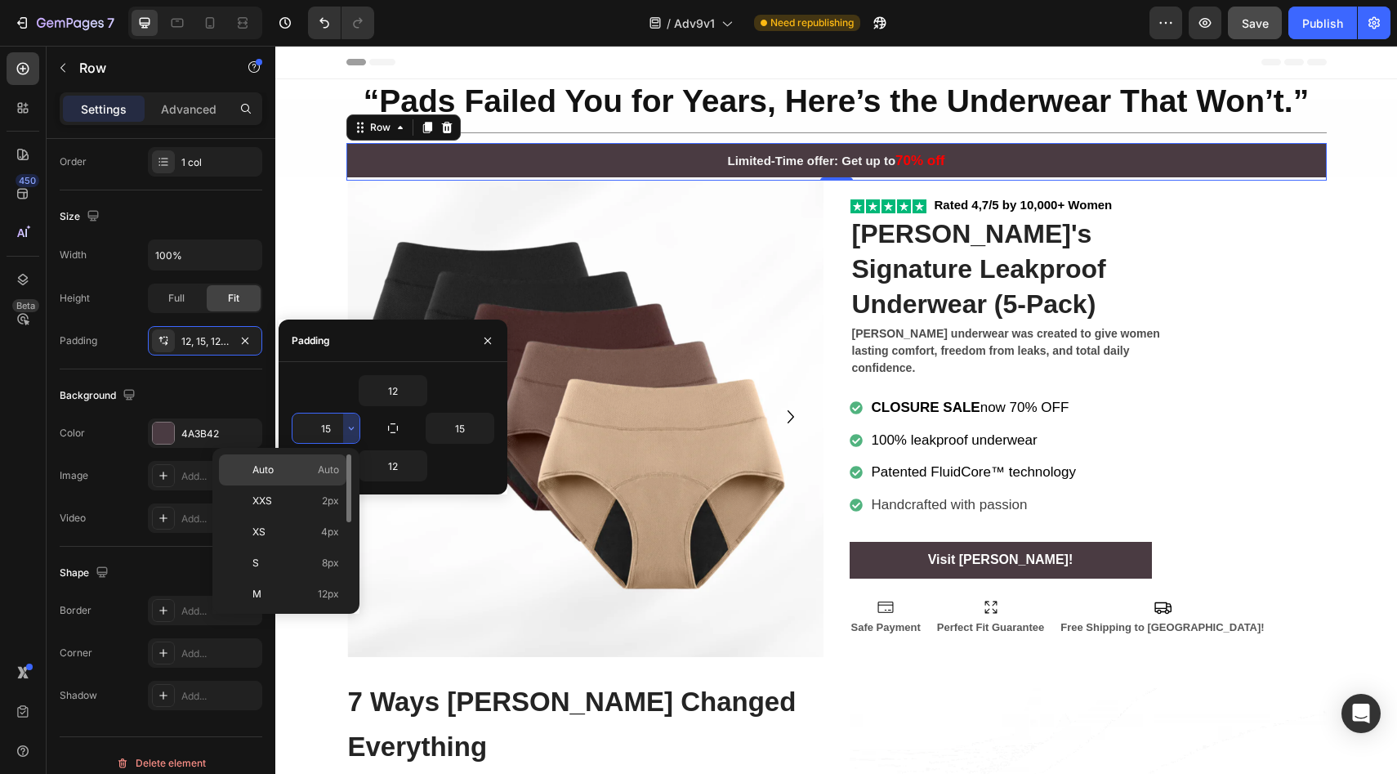
click at [332, 471] on span "Auto" at bounding box center [328, 469] width 21 height 15
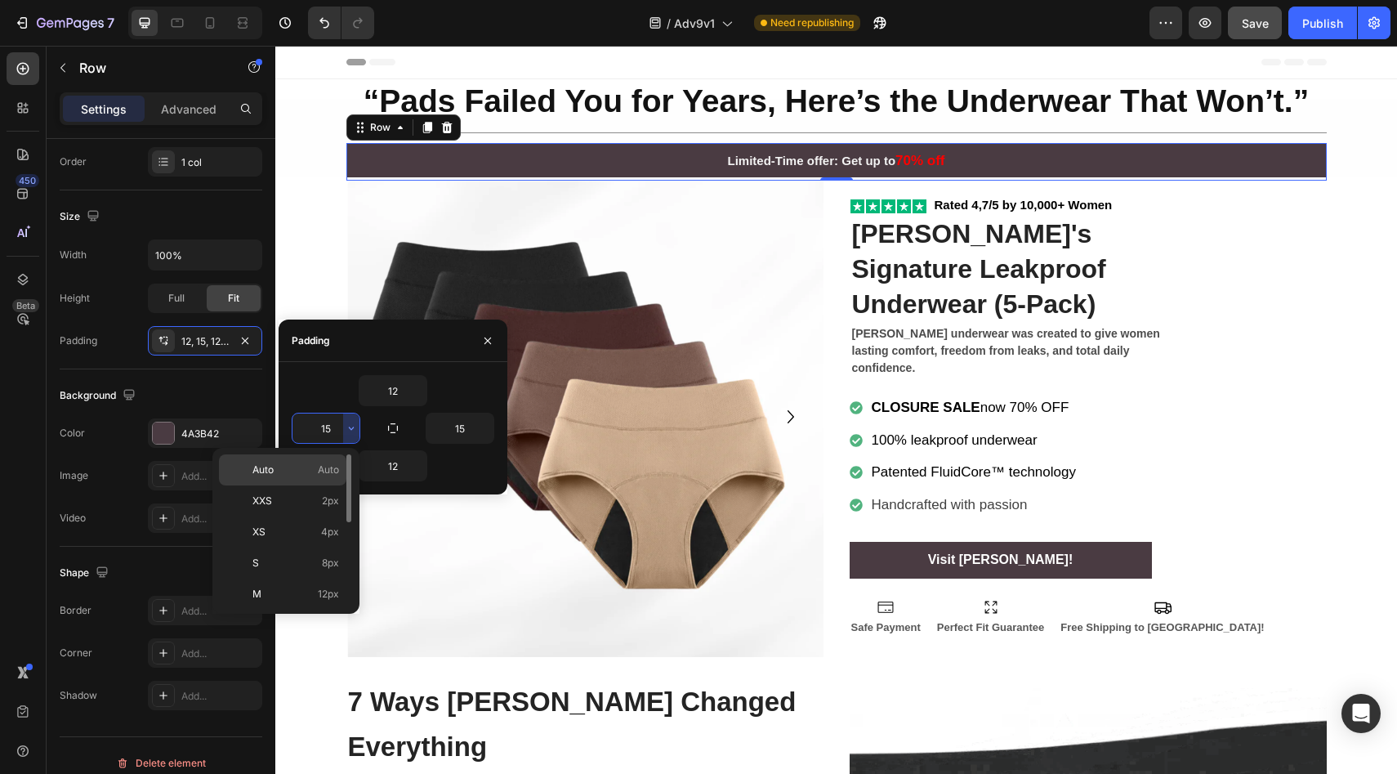
type input "Auto"
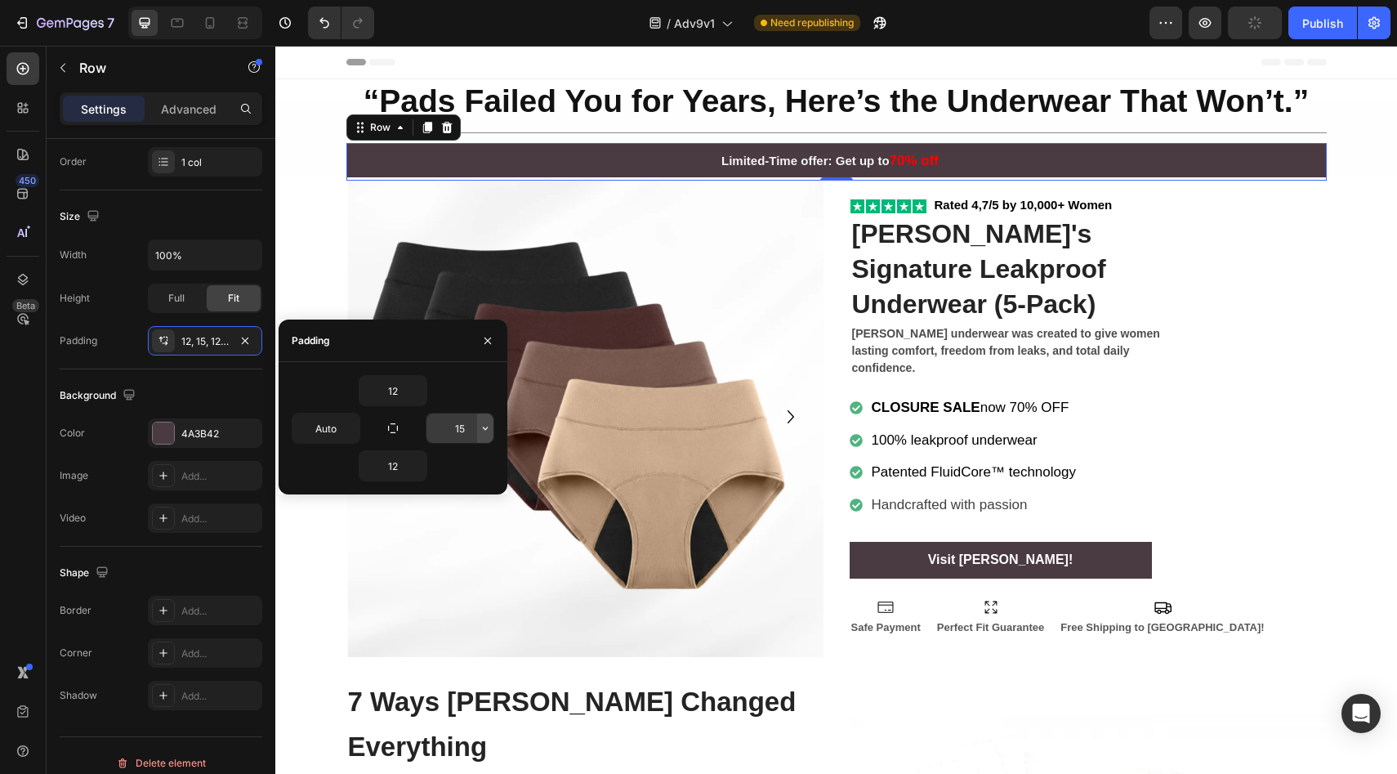
click at [485, 422] on icon "button" at bounding box center [485, 427] width 13 height 13
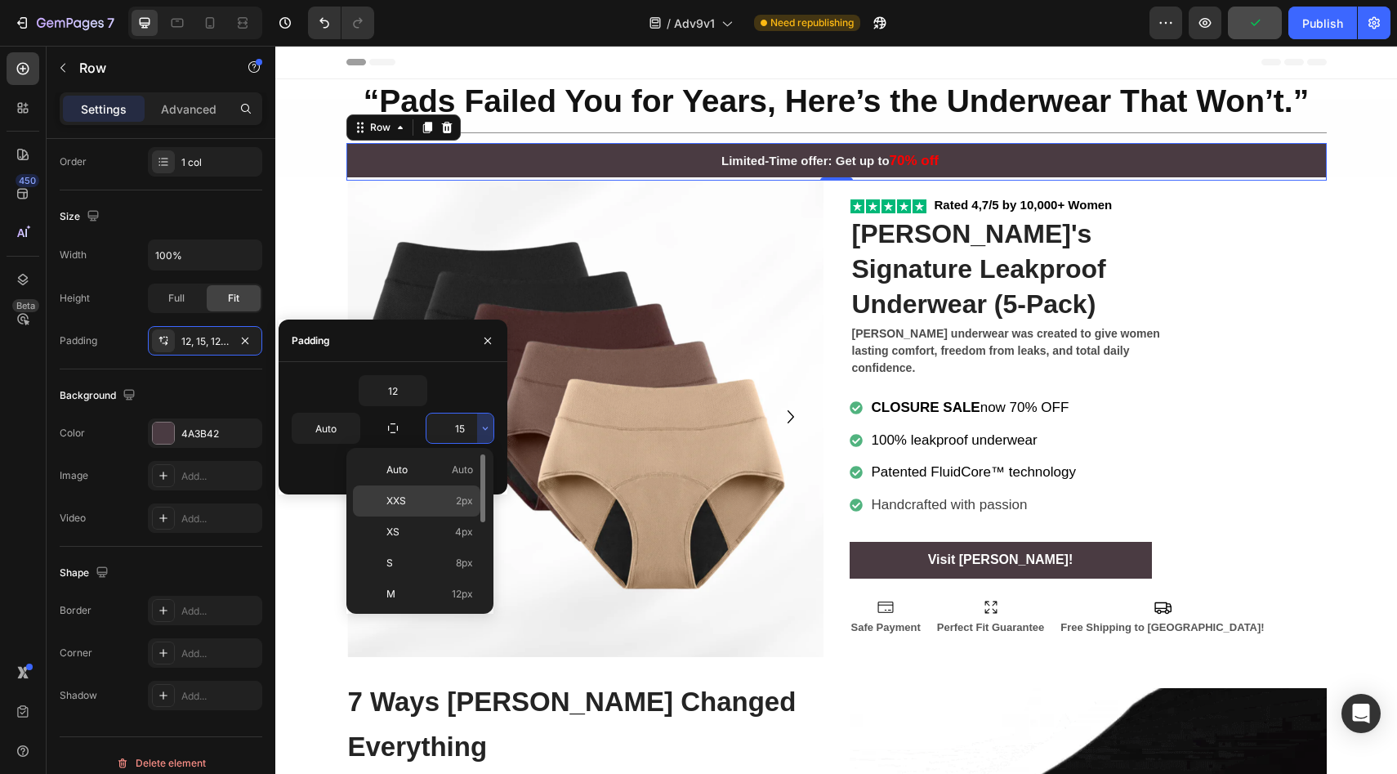
click at [435, 516] on div "XXS 2px" at bounding box center [416, 531] width 127 height 31
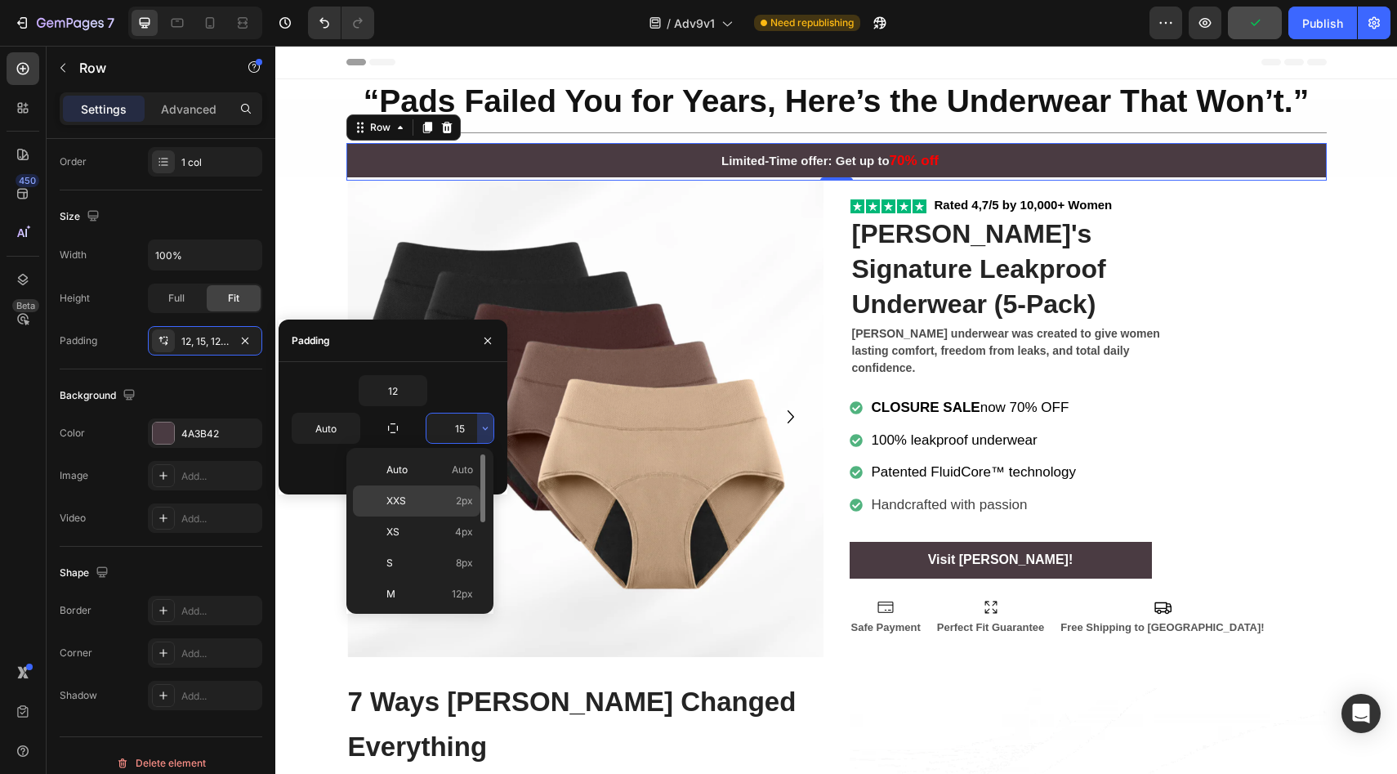
type input "2"
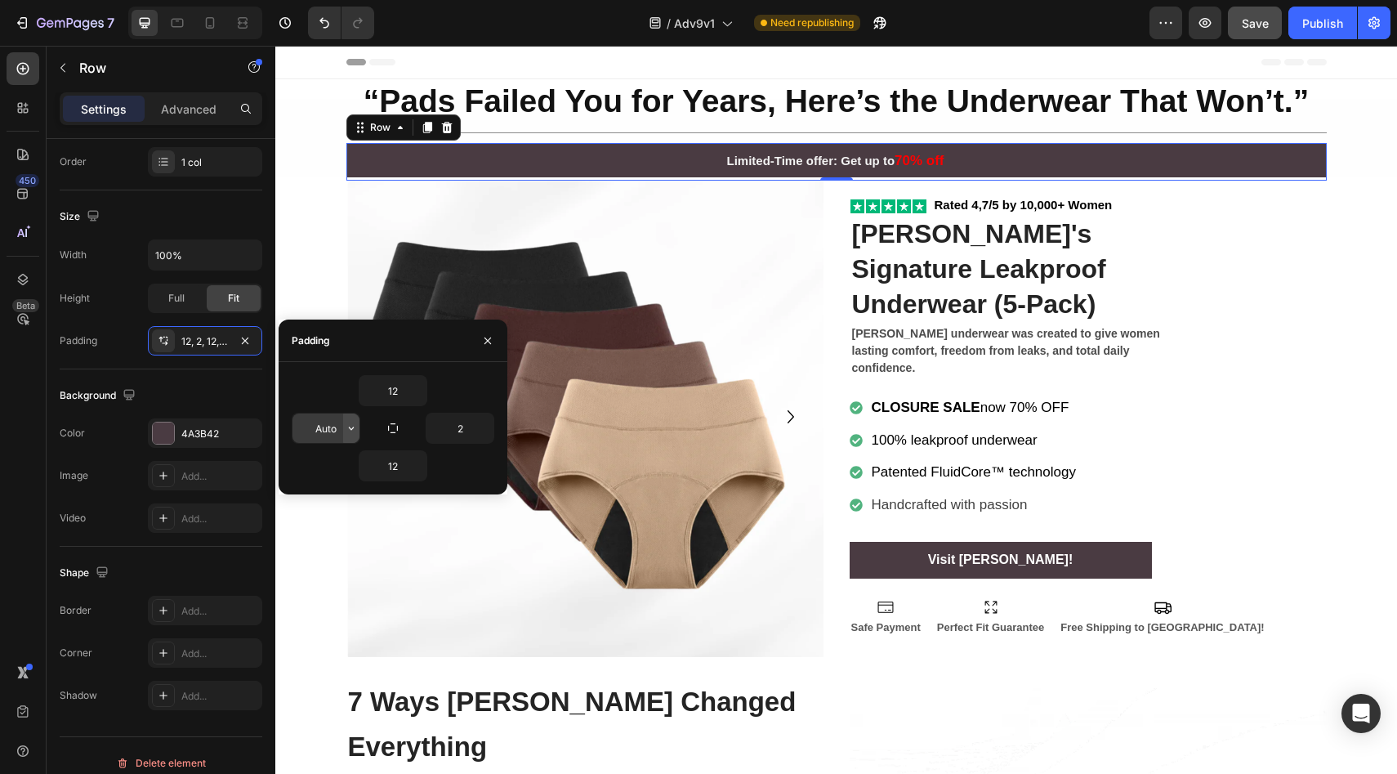
click at [351, 430] on icon "button" at bounding box center [351, 427] width 13 height 13
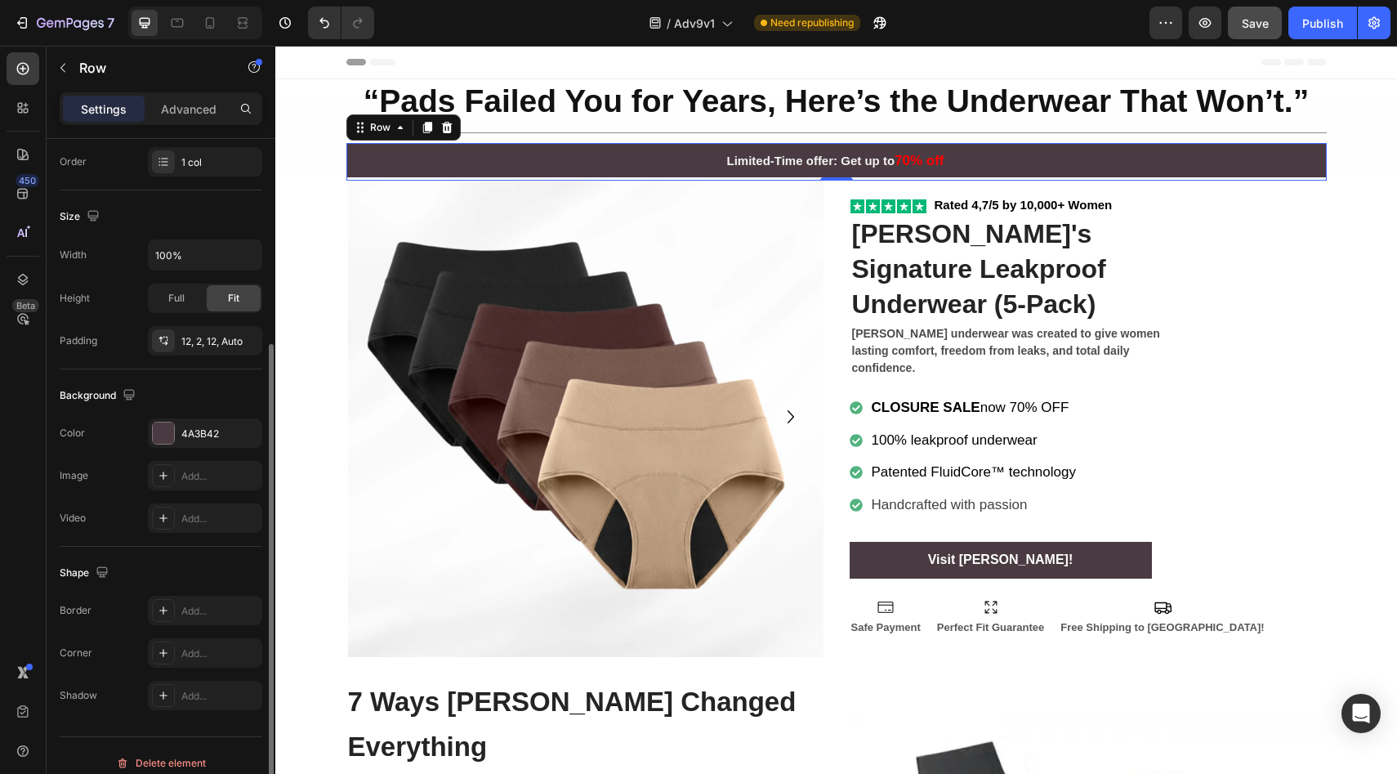
click at [257, 374] on div "Background The changes might be hidden by the video. Color 4A3B42 Image Add... …" at bounding box center [161, 457] width 203 height 177
click at [337, 13] on button "Undo/Redo" at bounding box center [324, 23] width 33 height 33
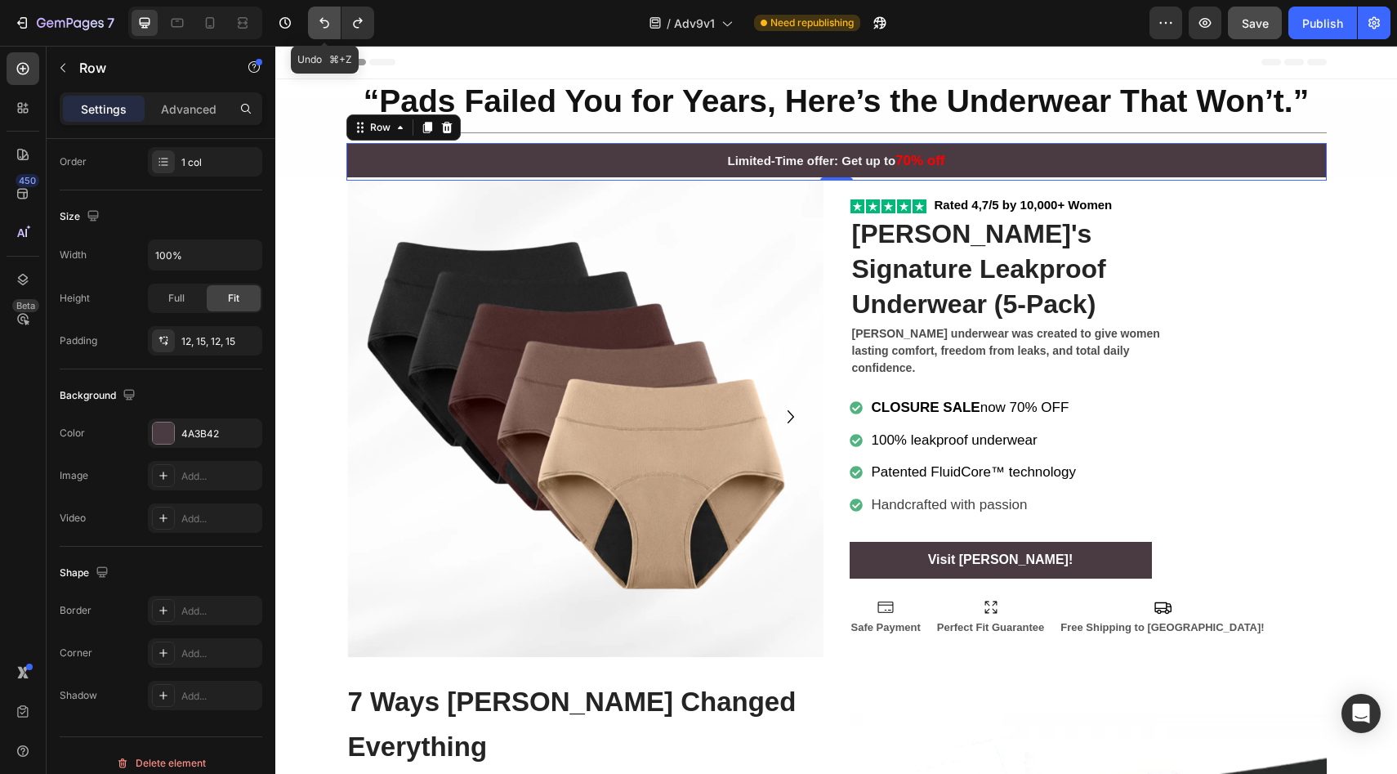
click at [337, 13] on button "Undo/Redo" at bounding box center [324, 23] width 33 height 33
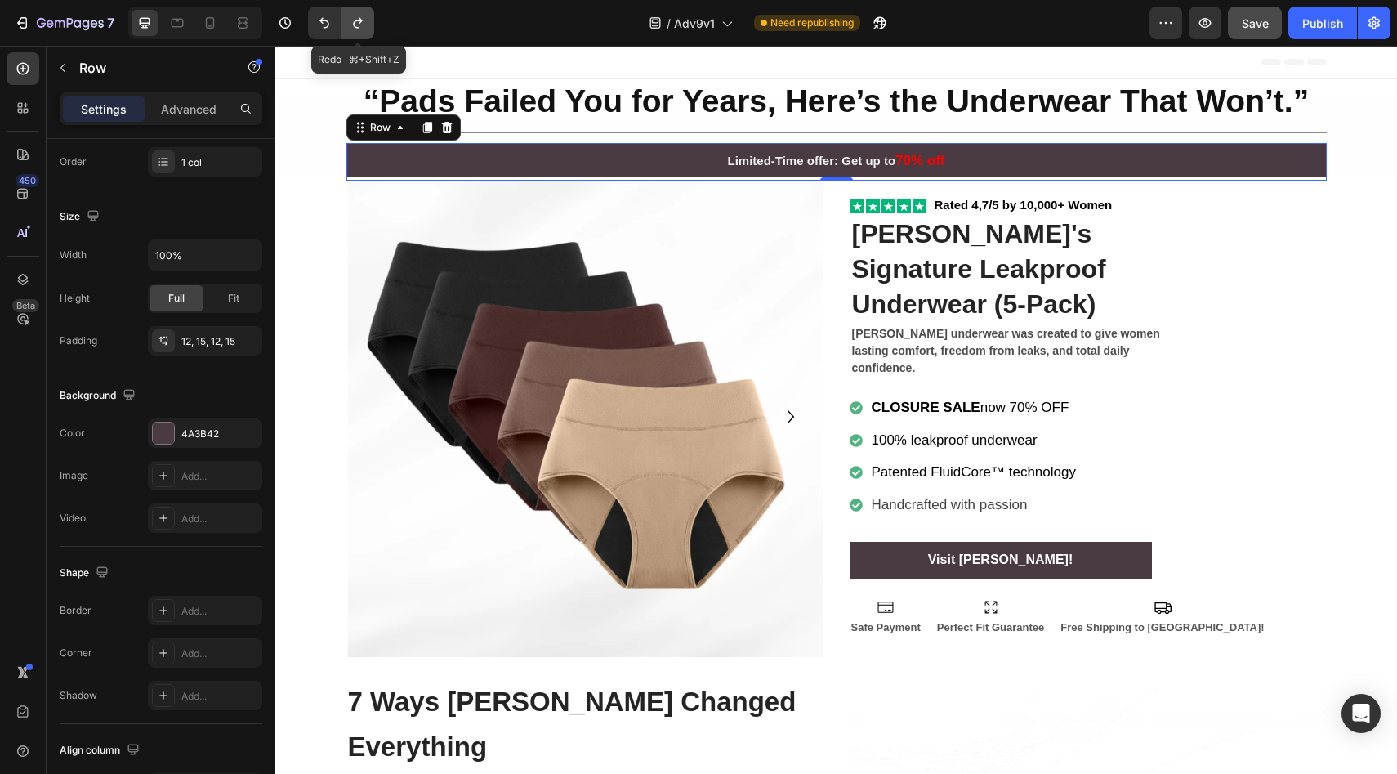
click at [363, 19] on icon "Undo/Redo" at bounding box center [358, 23] width 16 height 16
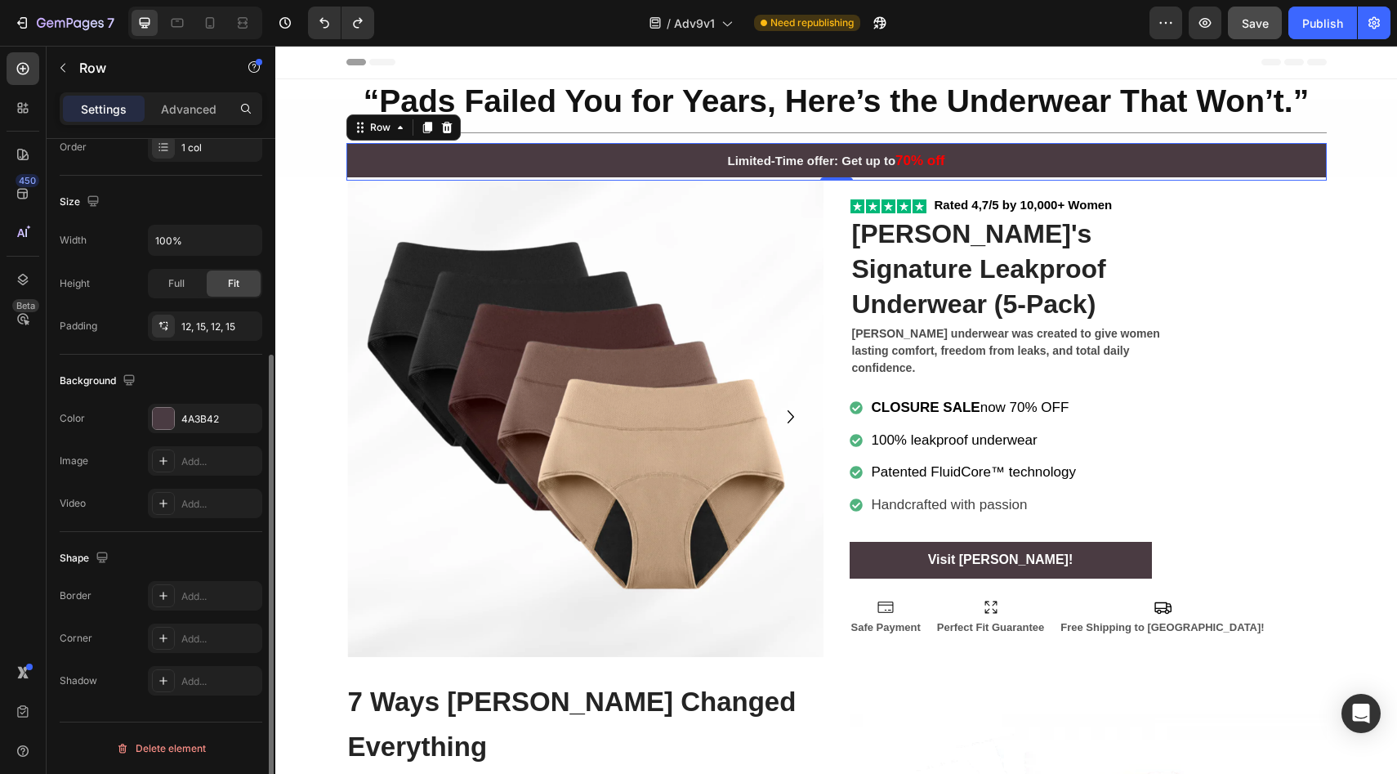
scroll to position [0, 0]
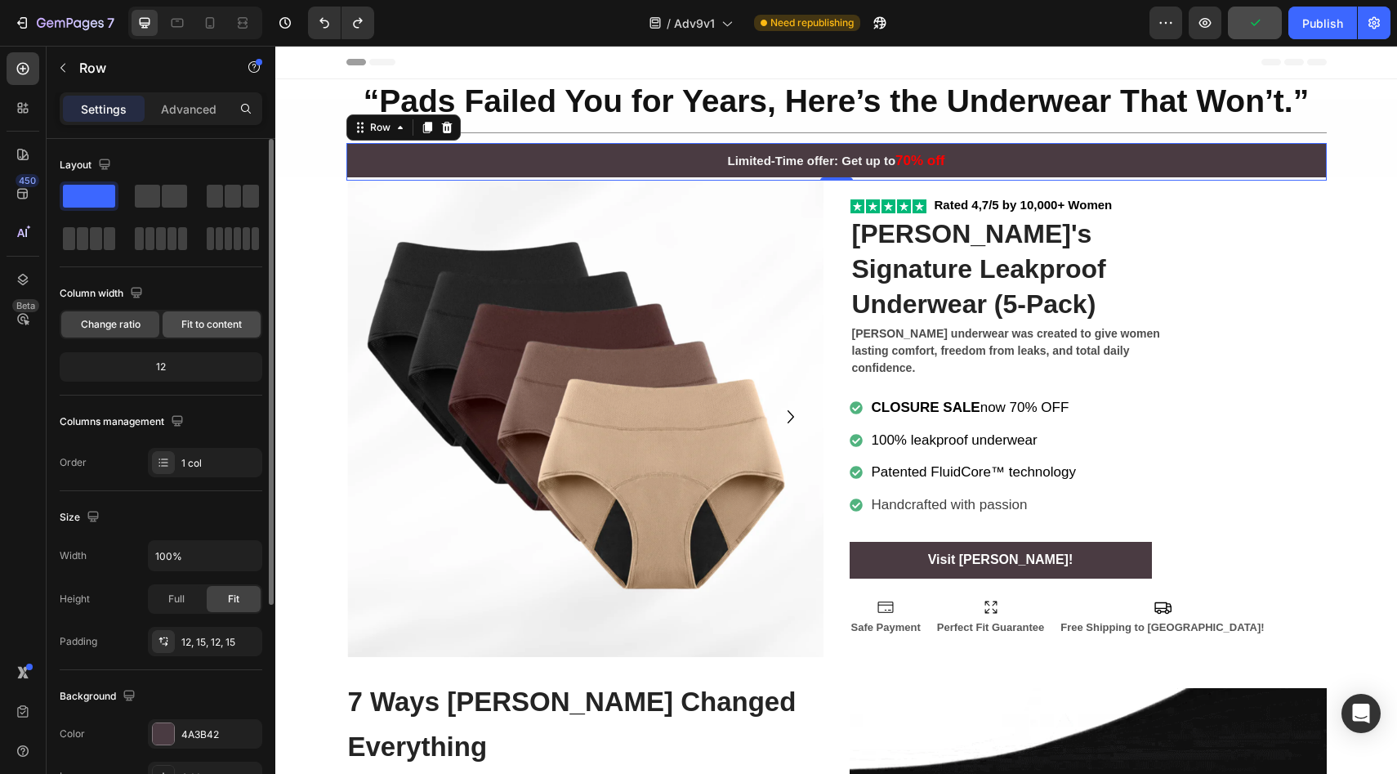
click at [188, 320] on span "Fit to content" at bounding box center [211, 324] width 60 height 15
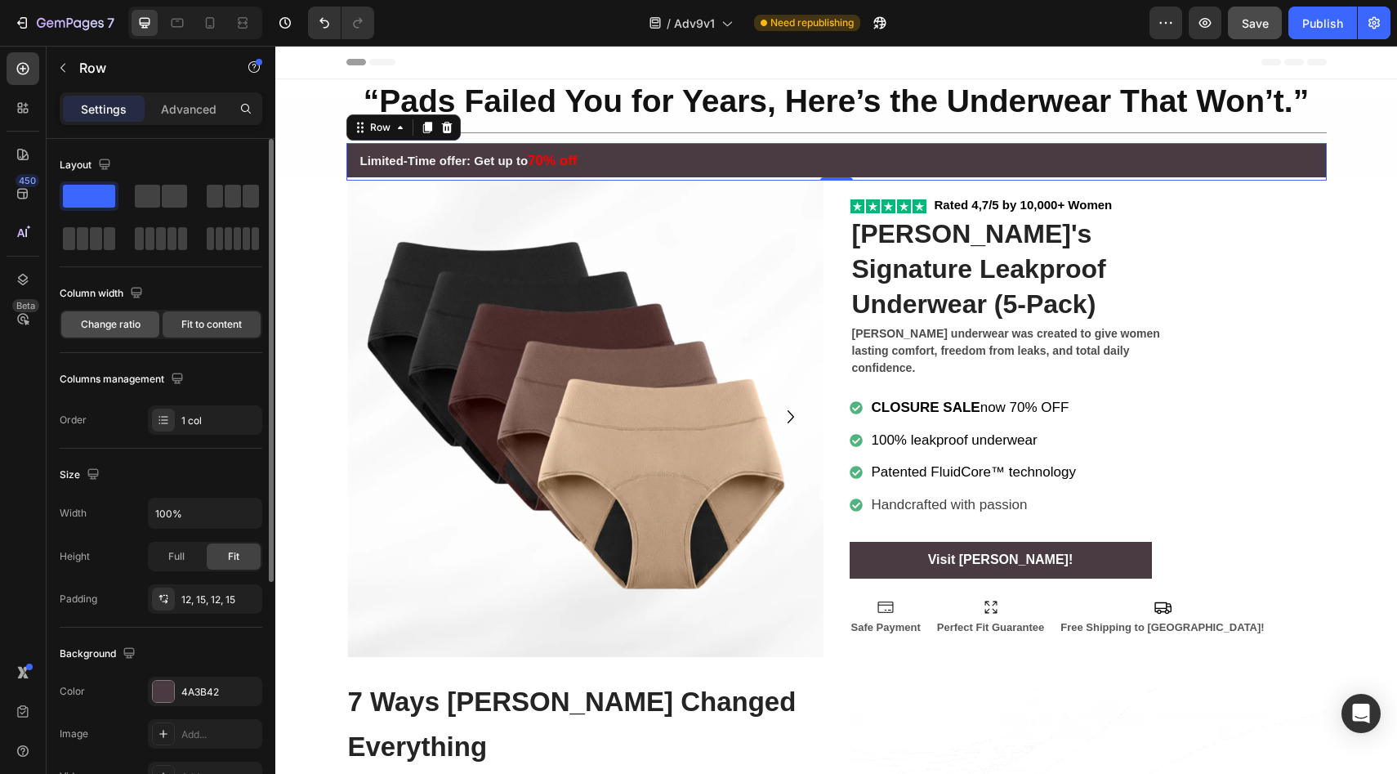
click at [103, 333] on div "Change ratio" at bounding box center [110, 324] width 98 height 26
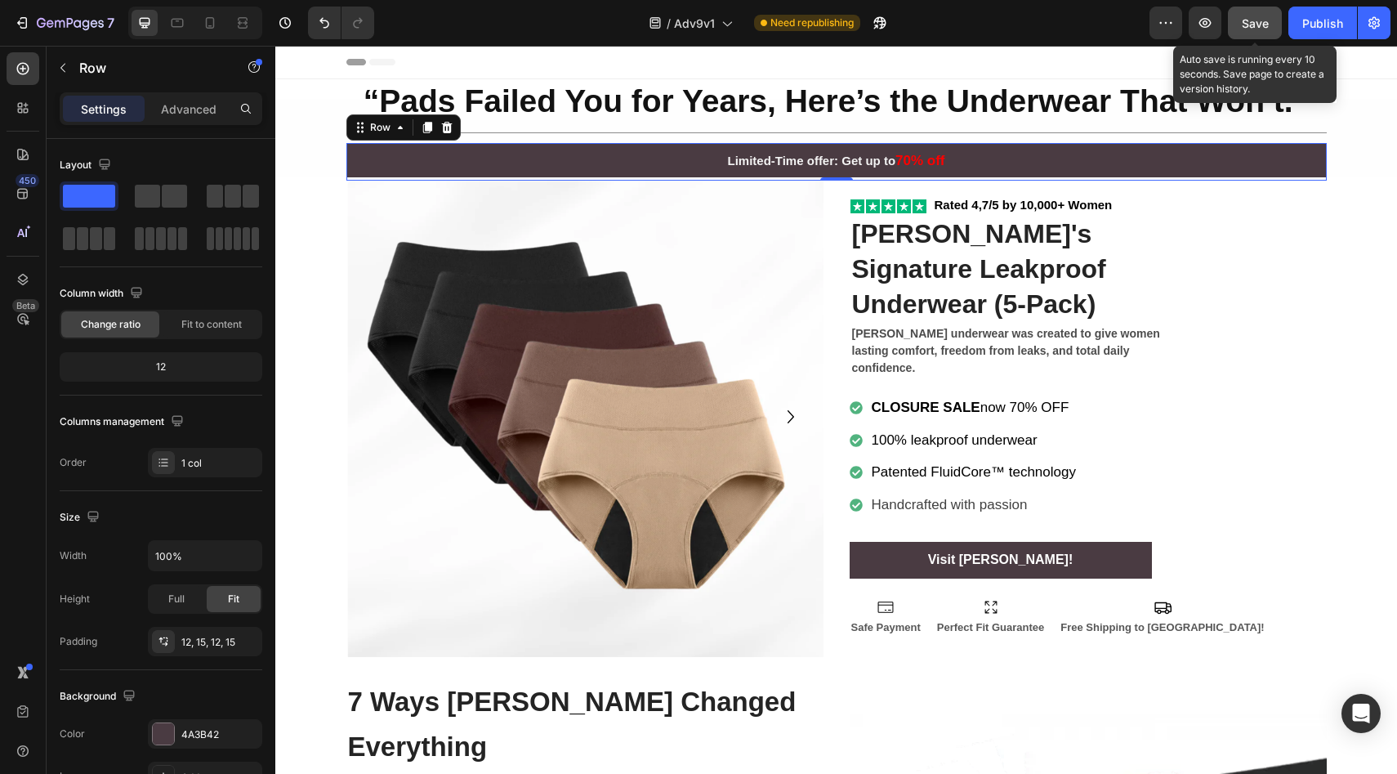
click at [1251, 15] on div "Save" at bounding box center [1255, 23] width 27 height 17
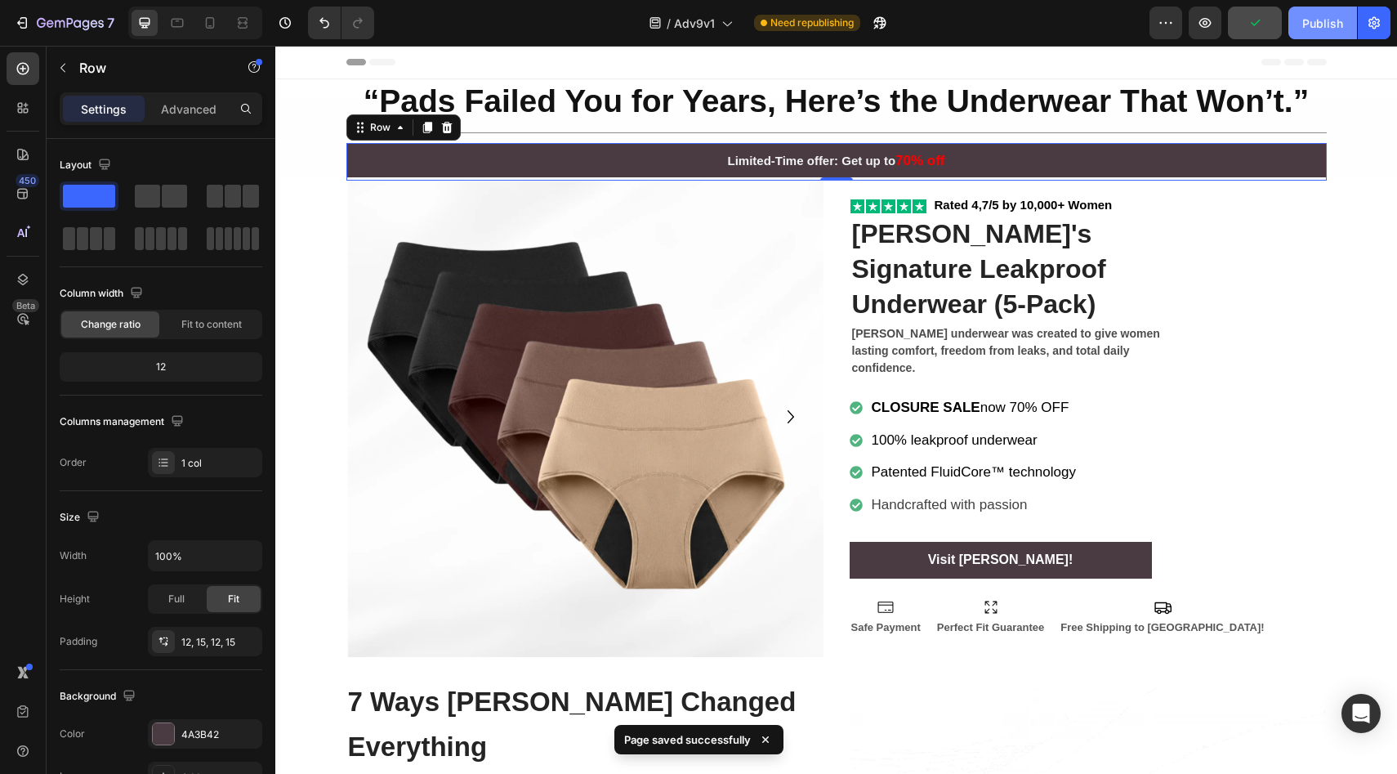
click at [1316, 29] on div "Publish" at bounding box center [1322, 23] width 41 height 17
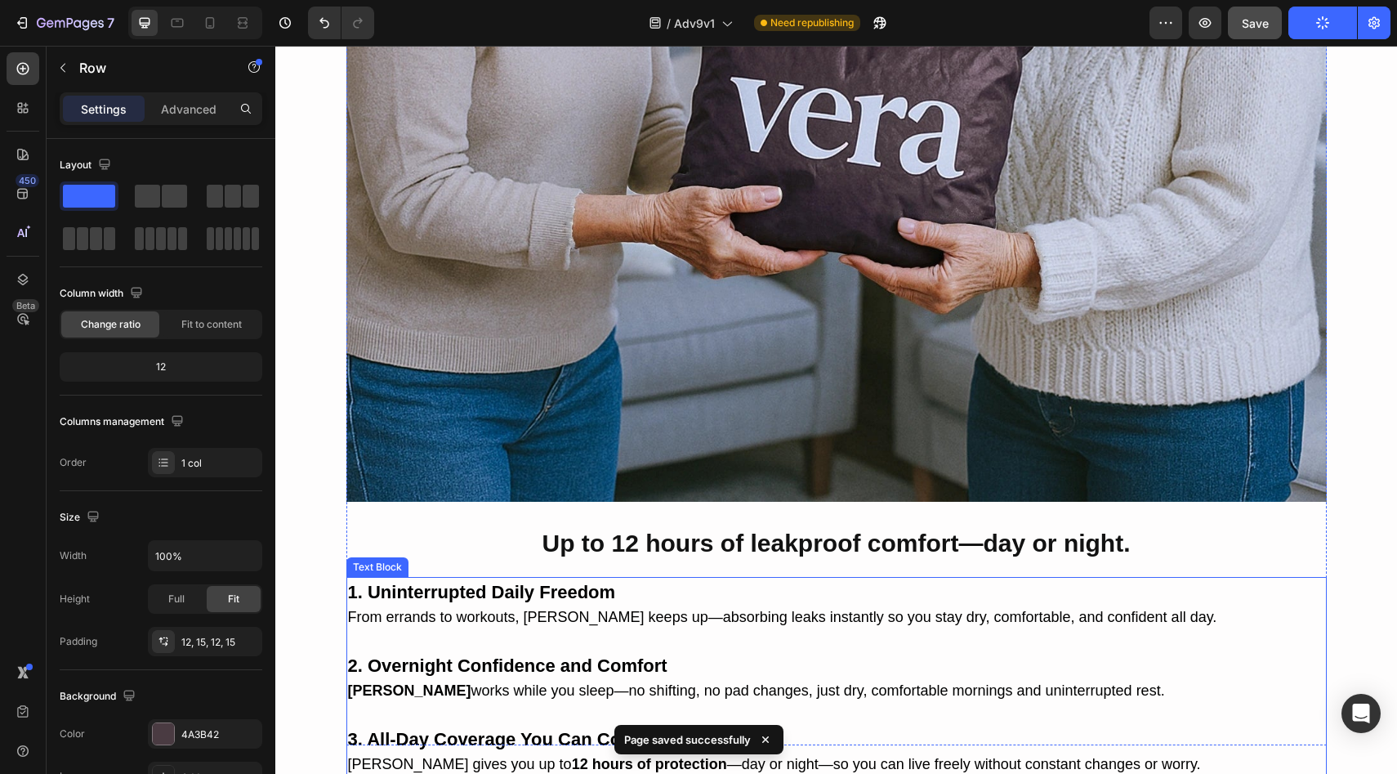
scroll to position [4828, 0]
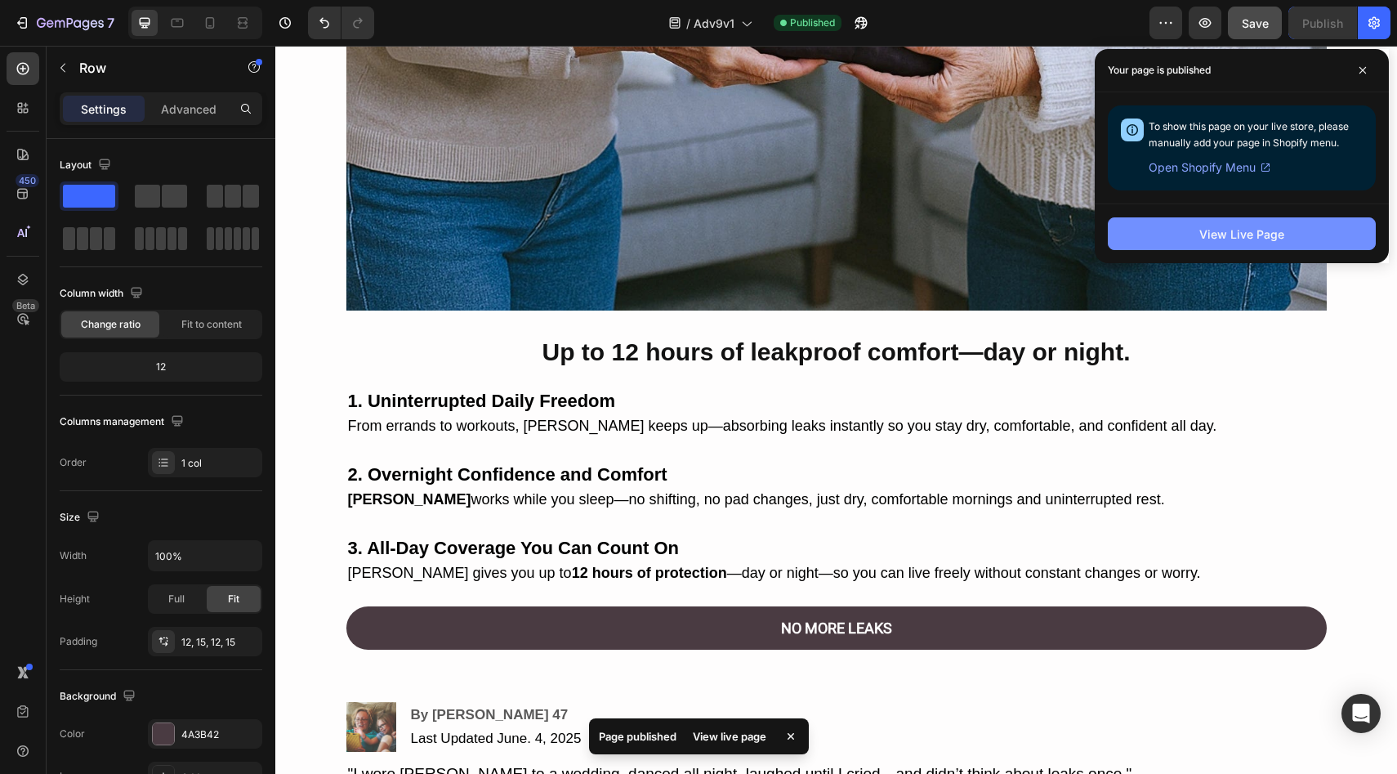
click at [1241, 233] on div "View Live Page" at bounding box center [1241, 233] width 85 height 17
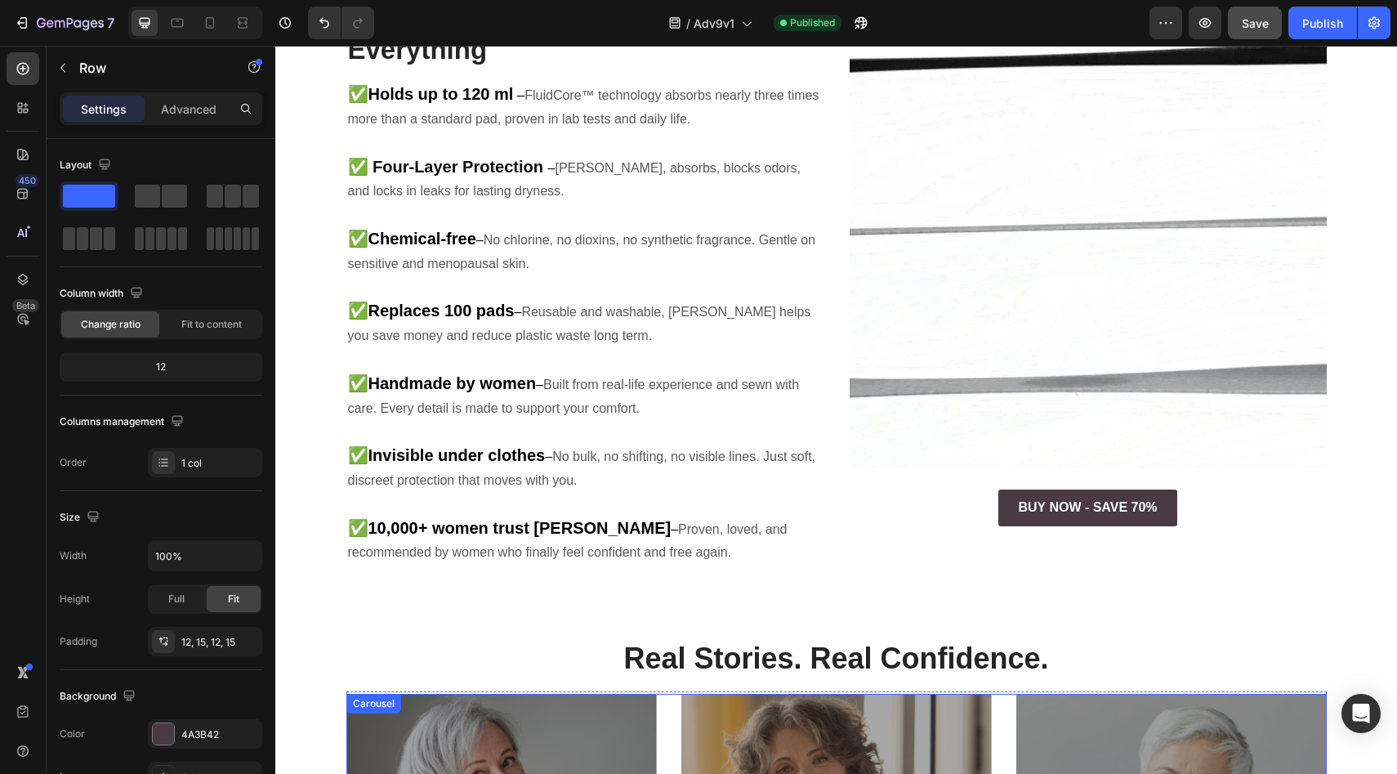
scroll to position [0, 0]
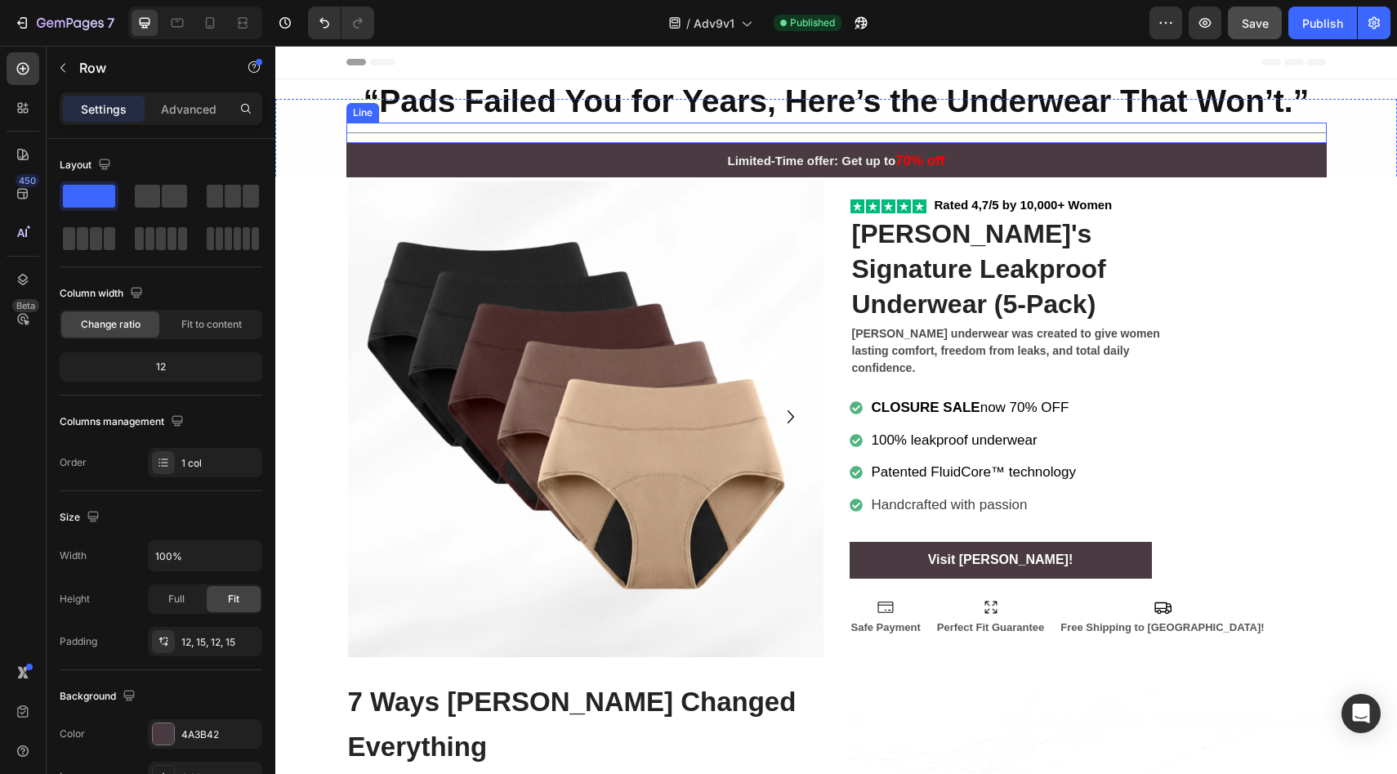
click at [649, 127] on div "Title Line" at bounding box center [836, 133] width 980 height 20
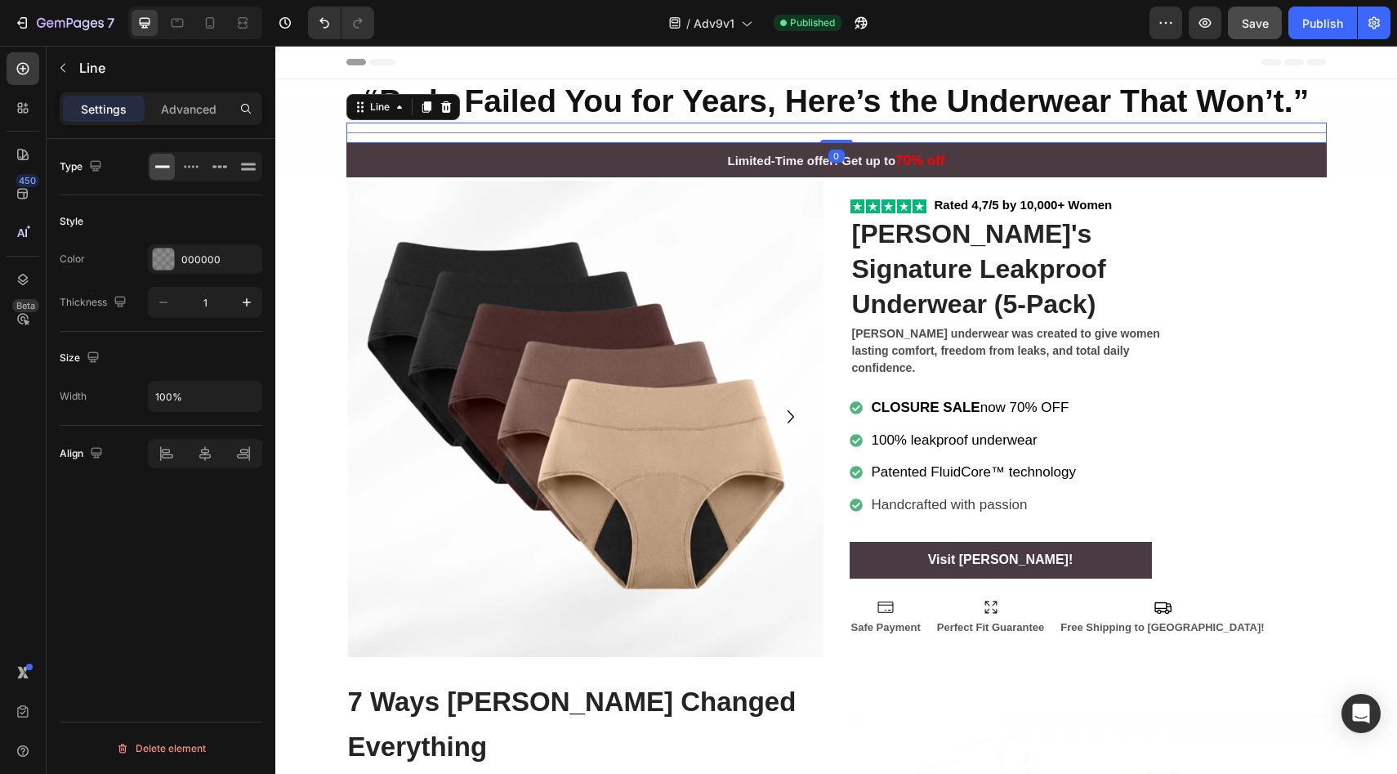
click at [648, 130] on div "Title Line 0" at bounding box center [836, 133] width 980 height 20
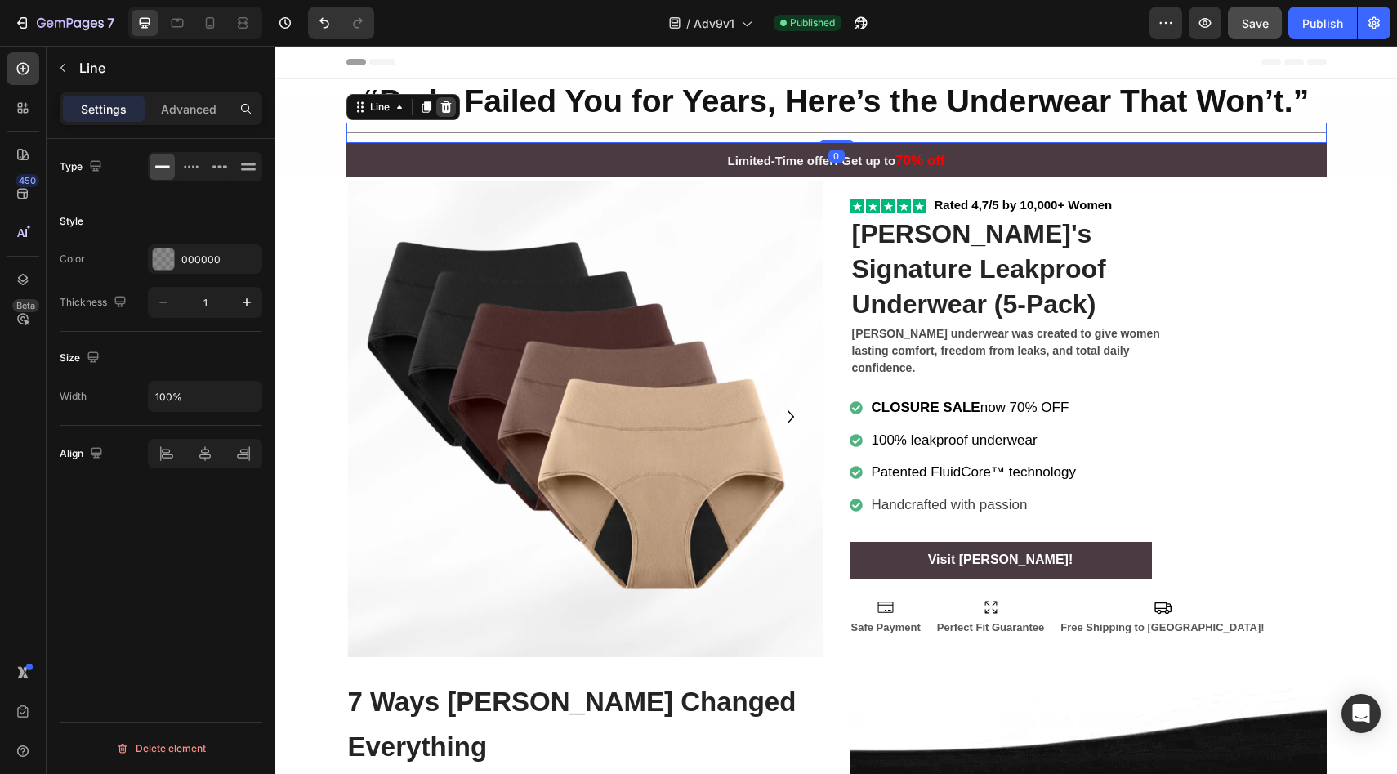
click at [442, 113] on div at bounding box center [446, 107] width 20 height 20
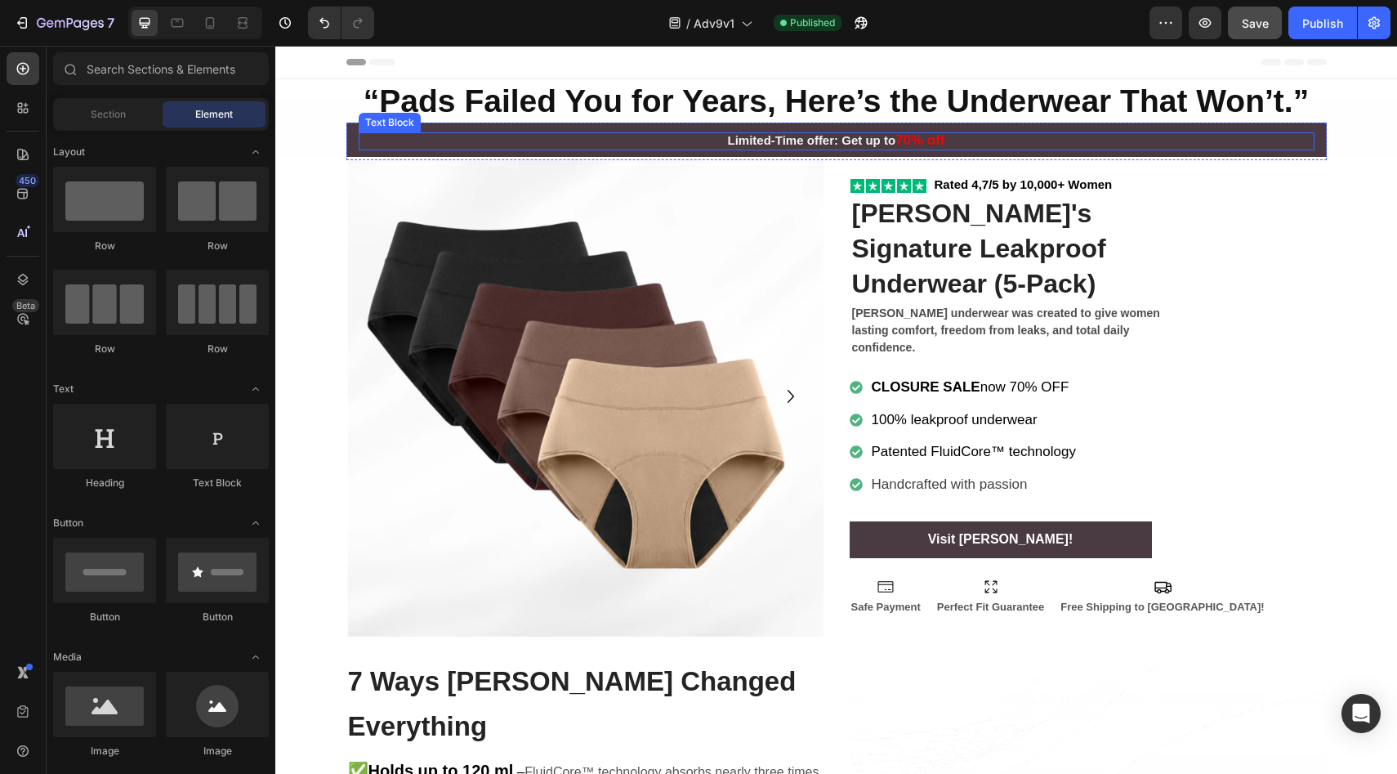
click at [896, 106] on strong "“Pads Failed You for Years, Here’s the Underwear That Won’t.”" at bounding box center [835, 100] width 945 height 35
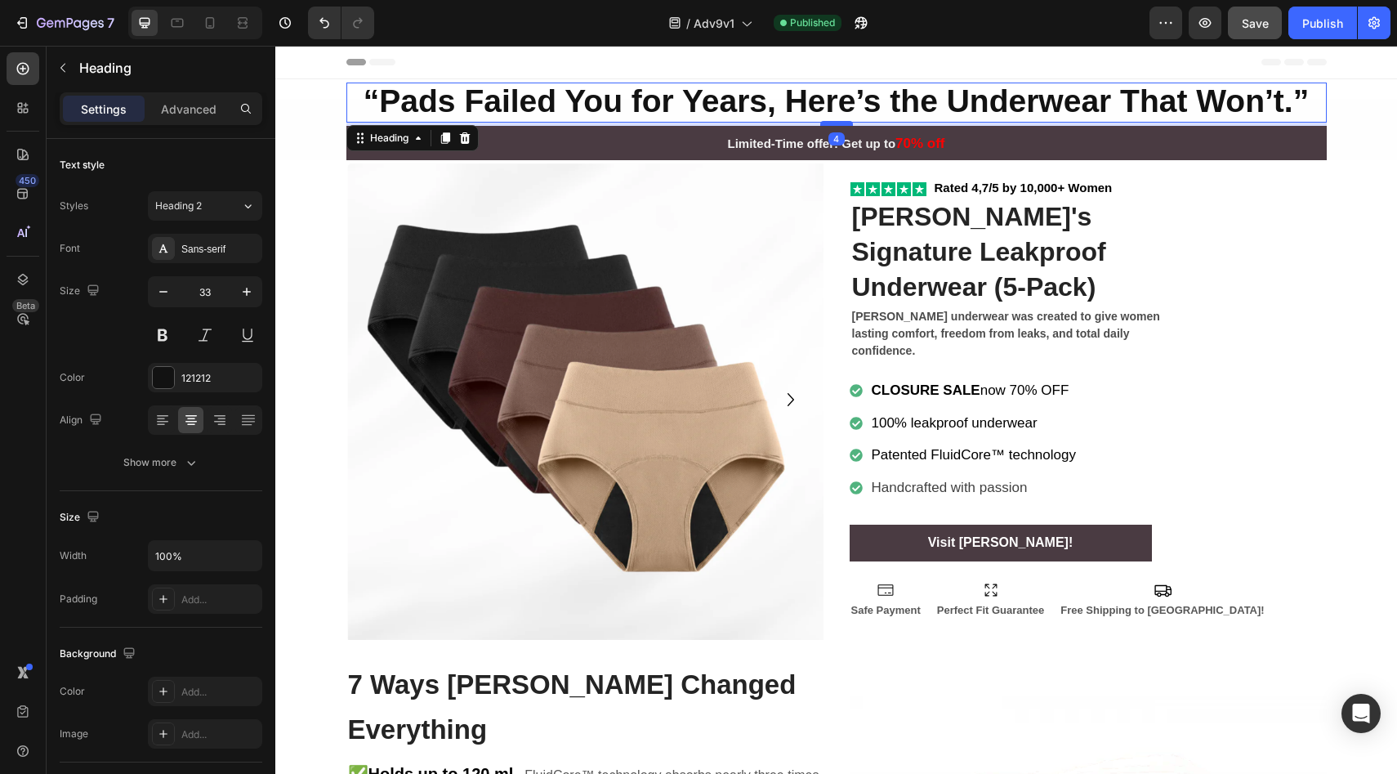
click at [836, 123] on div at bounding box center [836, 123] width 33 height 5
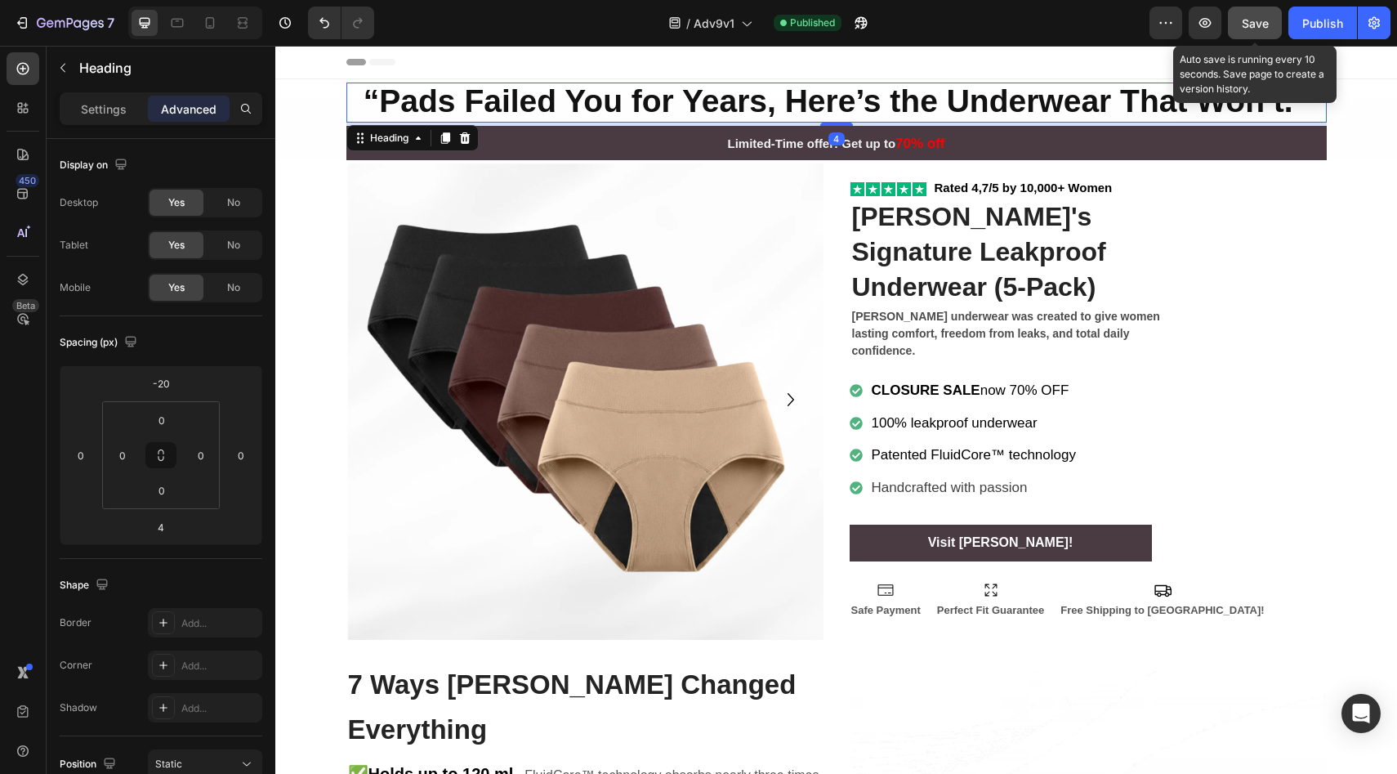
click at [1275, 32] on button "Save" at bounding box center [1255, 23] width 54 height 33
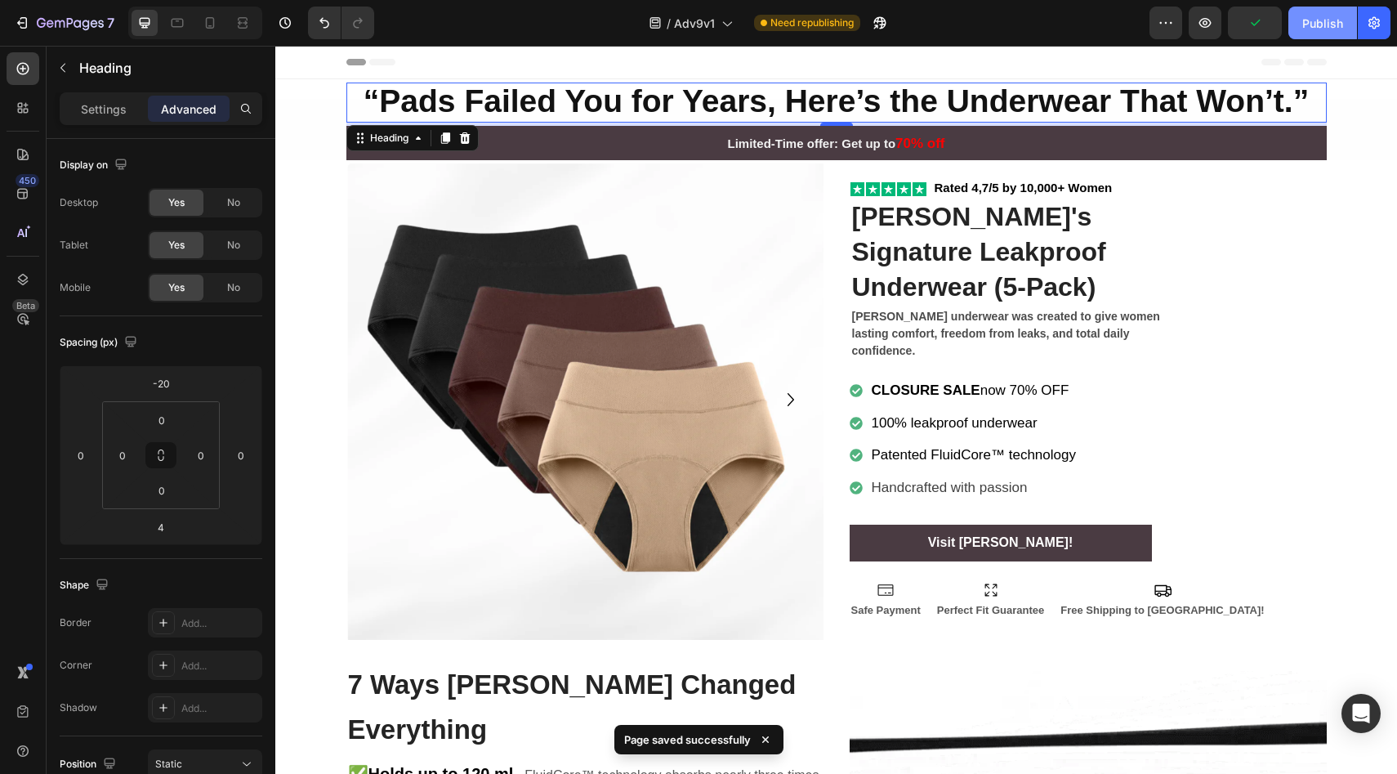
click at [1305, 22] on div "Publish" at bounding box center [1322, 23] width 41 height 17
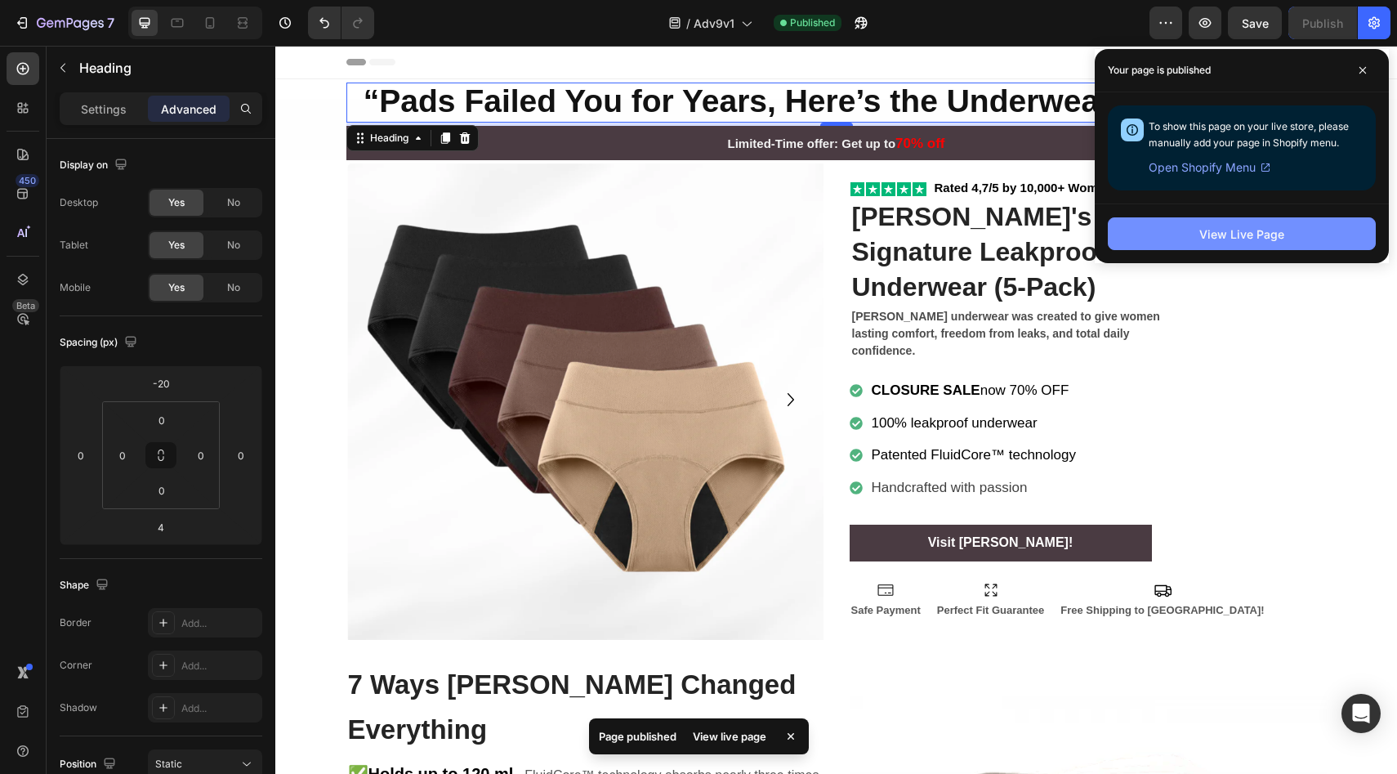
click at [1193, 224] on button "View Live Page" at bounding box center [1242, 233] width 268 height 33
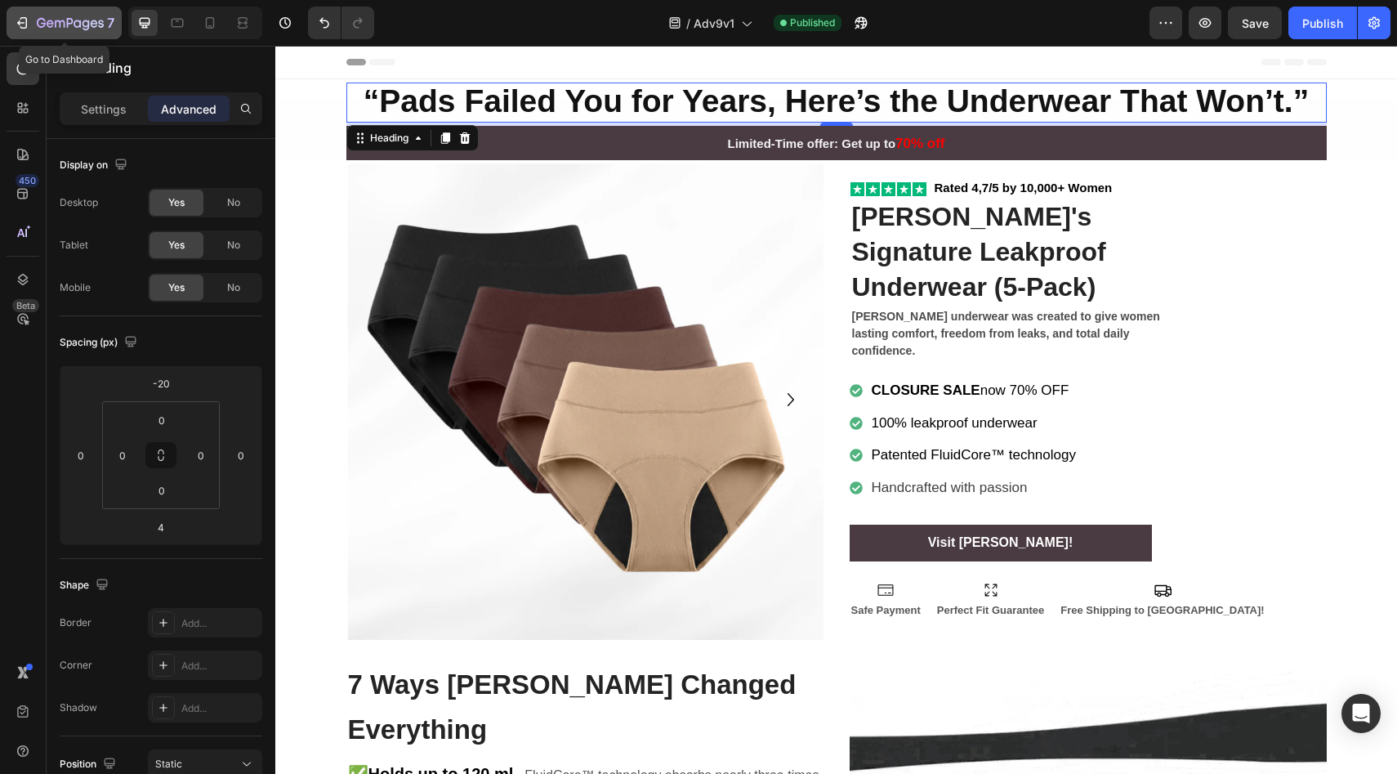
click at [62, 25] on icon "button" at bounding box center [70, 24] width 67 height 14
